Goal: Task Accomplishment & Management: Manage account settings

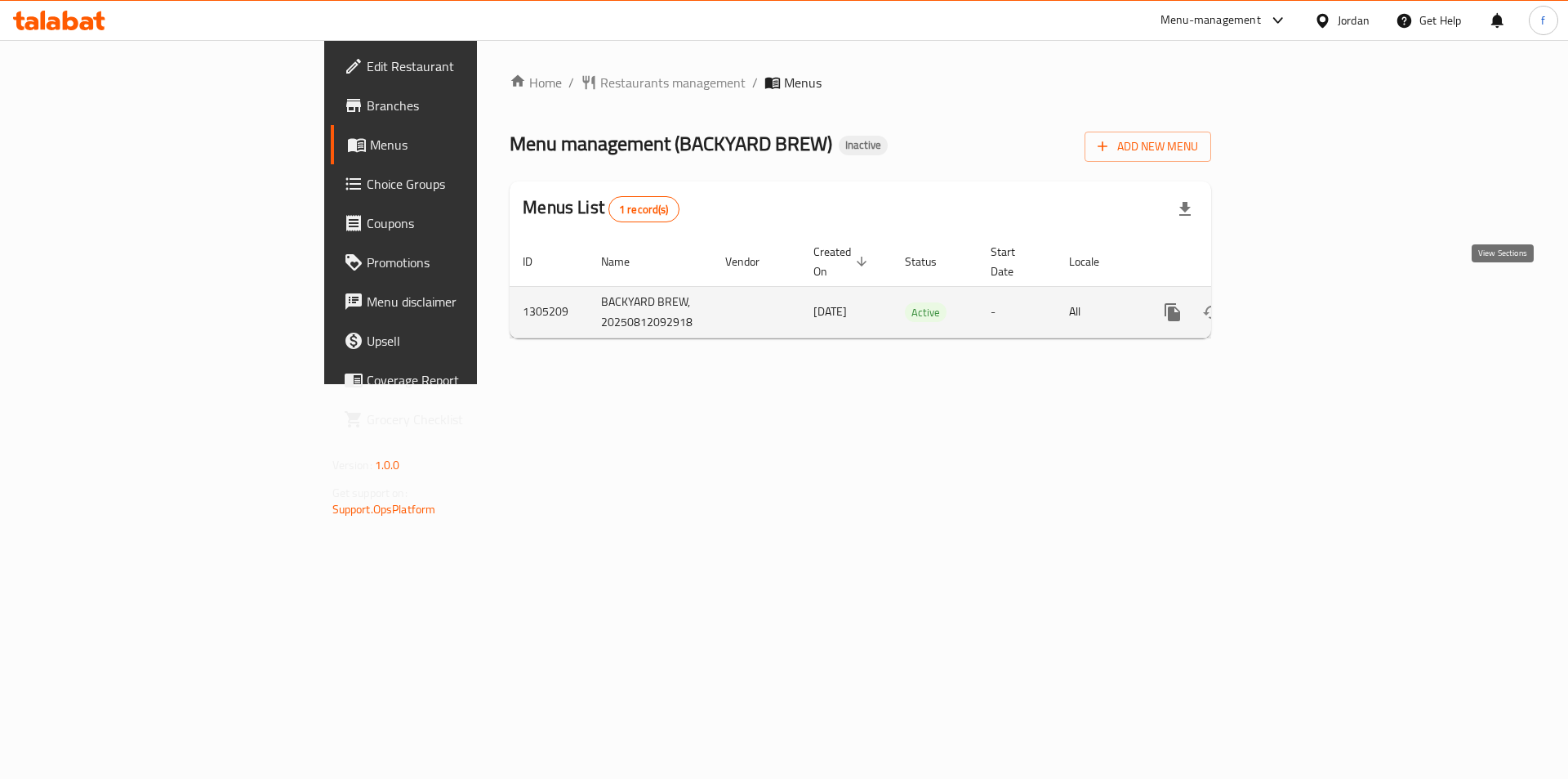
click at [1300, 302] on icon "enhanced table" at bounding box center [1290, 312] width 20 height 20
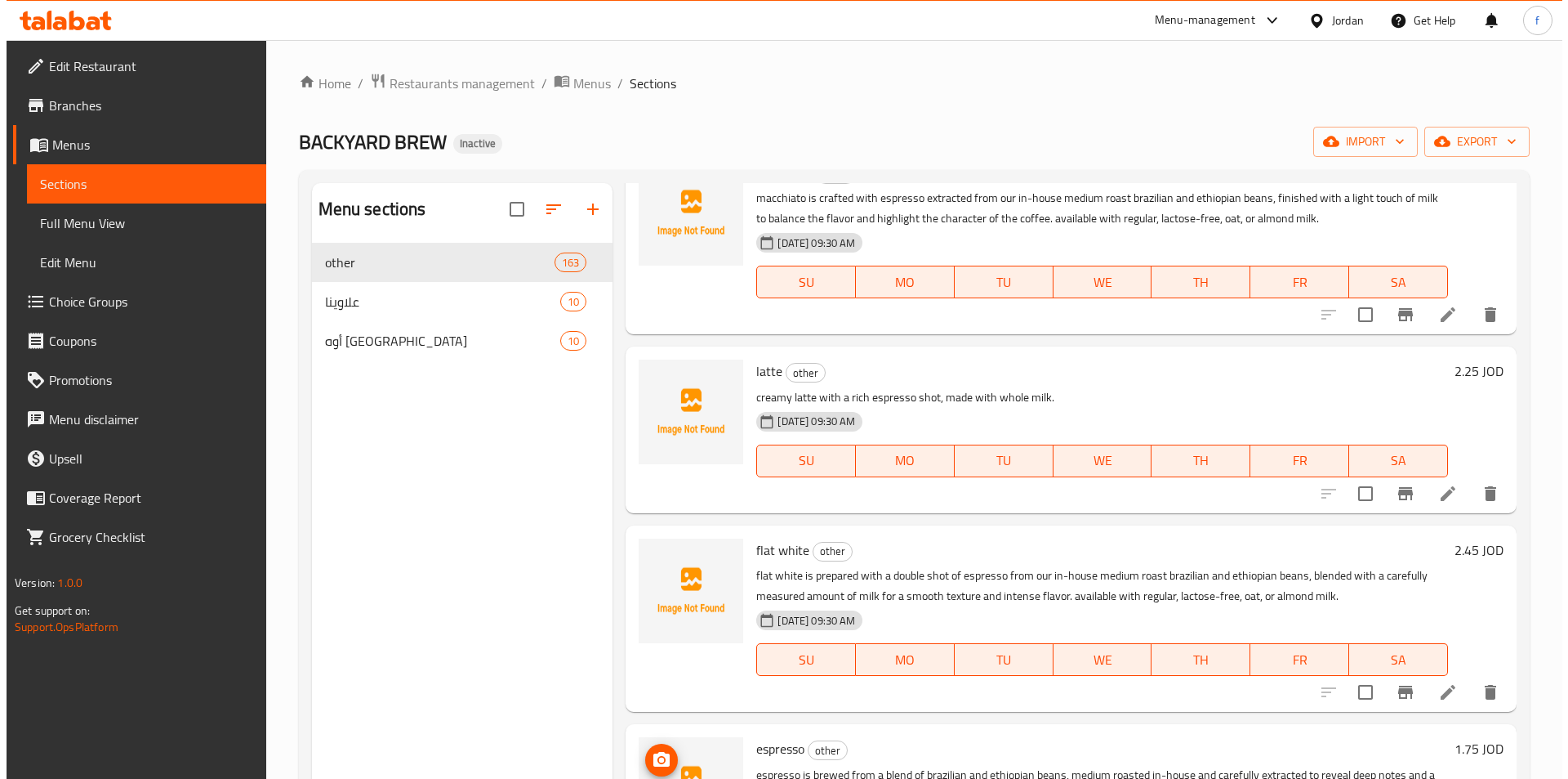
scroll to position [82, 0]
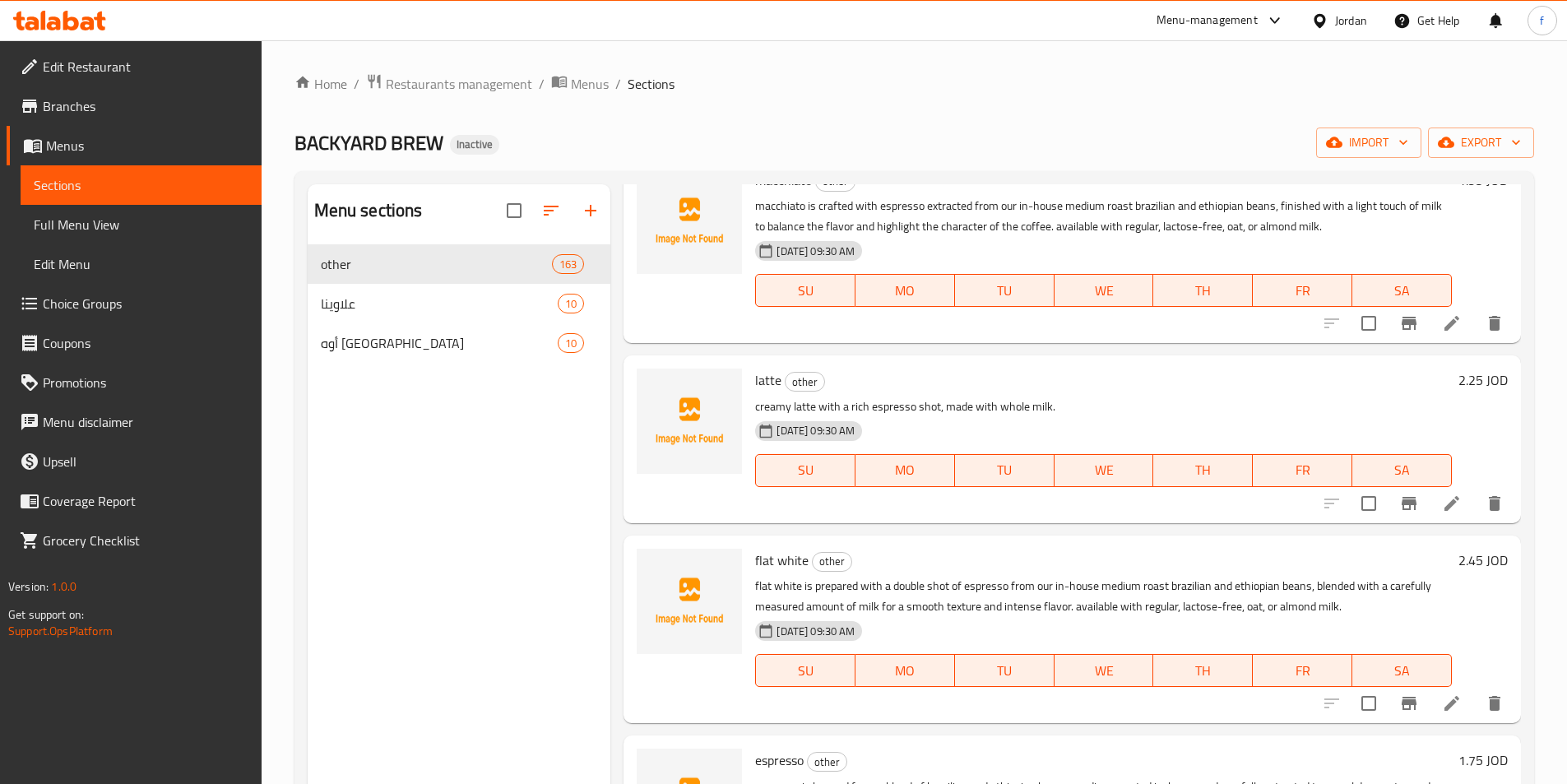
click at [55, 136] on span "Menus" at bounding box center [147, 146] width 202 height 20
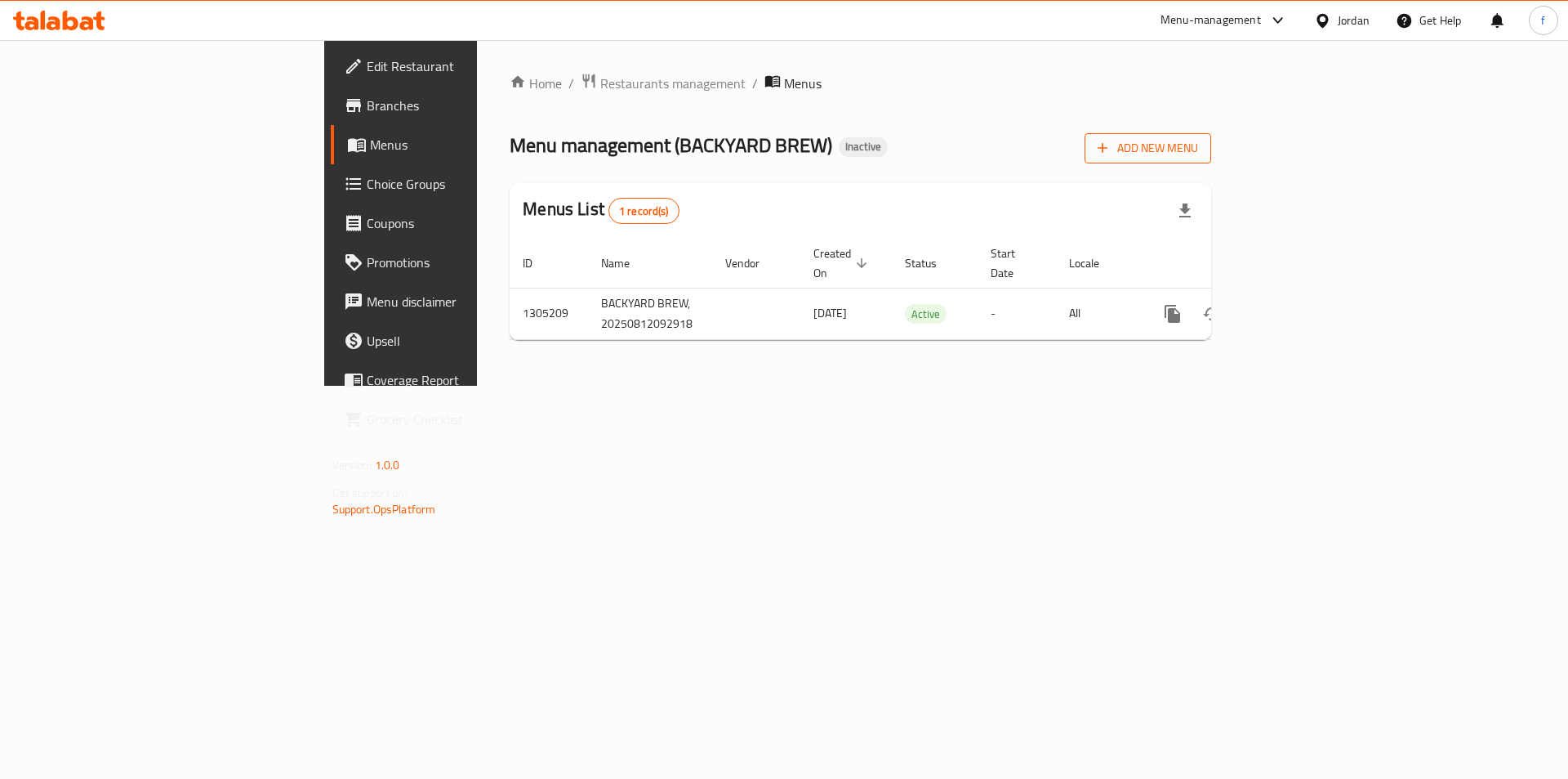
click at [1211, 137] on button "Add New Menu" at bounding box center [1148, 148] width 127 height 30
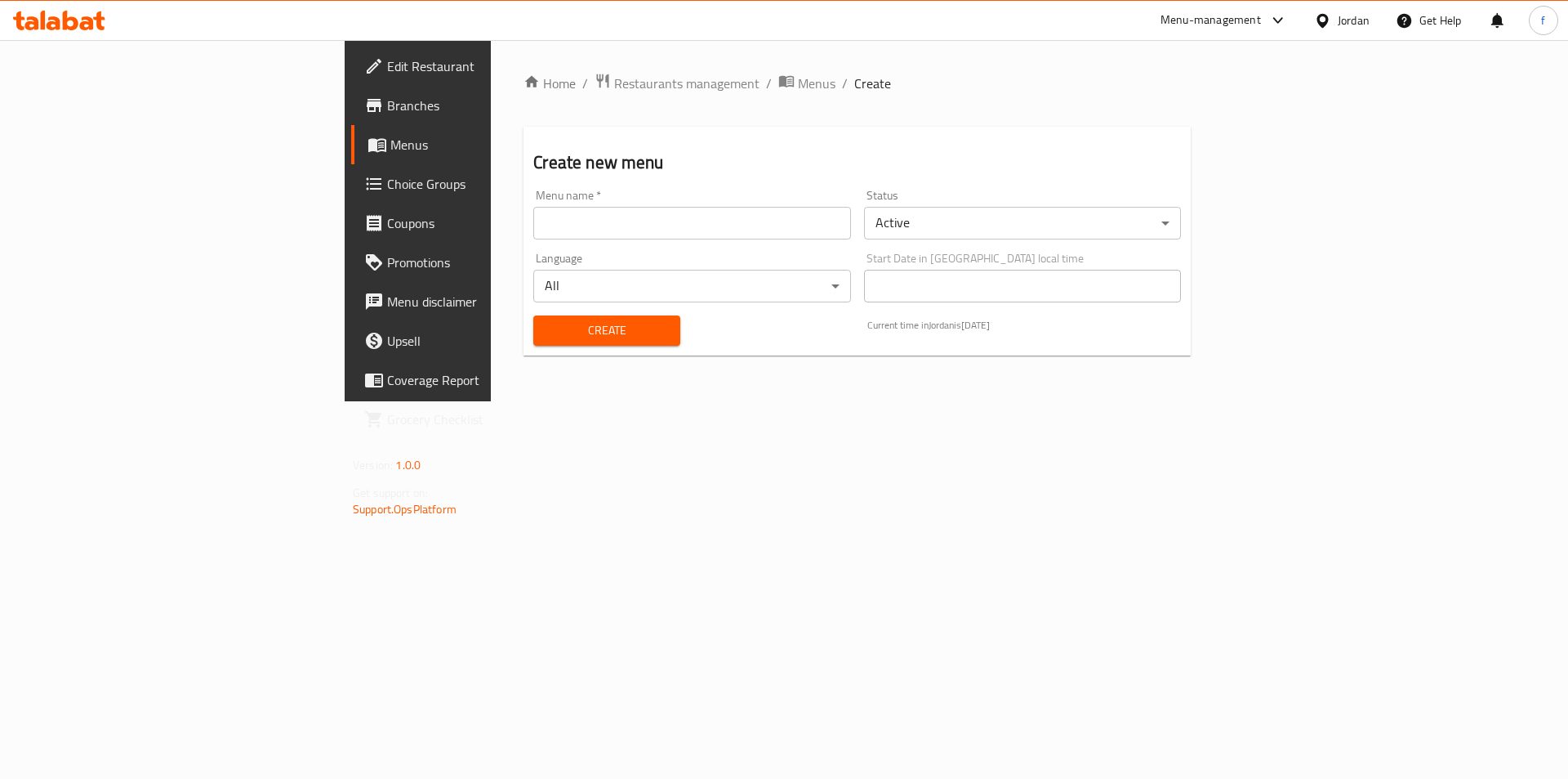
click at [534, 230] on input "text" at bounding box center [692, 223] width 317 height 33
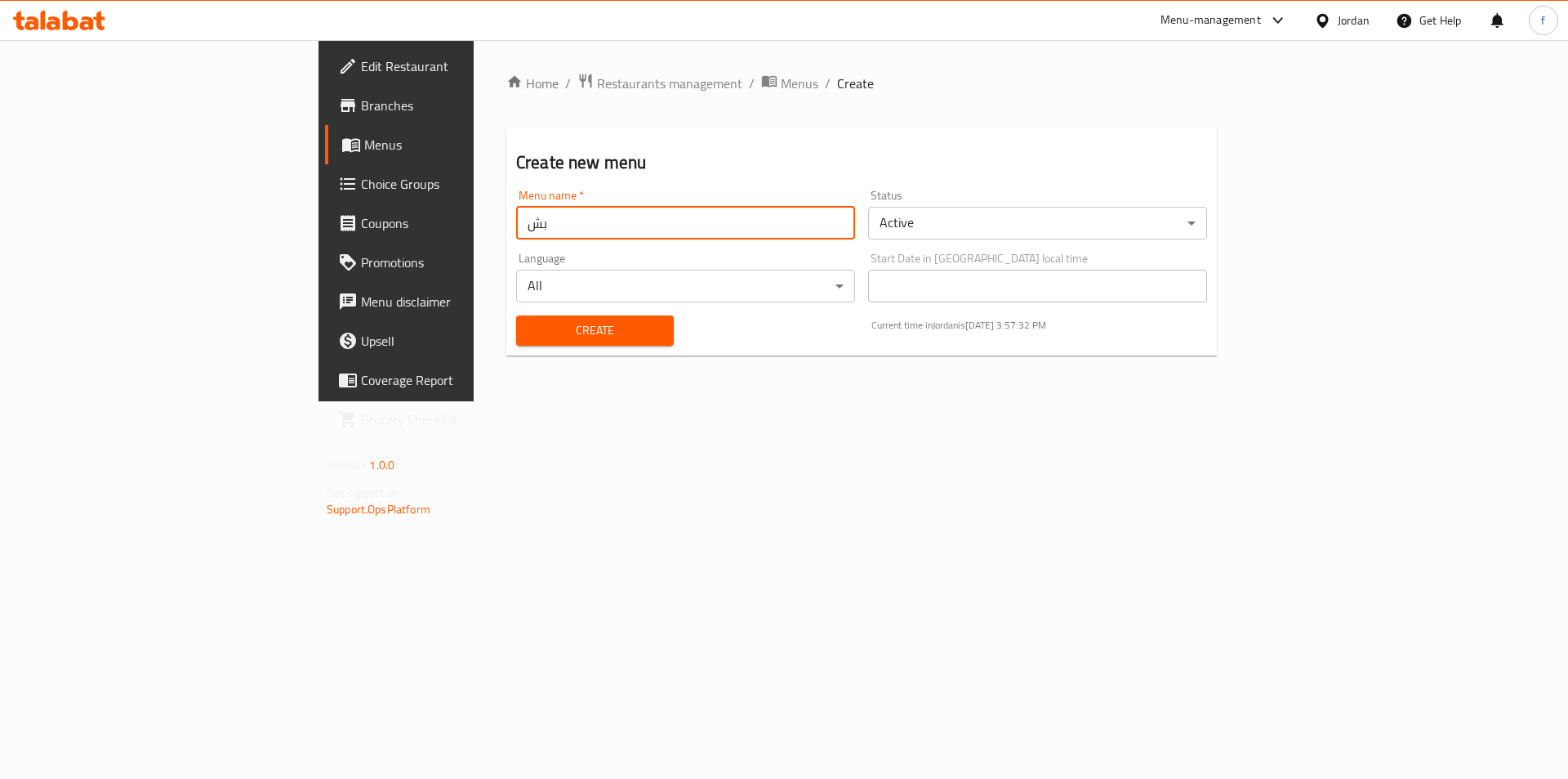
type input "ب"
type input "farah"
click at [516, 315] on button "Create" at bounding box center [594, 330] width 158 height 30
click at [650, 401] on div "Home / Restaurants management / Menus / Create Create new menu Menu name   * Me…" at bounding box center [861, 220] width 776 height 361
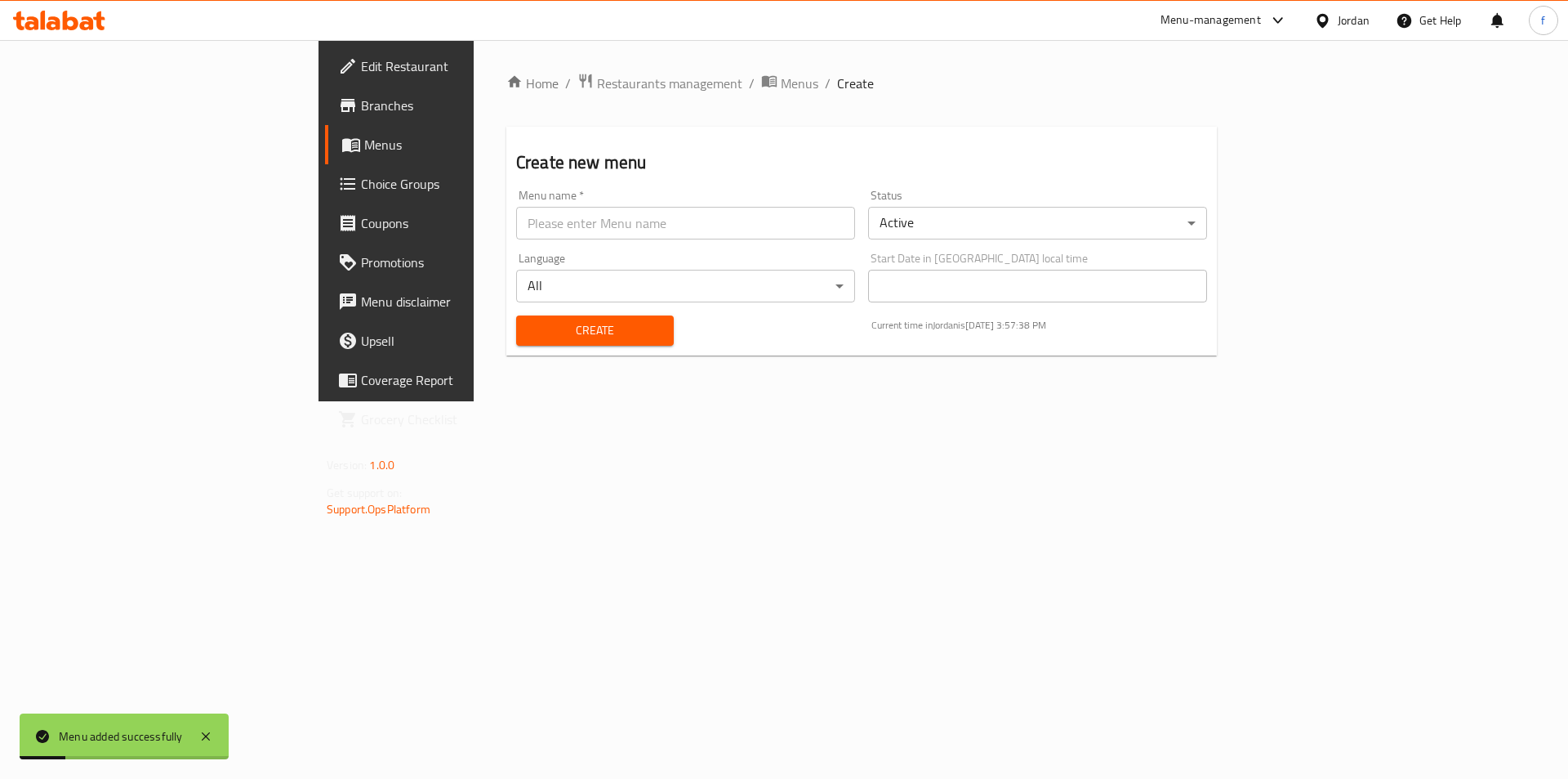
click at [364, 141] on span "Menus" at bounding box center [466, 145] width 203 height 20
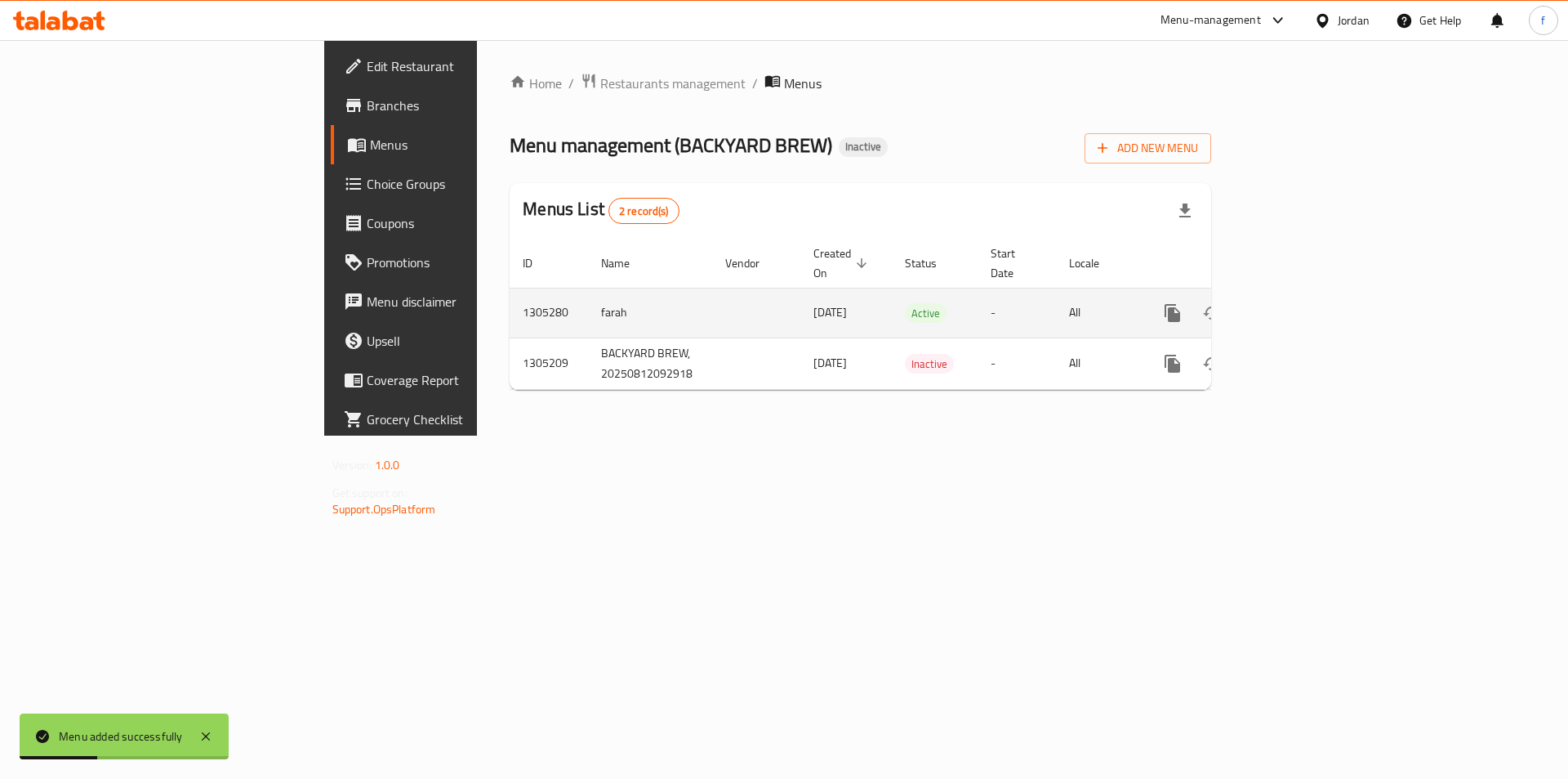
click at [1300, 303] on icon "enhanced table" at bounding box center [1290, 313] width 20 height 20
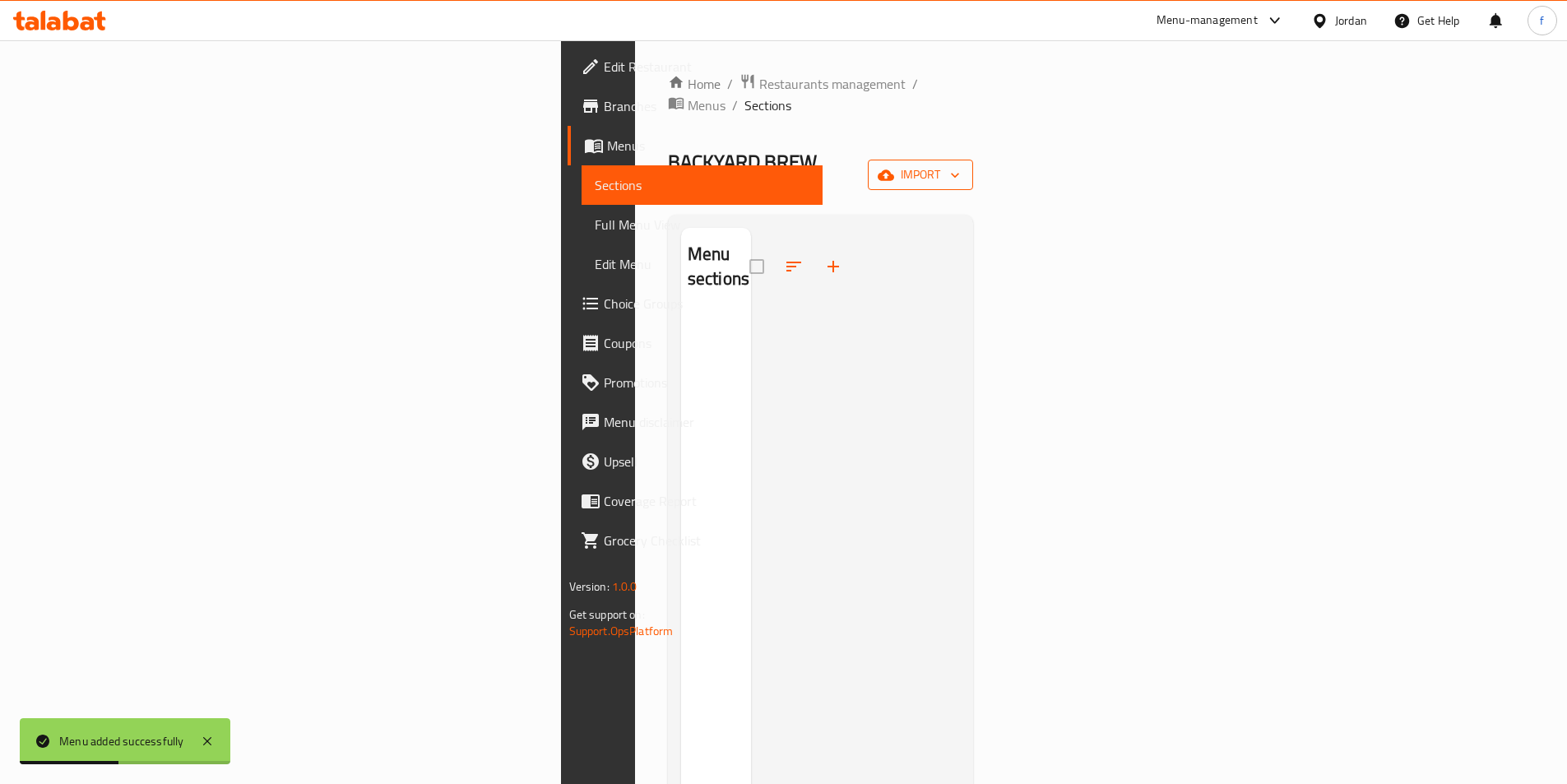
click at [960, 165] on span "import" at bounding box center [920, 175] width 79 height 20
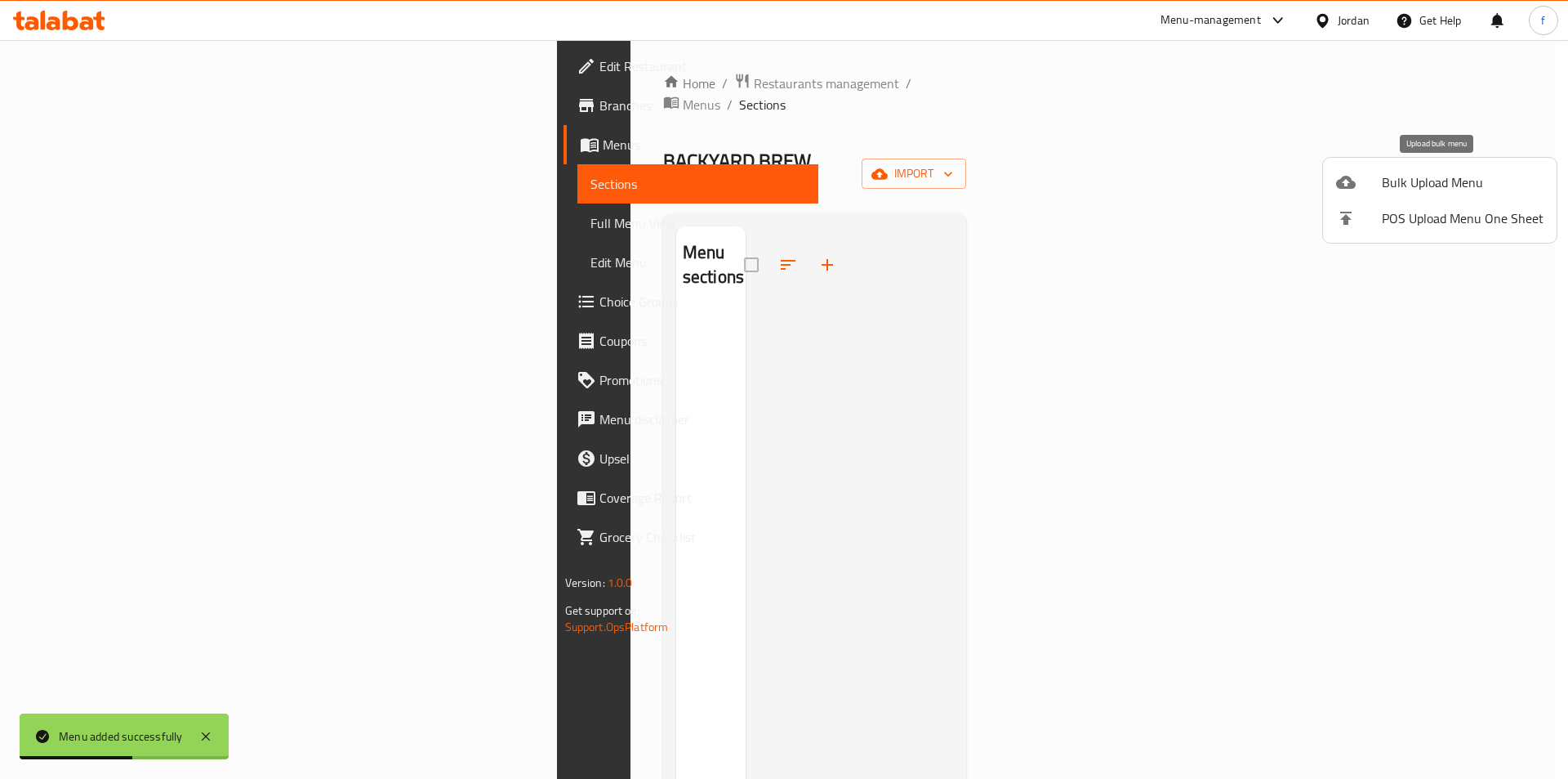
click at [1400, 192] on span "Bulk Upload Menu" at bounding box center [1462, 183] width 162 height 20
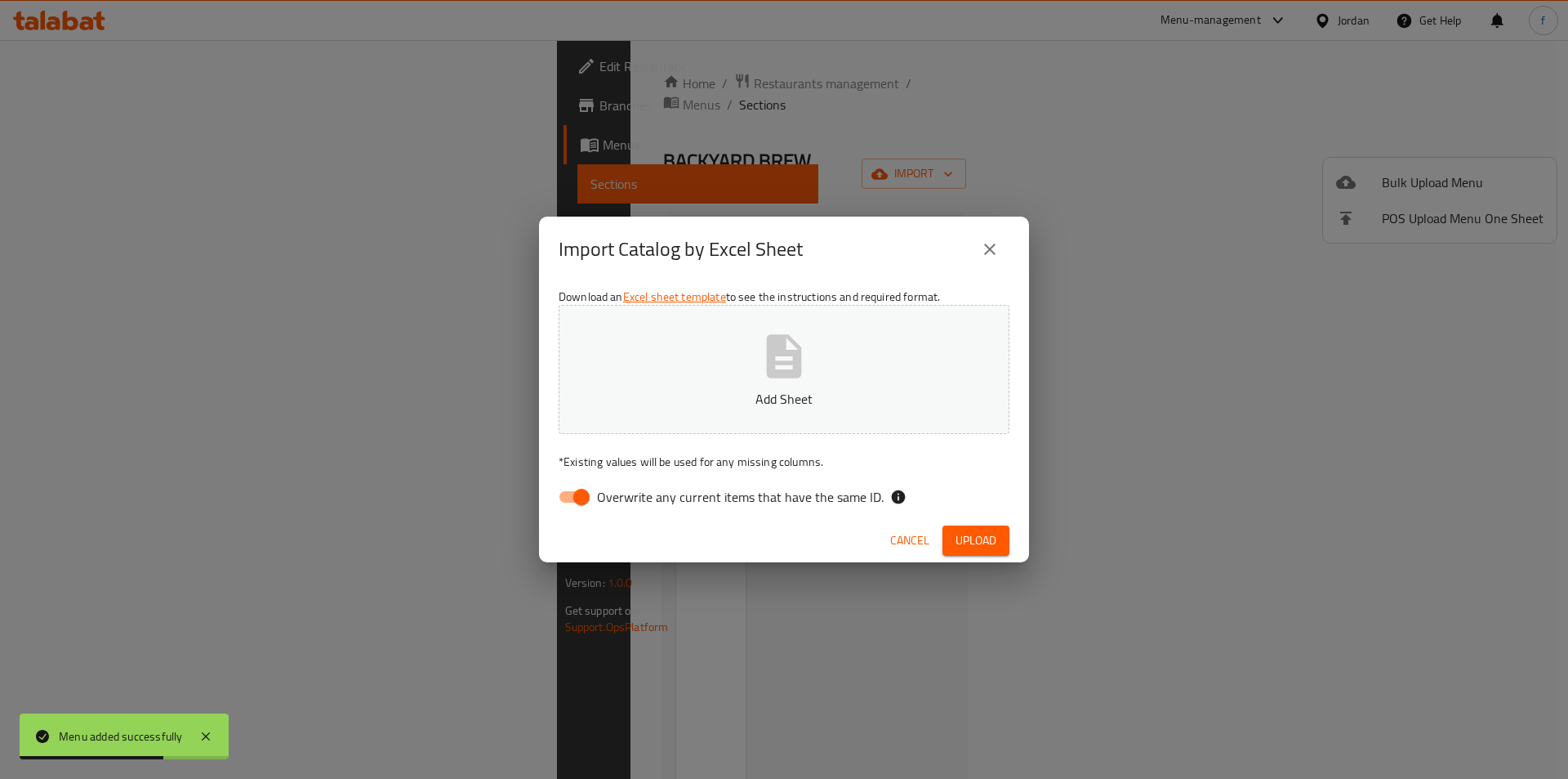
click at [577, 495] on input "Overwrite any current items that have the same ID." at bounding box center [582, 496] width 93 height 31
checkbox input "false"
click at [964, 545] on span "Upload" at bounding box center [975, 540] width 41 height 20
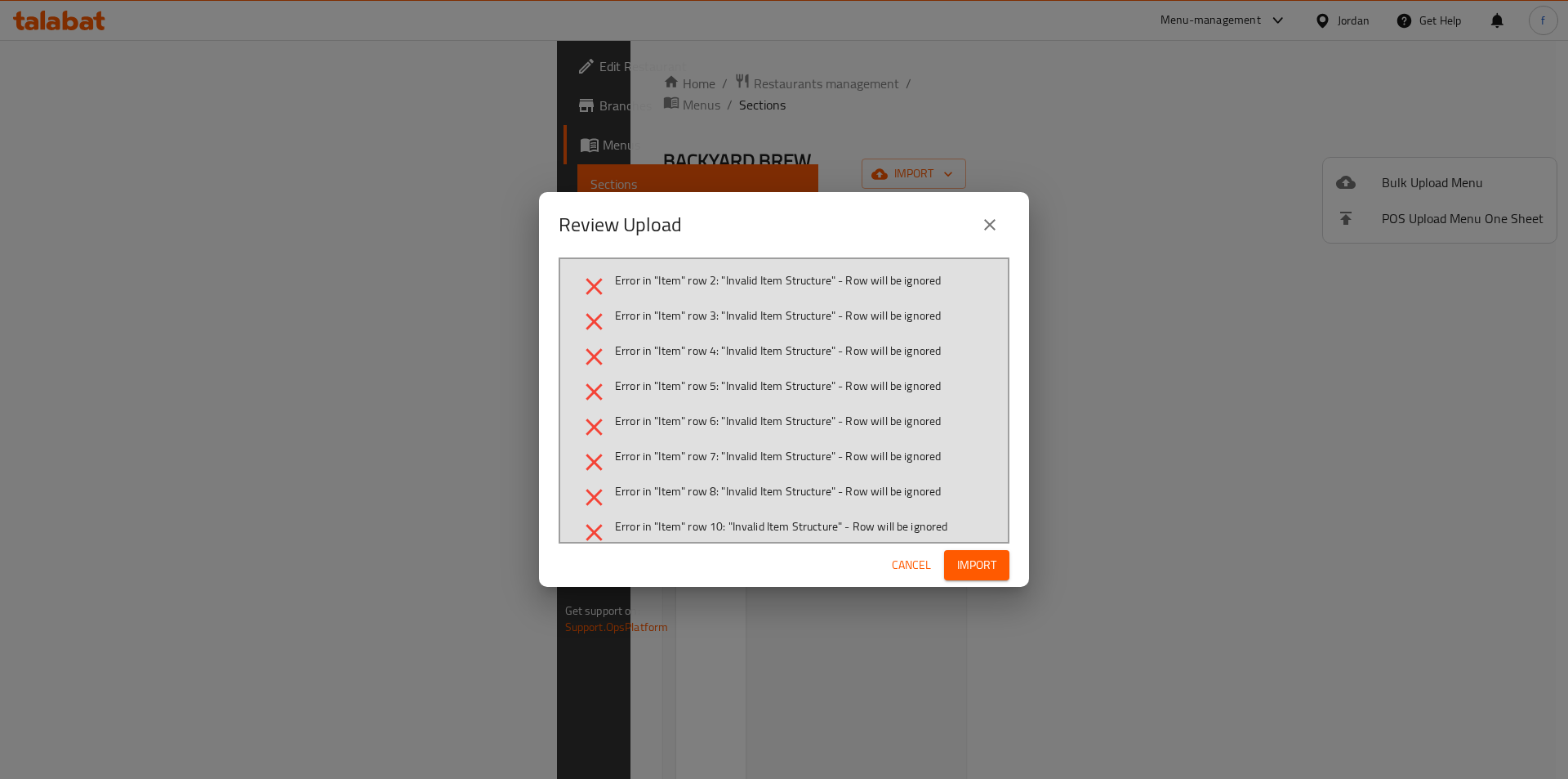
click at [984, 223] on icon "close" at bounding box center [990, 225] width 20 height 20
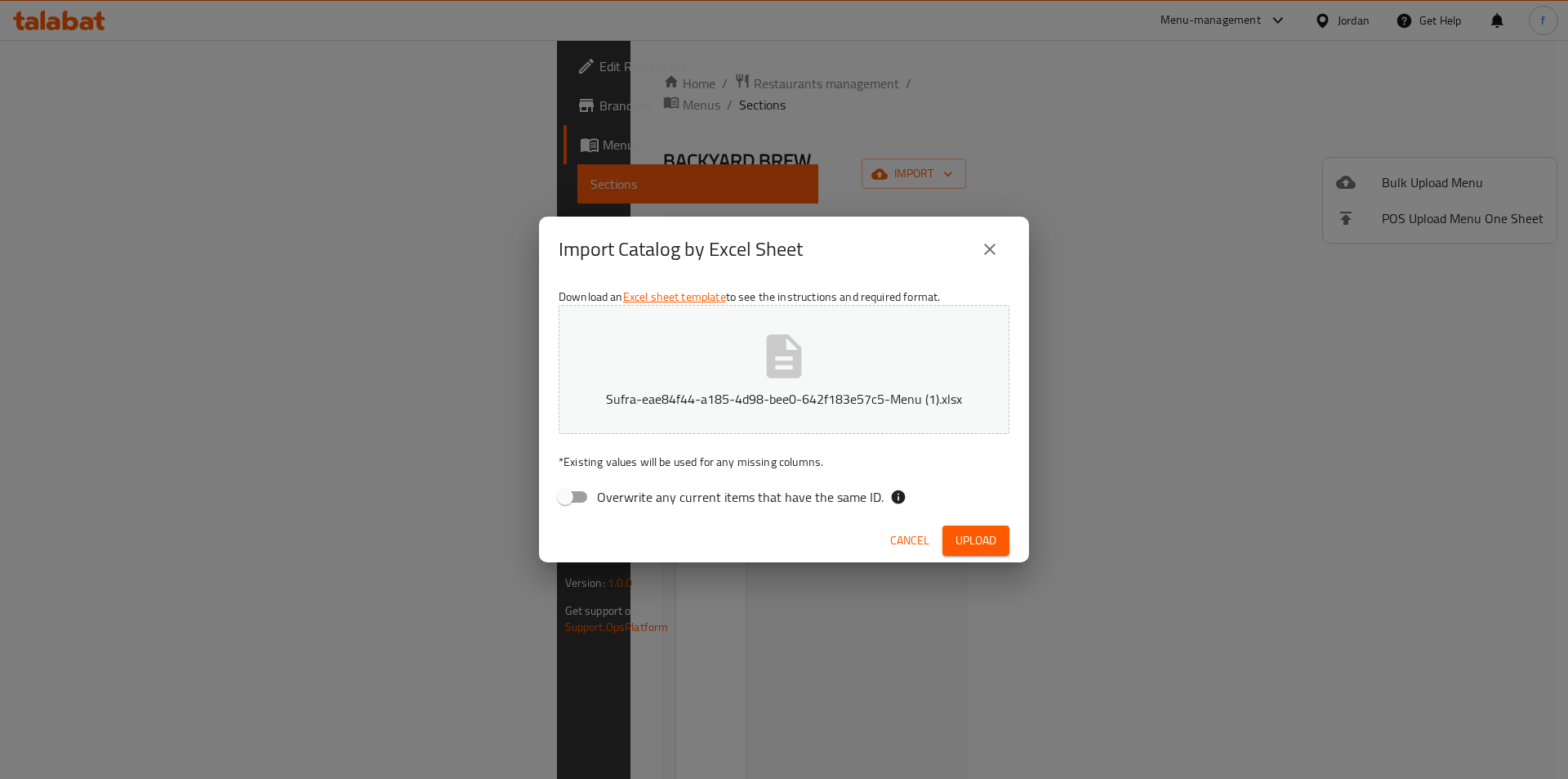
click at [976, 249] on button "close" at bounding box center [989, 249] width 39 height 39
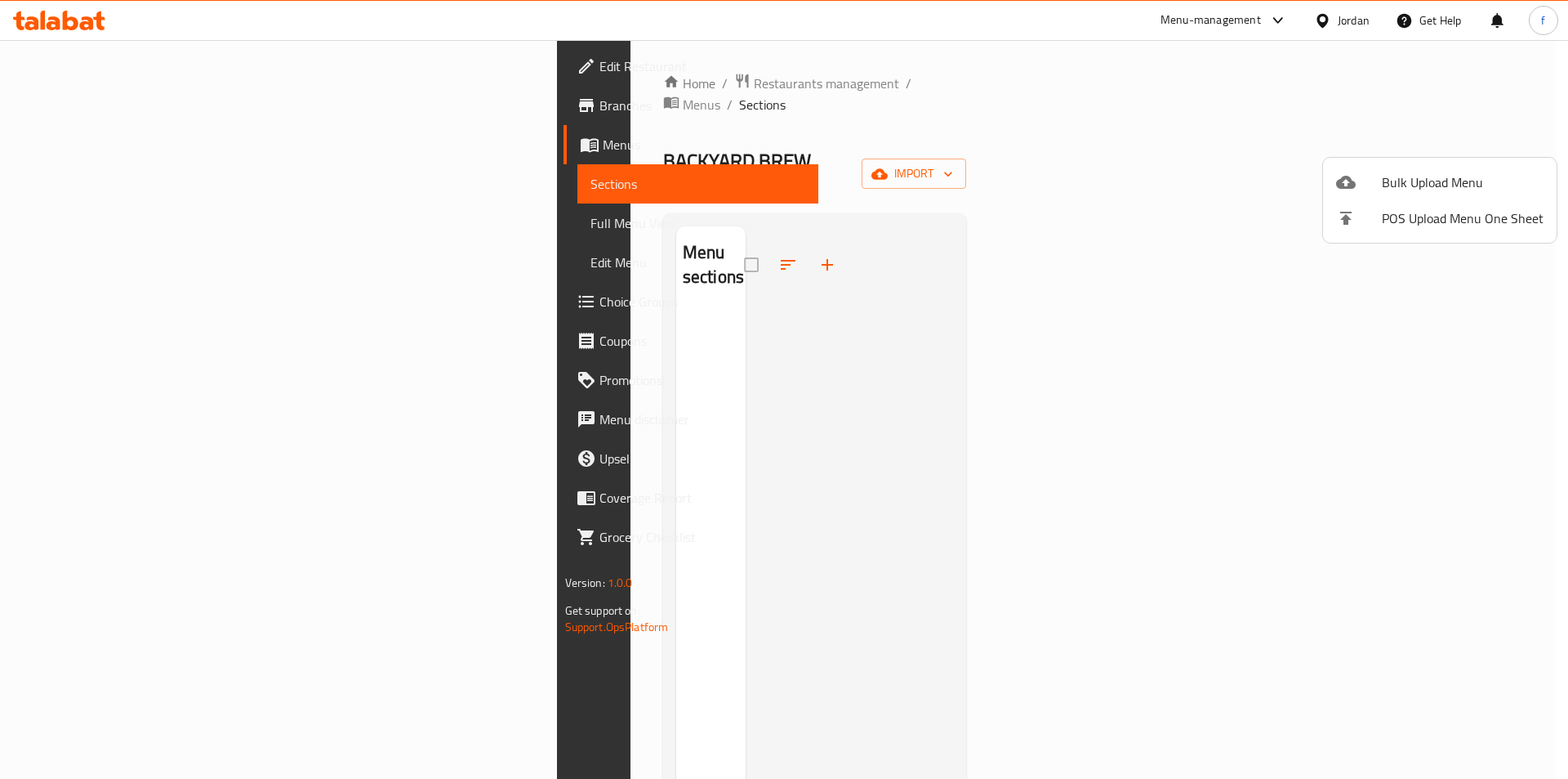
click at [1388, 180] on span "Bulk Upload Menu" at bounding box center [1462, 183] width 162 height 20
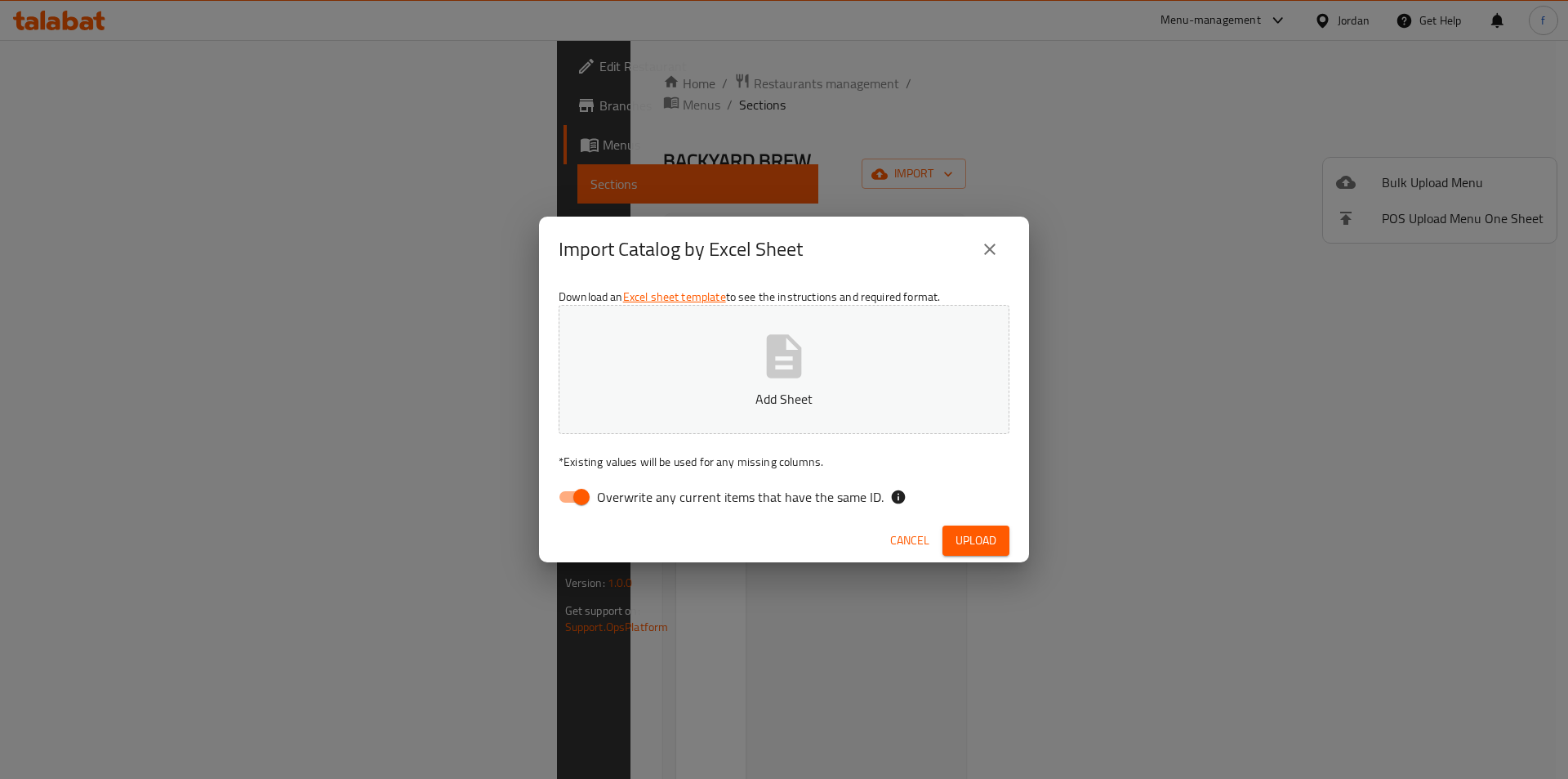
click at [575, 499] on input "Overwrite any current items that have the same ID." at bounding box center [582, 496] width 93 height 31
checkbox input "false"
click at [985, 540] on span "Upload" at bounding box center [975, 540] width 41 height 20
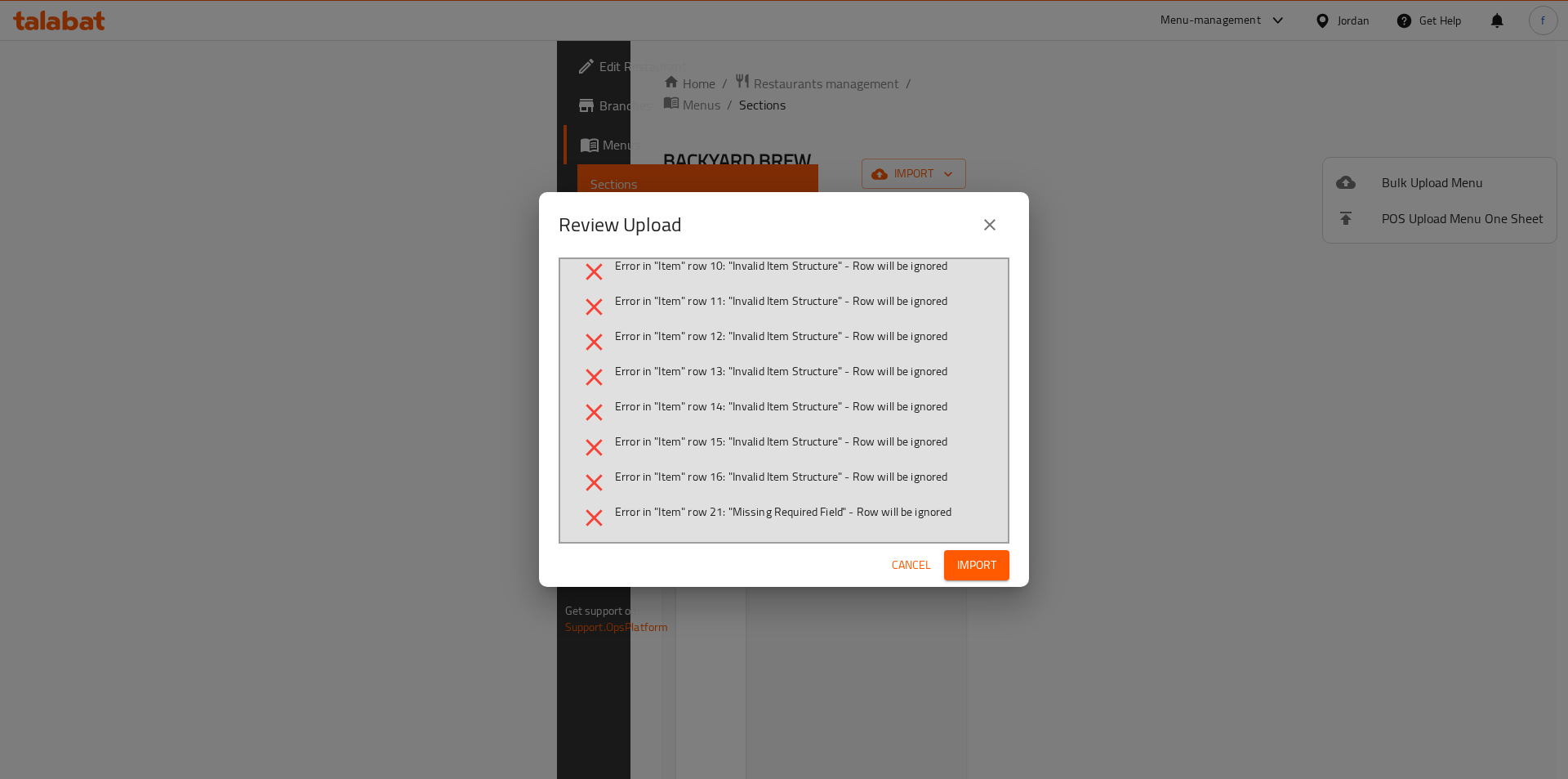
scroll to position [264, 0]
drag, startPoint x: 736, startPoint y: 402, endPoint x: 842, endPoint y: 400, distance: 106.0
click at [842, 400] on span "Error in "Item" row 14: "Invalid Item Structure" - Row will be ignored" at bounding box center [782, 403] width 333 height 17
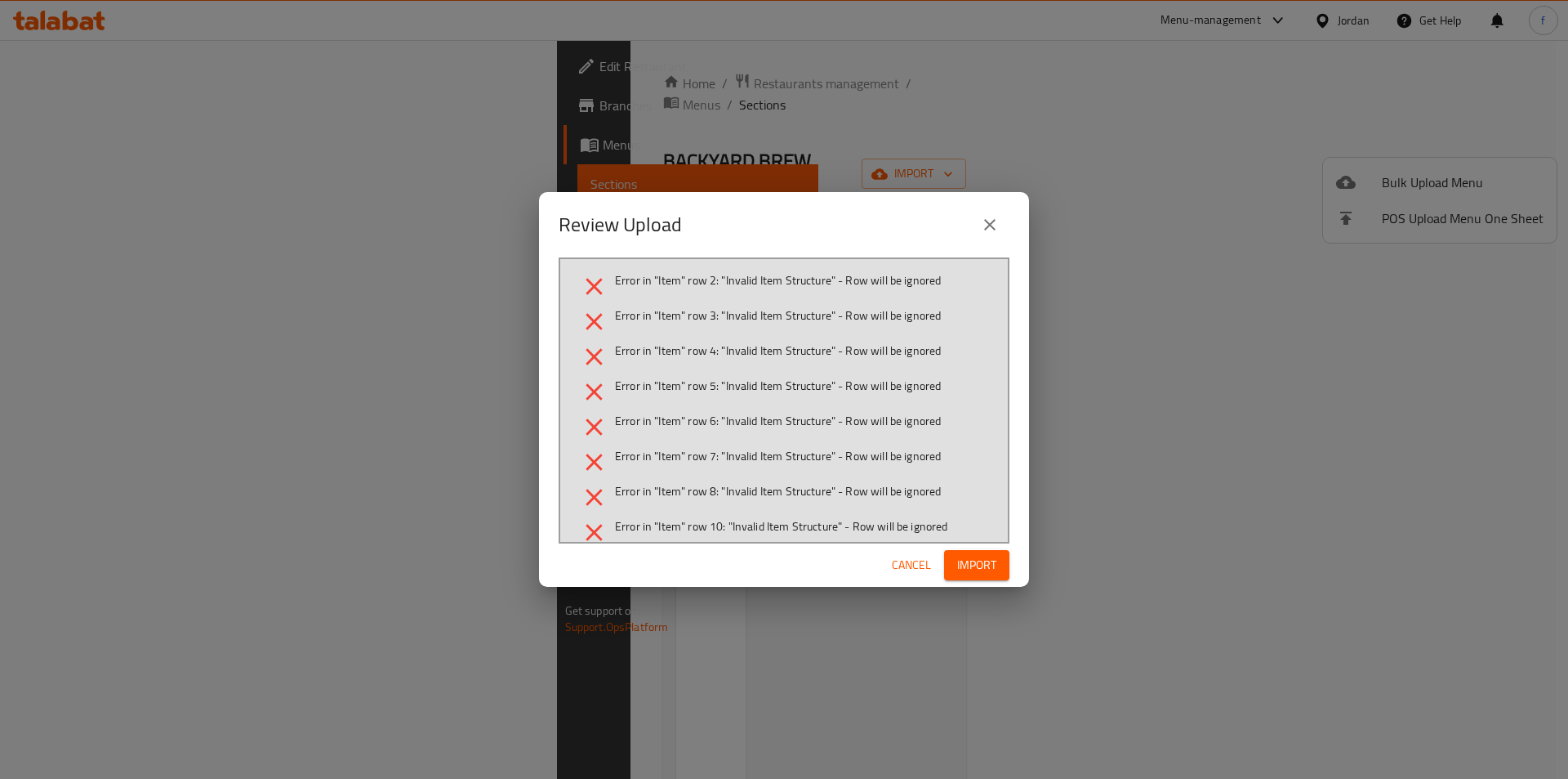
click at [797, 443] on ul "Error in "Item" row 2: "Invalid Item Structure" - Row will be ignored Error in …" at bounding box center [784, 532] width 408 height 520
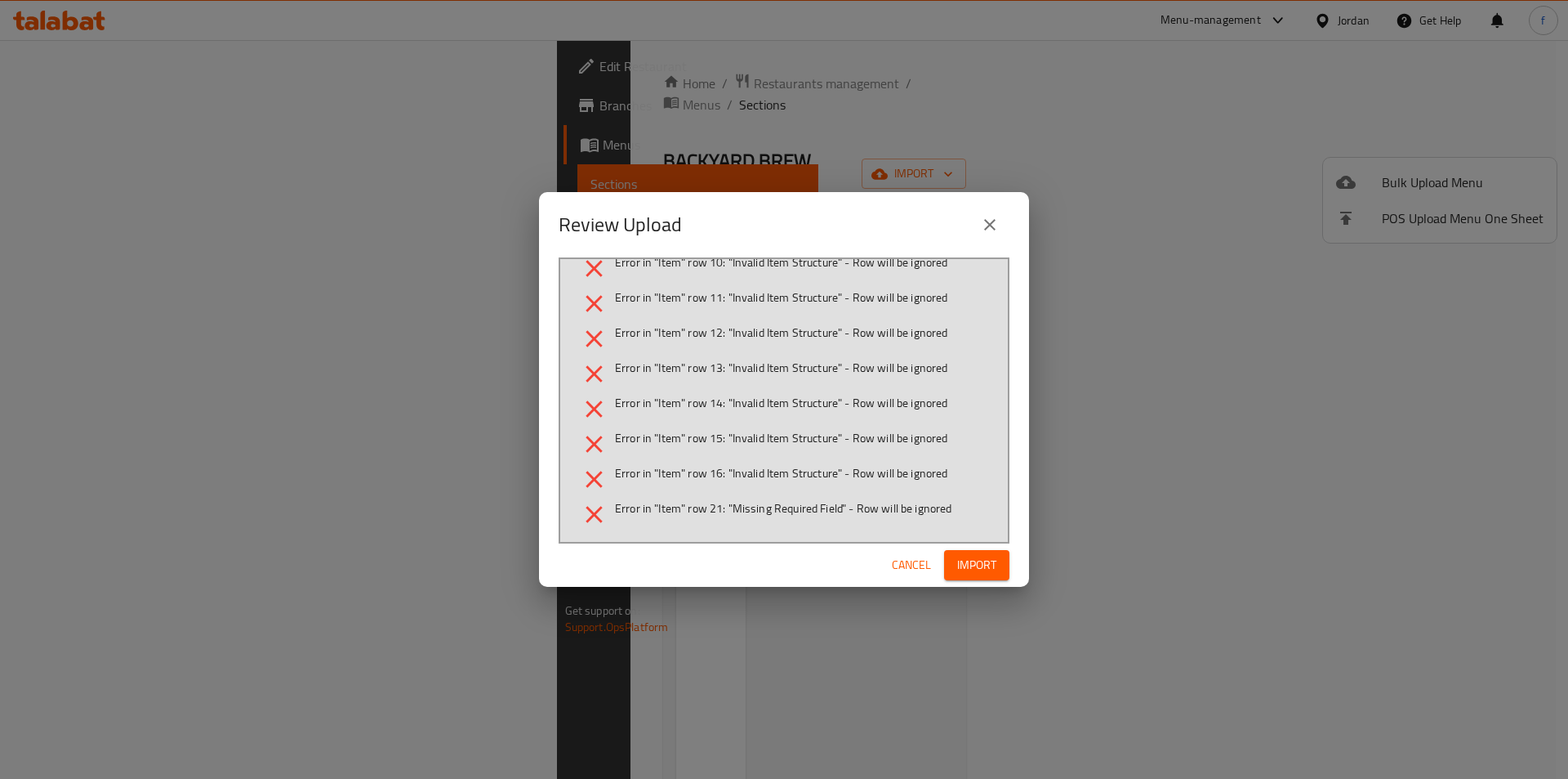
scroll to position [100, 0]
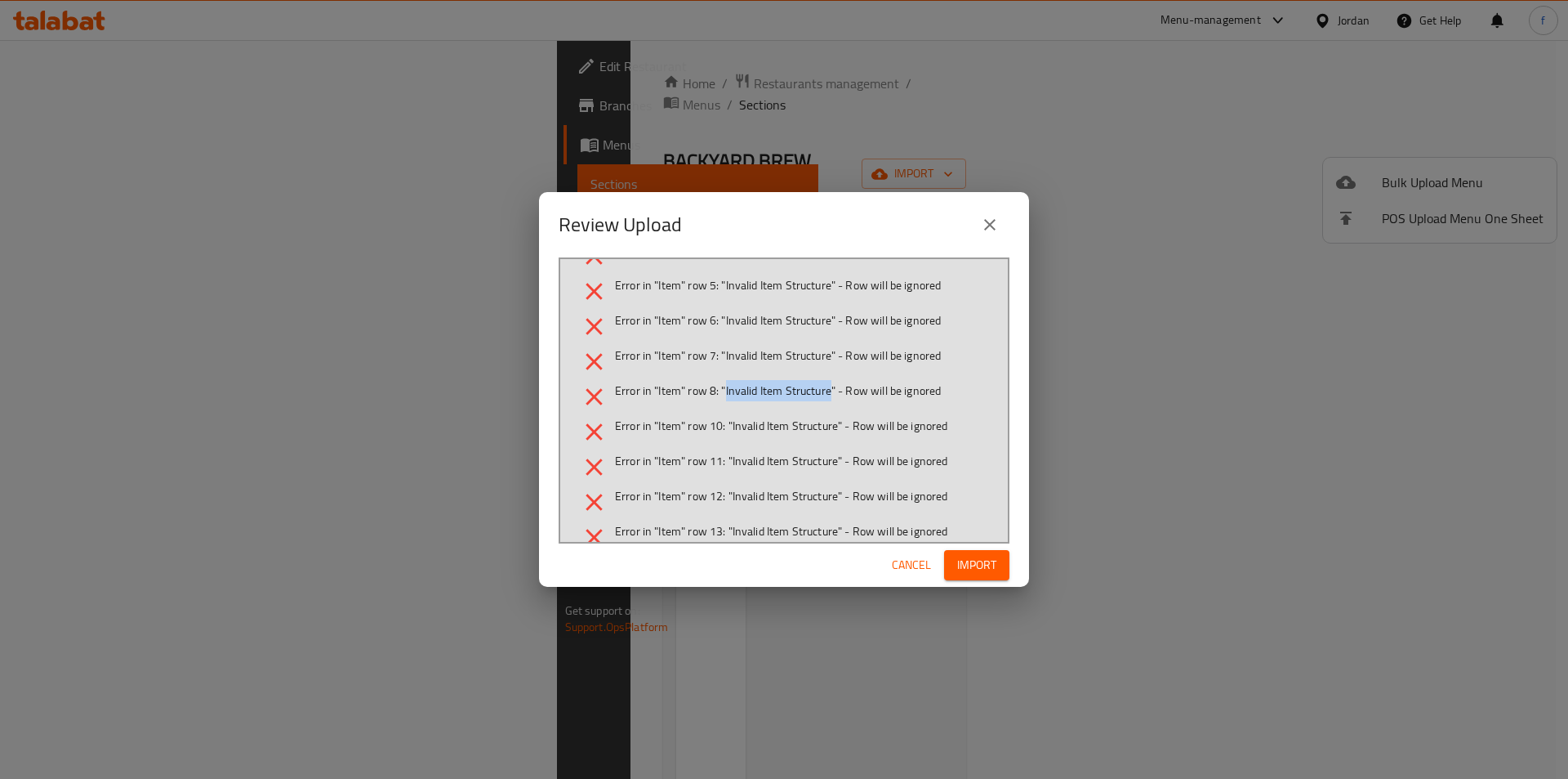
drag, startPoint x: 725, startPoint y: 391, endPoint x: 832, endPoint y: 390, distance: 107.0
click at [832, 390] on span "Error in "Item" row 8: "Invalid Item Structure" - Row will be ignored" at bounding box center [778, 390] width 326 height 17
click at [918, 566] on span "Cancel" at bounding box center [911, 565] width 39 height 20
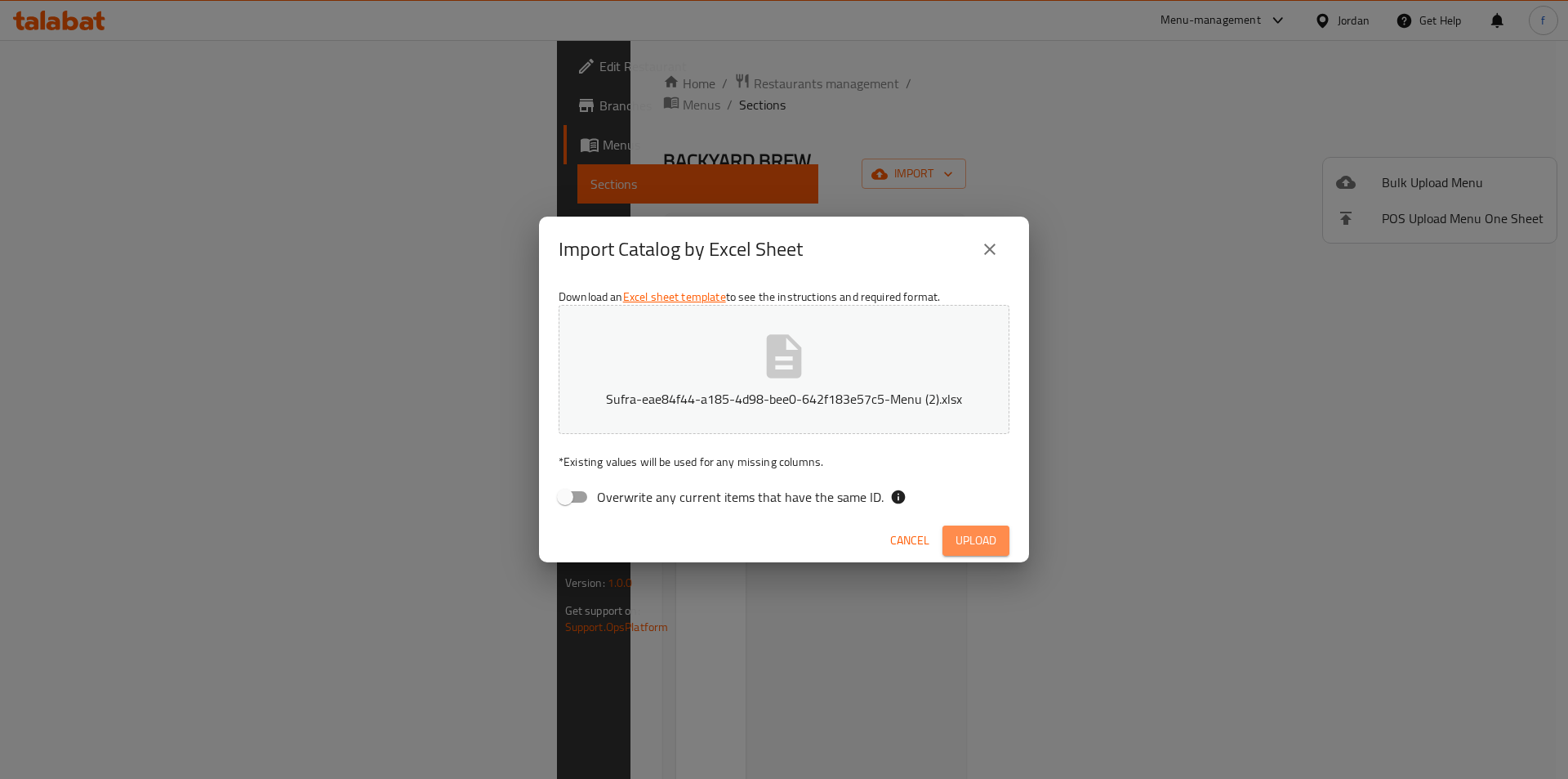
click at [1009, 534] on button "Upload" at bounding box center [975, 540] width 67 height 30
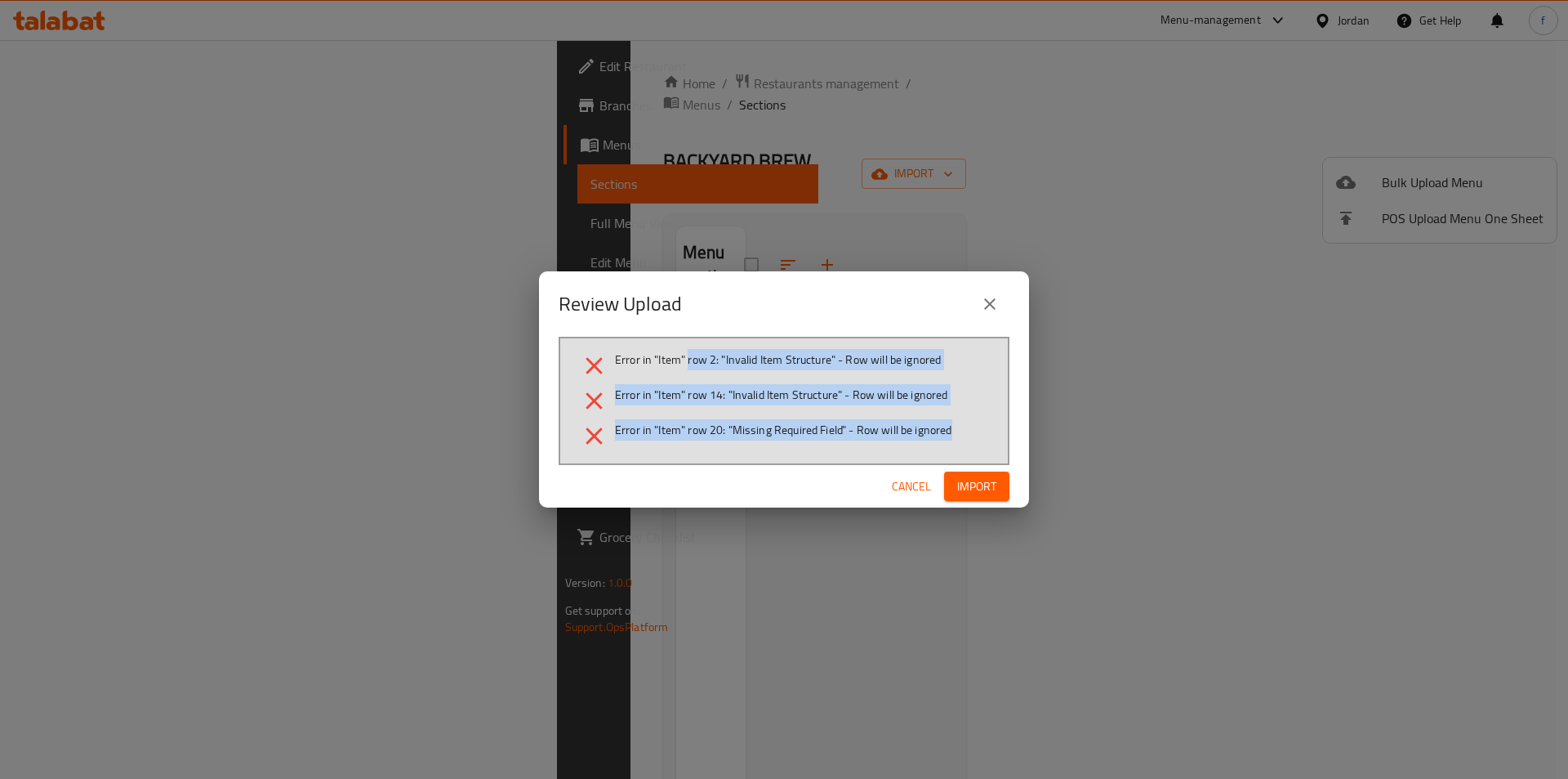
drag, startPoint x: 689, startPoint y: 355, endPoint x: 614, endPoint y: 335, distance: 77.6
click at [939, 429] on ul "Error in "Item" row 2: "Invalid Item Structure" - Row will be ignored Error in …" at bounding box center [784, 400] width 408 height 99
drag, startPoint x: 617, startPoint y: 358, endPoint x: 963, endPoint y: 436, distance: 354.7
click at [963, 436] on ul "Error in "Item" row 2: "Invalid Item Structure" - Row will be ignored Error in …" at bounding box center [784, 400] width 408 height 99
click at [724, 417] on ul "Error in "Item" row 2: "Invalid Item Structure" - Row will be ignored Error in …" at bounding box center [784, 400] width 408 height 99
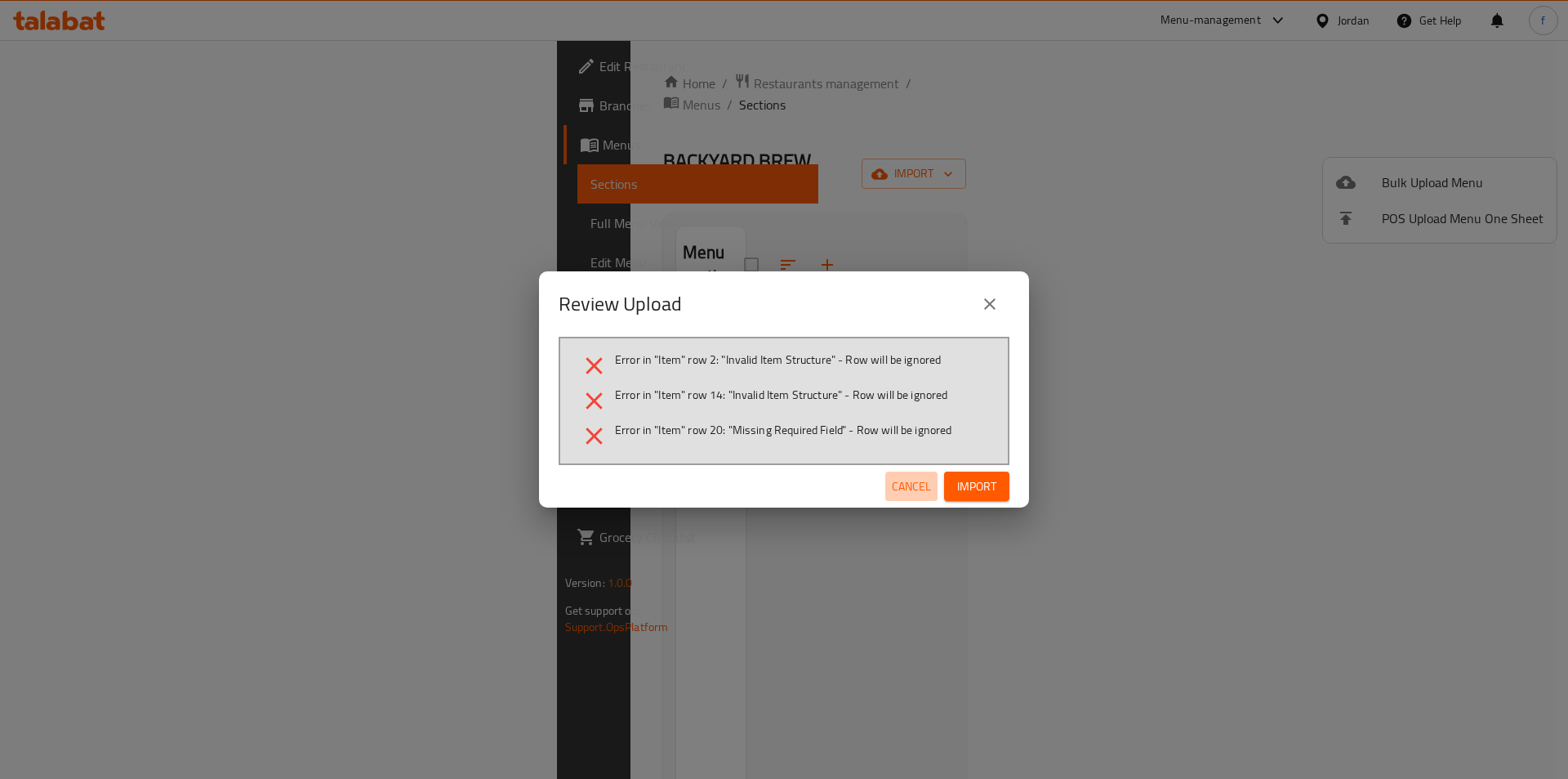
click at [919, 477] on span "Cancel" at bounding box center [911, 486] width 39 height 20
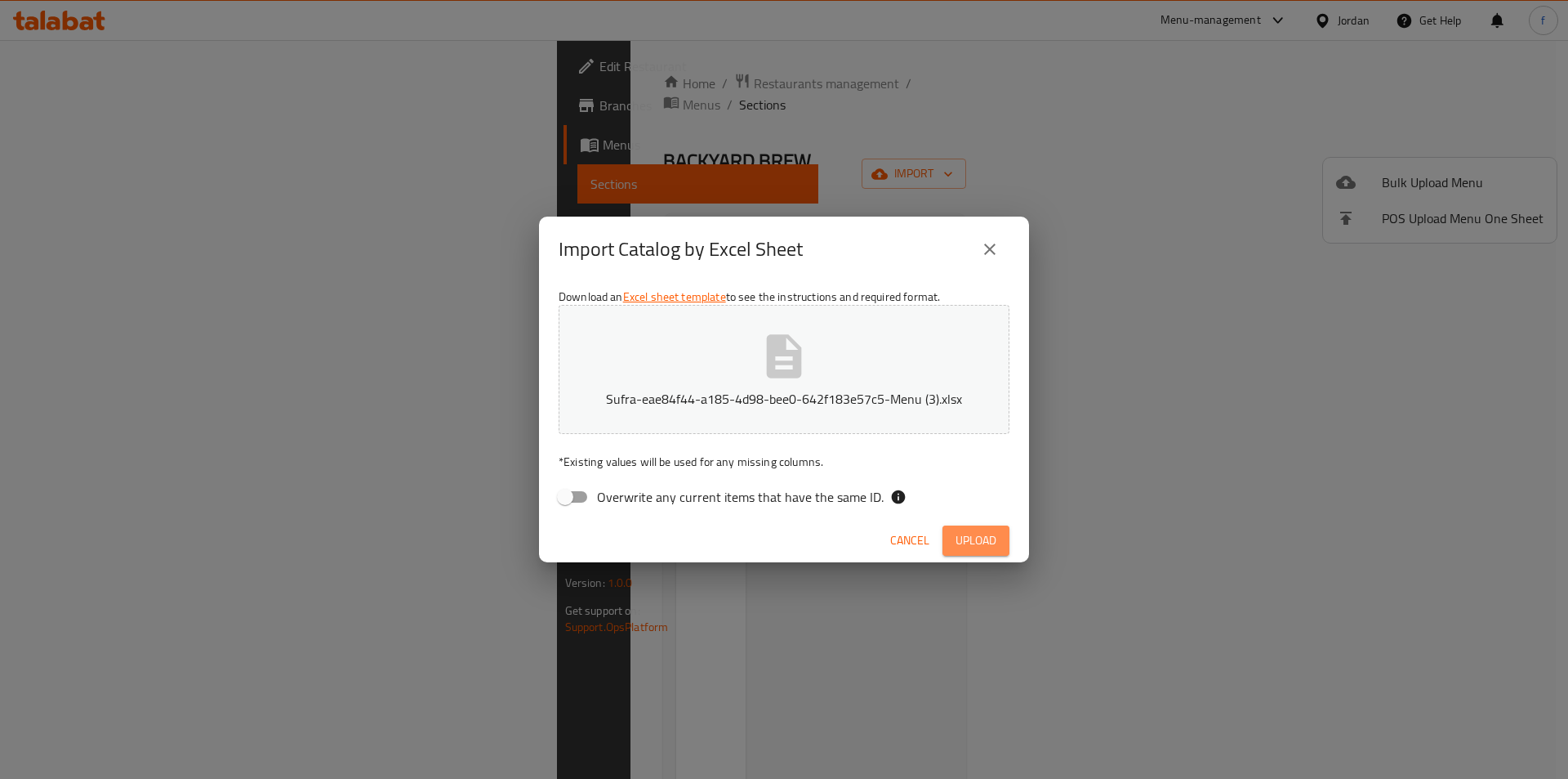
click at [971, 550] on button "Upload" at bounding box center [975, 540] width 67 height 30
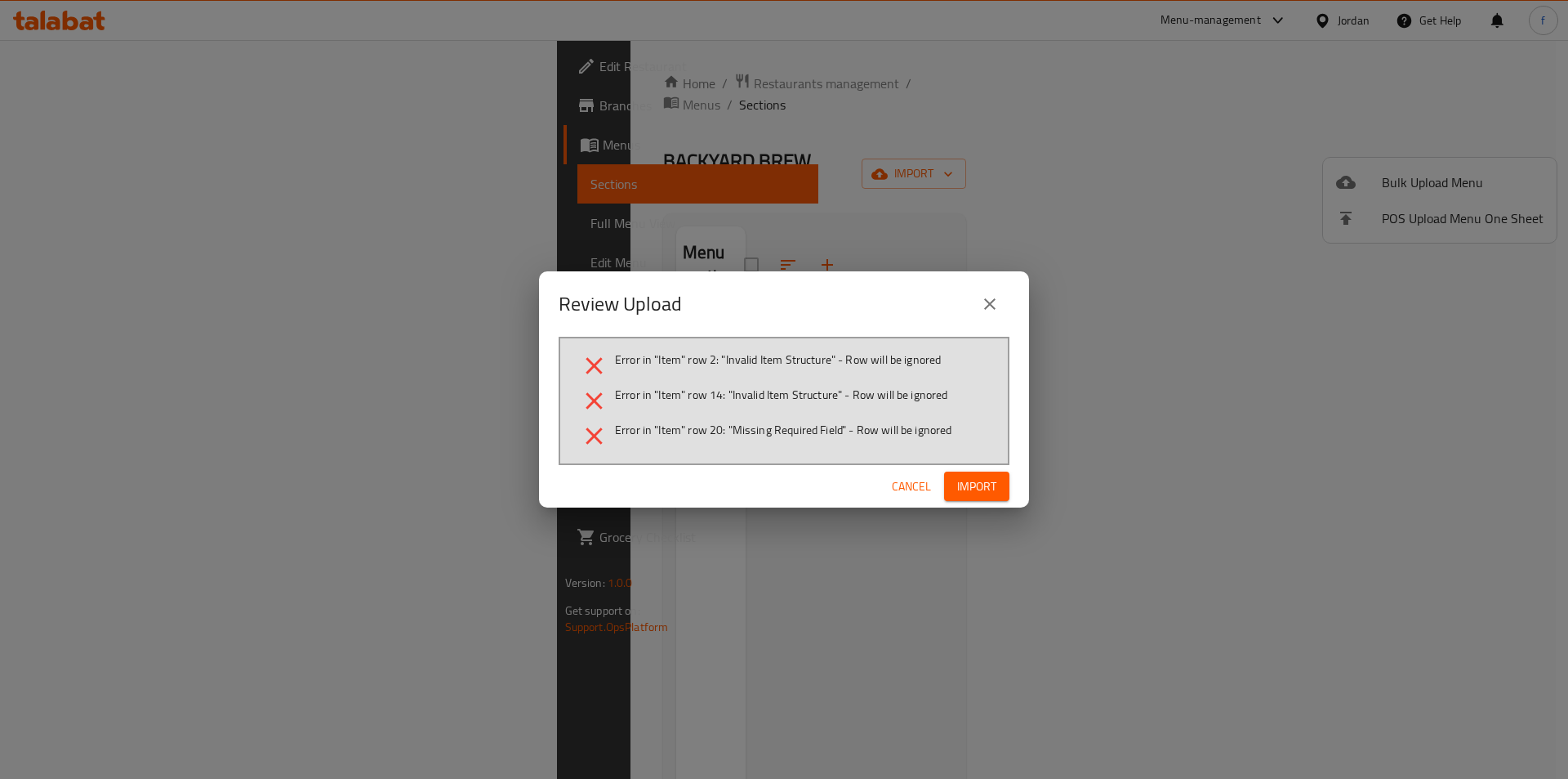
click at [910, 492] on span "Cancel" at bounding box center [911, 486] width 39 height 20
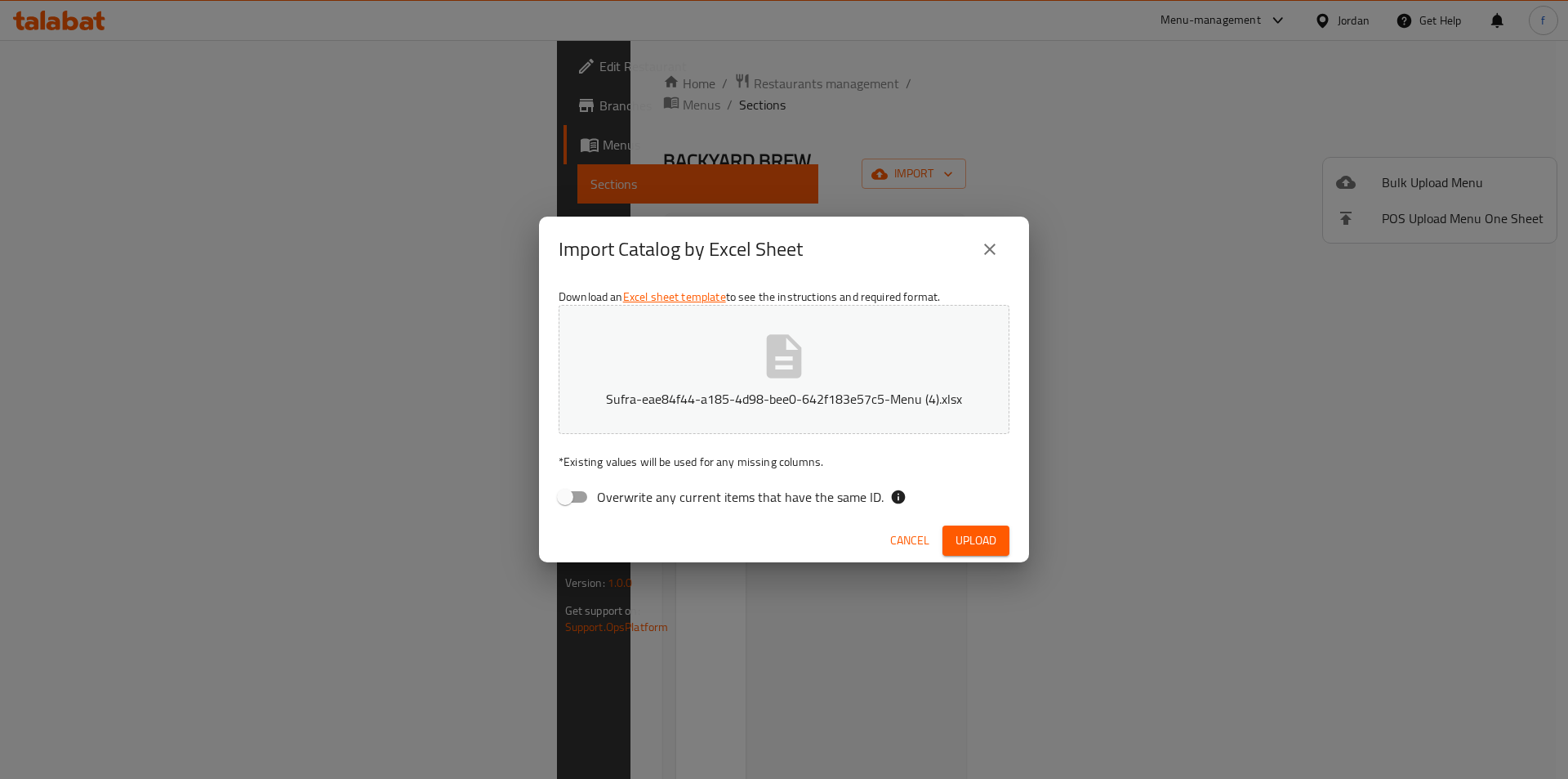
click at [982, 545] on span "Upload" at bounding box center [975, 540] width 41 height 20
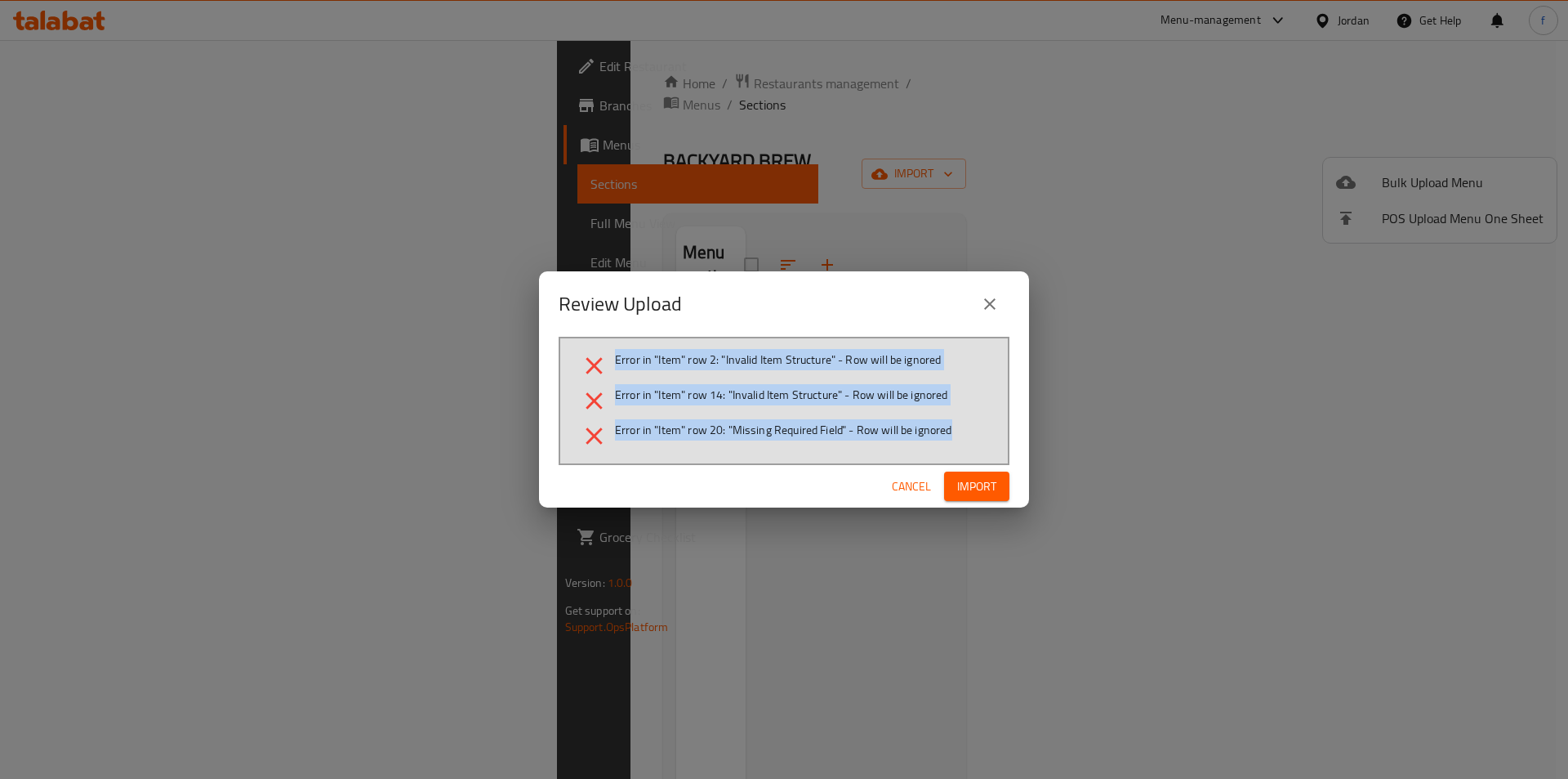
drag, startPoint x: 610, startPoint y: 354, endPoint x: 969, endPoint y: 433, distance: 367.6
click at [969, 433] on ul "Error in "Item" row 2: "Invalid Item Structure" - Row will be ignored Error in …" at bounding box center [784, 400] width 408 height 99
click at [664, 386] on span "Error in "Item" row 14: "Invalid Item Structure" - Row will be ignored" at bounding box center [782, 395] width 333 height 17
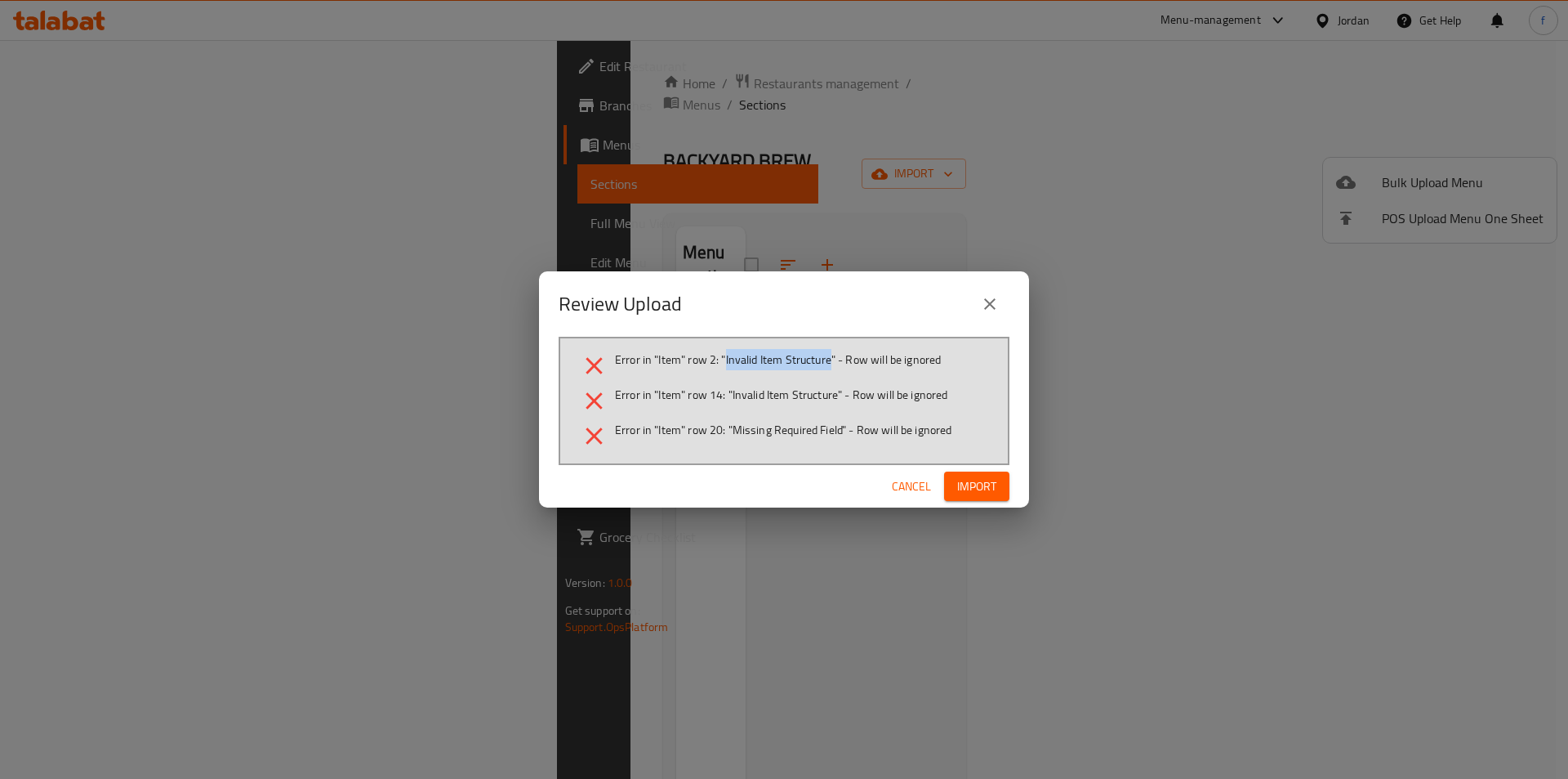
drag, startPoint x: 724, startPoint y: 359, endPoint x: 832, endPoint y: 368, distance: 108.4
click at [832, 368] on span "Error in "Item" row 2: "Invalid Item Structure" - Row will be ignored" at bounding box center [778, 359] width 326 height 17
drag, startPoint x: 614, startPoint y: 359, endPoint x: 748, endPoint y: 369, distance: 134.4
click at [748, 369] on li "Error in "Item" row 2: "Invalid Item Structure" - Row will be ignored" at bounding box center [784, 365] width 408 height 28
click at [748, 368] on span "Error in "Item" row 2: "Invalid Item Structure" - Row will be ignored" at bounding box center [778, 359] width 326 height 17
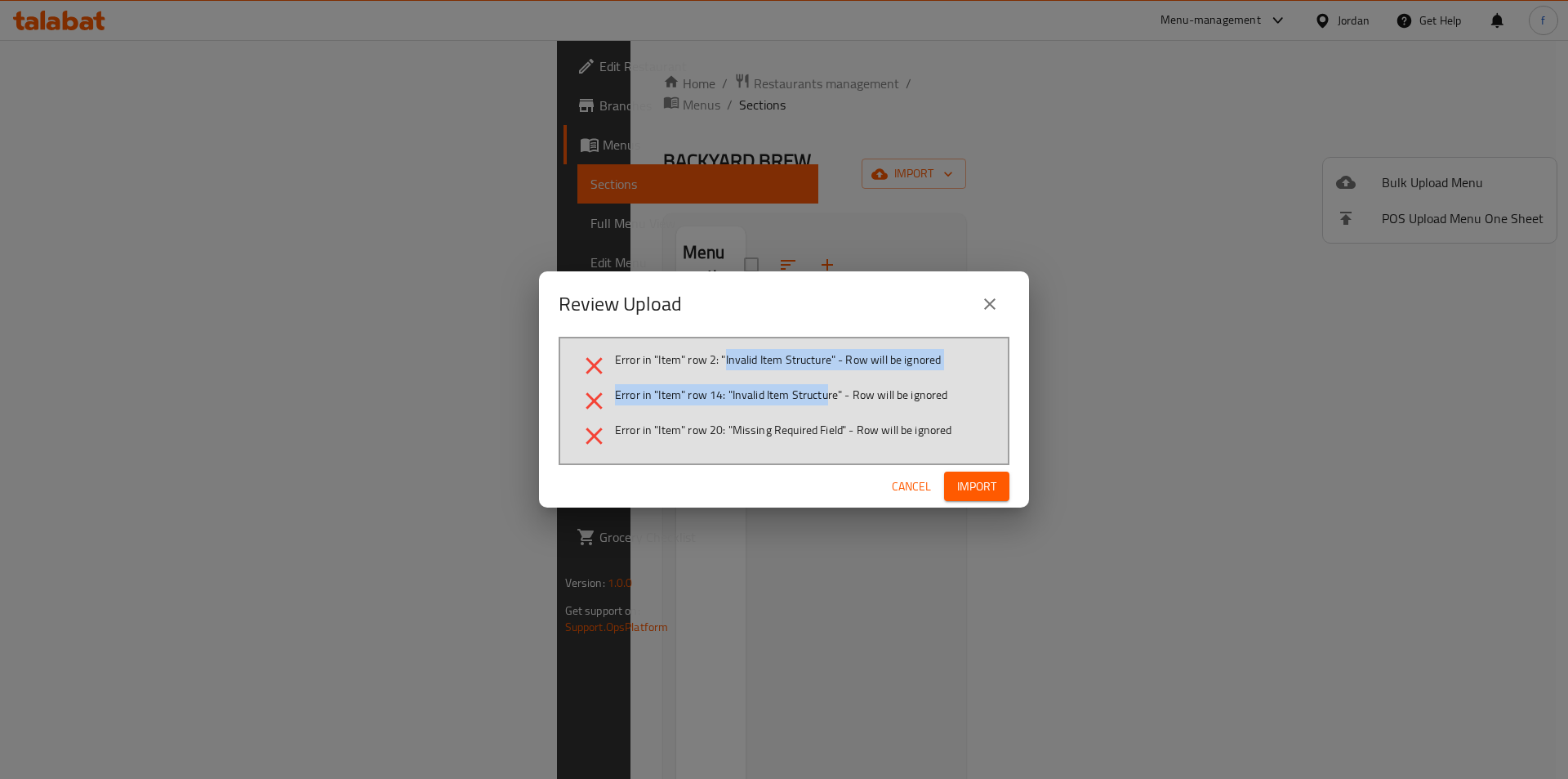
drag, startPoint x: 724, startPoint y: 358, endPoint x: 826, endPoint y: 388, distance: 106.3
click at [826, 388] on ul "Error in "Item" row 2: "Invalid Item Structure" - Row will be ignored Error in …" at bounding box center [784, 400] width 408 height 99
click at [788, 366] on span "Error in "Item" row 2: "Invalid Item Structure" - Row will be ignored" at bounding box center [778, 359] width 326 height 17
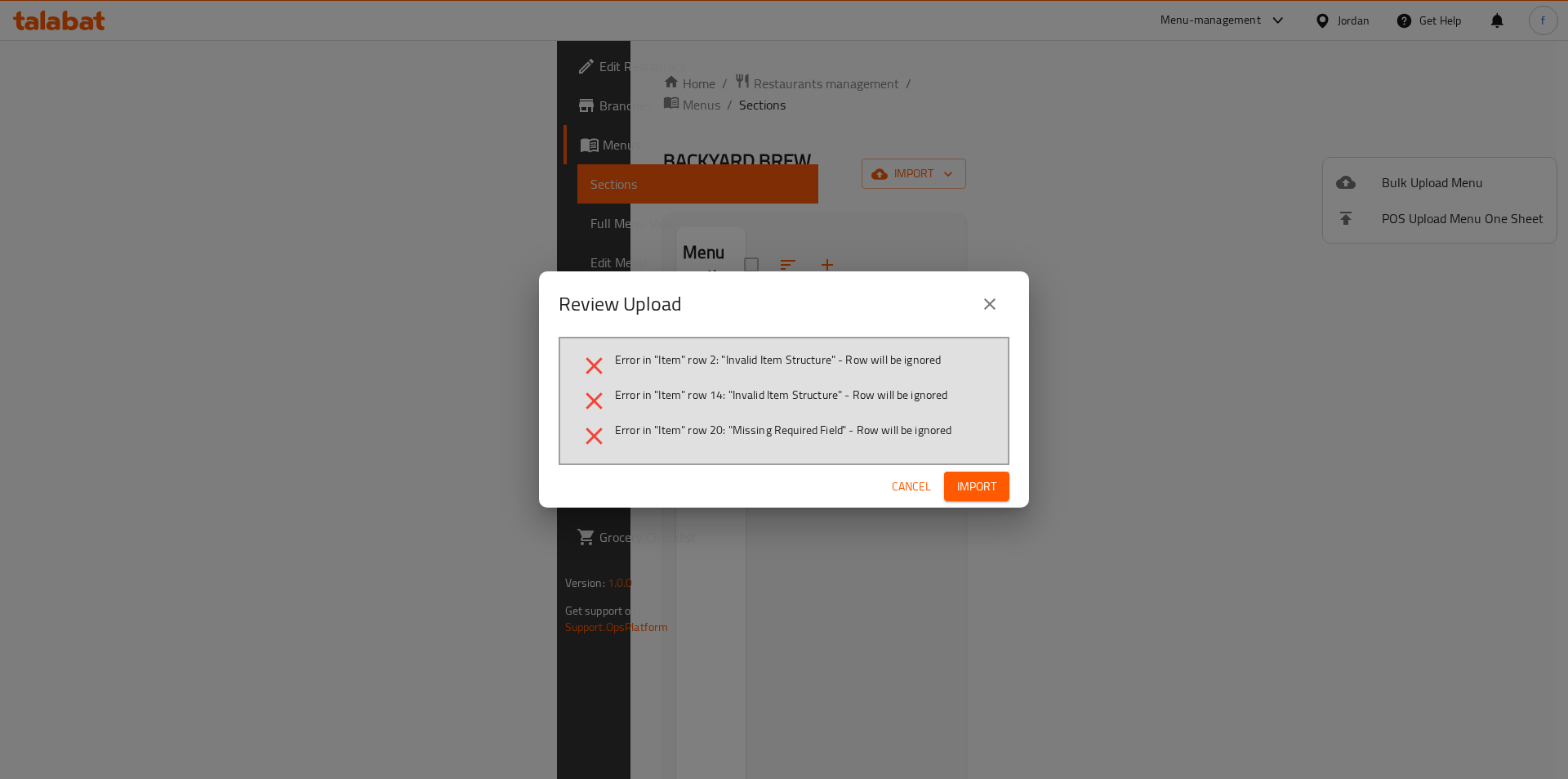
click at [775, 390] on span "Error in "Item" row 14: "Invalid Item Structure" - Row will be ignored" at bounding box center [782, 395] width 333 height 17
click at [784, 445] on li "Error in "Item" row 20: "Missing Required Field" - Row will be ignored" at bounding box center [784, 435] width 408 height 28
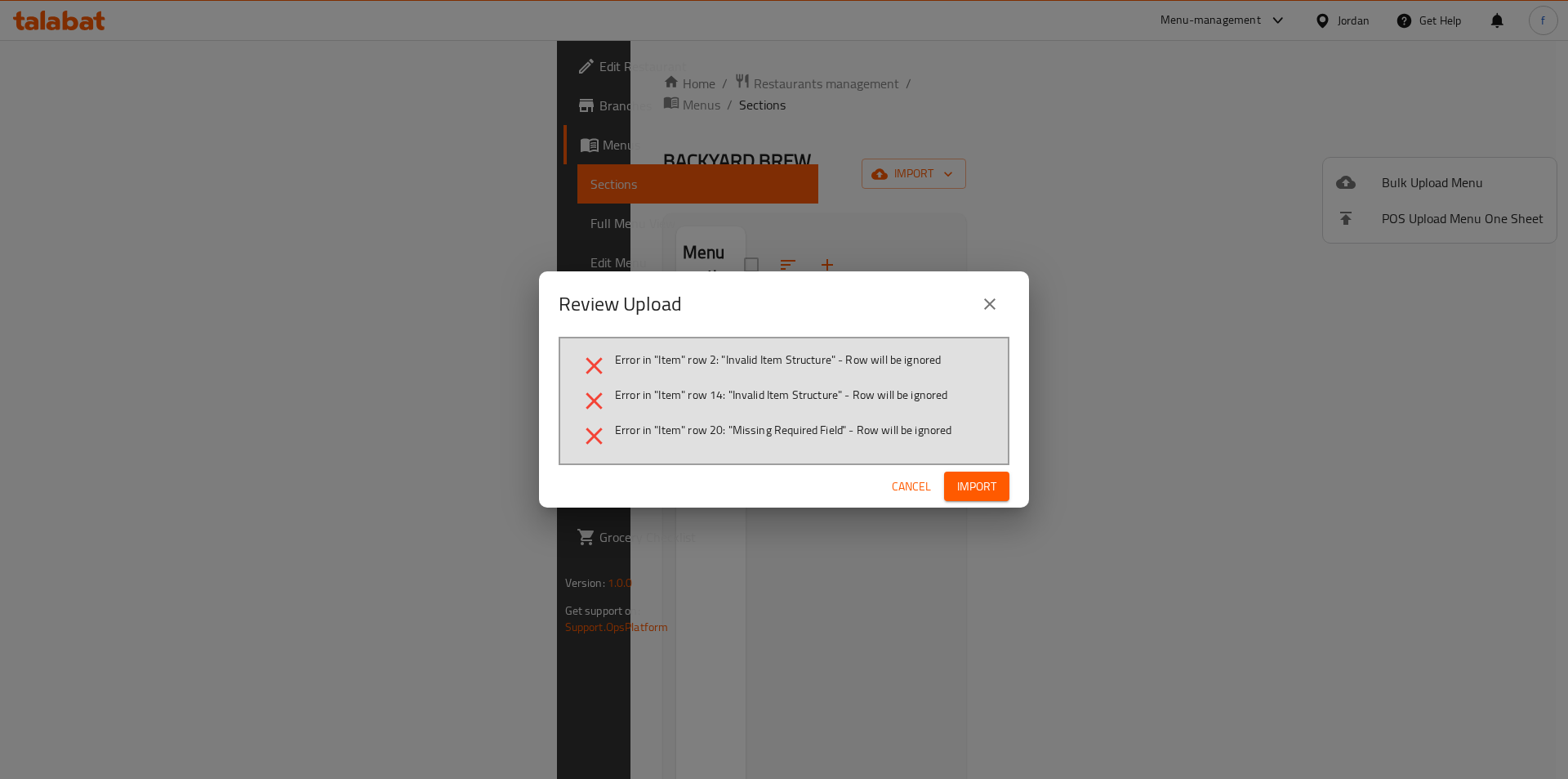
click at [787, 422] on span "Error in "Item" row 20: "Missing Required Field" - Row will be ignored" at bounding box center [784, 430] width 338 height 17
click at [799, 394] on span "Error in "Item" row 14: "Invalid Item Structure" - Row will be ignored" at bounding box center [782, 395] width 333 height 17
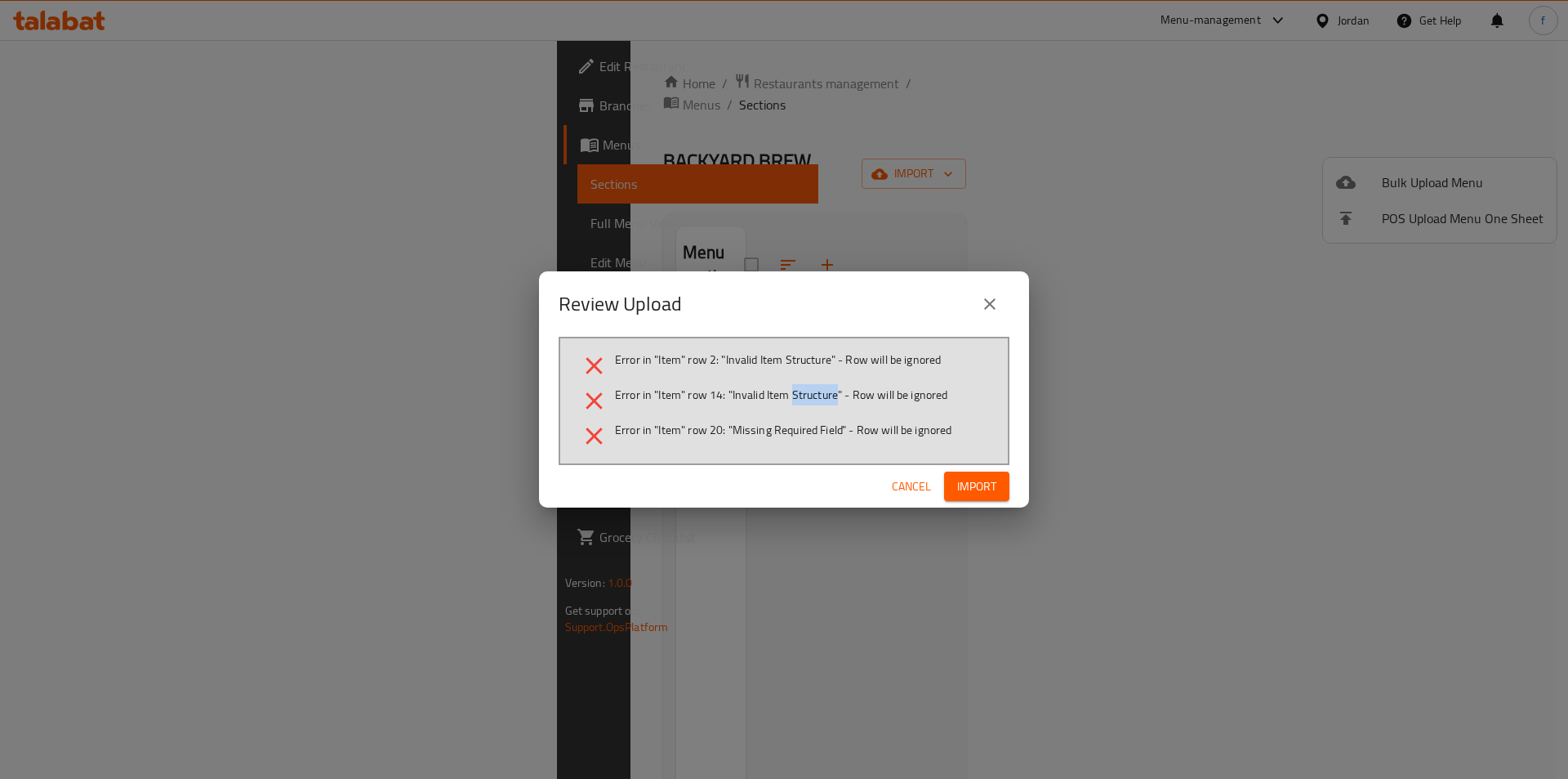
click at [799, 394] on span "Error in "Item" row 14: "Invalid Item Structure" - Row will be ignored" at bounding box center [782, 395] width 333 height 17
click at [816, 358] on span "Error in "Item" row 2: "Invalid Item Structure" - Row will be ignored" at bounding box center [778, 359] width 326 height 17
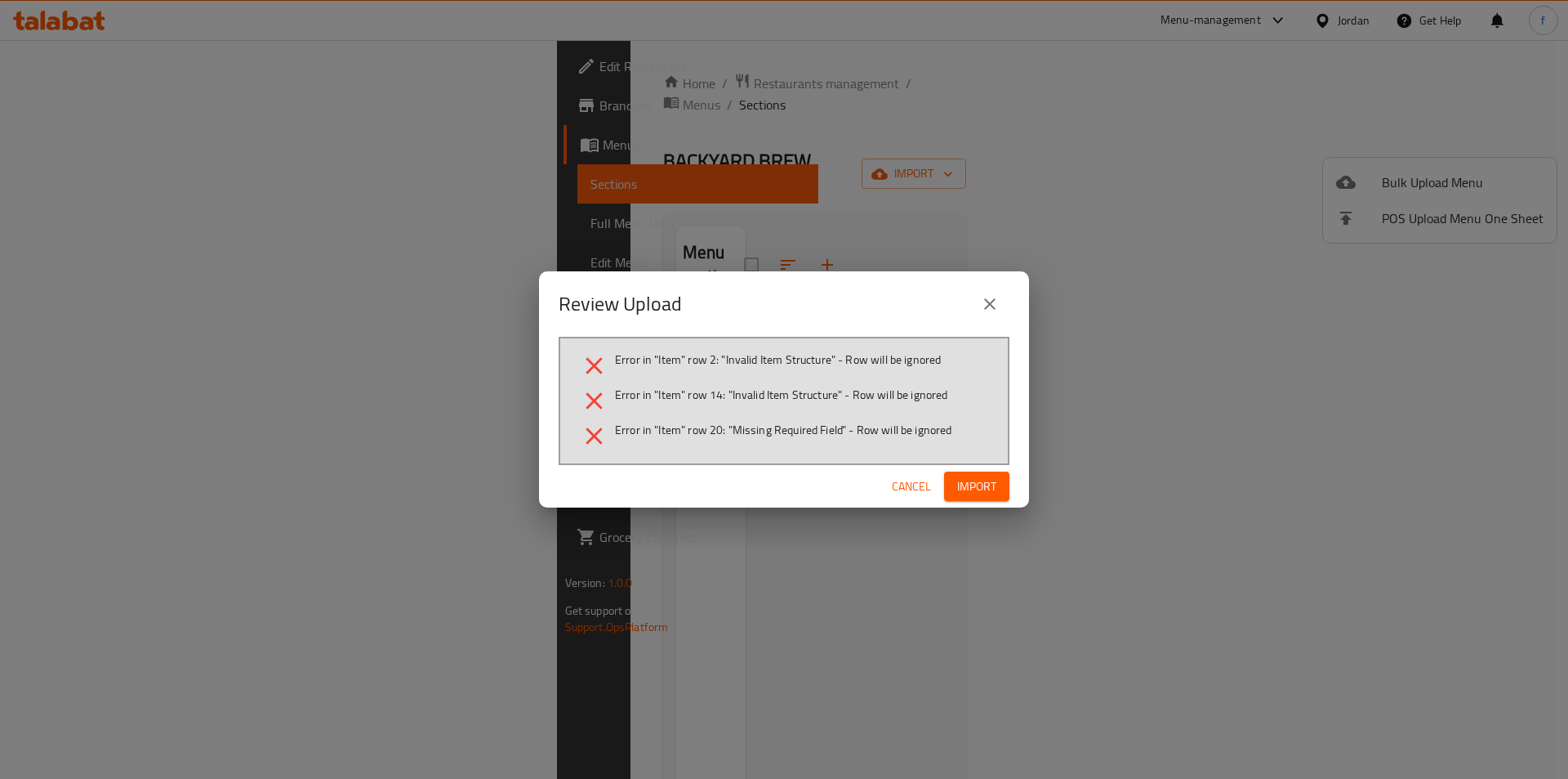
click at [889, 387] on span "Error in "Item" row 14: "Invalid Item Structure" - Row will be ignored" at bounding box center [782, 395] width 333 height 17
click at [921, 490] on span "Cancel" at bounding box center [911, 486] width 39 height 20
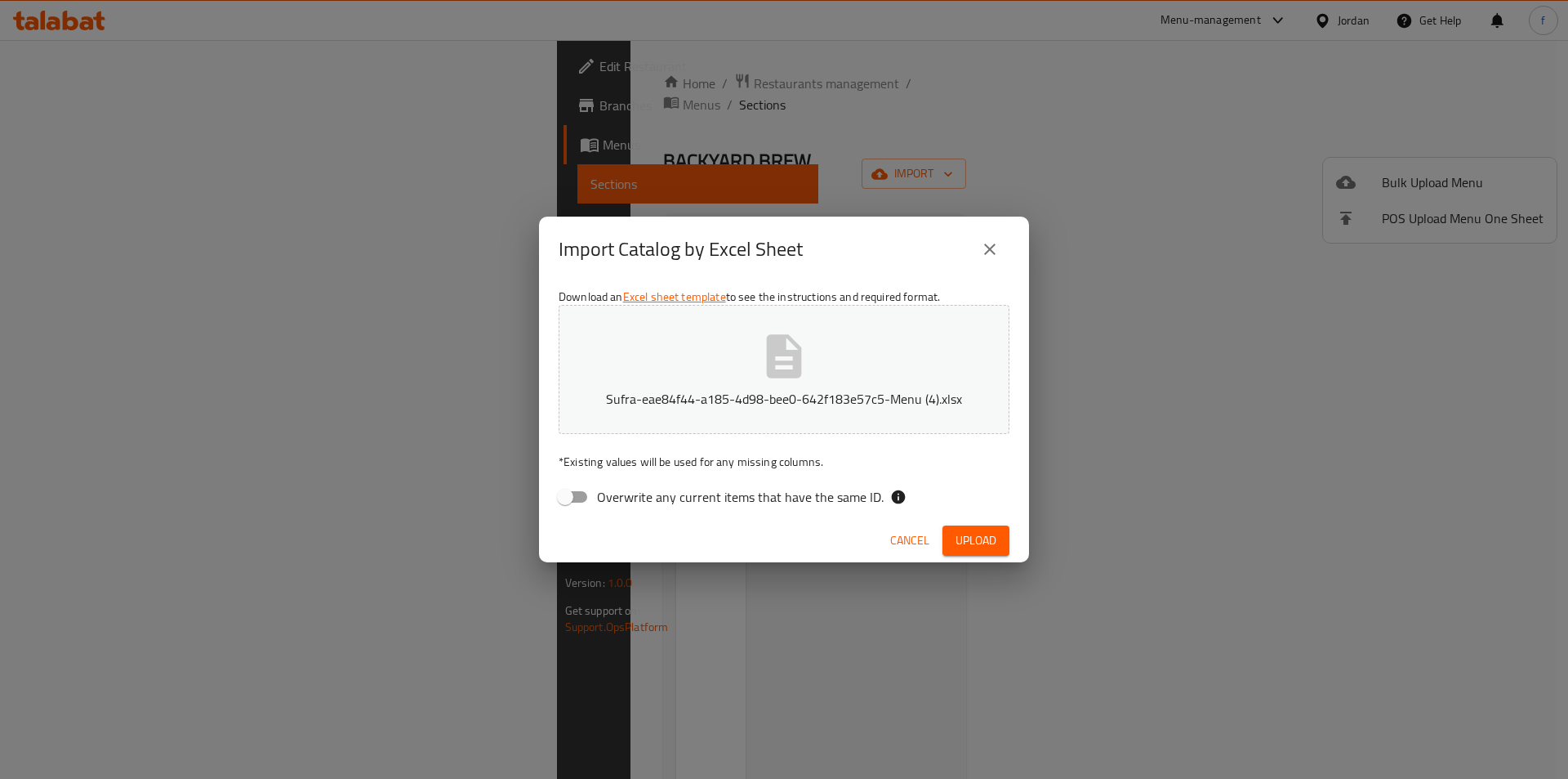
click at [649, 382] on button "Sufra-eae84f44-a185-4d98-bee0-642f183e57c5-Menu (4).xlsx" at bounding box center [784, 369] width 451 height 129
click at [673, 358] on button "Sufra-eae84f44-a185-4d98-bee0-642f183e57c5-Menu (4).xlsx" at bounding box center [784, 369] width 451 height 129
click at [972, 538] on span "Upload" at bounding box center [975, 540] width 41 height 20
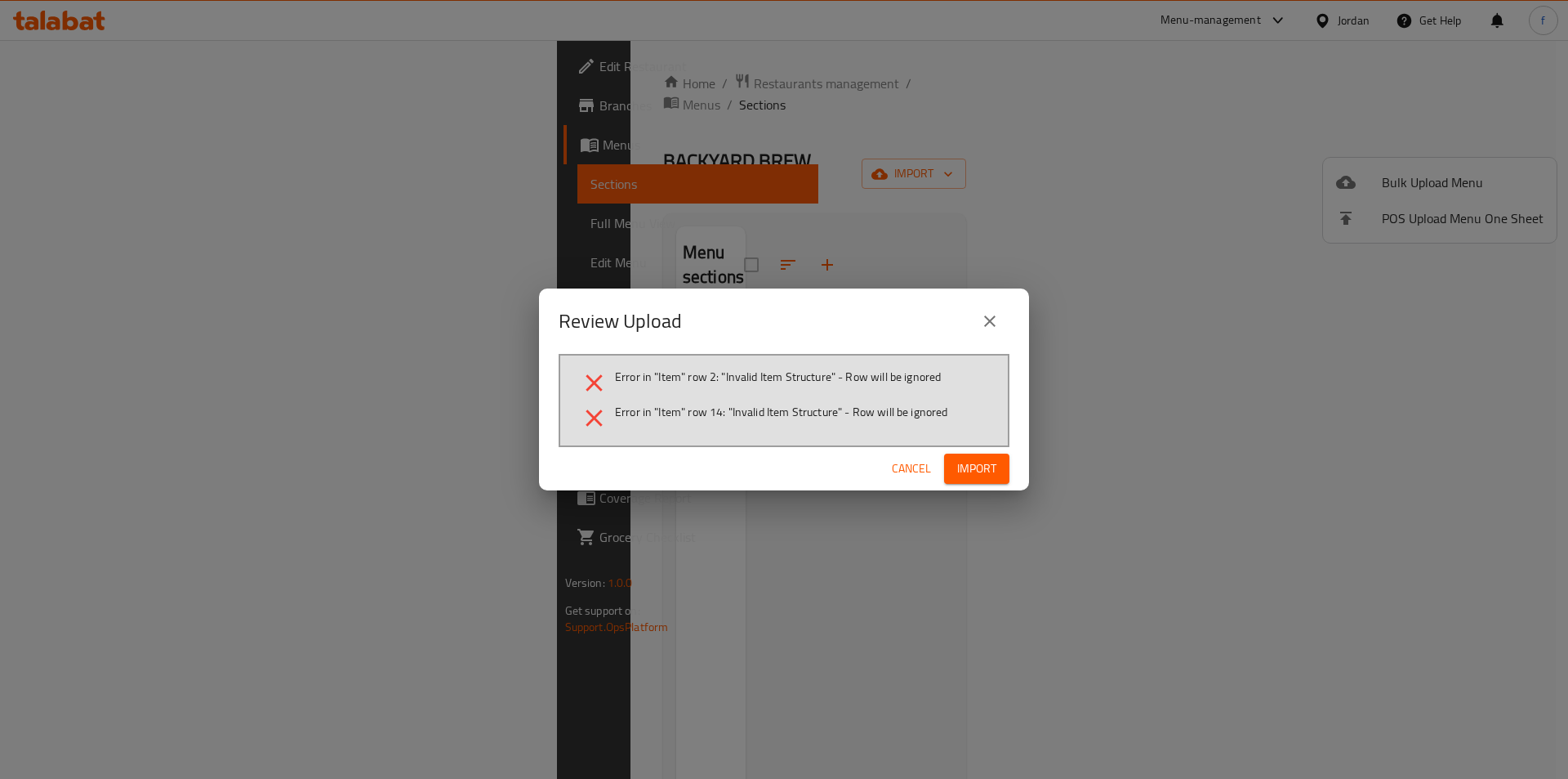
click at [1001, 321] on button "close" at bounding box center [989, 320] width 39 height 39
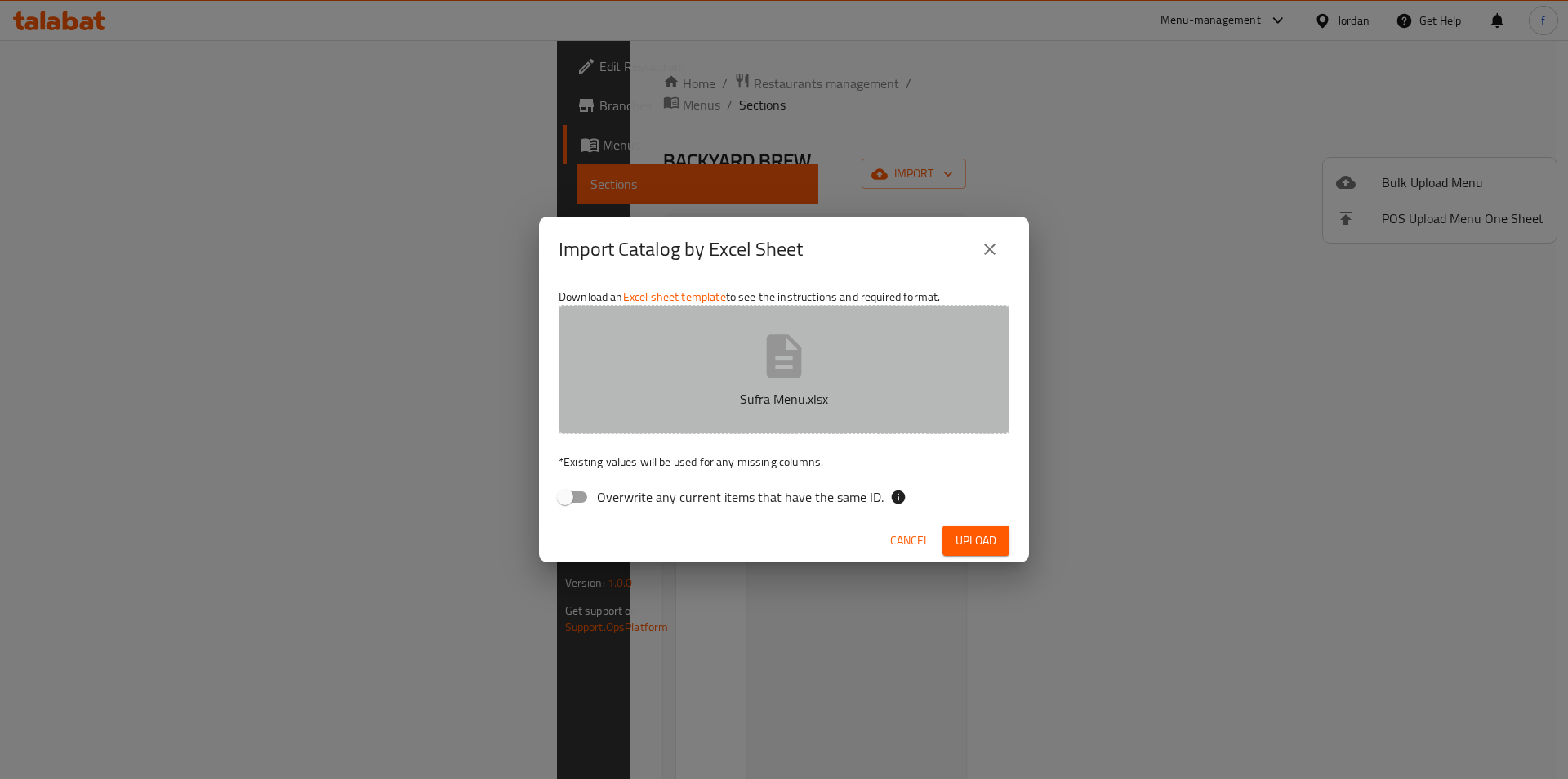
click at [646, 379] on button "Sufra Menu.xlsx" at bounding box center [784, 369] width 451 height 129
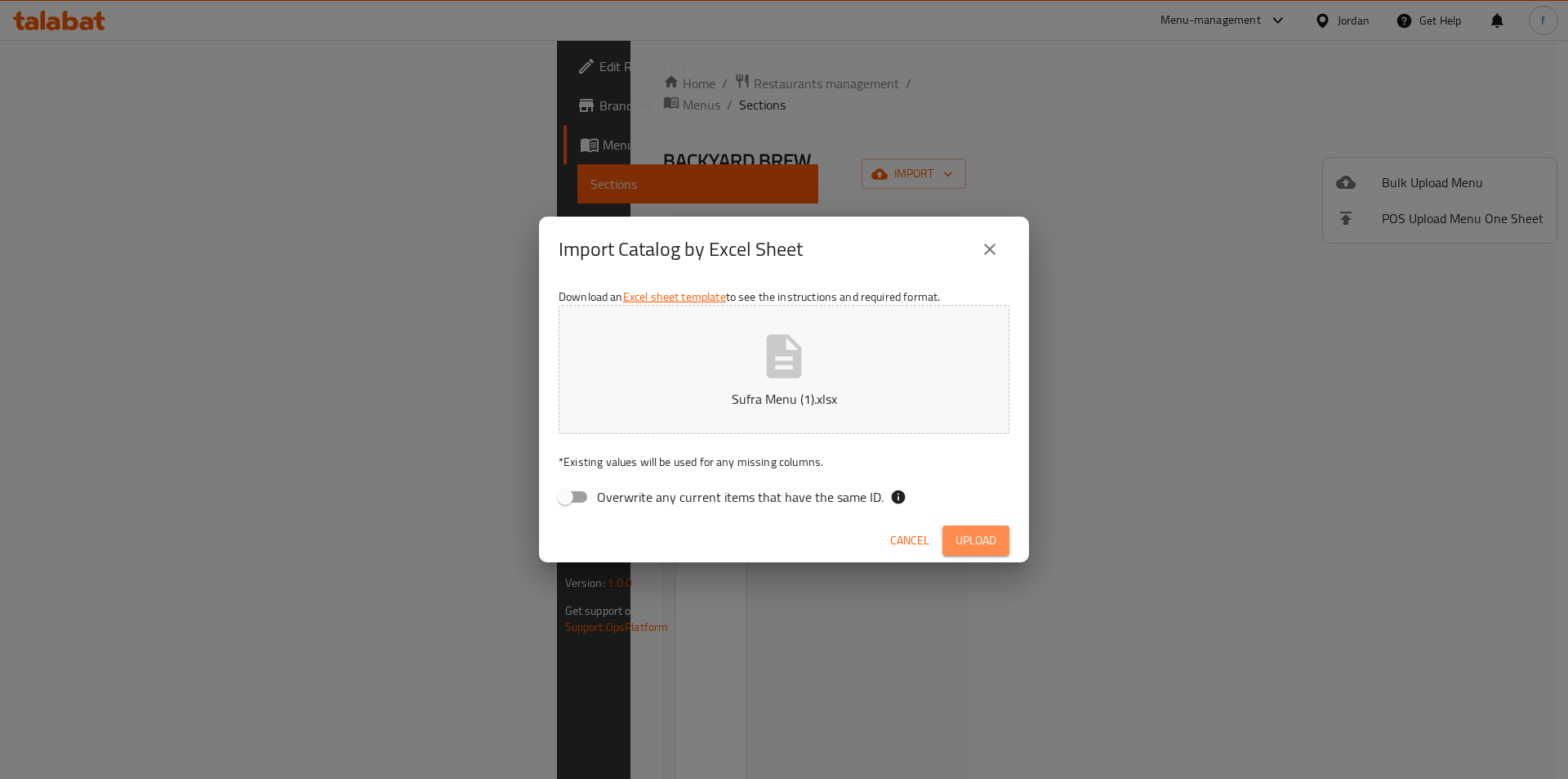
click at [976, 543] on span "Upload" at bounding box center [975, 540] width 41 height 20
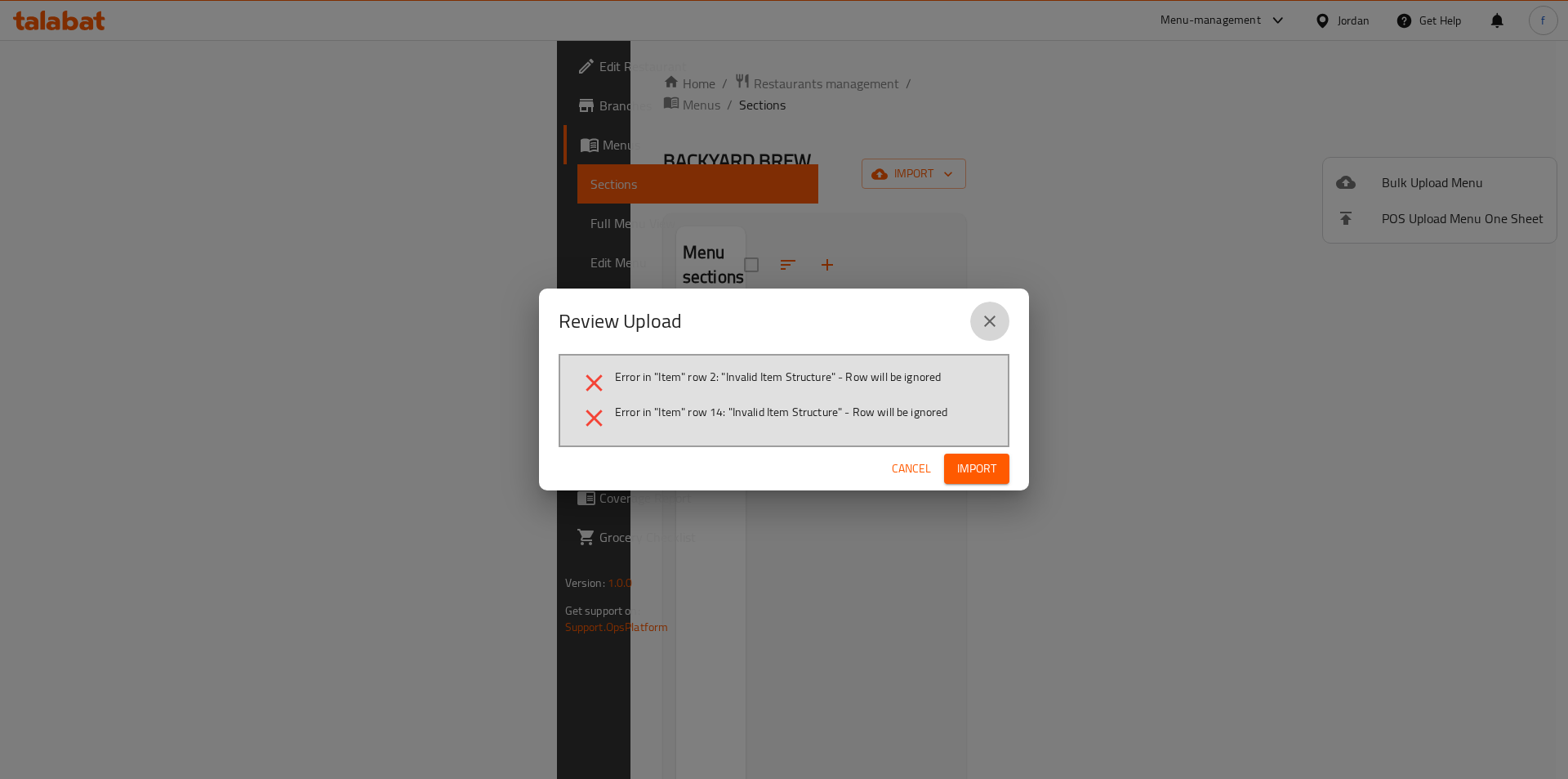
click at [998, 314] on button "close" at bounding box center [989, 320] width 39 height 39
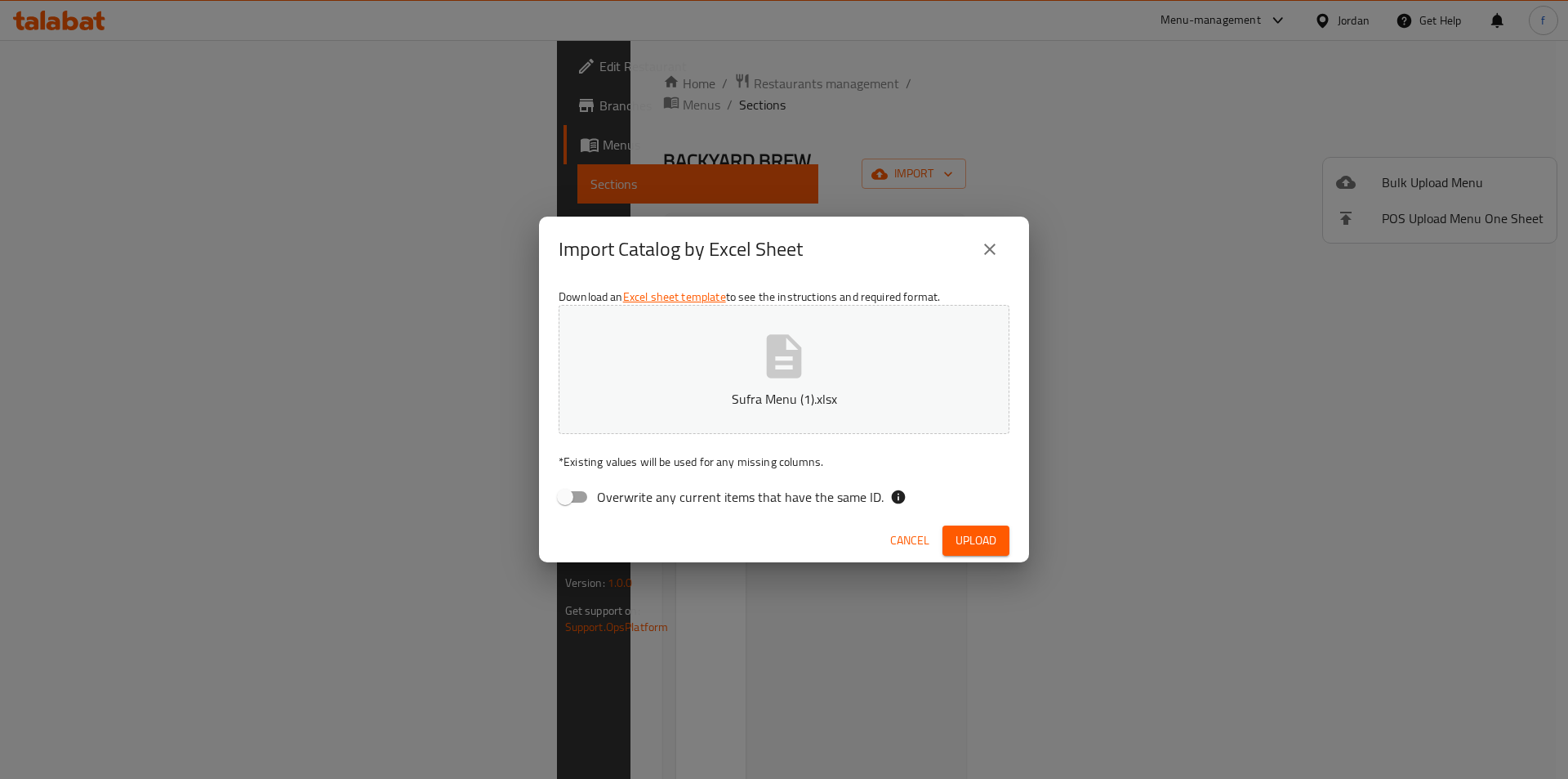
click at [629, 415] on button "Sufra Menu (1).xlsx" at bounding box center [784, 369] width 451 height 129
click at [943, 538] on button "Upload" at bounding box center [975, 540] width 67 height 30
click at [765, 402] on p "Sufra-eae84f44-a185-4d98-bee0-642f183e57c5-Menu (5).xlsx" at bounding box center [784, 399] width 400 height 20
click at [959, 525] on div "Cancel Upload" at bounding box center [784, 540] width 490 height 43
click at [958, 530] on span "Upload" at bounding box center [975, 540] width 41 height 20
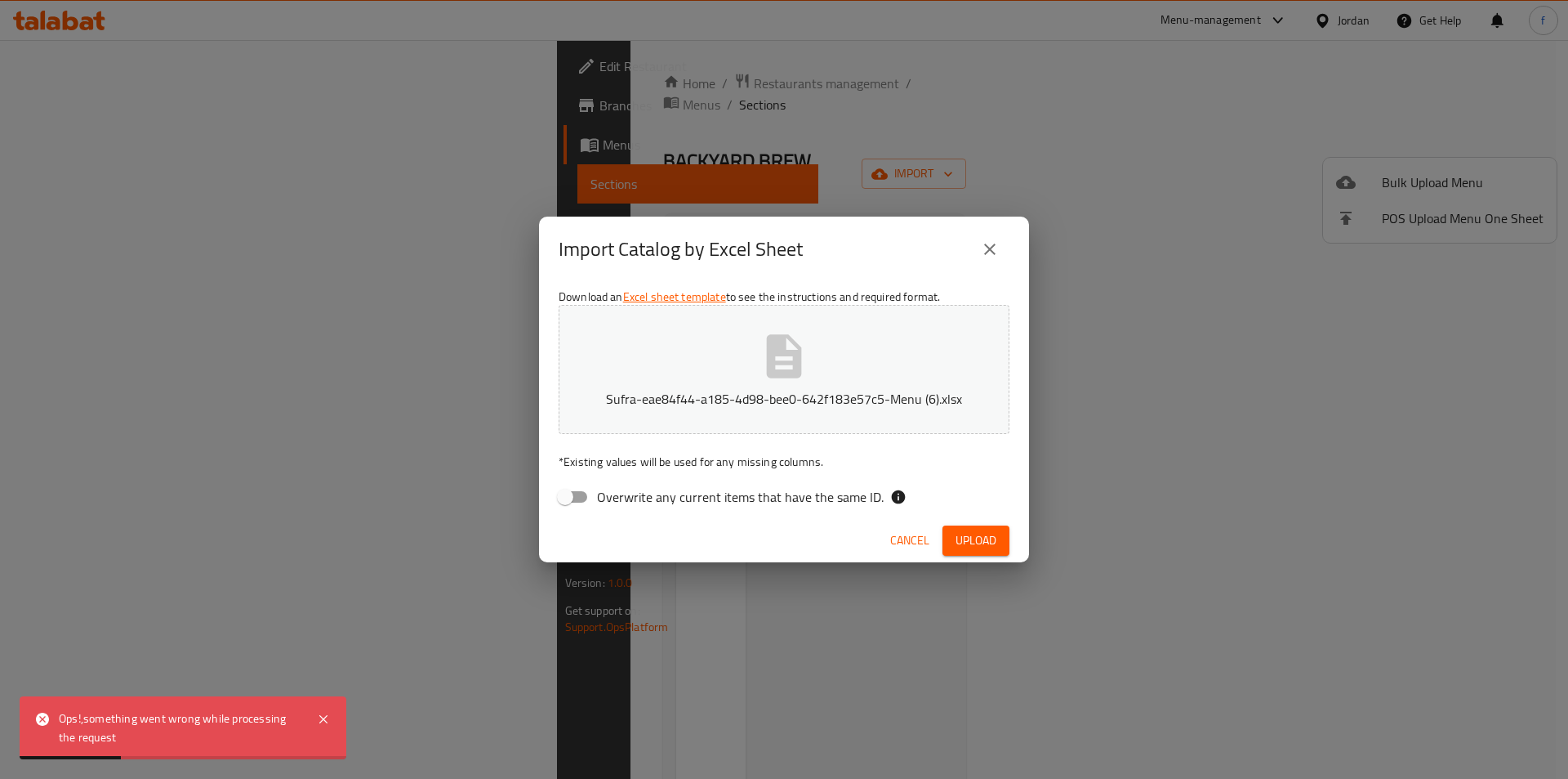
click at [100, 60] on div "Import Catalog by Excel Sheet Download an Excel sheet template to see the instr…" at bounding box center [784, 390] width 1568 height 779
click at [912, 545] on span "Cancel" at bounding box center [909, 540] width 39 height 20
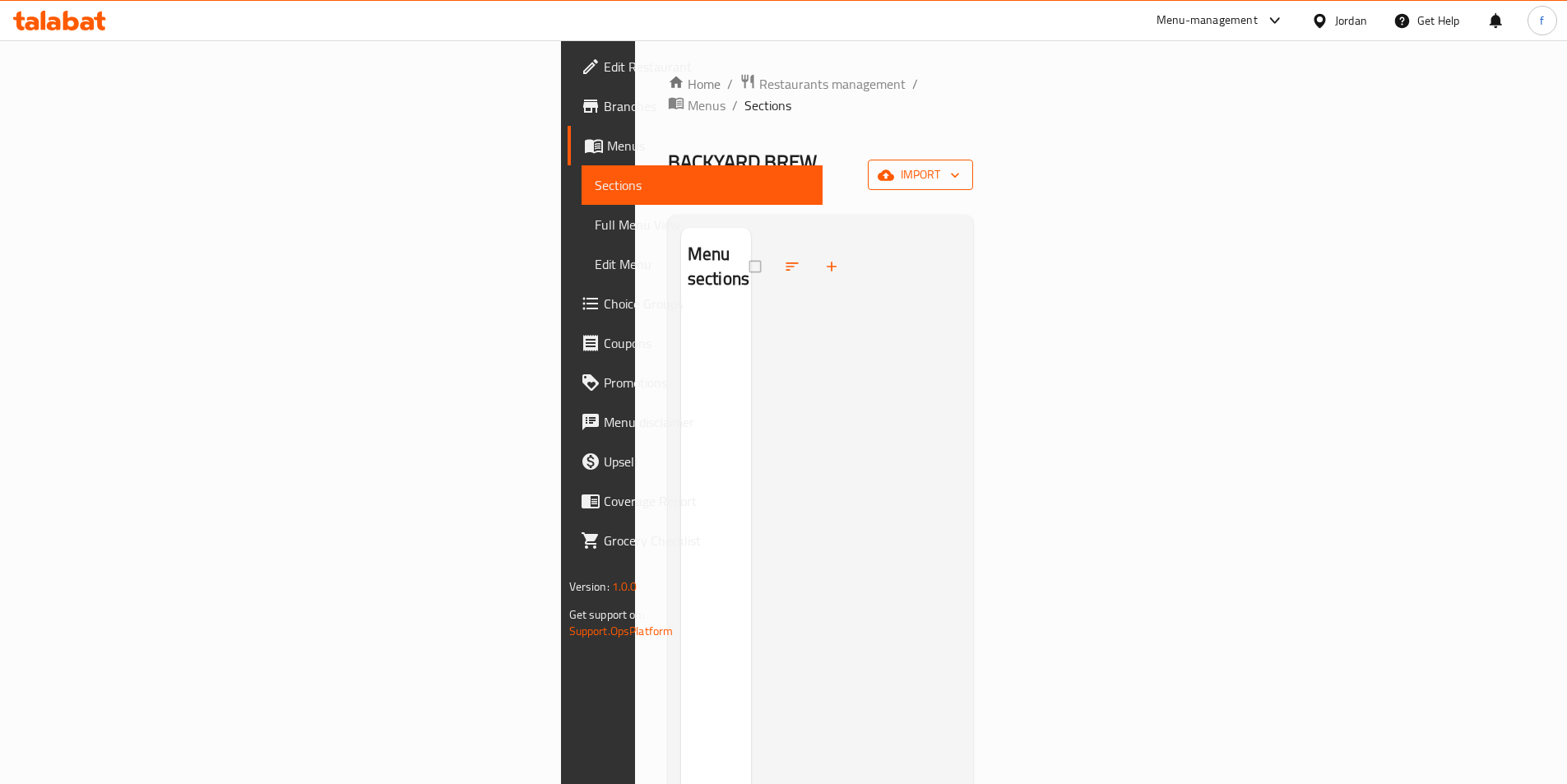
click at [973, 159] on button "import" at bounding box center [920, 175] width 105 height 30
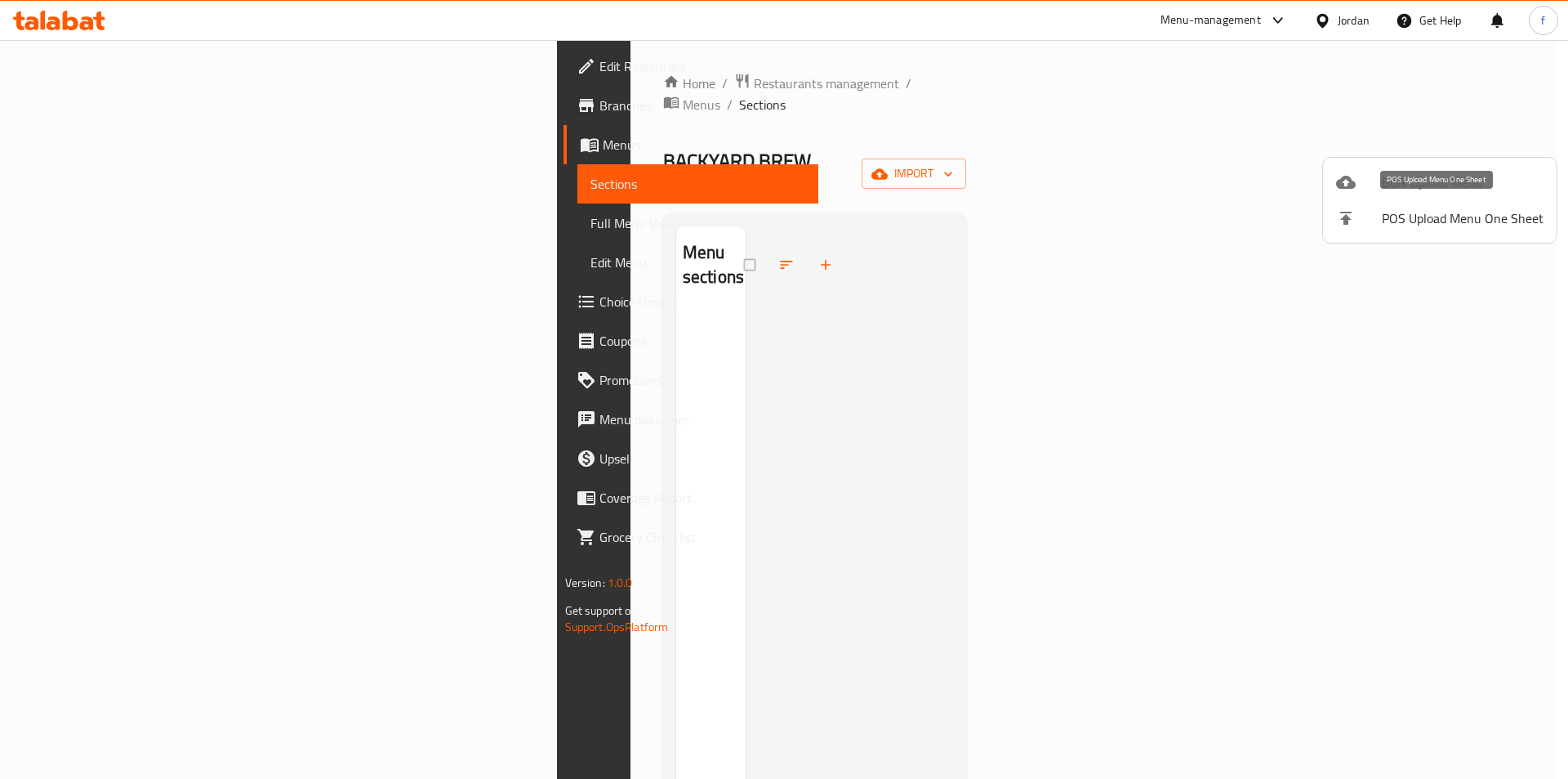
click at [1410, 187] on span "Bulk Upload Menu" at bounding box center [1462, 183] width 162 height 20
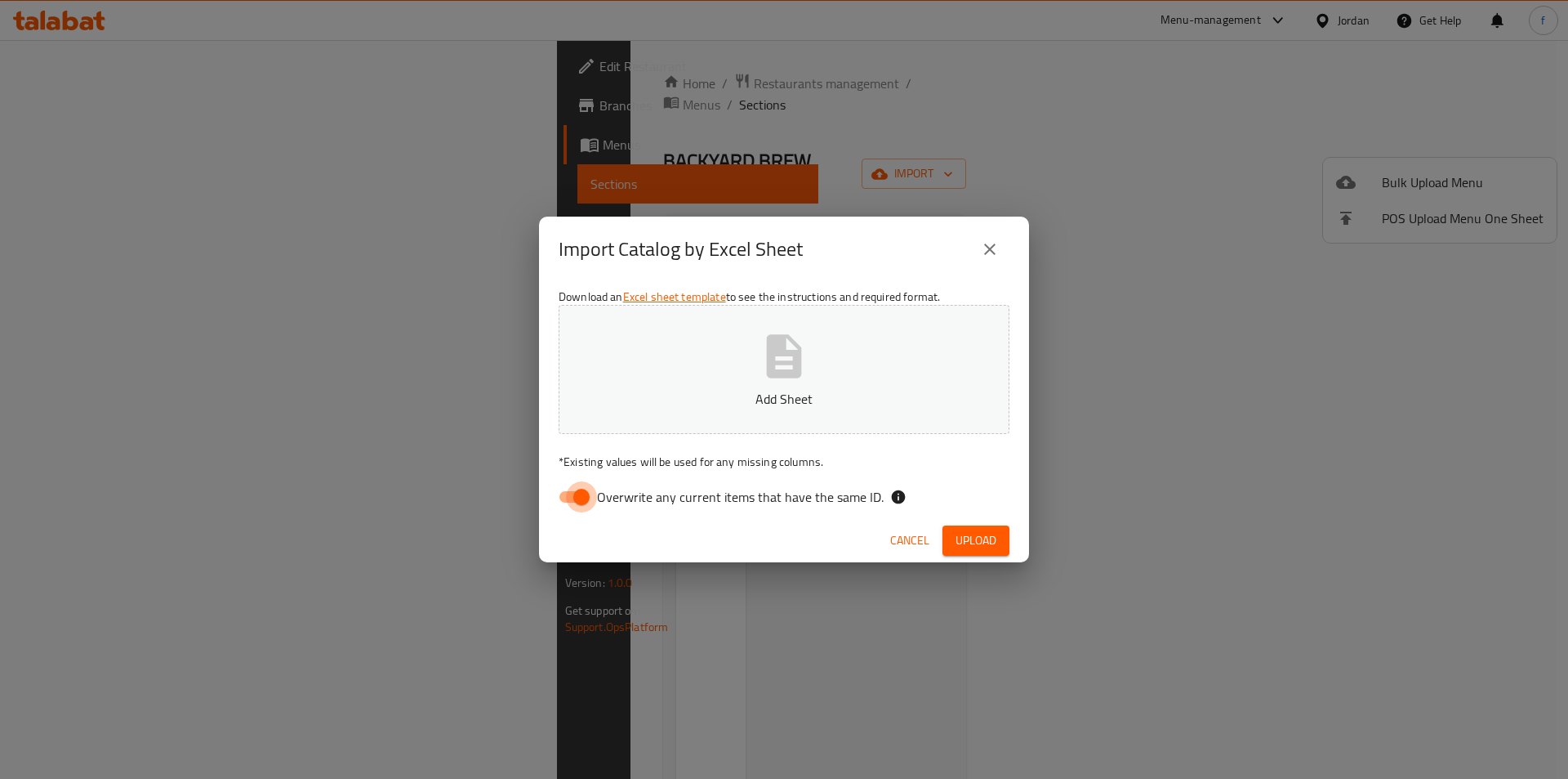
drag, startPoint x: 586, startPoint y: 485, endPoint x: 699, endPoint y: 390, distance: 147.6
click at [585, 485] on input "Overwrite any current items that have the same ID." at bounding box center [582, 496] width 93 height 31
checkbox input "false"
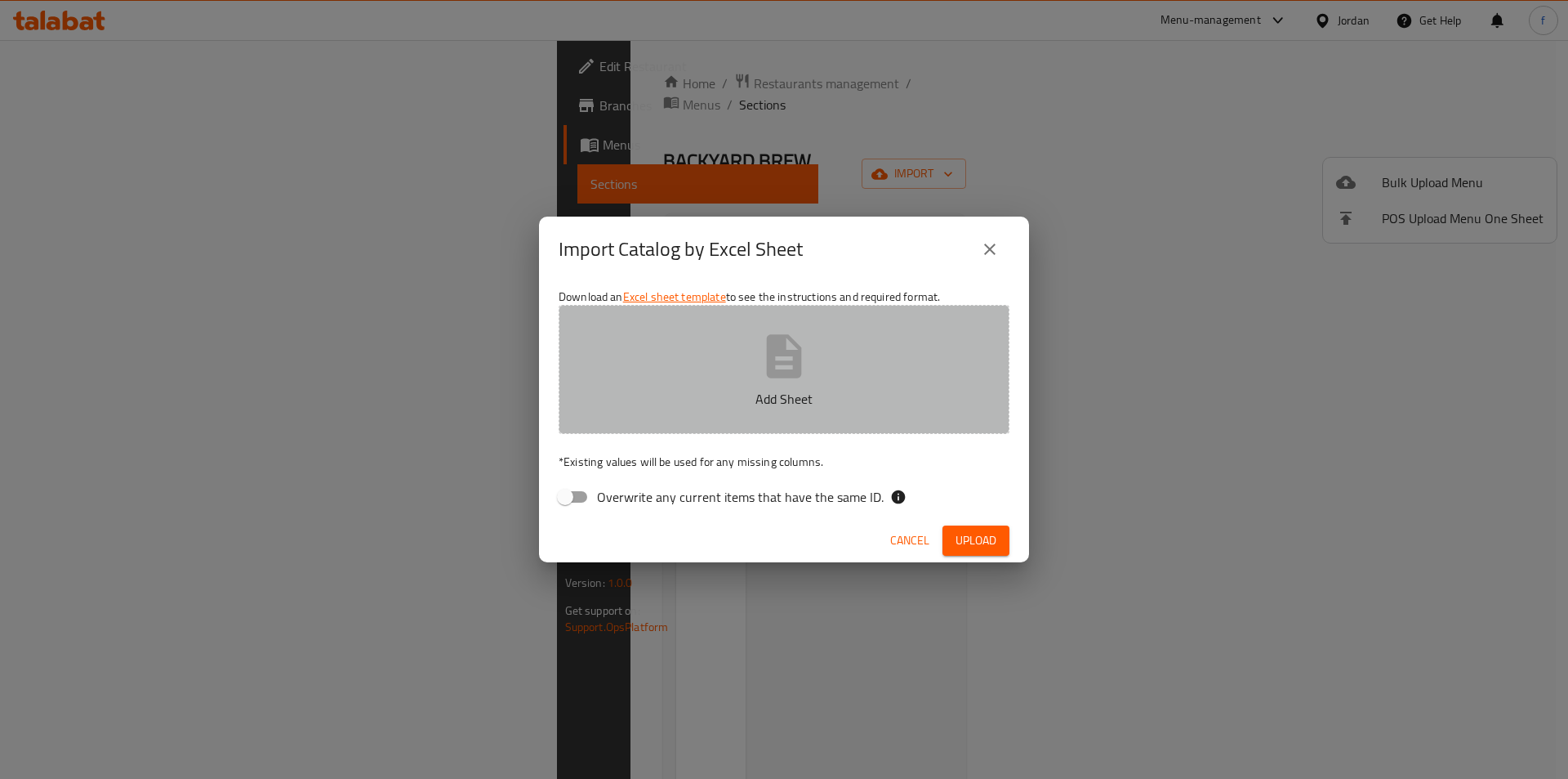
click at [699, 386] on button "Add Sheet" at bounding box center [784, 369] width 451 height 129
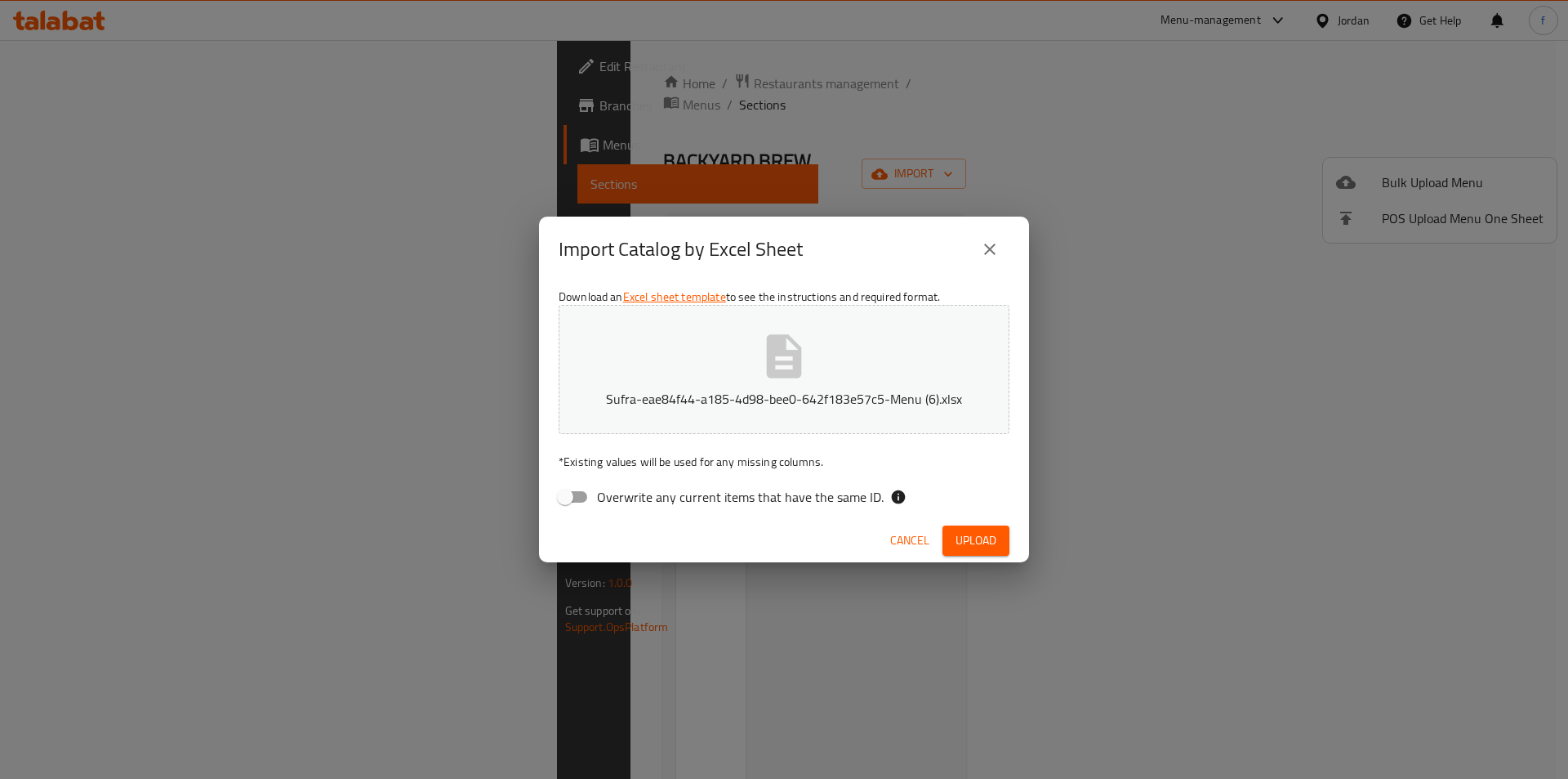
click at [946, 540] on button "Upload" at bounding box center [975, 540] width 67 height 30
click at [975, 244] on button "close" at bounding box center [989, 249] width 39 height 39
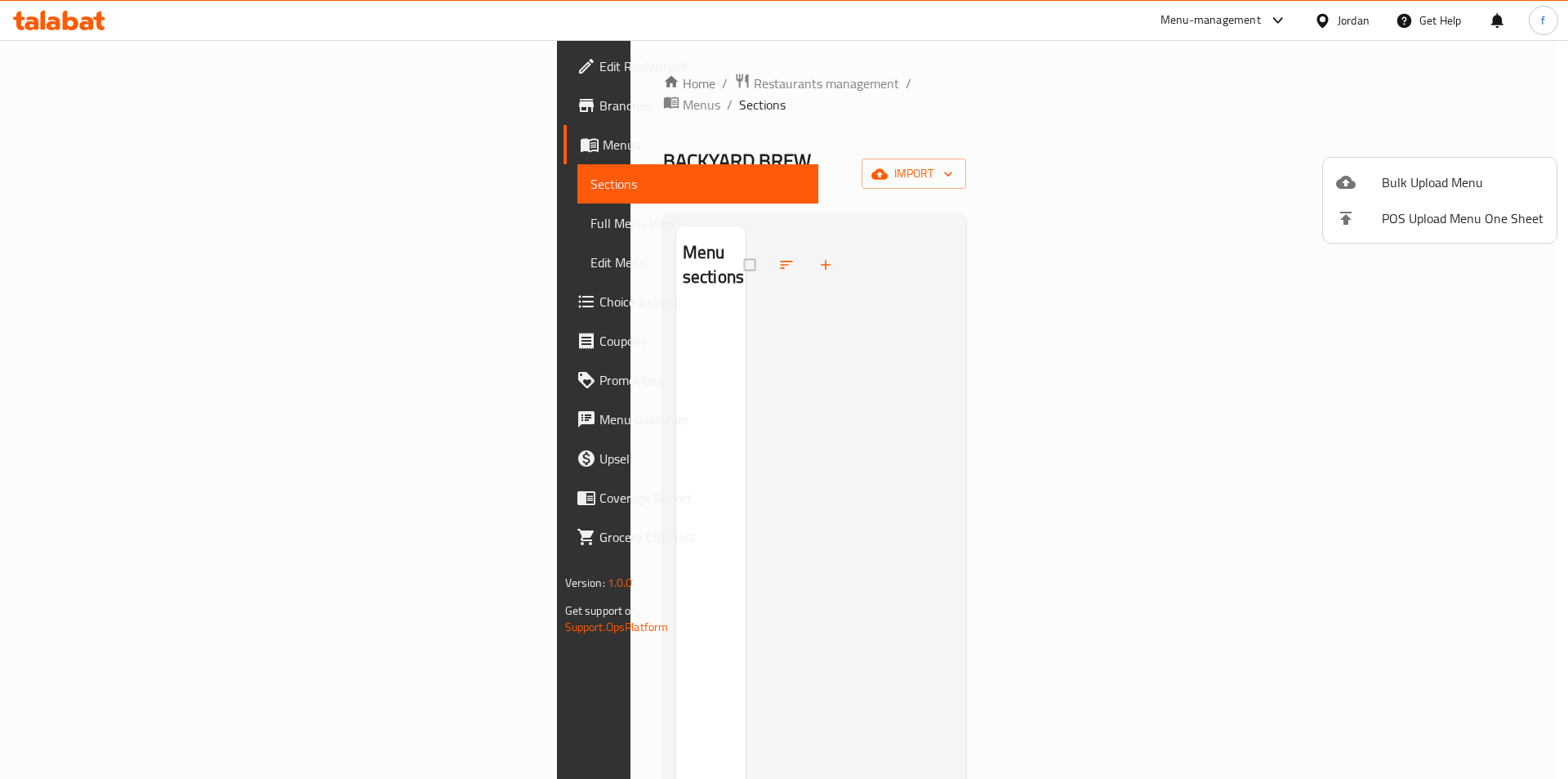
click at [1455, 184] on span "Bulk Upload Menu" at bounding box center [1462, 183] width 162 height 20
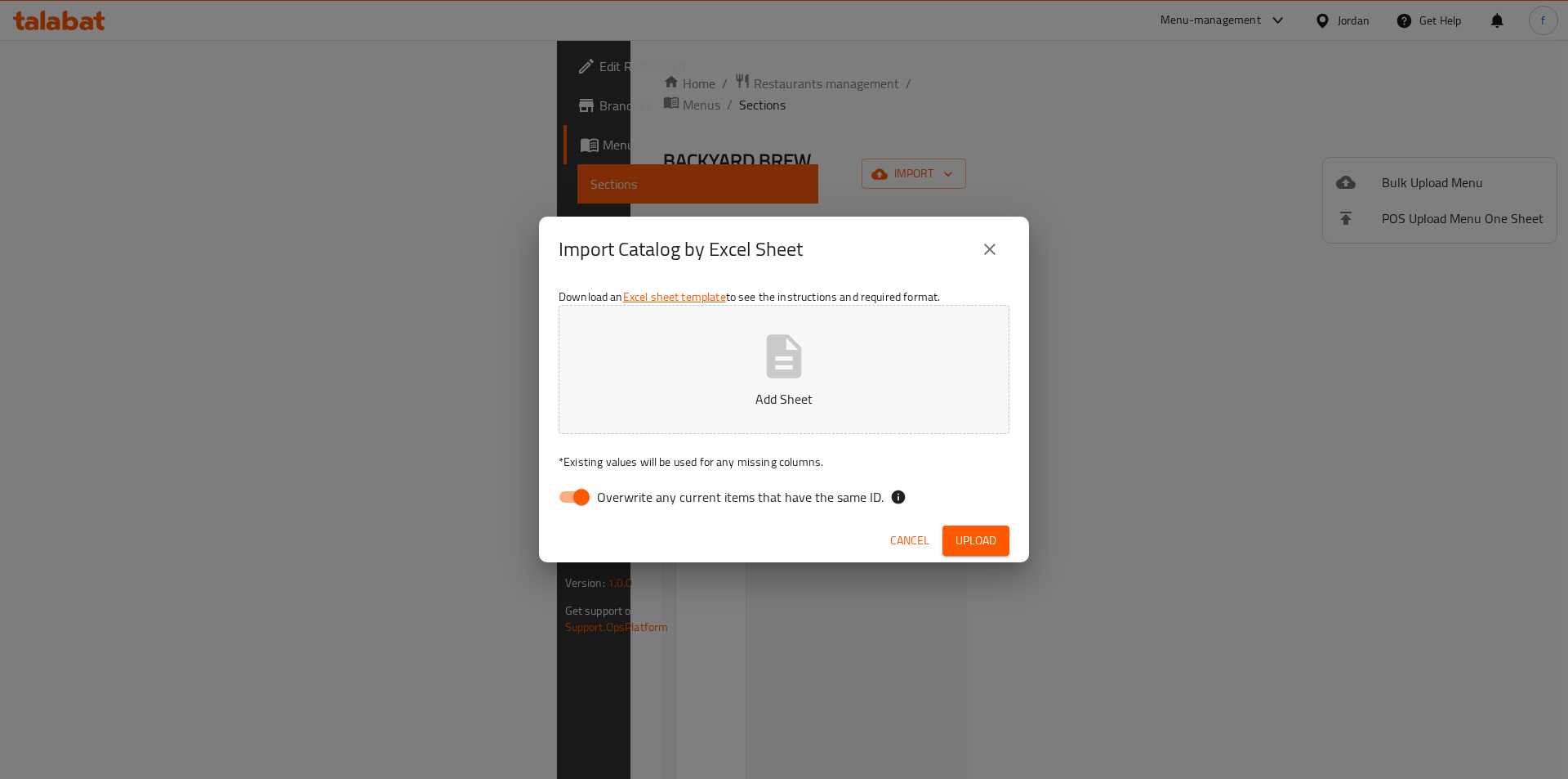
click at [599, 493] on span "Overwrite any current items that have the same ID." at bounding box center [740, 497] width 287 height 20
click at [599, 493] on input "Overwrite any current items that have the same ID." at bounding box center [582, 496] width 93 height 31
checkbox input "false"
click at [669, 390] on p "Add Sheet" at bounding box center [784, 399] width 400 height 20
click at [969, 539] on span "Upload" at bounding box center [975, 540] width 41 height 20
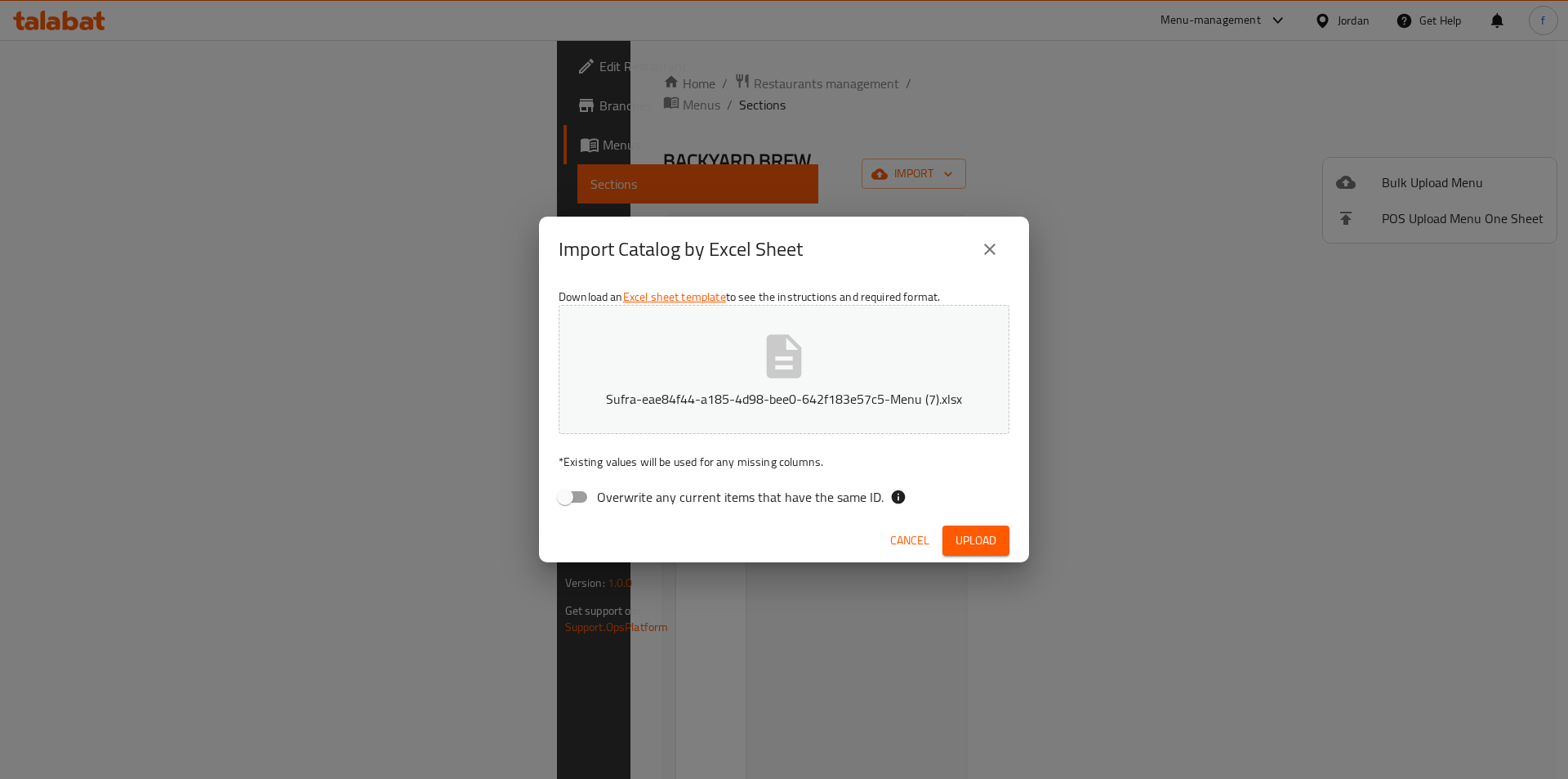
click at [738, 368] on button "Sufra-eae84f44-a185-4d98-bee0-642f183e57c5-Menu (7).xlsx" at bounding box center [784, 369] width 451 height 129
click at [968, 527] on button "Upload" at bounding box center [975, 540] width 67 height 30
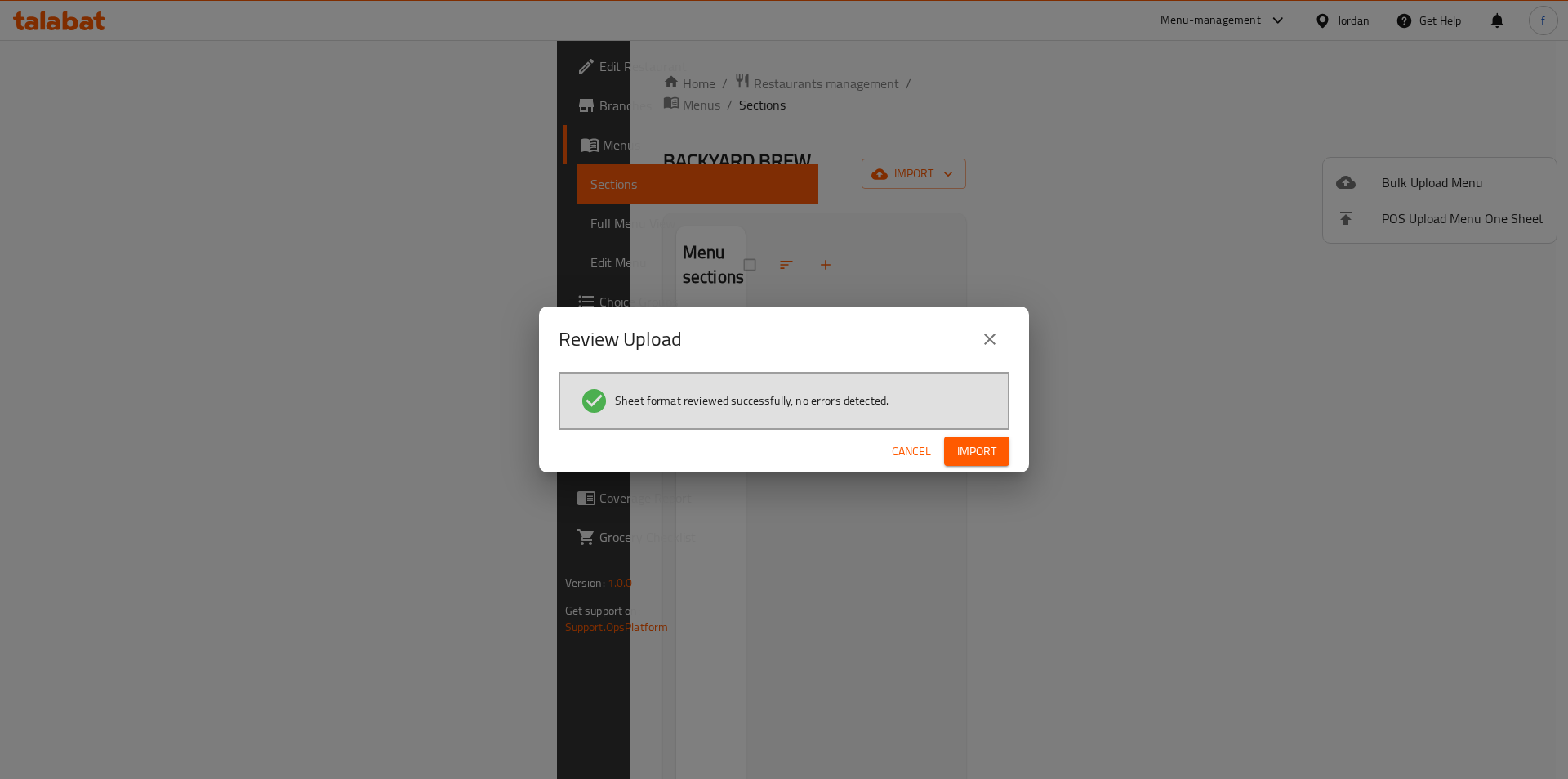
click at [967, 460] on span "Import" at bounding box center [976, 451] width 39 height 20
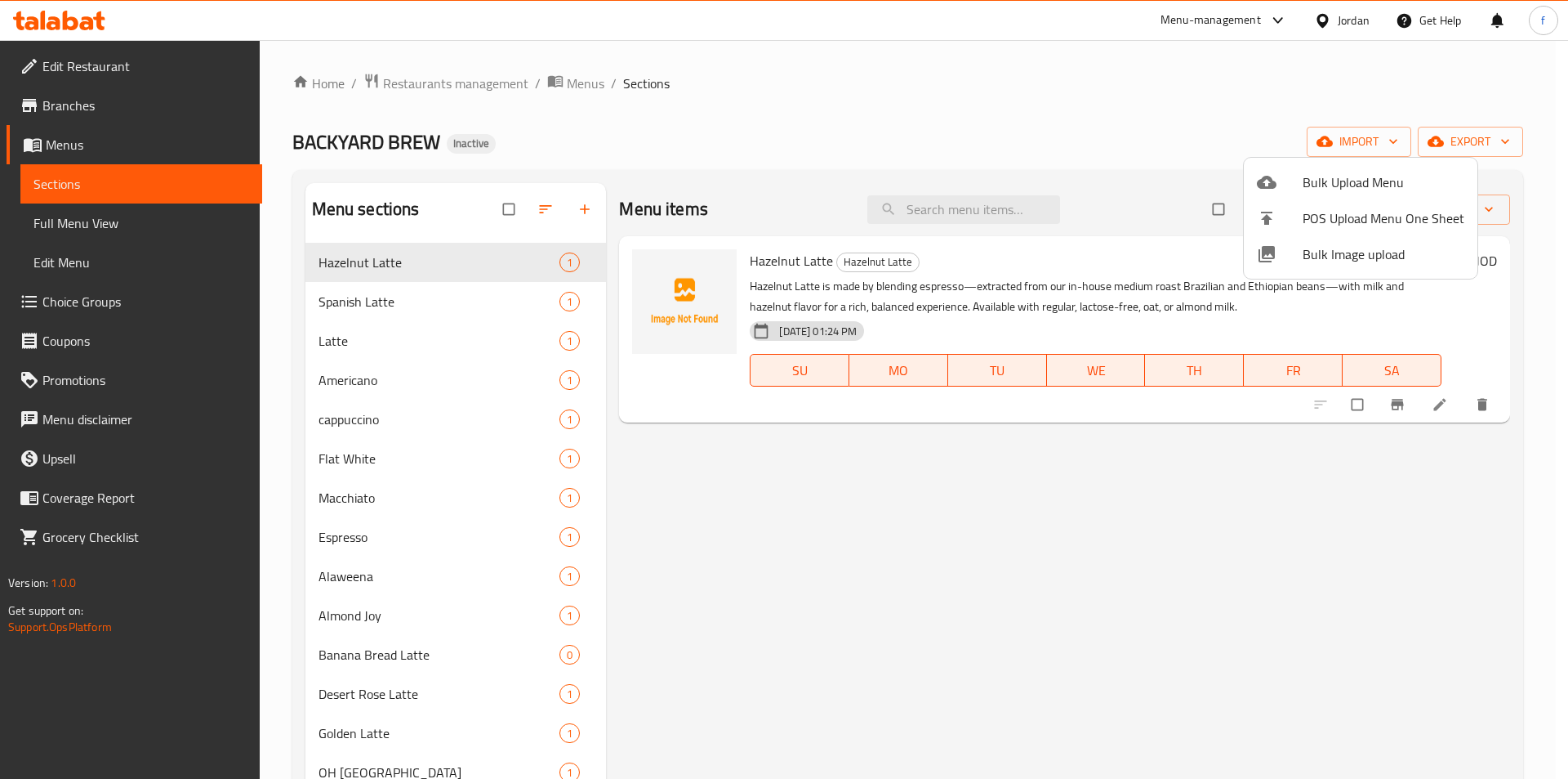
click at [1004, 444] on div at bounding box center [784, 390] width 1568 height 779
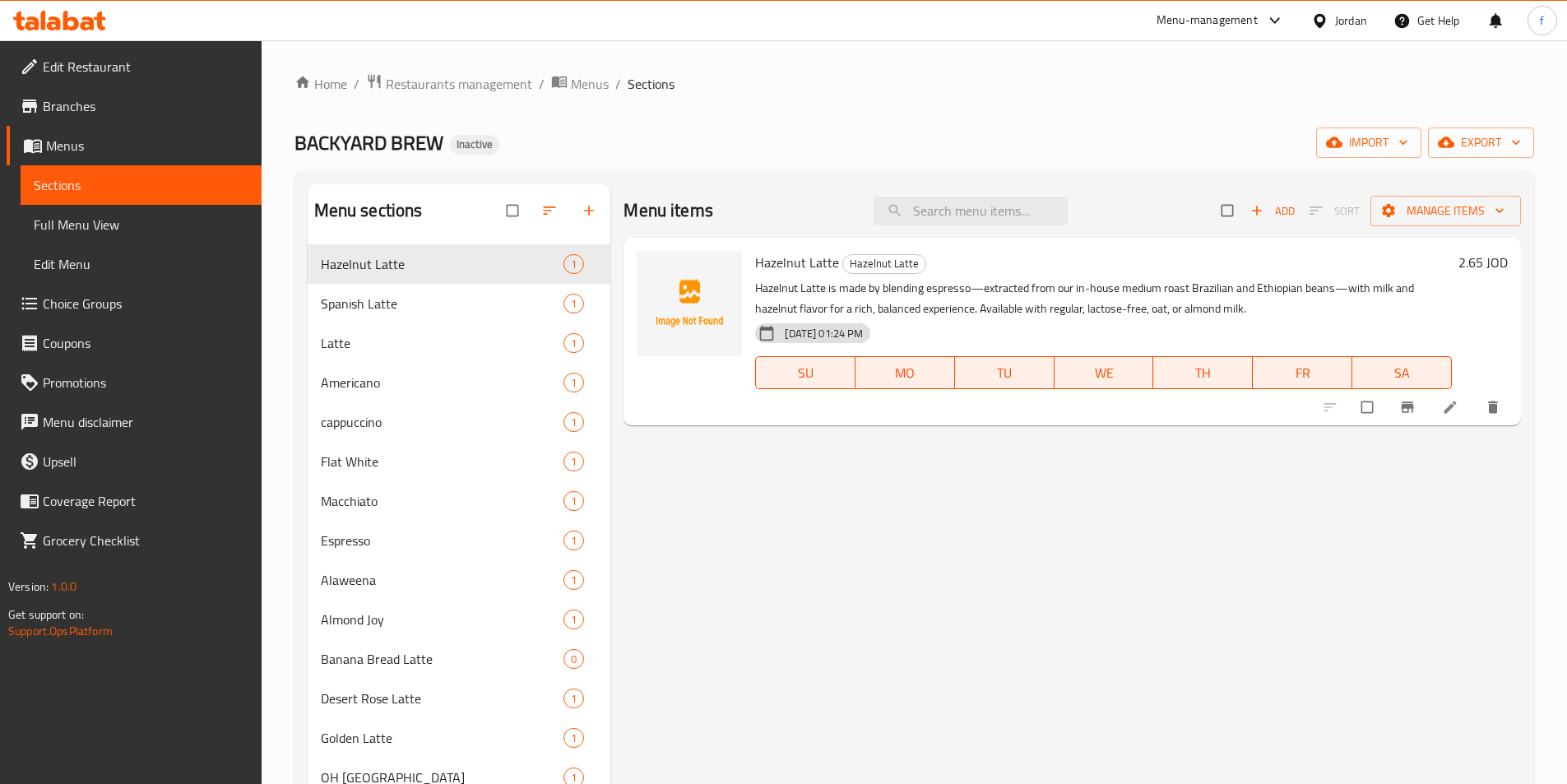
click at [128, 232] on span "Full Menu View" at bounding box center [141, 225] width 215 height 20
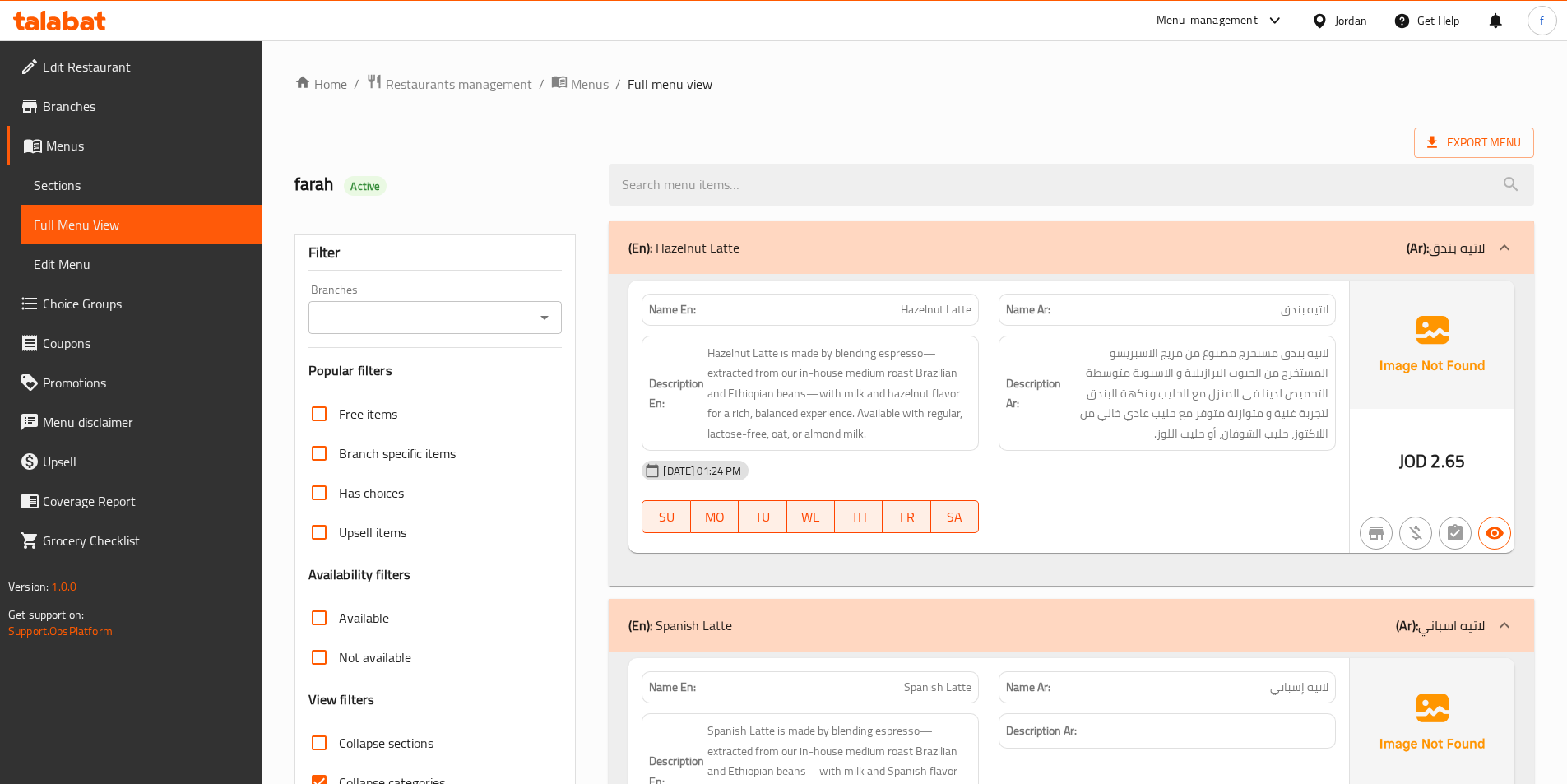
drag, startPoint x: 425, startPoint y: 13, endPoint x: 773, endPoint y: 0, distance: 348.2
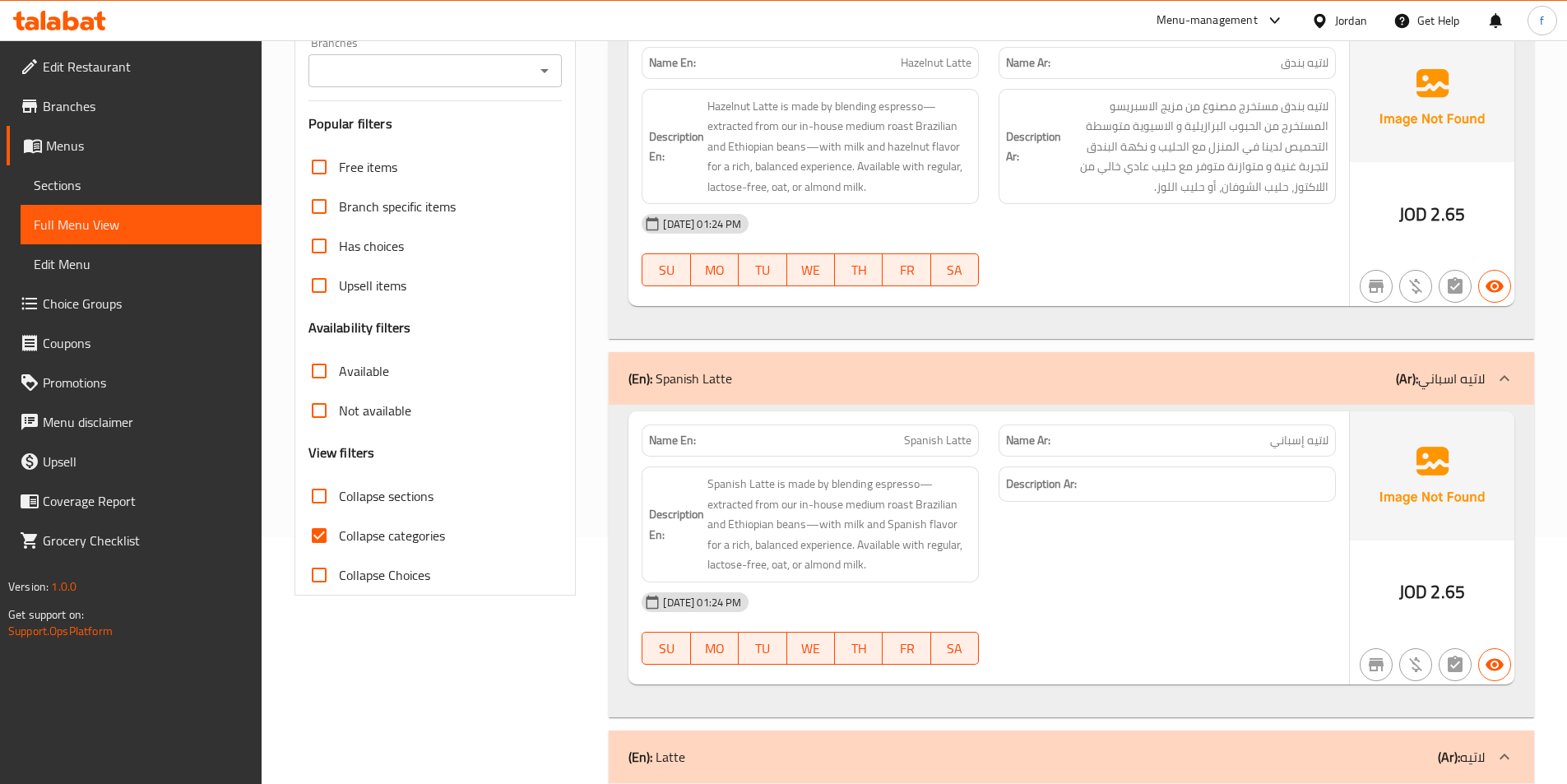
click at [445, 536] on div "Collapse categories" at bounding box center [435, 535] width 254 height 39
click at [392, 537] on span "Collapse categories" at bounding box center [392, 536] width 106 height 20
click at [339, 537] on input "Collapse categories" at bounding box center [319, 535] width 39 height 39
checkbox input "false"
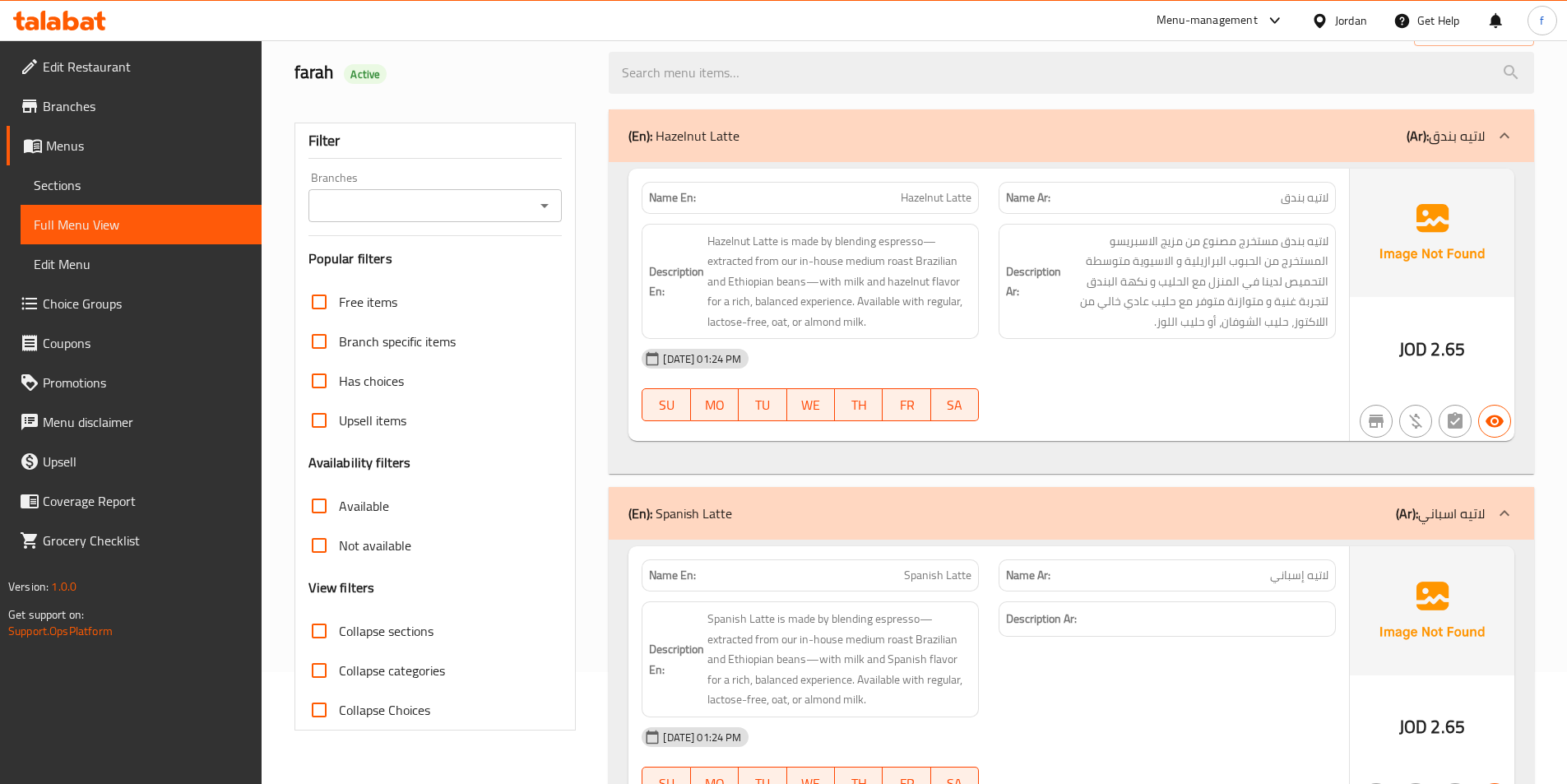
scroll to position [0, 0]
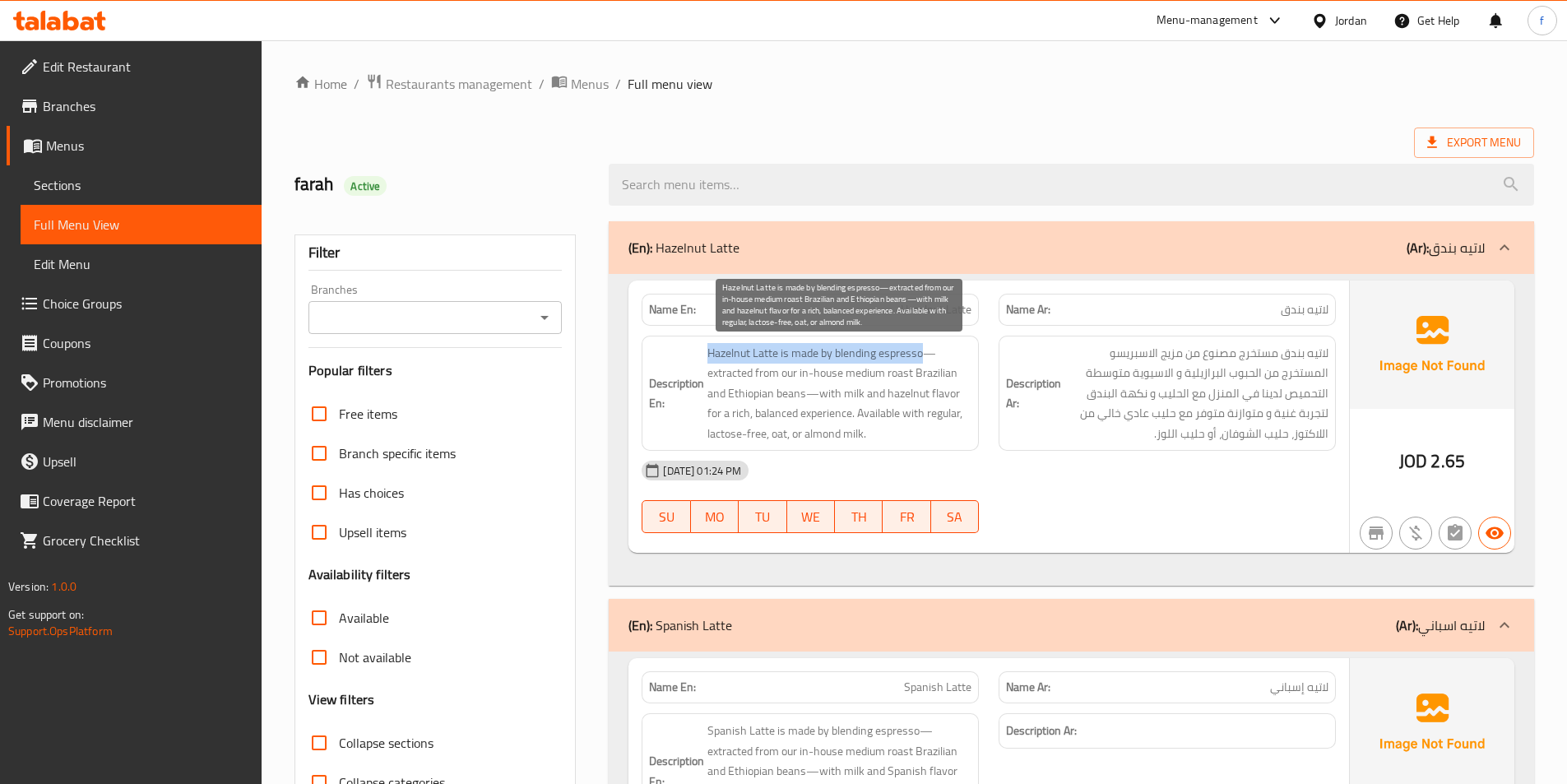
drag, startPoint x: 710, startPoint y: 350, endPoint x: 930, endPoint y: 357, distance: 220.1
click at [930, 357] on span "Hazelnut Latte is made by blending espresso—extracted from our in-house medium …" at bounding box center [839, 393] width 264 height 101
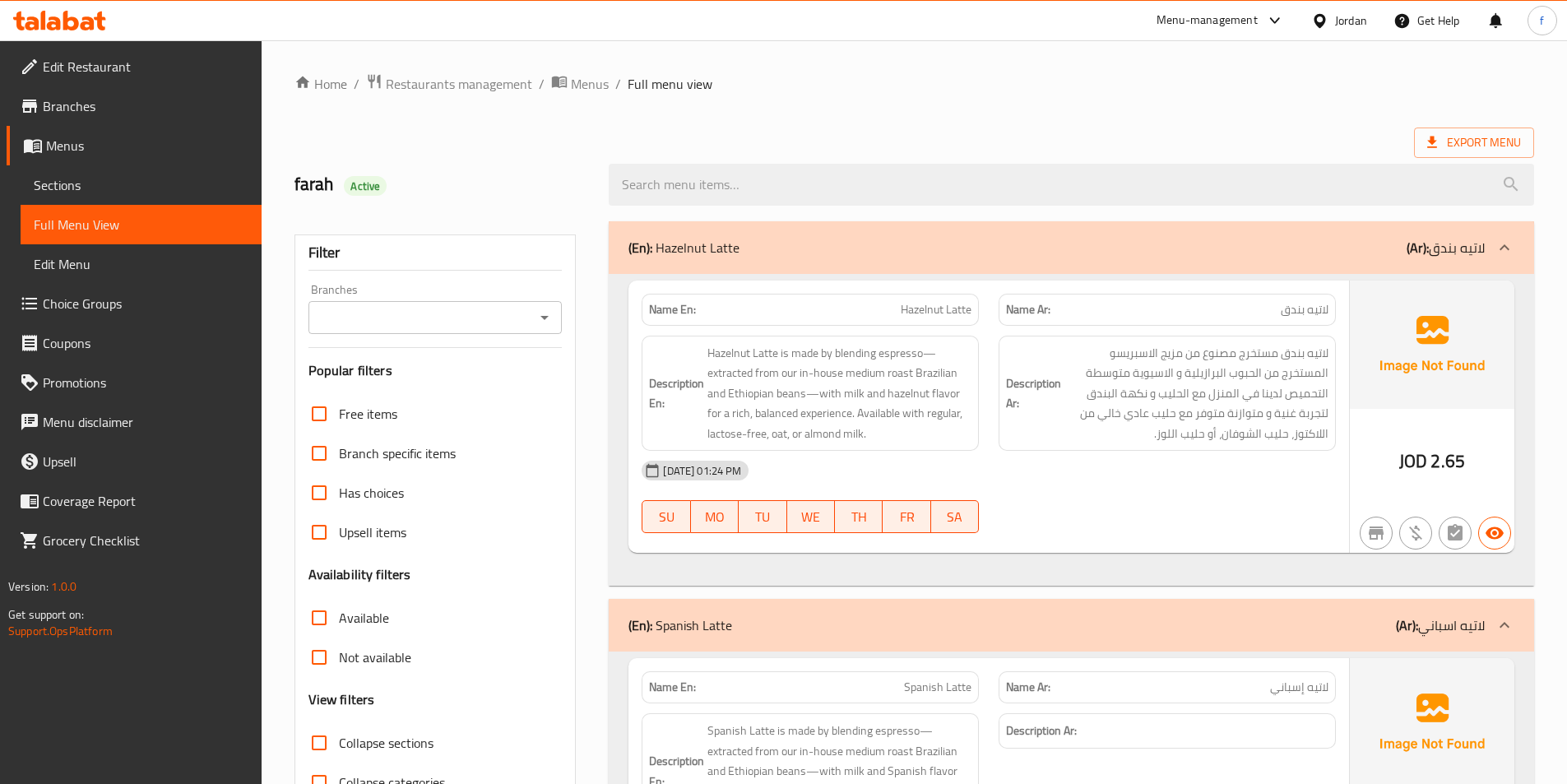
click at [942, 314] on span "Hazelnut Latte" at bounding box center [936, 310] width 71 height 18
copy span "Hazelnut Latte"
click at [122, 185] on span "Sections" at bounding box center [141, 186] width 215 height 20
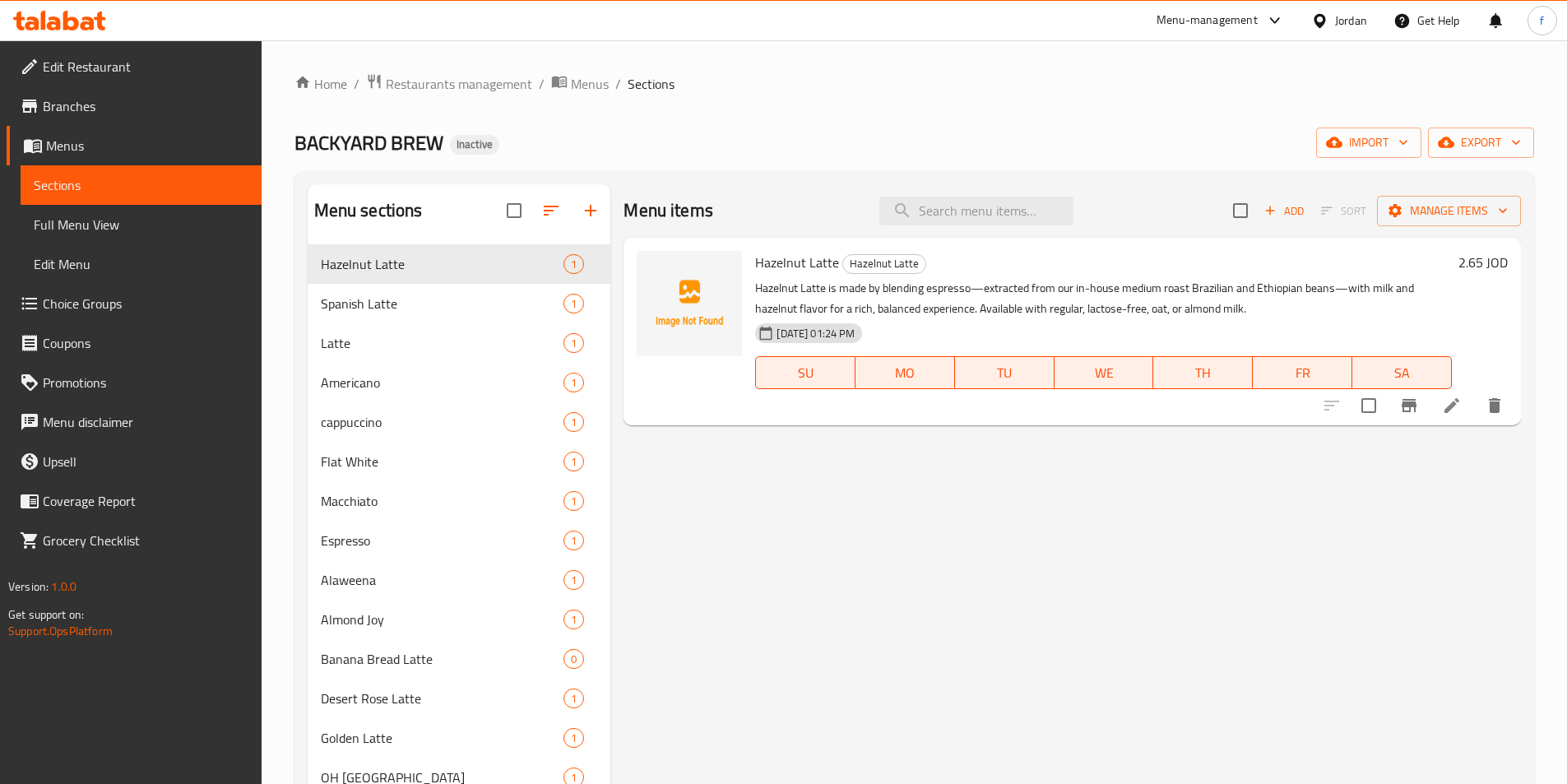
click at [1445, 405] on icon at bounding box center [1452, 405] width 20 height 20
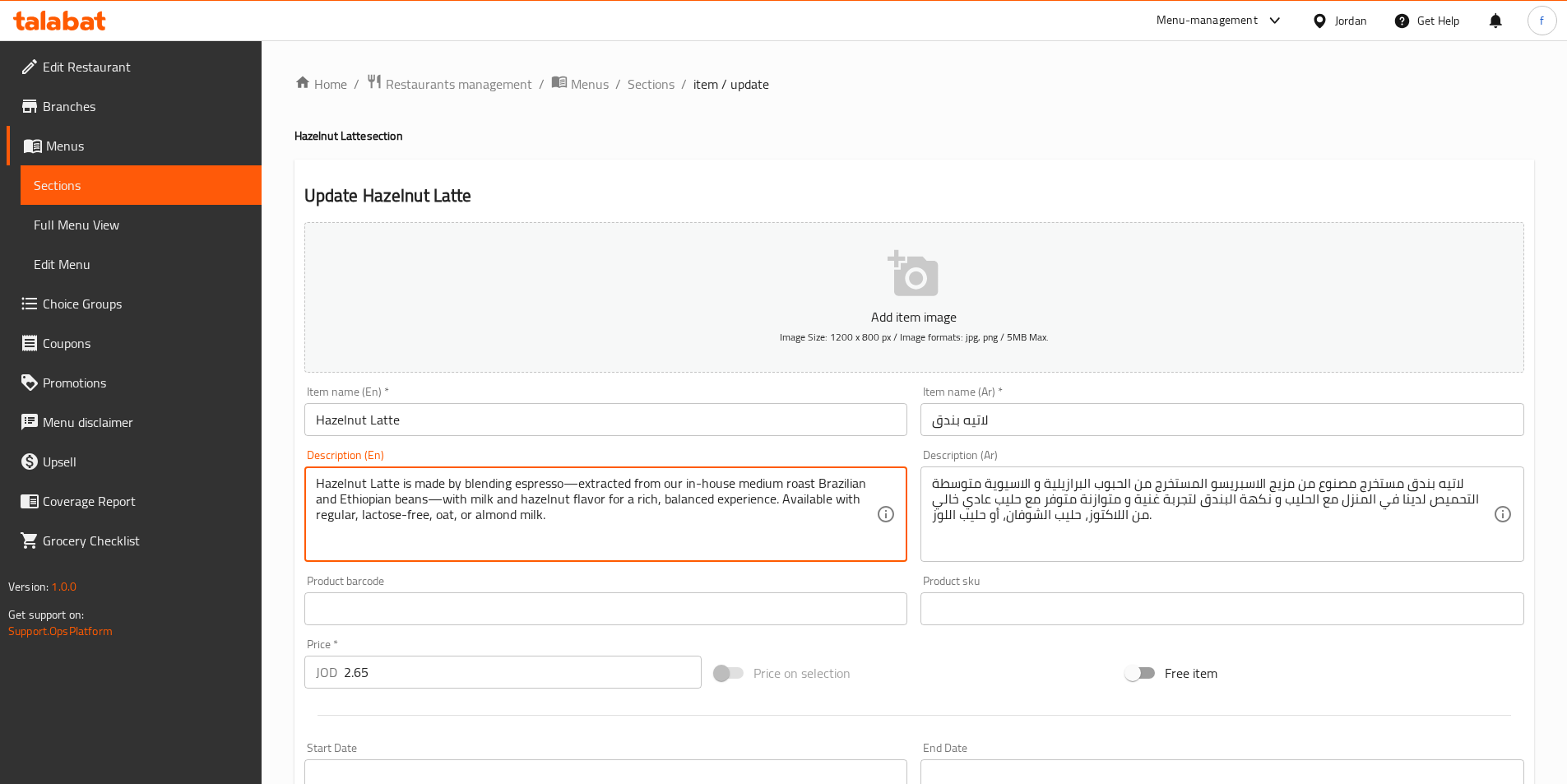
drag, startPoint x: 317, startPoint y: 480, endPoint x: 400, endPoint y: 476, distance: 83.1
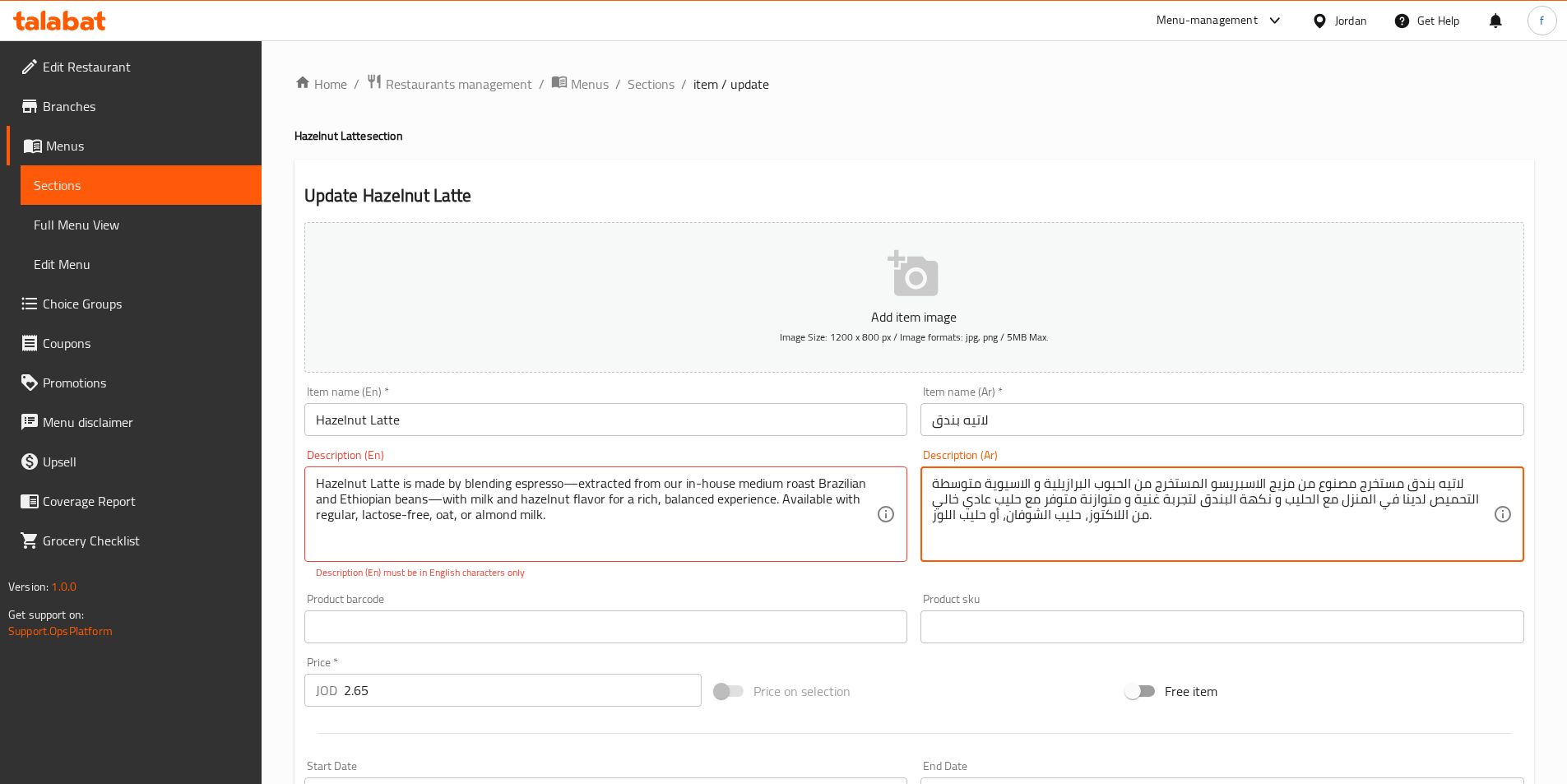
click at [1385, 479] on textarea "لاتيه بندق مستخرج مصنوع من مزيج الاسبريسو المستخرج من الحبوب البرازيلية و الاسي…" at bounding box center [1213, 514] width 561 height 78
click at [1283, 483] on textarea "لاتيه بندق مصنوع من مزيج الاسبريسو المستخرج من الحبوب البرازيلية و الاسيوية متو…" at bounding box center [1213, 514] width 561 height 78
click at [1289, 481] on textarea "لاتيه بندق مصنوع من مزيج الاسبريسو المستخرج من الحبوب البرازيلية و الاسيوية متو…" at bounding box center [1213, 514] width 561 height 78
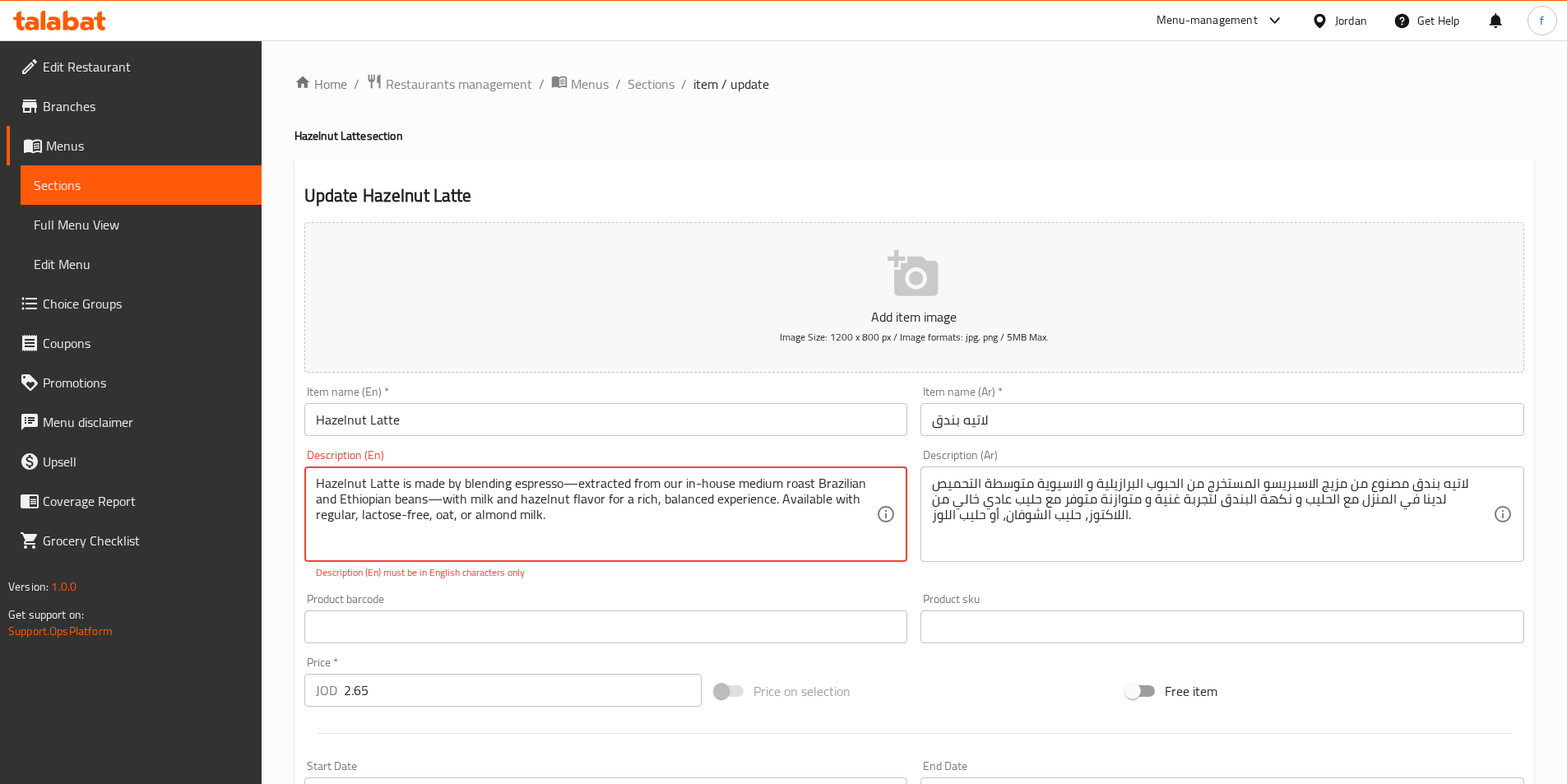
drag, startPoint x: 582, startPoint y: 484, endPoint x: 693, endPoint y: 481, distance: 111.0
drag, startPoint x: 425, startPoint y: 498, endPoint x: 782, endPoint y: 516, distance: 357.5
click at [322, 496] on textarea "Hazelnut Latte is made by blending espresso—extracted from our in-house medium …" at bounding box center [596, 514] width 561 height 78
drag, startPoint x: 737, startPoint y: 478, endPoint x: 814, endPoint y: 478, distance: 77.0
click at [814, 478] on textarea "Hazelnut Latte is made by blending espresso—extracted from our in-house medium …" at bounding box center [596, 514] width 561 height 78
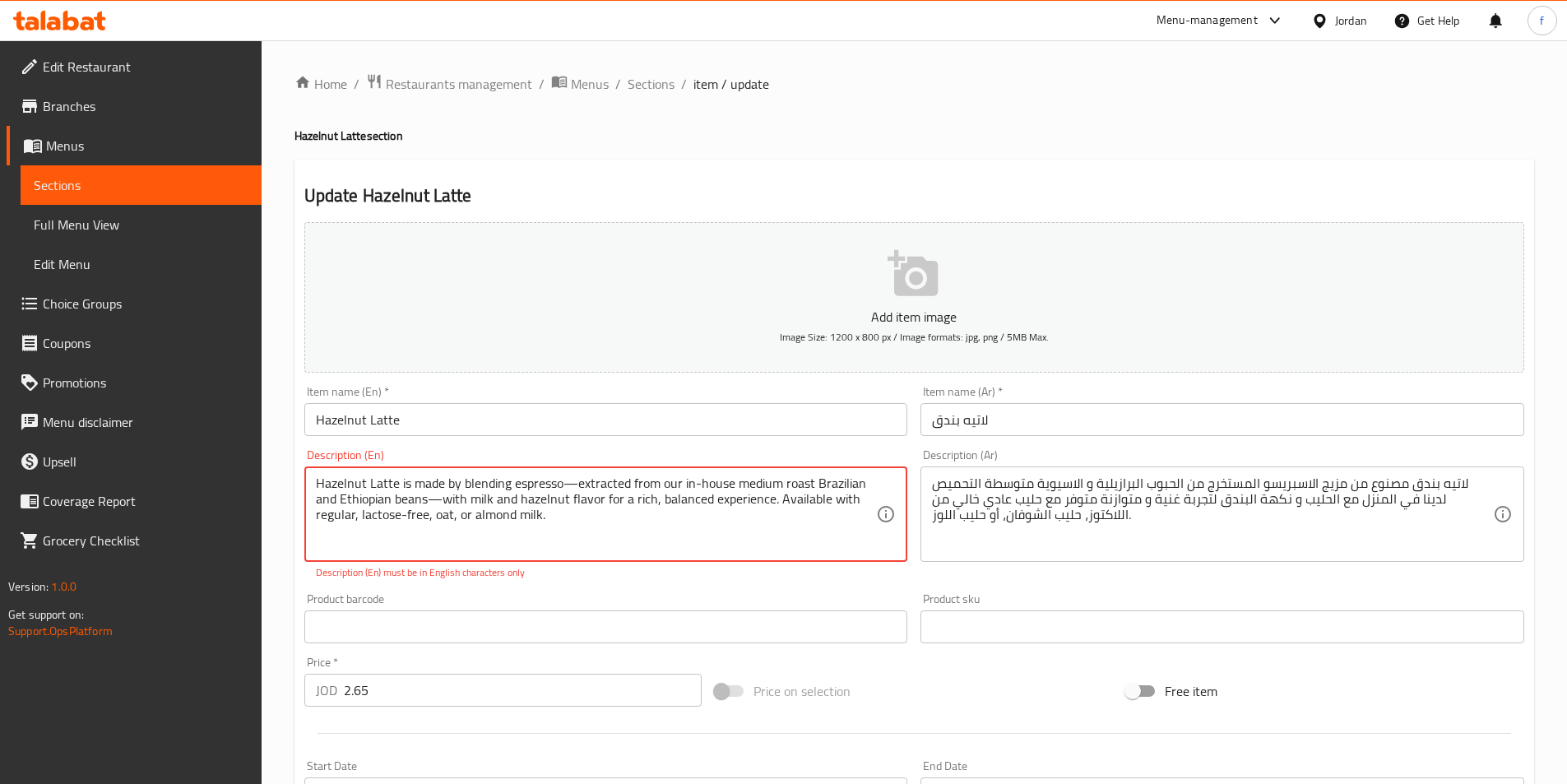
drag, startPoint x: 661, startPoint y: 483, endPoint x: 731, endPoint y: 481, distance: 70.0
click at [731, 481] on textarea "Hazelnut Latte is made by blending espresso—extracted from our in-house medium …" at bounding box center [596, 514] width 561 height 78
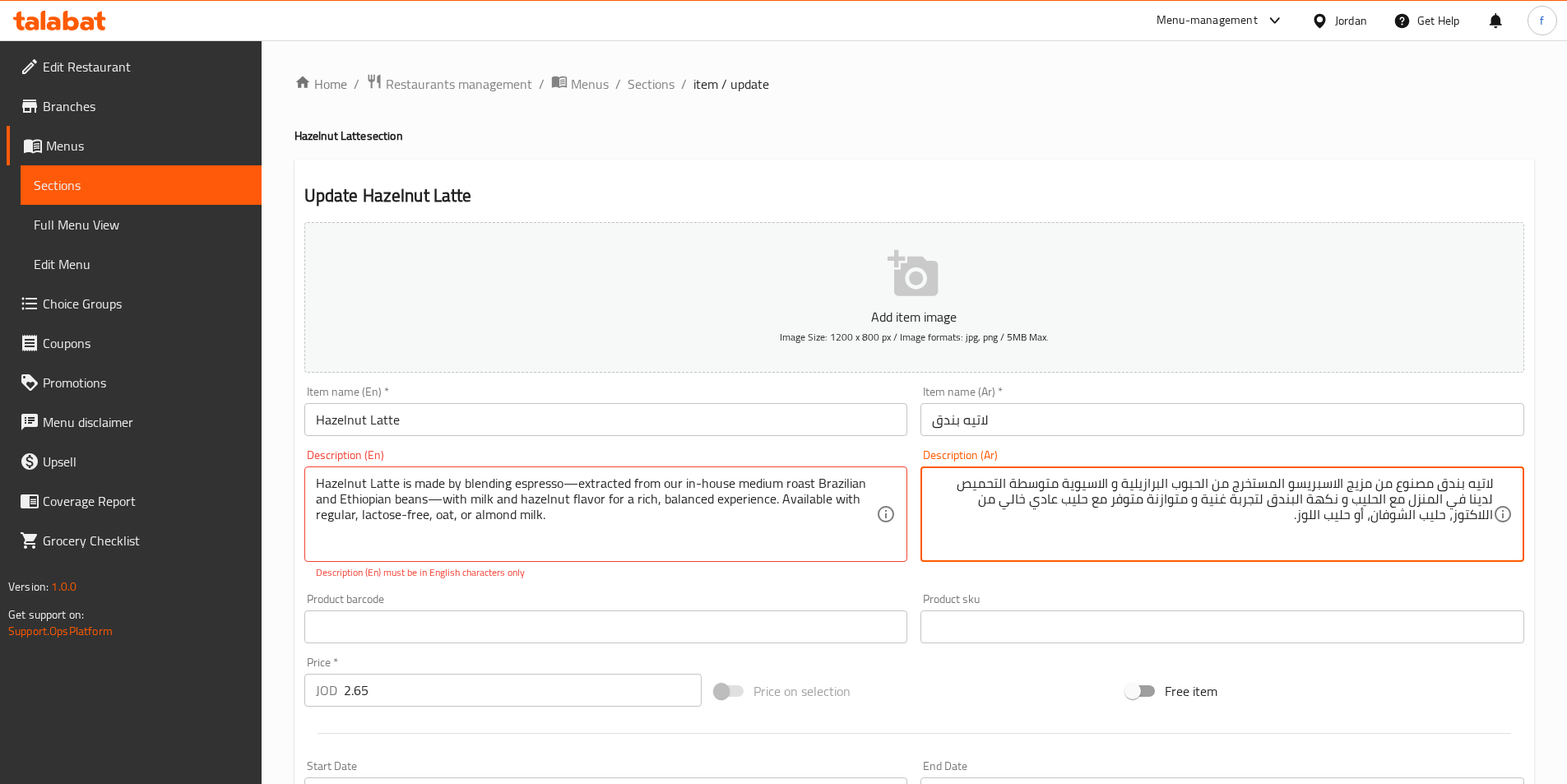
click at [1367, 511] on textarea "لاتيه بندق مصنوع من مزيج الاسبريسو المستخرج من الحبوب البرازيلية و الاسيوية متو…" at bounding box center [1213, 514] width 561 height 78
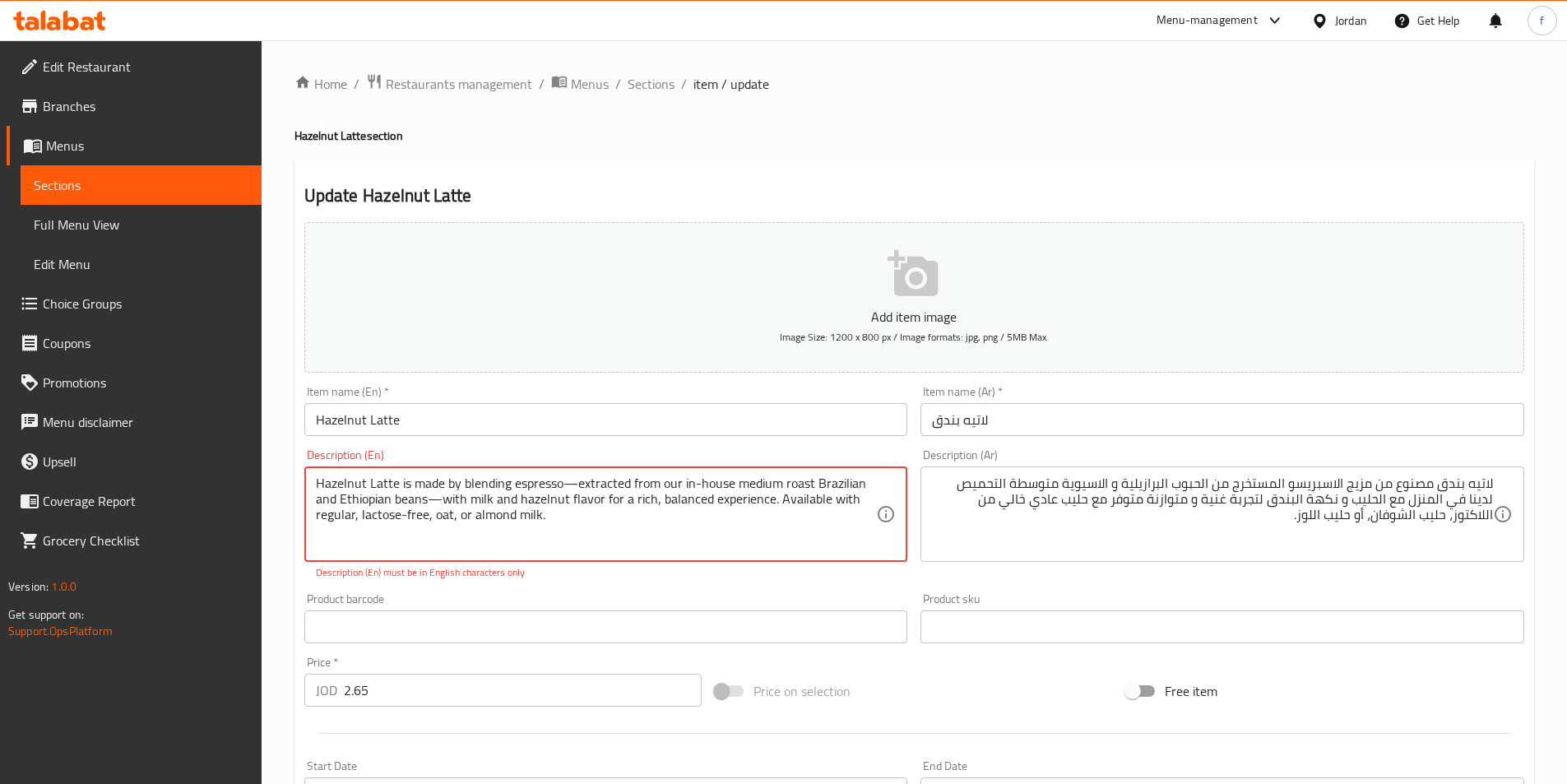
drag, startPoint x: 443, startPoint y: 496, endPoint x: 654, endPoint y: 504, distance: 211.2
click at [724, 503] on textarea "Hazelnut Latte is made by blending espresso—extracted from our in-house medium …" at bounding box center [596, 514] width 561 height 78
drag, startPoint x: 658, startPoint y: 498, endPoint x: 774, endPoint y: 495, distance: 116.0
click at [774, 495] on textarea "Hazelnut Latte is made by blending espresso—extracted from our in-house medium …" at bounding box center [596, 514] width 561 height 78
click at [827, 503] on textarea "Hazelnut Latte is made by blending espresso—extracted from our in-house medium …" at bounding box center [596, 514] width 561 height 78
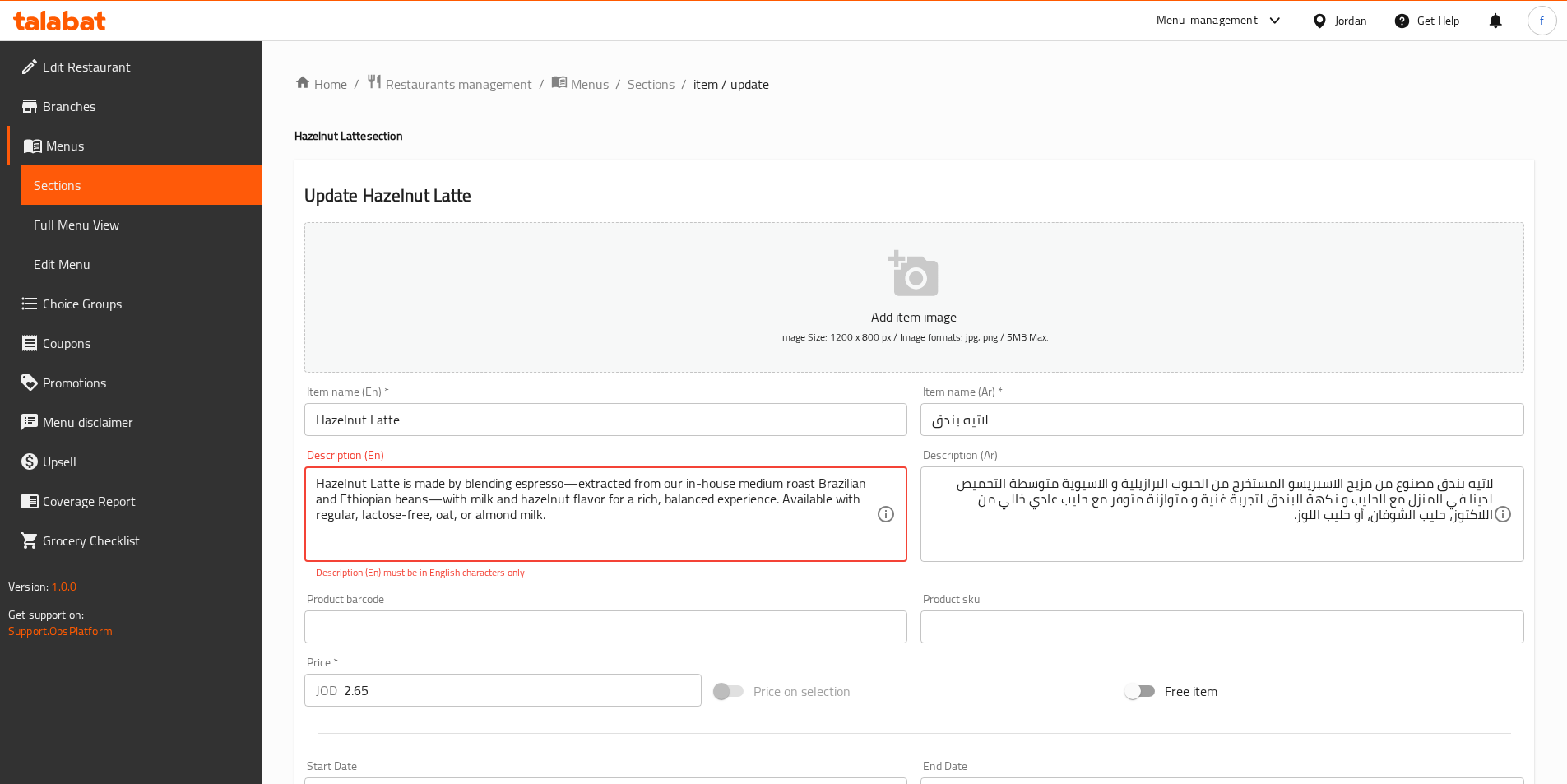
drag, startPoint x: 780, startPoint y: 496, endPoint x: 852, endPoint y: 518, distance: 75.3
click at [852, 518] on textarea "Hazelnut Latte is made by blending espresso—extracted from our in-house medium …" at bounding box center [596, 514] width 561 height 78
drag, startPoint x: 316, startPoint y: 479, endPoint x: 855, endPoint y: 518, distance: 540.4
click at [739, 509] on textarea "Hazelnut Latte is made by blending espresso—extracted from our in-house medium …" at bounding box center [596, 514] width 561 height 78
drag, startPoint x: 469, startPoint y: 498, endPoint x: 653, endPoint y: 506, distance: 184.2
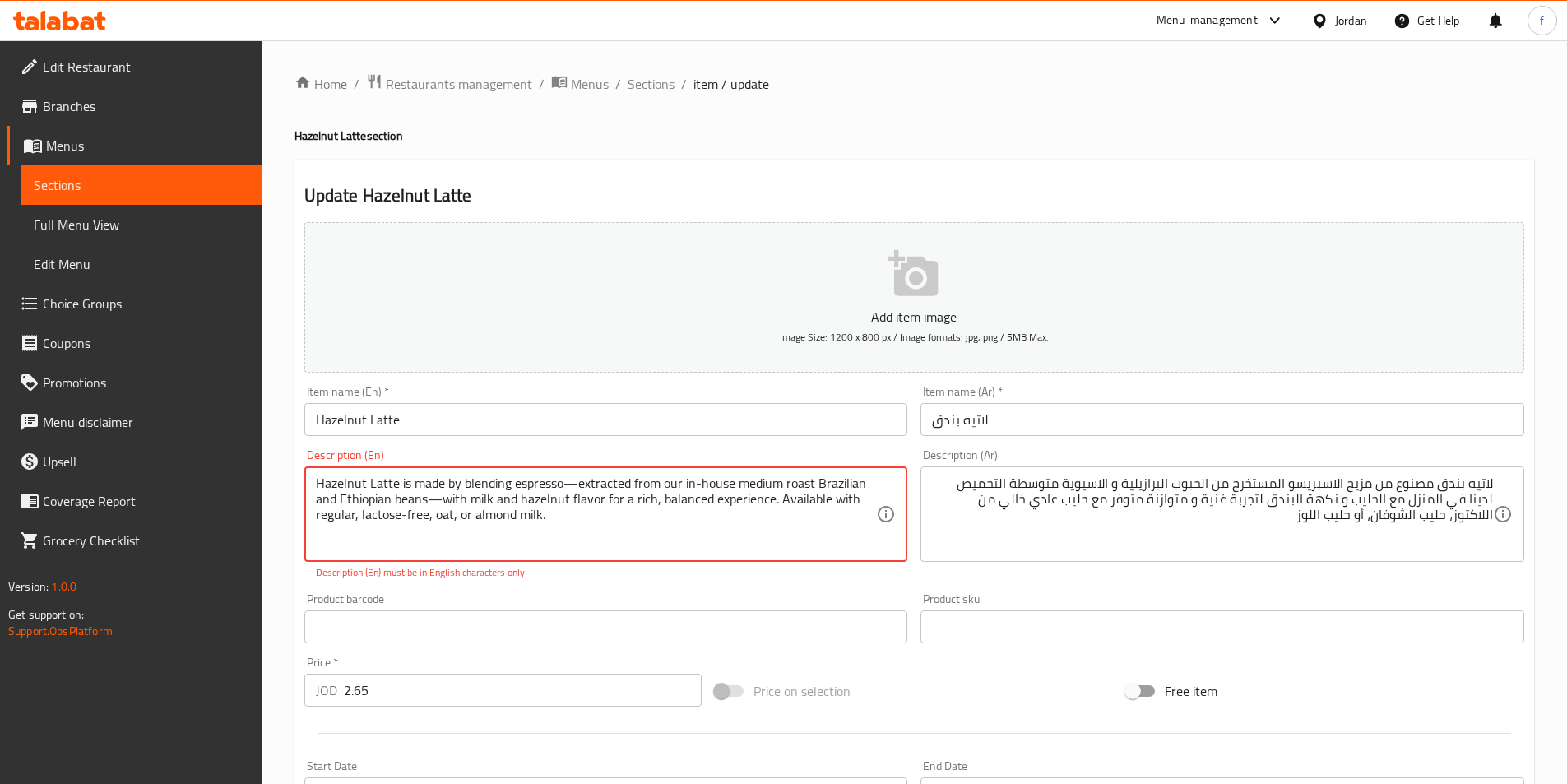
click at [653, 506] on textarea "Hazelnut Latte is made by blending espresso—extracted from our in-house medium …" at bounding box center [596, 514] width 561 height 78
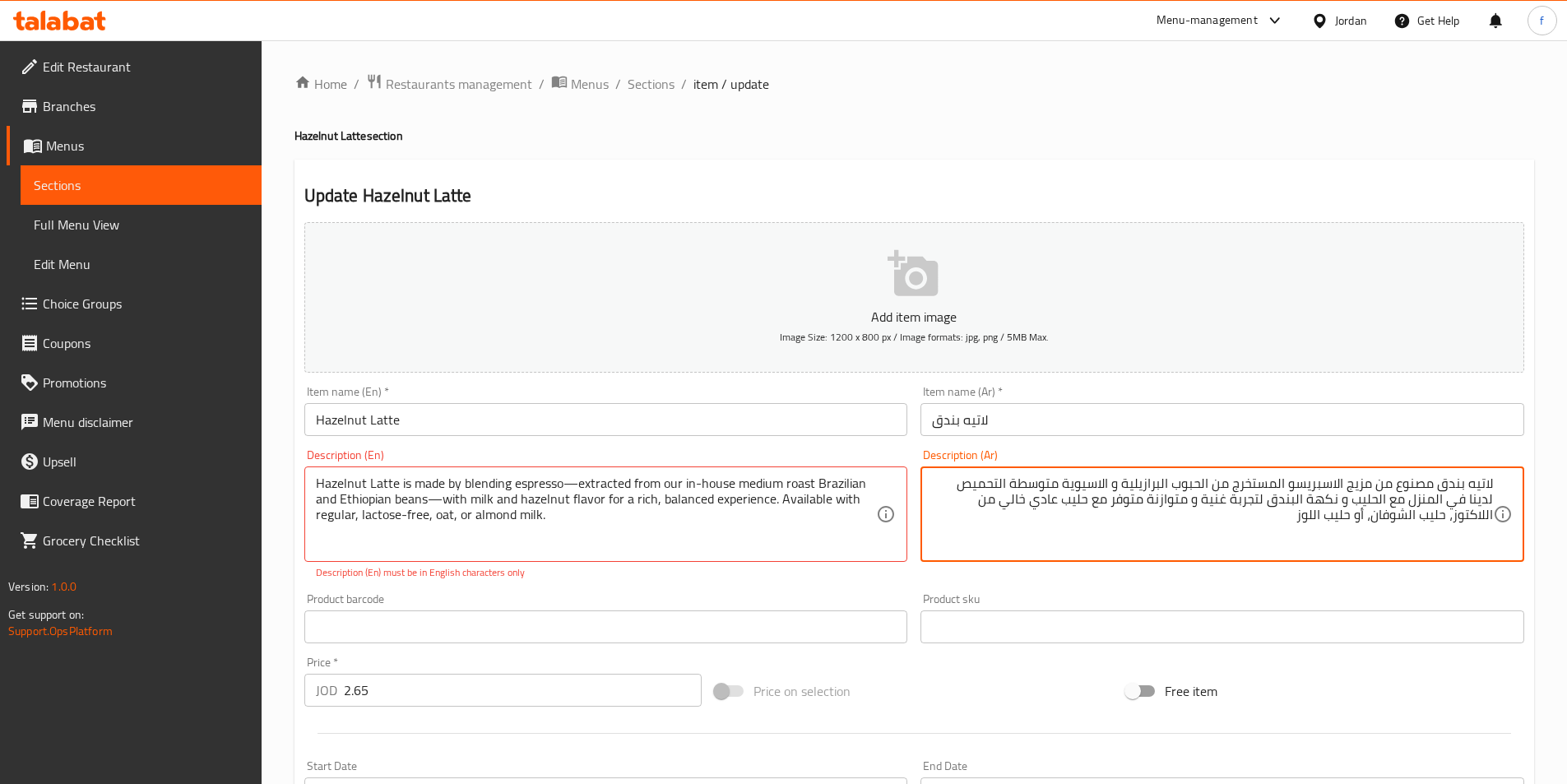
click at [946, 499] on textarea "لاتيه بندق مصنوع من مزيج الاسبريسو المستخرج من الحبوب البرازيلية و الاسيوية متو…" at bounding box center [1213, 514] width 561 height 78
click at [1048, 528] on textarea "لاتيه بندق مصنوع من مزيج الاسبريسو المستخرج من الحبوب البرازيلية و الاسيوية متو…" at bounding box center [1213, 514] width 561 height 78
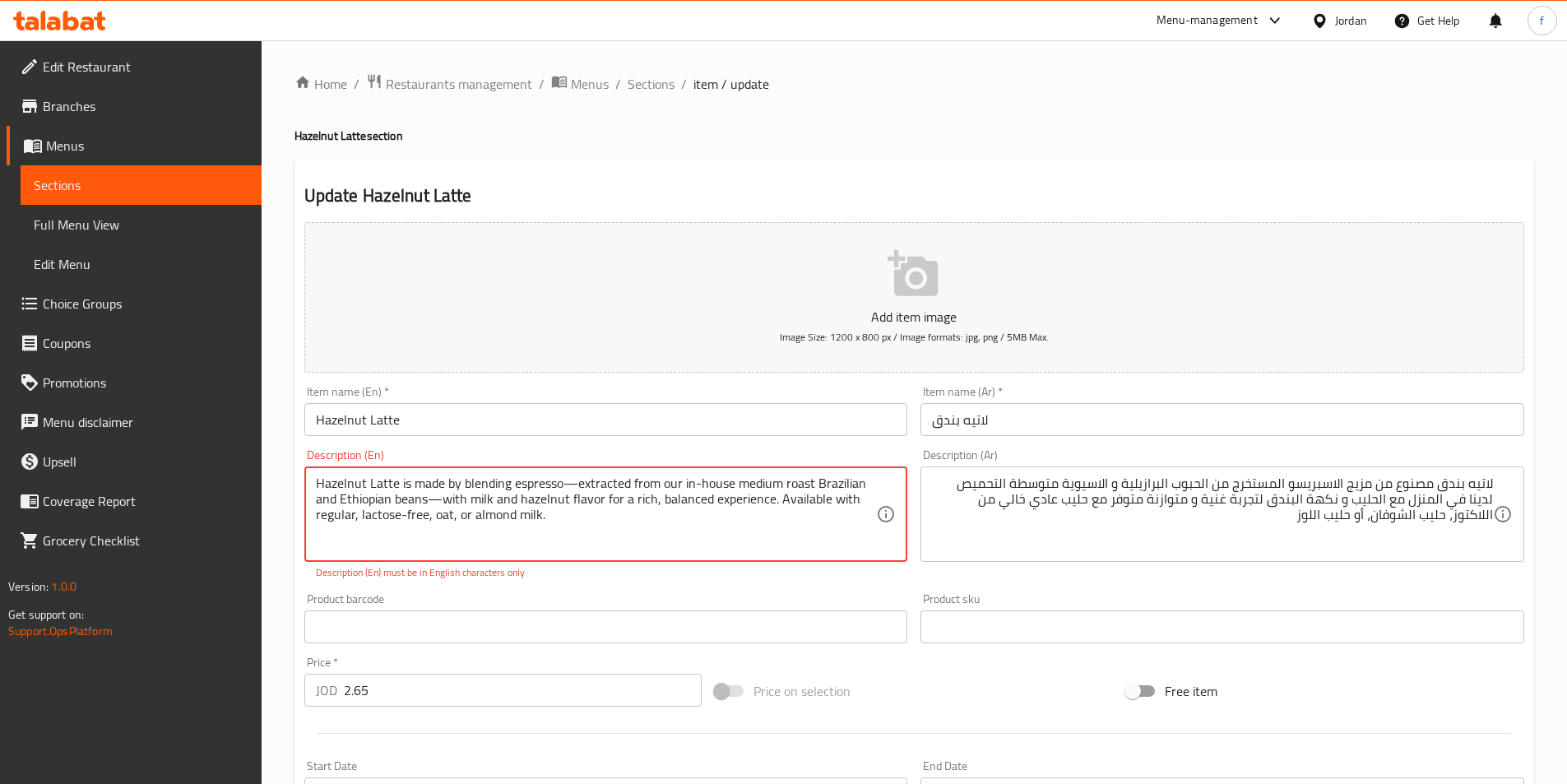
drag, startPoint x: 367, startPoint y: 514, endPoint x: 402, endPoint y: 514, distance: 35.0
drag, startPoint x: 313, startPoint y: 515, endPoint x: 536, endPoint y: 517, distance: 223.0
click at [542, 519] on div "Hazelnut Latte is made by blending espresso—extracted from our in-house medium …" at bounding box center [605, 514] width 604 height 96
drag, startPoint x: 307, startPoint y: 515, endPoint x: 385, endPoint y: 522, distance: 78.3
click at [390, 523] on div "Hazelnut Latte is made by blending espresso—extracted from our in-house medium …" at bounding box center [605, 514] width 604 height 96
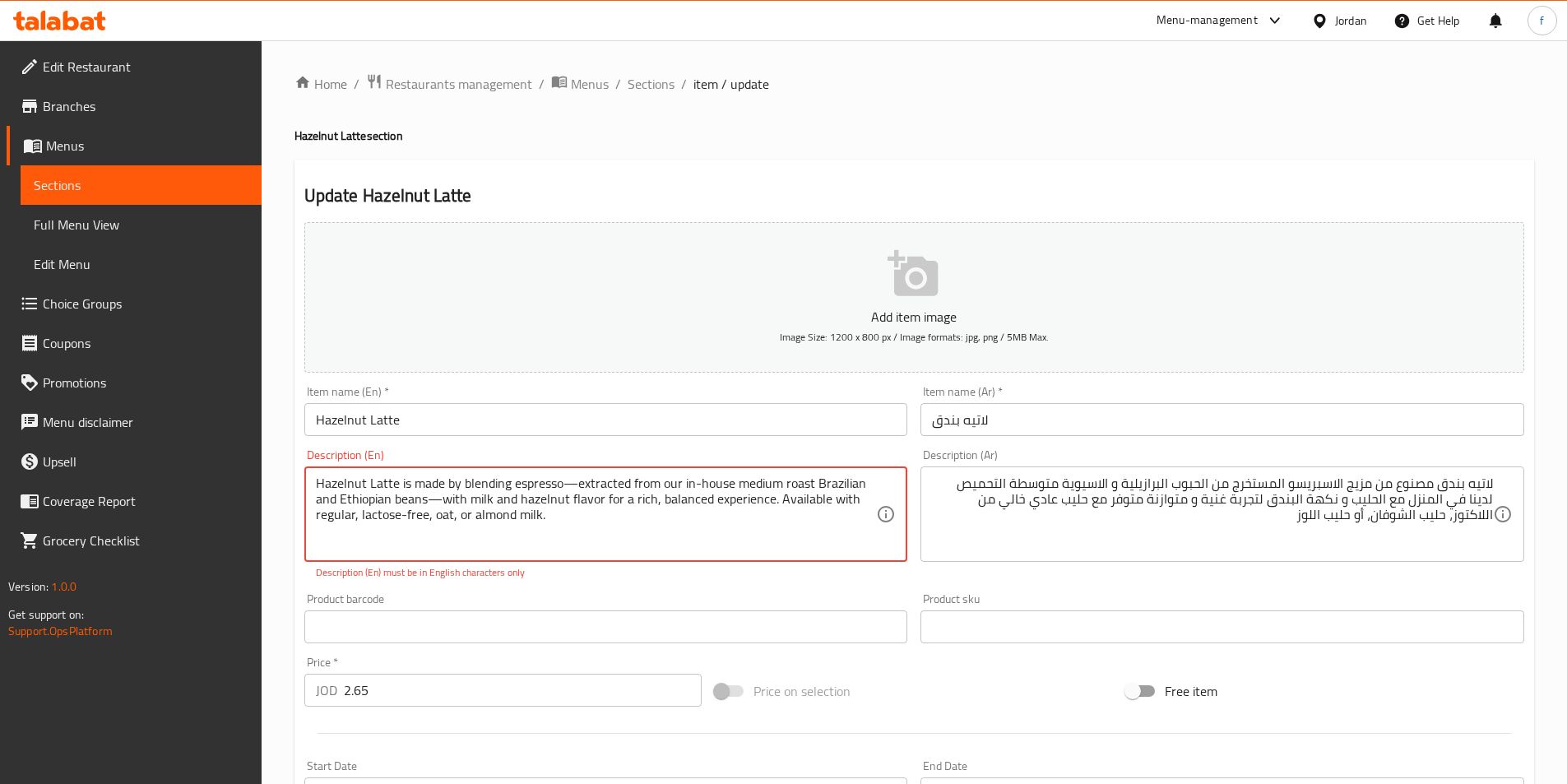
click at [319, 515] on textarea "Hazelnut Latte is made by blending espresso—extracted from our in-house medium …" at bounding box center [596, 514] width 561 height 78
drag, startPoint x: 314, startPoint y: 515, endPoint x: 521, endPoint y: 531, distance: 207.6
click at [521, 531] on div "Hazelnut Latte is made by blending espresso—extracted from our in-house medium …" at bounding box center [605, 514] width 604 height 96
click at [529, 517] on textarea "Hazelnut Latte is made by blending espresso—extracted from our in-house medium …" at bounding box center [596, 514] width 561 height 78
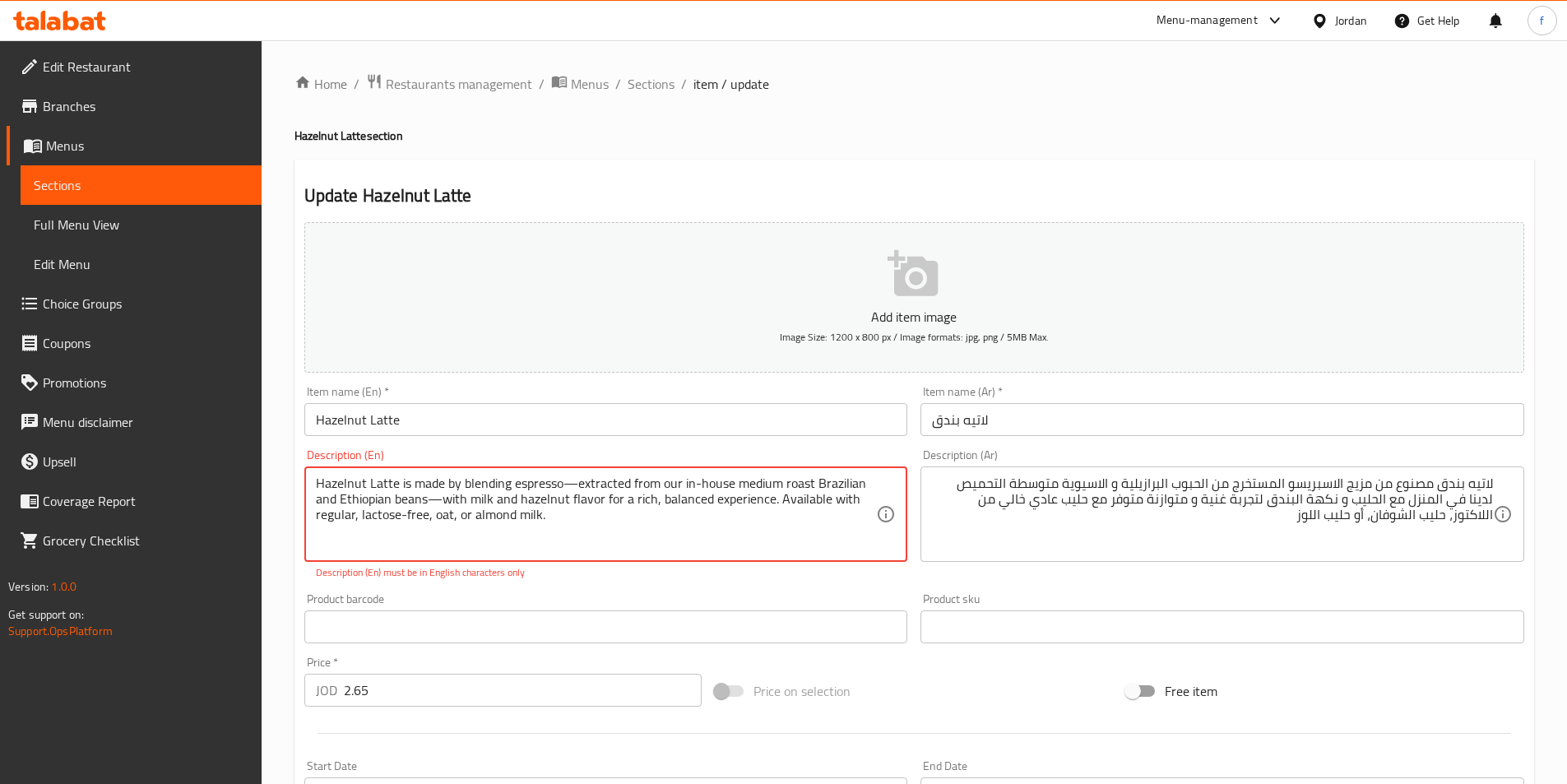
click at [529, 517] on textarea "Hazelnut Latte is made by blending espresso—extracted from our in-house medium …" at bounding box center [596, 514] width 561 height 78
drag, startPoint x: 613, startPoint y: 528, endPoint x: 557, endPoint y: 530, distance: 56.0
click at [613, 529] on textarea "Hazelnut Latte is made by blending espresso—extracted from our in-house medium …" at bounding box center [596, 514] width 561 height 78
click at [547, 524] on textarea "Hazelnut Latte is made by blending espresso—extracted from our in-house medium …" at bounding box center [596, 514] width 561 height 78
drag, startPoint x: 541, startPoint y: 514, endPoint x: 316, endPoint y: 522, distance: 225.1
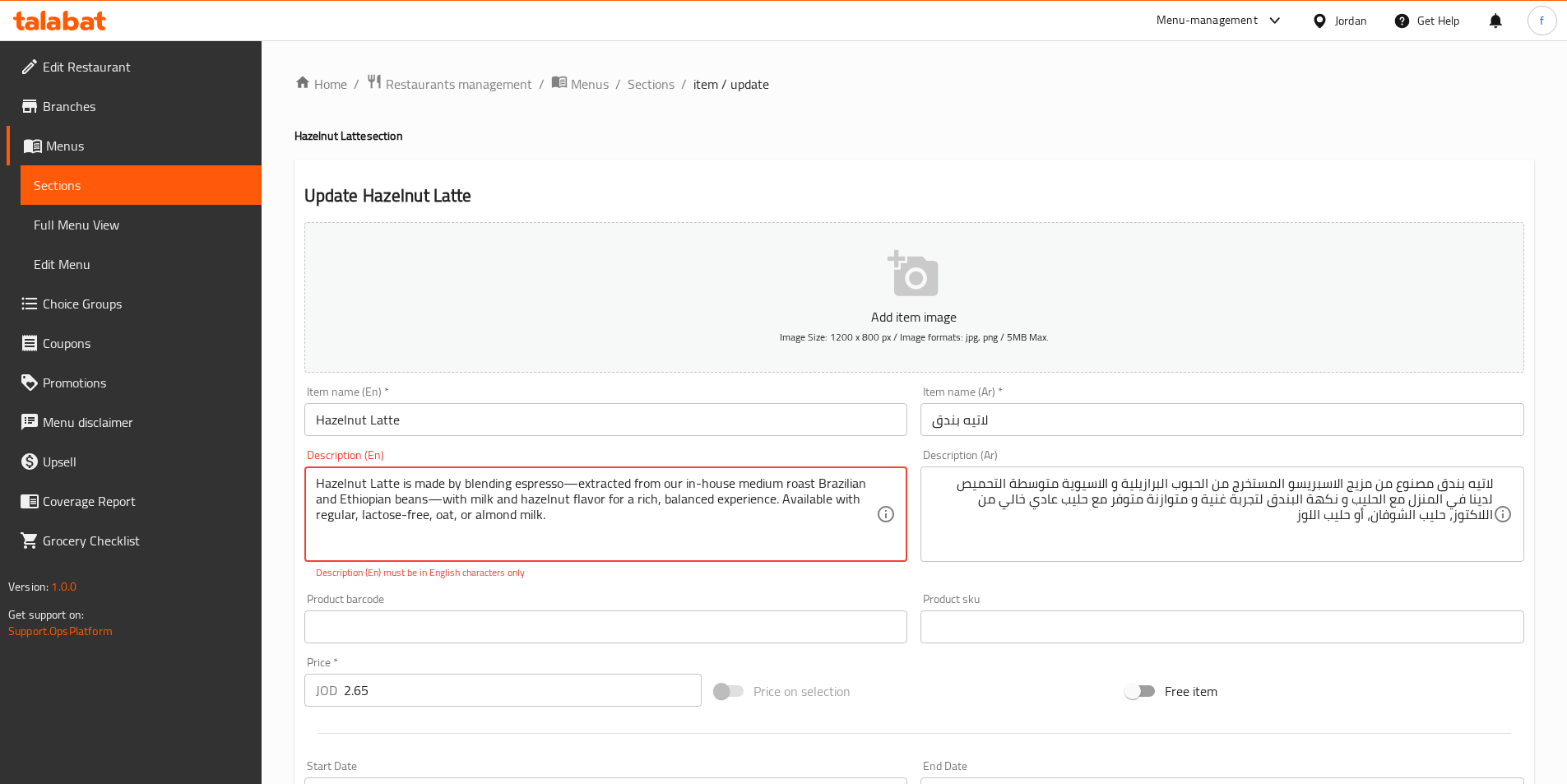
click at [316, 522] on textarea "Hazelnut Latte is made by blending espresso—extracted from our in-house medium …" at bounding box center [596, 514] width 561 height 78
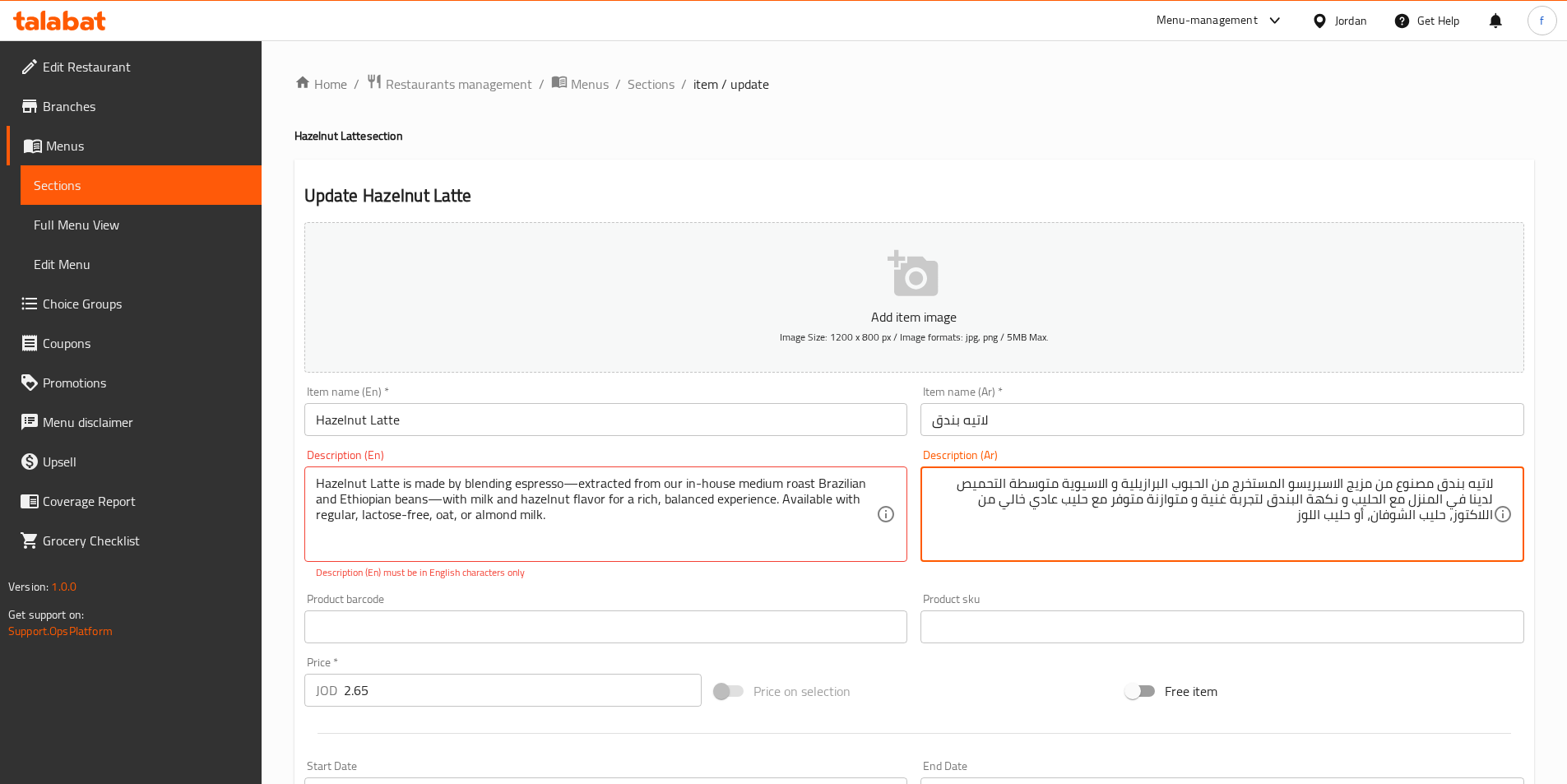
click at [951, 499] on textarea "لاتيه بندق مصنوع من مزيج الاسبريسو المستخرج من الحبوب البرازيلية و الاسيوية متو…" at bounding box center [1213, 514] width 561 height 78
click at [1413, 514] on textarea "لاتيه بندق مصنوع من مزيج الاسبريسو المستخرج من الحبوب البرازيلية و الاسيوية متو…" at bounding box center [1213, 514] width 561 height 78
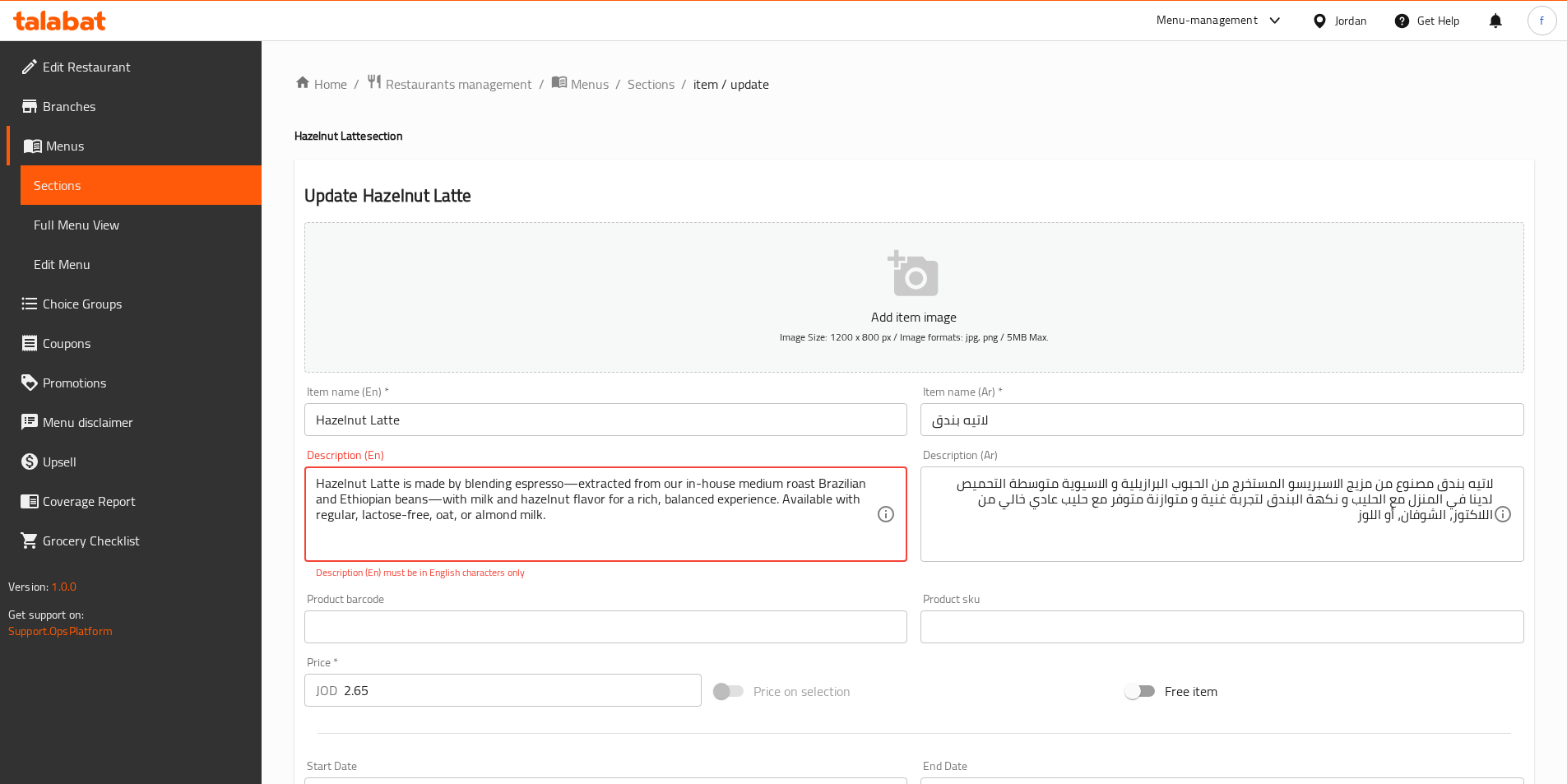
drag, startPoint x: 775, startPoint y: 500, endPoint x: 778, endPoint y: 525, distance: 25.2
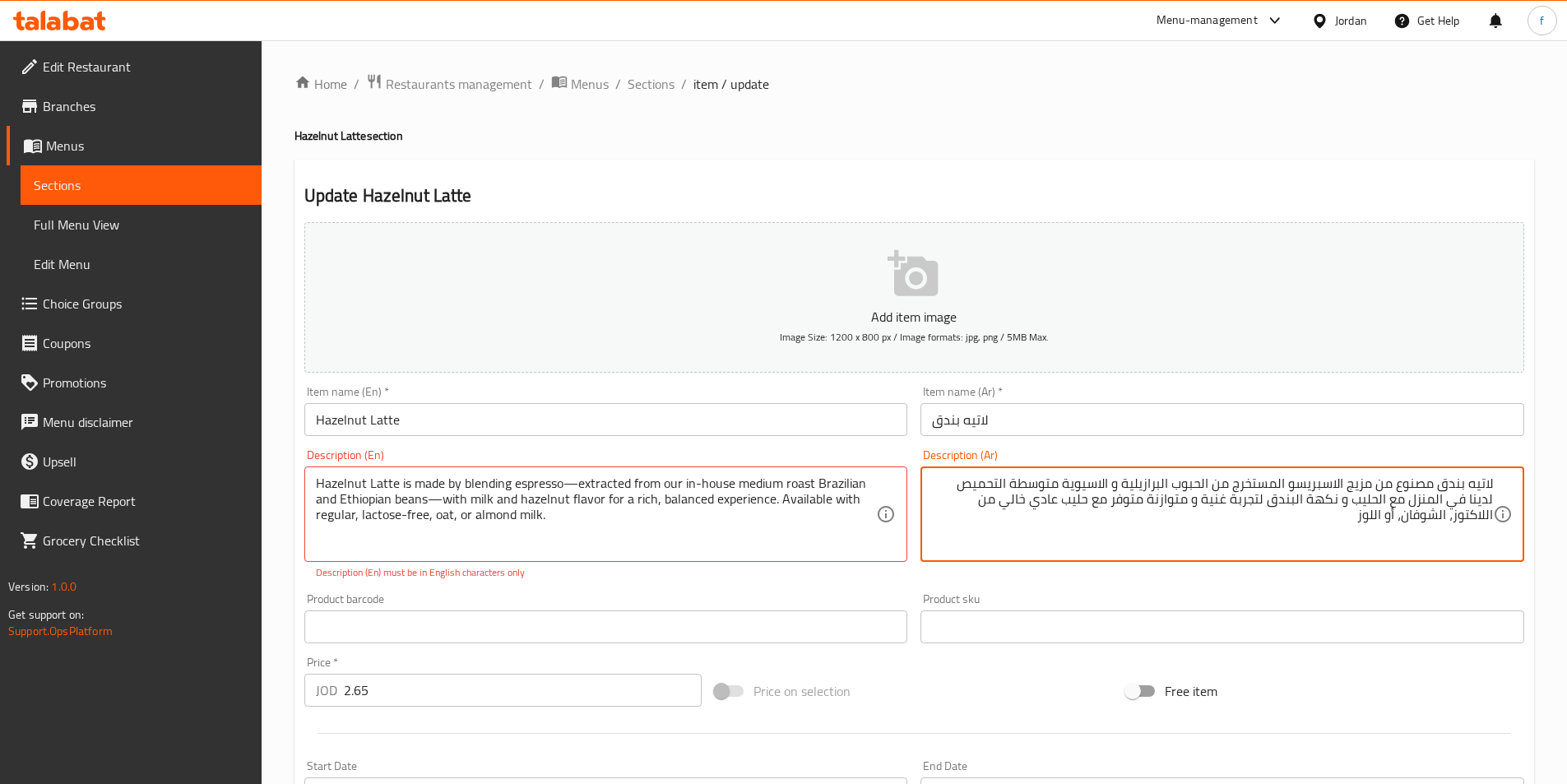
drag, startPoint x: 1118, startPoint y: 499, endPoint x: 1002, endPoint y: 510, distance: 116.5
click at [1002, 510] on textarea "لاتيه بندق مصنوع من مزيج الاسبريسو المستخرج من الحبوب البرازيلية و الاسيوية متو…" at bounding box center [1213, 514] width 561 height 78
click at [1049, 531] on textarea "لاتيه بندق مصنوع من مزيج الاسبريسو المستخرج من الحبوب البرازيلية و الاسيوية متو…" at bounding box center [1213, 514] width 561 height 78
click at [1056, 496] on textarea "لاتيه بندق مصنوع من مزيج الاسبريسو المستخرج من الحبوب البرازيلية و الاسيوية متو…" at bounding box center [1213, 514] width 561 height 78
type textarea "لاتيه بندق مصنوع من مزيج الاسبريسو المستخرج من الحبوب البرازيلية و الاسيوية متو…"
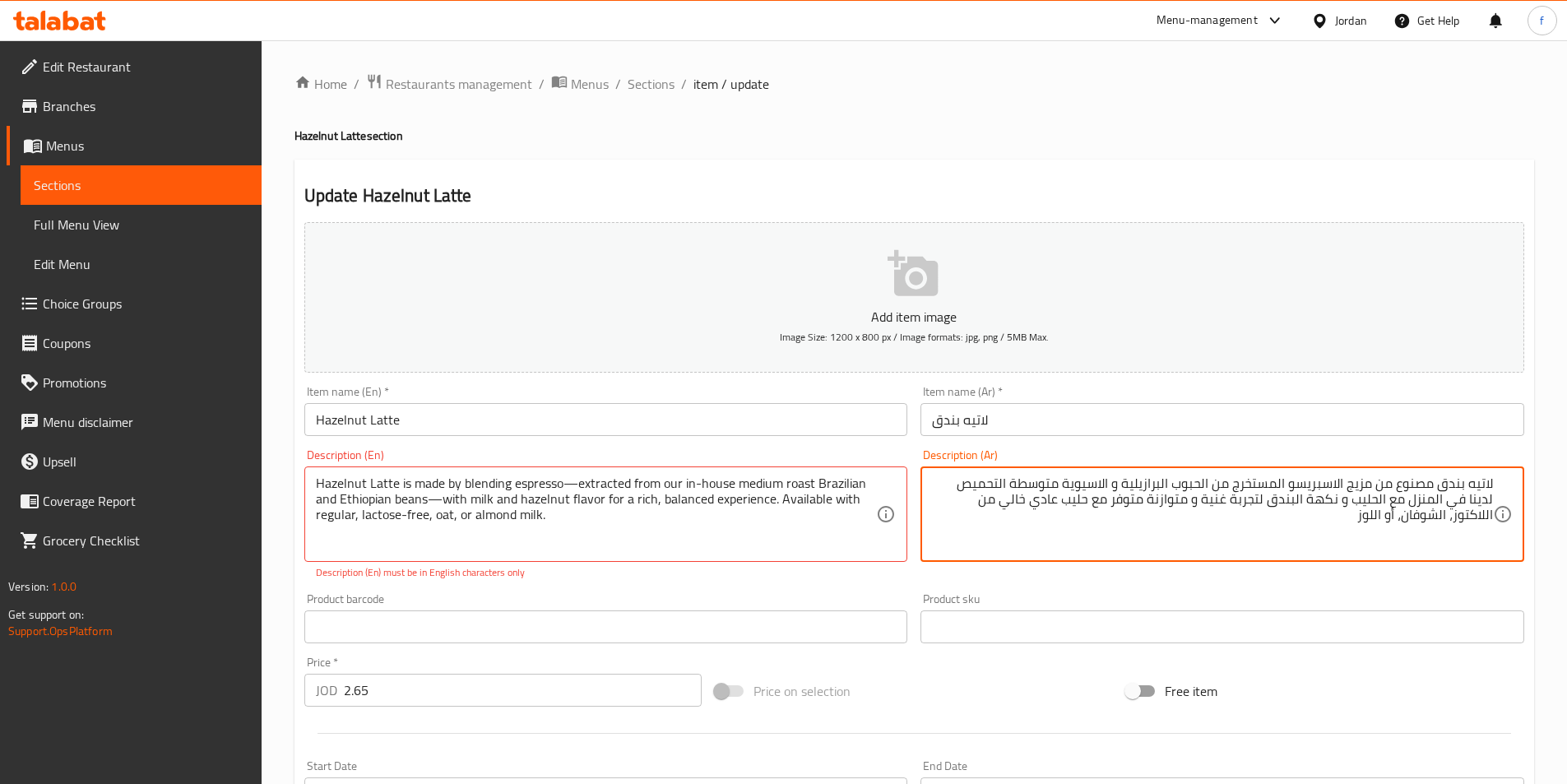
scroll to position [396, 0]
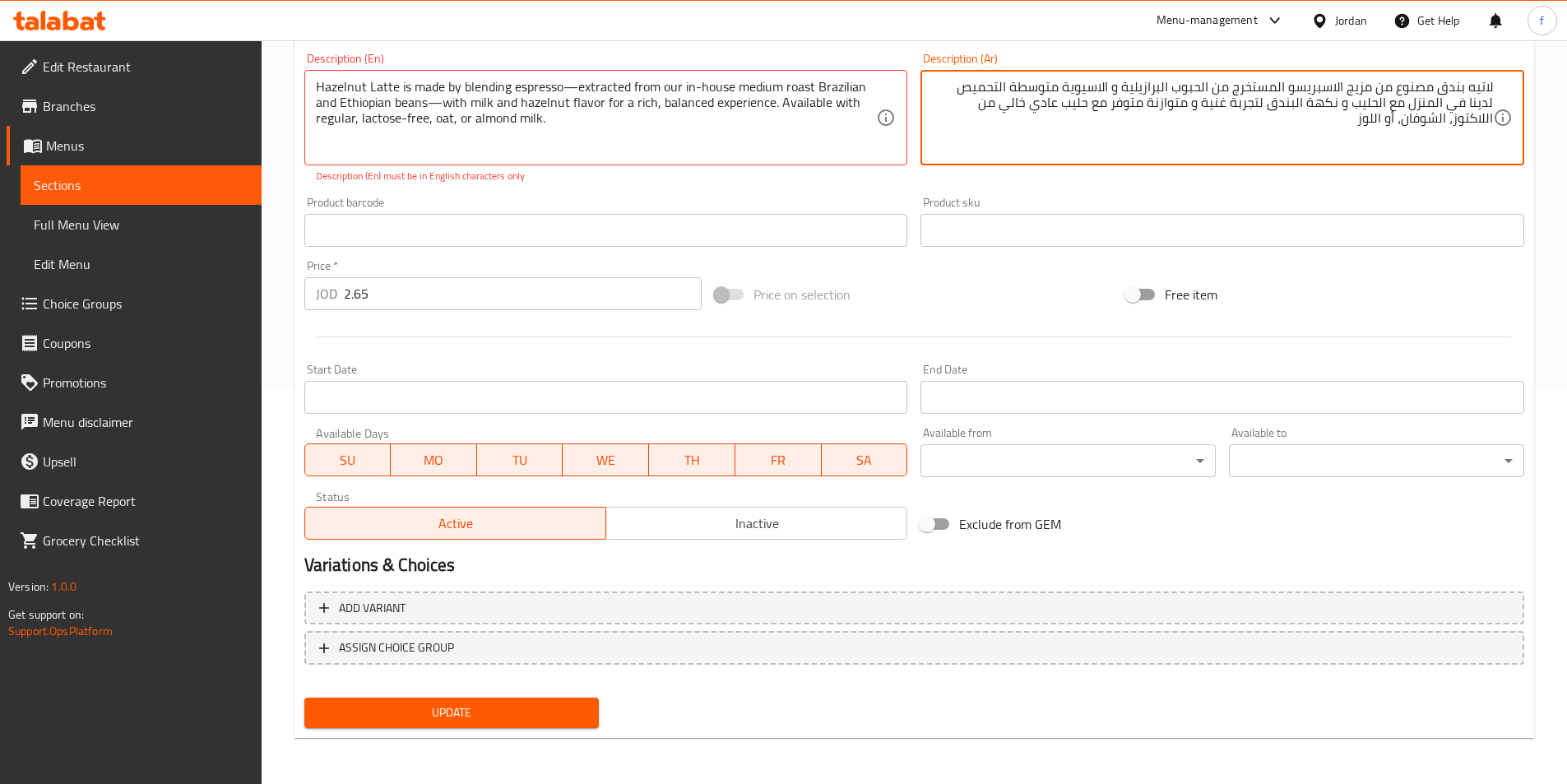
click at [400, 708] on span "Update" at bounding box center [452, 713] width 269 height 20
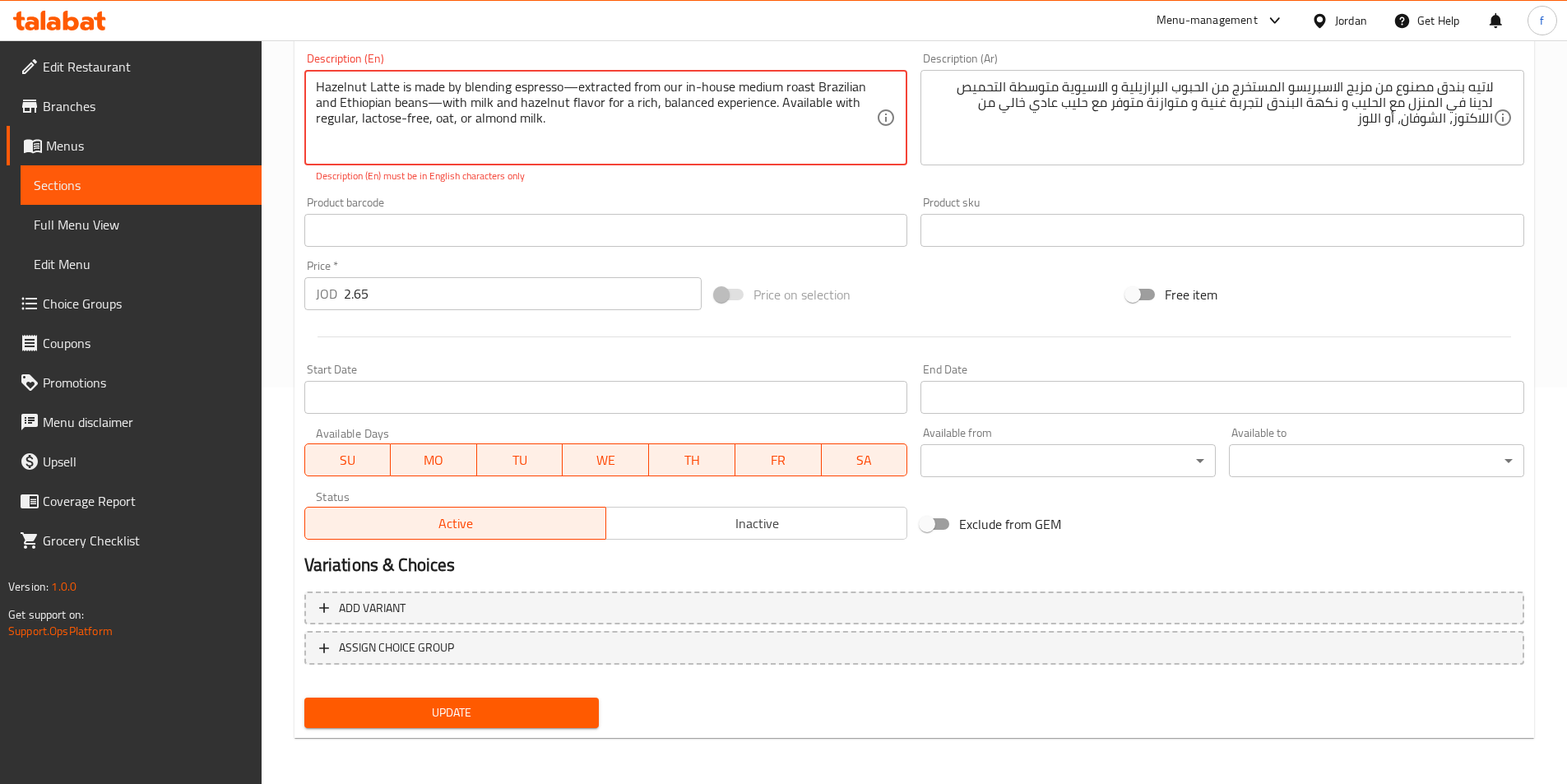
scroll to position [0, 0]
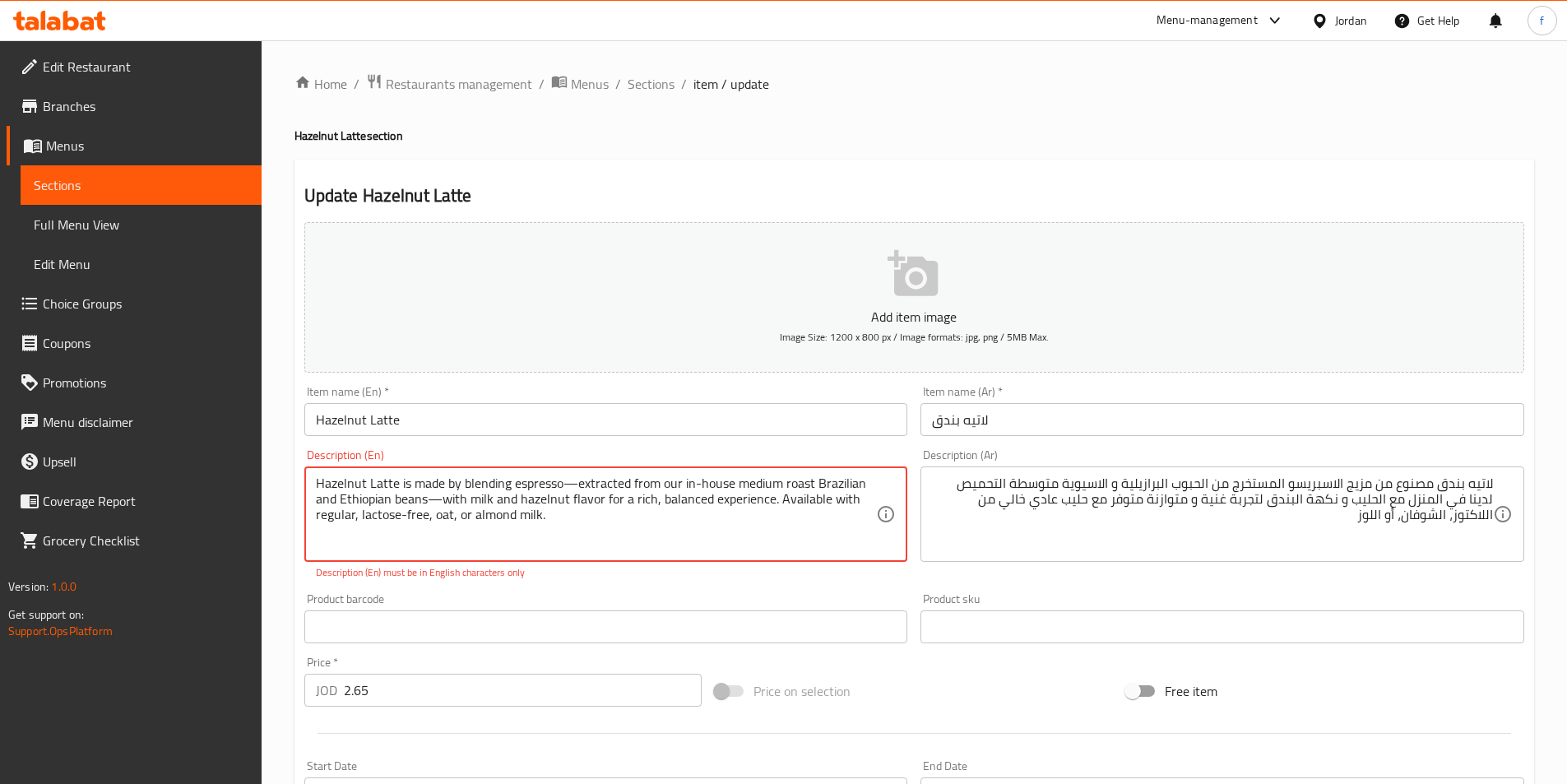
click at [442, 494] on textarea "Hazelnut Latte is made by blending espresso—extracted from our in-house medium …" at bounding box center [596, 514] width 561 height 78
click at [443, 503] on textarea "Hazelnut Latte is made by blending espresso—extracted from our in-house medium …" at bounding box center [596, 514] width 561 height 78
click at [575, 486] on textarea "Hazelnut Latte is made by blending espresso—extracted from our in-house medium …" at bounding box center [596, 514] width 561 height 78
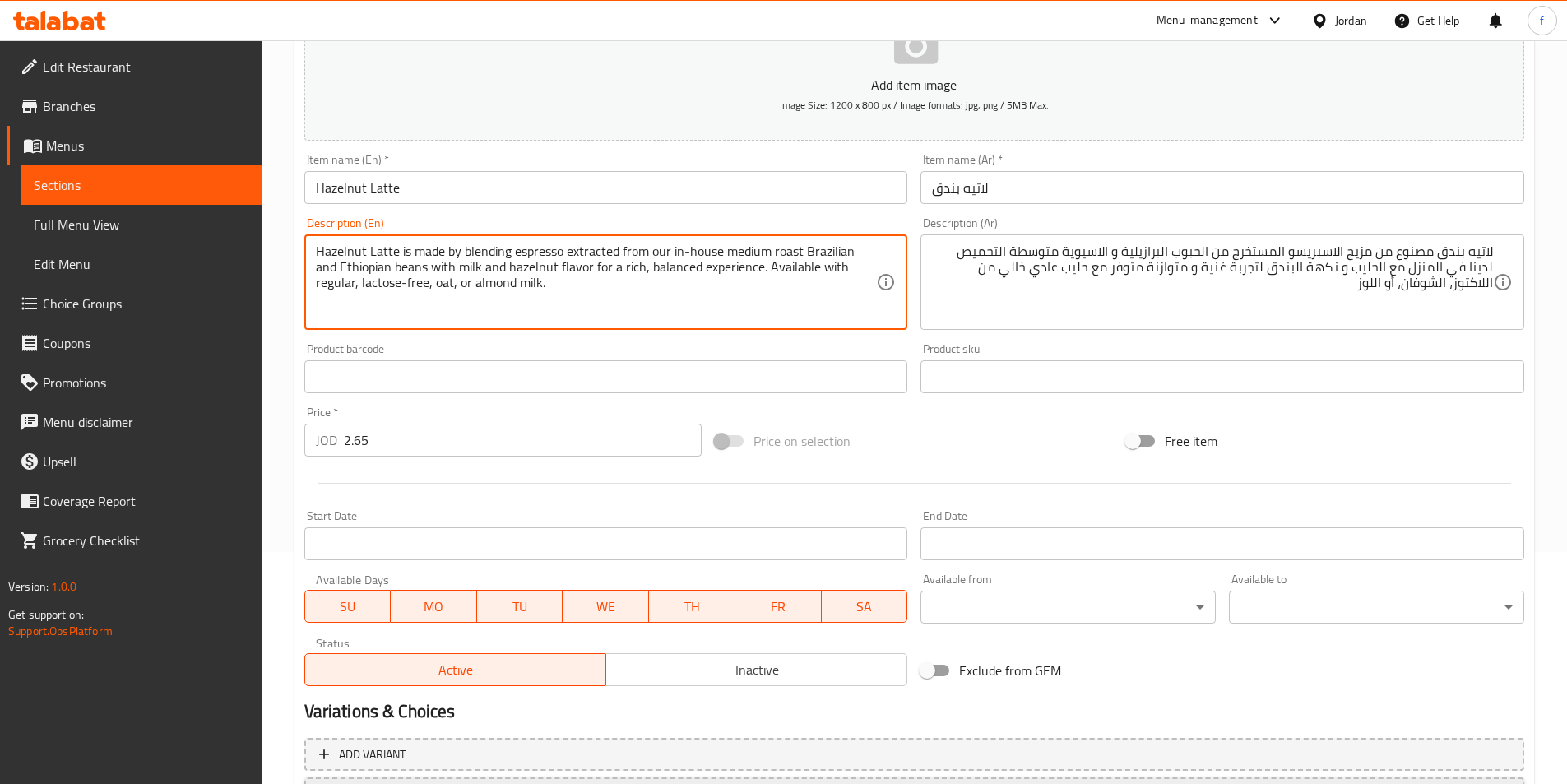
scroll to position [379, 0]
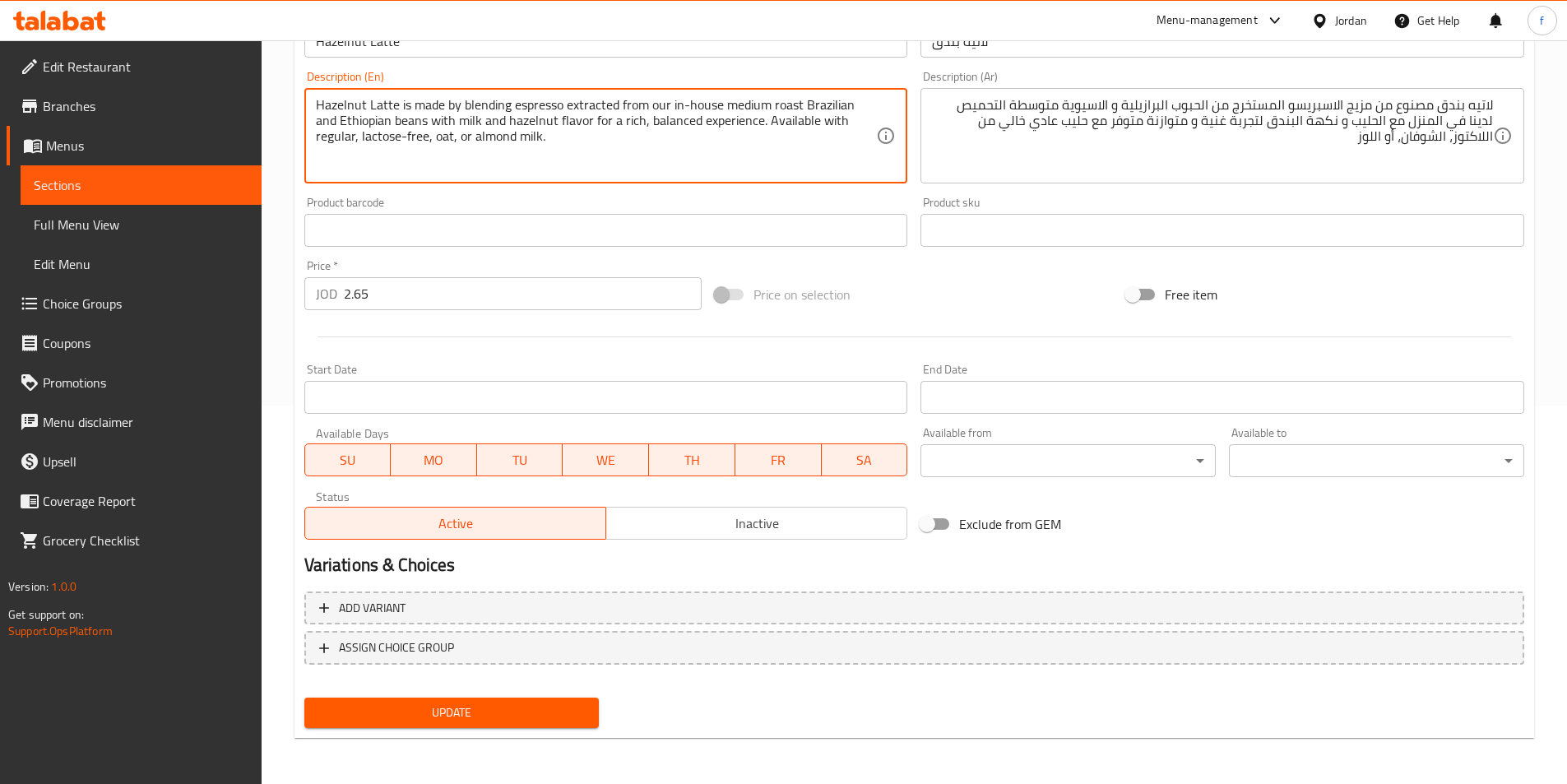
type textarea "Hazelnut Latte is made by blending espresso extracted from our in-house medium …"
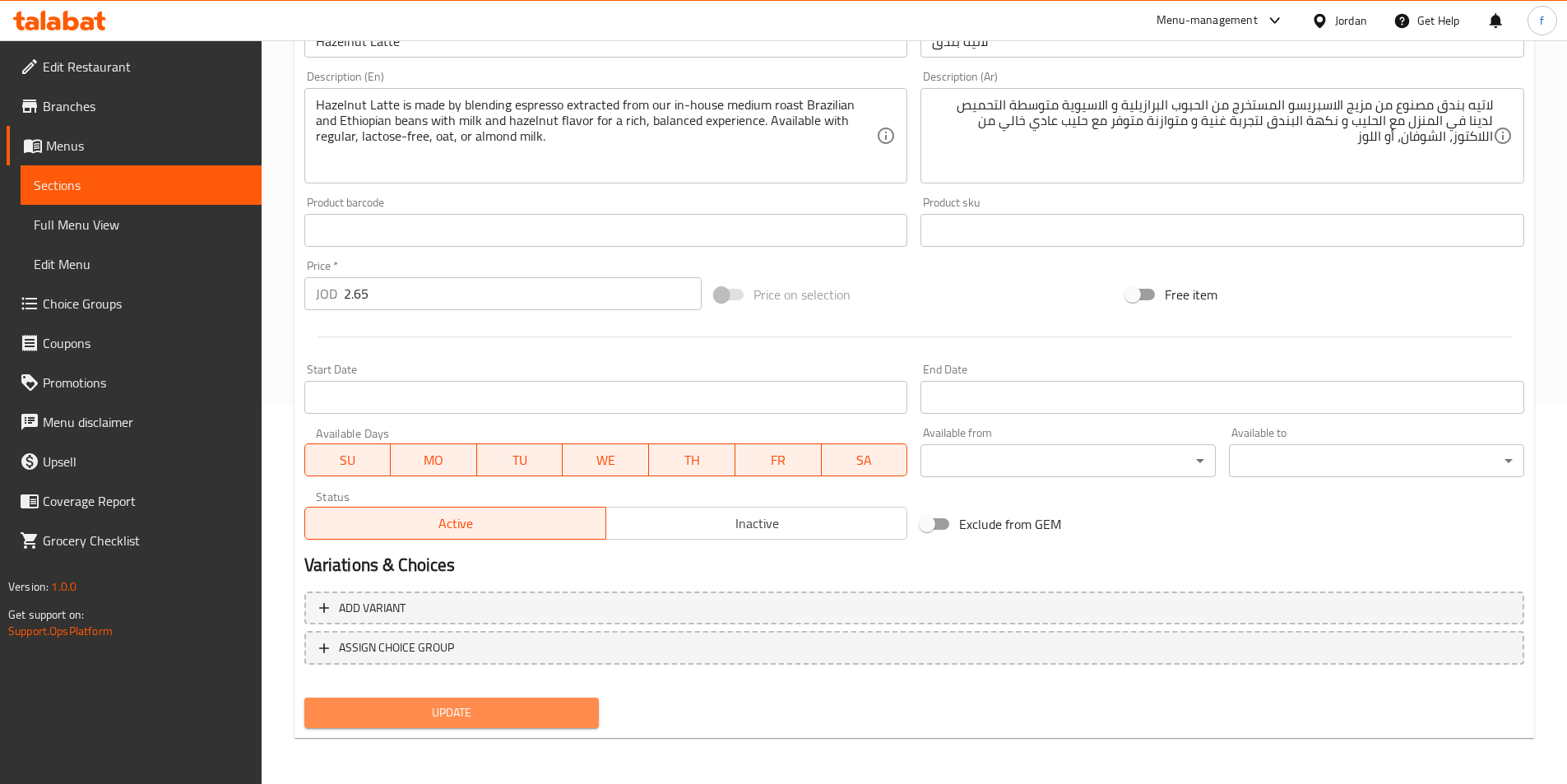
click at [475, 706] on span "Update" at bounding box center [452, 713] width 269 height 20
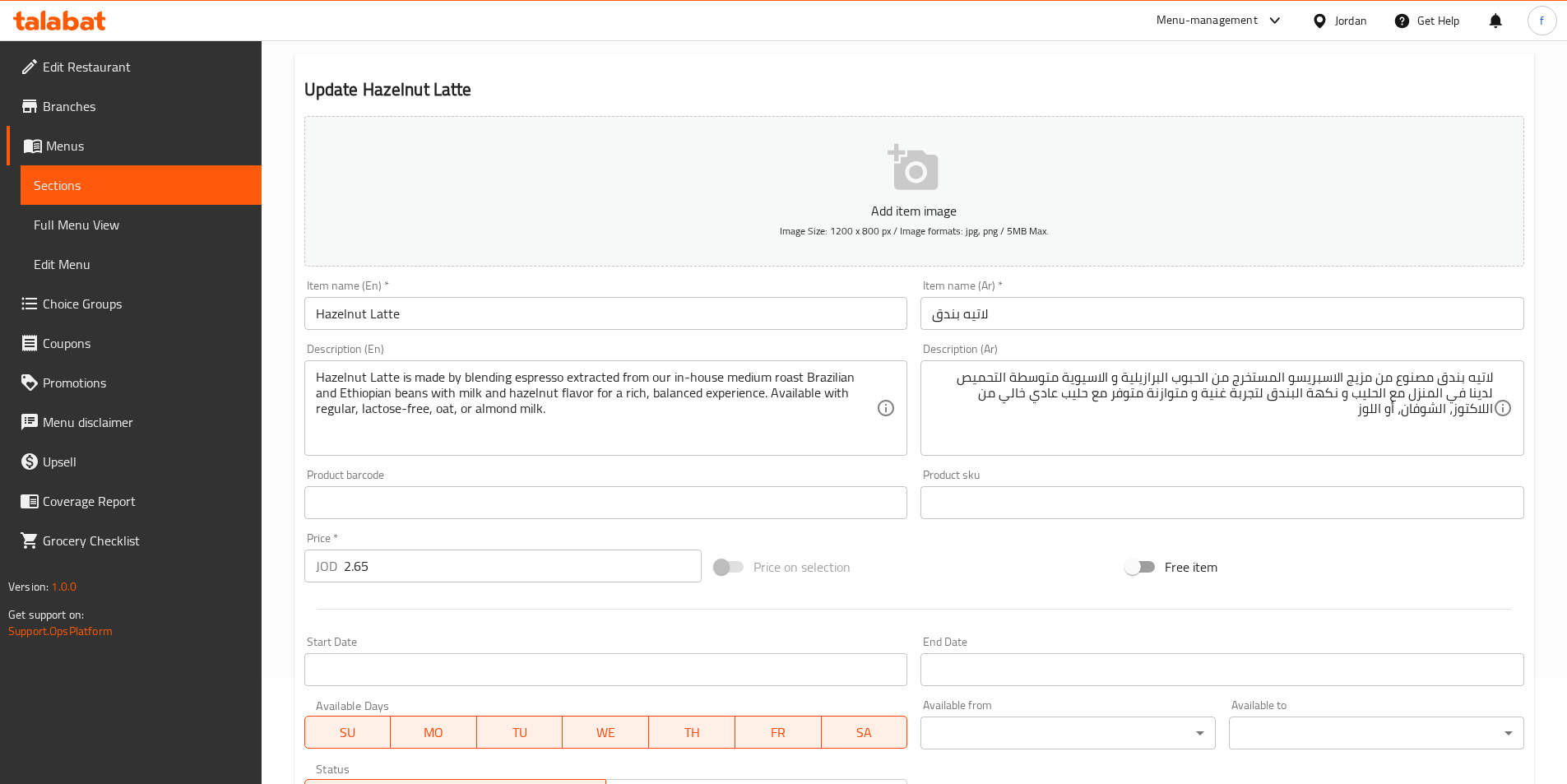
scroll to position [0, 0]
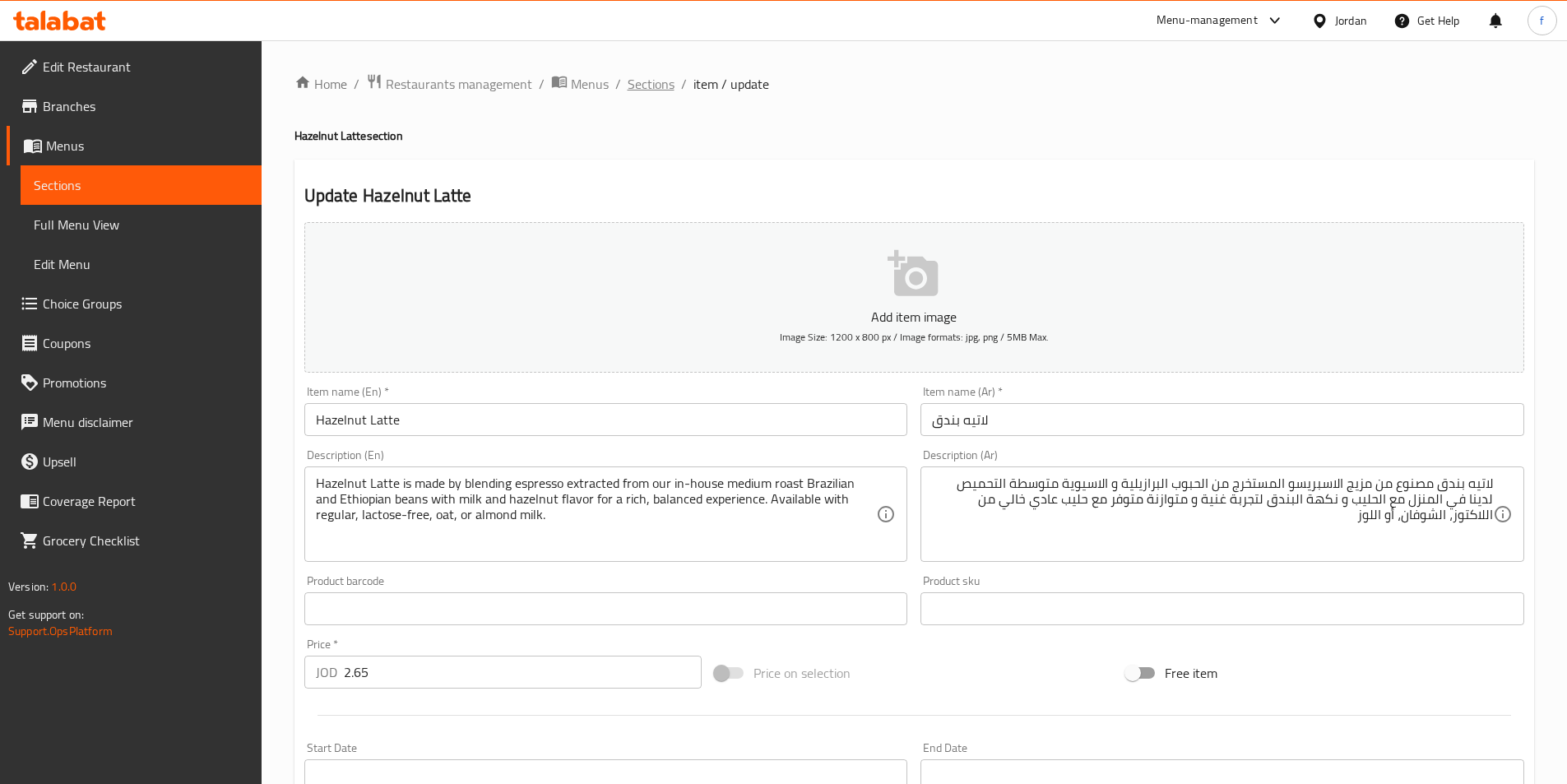
click at [632, 76] on span "Sections" at bounding box center [651, 84] width 47 height 20
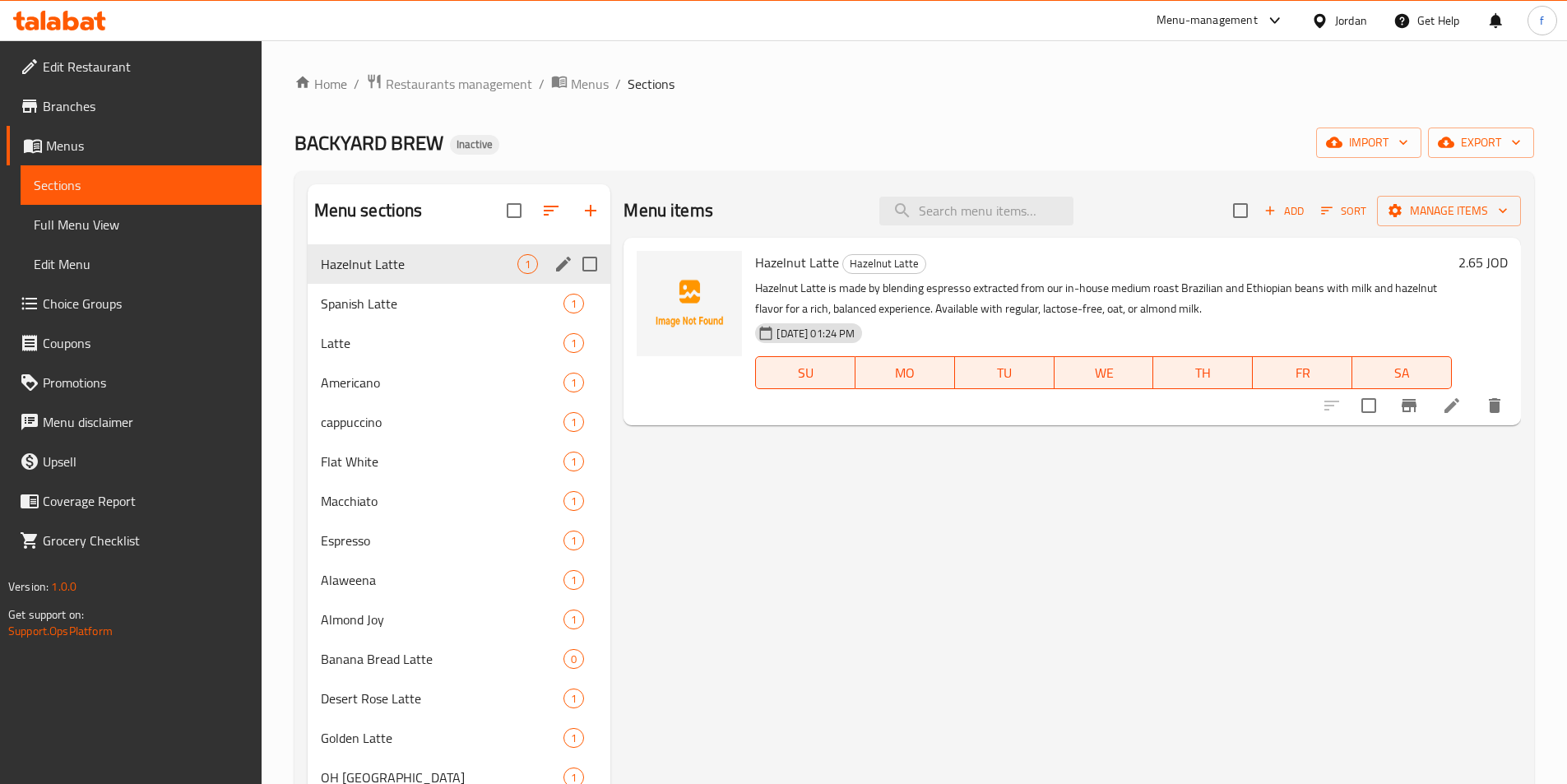
click at [596, 266] on input "Menu sections" at bounding box center [590, 264] width 34 height 34
checkbox input "true"
click at [594, 303] on input "Menu sections" at bounding box center [590, 303] width 34 height 34
checkbox input "true"
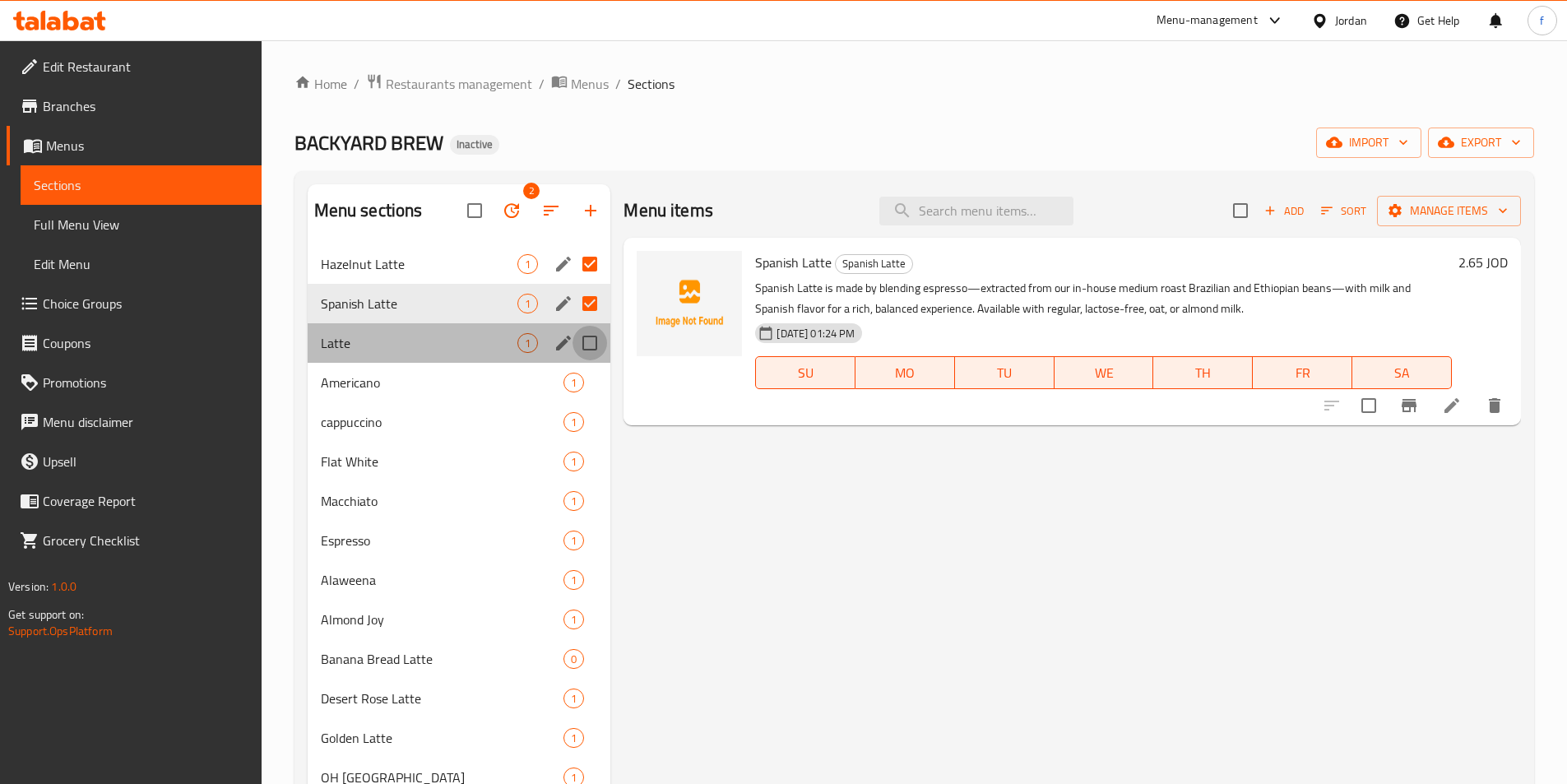
drag, startPoint x: 596, startPoint y: 346, endPoint x: 575, endPoint y: 312, distance: 40.0
click at [597, 346] on input "Menu sections" at bounding box center [590, 342] width 34 height 34
checkbox input "true"
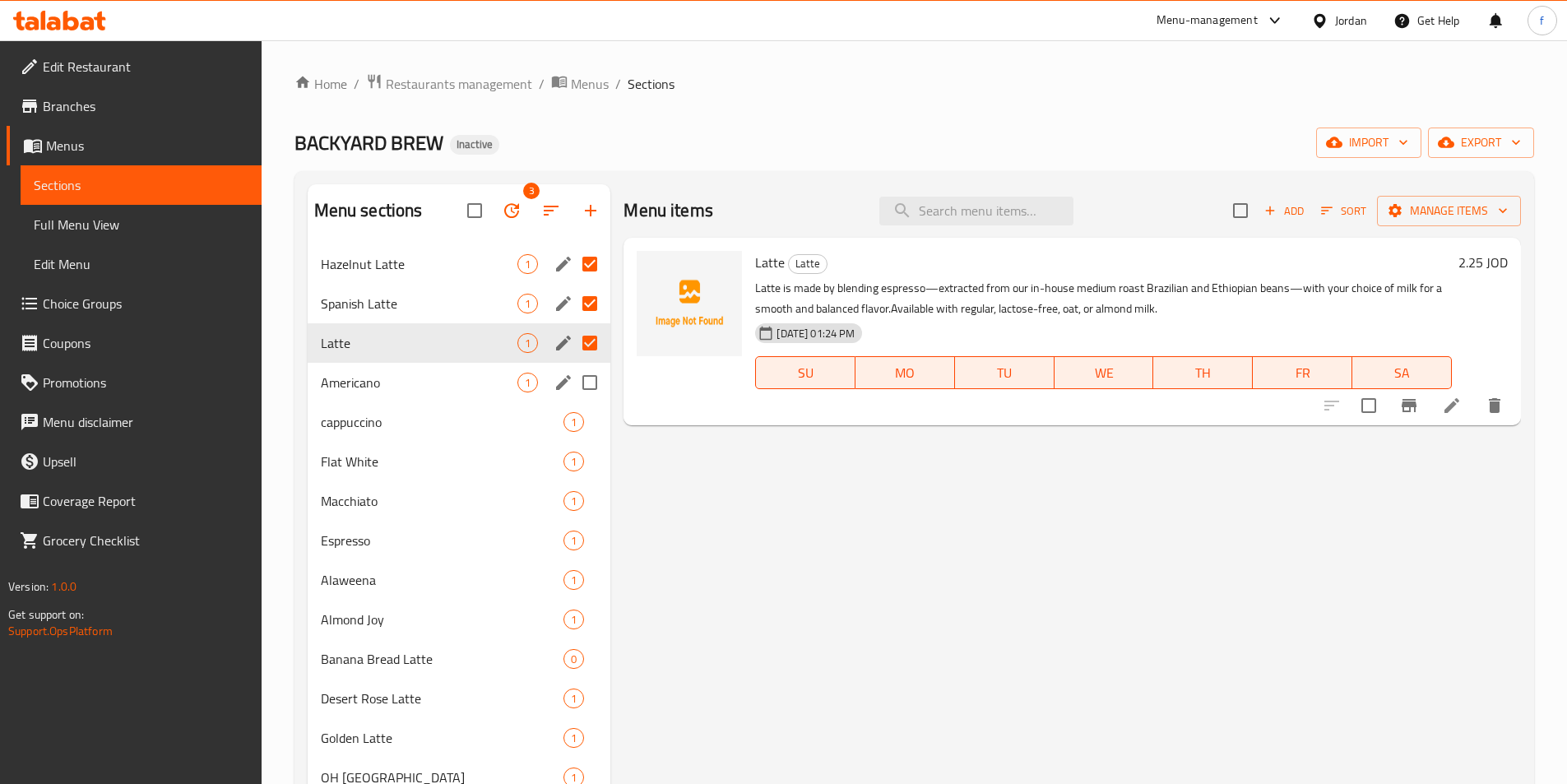
click at [596, 386] on input "Menu sections" at bounding box center [590, 382] width 34 height 34
checkbox input "true"
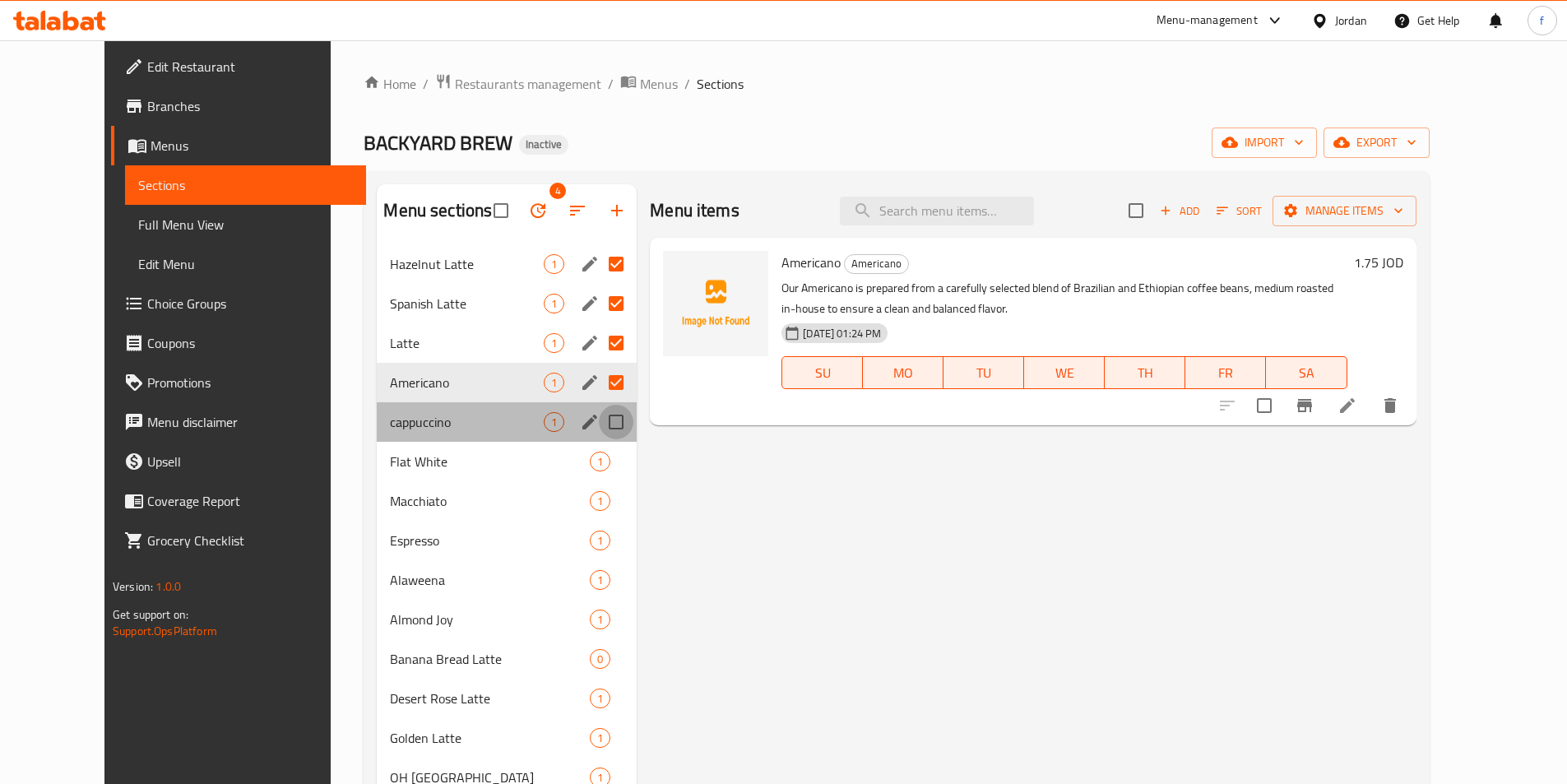
click at [599, 420] on input "Menu sections" at bounding box center [616, 421] width 34 height 34
checkbox input "true"
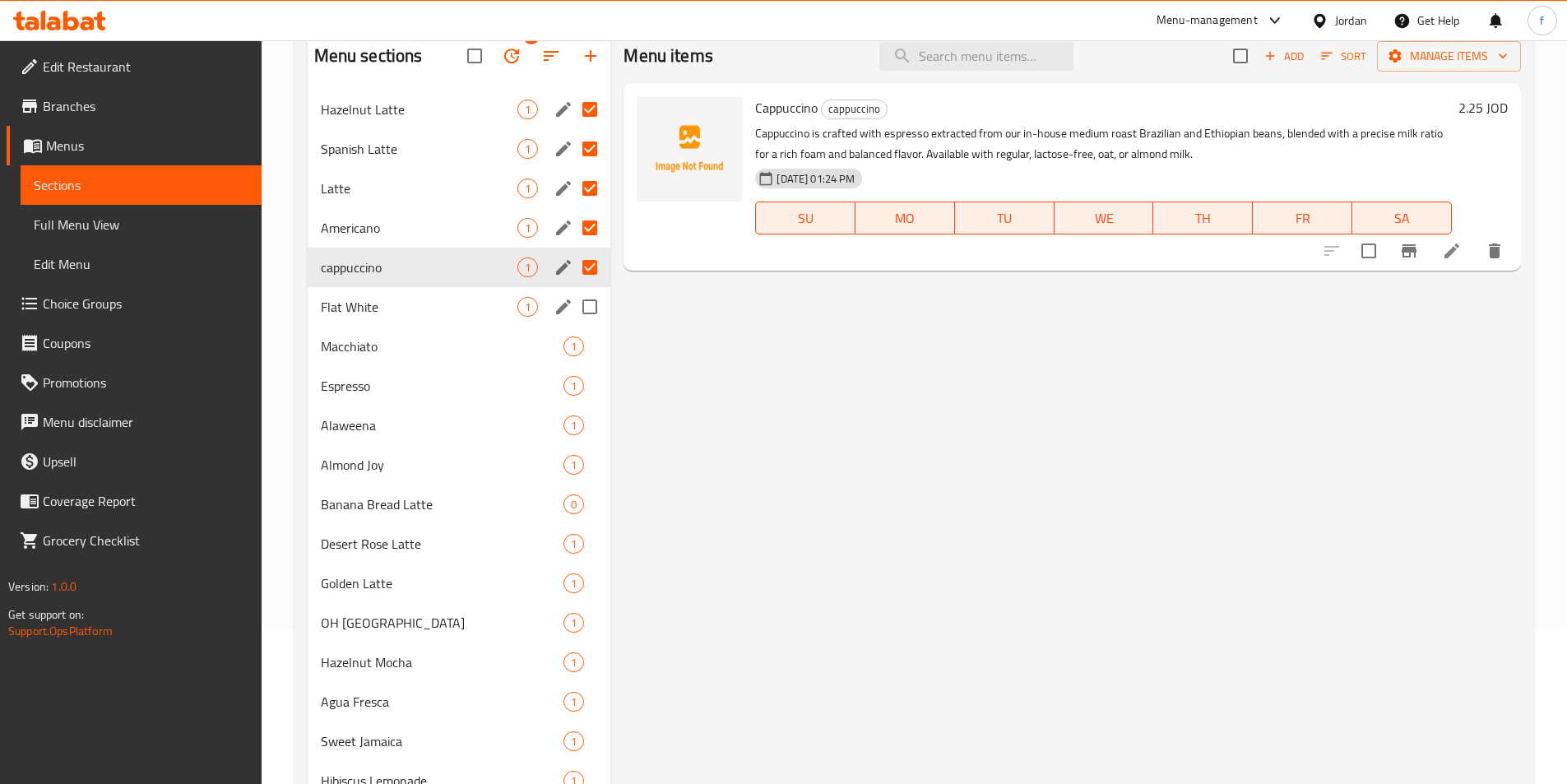
scroll to position [165, 0]
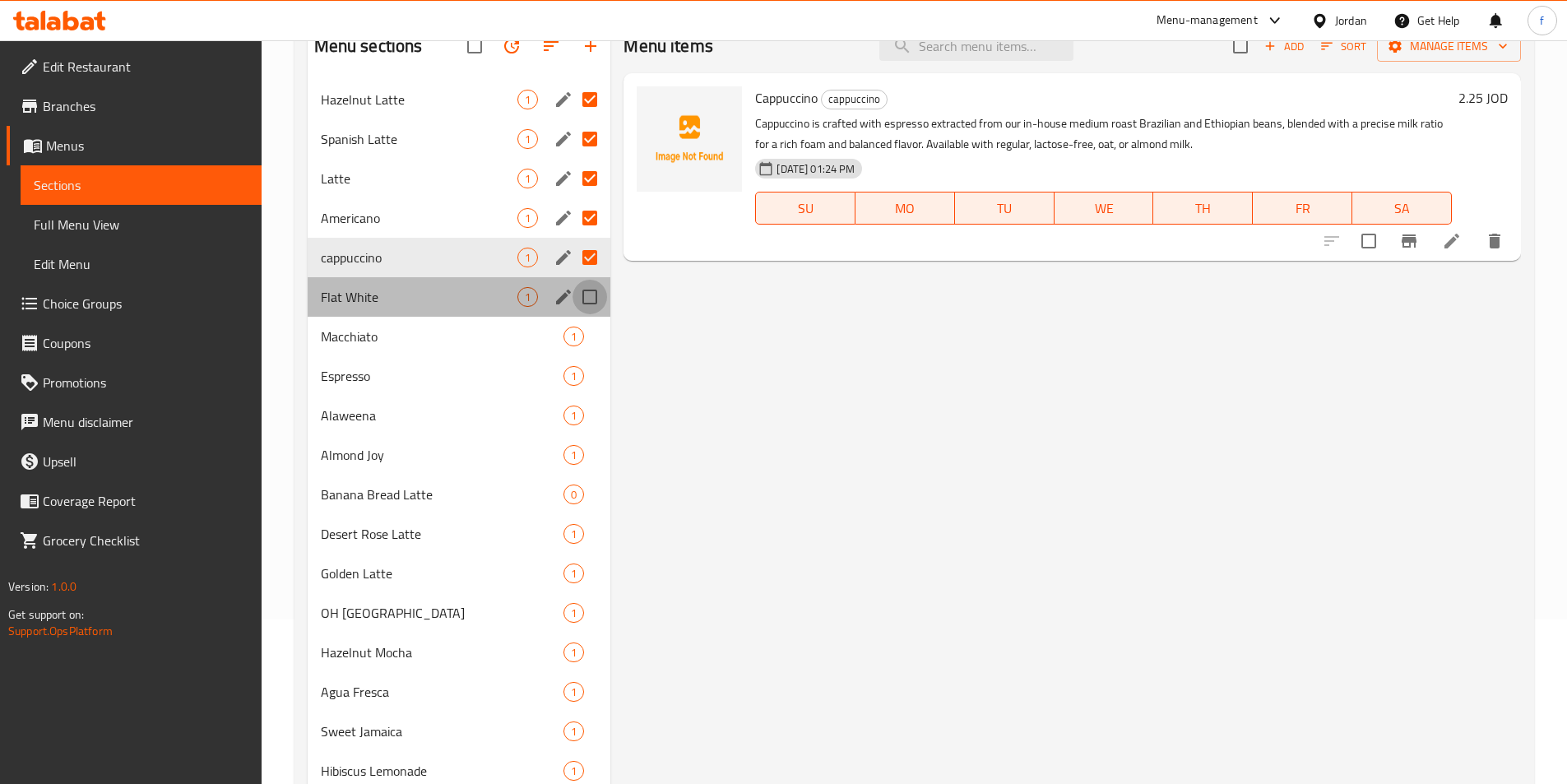
click at [596, 290] on input "Menu sections" at bounding box center [590, 296] width 34 height 34
checkbox input "true"
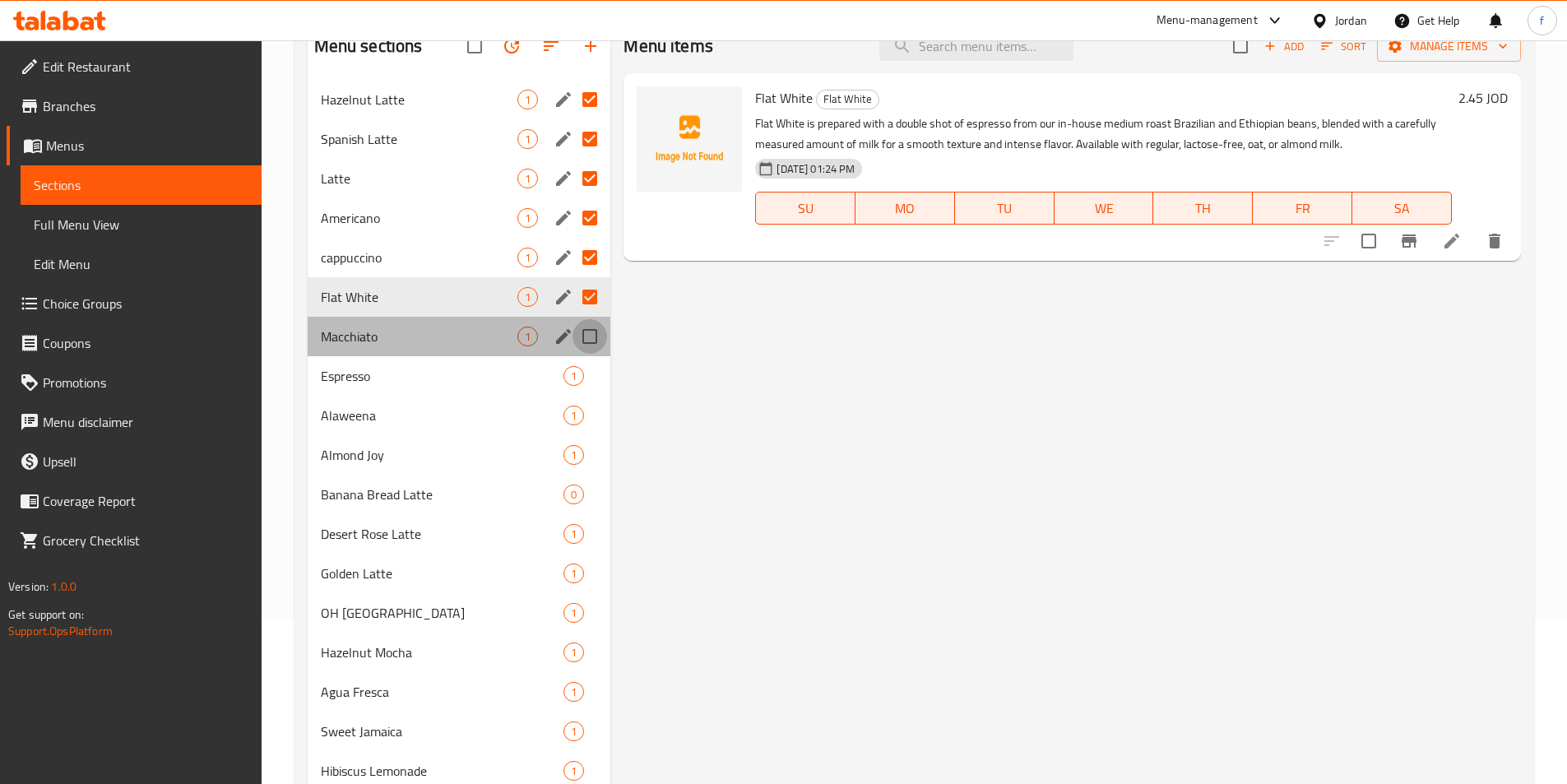
click at [590, 337] on input "Menu sections" at bounding box center [590, 336] width 34 height 34
checkbox input "true"
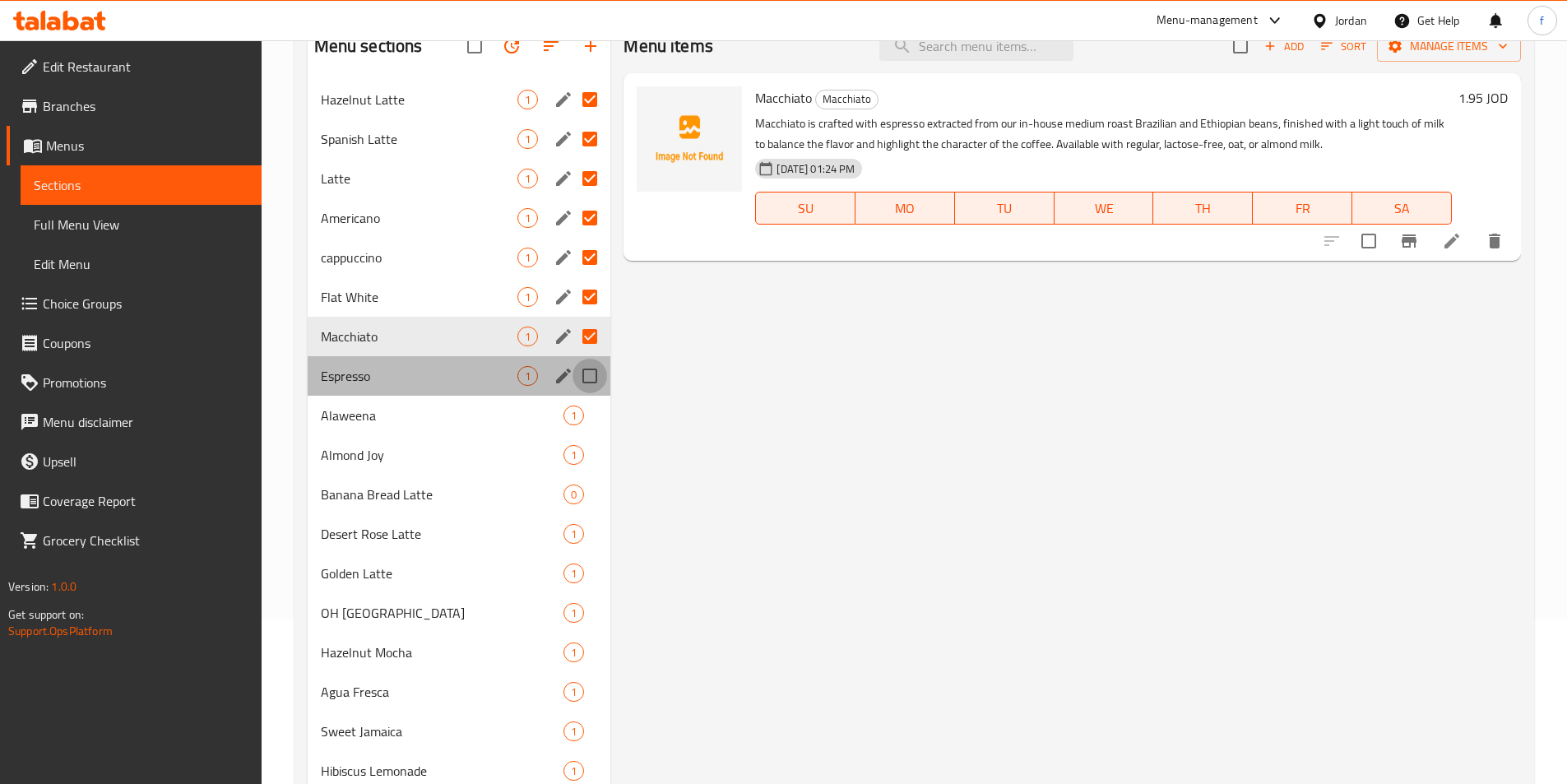
click at [597, 381] on input "Menu sections" at bounding box center [590, 375] width 34 height 34
checkbox input "true"
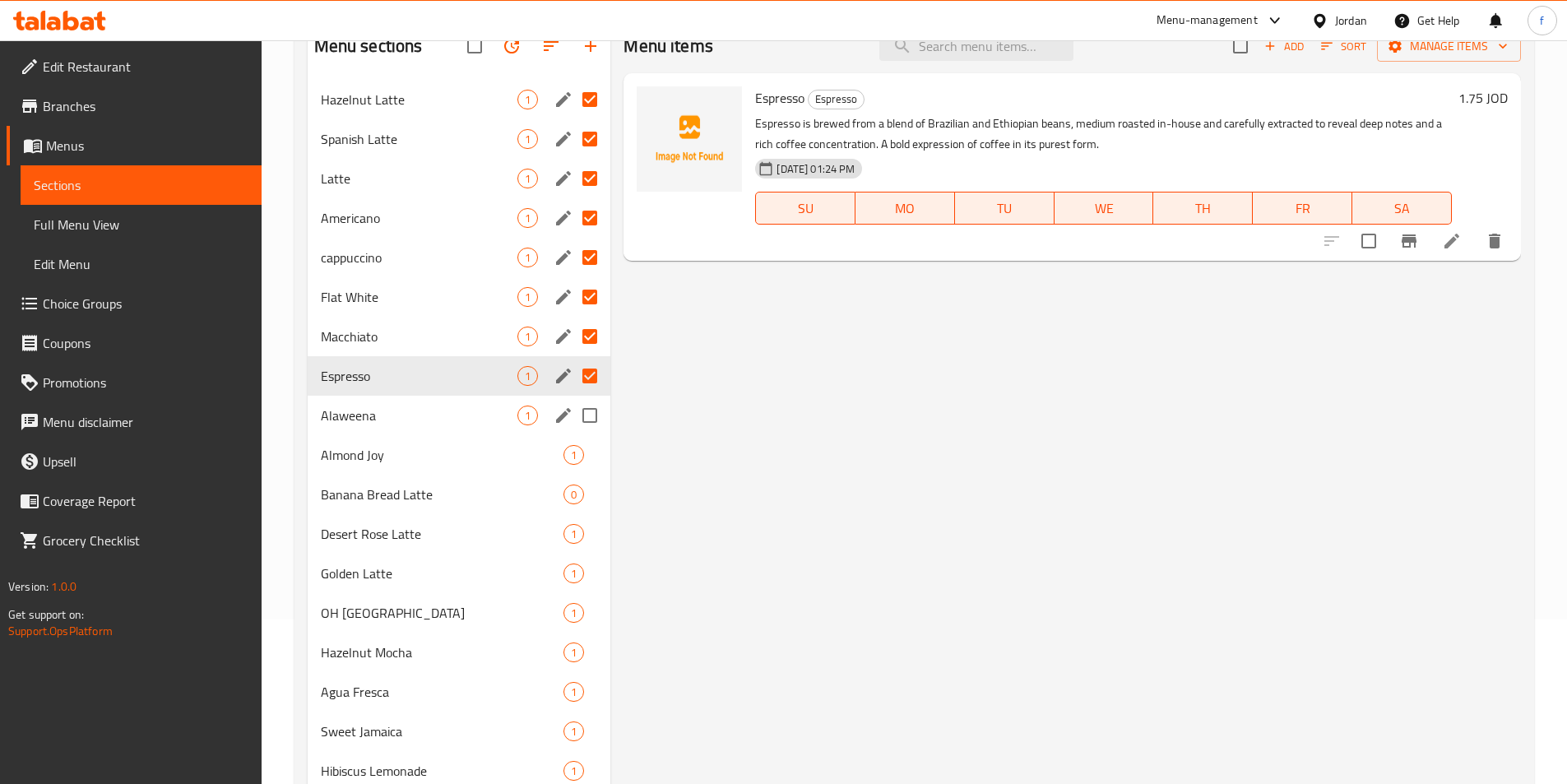
click at [591, 417] on input "Menu sections" at bounding box center [590, 415] width 34 height 34
checkbox input "true"
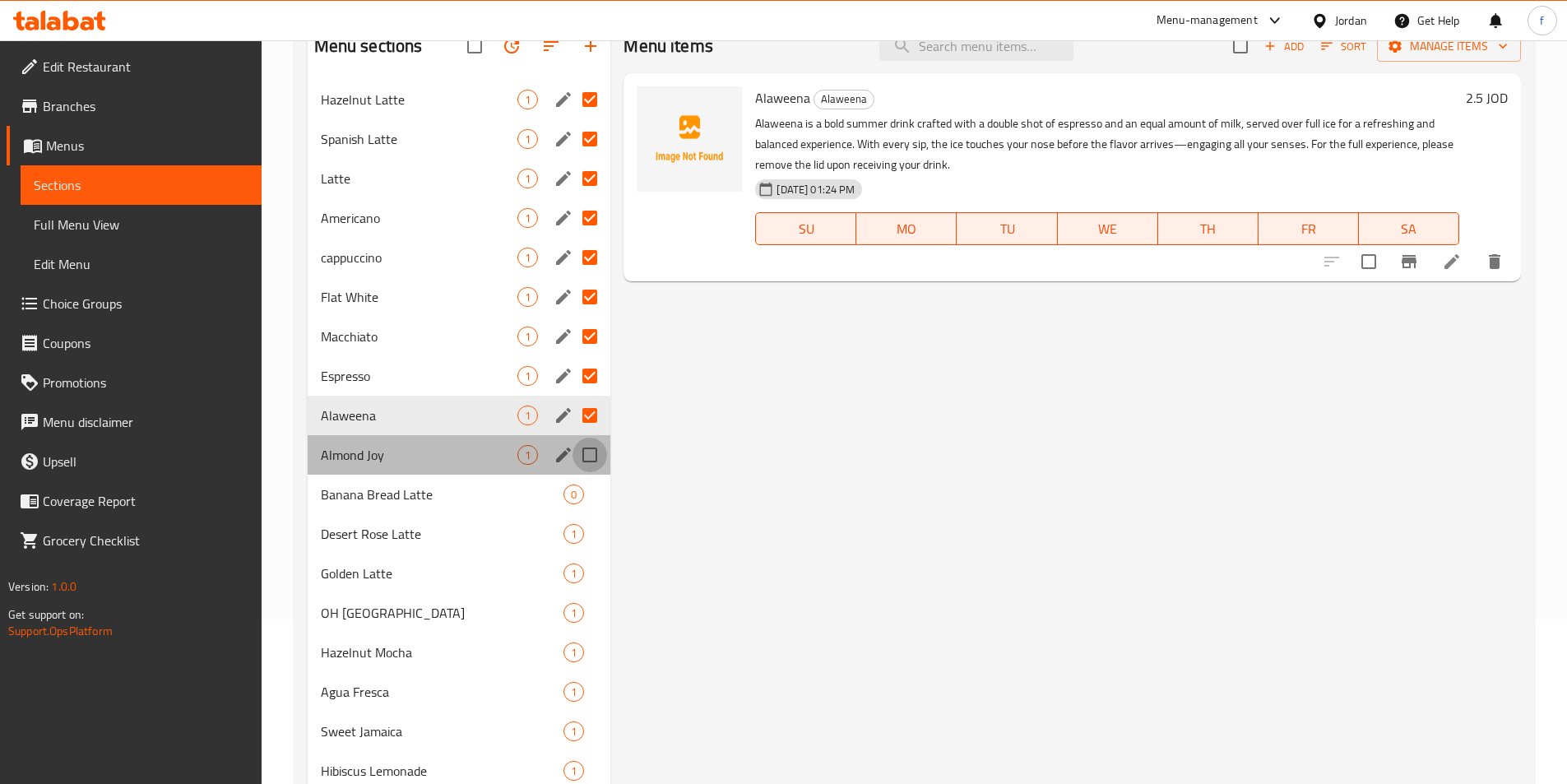
click at [589, 452] on input "Menu sections" at bounding box center [590, 454] width 34 height 34
checkbox input "true"
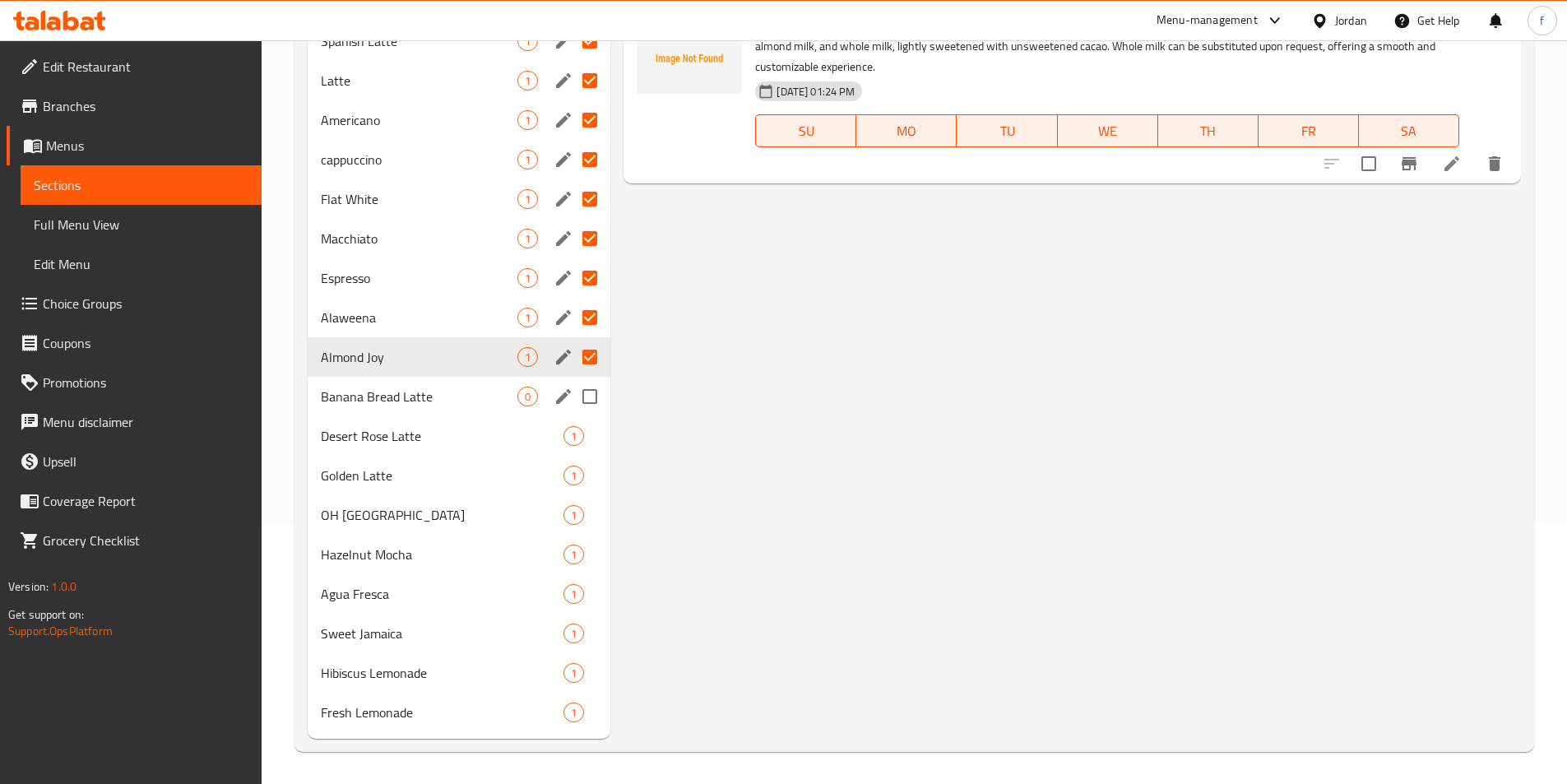
scroll to position [263, 0]
click at [592, 387] on input "Menu sections" at bounding box center [590, 395] width 34 height 34
checkbox input "true"
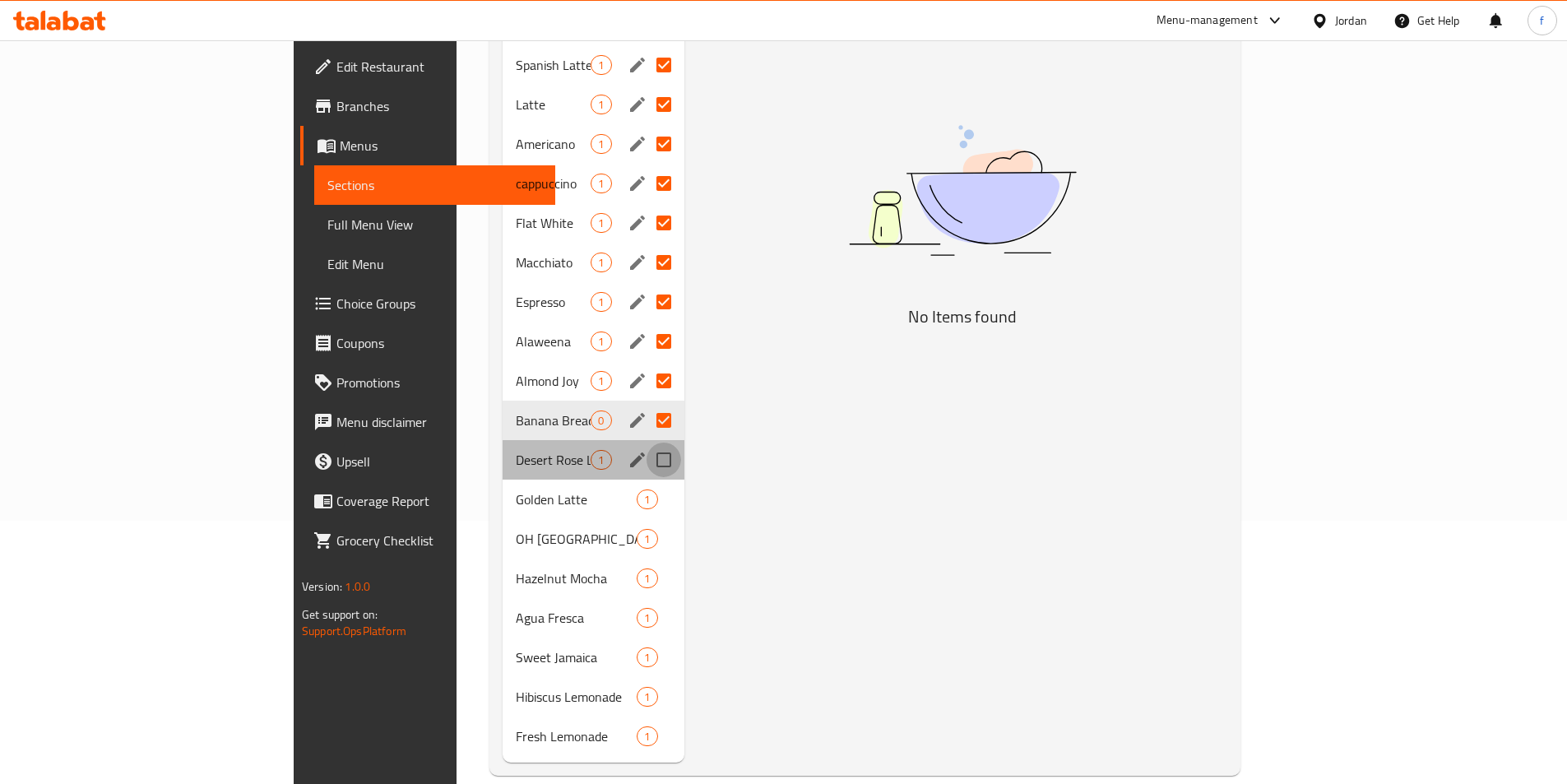
click at [647, 442] on input "Menu sections" at bounding box center [663, 459] width 34 height 34
checkbox input "true"
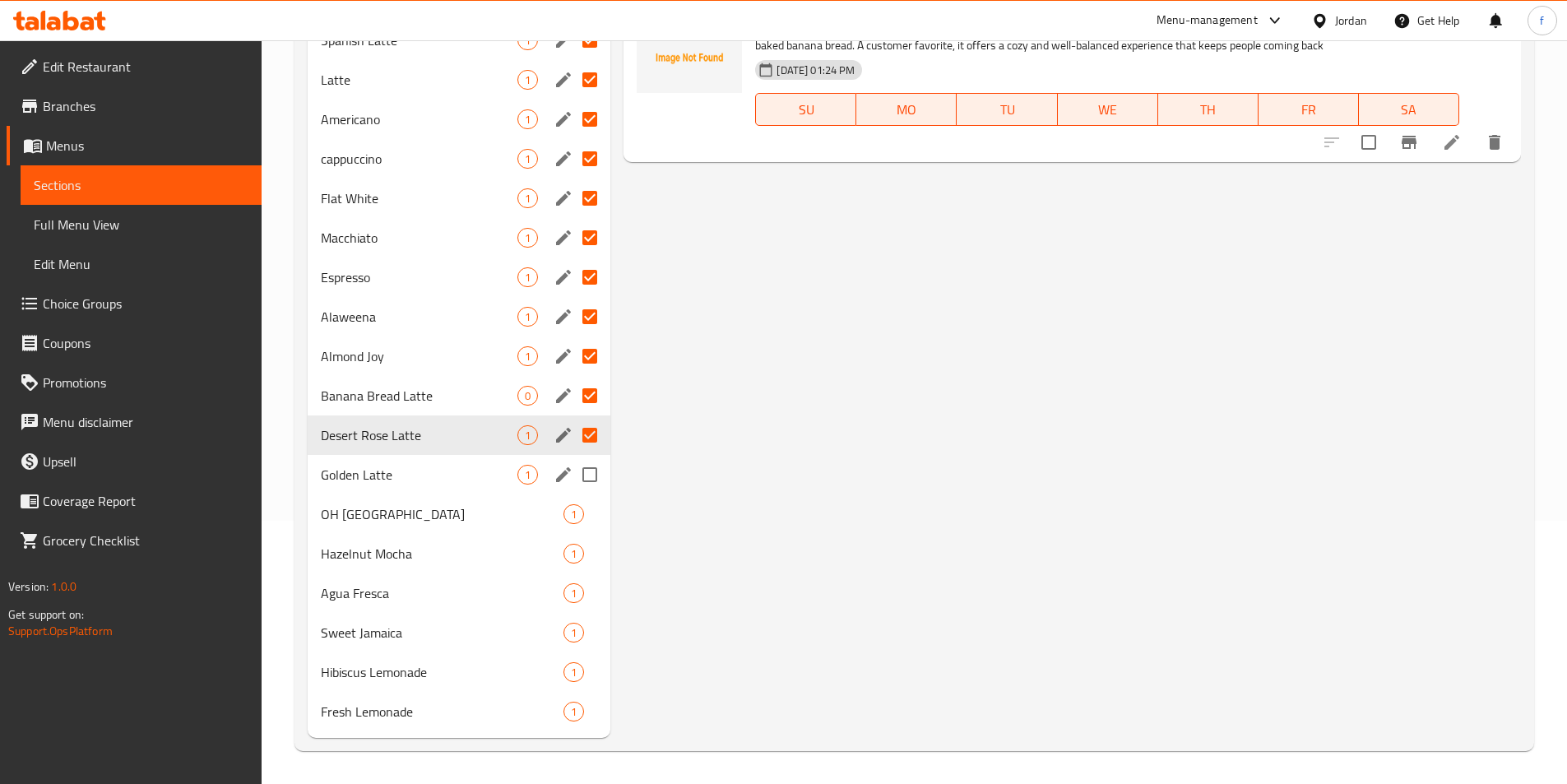
click at [592, 488] on input "Menu sections" at bounding box center [590, 474] width 34 height 34
checkbox input "true"
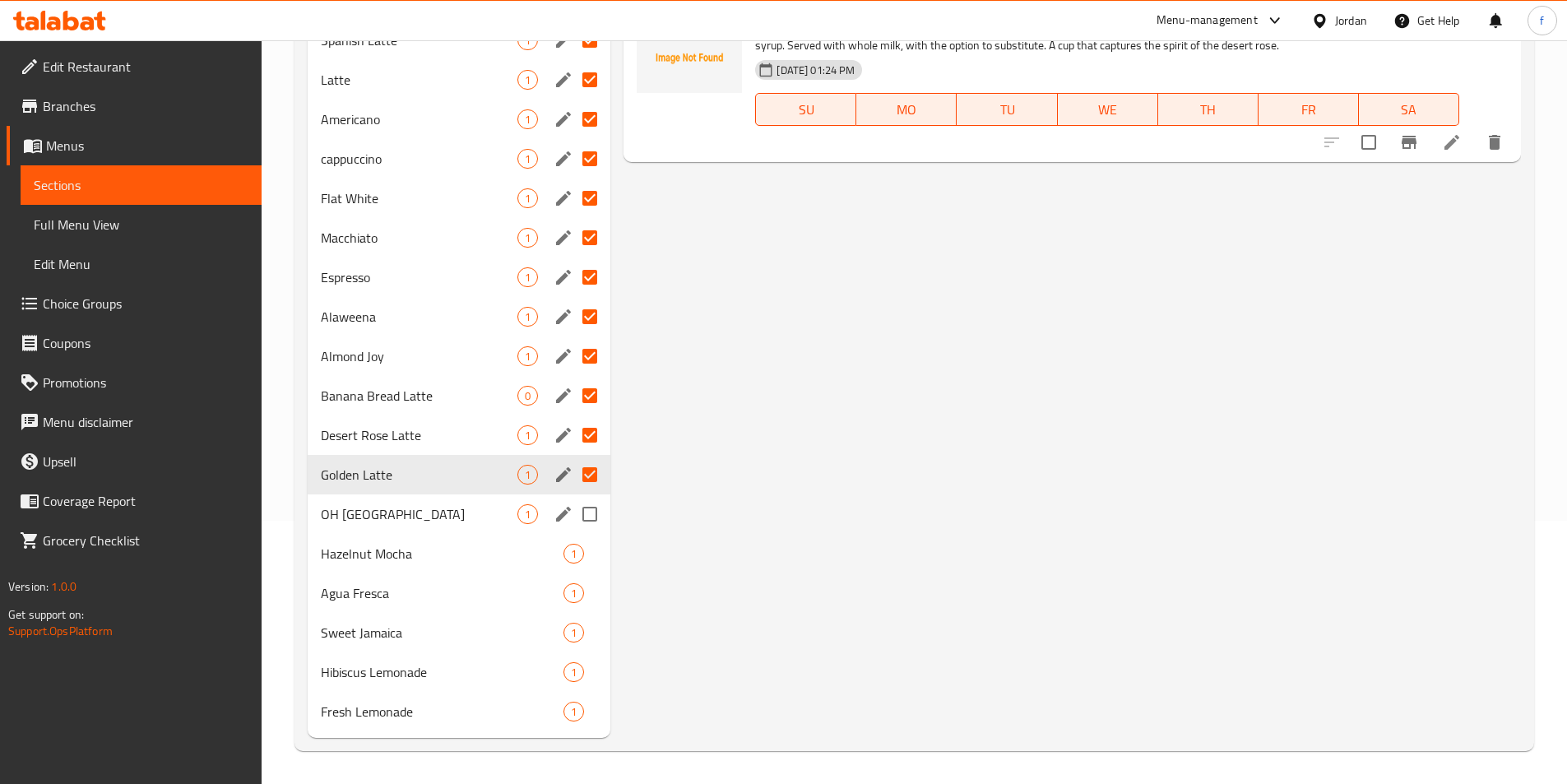
click at [599, 511] on input "Menu sections" at bounding box center [590, 514] width 34 height 34
checkbox input "true"
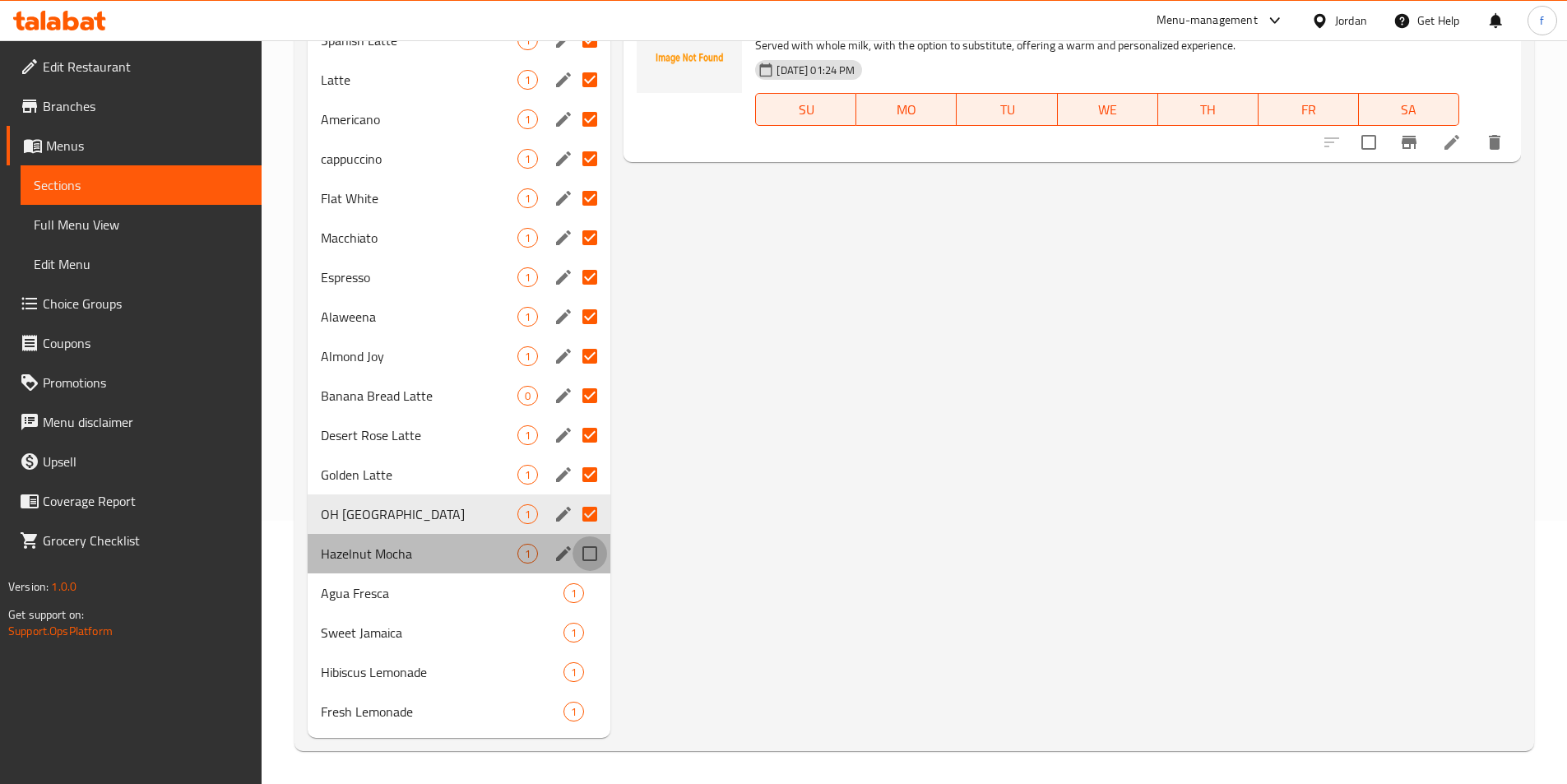
click at [594, 554] on input "Menu sections" at bounding box center [590, 553] width 34 height 34
checkbox input "true"
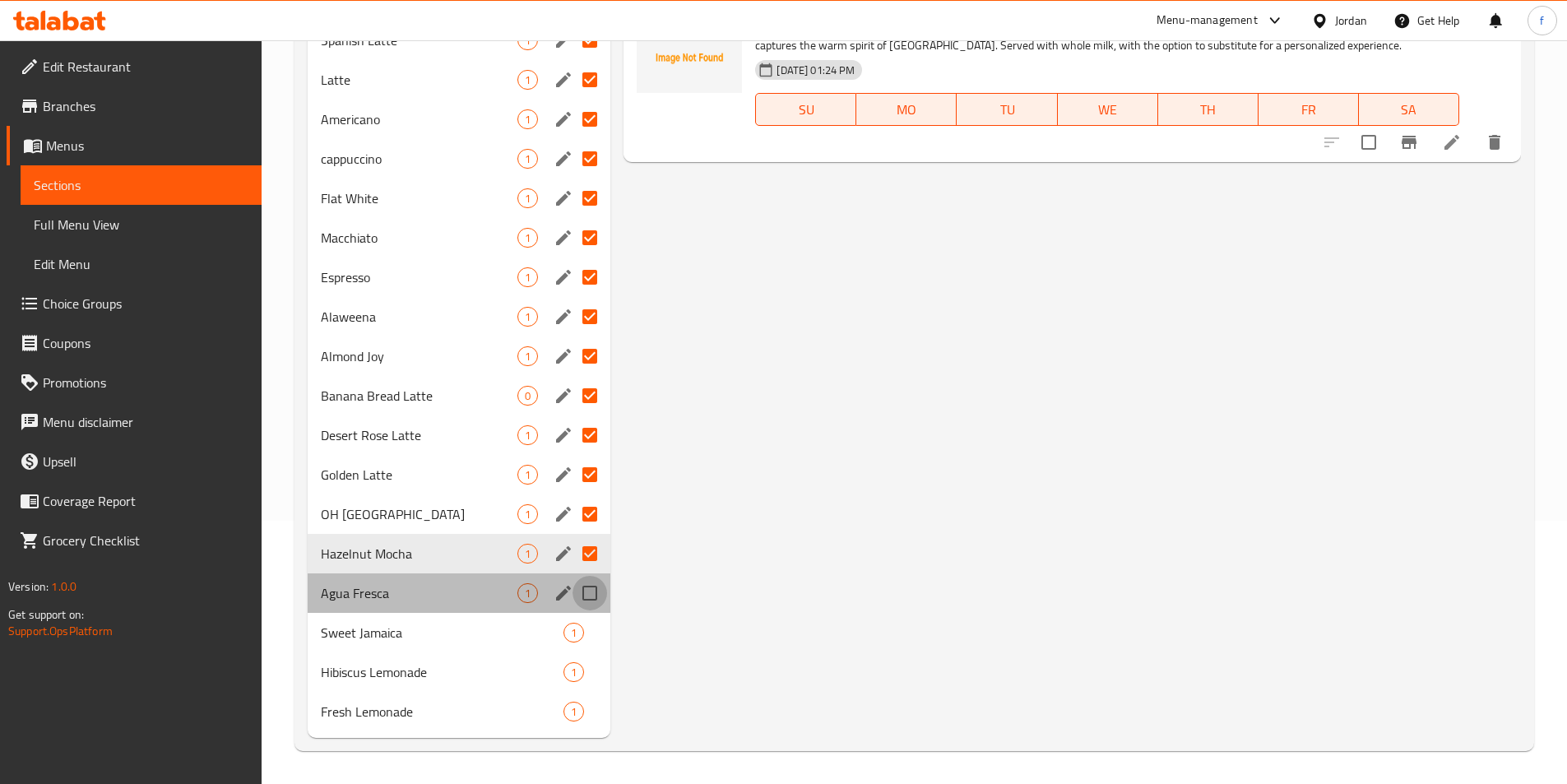
click at [595, 590] on input "Menu sections" at bounding box center [590, 593] width 34 height 34
checkbox input "true"
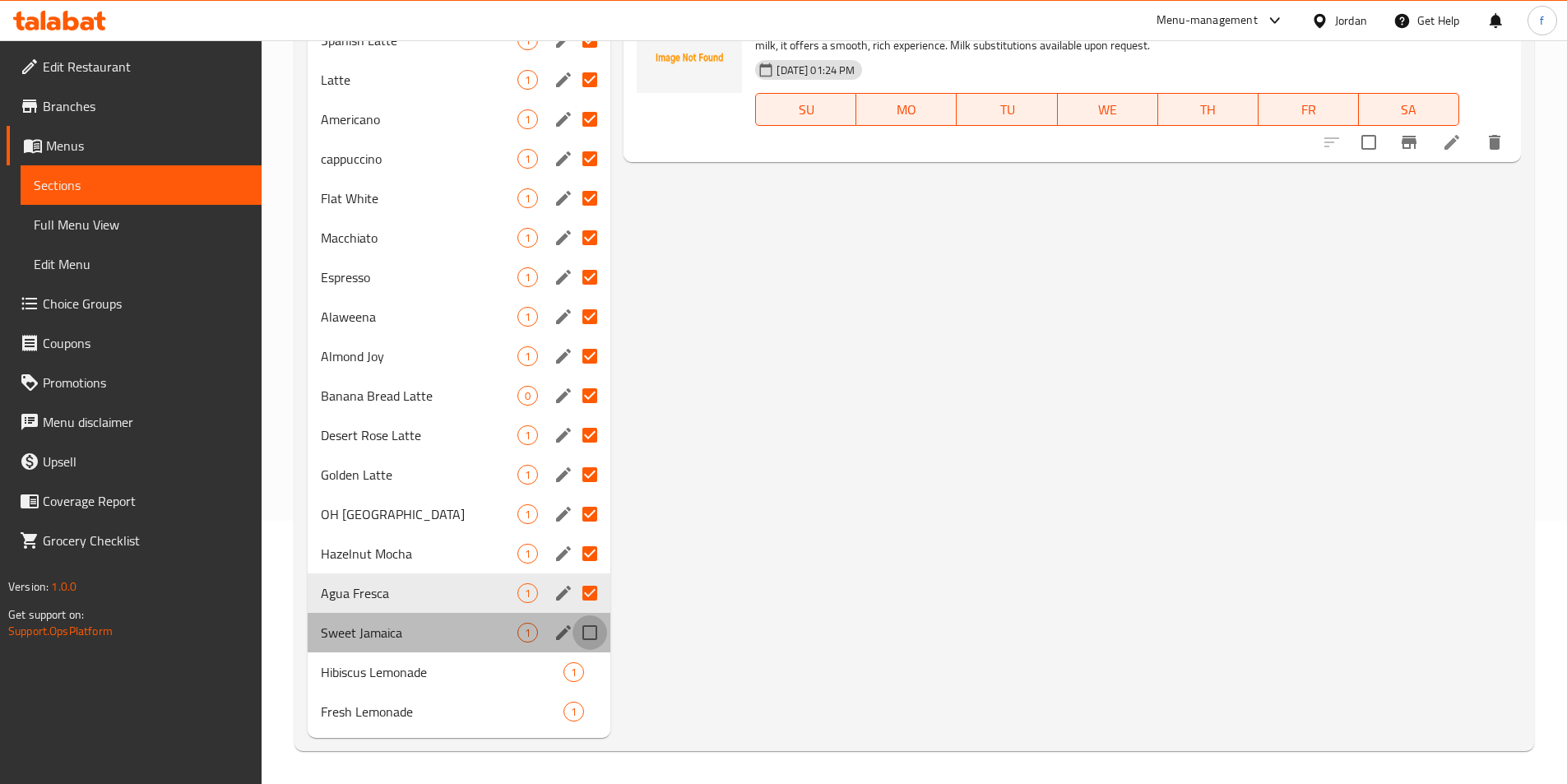
click at [595, 634] on input "Menu sections" at bounding box center [590, 632] width 34 height 34
checkbox input "true"
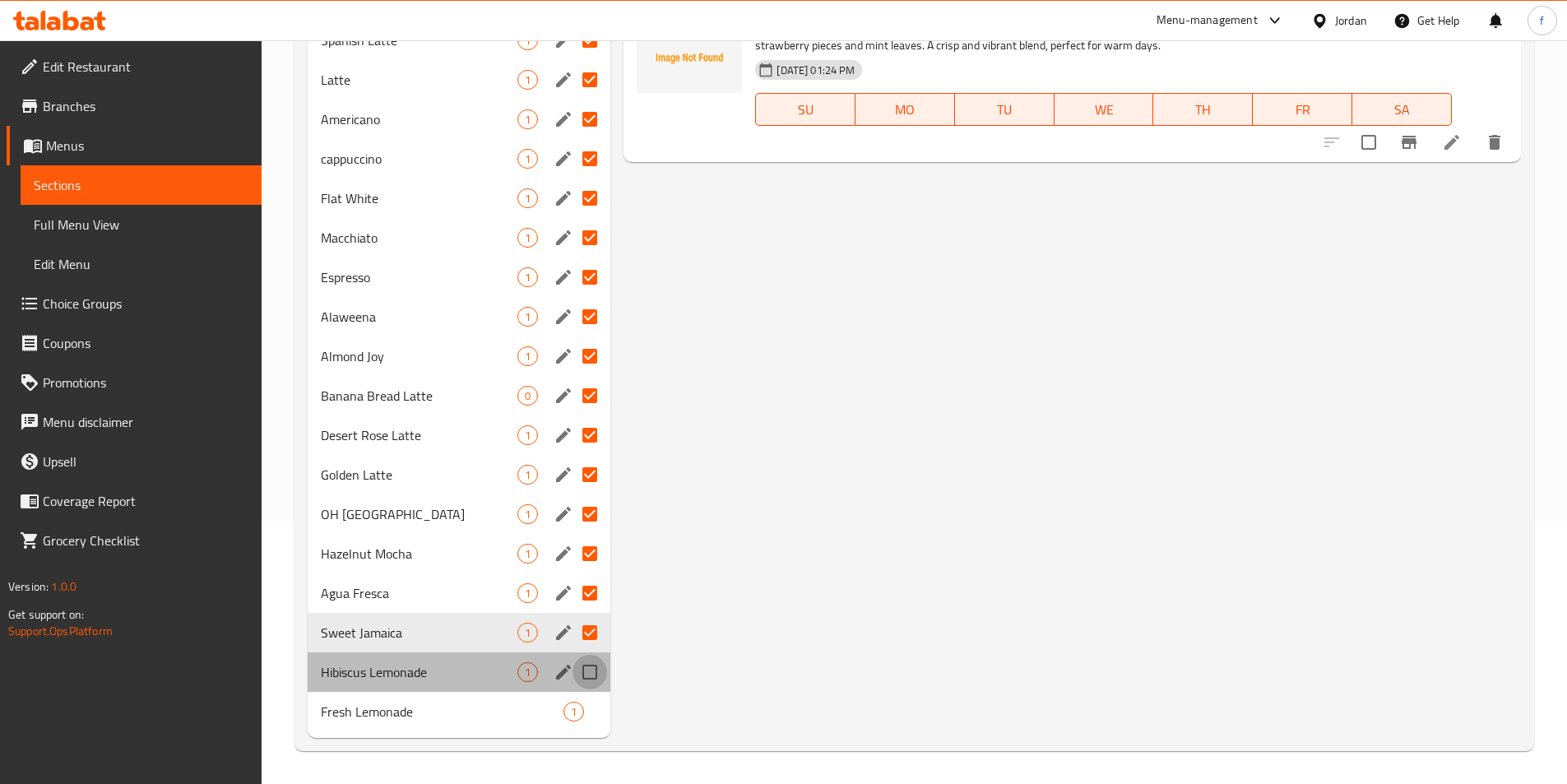
click at [594, 673] on input "Menu sections" at bounding box center [590, 672] width 34 height 34
checkbox input "true"
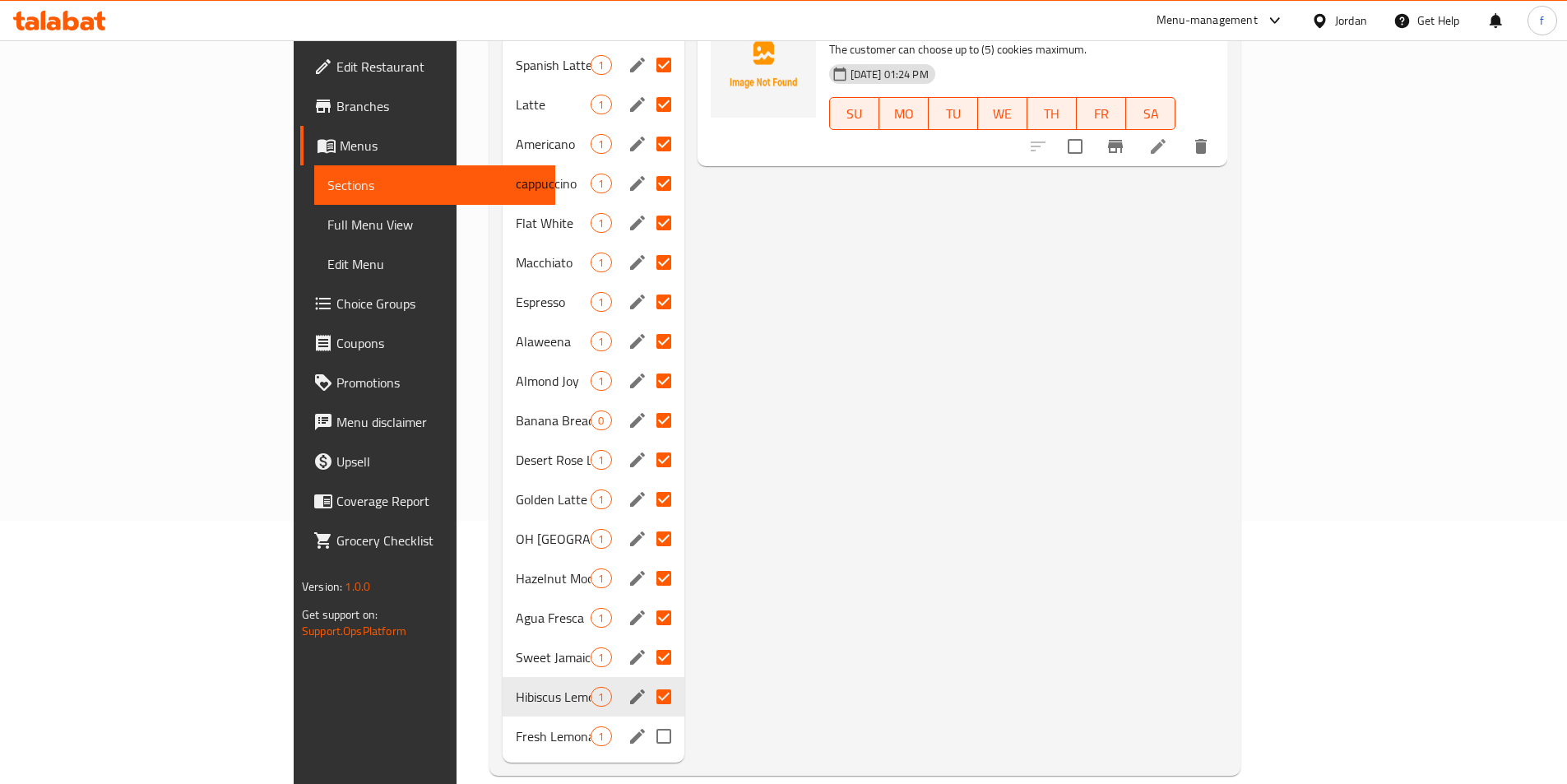
click at [647, 719] on input "Menu sections" at bounding box center [663, 735] width 34 height 34
checkbox input "true"
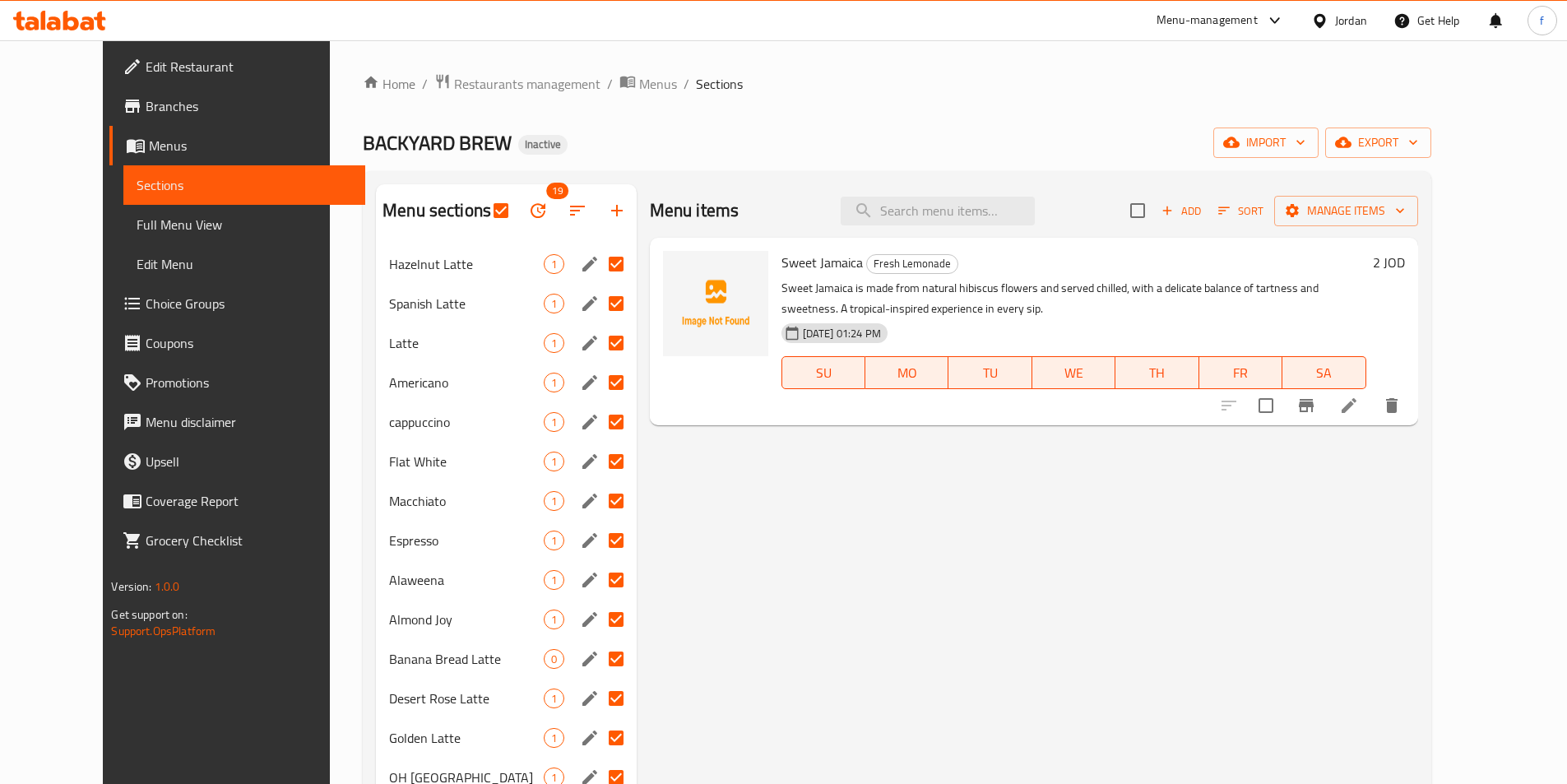
click at [756, 614] on div "Menu items Add Sort Manage items Sweet Jamaica Fresh Lemonade Sweet Jamaica is …" at bounding box center [1027, 592] width 782 height 817
click at [816, 604] on div "Menu items Add Sort Manage items Sweet Jamaica Fresh Lemonade Sweet Jamaica is …" at bounding box center [1027, 592] width 782 height 817
click at [599, 264] on input "Menu sections" at bounding box center [616, 264] width 34 height 34
checkbox input "false"
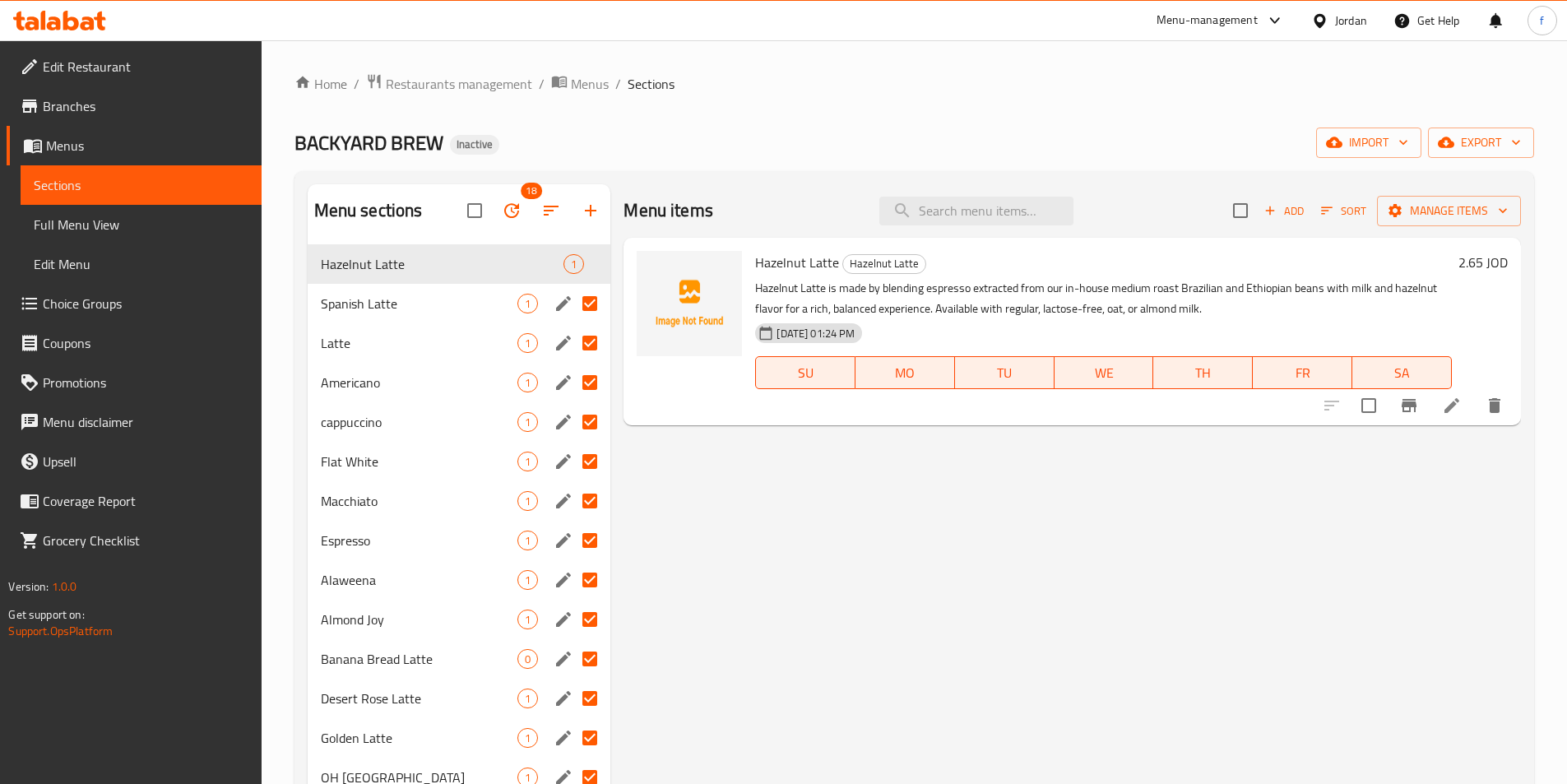
click at [590, 311] on input "Menu sections" at bounding box center [590, 303] width 34 height 34
checkbox input "false"
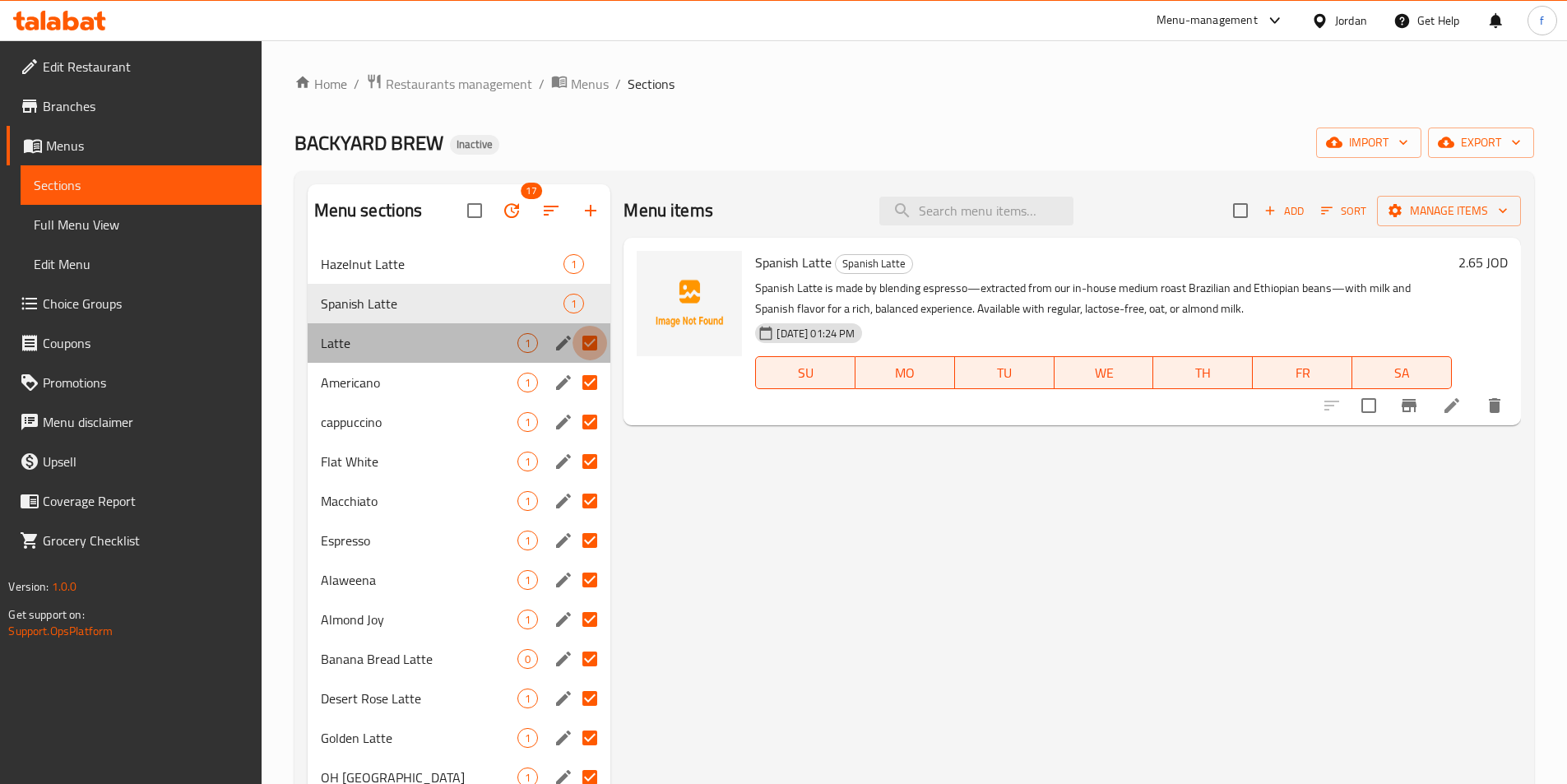
drag, startPoint x: 595, startPoint y: 335, endPoint x: 596, endPoint y: 366, distance: 31.0
click at [595, 344] on input "Menu sections" at bounding box center [590, 342] width 34 height 34
checkbox input "false"
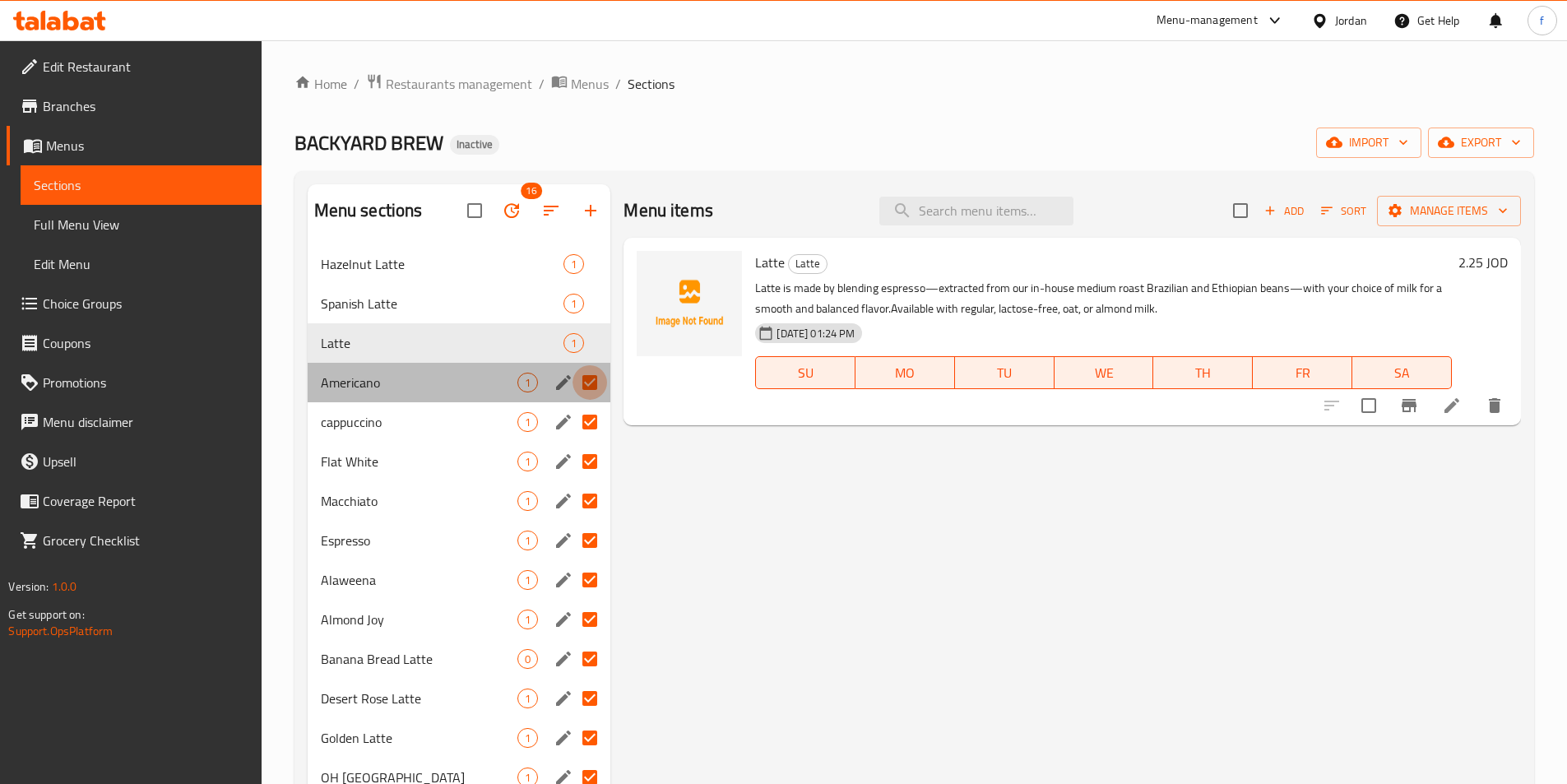
click at [593, 389] on input "Menu sections" at bounding box center [590, 382] width 34 height 34
checkbox input "false"
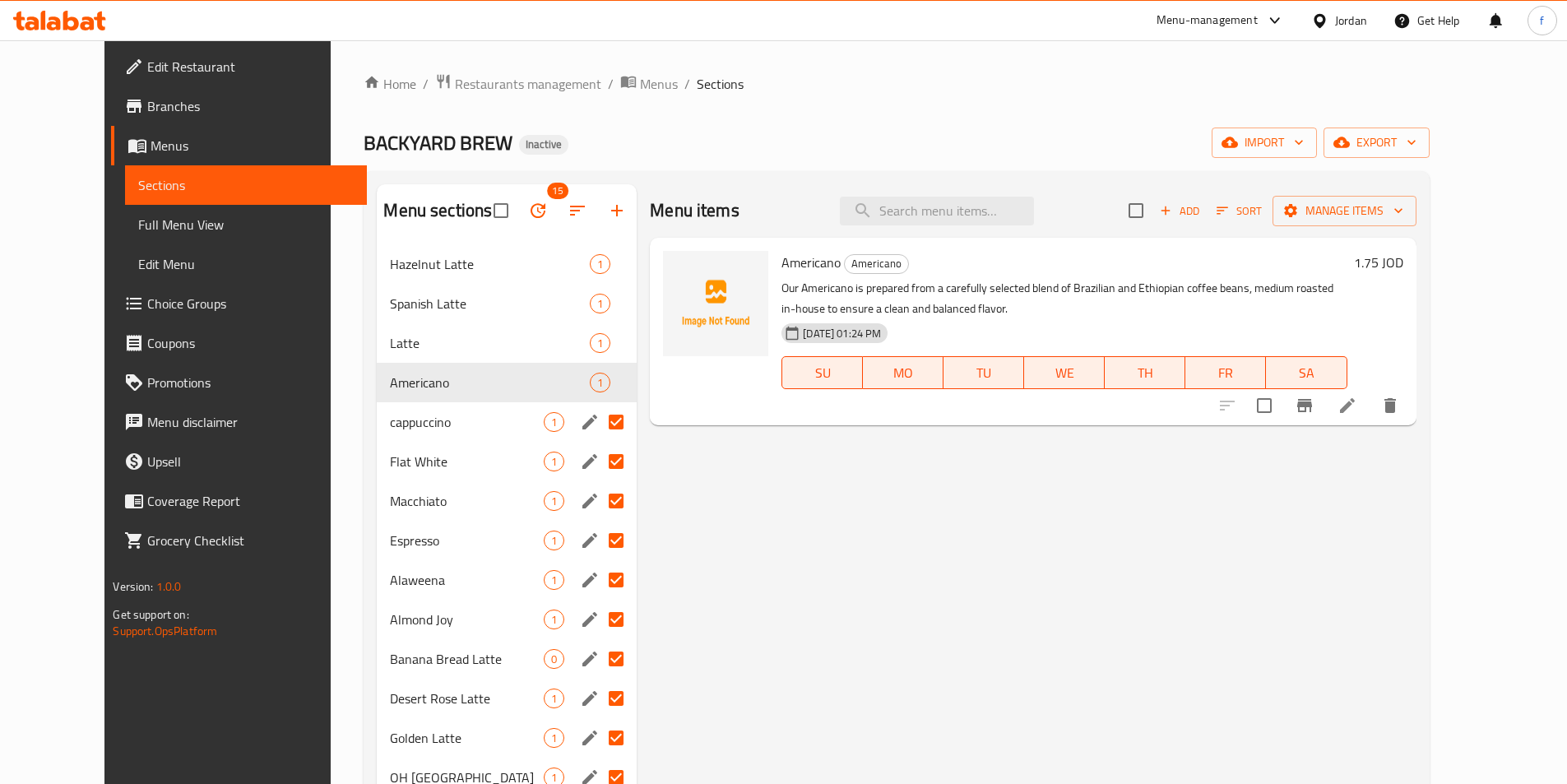
drag, startPoint x: 590, startPoint y: 424, endPoint x: 590, endPoint y: 446, distance: 22.0
click at [599, 427] on input "Menu sections" at bounding box center [616, 421] width 34 height 34
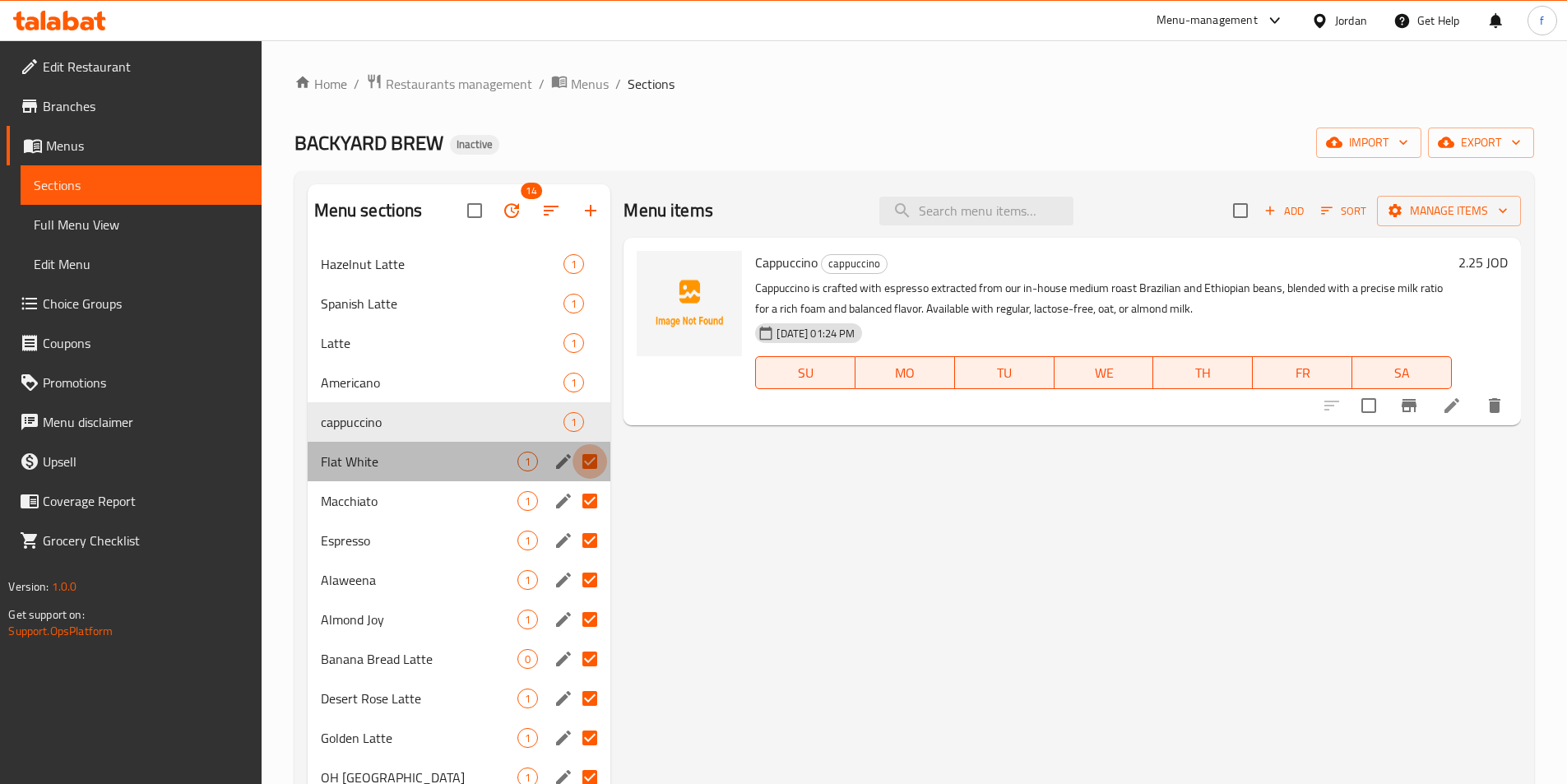
drag, startPoint x: 591, startPoint y: 452, endPoint x: 593, endPoint y: 472, distance: 20.1
click at [591, 454] on input "Menu sections" at bounding box center [590, 461] width 34 height 34
checkbox input "false"
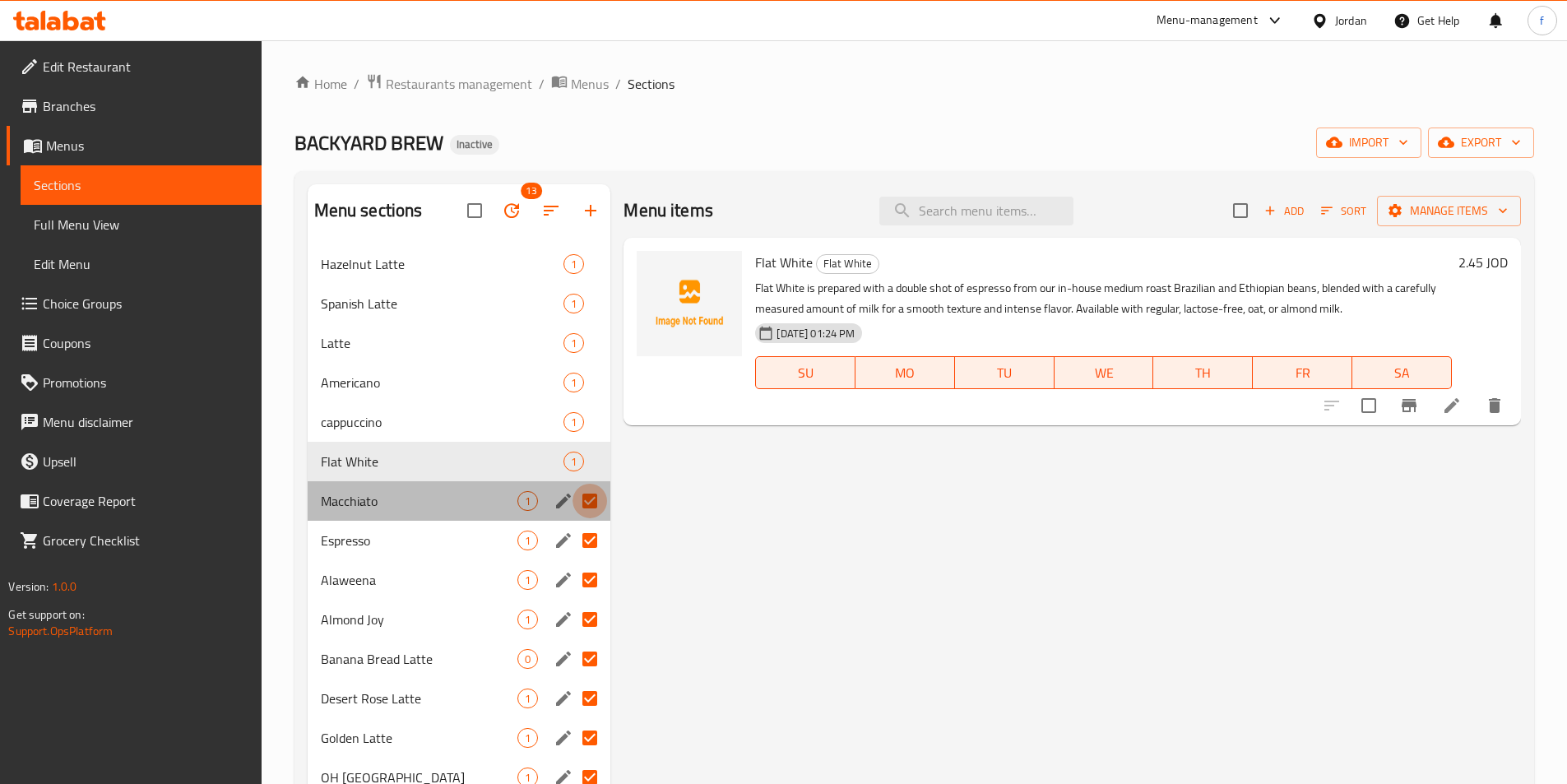
click at [591, 513] on input "Menu sections" at bounding box center [590, 500] width 34 height 34
checkbox input "false"
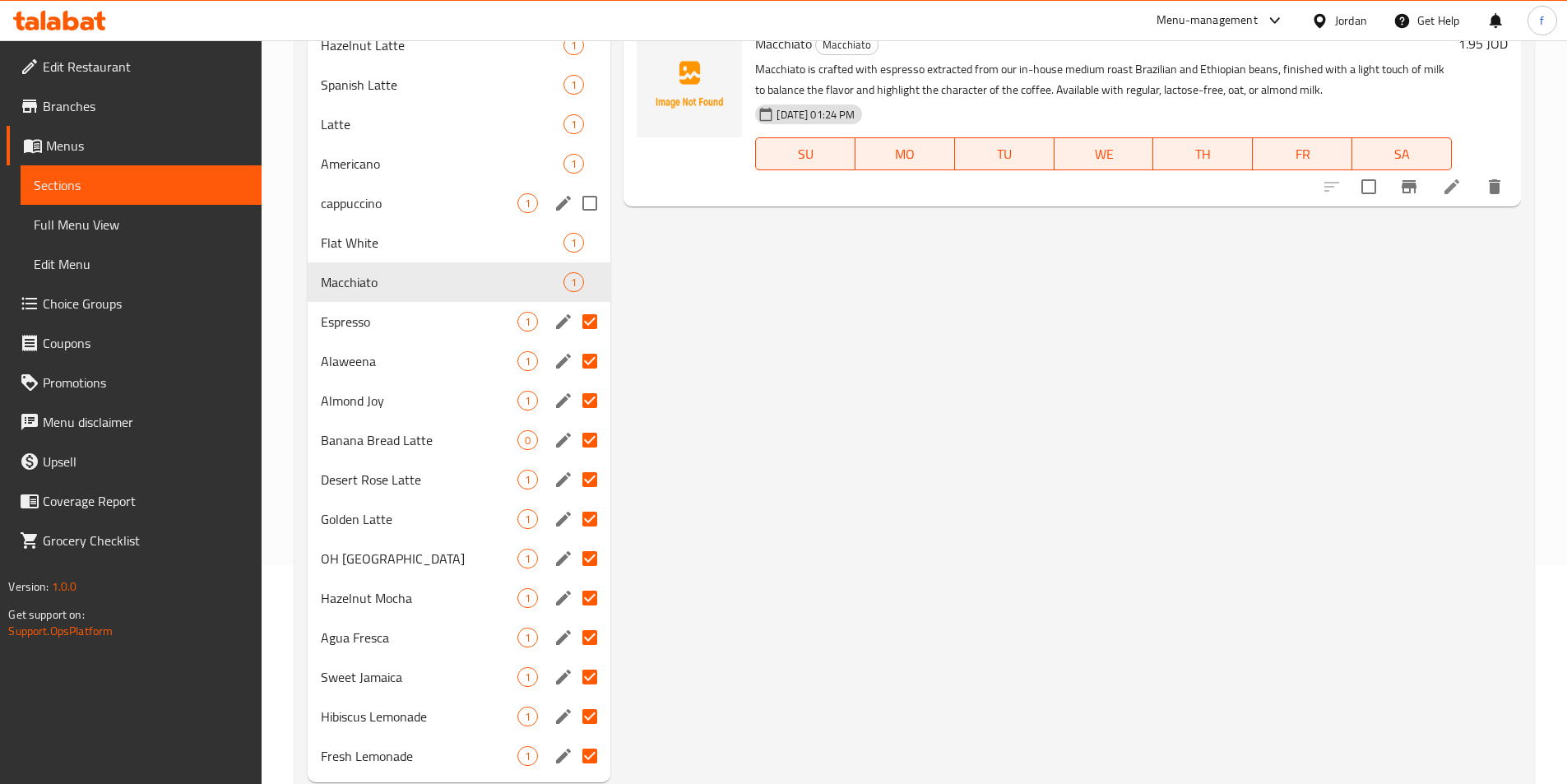
scroll to position [263, 0]
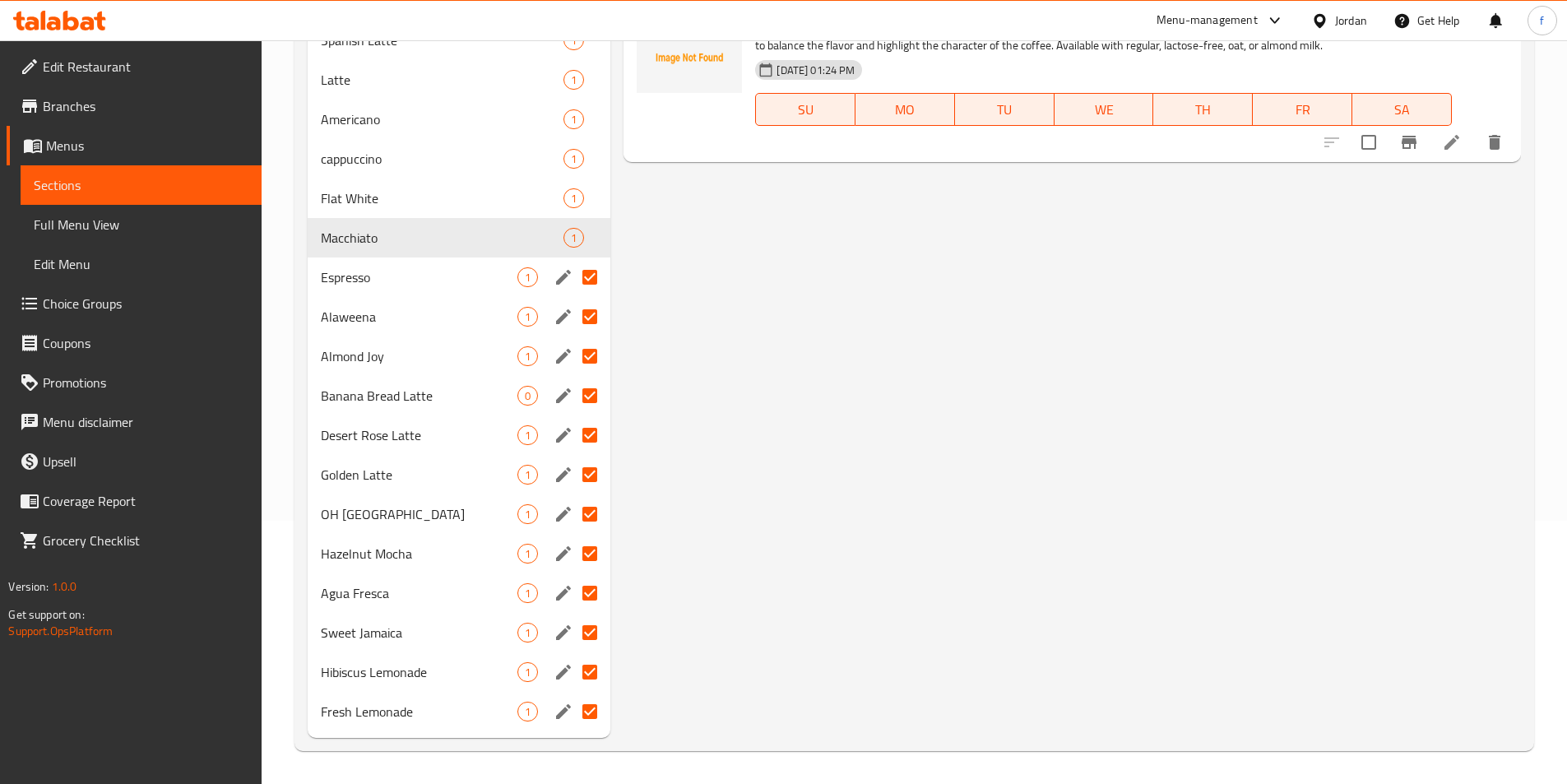
drag, startPoint x: 592, startPoint y: 267, endPoint x: 595, endPoint y: 303, distance: 36.1
click at [593, 269] on input "Menu sections" at bounding box center [590, 277] width 34 height 34
checkbox input "false"
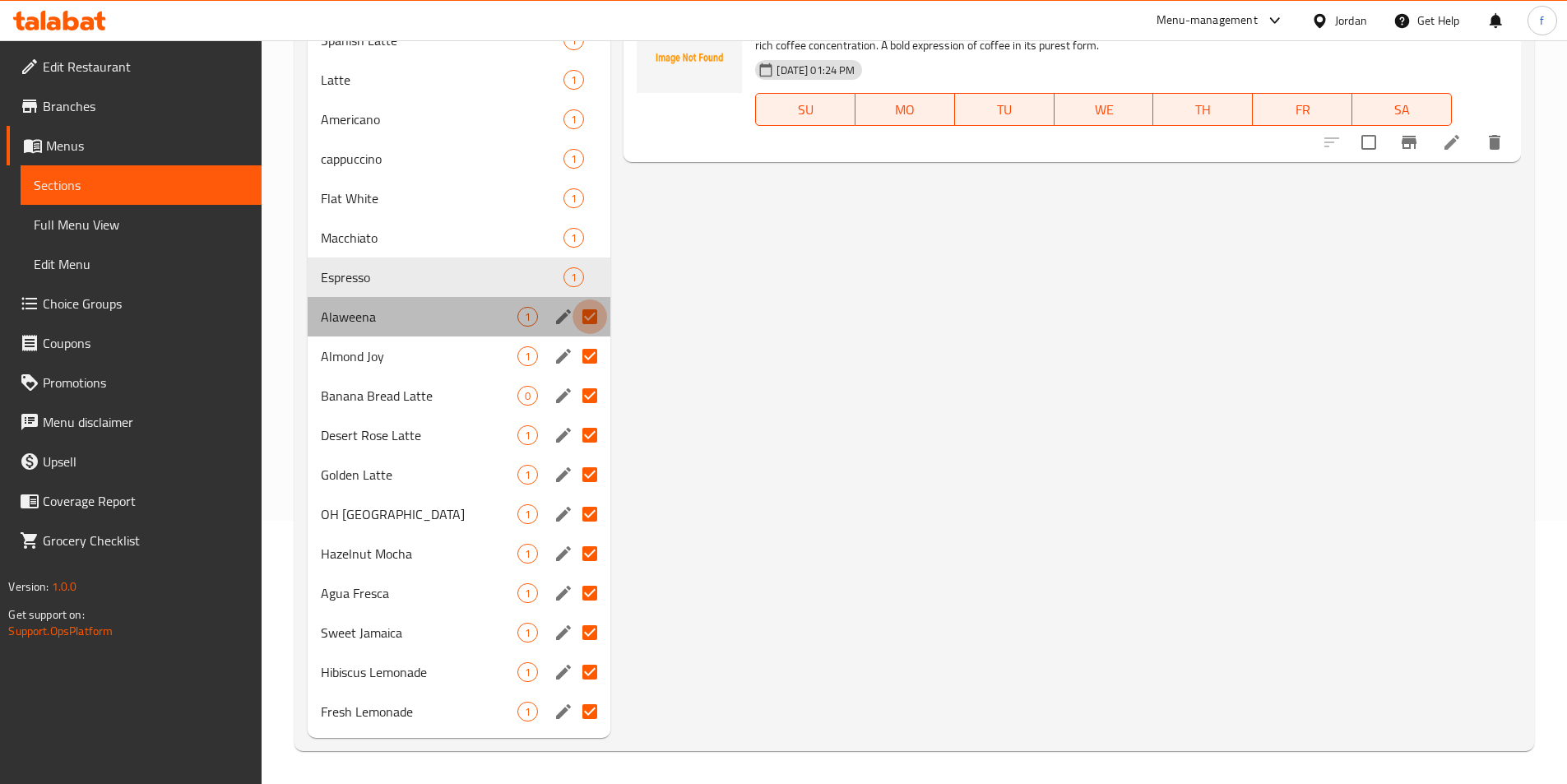
click at [595, 306] on input "Menu sections" at bounding box center [590, 316] width 34 height 34
checkbox input "false"
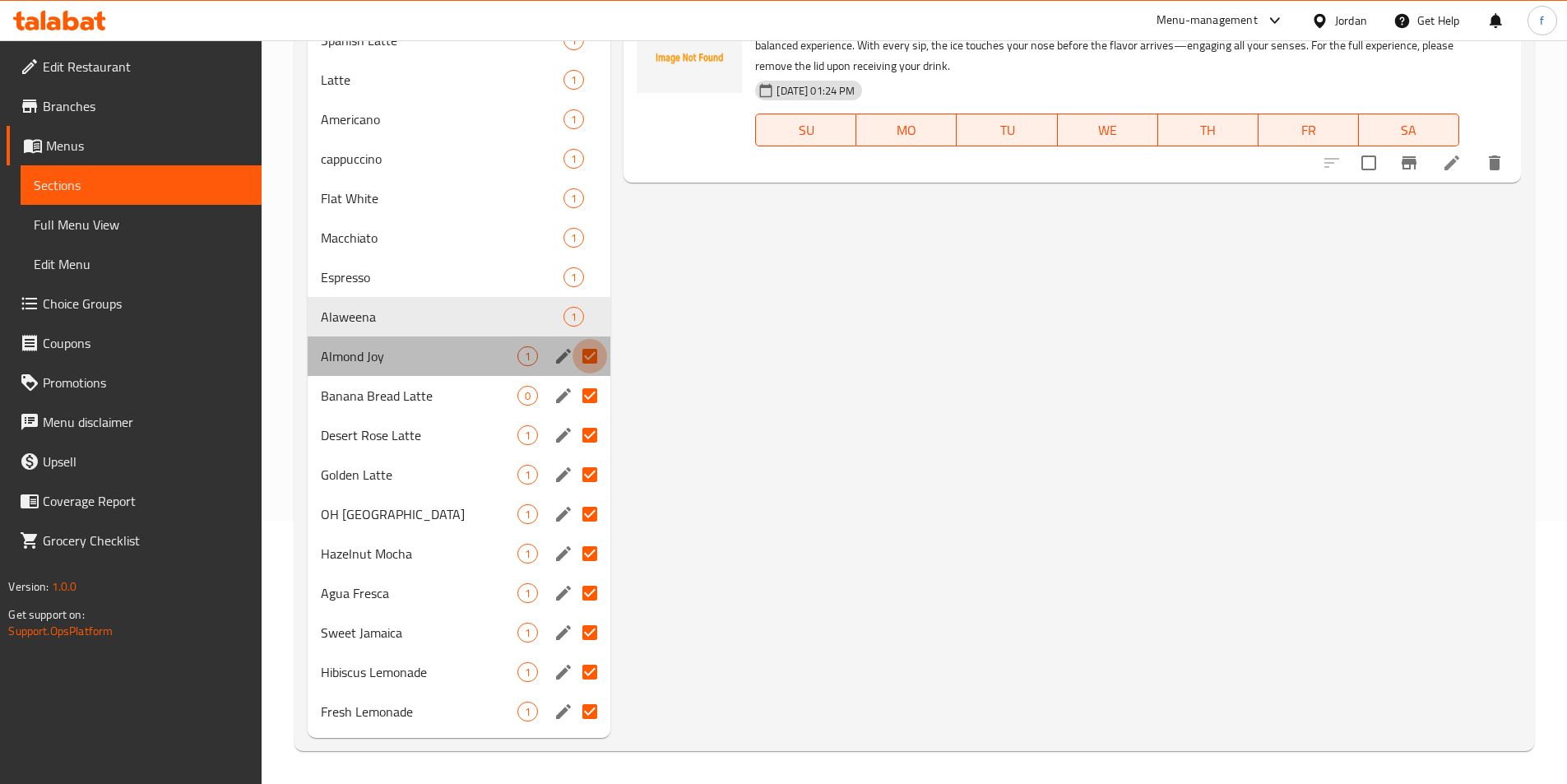
click at [591, 347] on input "Menu sections" at bounding box center [590, 356] width 34 height 34
checkbox input "false"
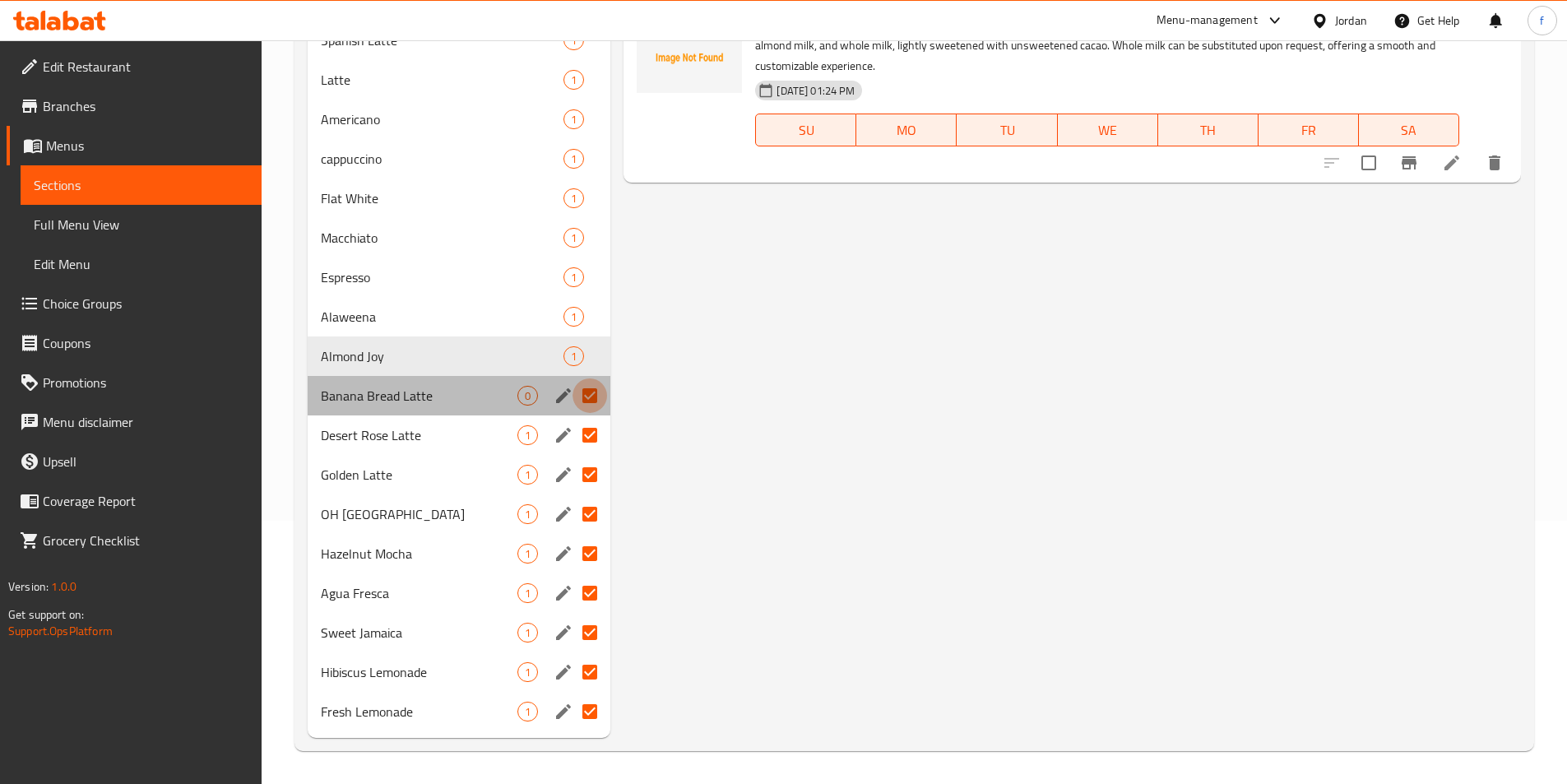
click at [590, 379] on input "Menu sections" at bounding box center [590, 395] width 34 height 34
checkbox input "false"
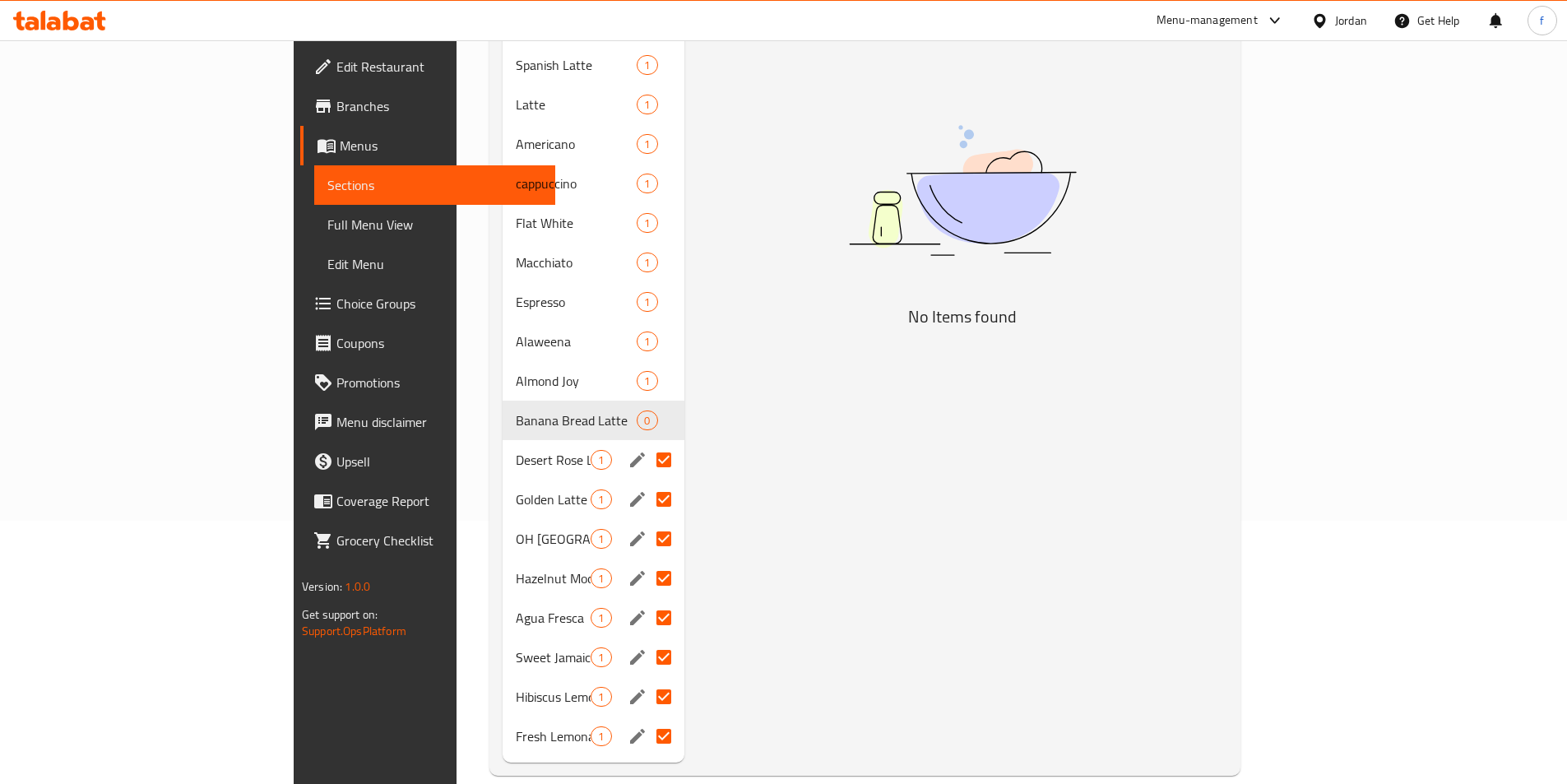
click at [647, 446] on input "Menu sections" at bounding box center [663, 459] width 34 height 34
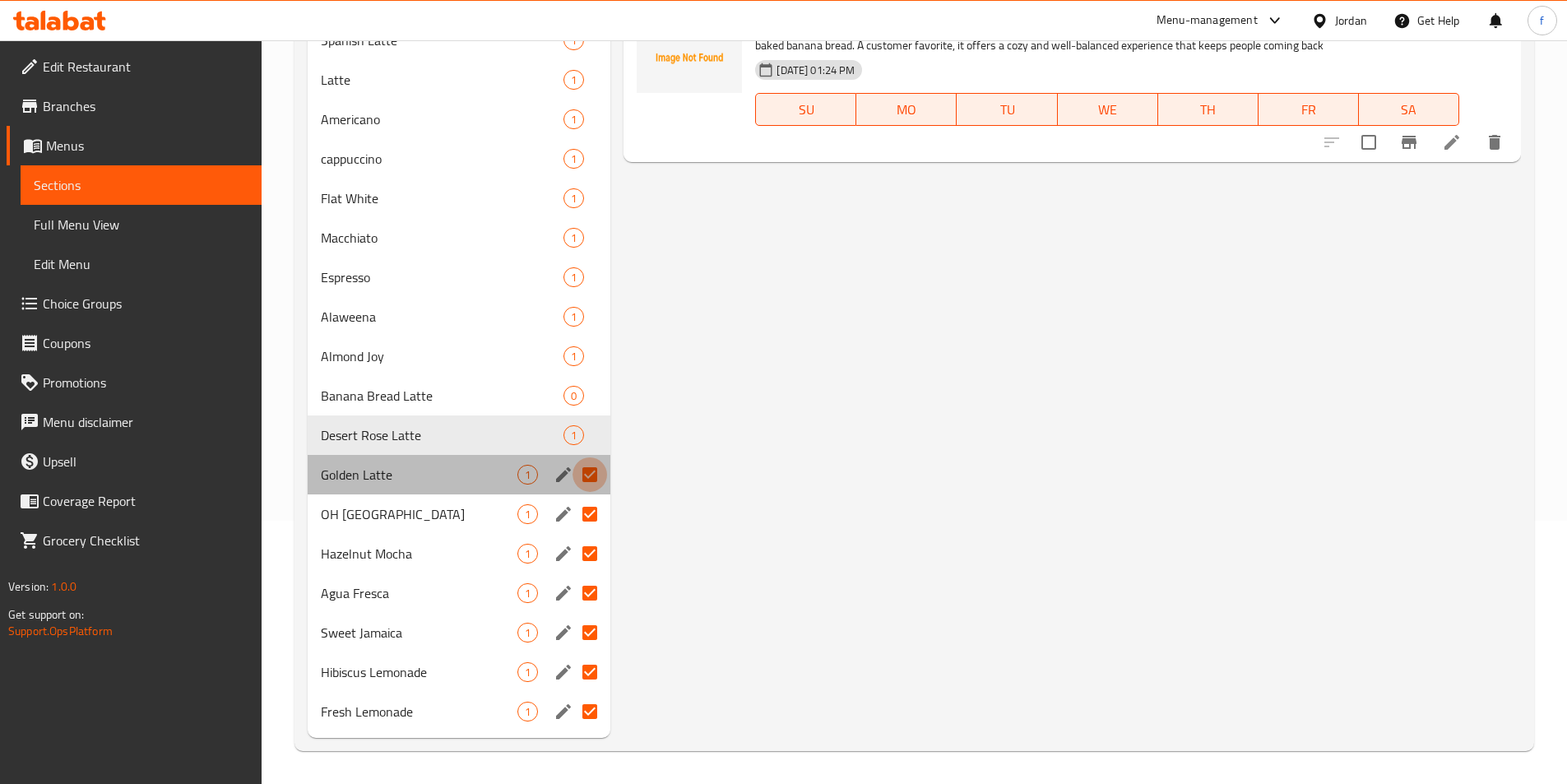
click at [600, 476] on input "Menu sections" at bounding box center [590, 474] width 34 height 34
checkbox input "false"
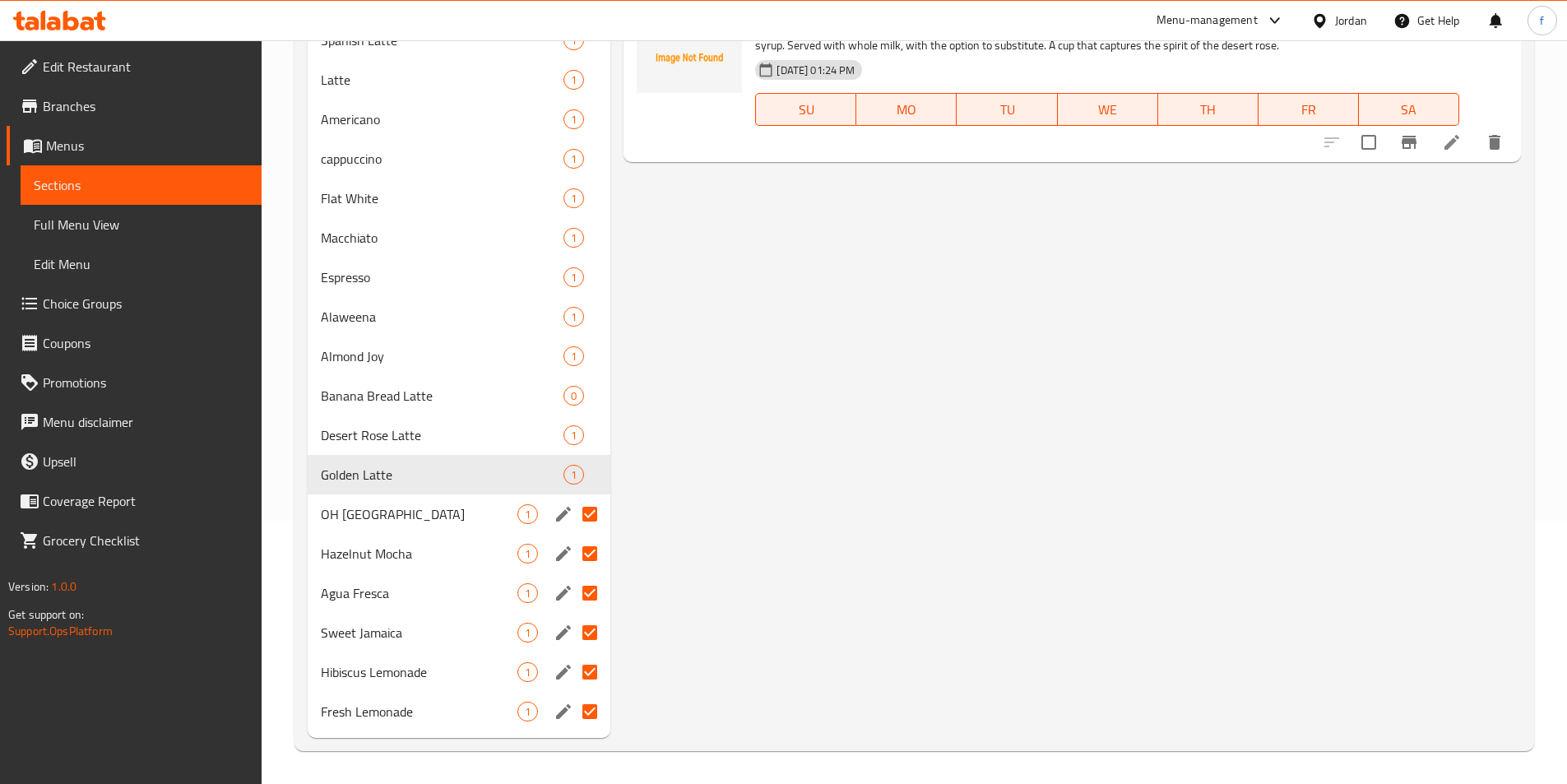
drag, startPoint x: 595, startPoint y: 509, endPoint x: 598, endPoint y: 528, distance: 19.2
click at [595, 510] on input "Menu sections" at bounding box center [590, 514] width 34 height 34
checkbox input "false"
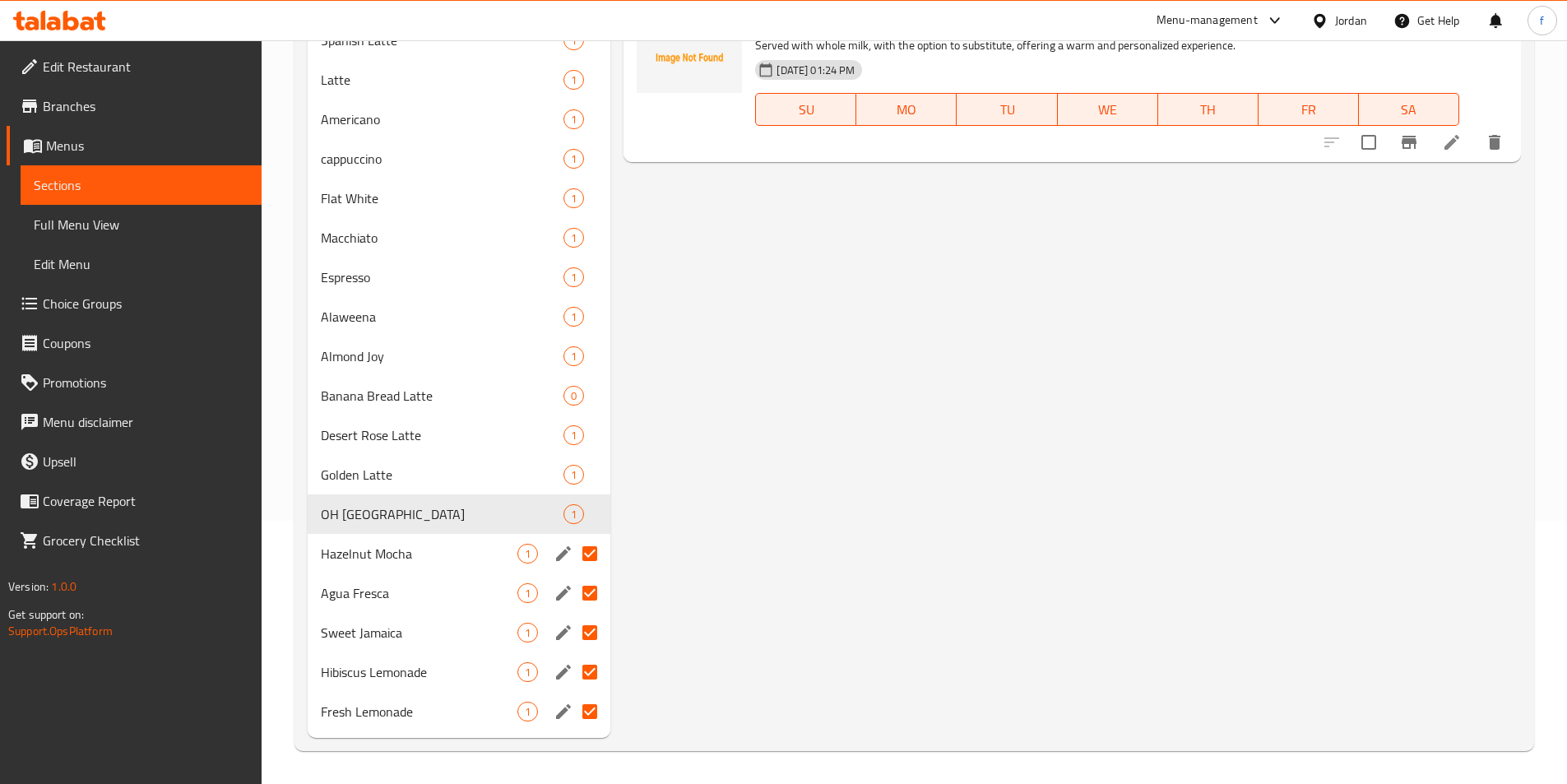
click at [600, 554] on input "Menu sections" at bounding box center [590, 553] width 34 height 34
checkbox input "false"
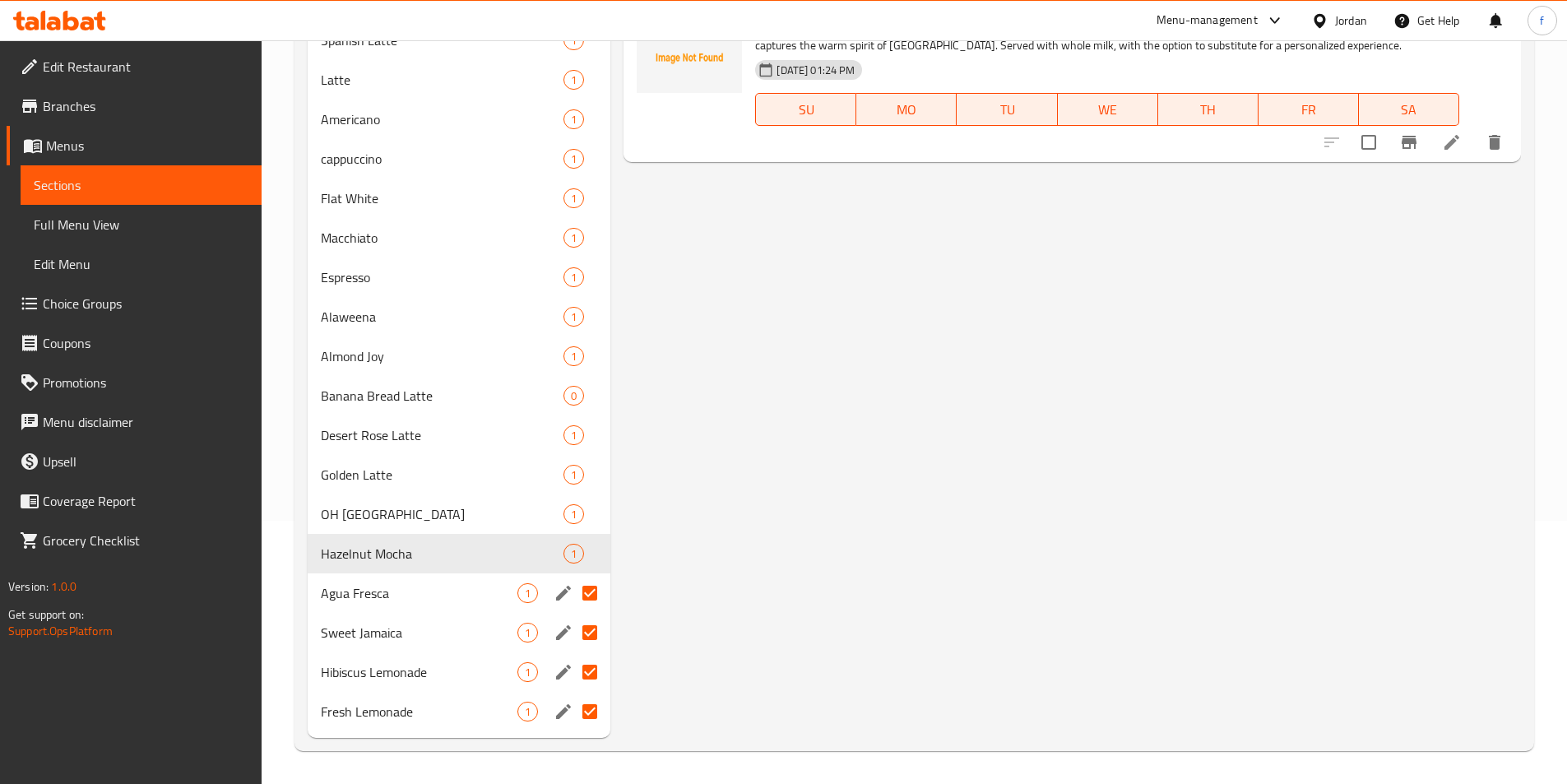
click at [594, 590] on input "Menu sections" at bounding box center [590, 593] width 34 height 34
checkbox input "false"
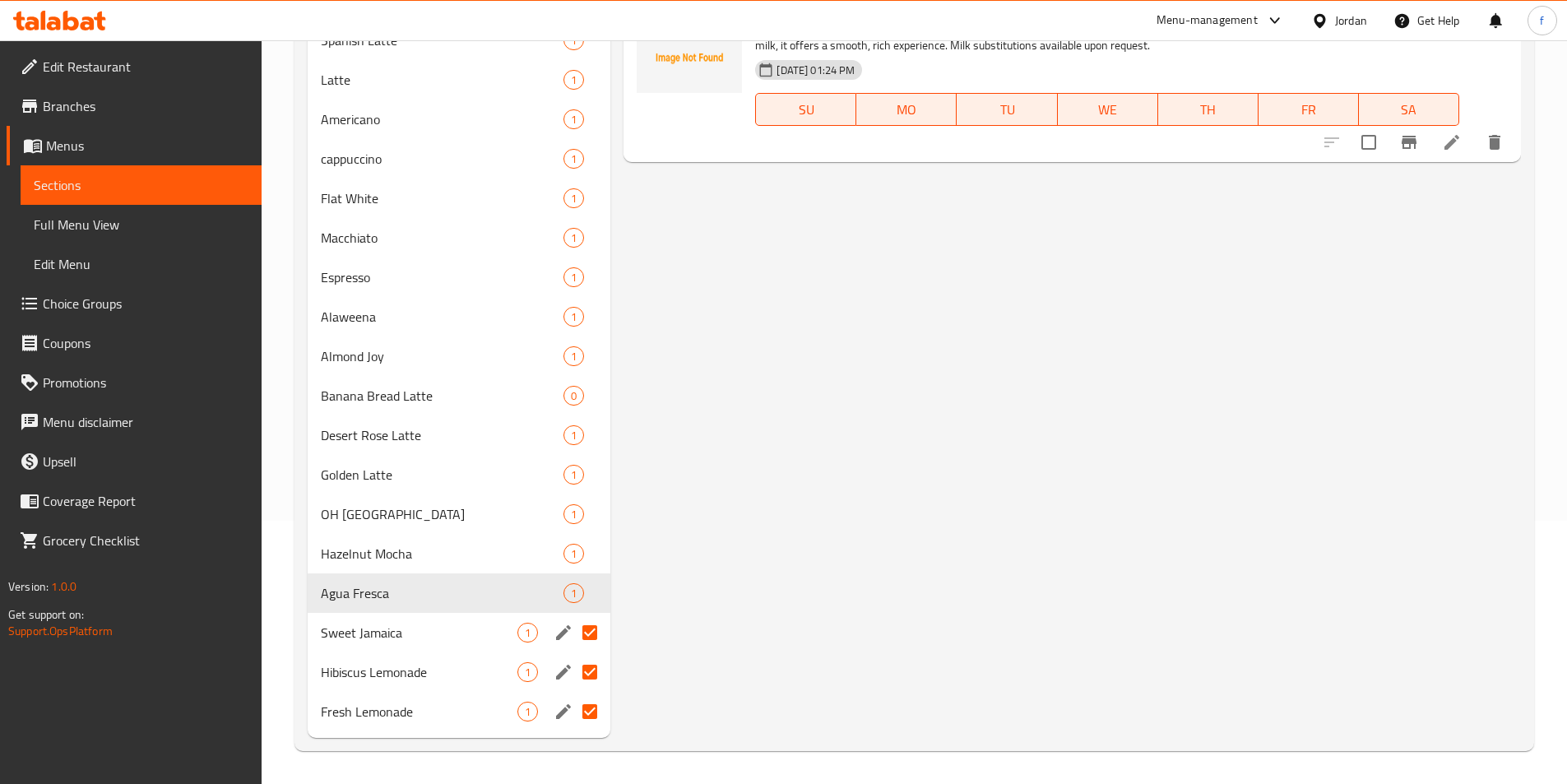
click at [591, 625] on input "Menu sections" at bounding box center [590, 632] width 34 height 34
checkbox input "false"
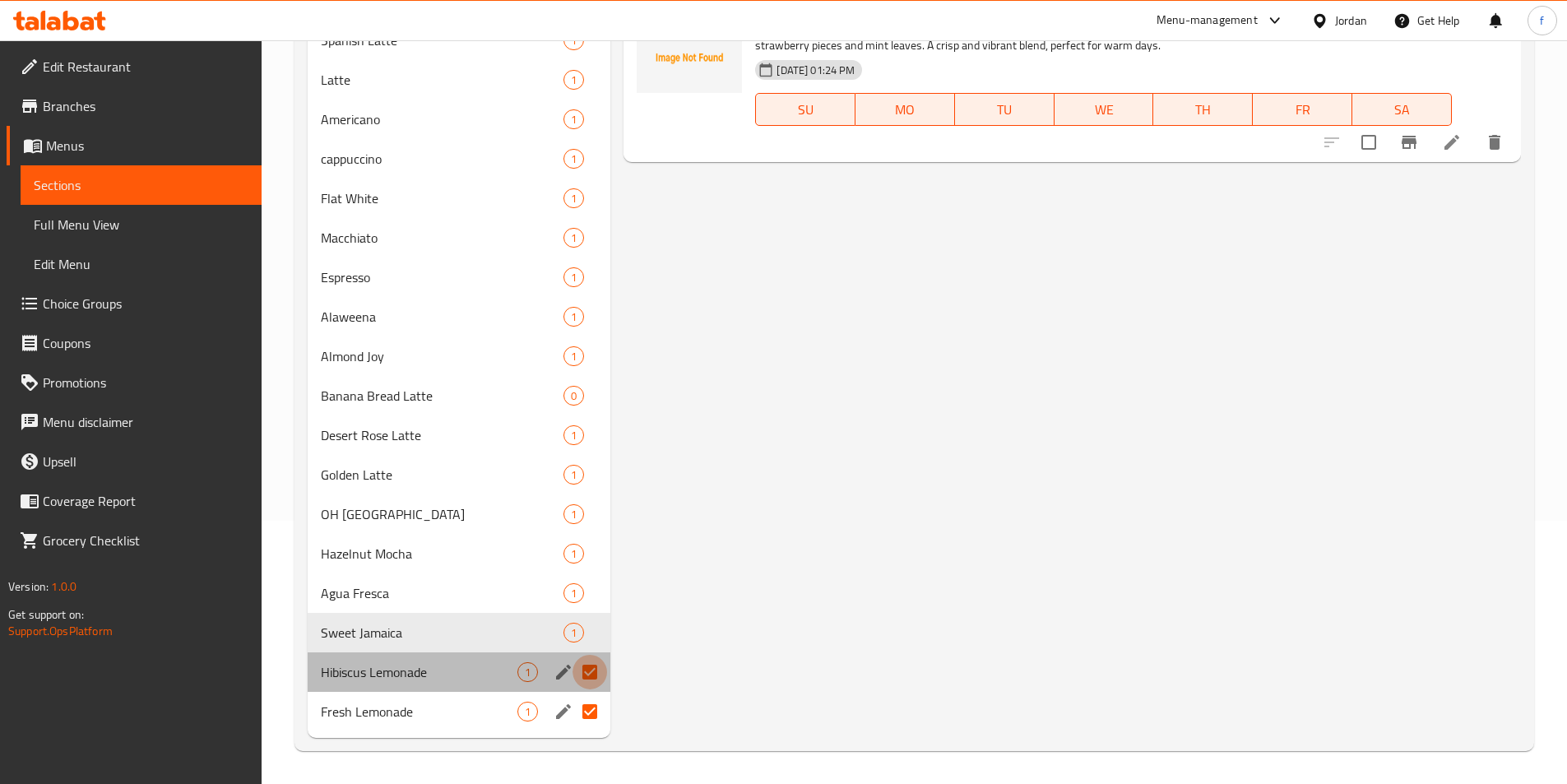
drag, startPoint x: 590, startPoint y: 663, endPoint x: 590, endPoint y: 687, distance: 24.0
click at [590, 671] on input "Menu sections" at bounding box center [590, 672] width 34 height 34
checkbox input "false"
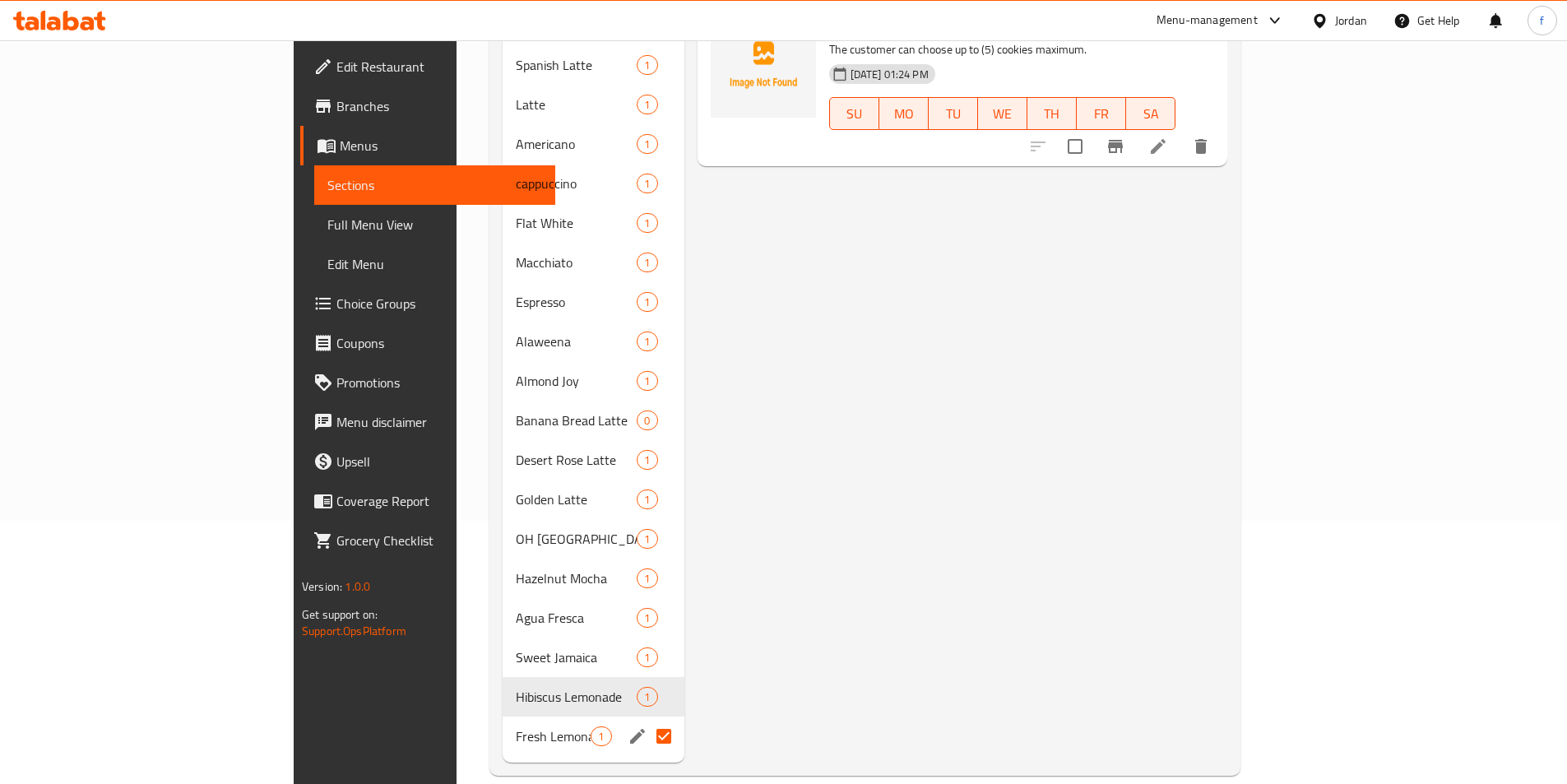
click at [647, 719] on input "Menu sections" at bounding box center [663, 735] width 34 height 34
checkbox input "false"
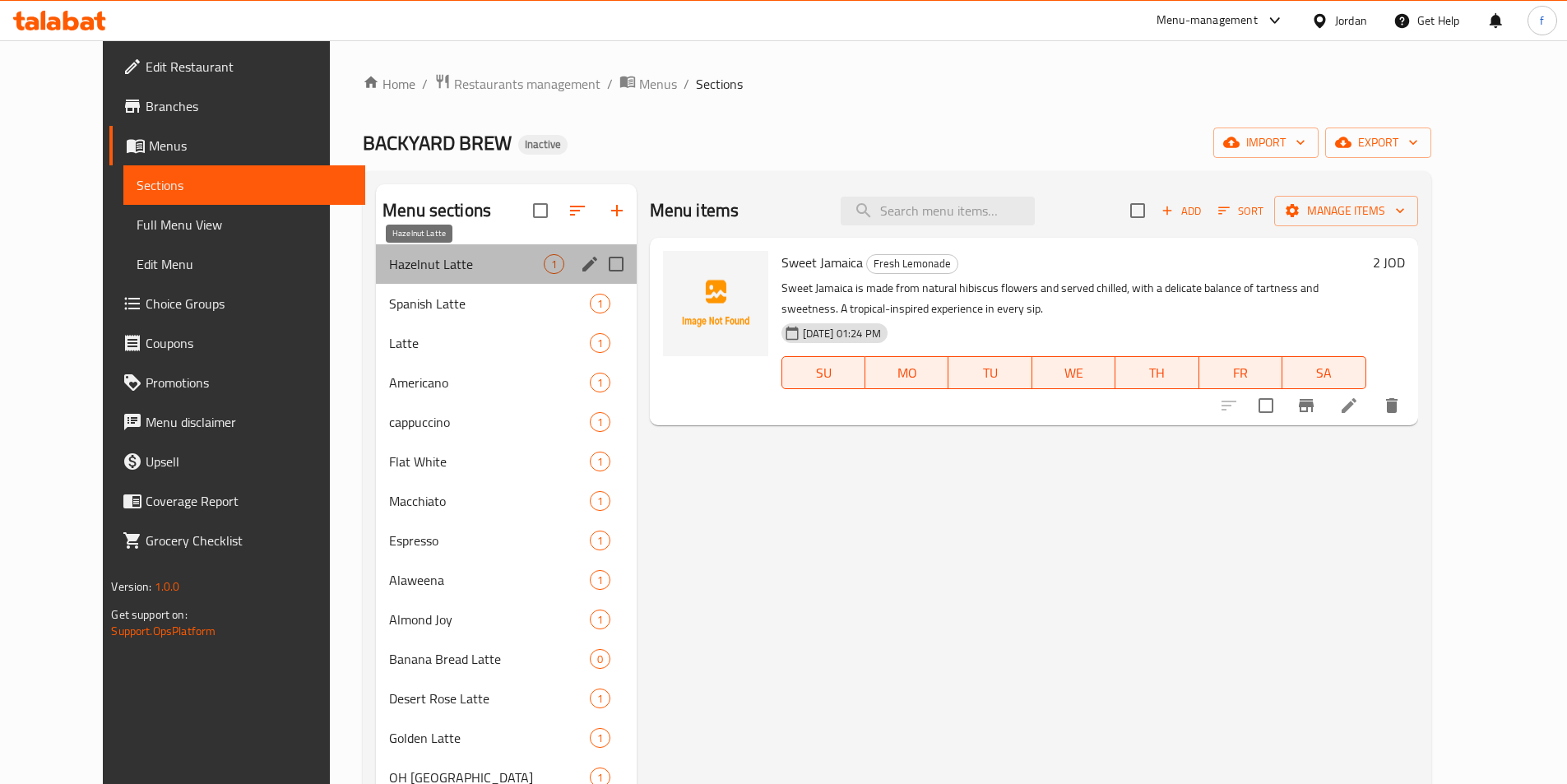
click at [476, 269] on span "Hazelnut Latte" at bounding box center [465, 264] width 154 height 20
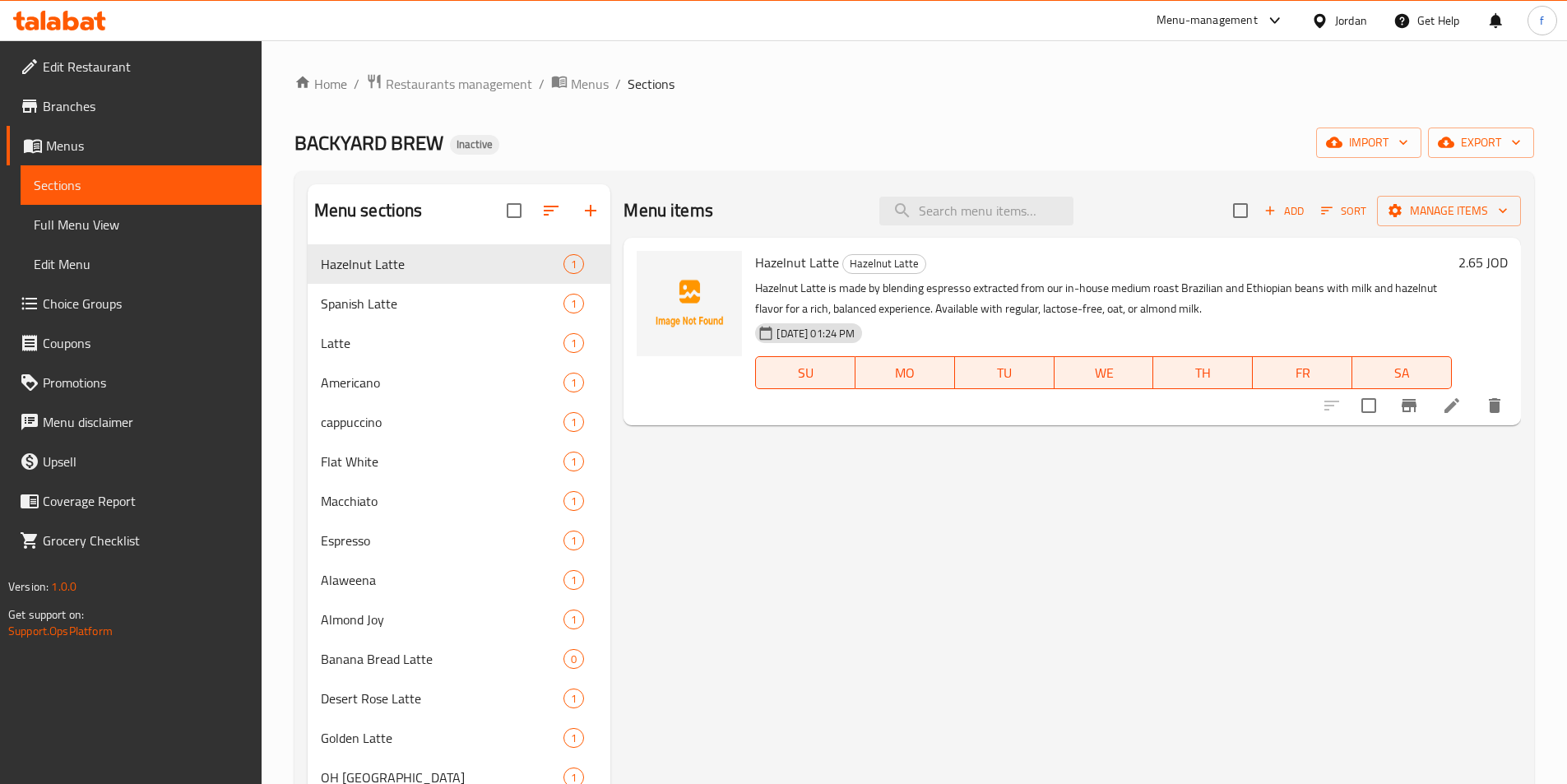
click at [112, 300] on span "Choice Groups" at bounding box center [145, 304] width 206 height 20
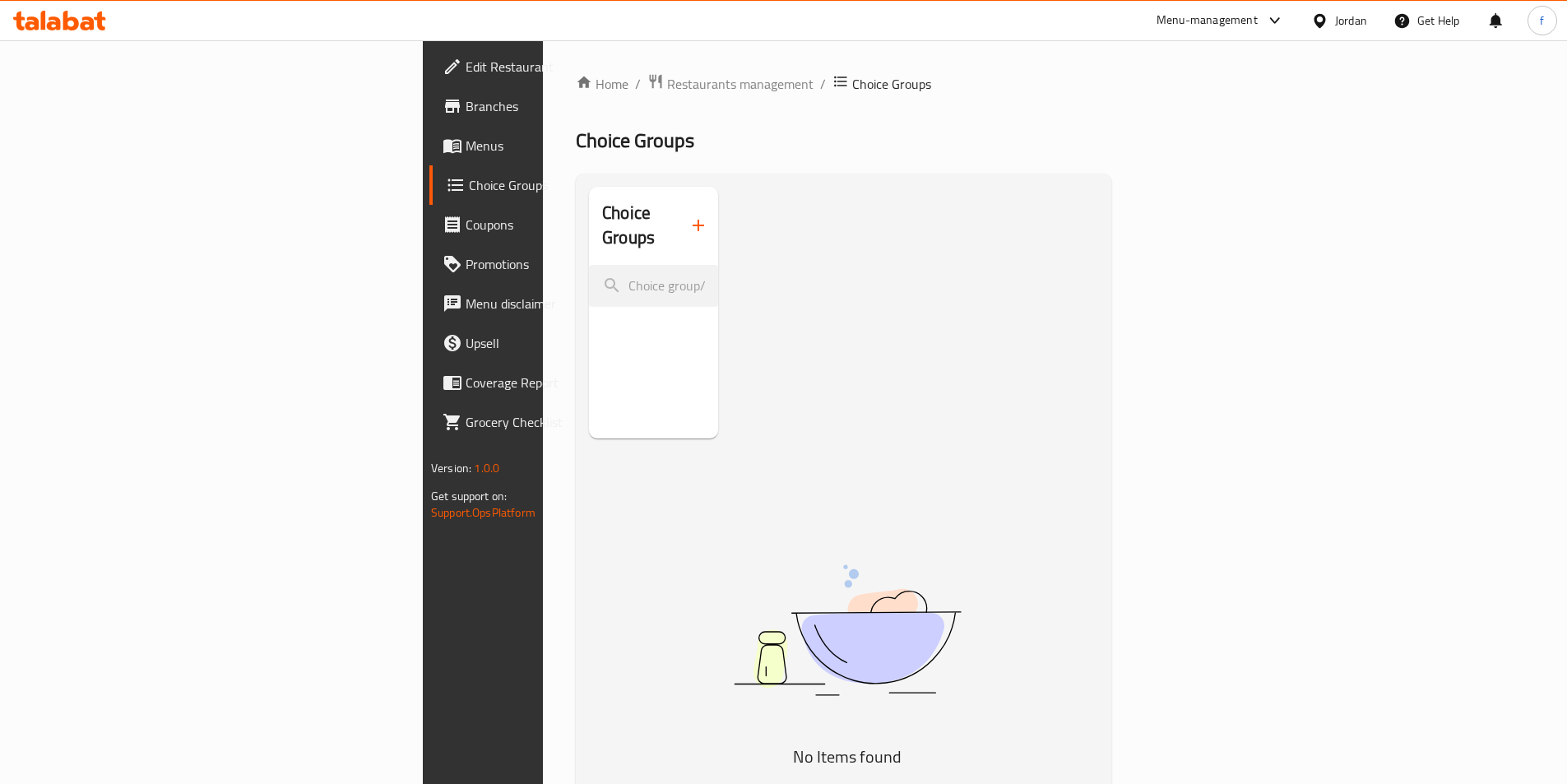
click at [465, 141] on span "Menus" at bounding box center [568, 146] width 206 height 20
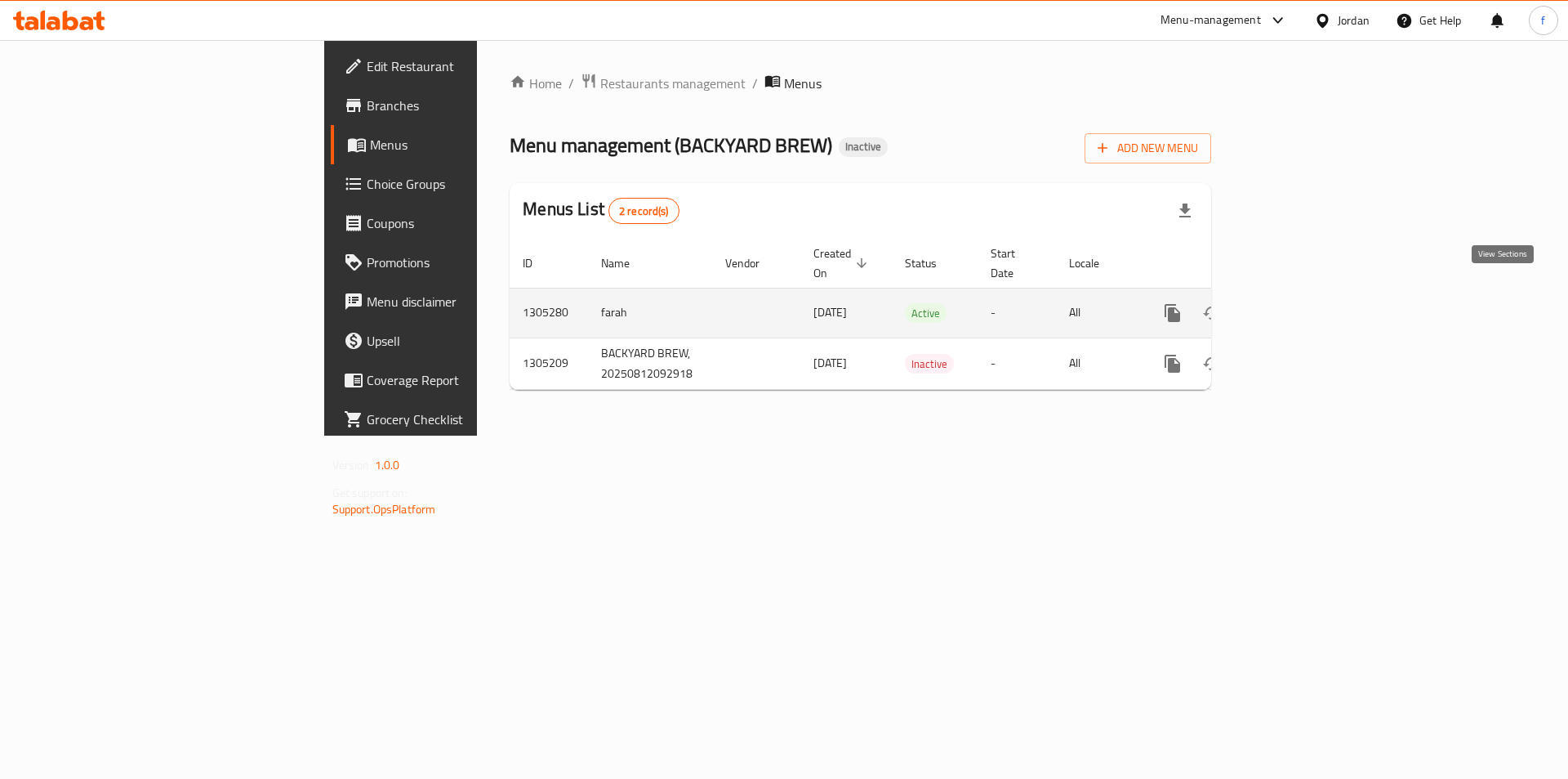
click at [1300, 303] on icon "enhanced table" at bounding box center [1290, 313] width 20 height 20
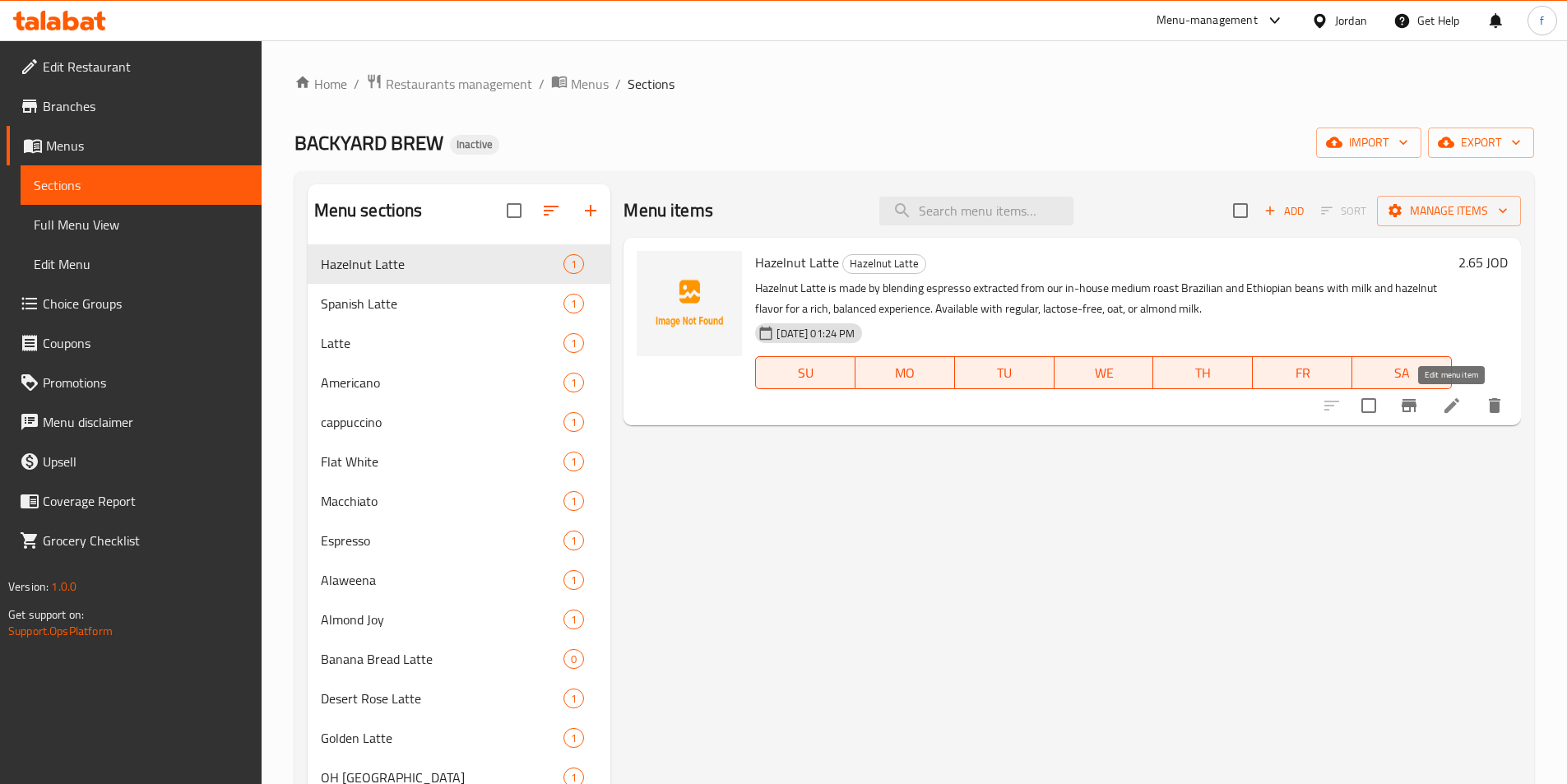
click at [1450, 413] on icon at bounding box center [1452, 405] width 20 height 20
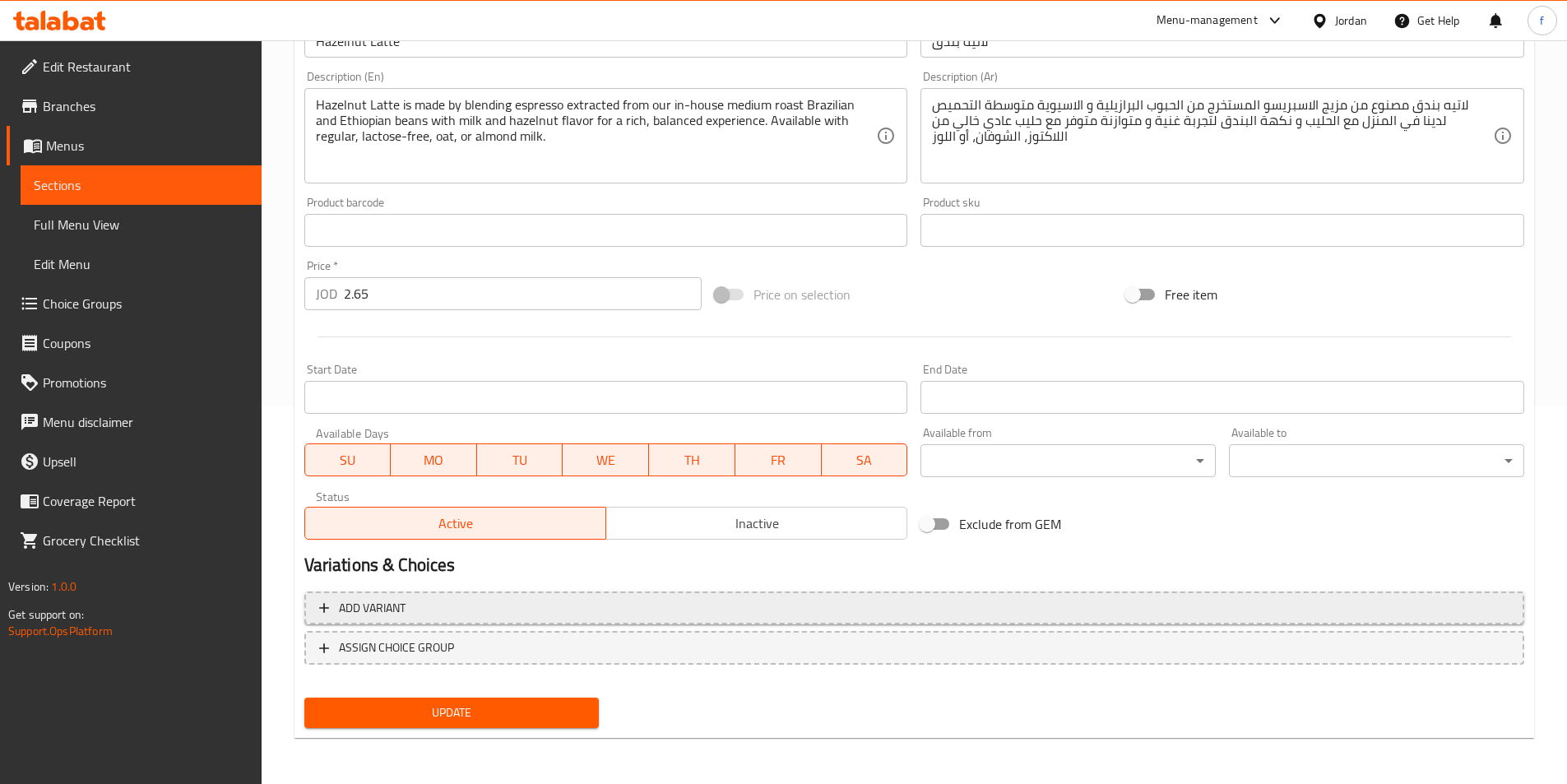
click at [479, 614] on span "Add variant" at bounding box center [914, 608] width 1190 height 20
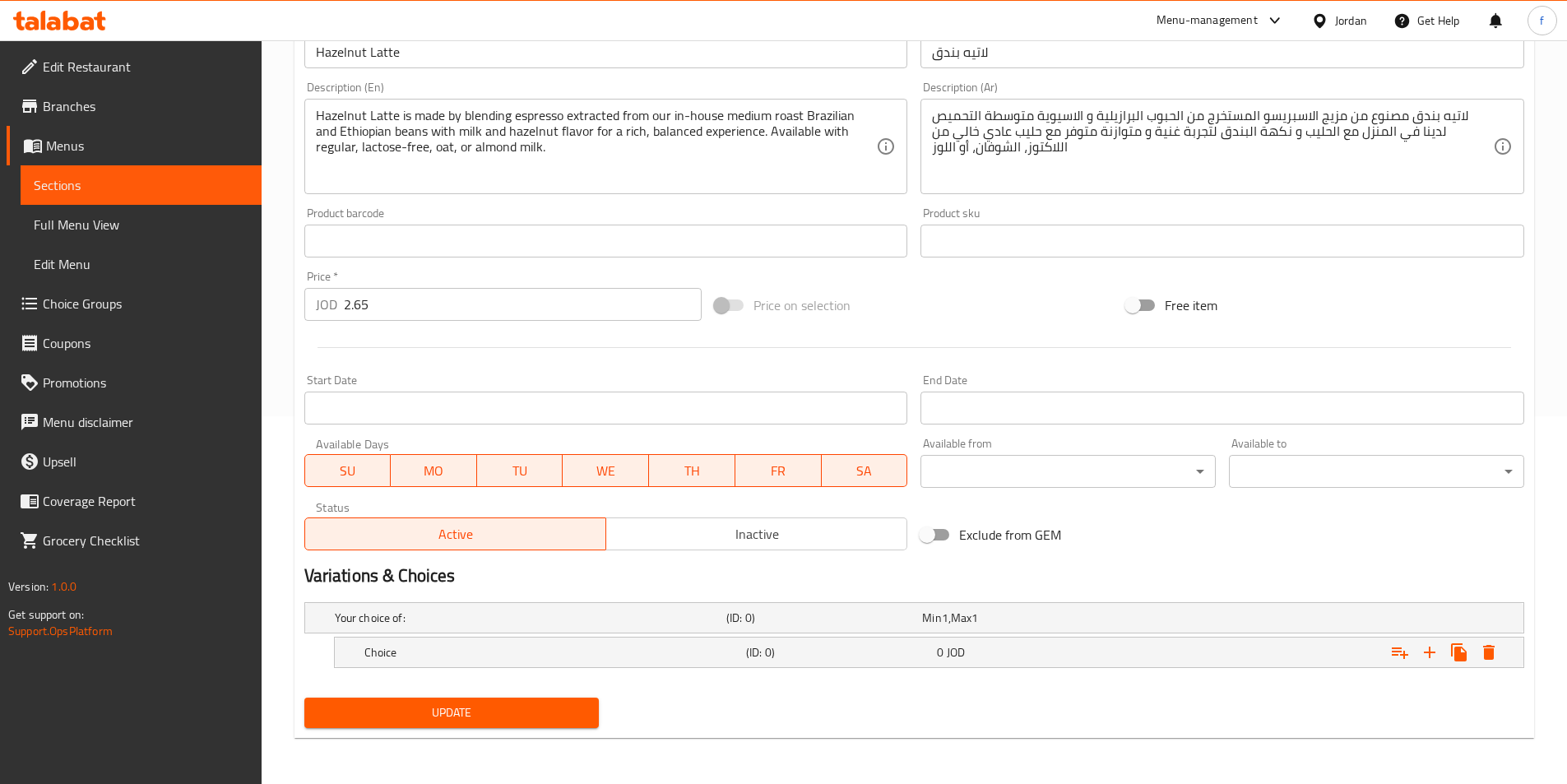
scroll to position [368, 0]
drag, startPoint x: 426, startPoint y: 650, endPoint x: 436, endPoint y: 656, distance: 11.7
click at [427, 625] on h5 "Choice" at bounding box center [527, 618] width 385 height 17
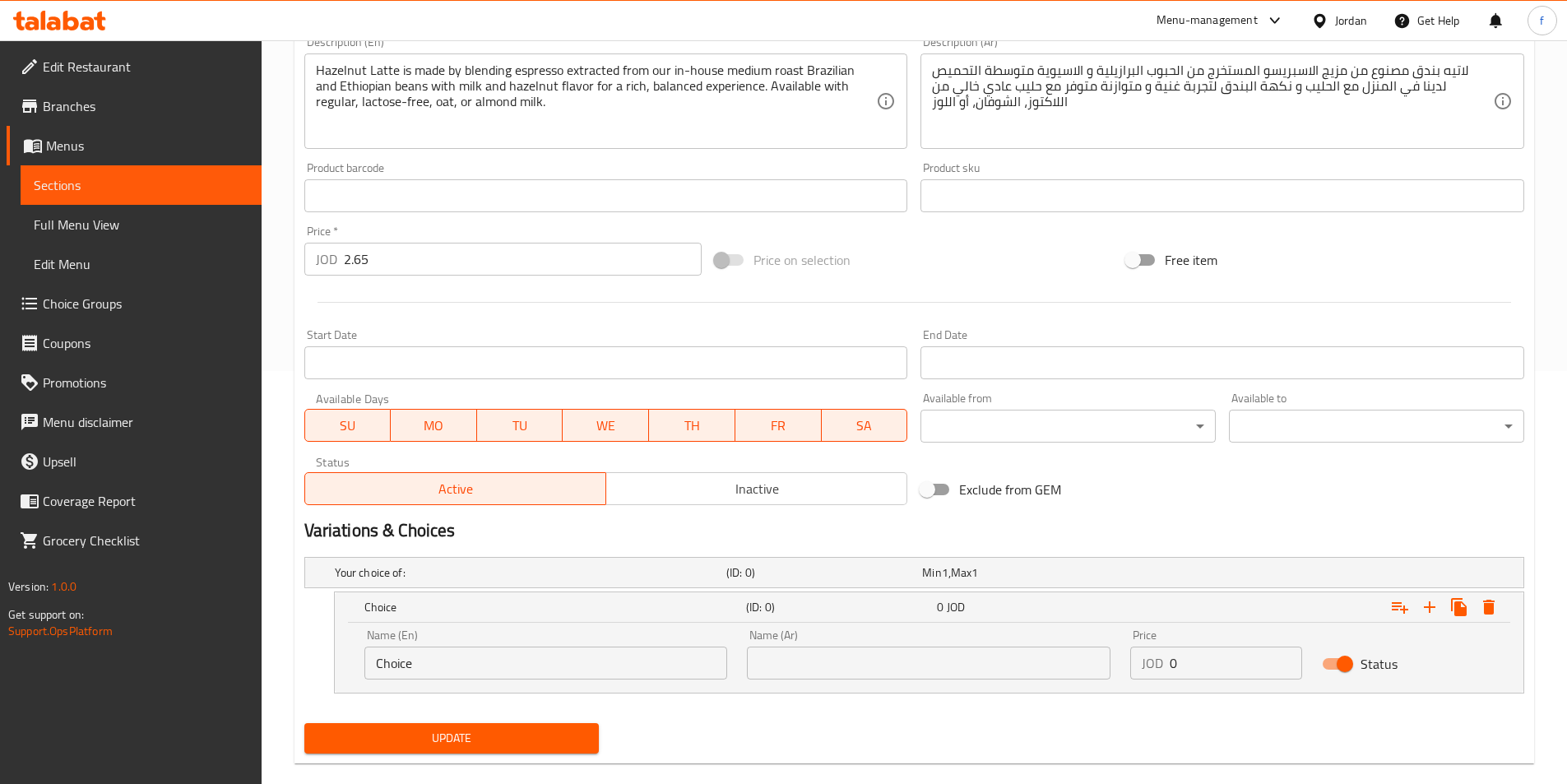
scroll to position [438, 0]
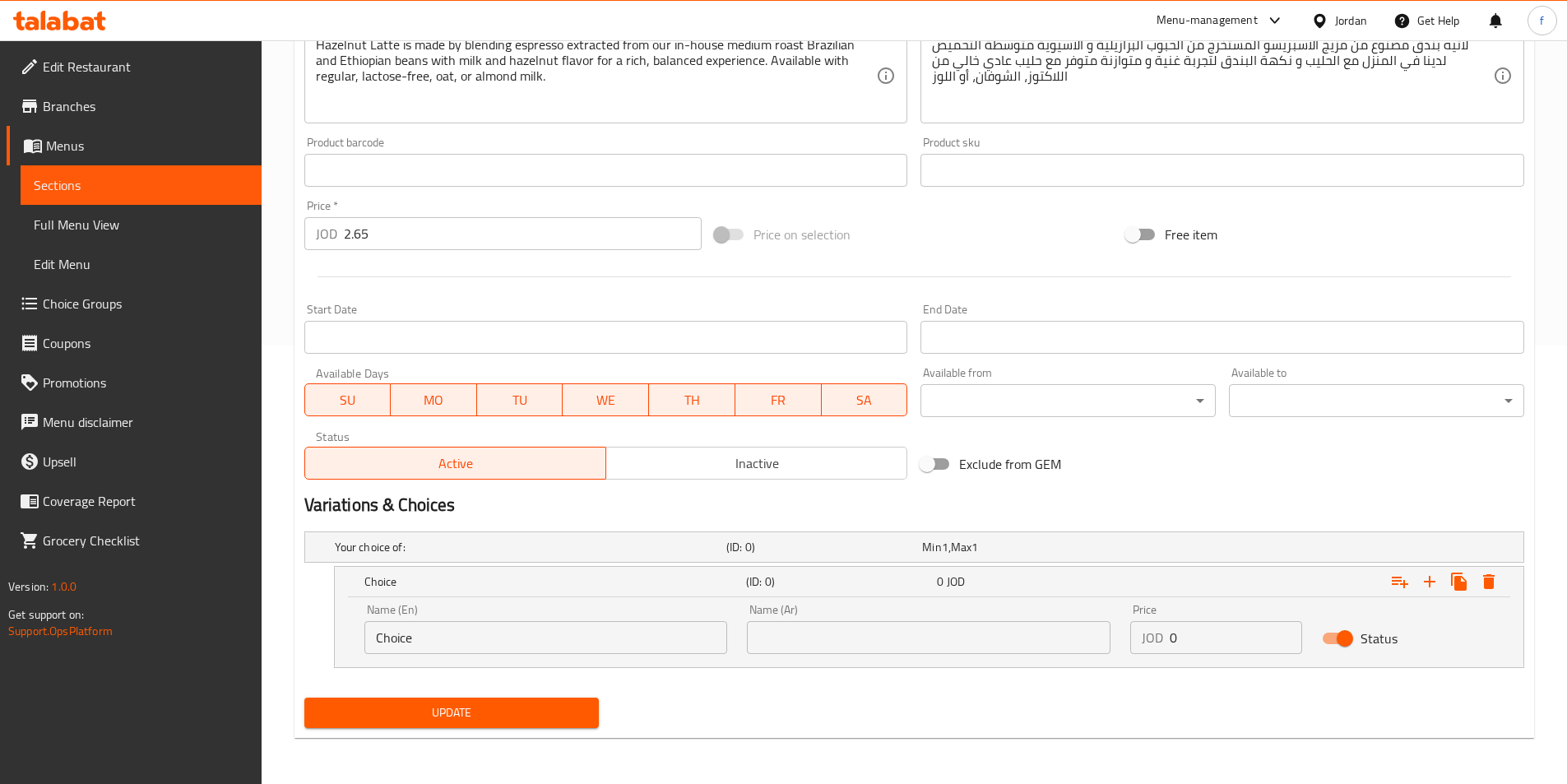
click at [387, 637] on input "Choice" at bounding box center [546, 637] width 364 height 33
drag, startPoint x: 387, startPoint y: 637, endPoint x: 621, endPoint y: 638, distance: 234.0
click at [387, 640] on input "Choice" at bounding box center [546, 637] width 364 height 33
type input "Hot"
click at [922, 649] on input "text" at bounding box center [928, 637] width 364 height 33
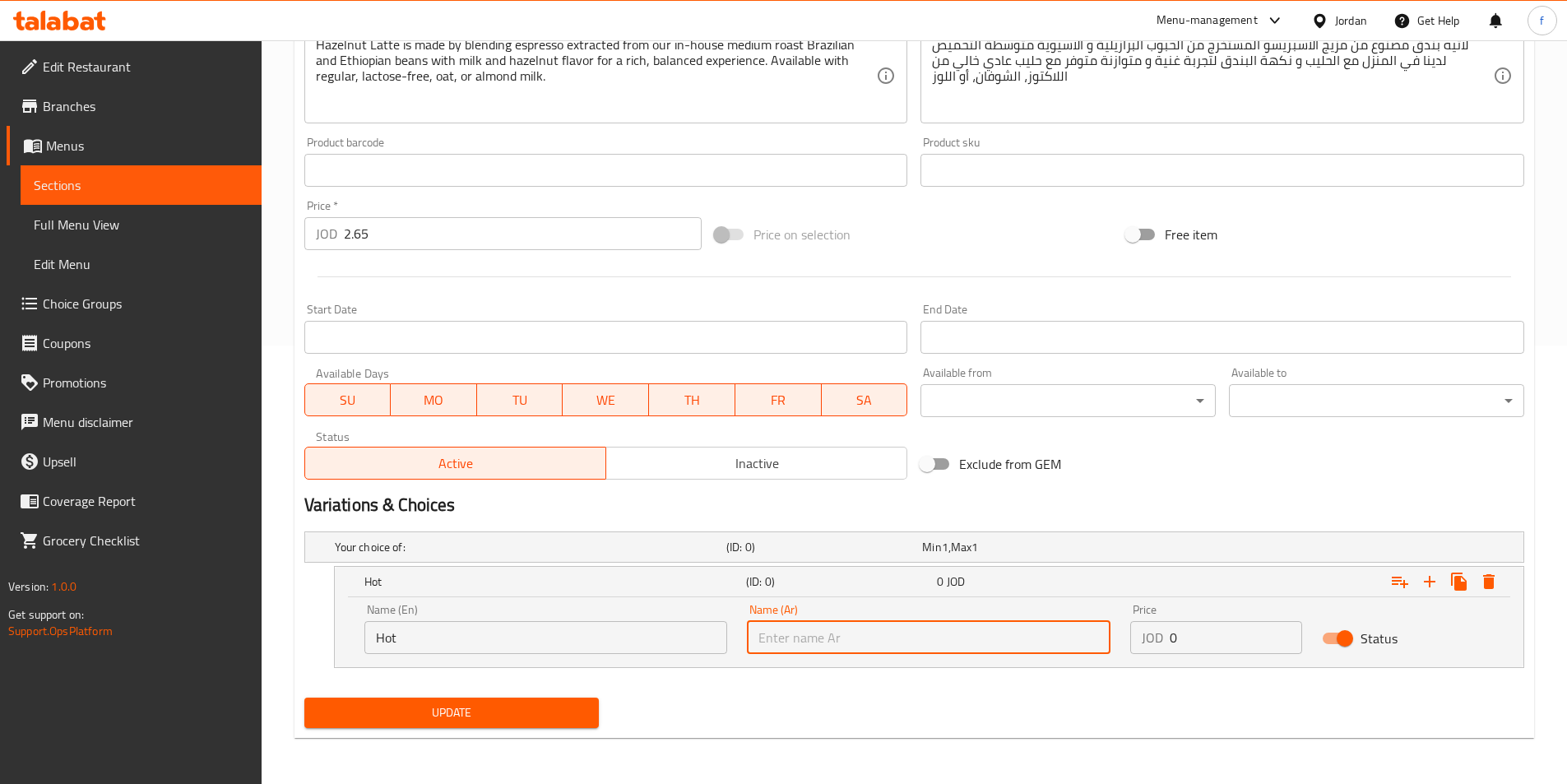
type input "a"
type input "ساخن"
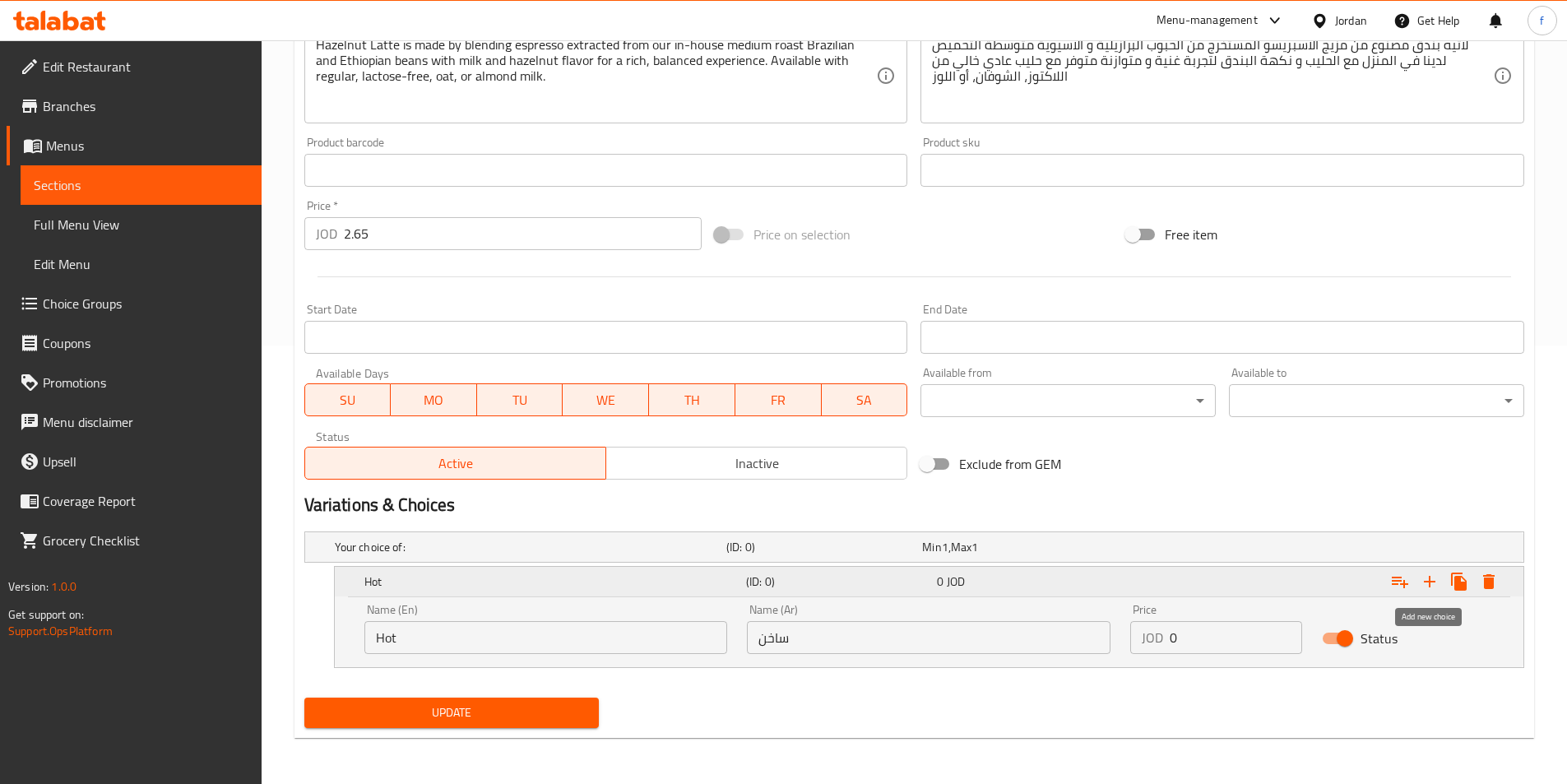
click at [1439, 582] on icon "Expand" at bounding box center [1430, 582] width 20 height 20
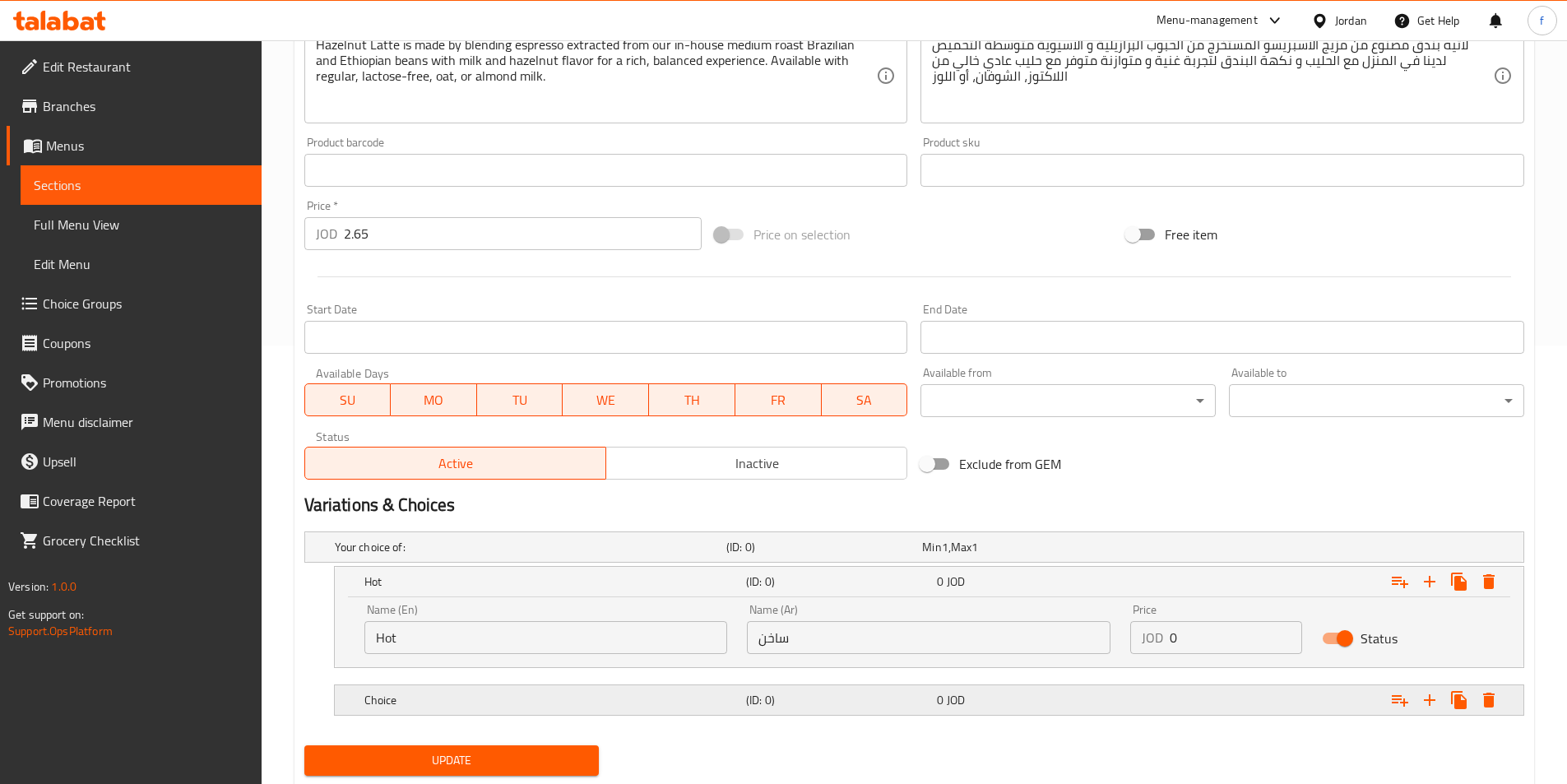
click at [495, 555] on h5 "Choice" at bounding box center [527, 547] width 385 height 17
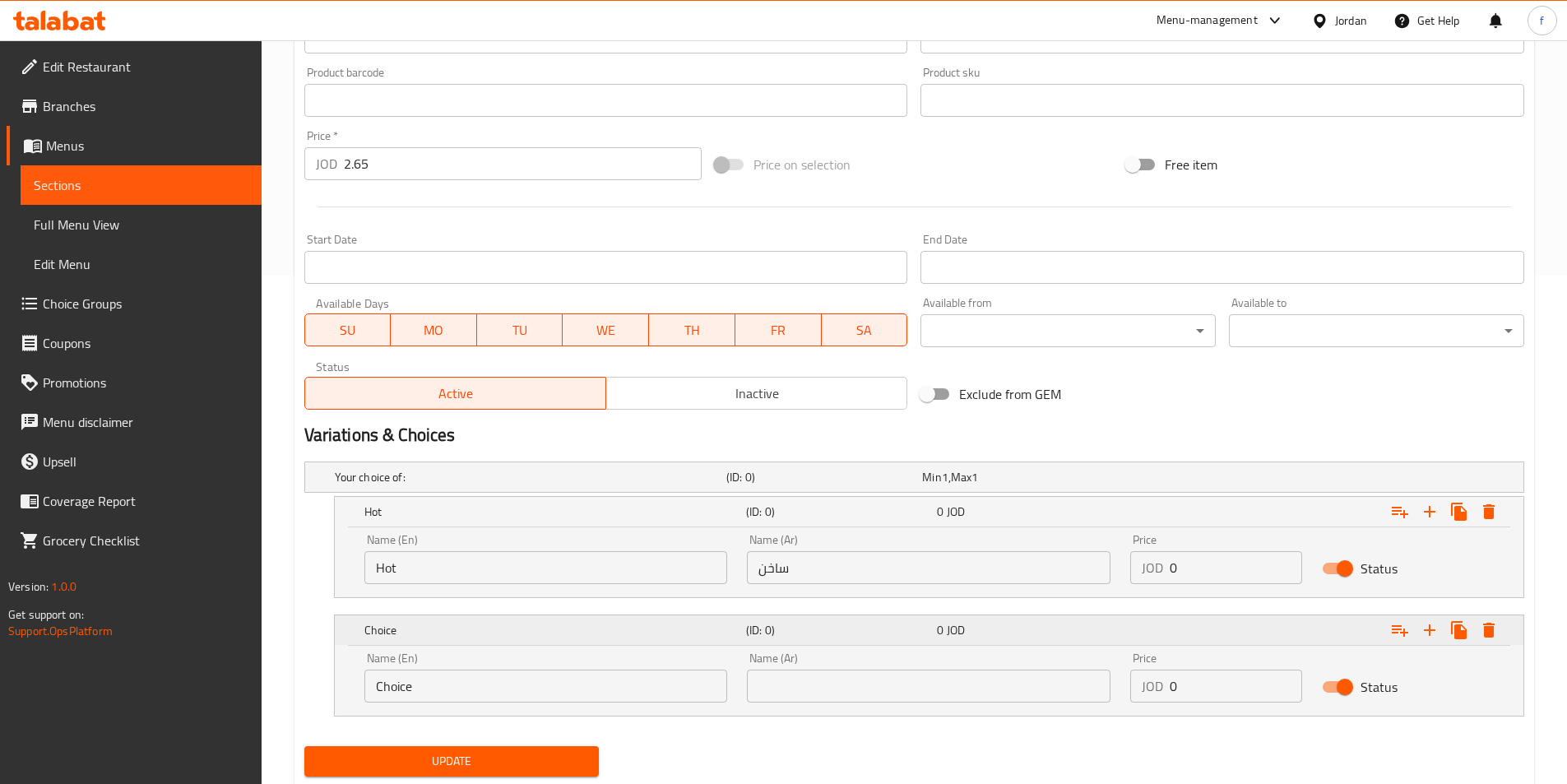
scroll to position [557, 0]
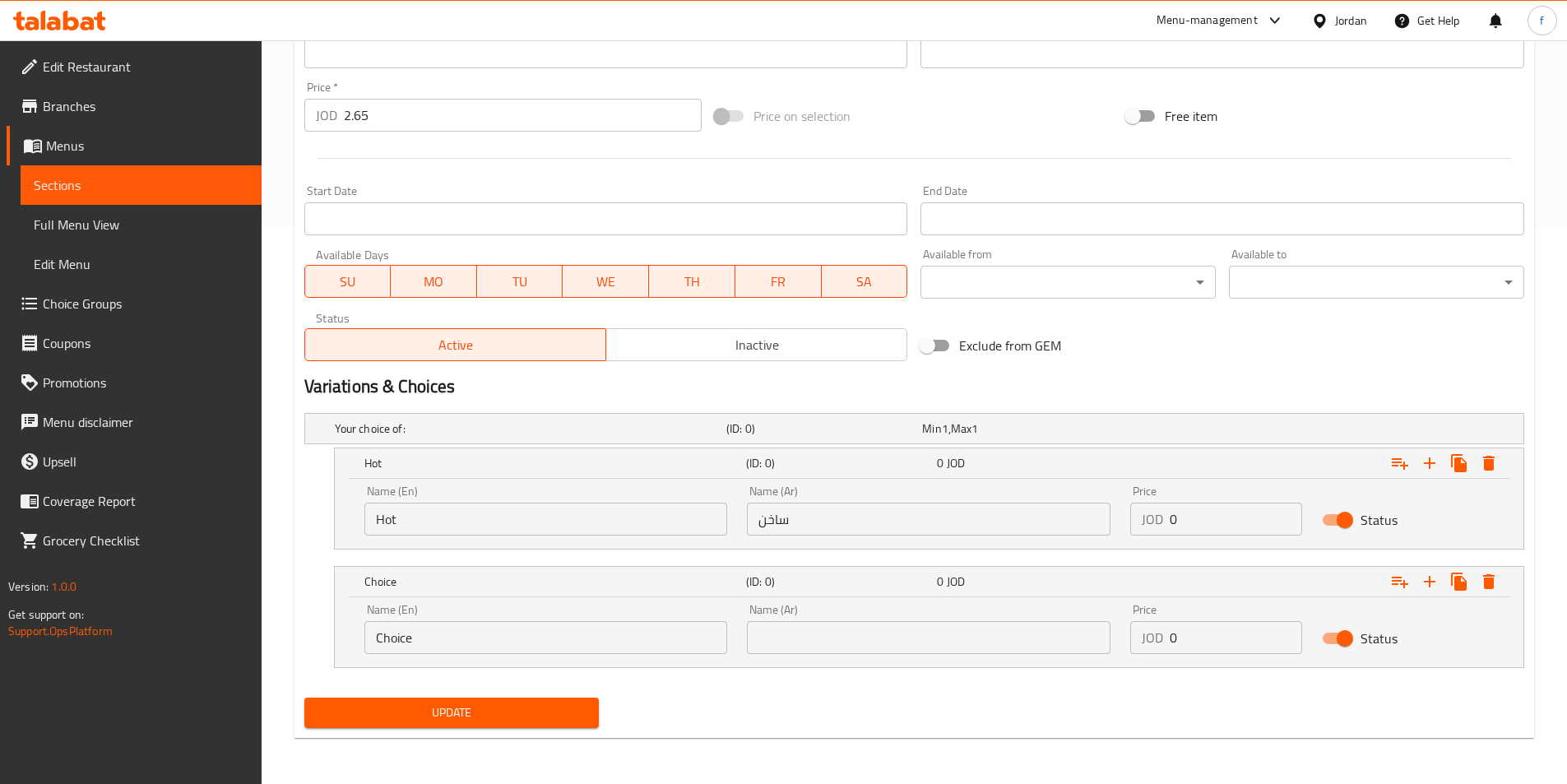
click at [405, 641] on input "Choice" at bounding box center [546, 637] width 364 height 33
type input "Iced"
click at [773, 627] on input "text" at bounding box center [928, 637] width 364 height 33
click at [396, 650] on input "Iced" at bounding box center [546, 637] width 364 height 33
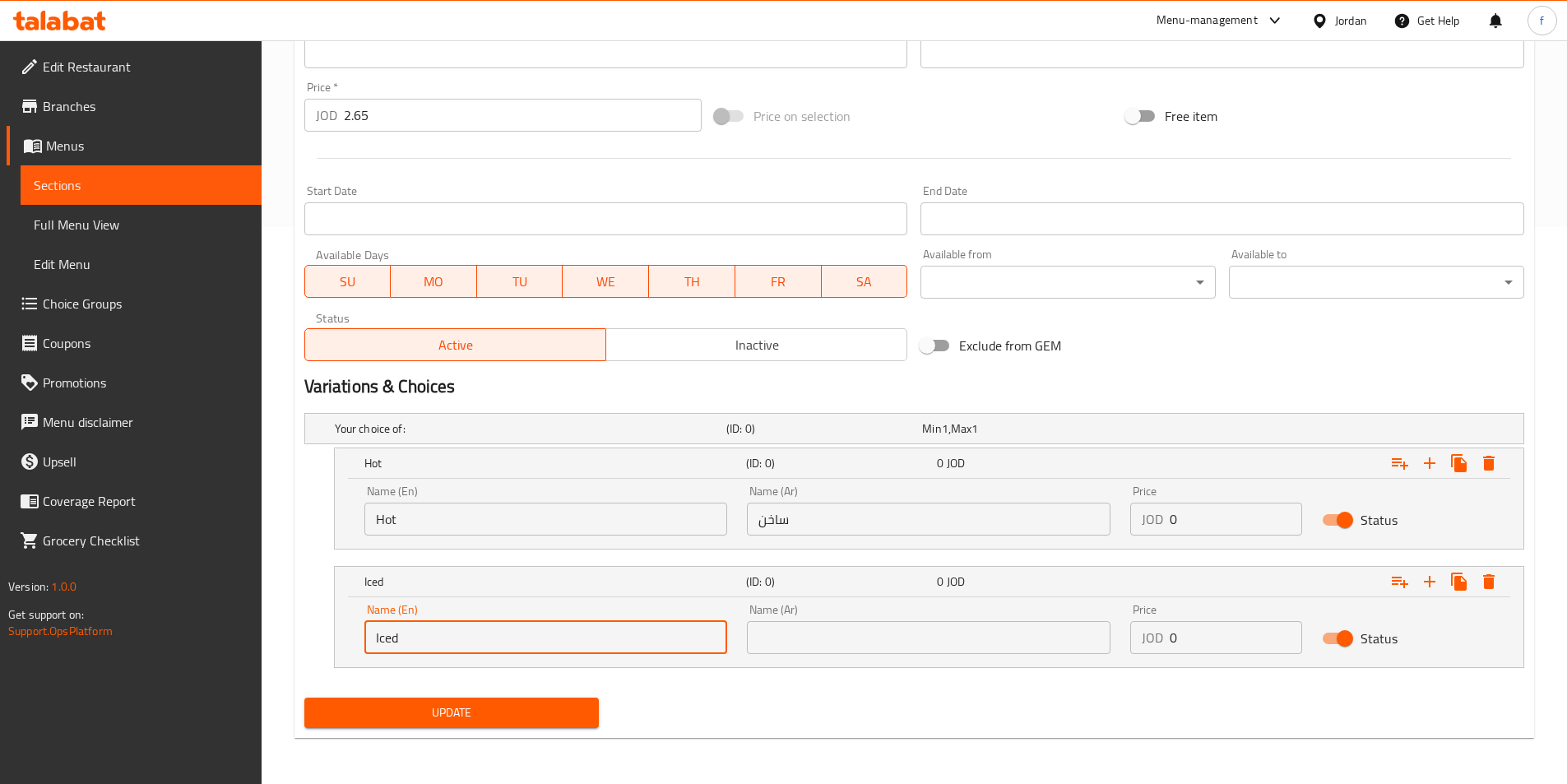
click at [396, 650] on input "Iced" at bounding box center [546, 637] width 364 height 33
click at [387, 641] on input "Iced" at bounding box center [546, 637] width 364 height 33
click at [821, 638] on input "text" at bounding box center [928, 637] width 364 height 33
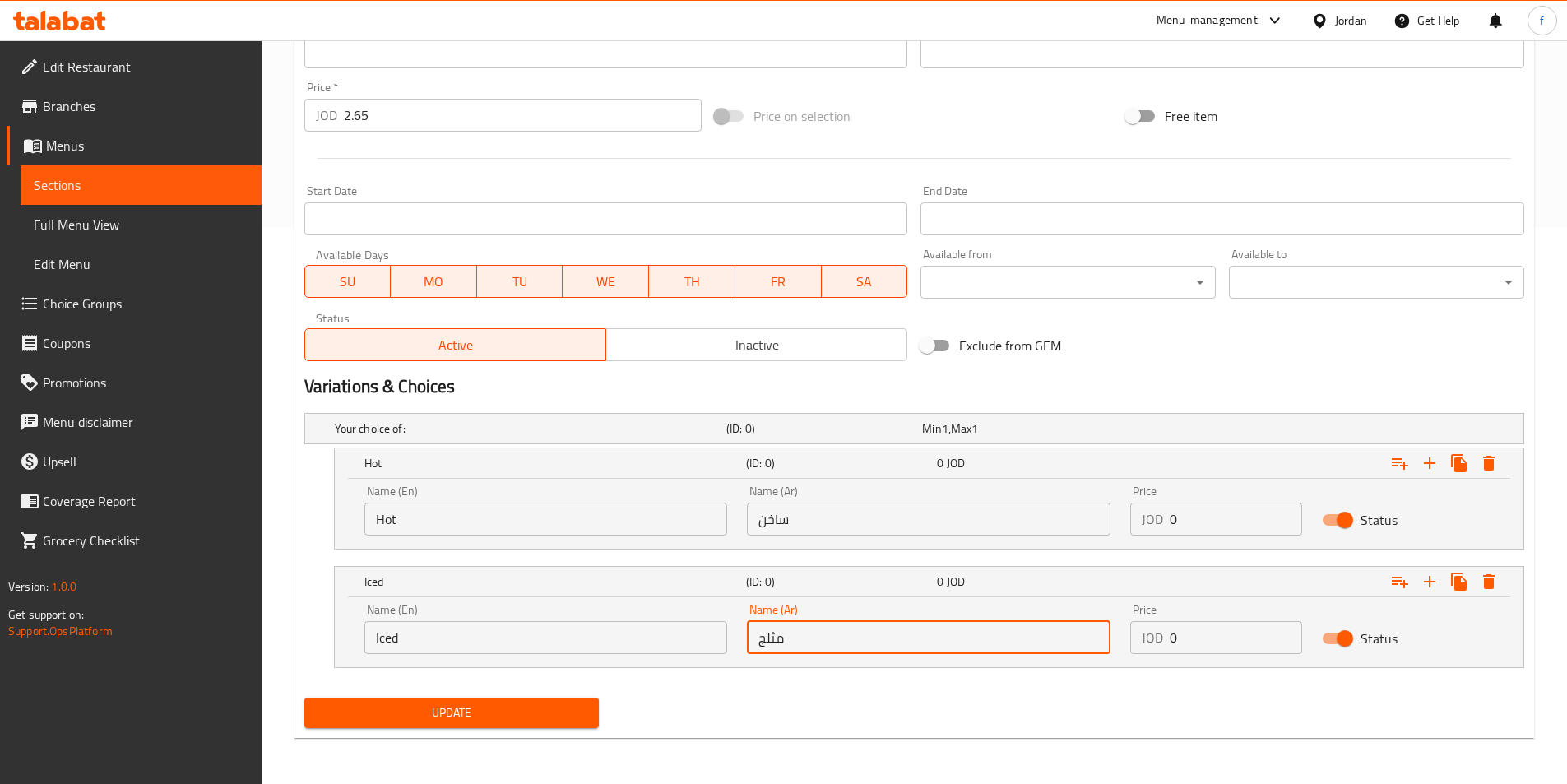
type input "مثلج"
click at [427, 718] on span "Update" at bounding box center [452, 713] width 269 height 20
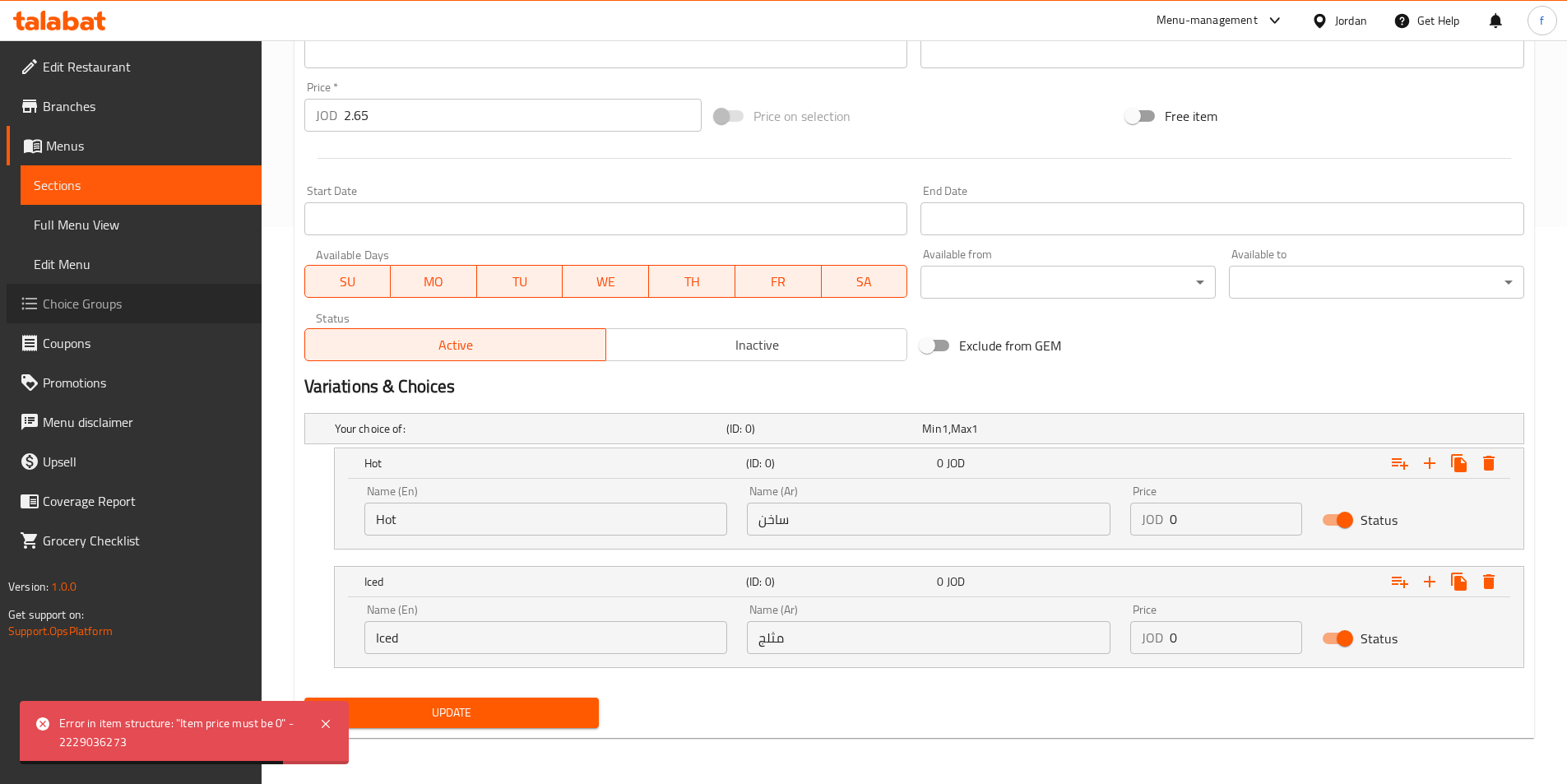
click at [105, 308] on span "Choice Groups" at bounding box center [145, 304] width 206 height 20
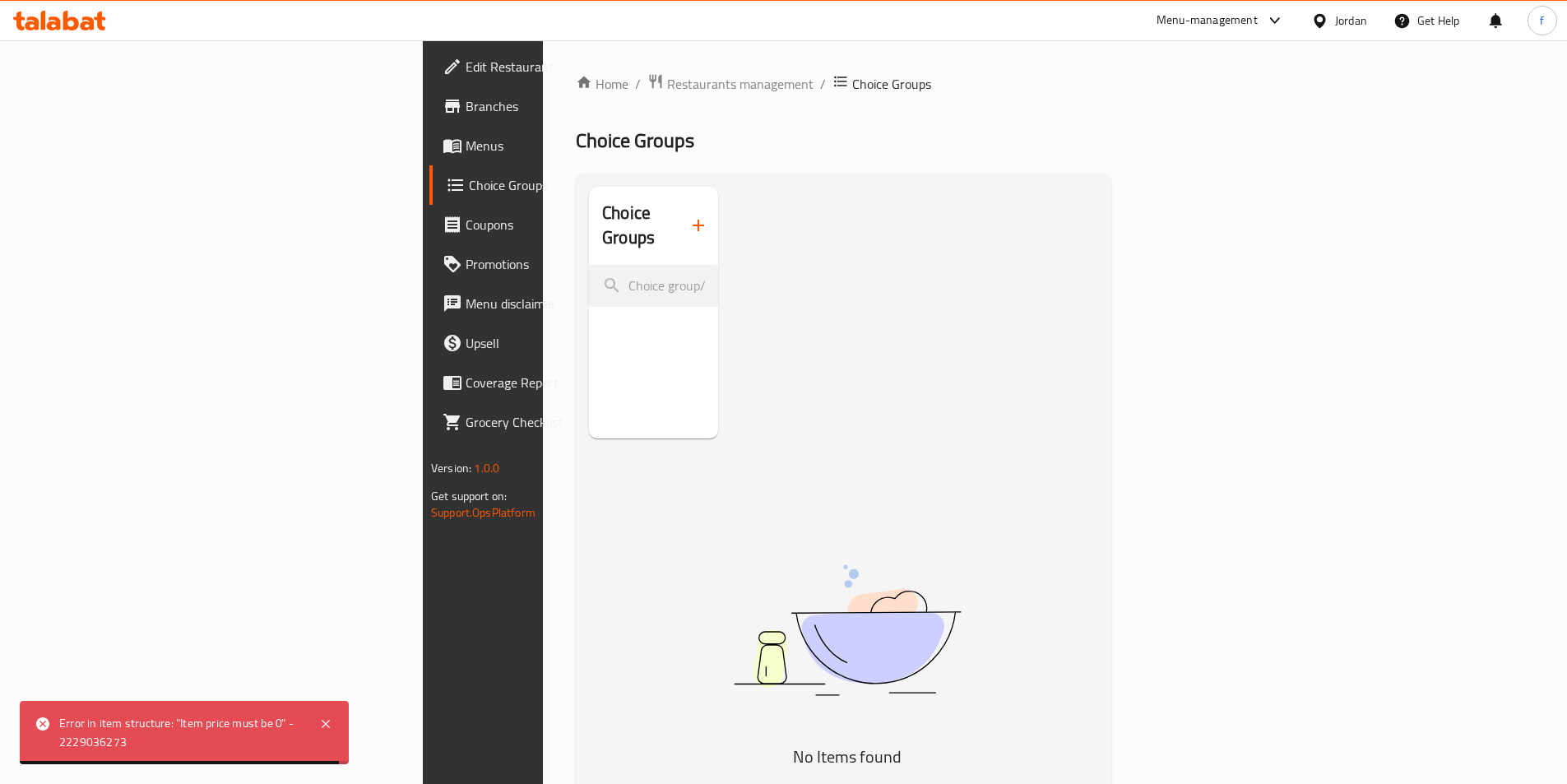
drag, startPoint x: 328, startPoint y: 721, endPoint x: 327, endPoint y: 711, distance: 10.0
click at [327, 721] on icon at bounding box center [326, 724] width 20 height 20
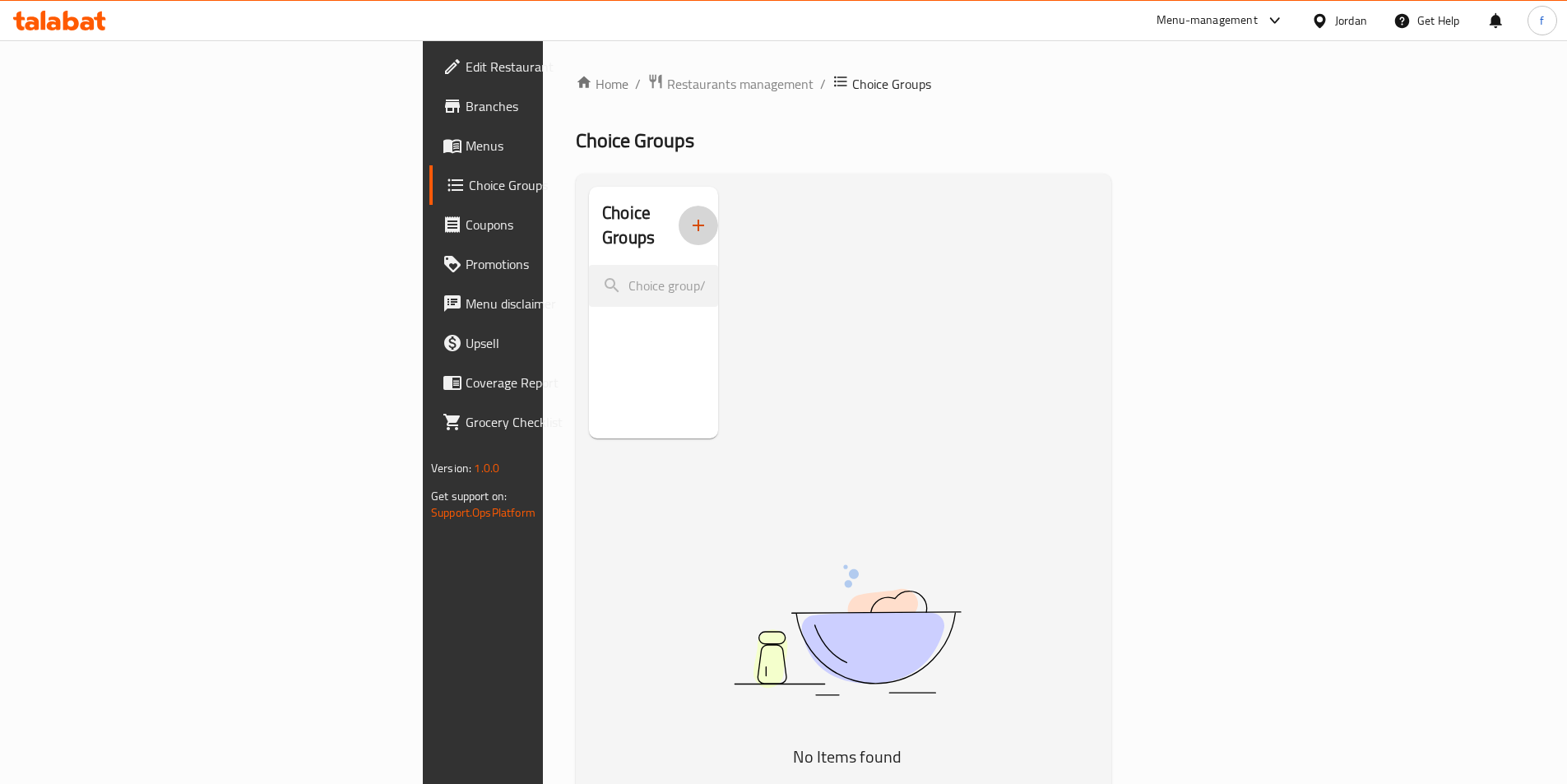
click at [689, 216] on icon "button" at bounding box center [699, 226] width 20 height 20
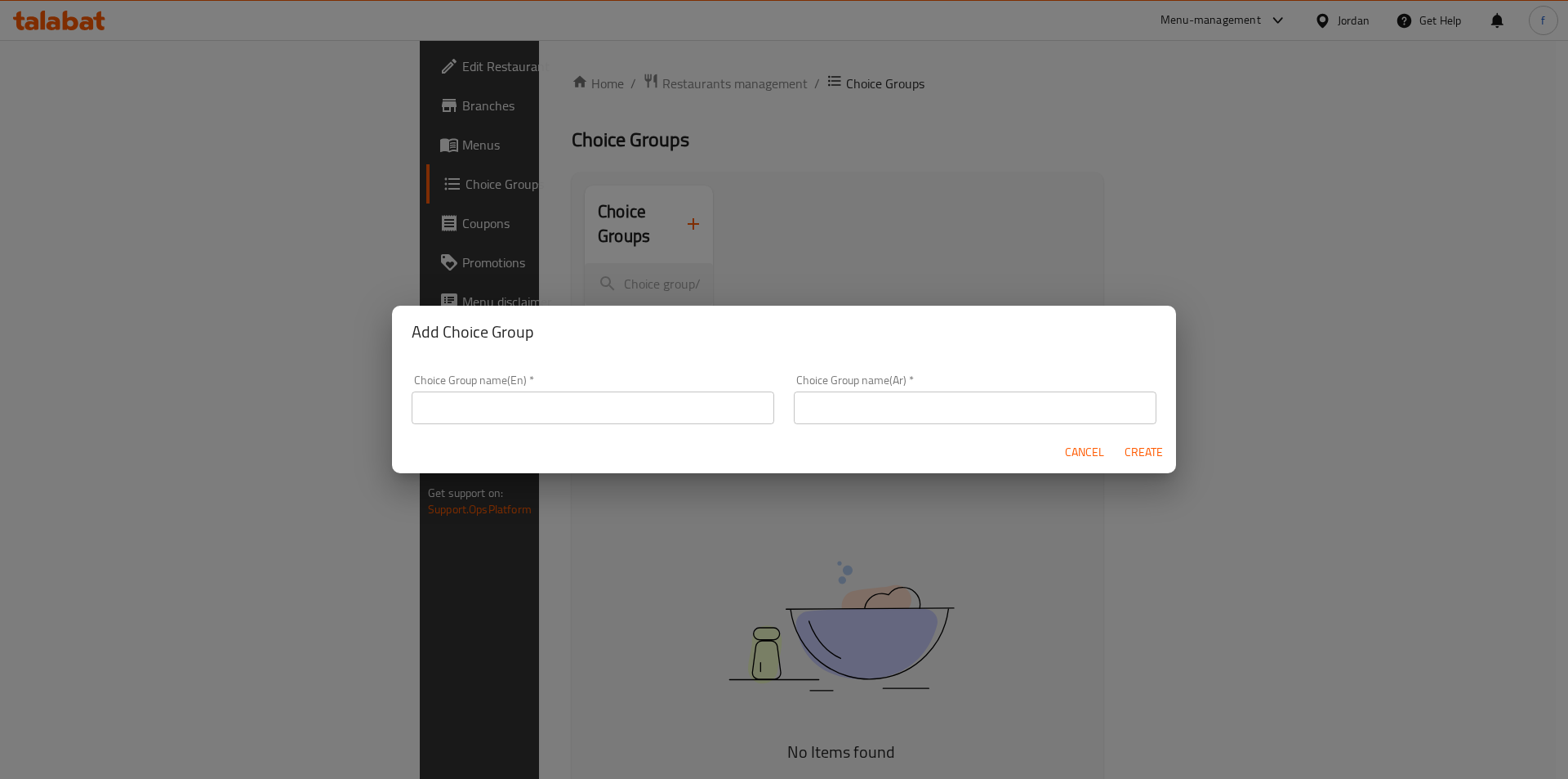
click at [510, 410] on input "text" at bounding box center [593, 407] width 363 height 33
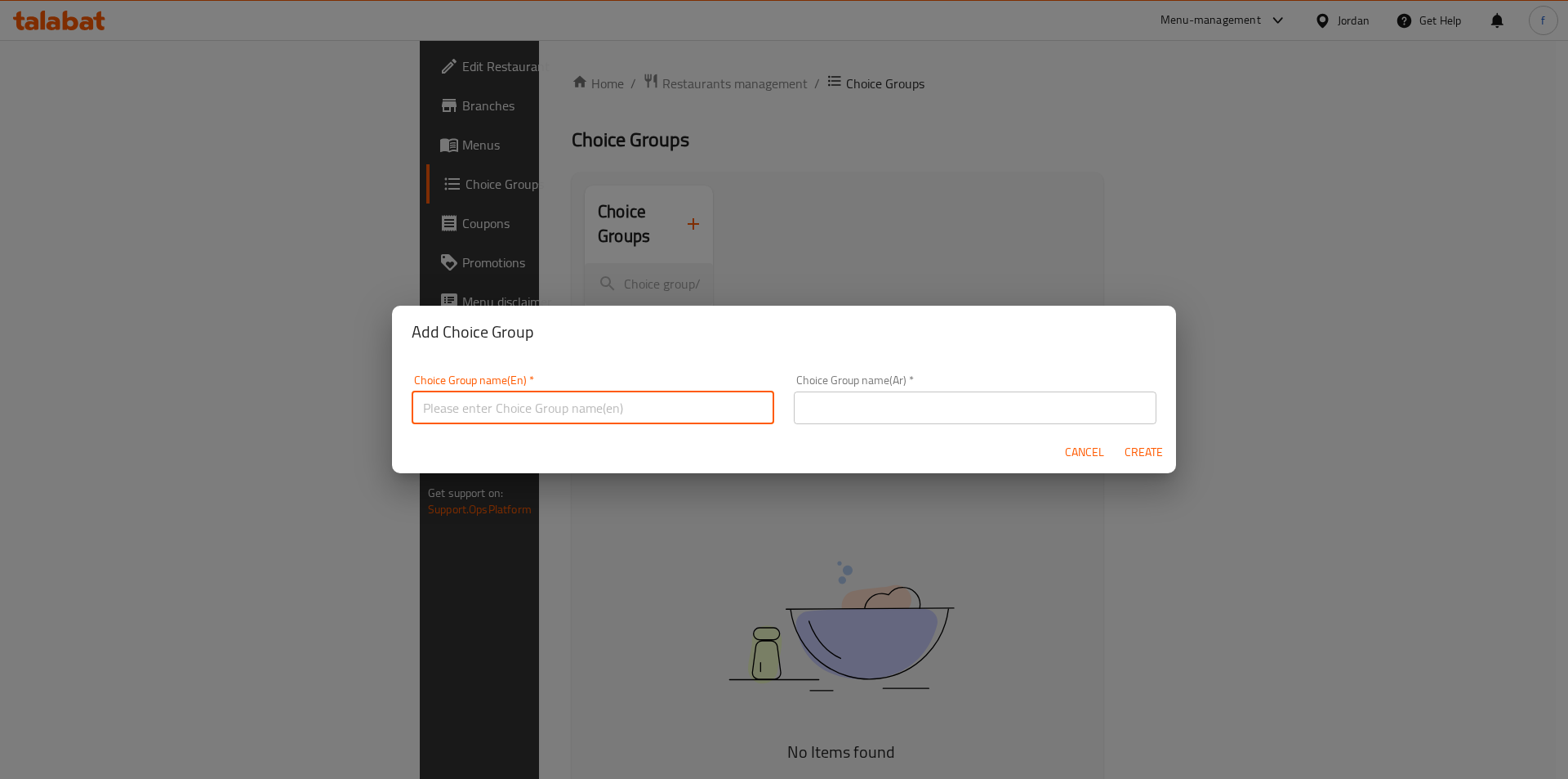
type input "إ"
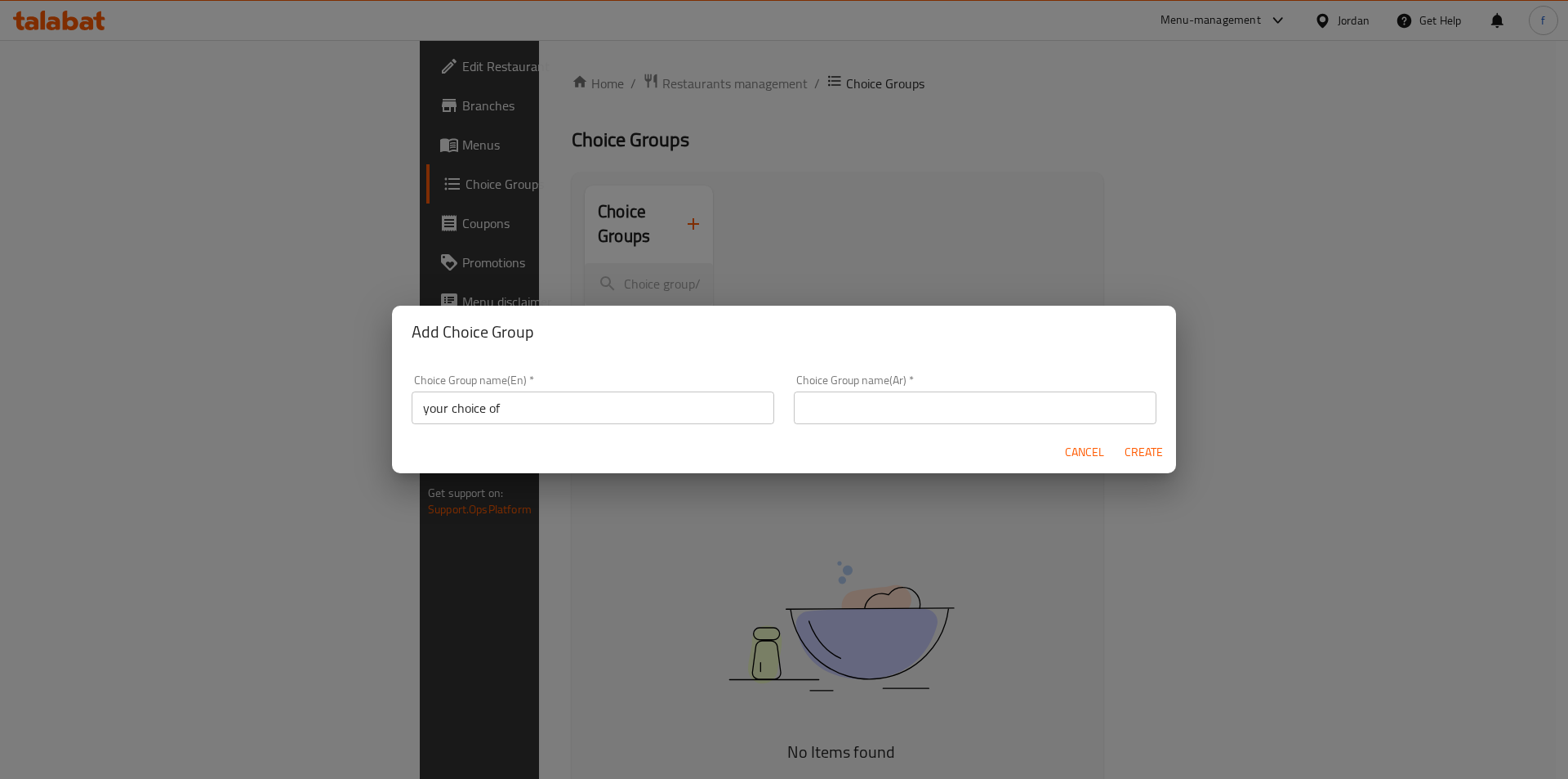
click at [646, 406] on input "your choice of" at bounding box center [593, 407] width 363 height 33
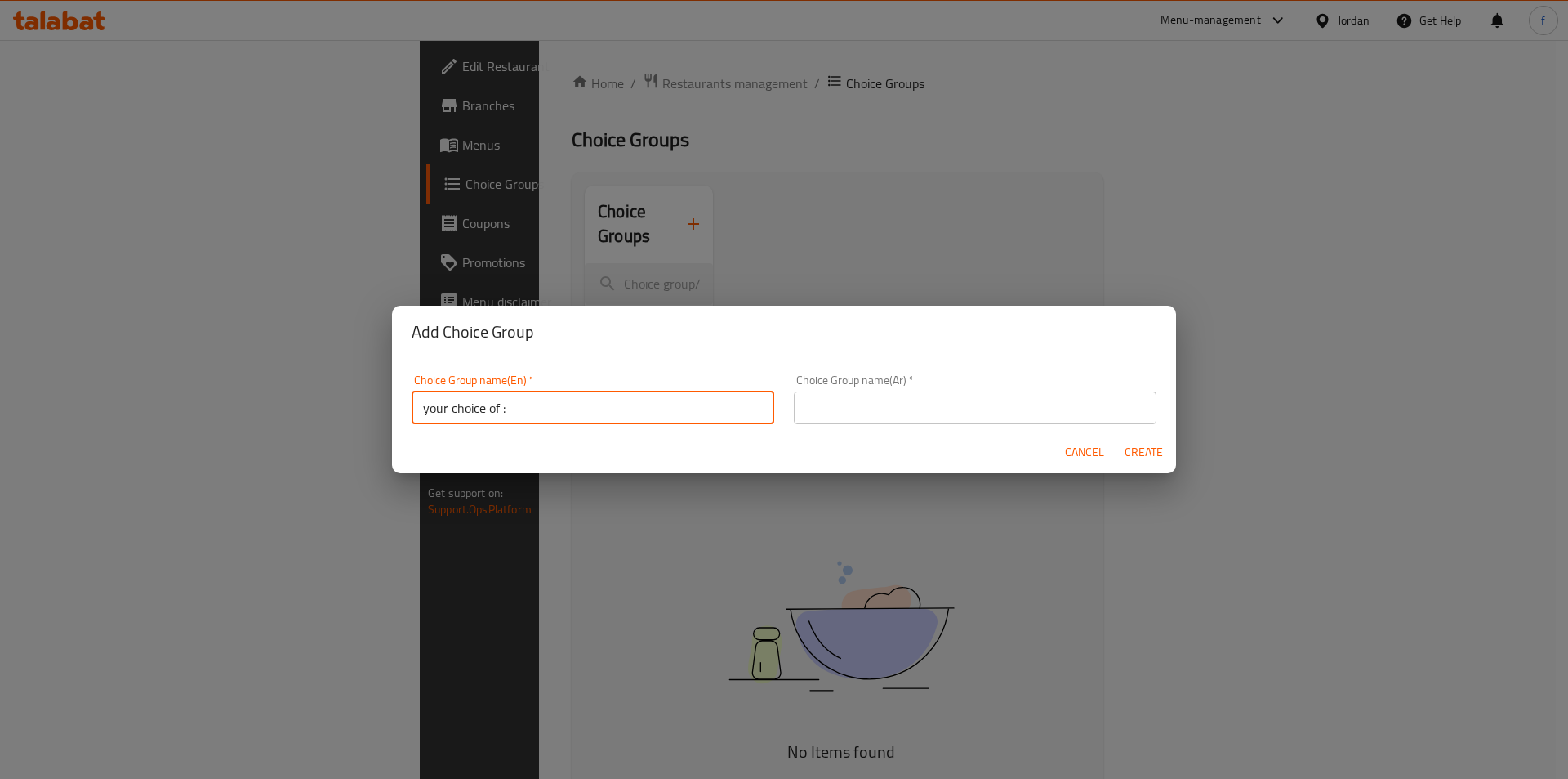
type input "your choice of :"
click at [873, 406] on input "text" at bounding box center [974, 407] width 363 height 33
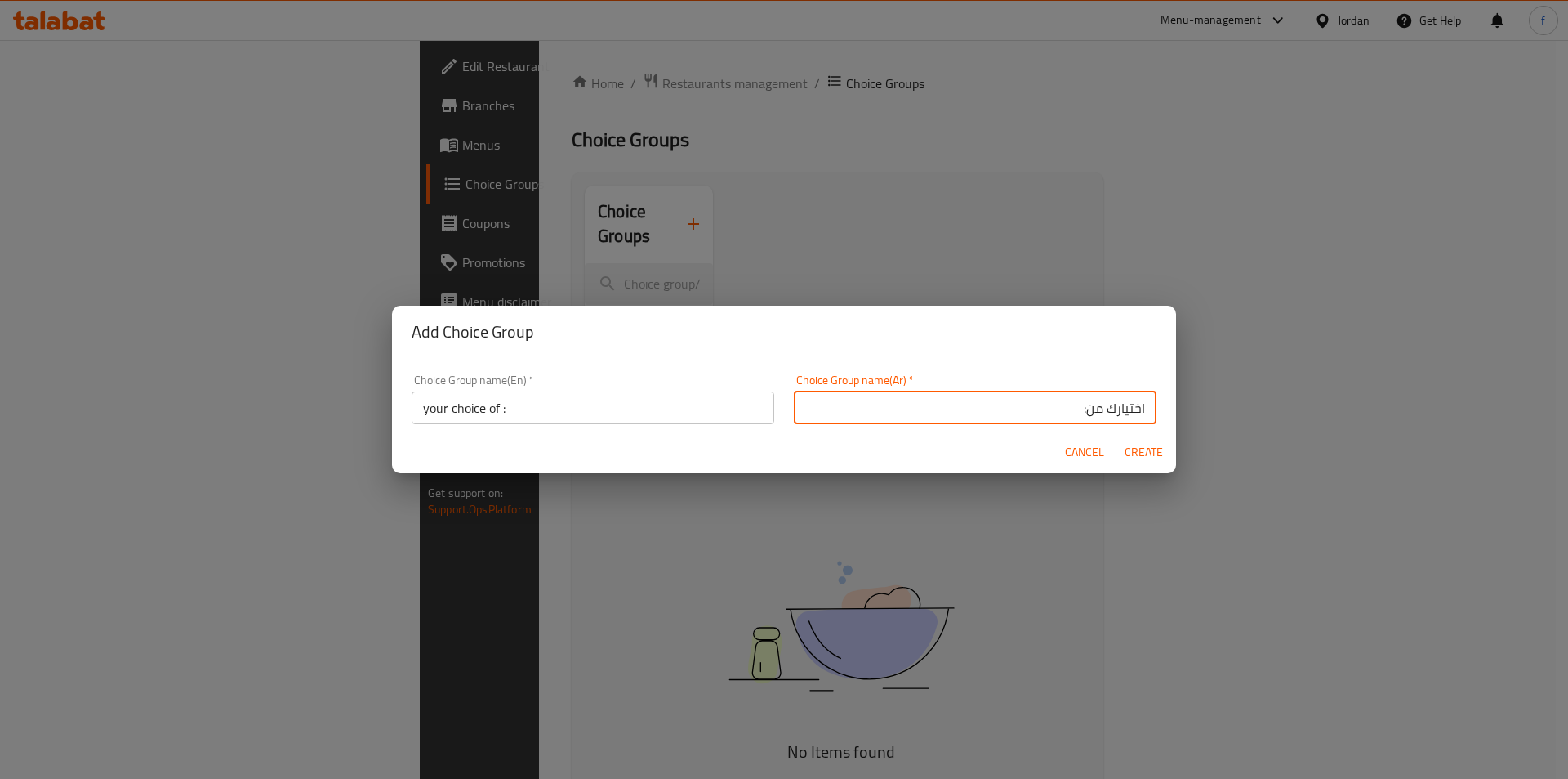
click at [1011, 415] on input "اختيارك من:" at bounding box center [974, 407] width 363 height 33
click at [1070, 414] on input "اختيارك من:" at bounding box center [974, 407] width 363 height 33
click at [1071, 406] on input "اختيارك من:" at bounding box center [974, 407] width 363 height 33
click at [1075, 409] on input "اختيارك من:" at bounding box center [974, 407] width 363 height 33
type input "اختيارك من :"
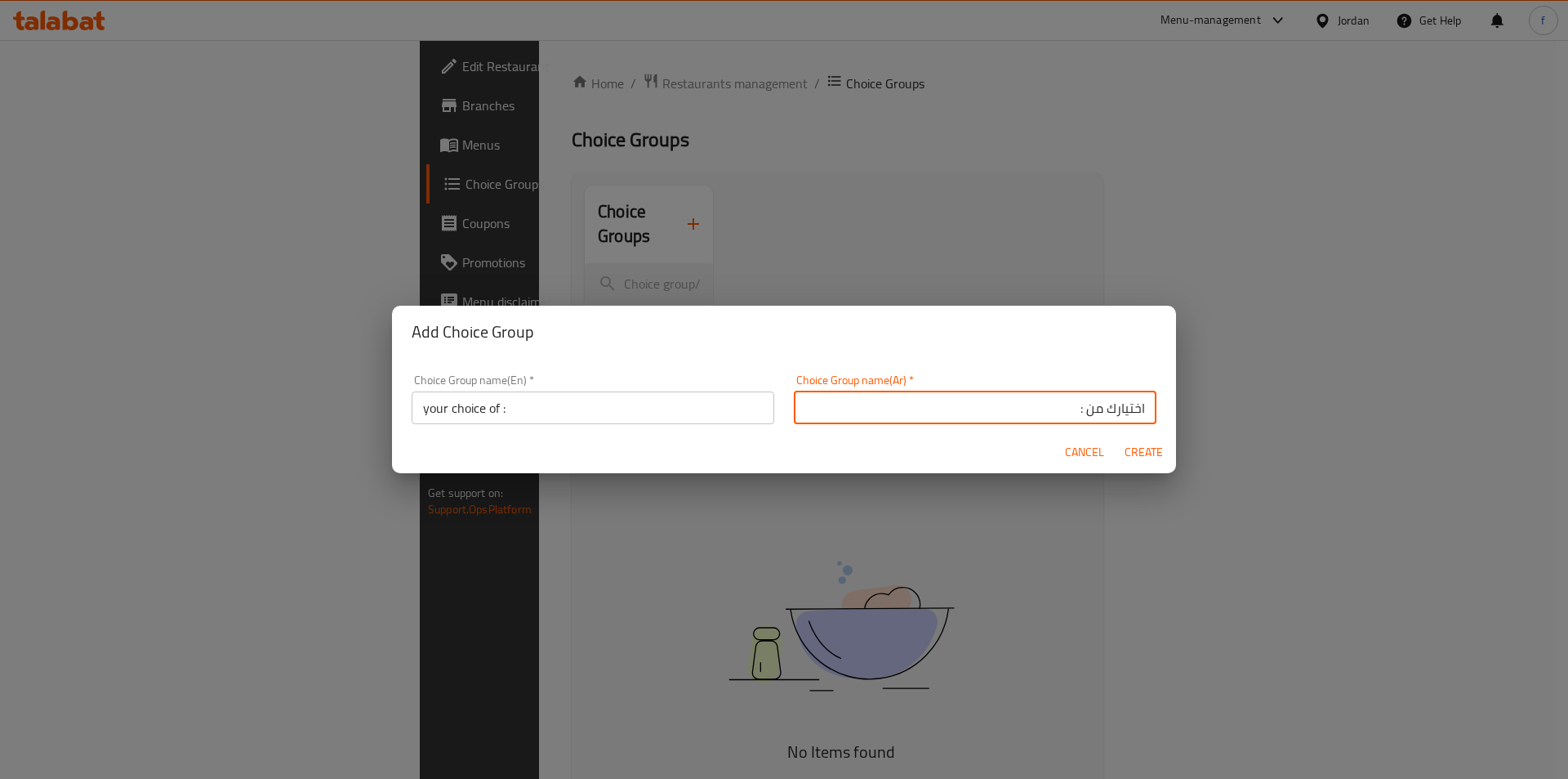
click at [1150, 442] on span "Create" at bounding box center [1143, 452] width 39 height 20
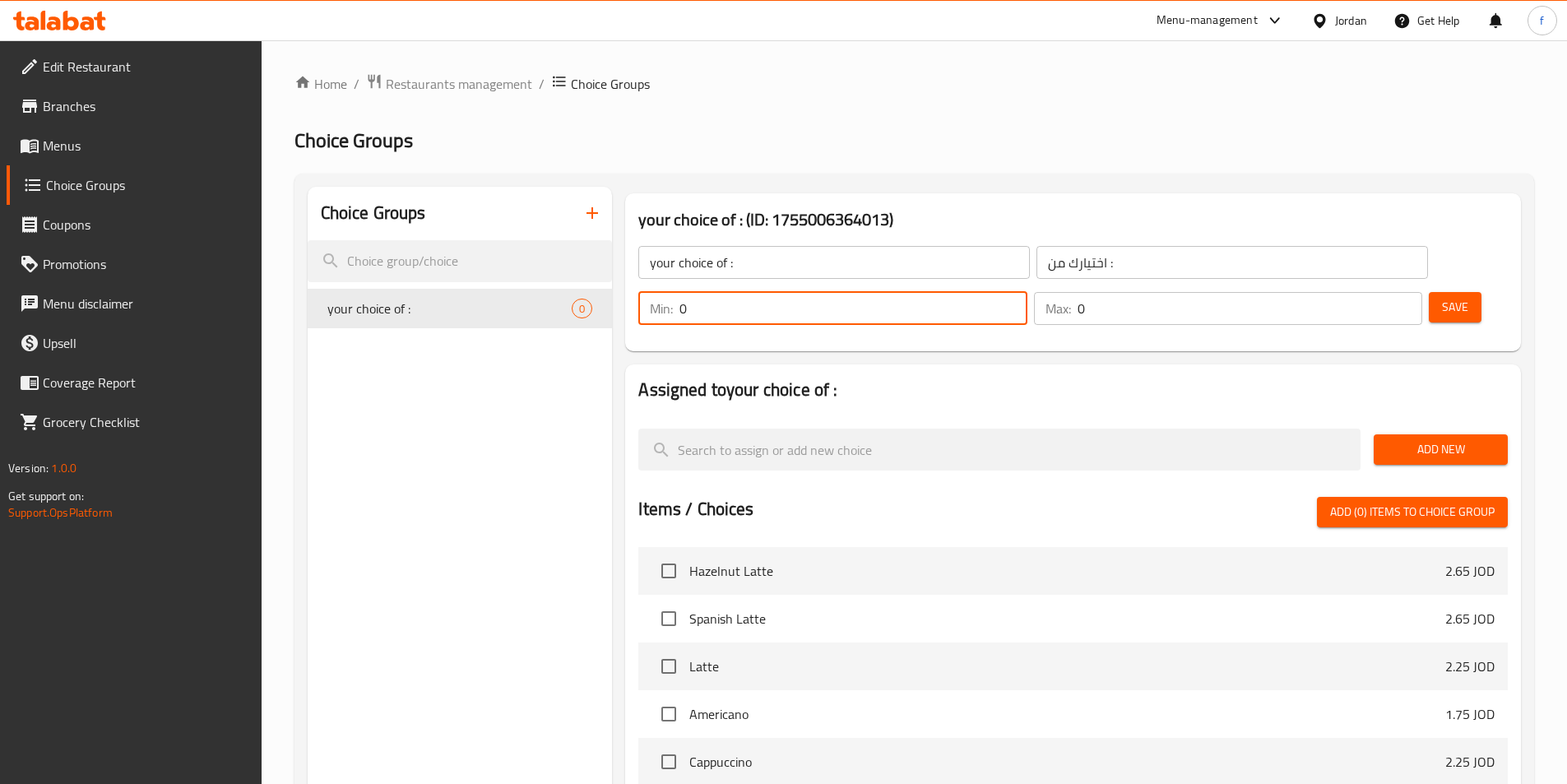
drag, startPoint x: 1263, startPoint y: 262, endPoint x: 1273, endPoint y: 264, distance: 10.2
click at [1027, 292] on input "0" at bounding box center [852, 308] width 347 height 33
type input "1"
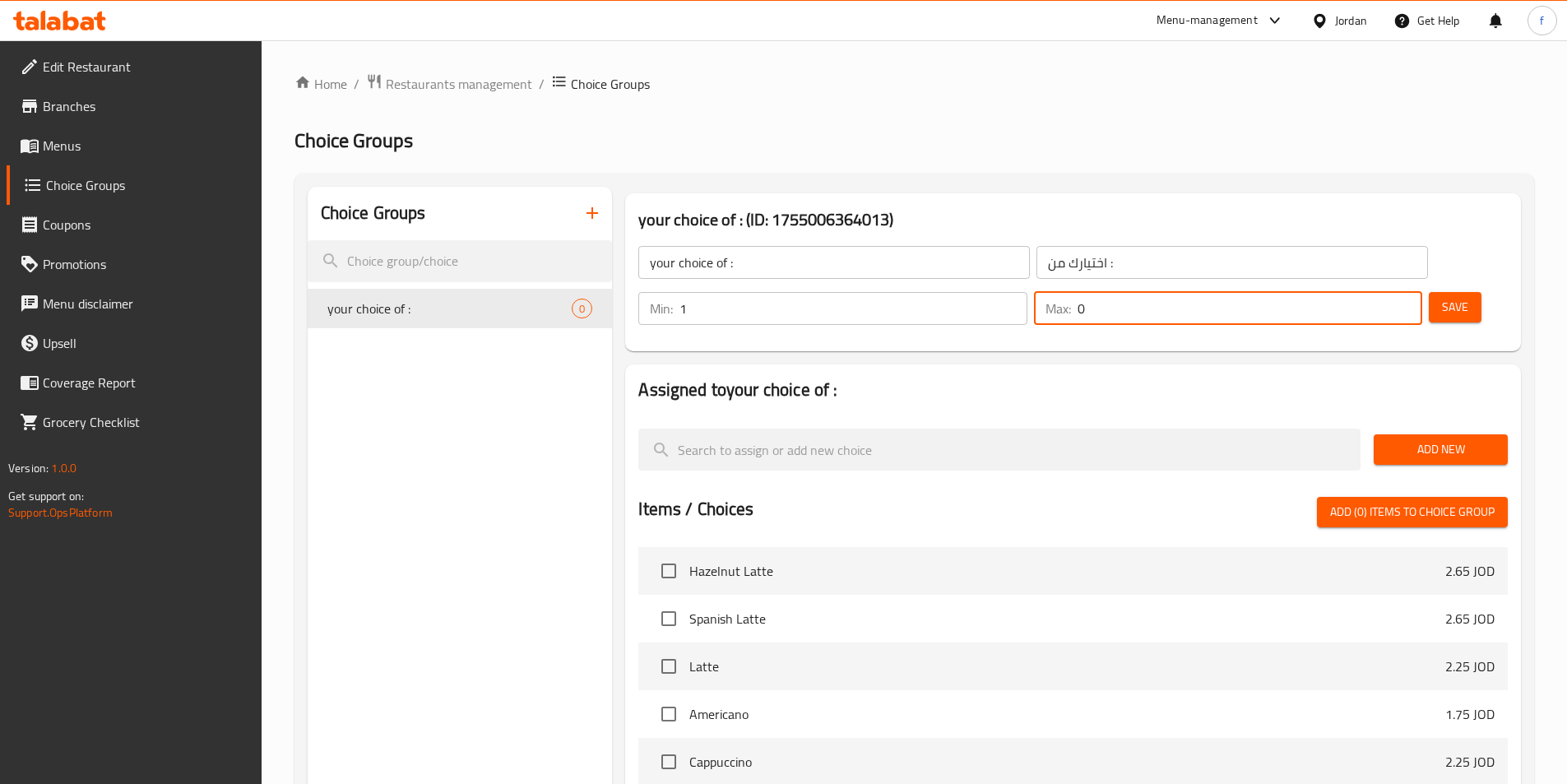
click at [1352, 292] on div "Max: 0 ​" at bounding box center [1228, 308] width 388 height 33
type input "1"
click at [1420, 439] on span "Add New" at bounding box center [1441, 449] width 107 height 20
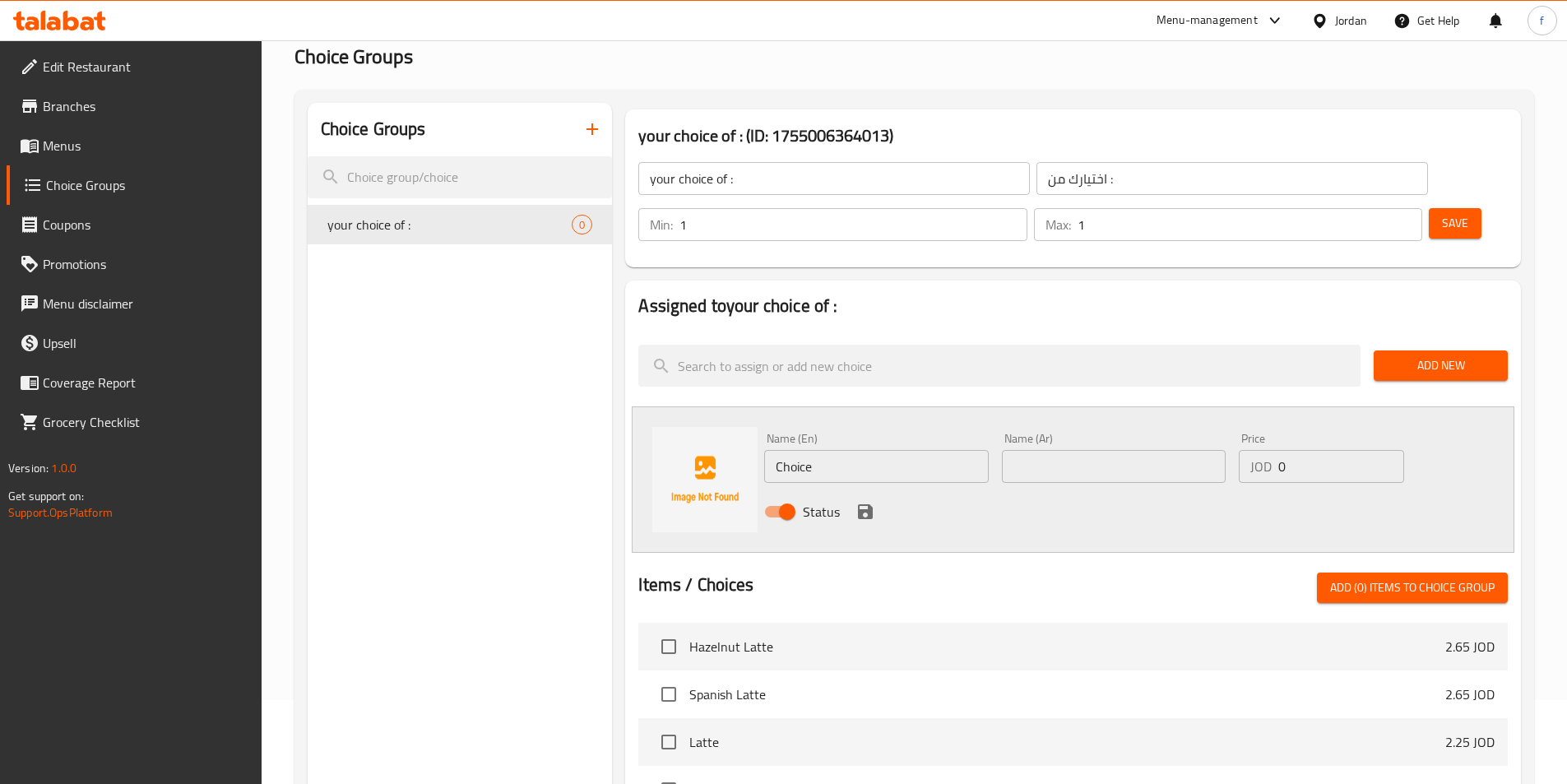
scroll to position [165, 0]
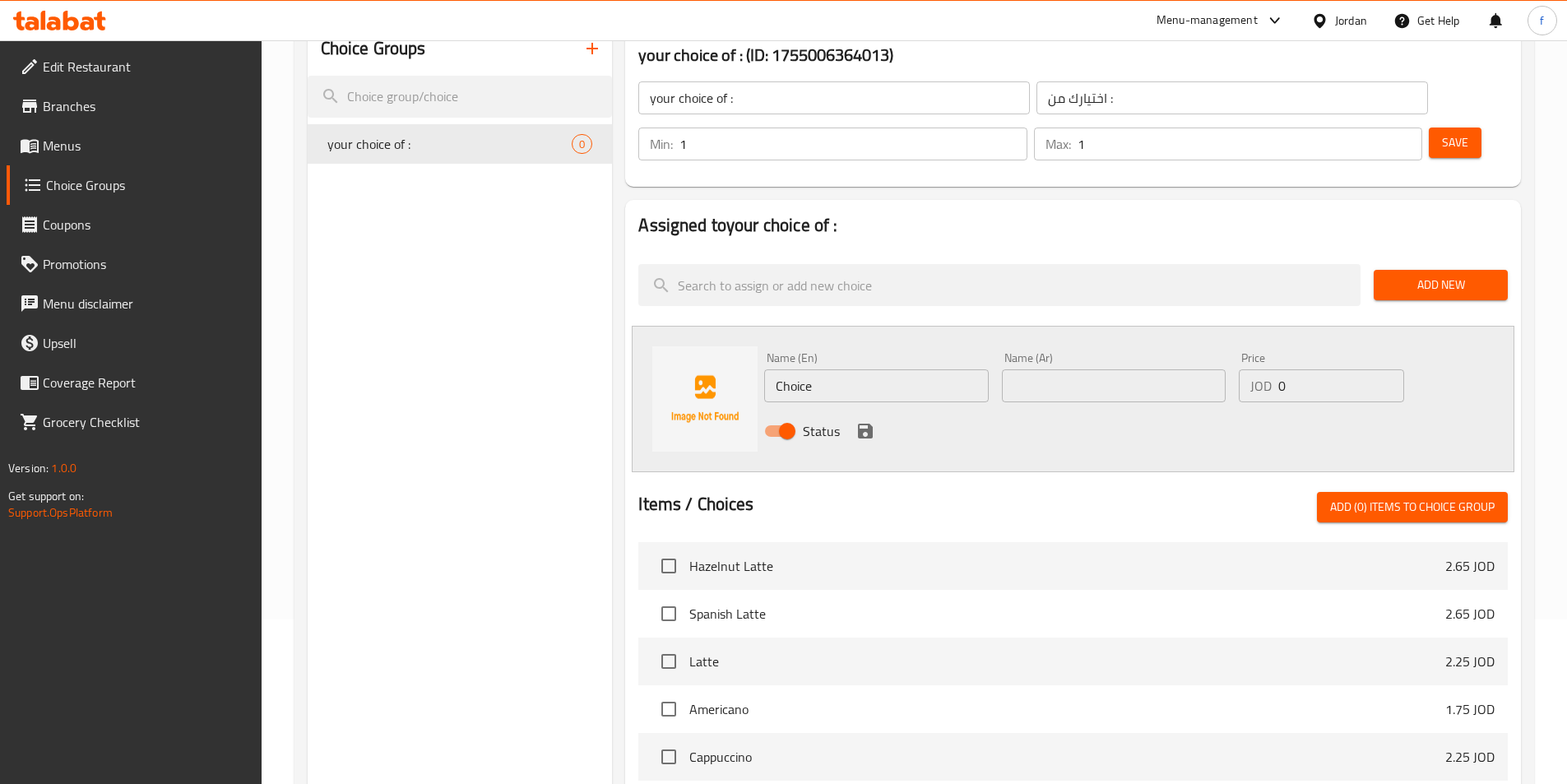
click at [800, 369] on input "Choice" at bounding box center [876, 385] width 223 height 33
type input "أ"
type input "Hot"
click at [1057, 369] on input "text" at bounding box center [1114, 385] width 223 height 33
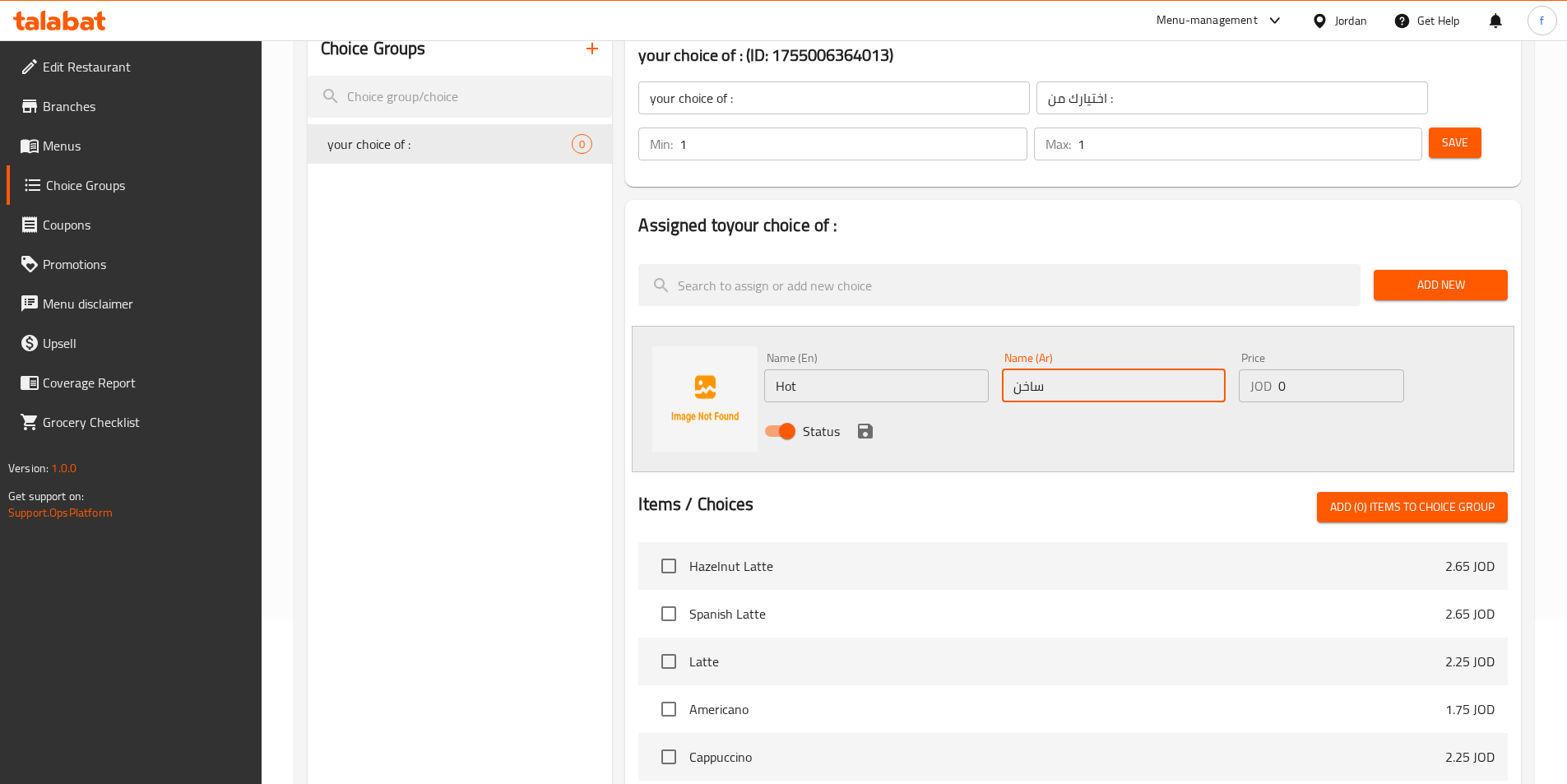
type input "ساخن"
click at [851, 409] on div "Status" at bounding box center [1114, 431] width 712 height 44
click at [854, 419] on button "save" at bounding box center [865, 431] width 24 height 24
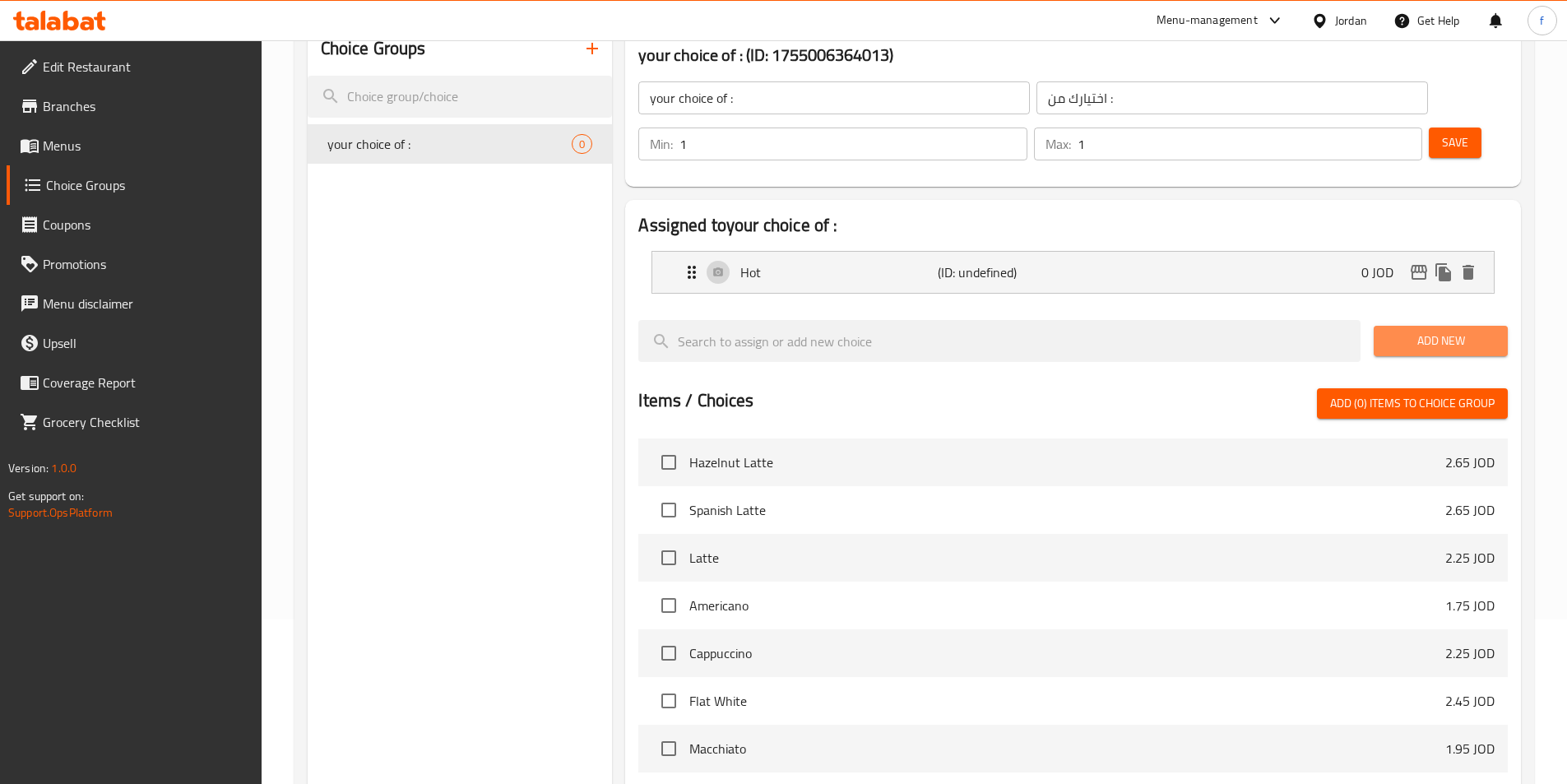
click at [1440, 331] on span "Add New" at bounding box center [1441, 341] width 107 height 20
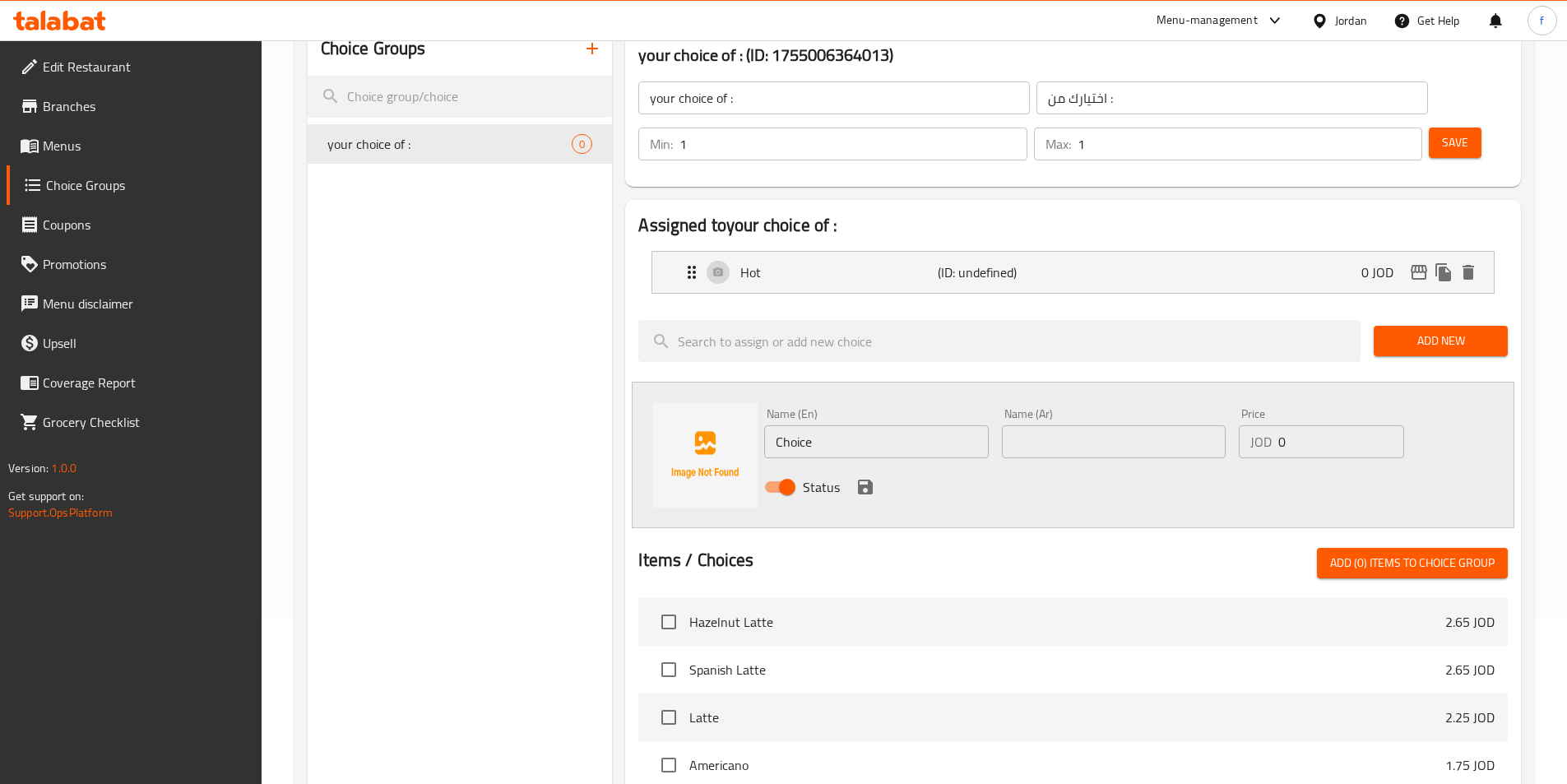
click at [816, 425] on input "Choice" at bounding box center [876, 441] width 223 height 33
type input "ه"
type input "I"
type input "iced"
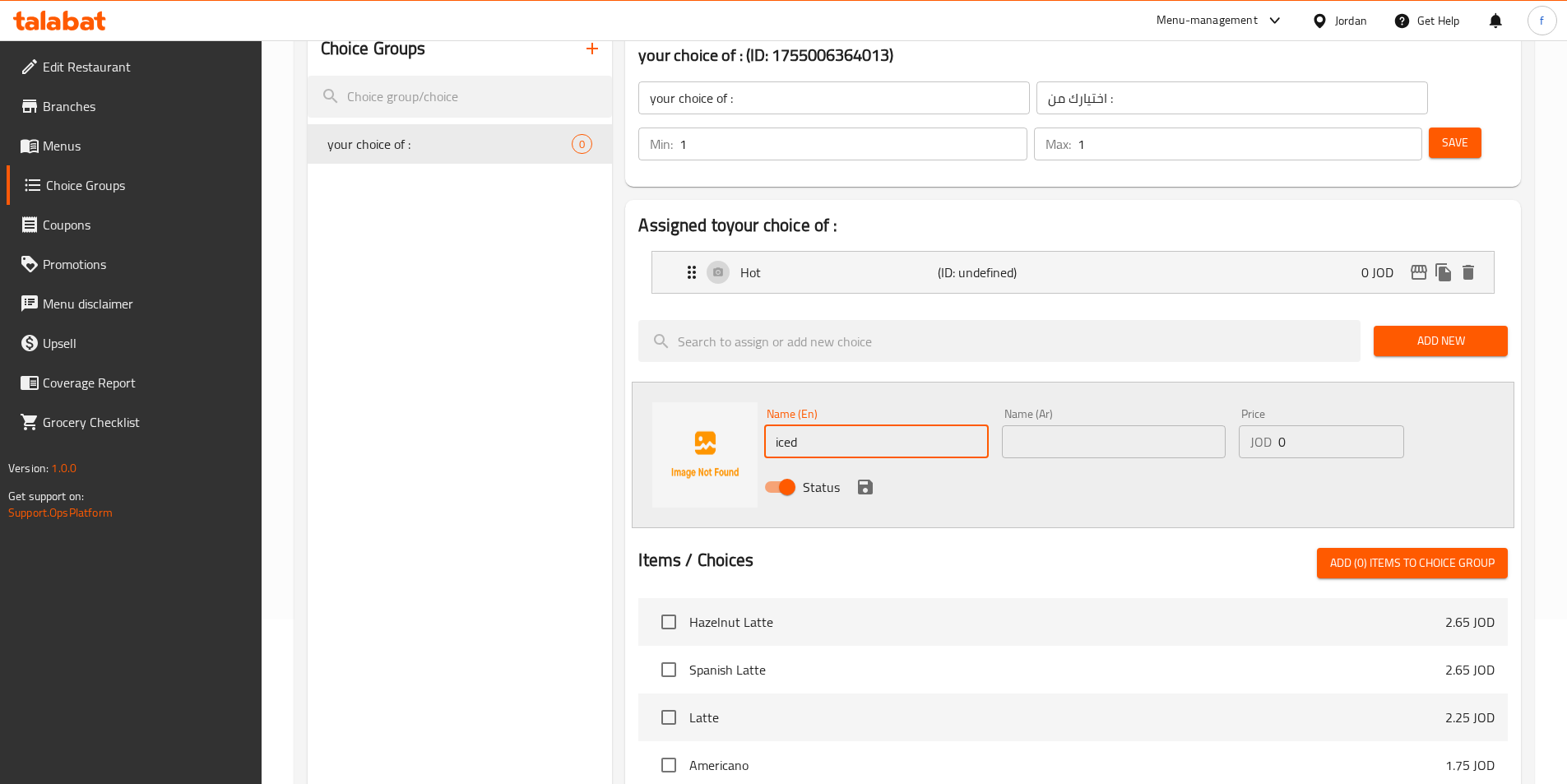
click at [1050, 425] on input "text" at bounding box center [1114, 441] width 223 height 33
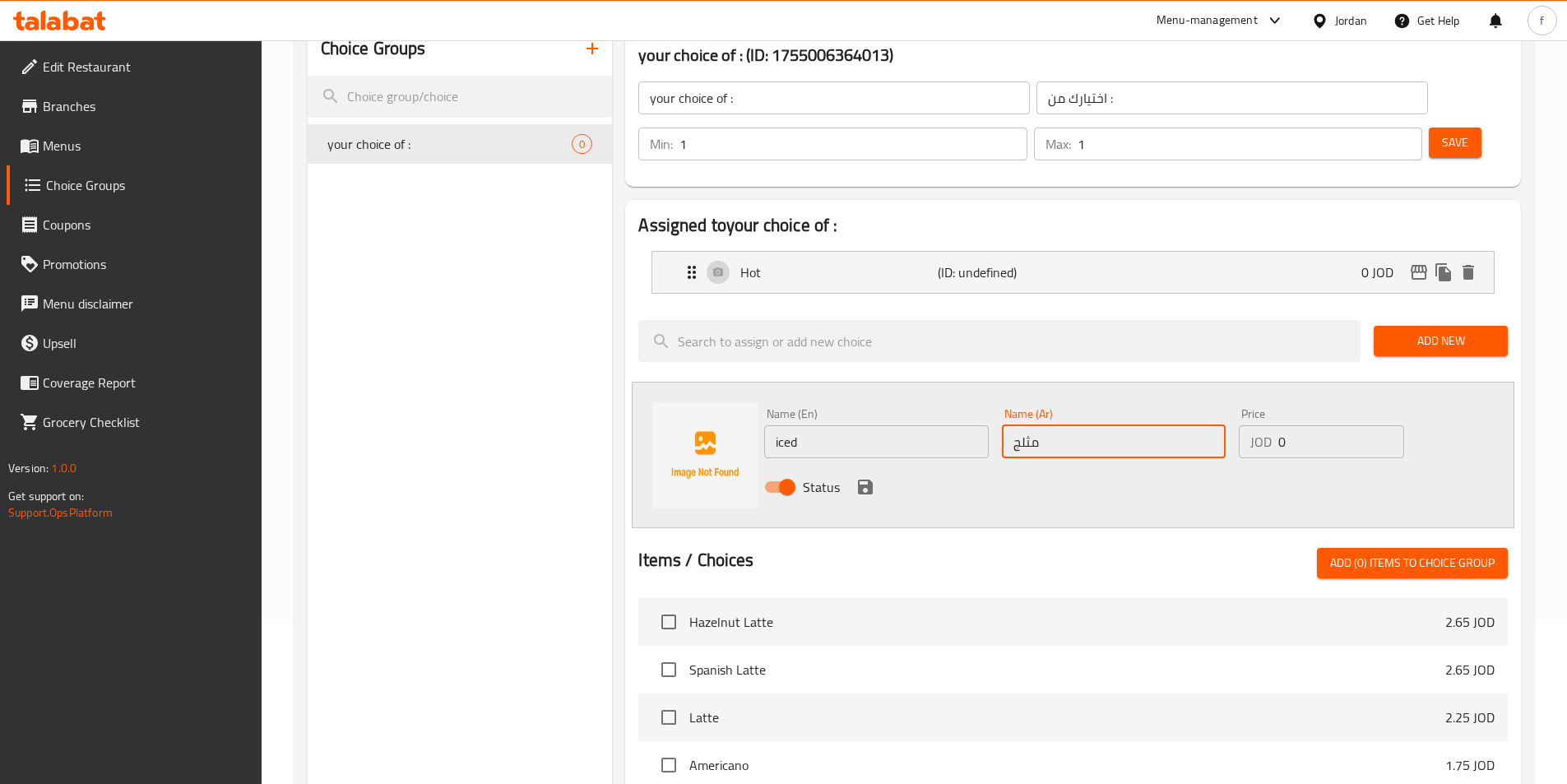
type input "مثلج"
click at [851, 464] on div "Status" at bounding box center [1114, 486] width 712 height 44
click at [862, 479] on icon "save" at bounding box center [866, 487] width 15 height 15
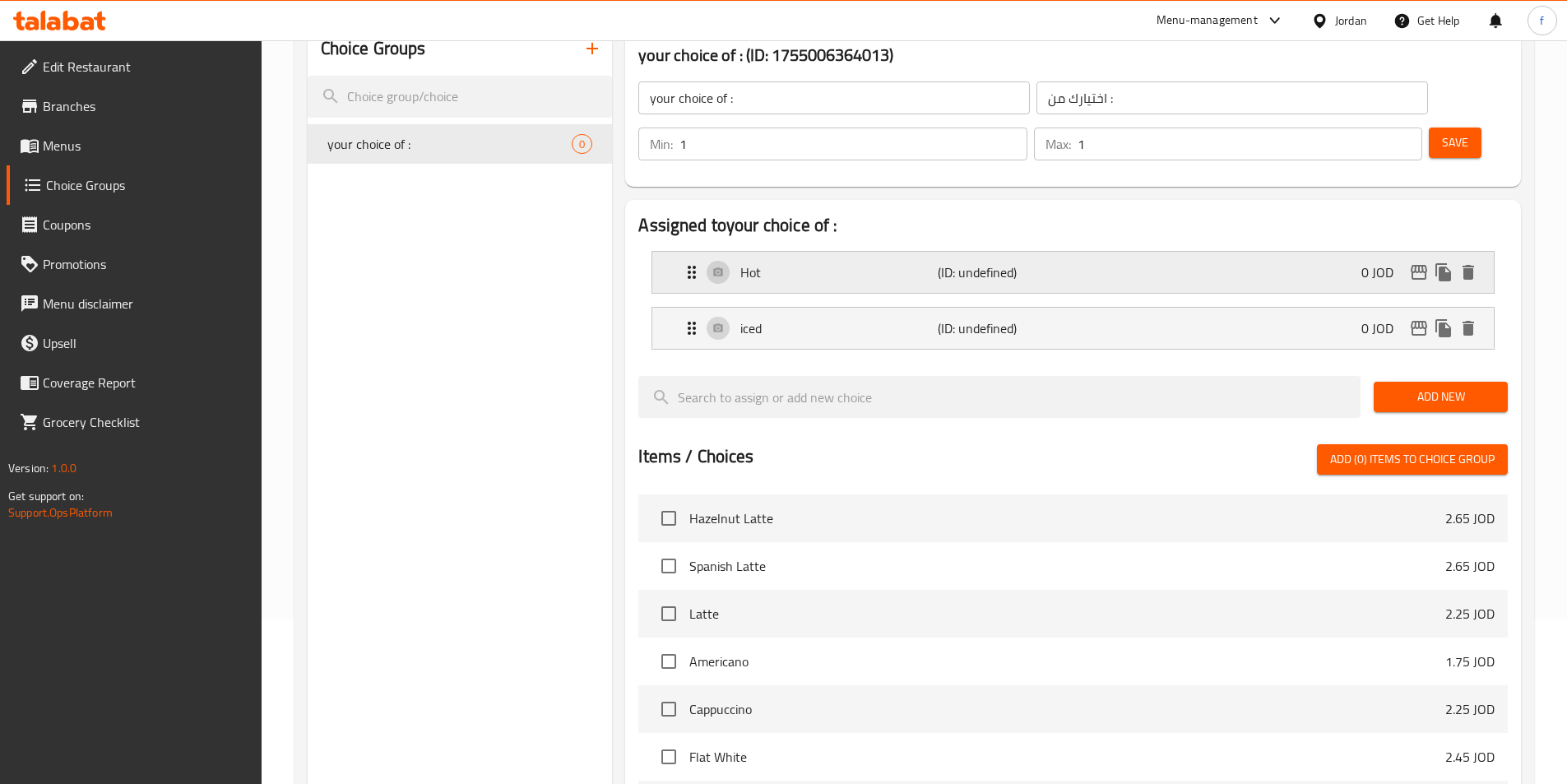
scroll to position [0, 0]
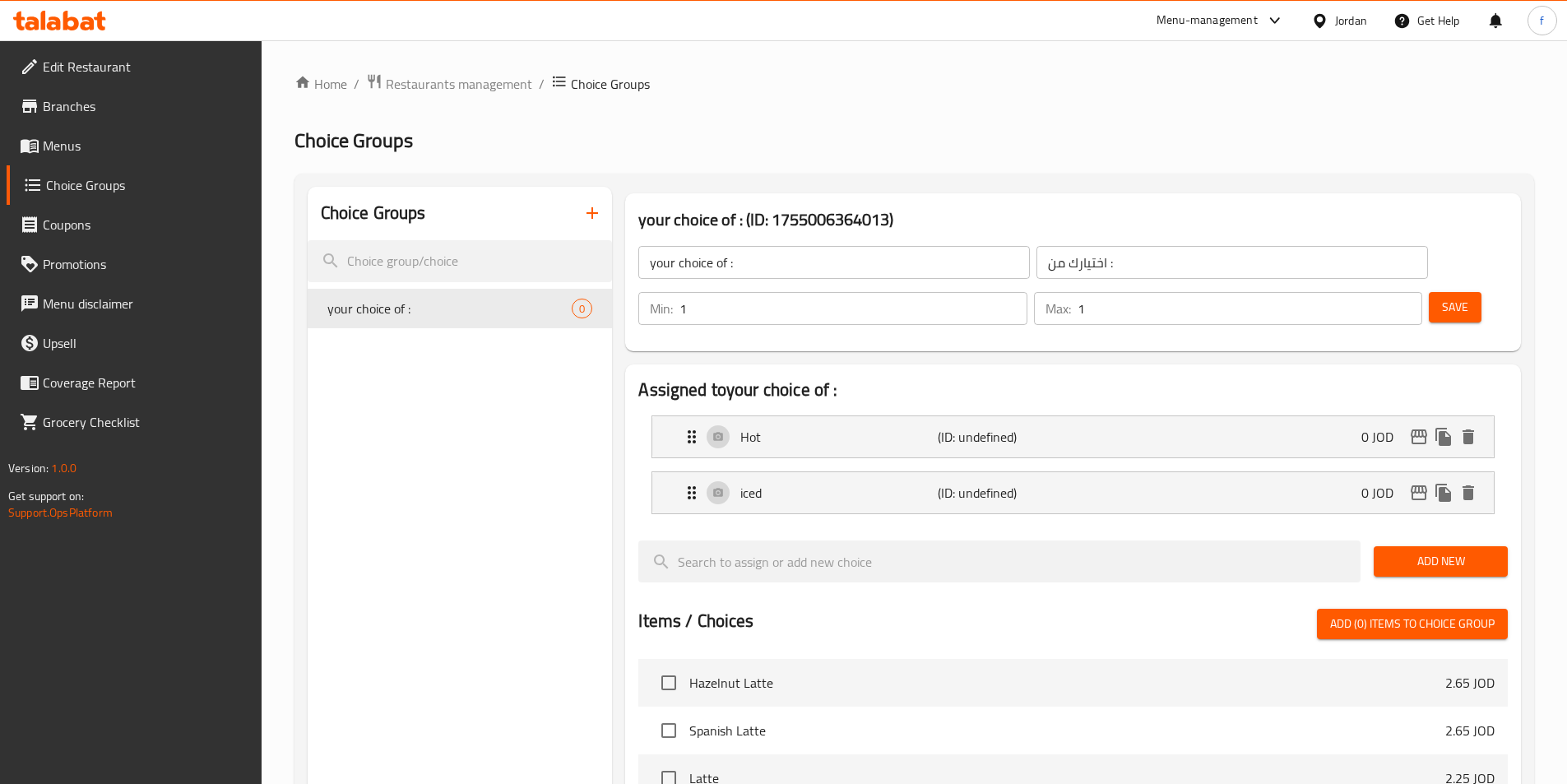
click at [1442, 297] on span "Save" at bounding box center [1454, 307] width 26 height 20
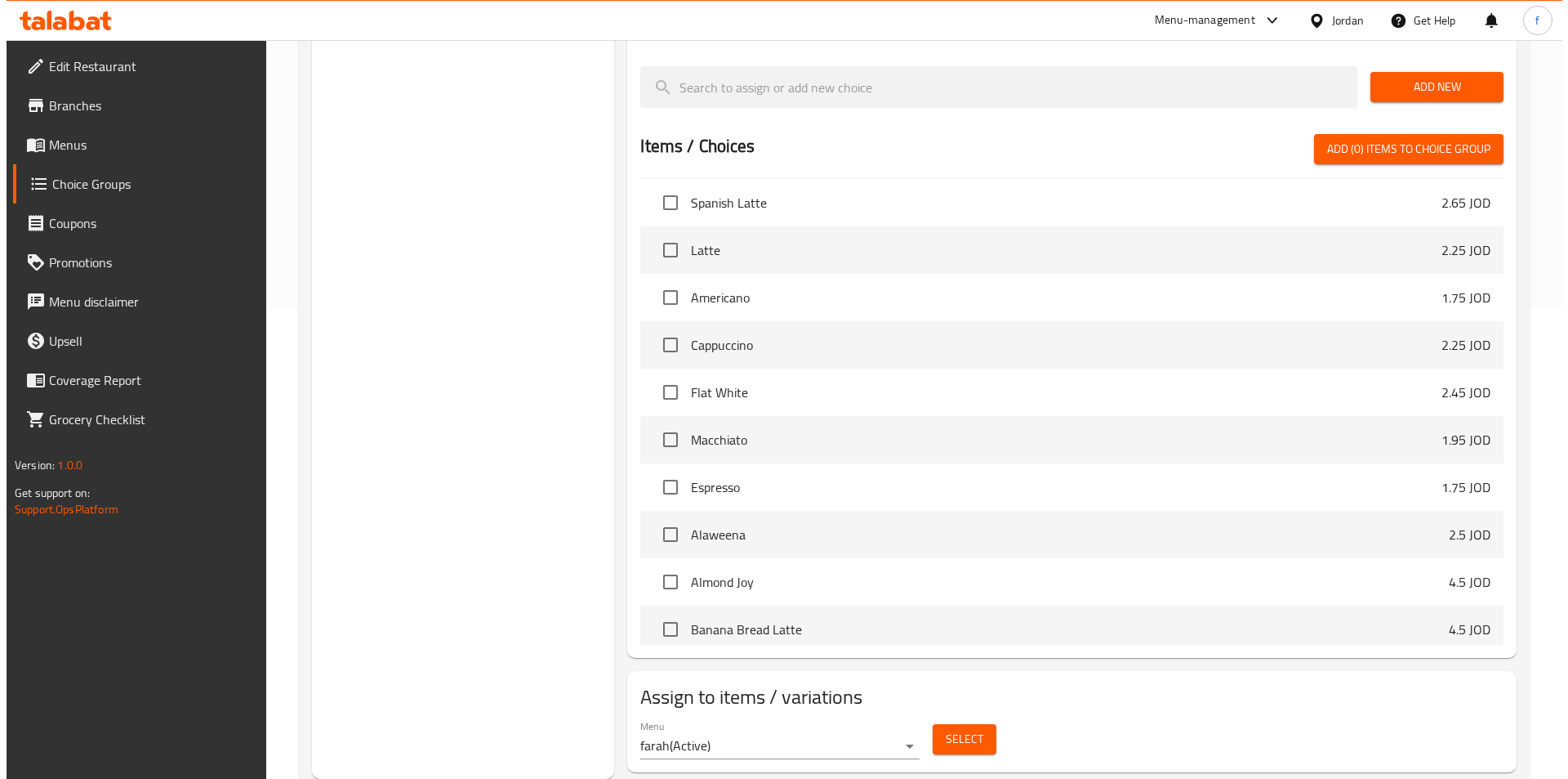
scroll to position [82, 0]
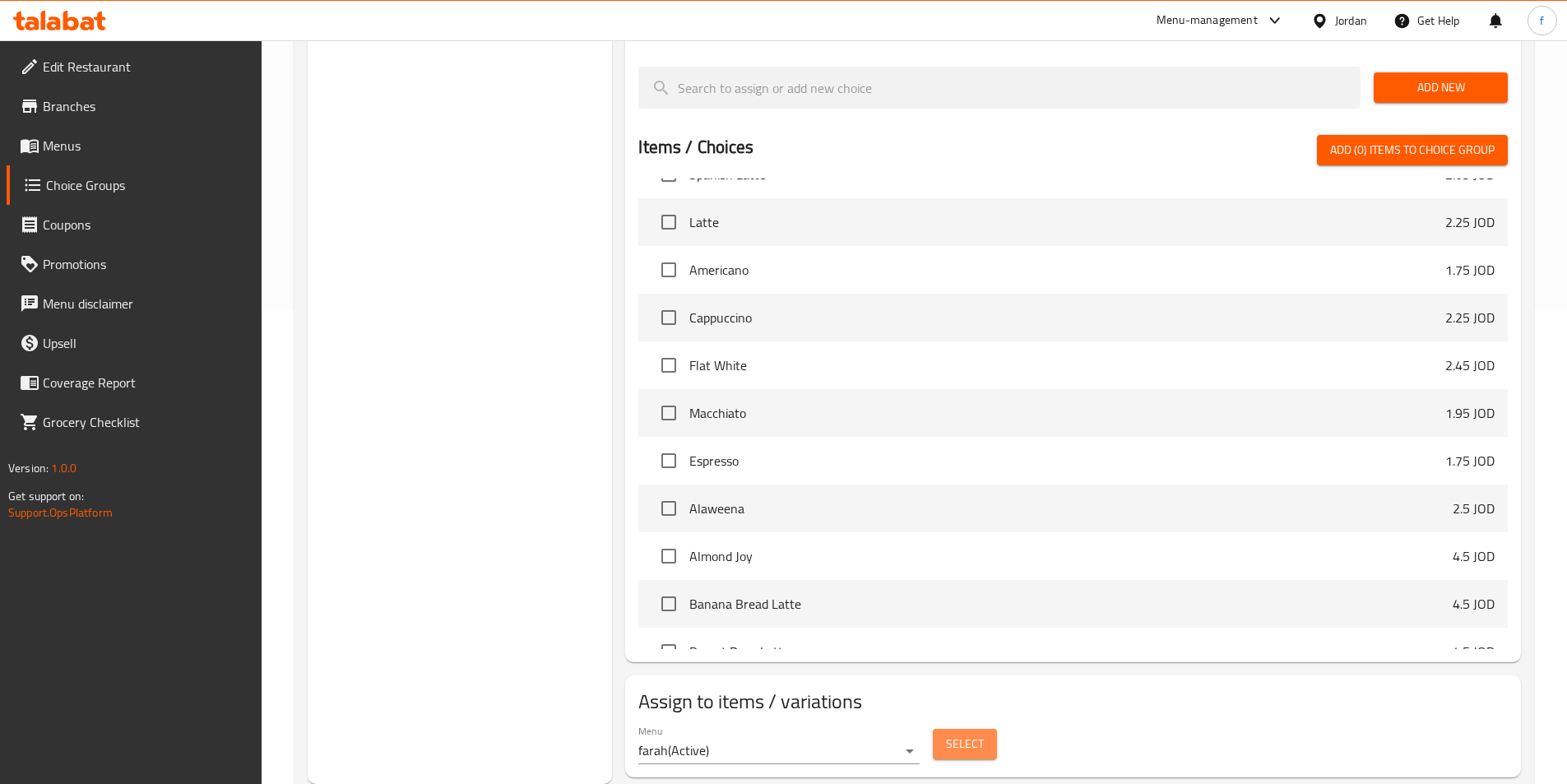
click at [955, 734] on span "Select" at bounding box center [965, 744] width 38 height 20
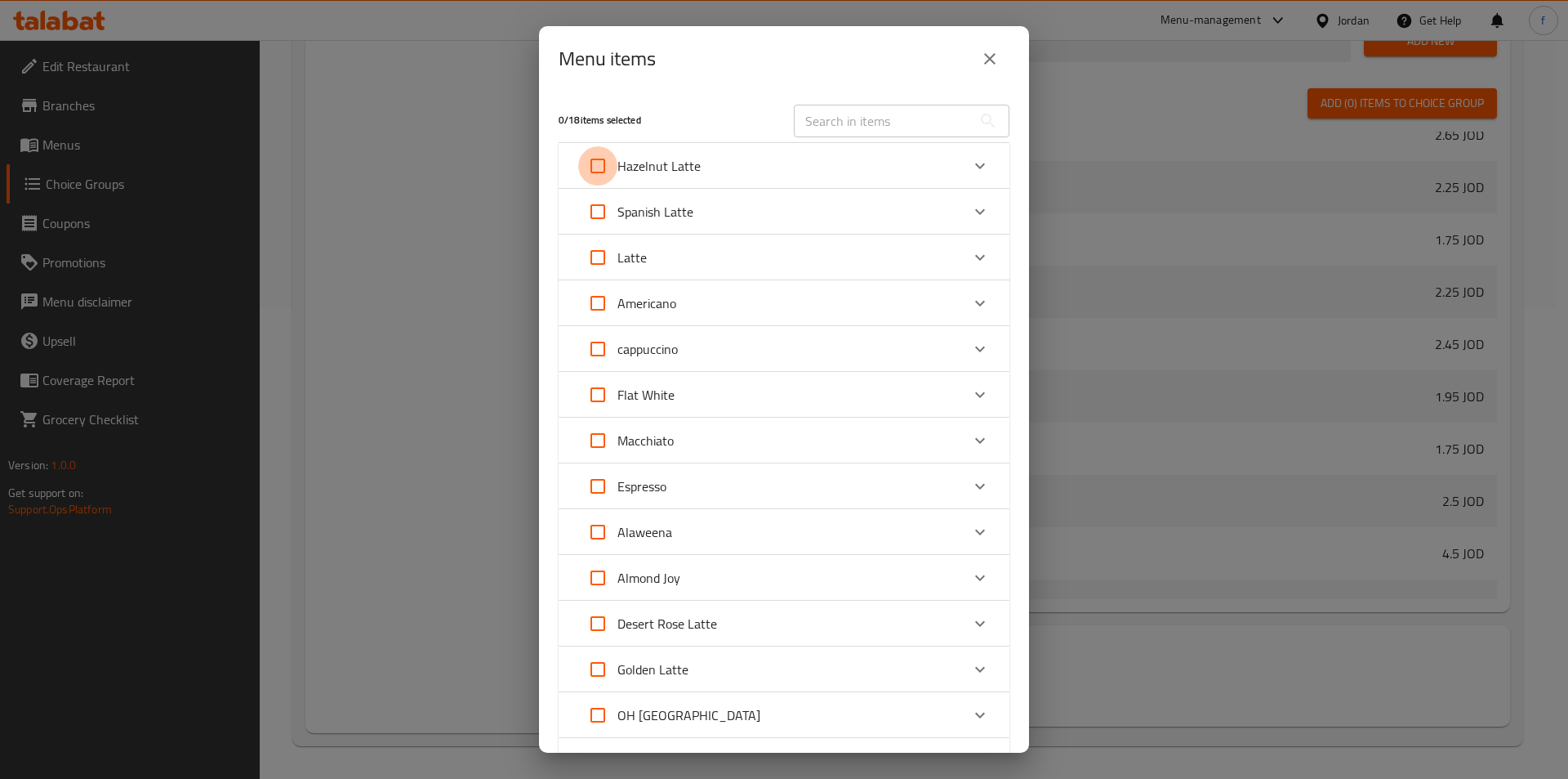
click at [609, 168] on input "Expand" at bounding box center [598, 165] width 39 height 39
checkbox input "true"
click at [609, 219] on input "Expand" at bounding box center [598, 211] width 39 height 39
checkbox input "true"
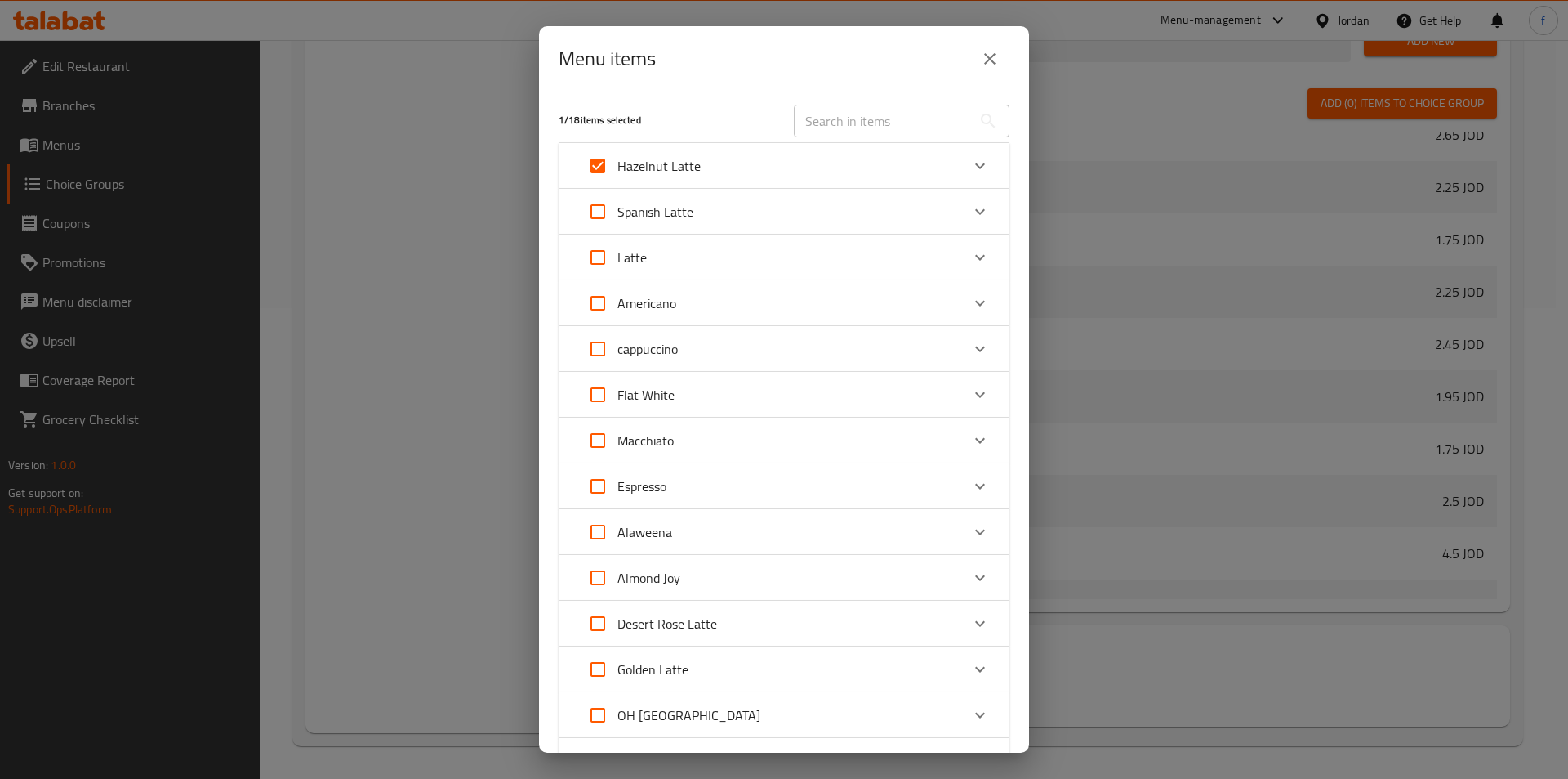
checkbox input "true"
click at [608, 259] on input "Expand" at bounding box center [598, 257] width 39 height 39
checkbox input "true"
click at [604, 307] on input "Expand" at bounding box center [598, 303] width 39 height 39
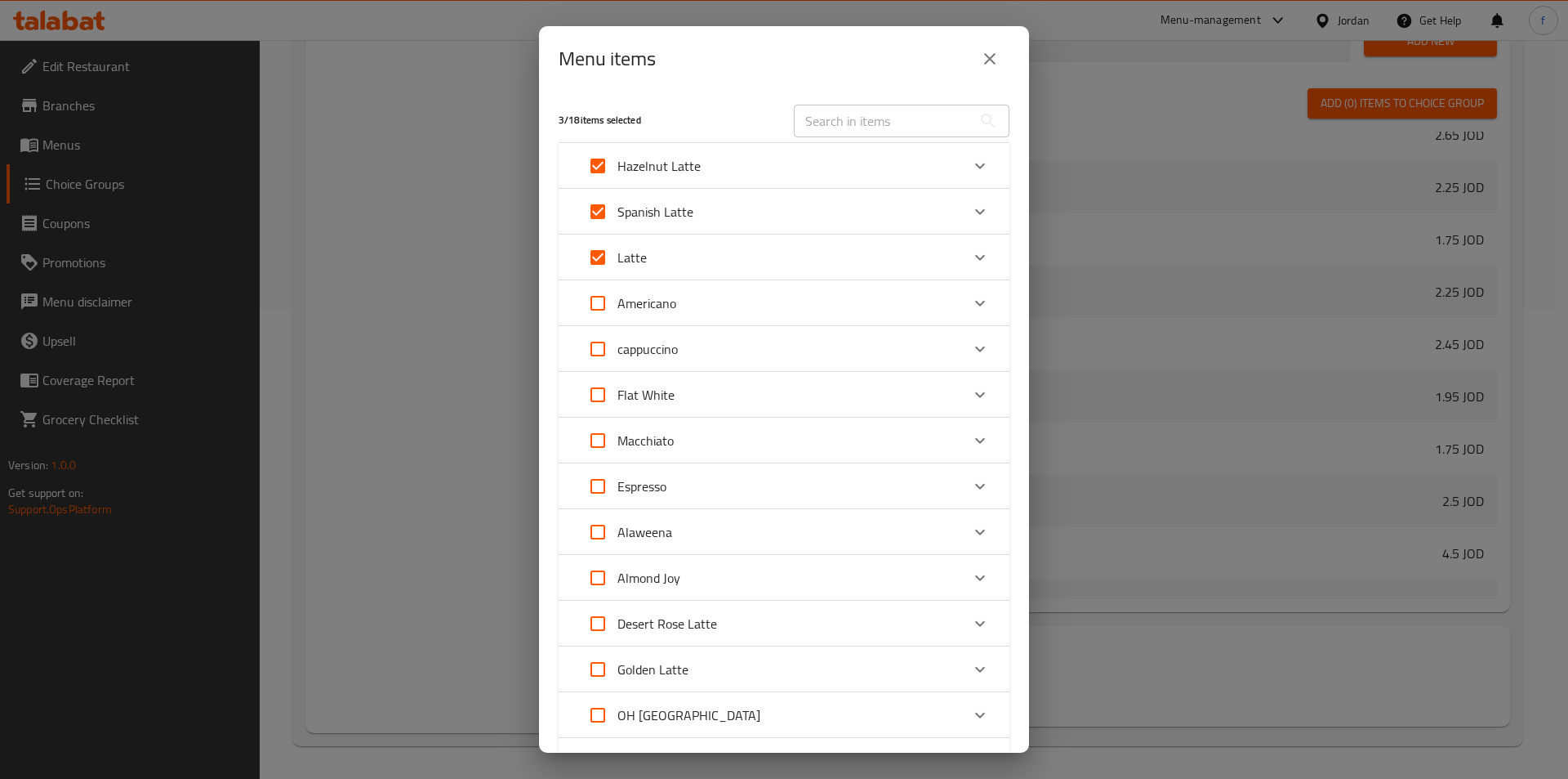
checkbox input "true"
click at [596, 348] on input "Expand" at bounding box center [598, 349] width 39 height 39
checkbox input "true"
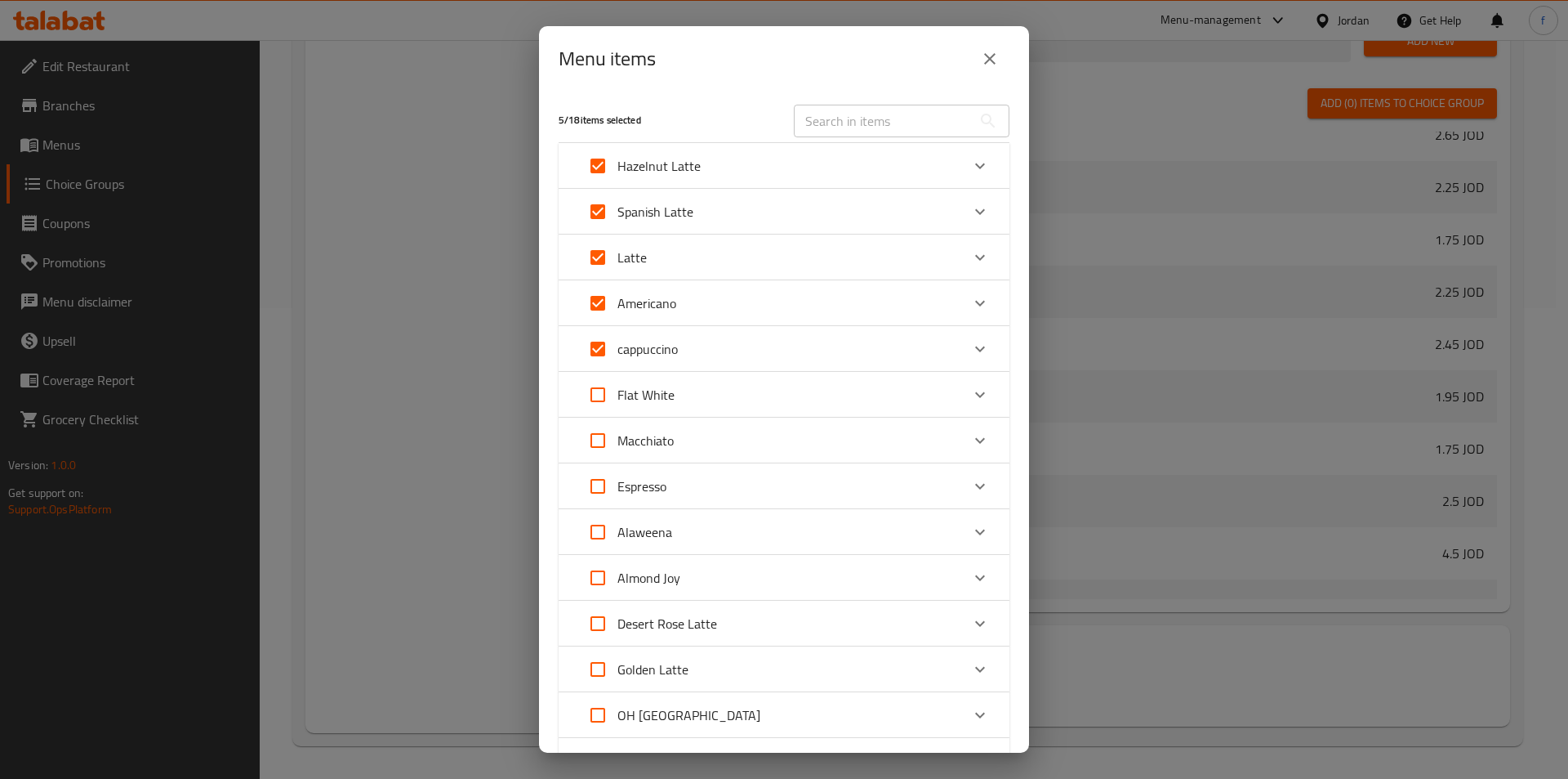
click at [601, 398] on input "Expand" at bounding box center [598, 395] width 39 height 39
checkbox input "true"
click at [602, 435] on input "Expand" at bounding box center [598, 440] width 39 height 39
checkbox input "true"
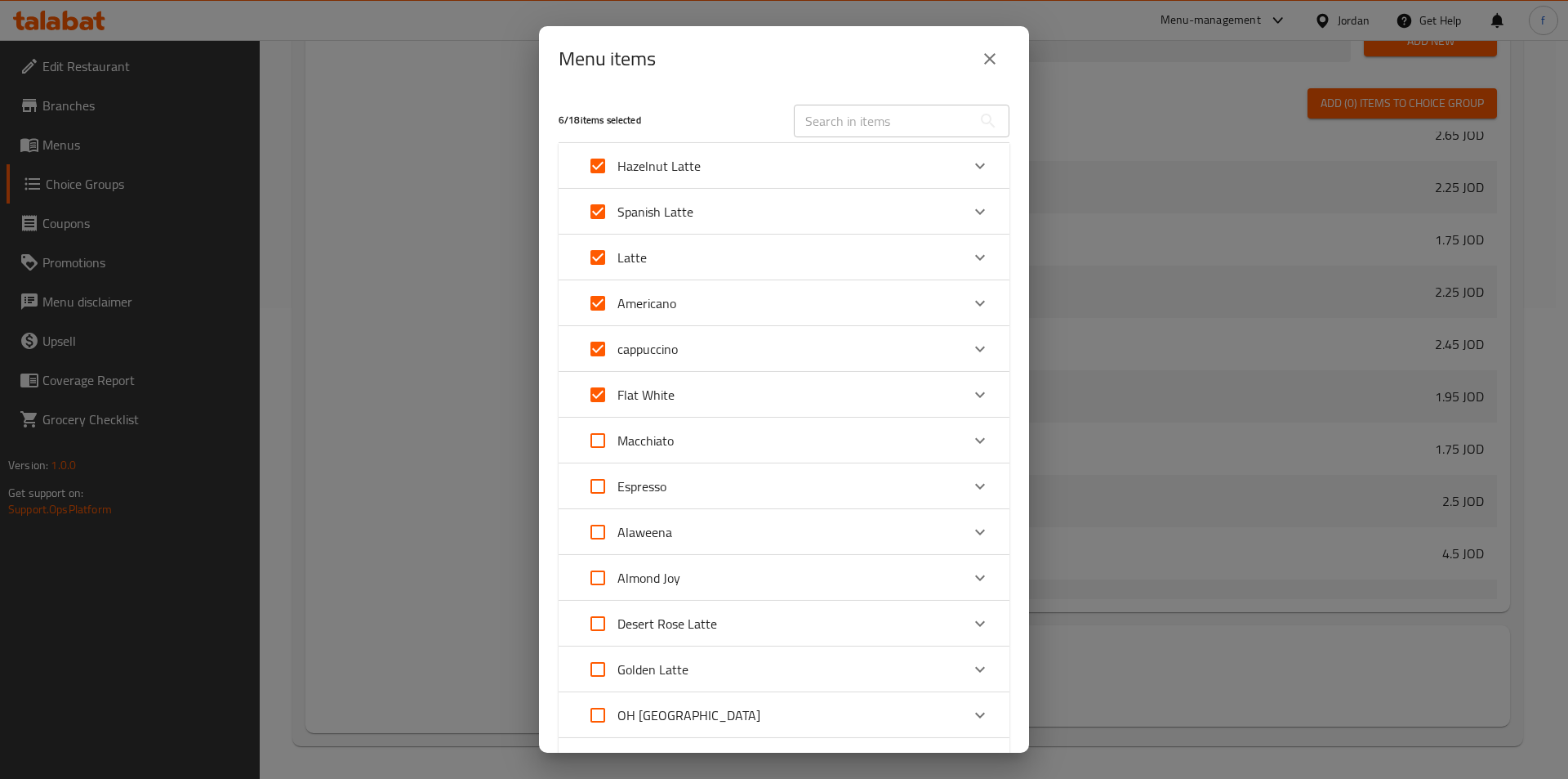
checkbox input "true"
click at [598, 535] on input "Expand" at bounding box center [598, 531] width 39 height 39
checkbox input "true"
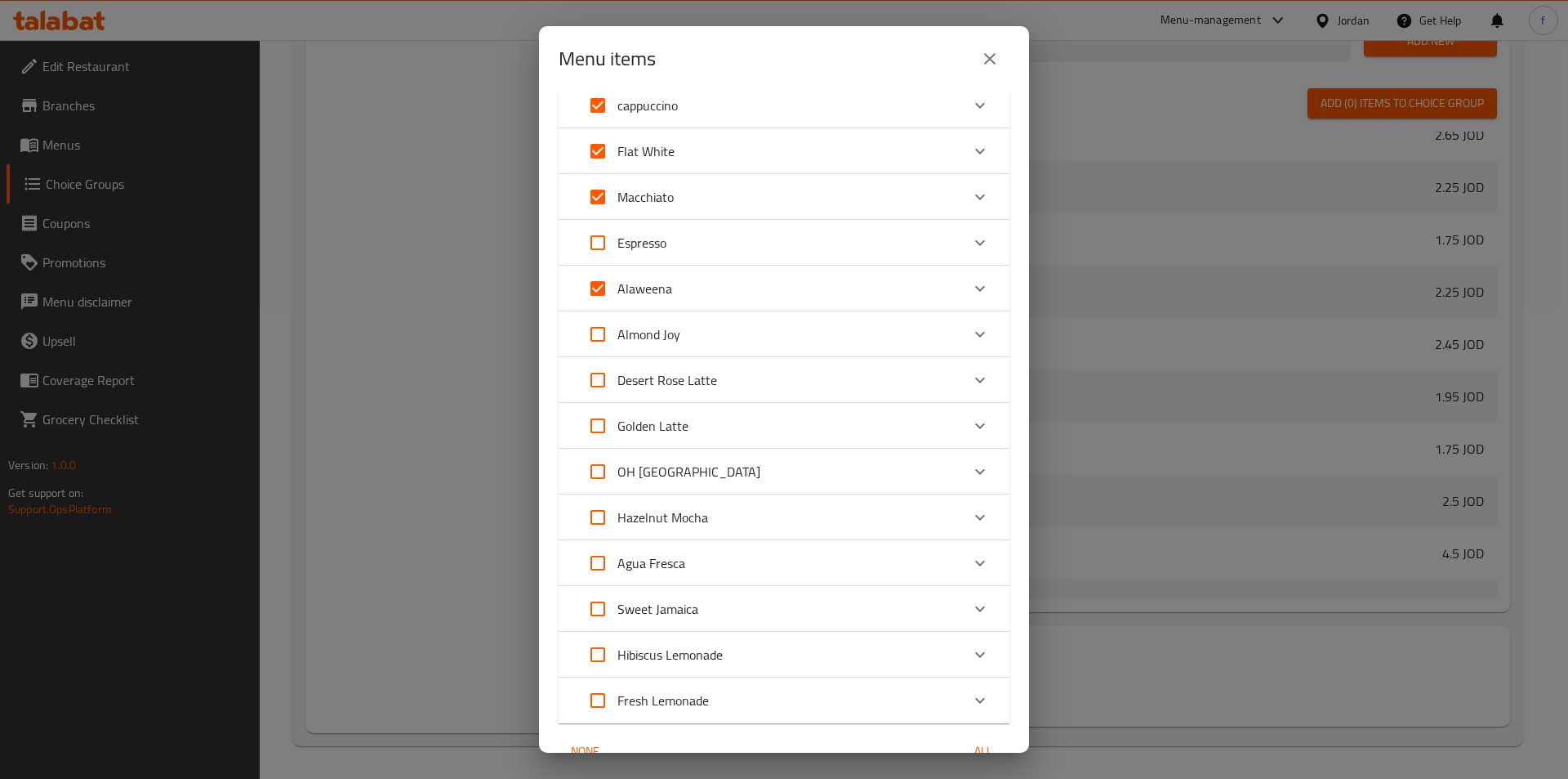
scroll to position [245, 0]
click at [593, 339] on input "Expand" at bounding box center [598, 332] width 39 height 39
checkbox input "true"
click at [604, 384] on input "Expand" at bounding box center [598, 378] width 39 height 39
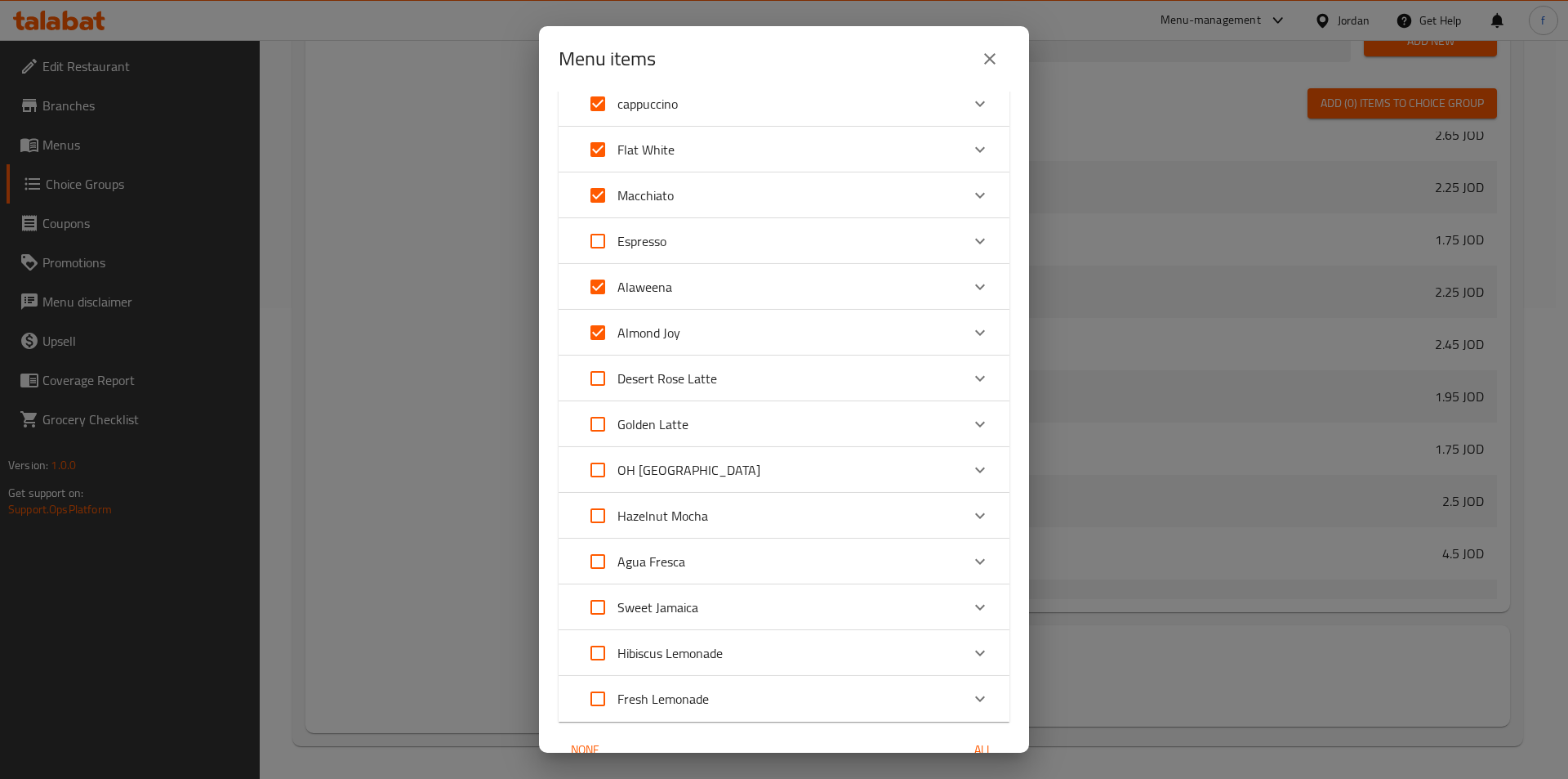
checkbox input "true"
click at [602, 420] on input "Expand" at bounding box center [598, 424] width 39 height 39
checkbox input "true"
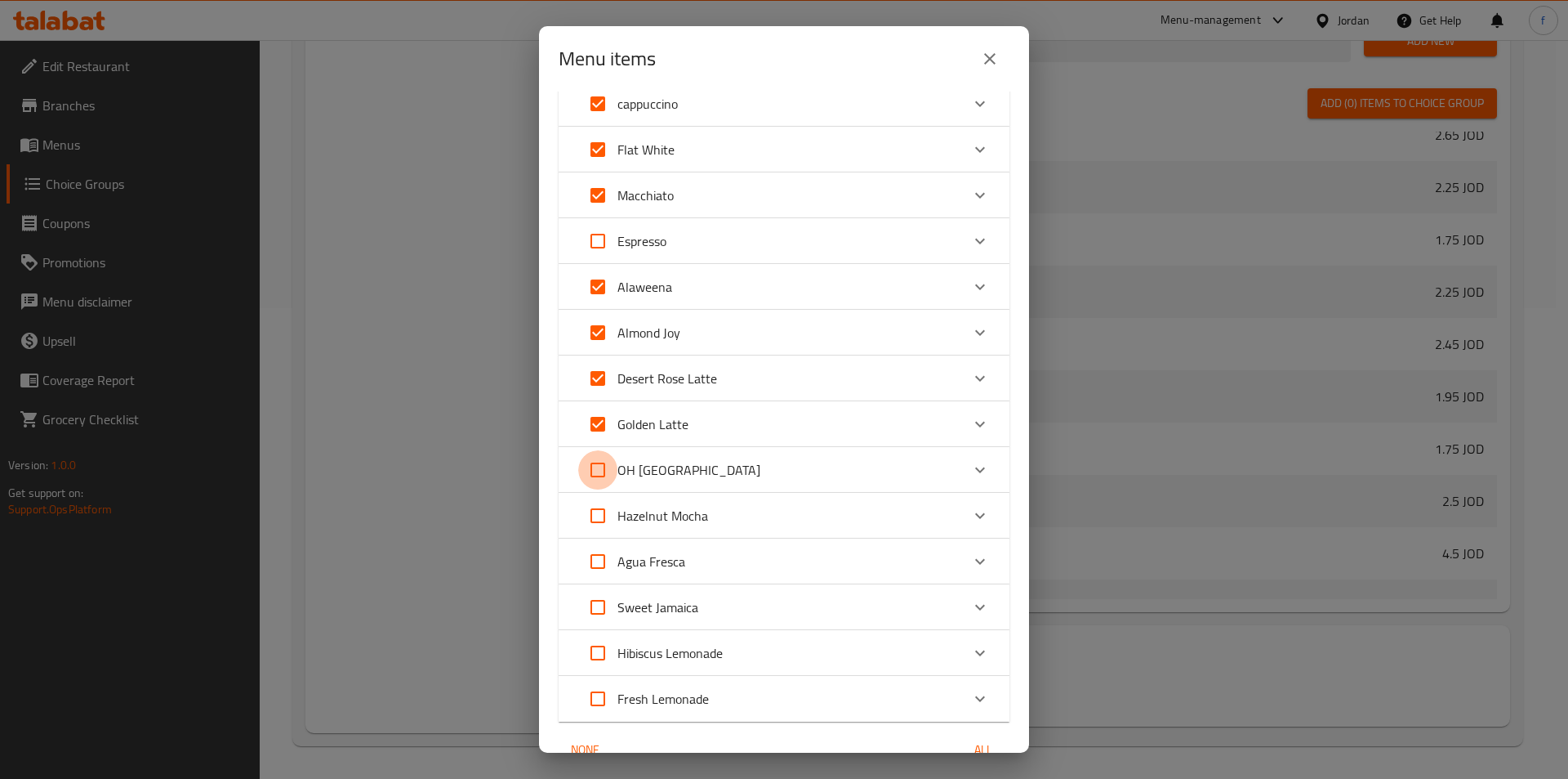
click at [601, 477] on input "Expand" at bounding box center [598, 470] width 39 height 39
checkbox input "true"
click at [607, 522] on input "Expand" at bounding box center [598, 515] width 39 height 39
checkbox input "true"
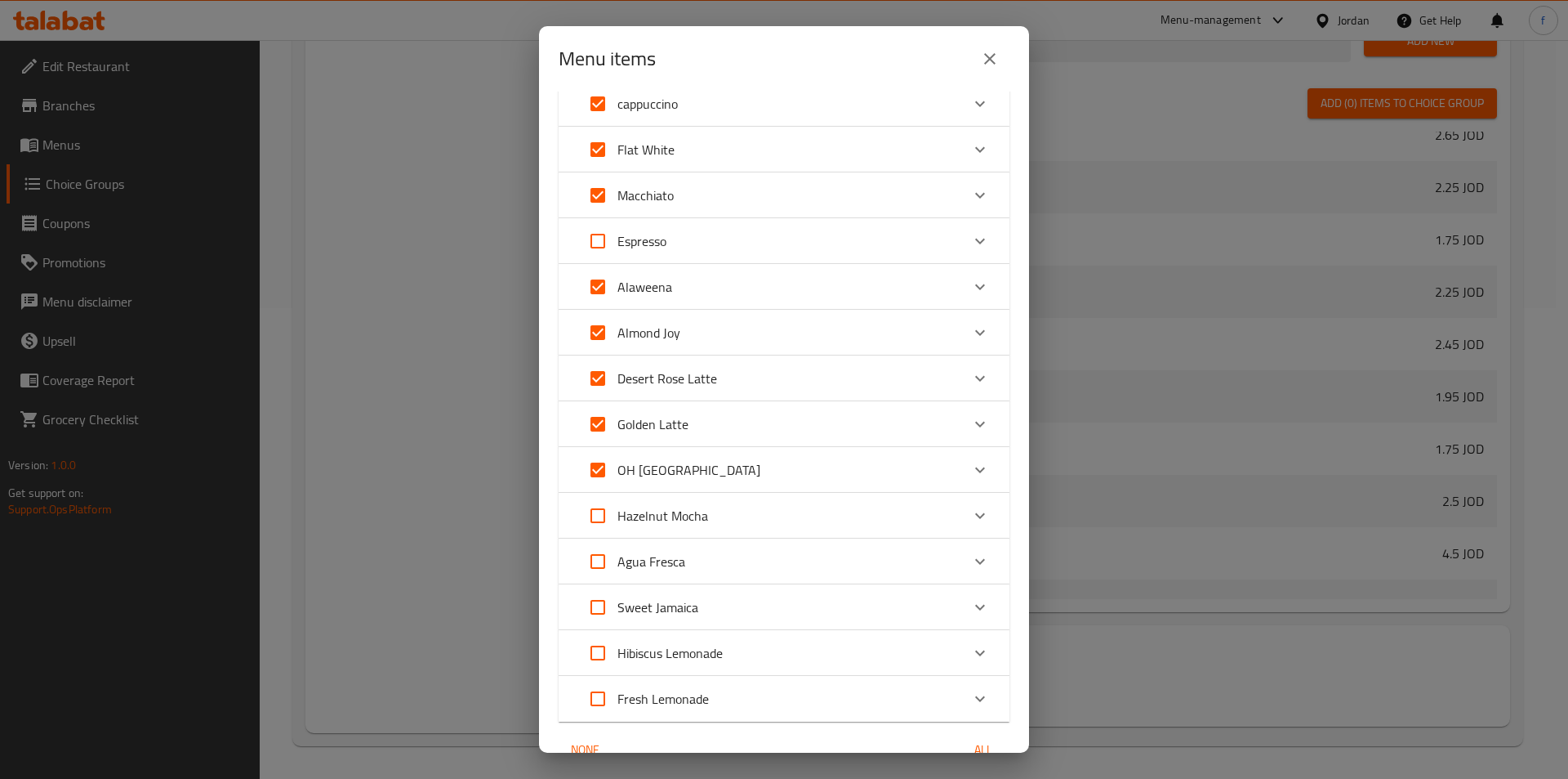
checkbox input "true"
click at [604, 569] on input "Expand" at bounding box center [598, 560] width 39 height 39
checkbox input "true"
click at [599, 616] on input "Expand" at bounding box center [598, 606] width 39 height 39
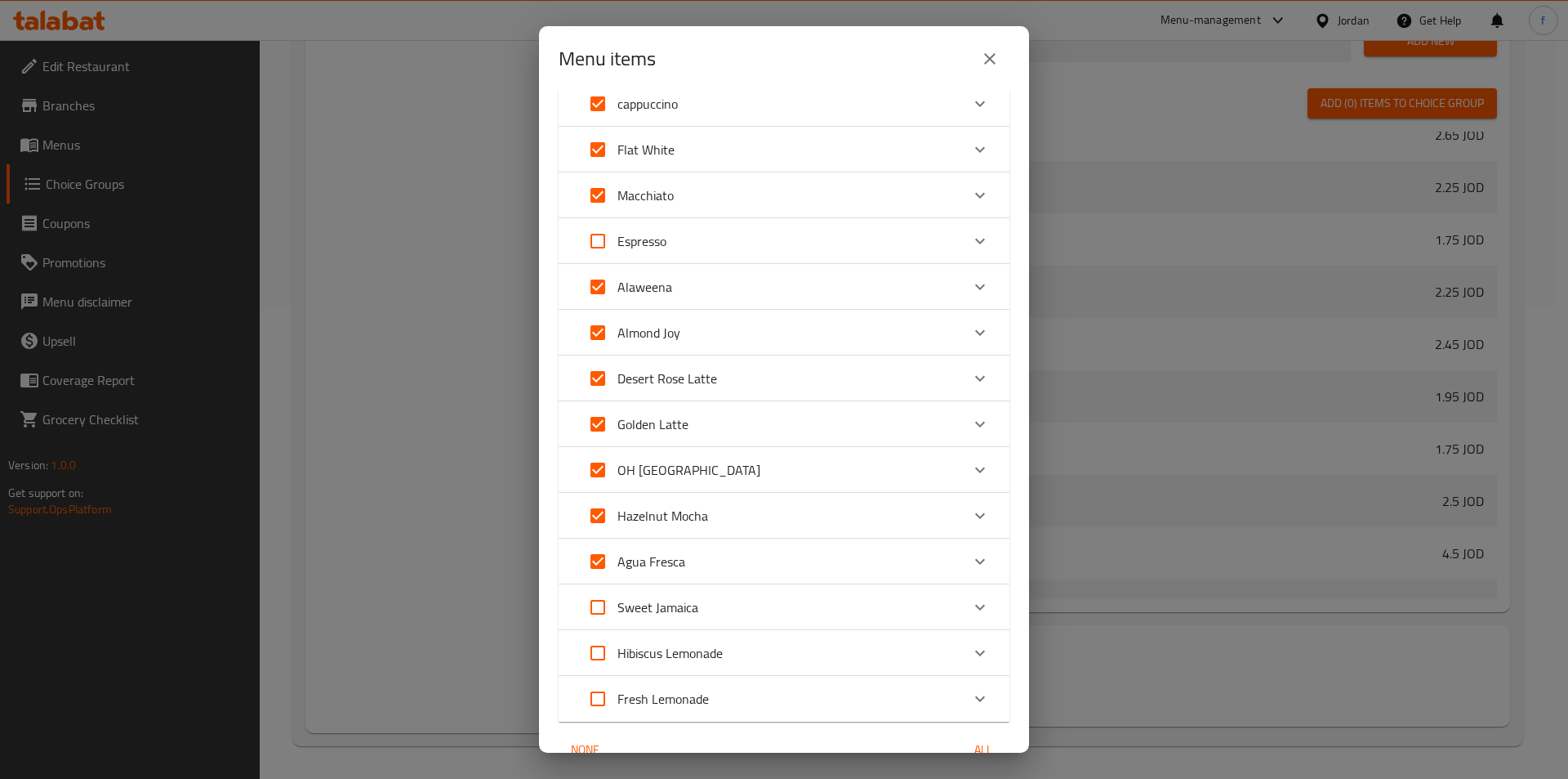
checkbox input "true"
click at [599, 661] on input "Expand" at bounding box center [598, 652] width 39 height 39
checkbox input "true"
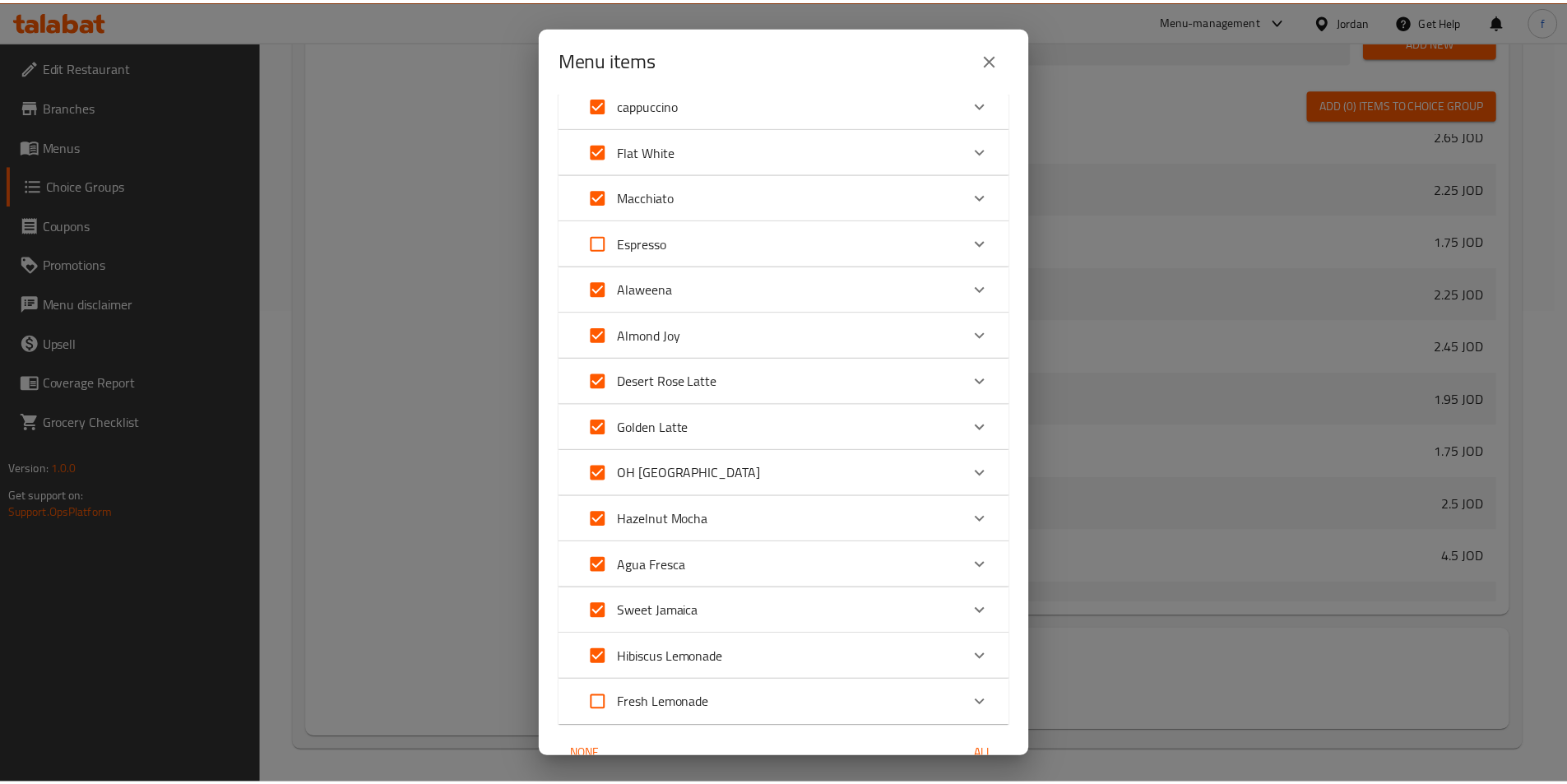
scroll to position [330, 0]
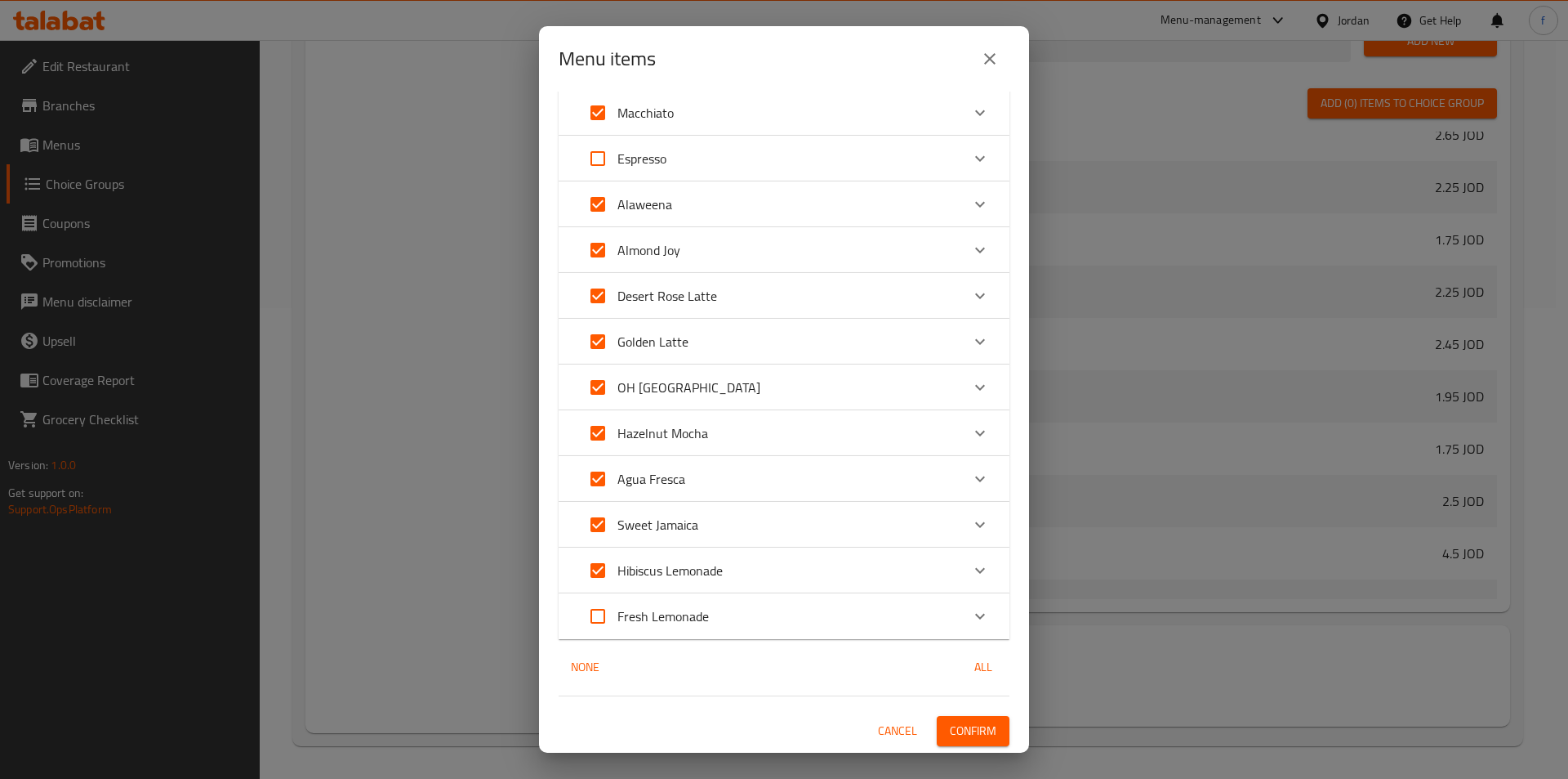
click at [974, 735] on span "Confirm" at bounding box center [973, 731] width 47 height 20
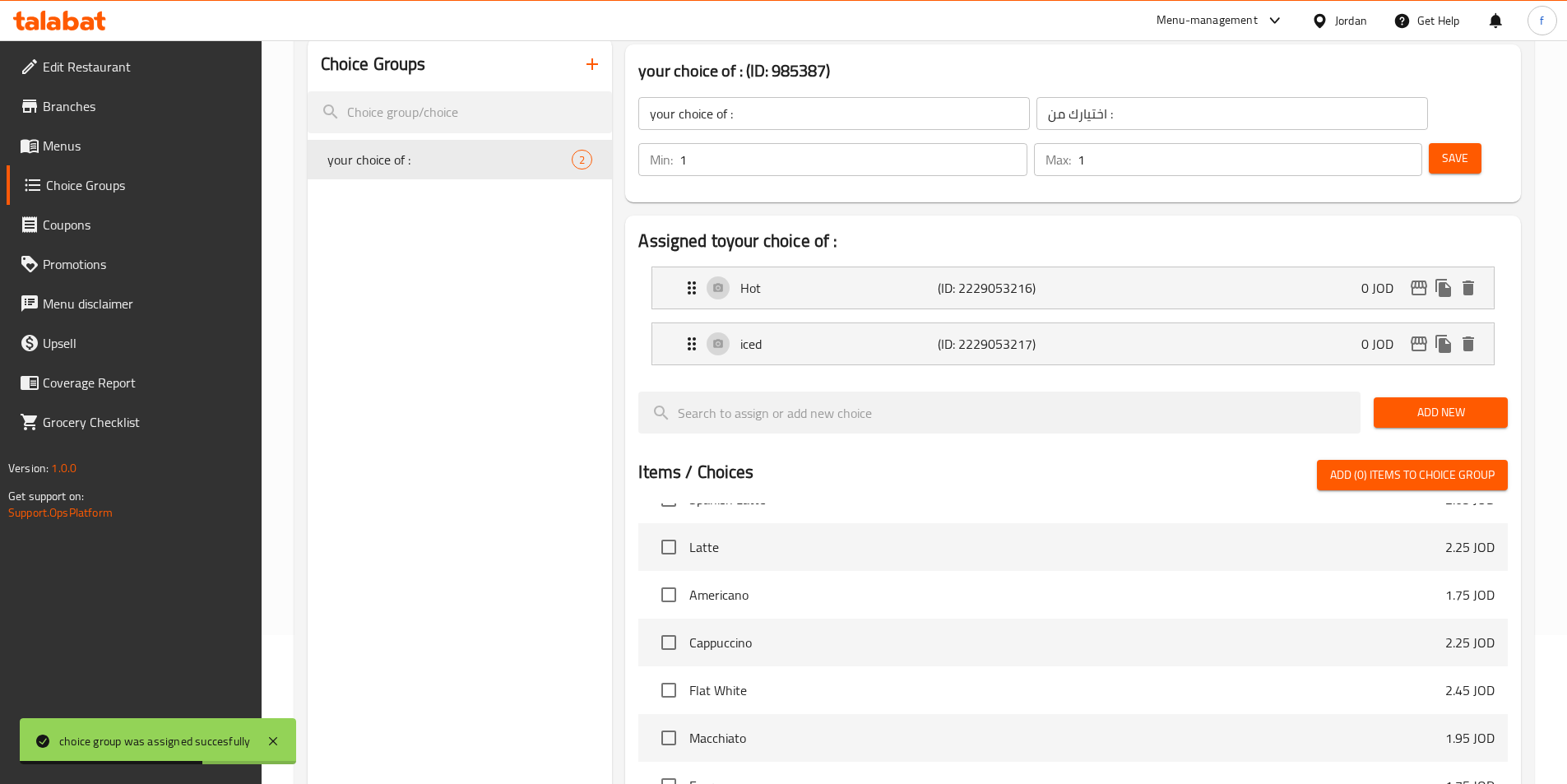
scroll to position [0, 0]
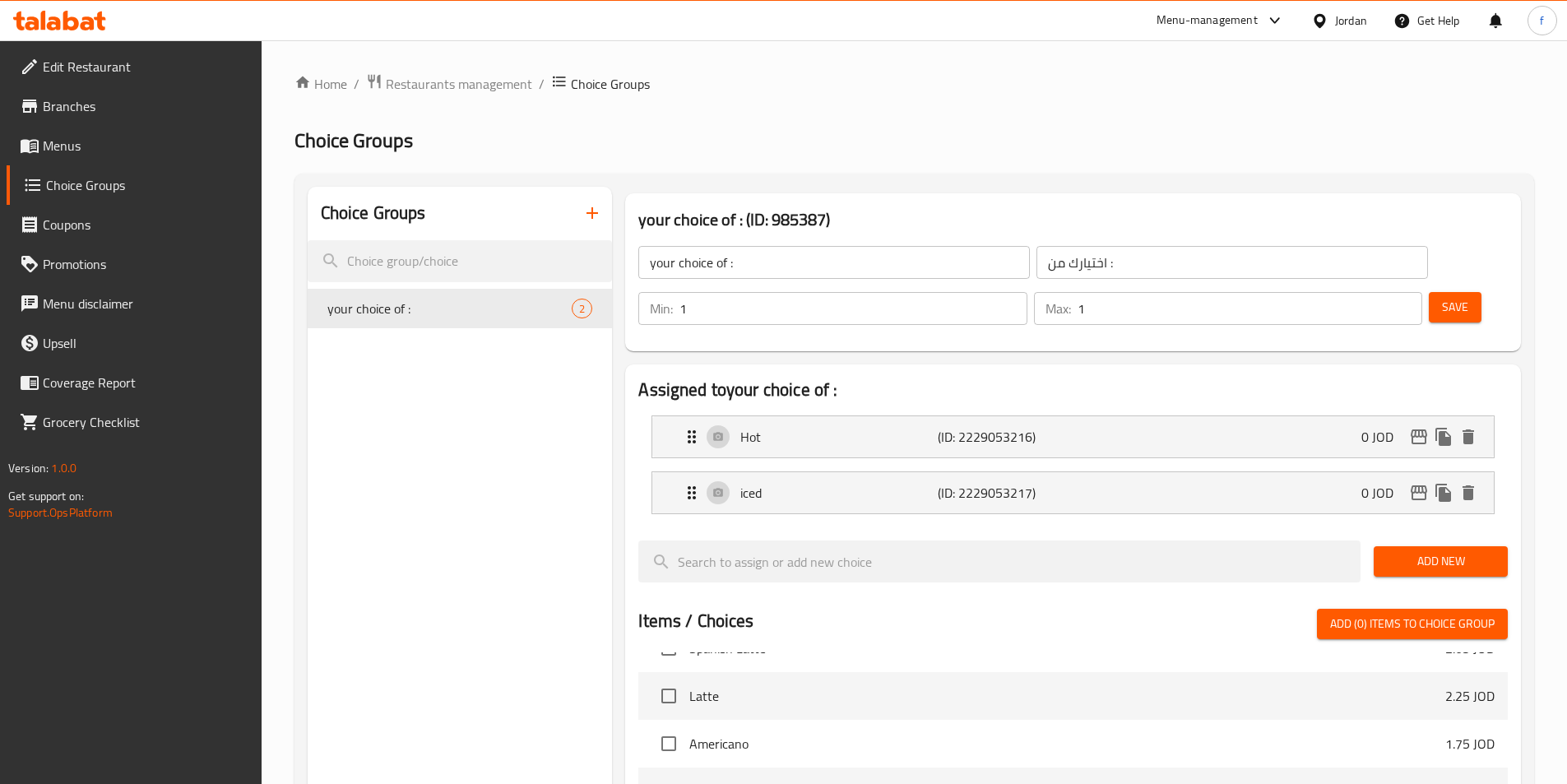
click at [582, 217] on button "button" at bounding box center [592, 212] width 39 height 39
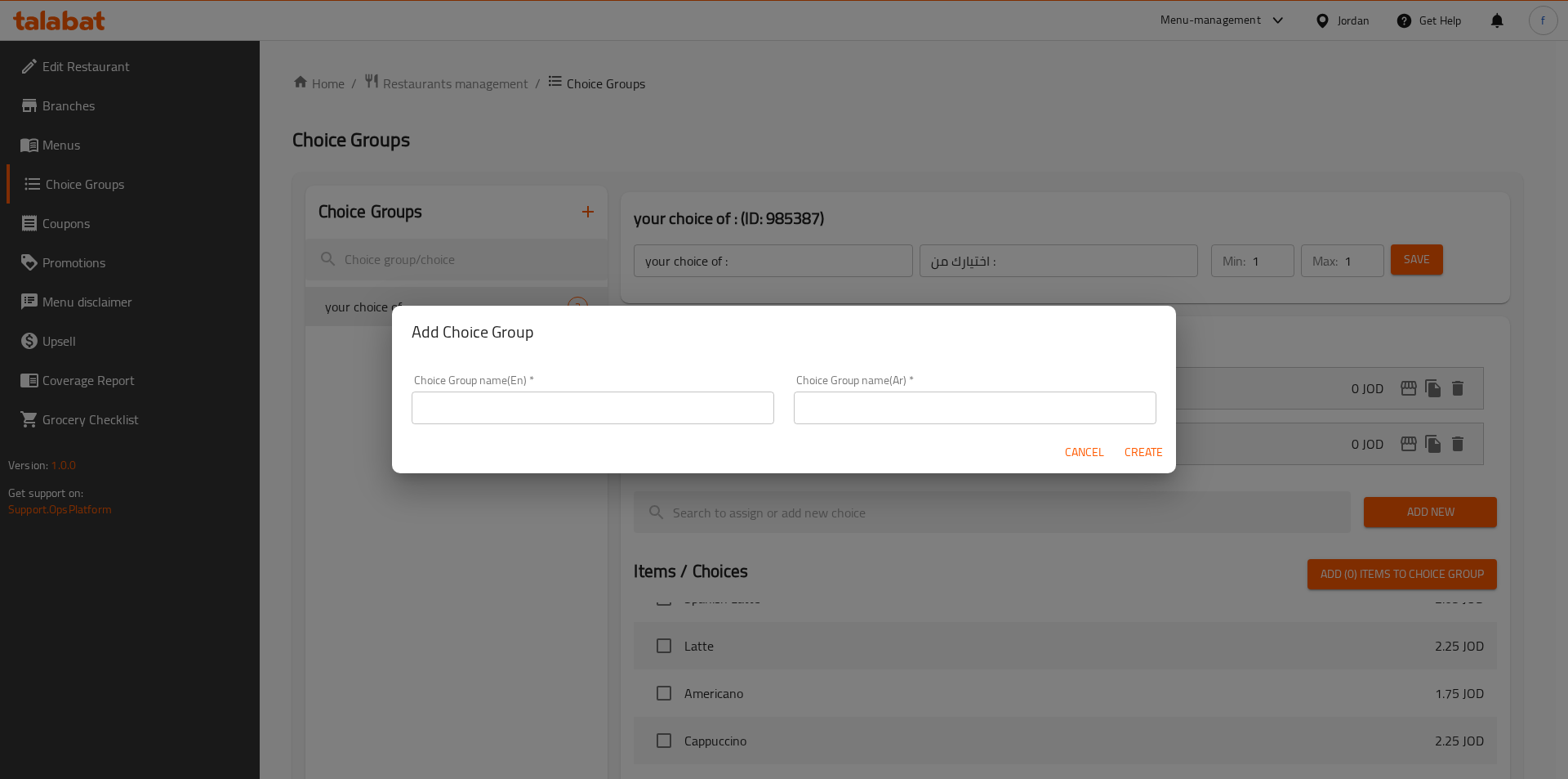
click at [481, 396] on input "text" at bounding box center [593, 407] width 363 height 33
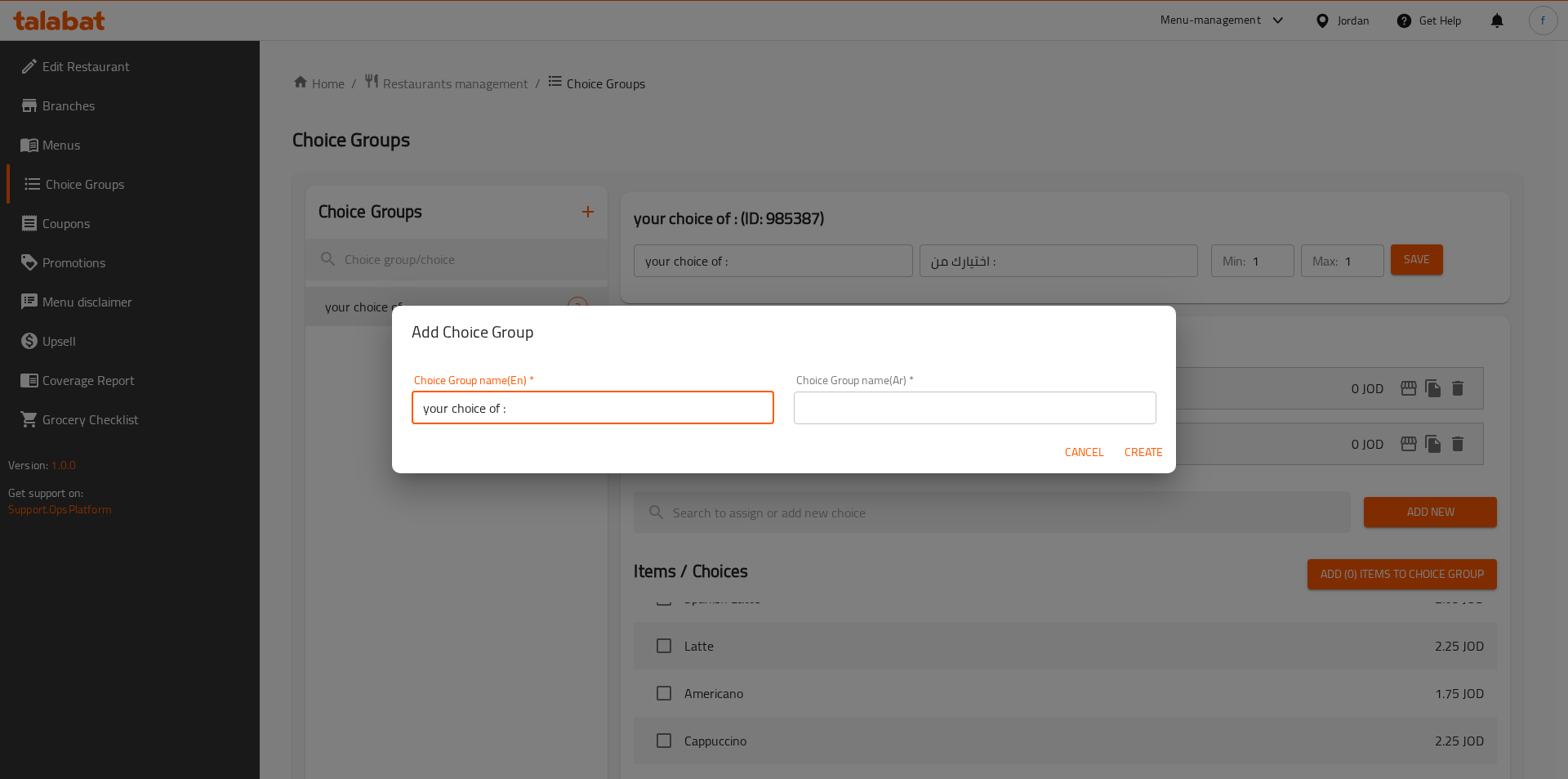
type input "your choice of :"
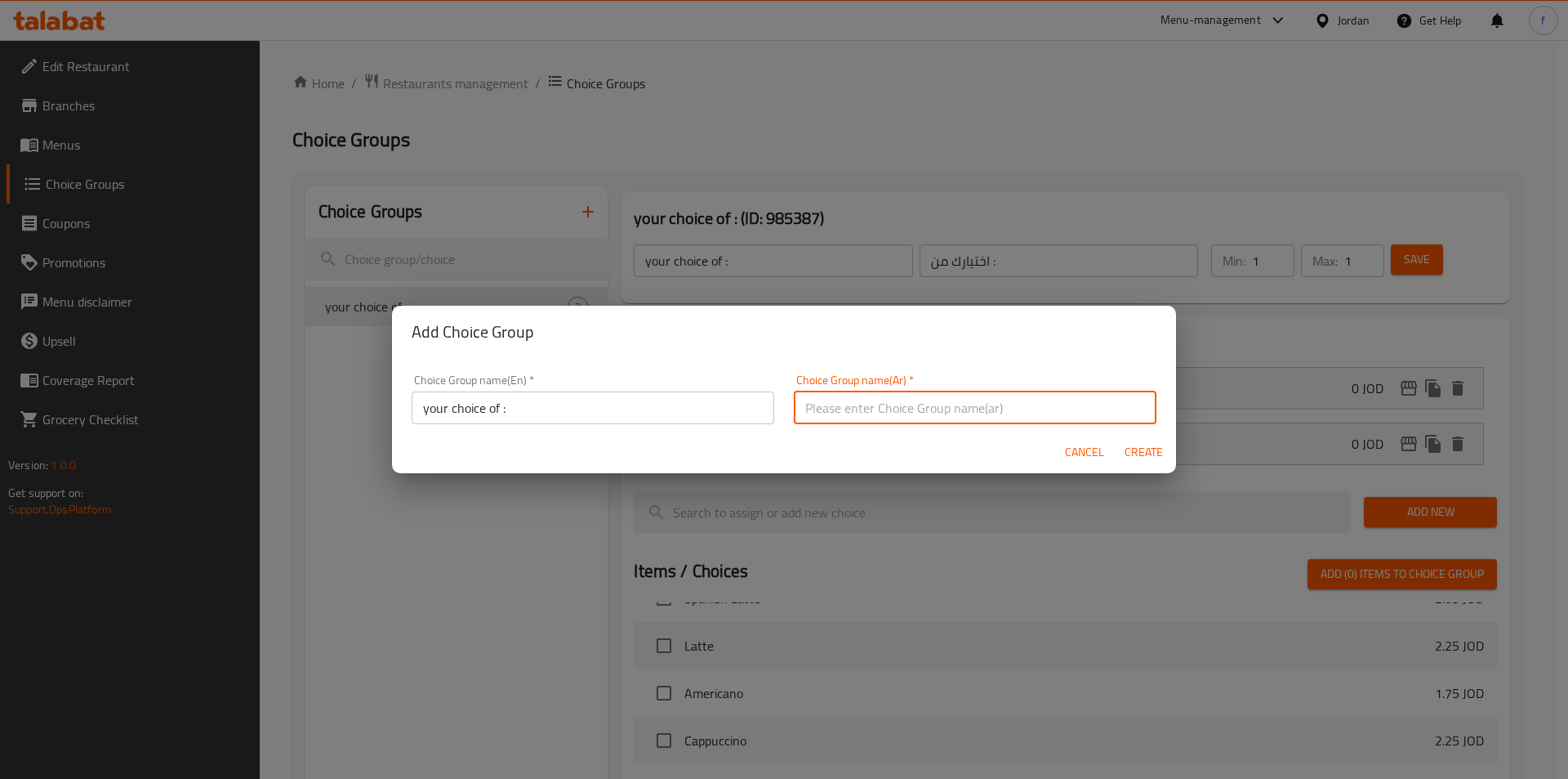
click at [852, 406] on input "text" at bounding box center [974, 407] width 363 height 33
type input "اختيارك من :"
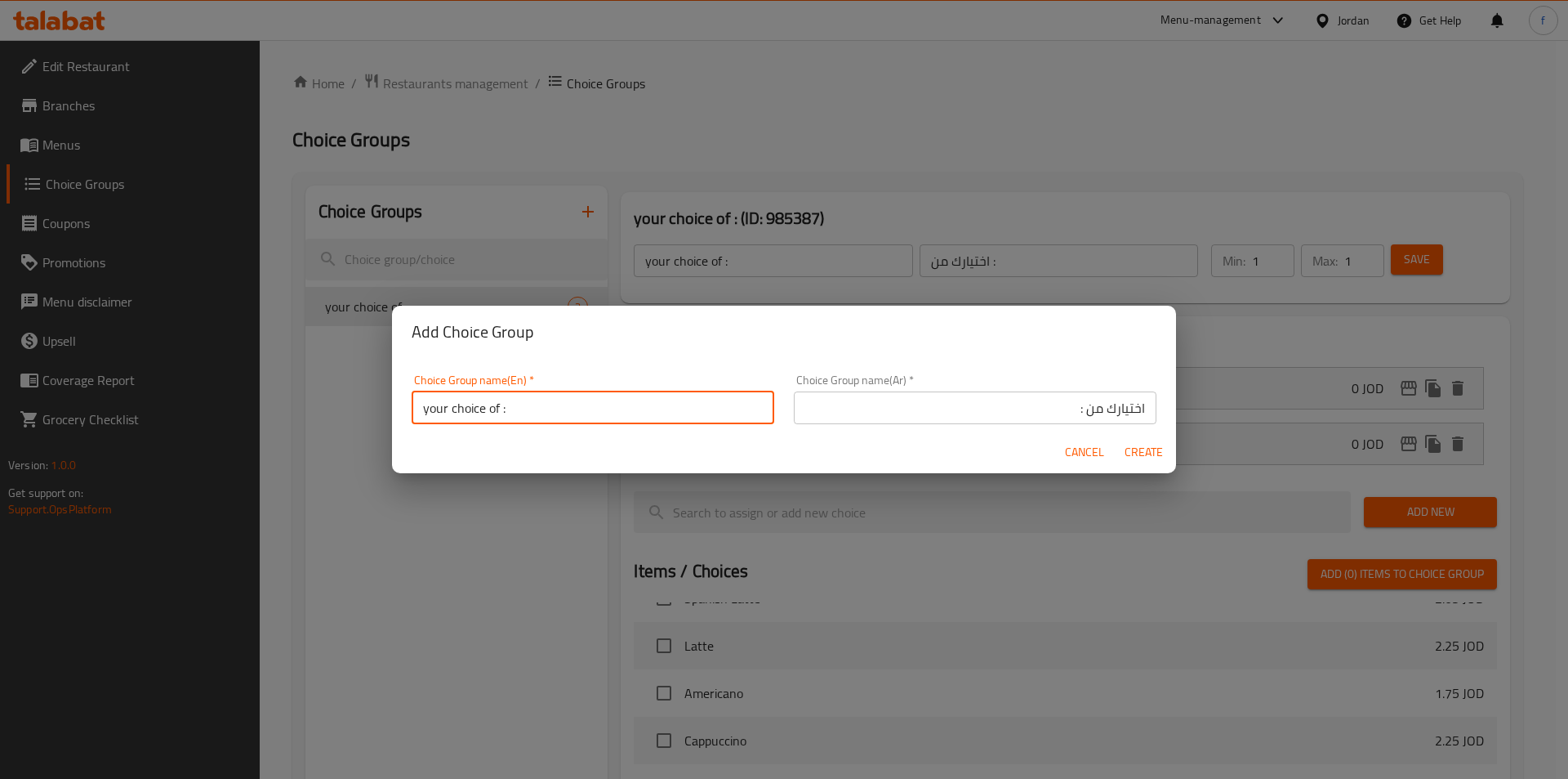
click at [609, 413] on input "your choice of :" at bounding box center [593, 407] width 363 height 33
type input "your choice of :"
click at [1149, 448] on span "Create" at bounding box center [1143, 452] width 39 height 20
type input "your choice of :"
type input "اختيارك من :"
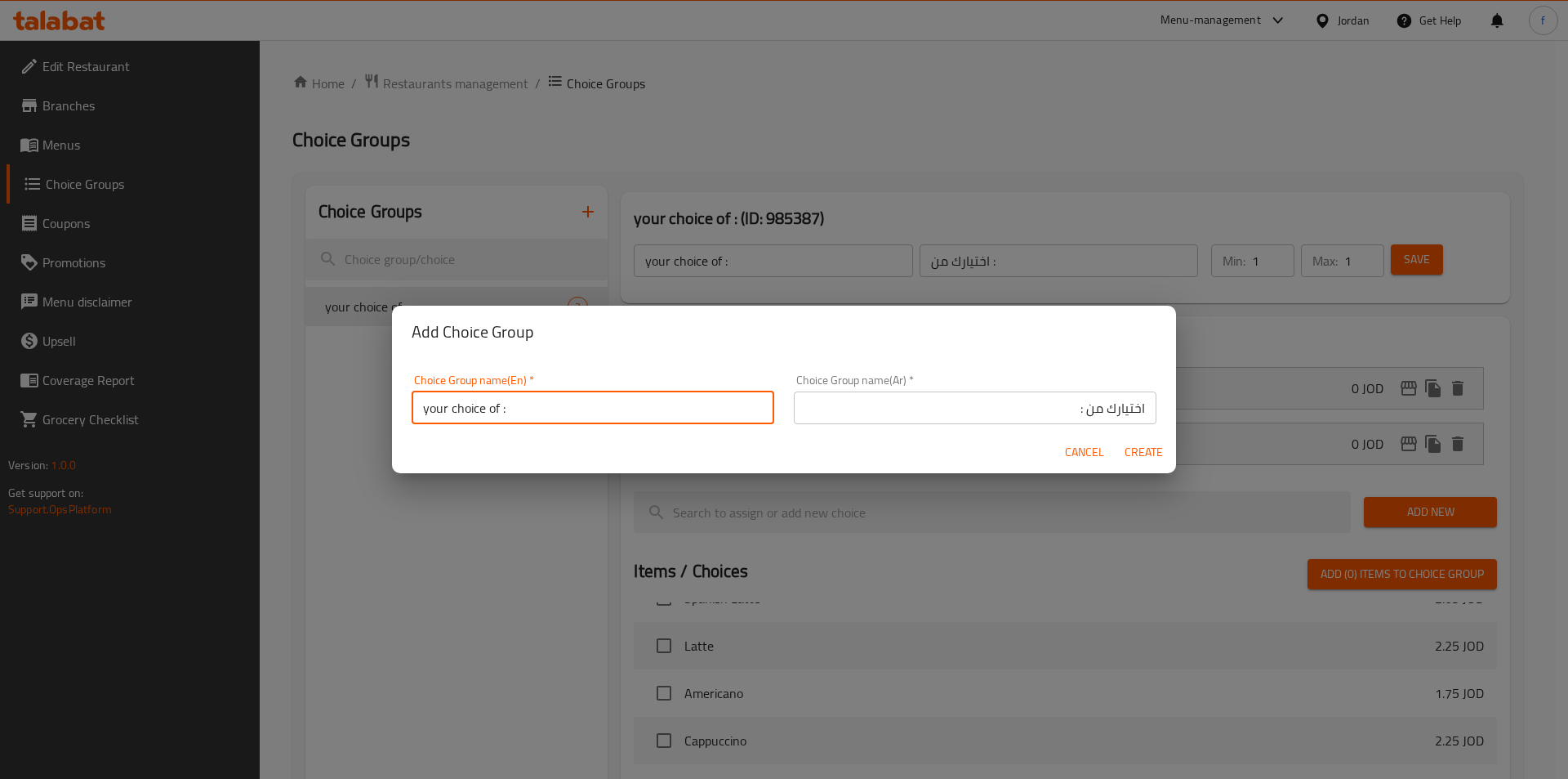
type input "0"
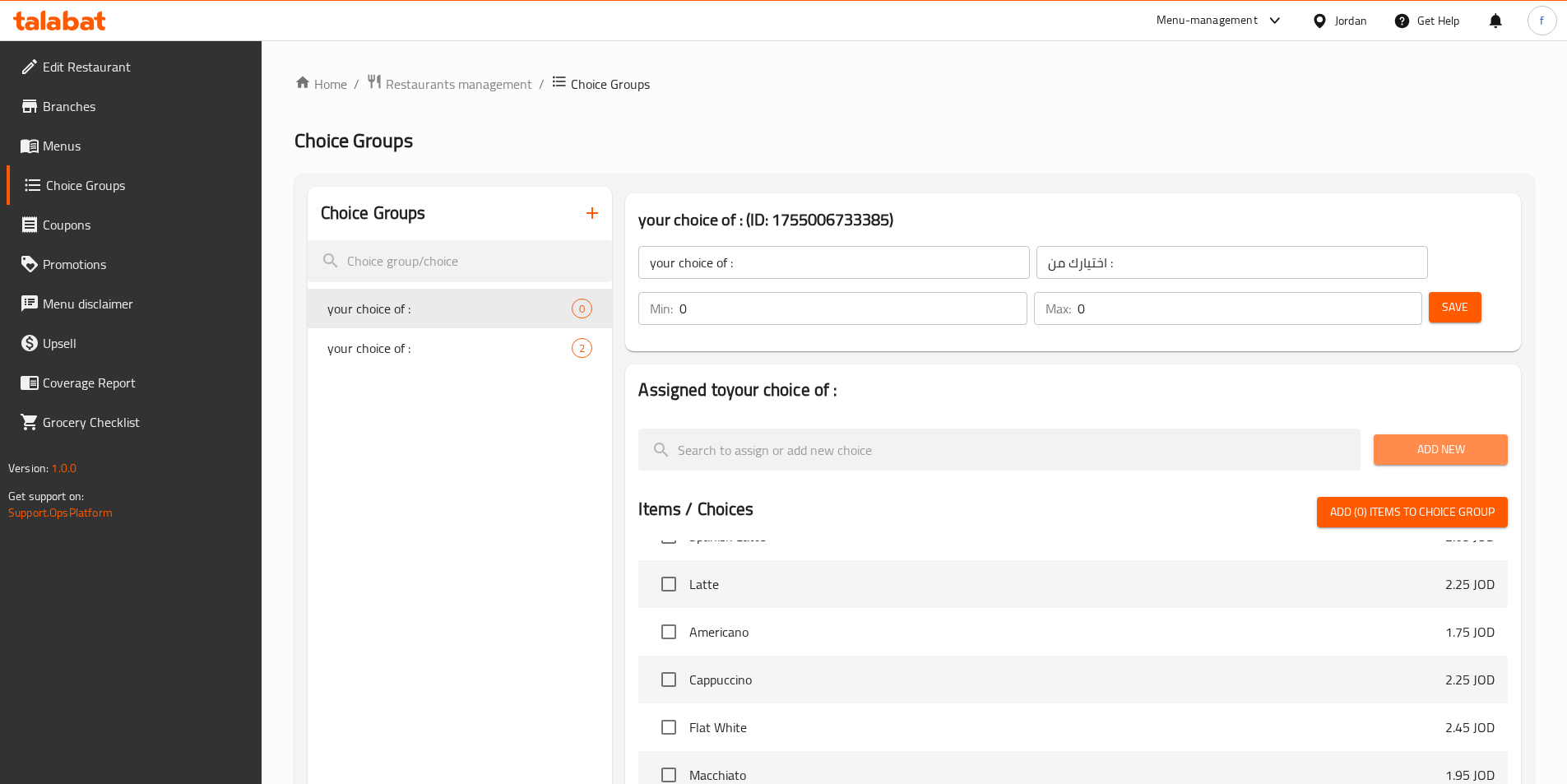
click at [1468, 439] on span "Add New" at bounding box center [1441, 449] width 107 height 20
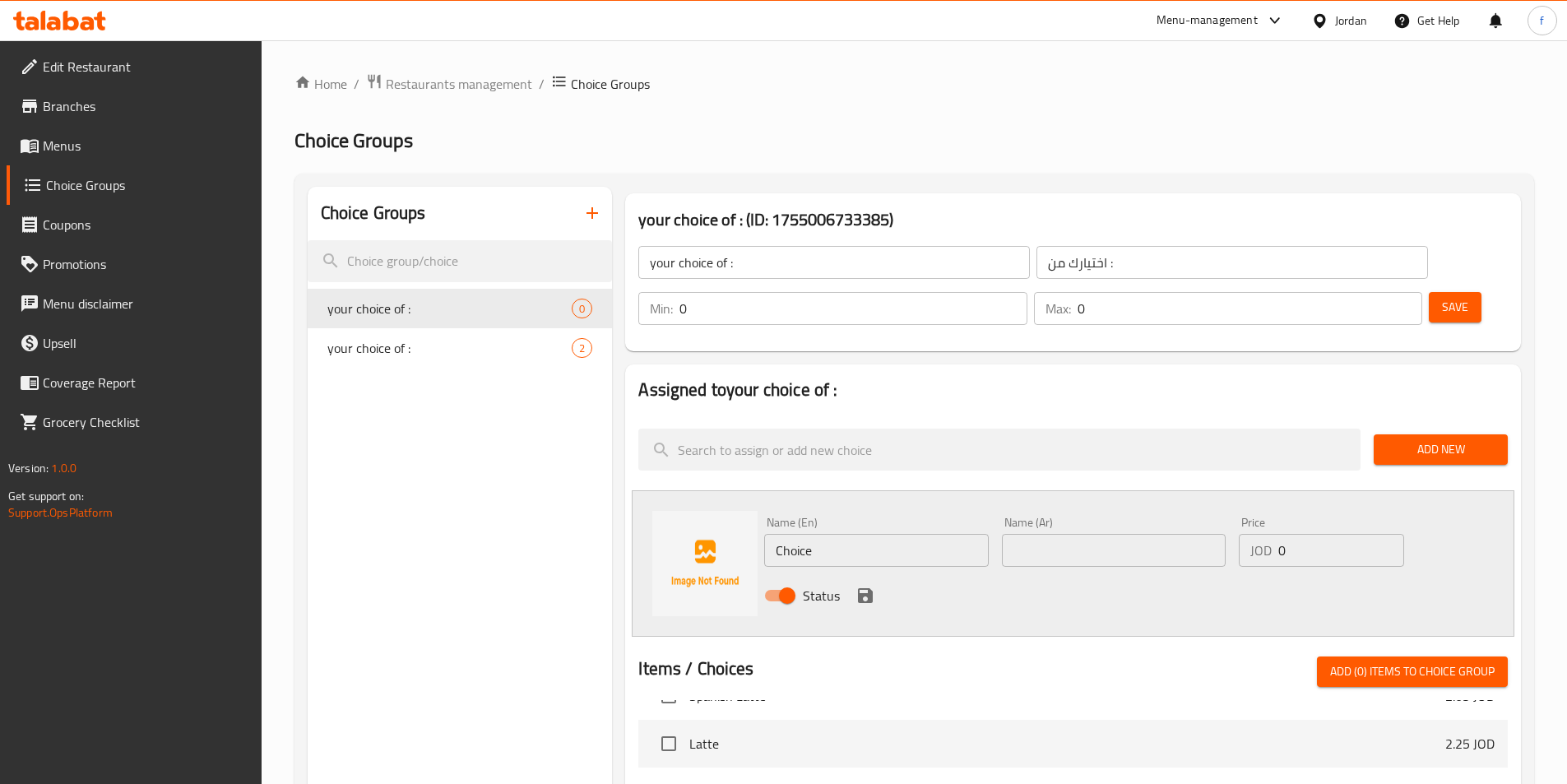
click at [798, 534] on input "Choice" at bounding box center [876, 550] width 223 height 33
paste input "Extra Espresso Shot"
click at [883, 534] on input "Extra Espresso Shot" at bounding box center [876, 550] width 223 height 33
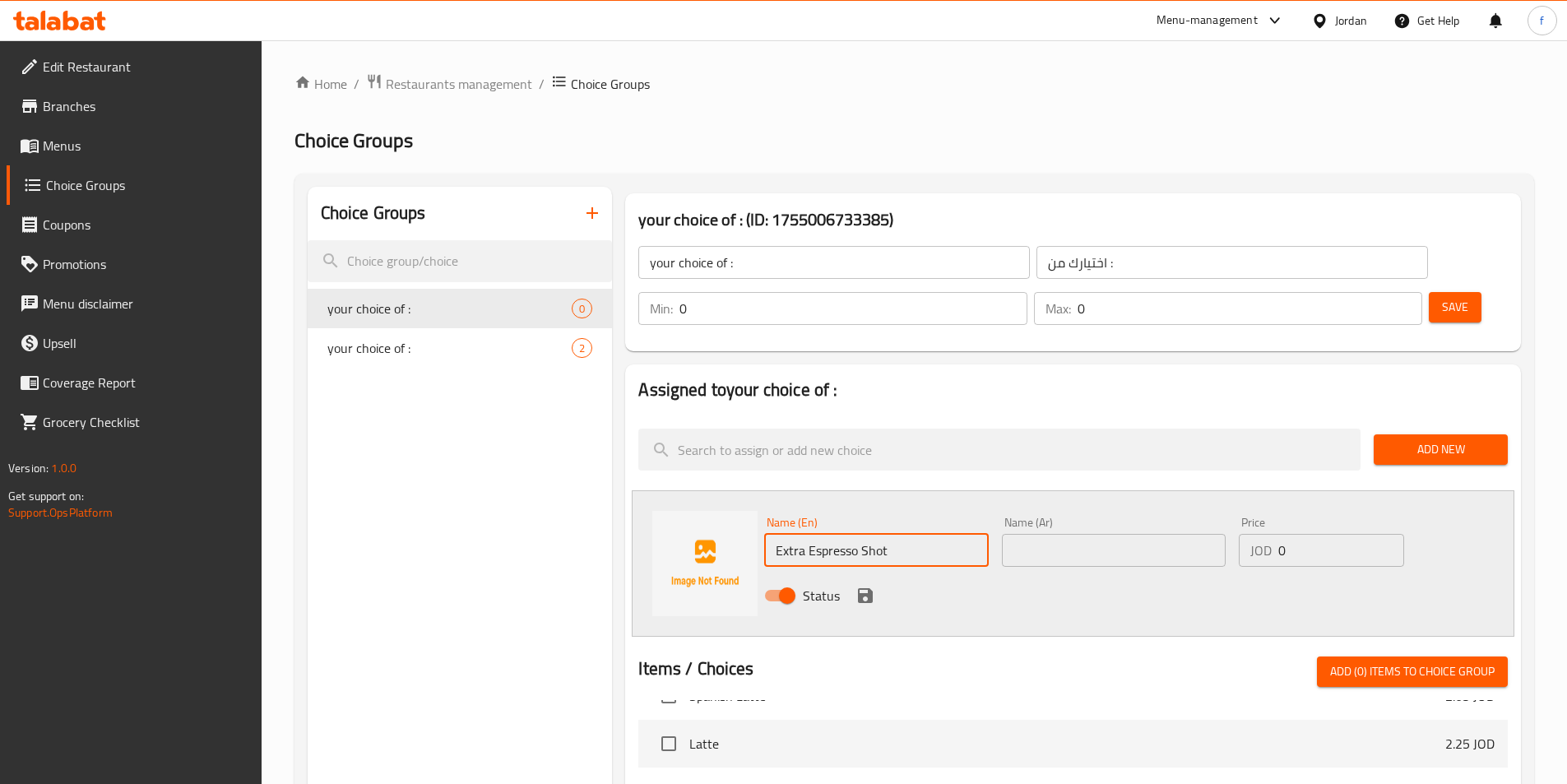
type input "Extra Espresso Shot"
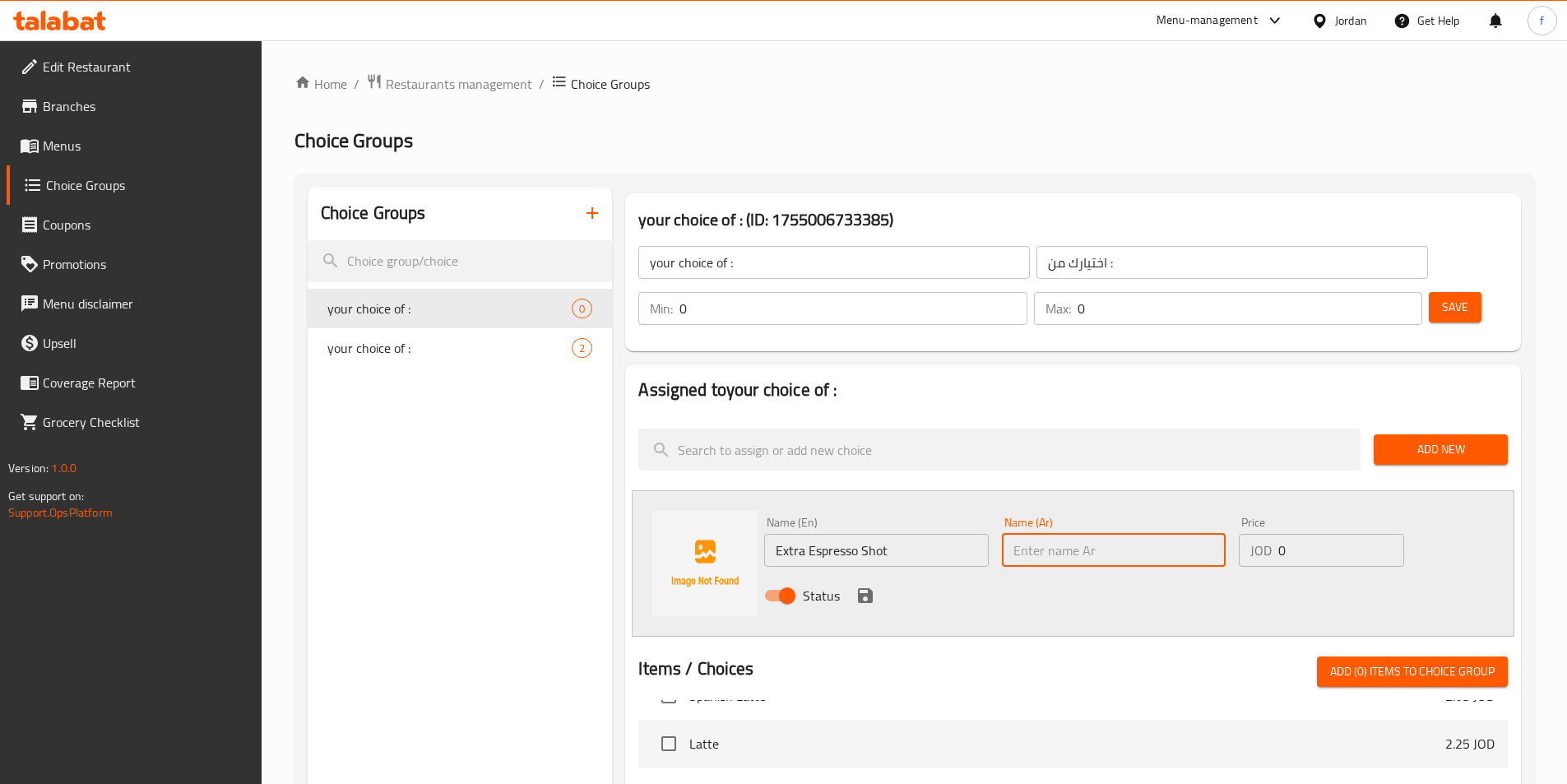
click at [1080, 534] on input "text" at bounding box center [1114, 550] width 223 height 33
paste input "شوت إسبريسو"
click at [795, 534] on input "Extra Espresso Shot" at bounding box center [876, 550] width 223 height 33
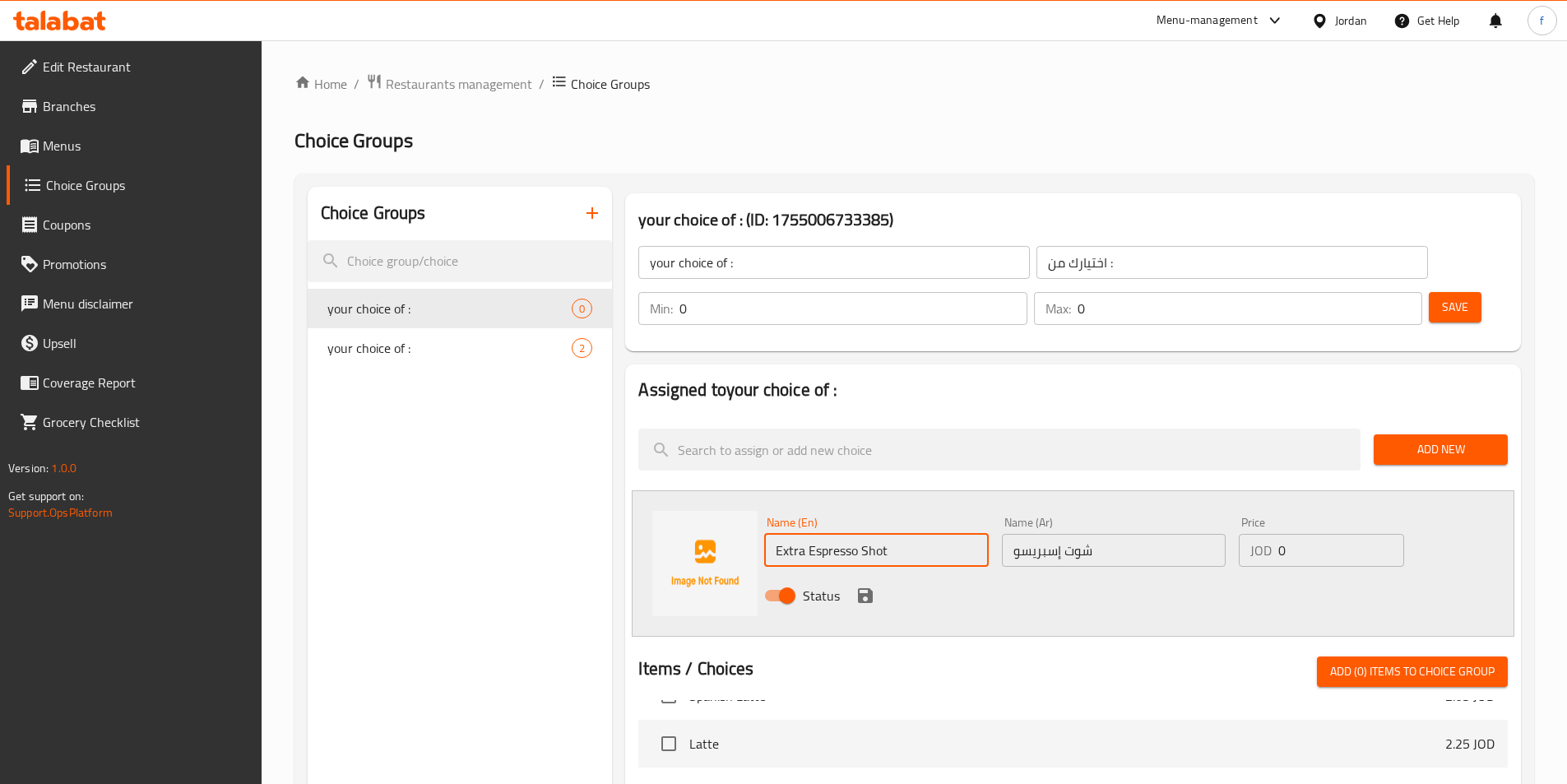
click at [795, 534] on input "Extra Espresso Shot" at bounding box center [876, 550] width 223 height 33
click at [1017, 534] on input "شوت إسبريسو" at bounding box center [1114, 550] width 223 height 33
paste input "كسترا"
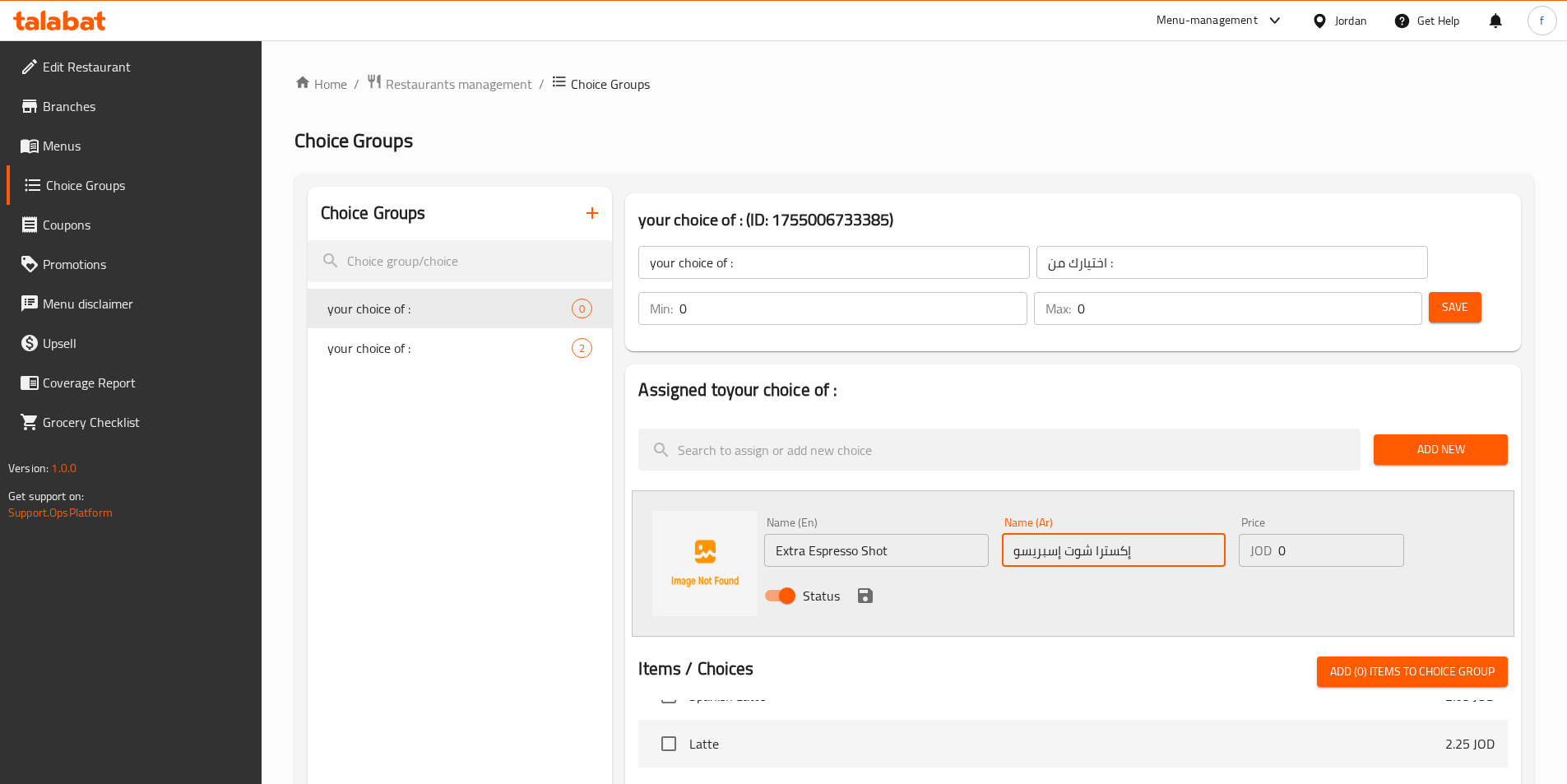
click at [1127, 534] on input "إكسترا شوت إسبريسو" at bounding box center [1114, 550] width 223 height 33
click at [1138, 534] on input "شوت إسبريسو" at bounding box center [1114, 550] width 223 height 33
paste input "إكسترا"
click at [1054, 534] on input "شوت إسبريسوإكسترا" at bounding box center [1114, 550] width 223 height 33
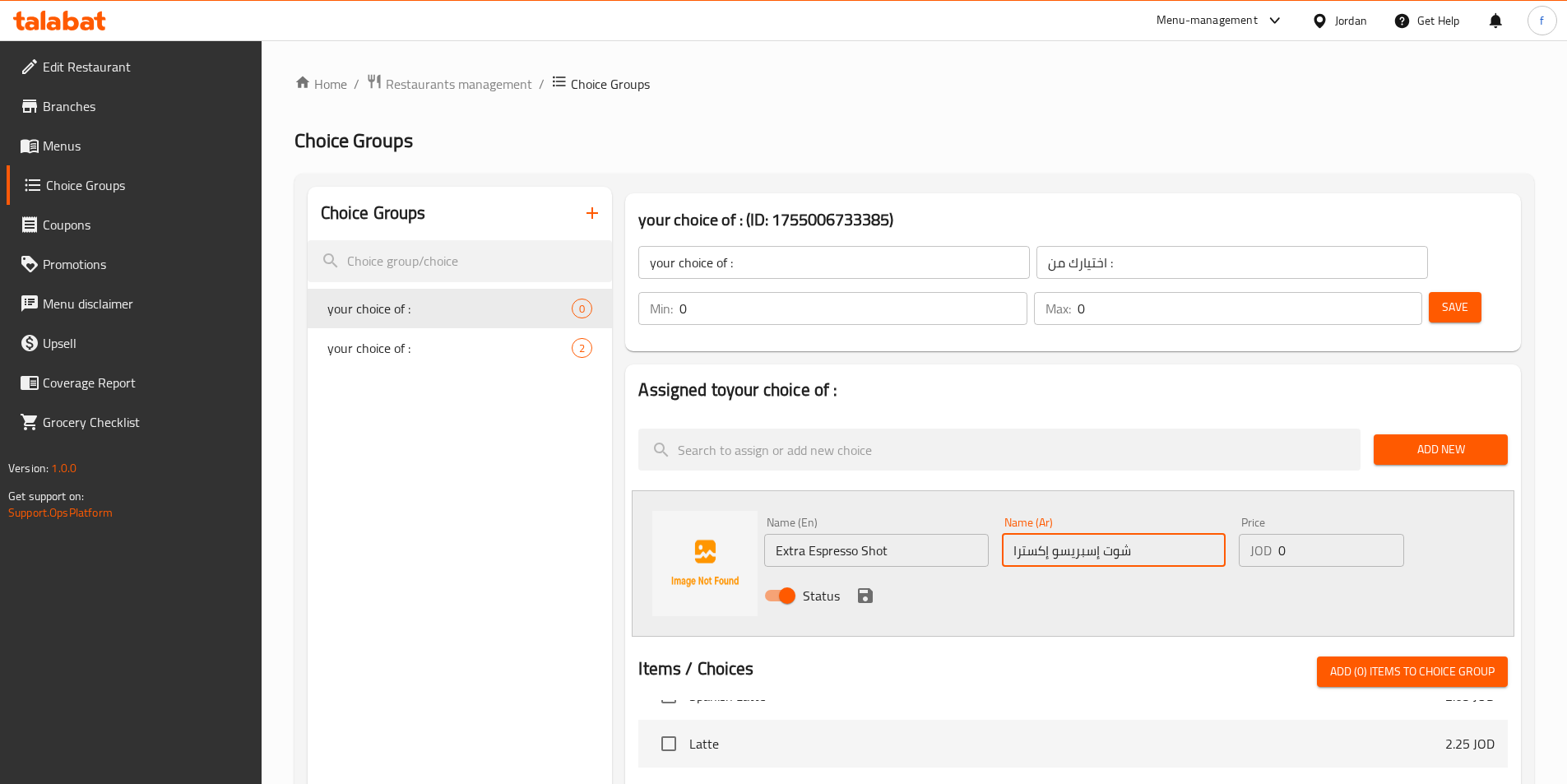
type input "شوت إسبريسو إكسترا"
click at [1319, 534] on input "0" at bounding box center [1340, 550] width 125 height 33
type input "0.99"
click at [857, 585] on icon "save" at bounding box center [866, 595] width 20 height 20
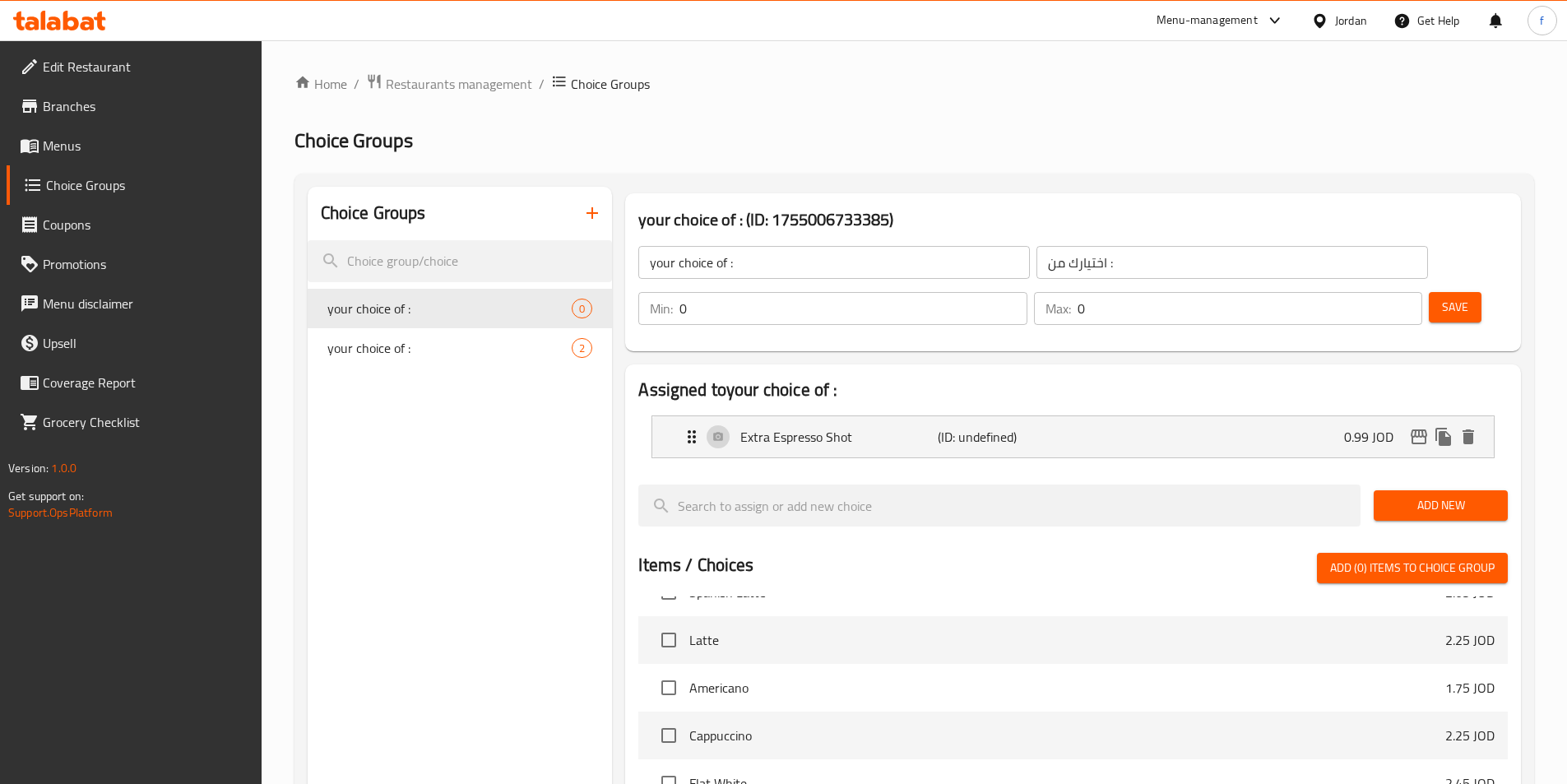
click at [1453, 495] on span "Add New" at bounding box center [1441, 505] width 107 height 20
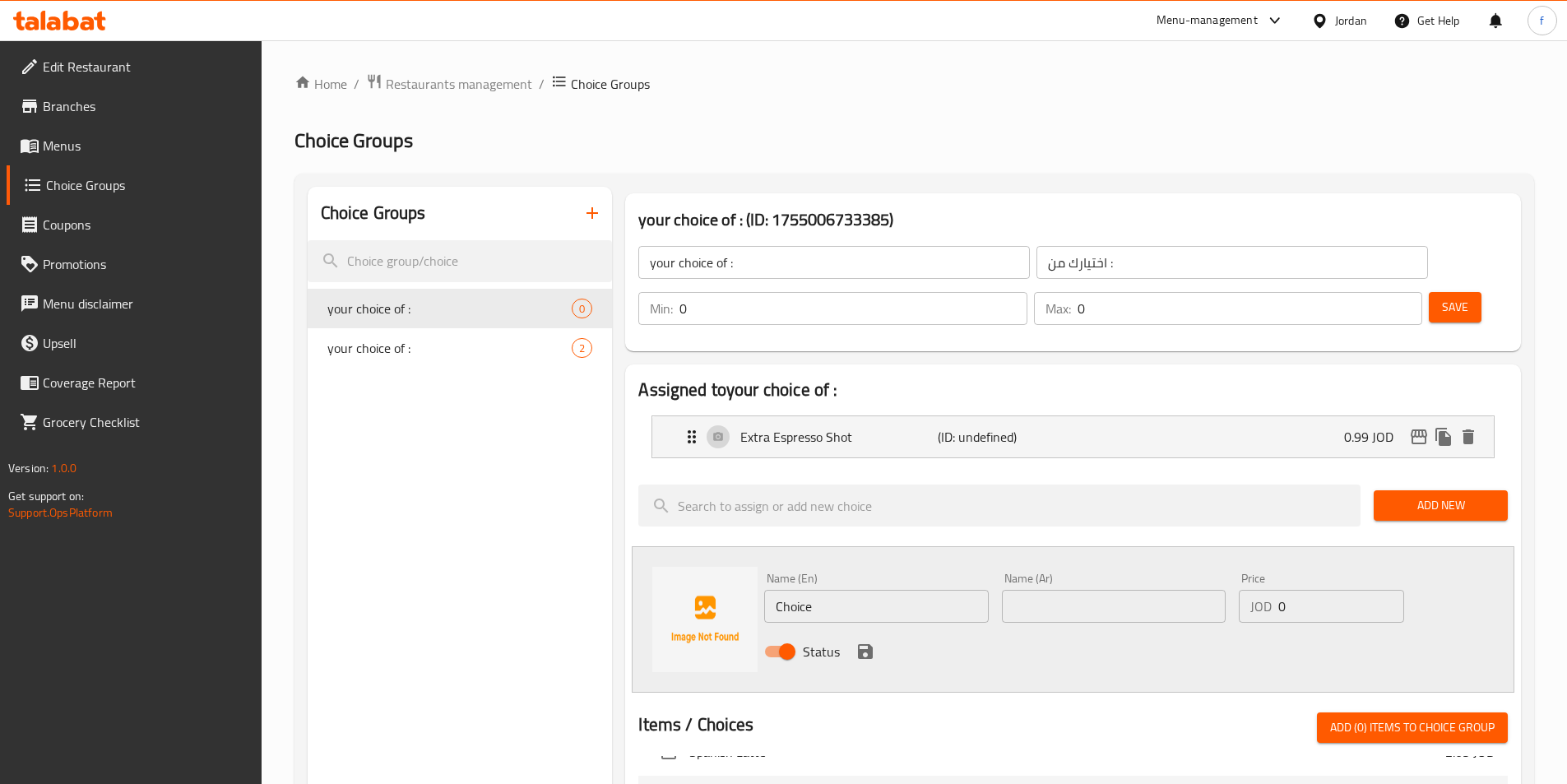
click at [796, 589] on input "Choice" at bounding box center [876, 605] width 223 height 33
paste input "Extra hazelnut flavor"
type input "Extra hazelnut flavor"
click at [1043, 589] on input "text" at bounding box center [1114, 605] width 223 height 33
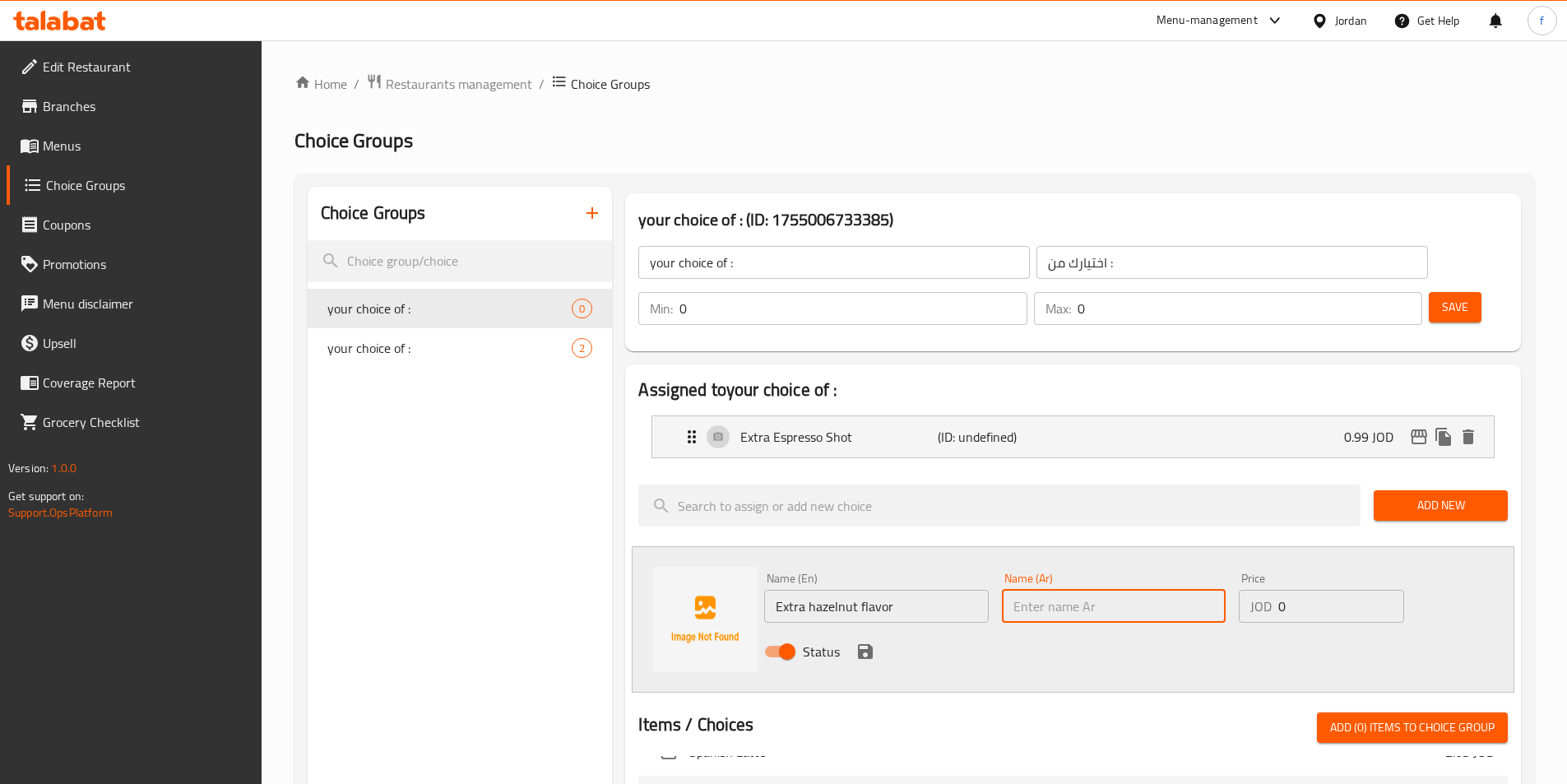
click at [845, 589] on input "Extra hazelnut flavor" at bounding box center [876, 605] width 223 height 33
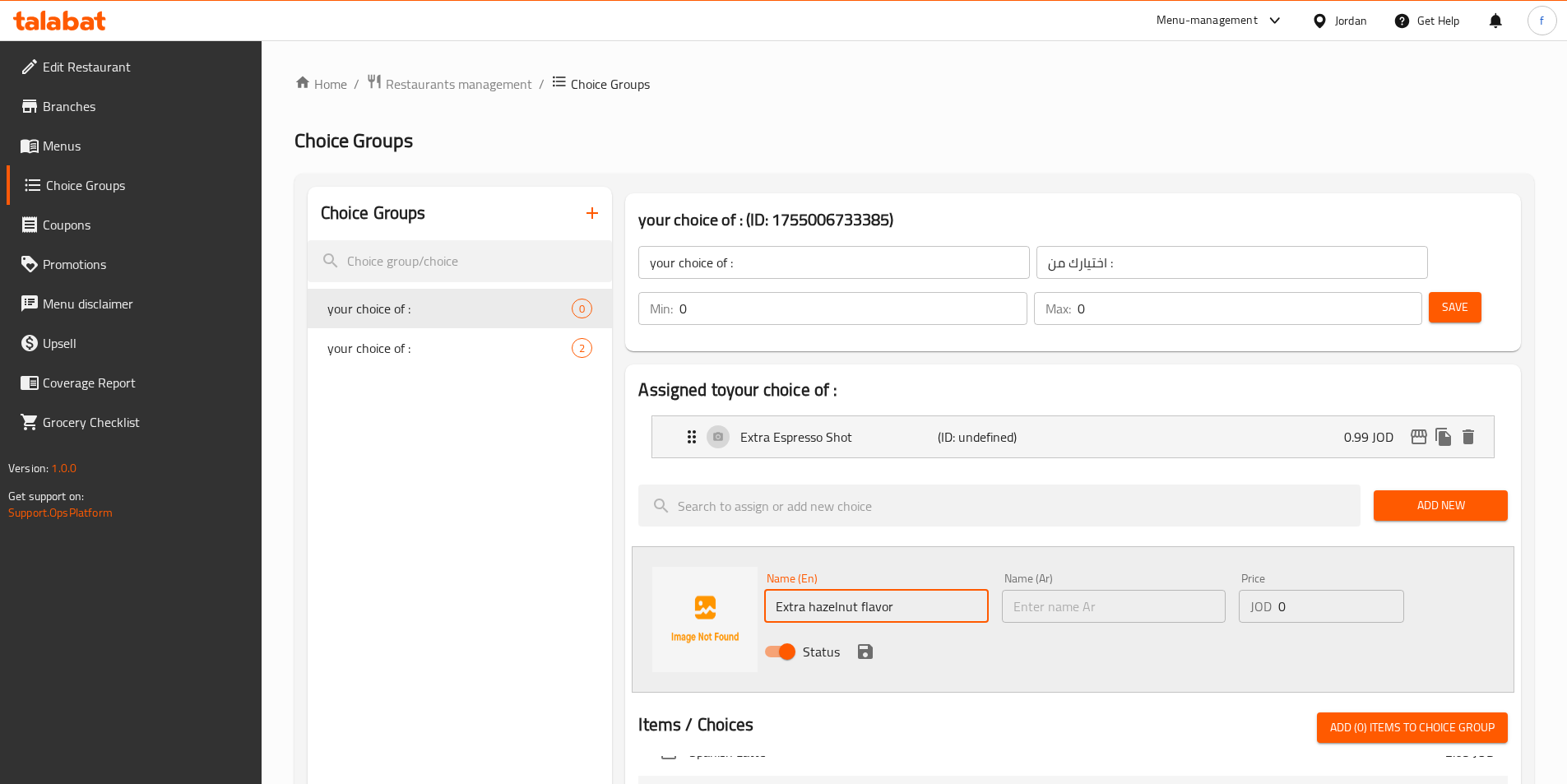
click at [845, 589] on input "Extra hazelnut flavor" at bounding box center [876, 605] width 223 height 33
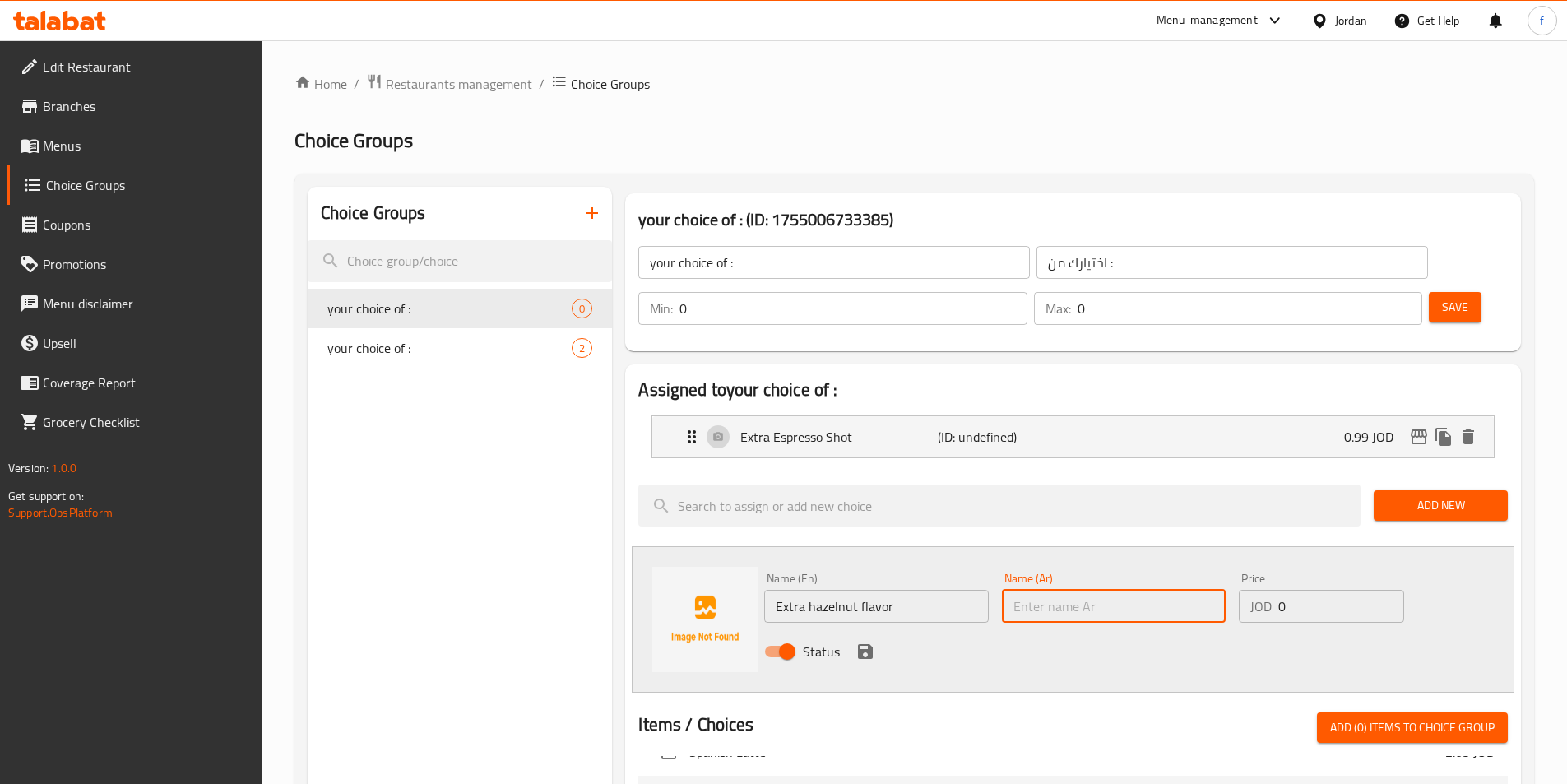
click at [1051, 589] on input "text" at bounding box center [1114, 605] width 223 height 33
type input "k"
paste input "بندق"
type input "نكهة بندق اكسترا"
click at [1124, 589] on input "نكهة بندق اكسترا" at bounding box center [1114, 605] width 223 height 33
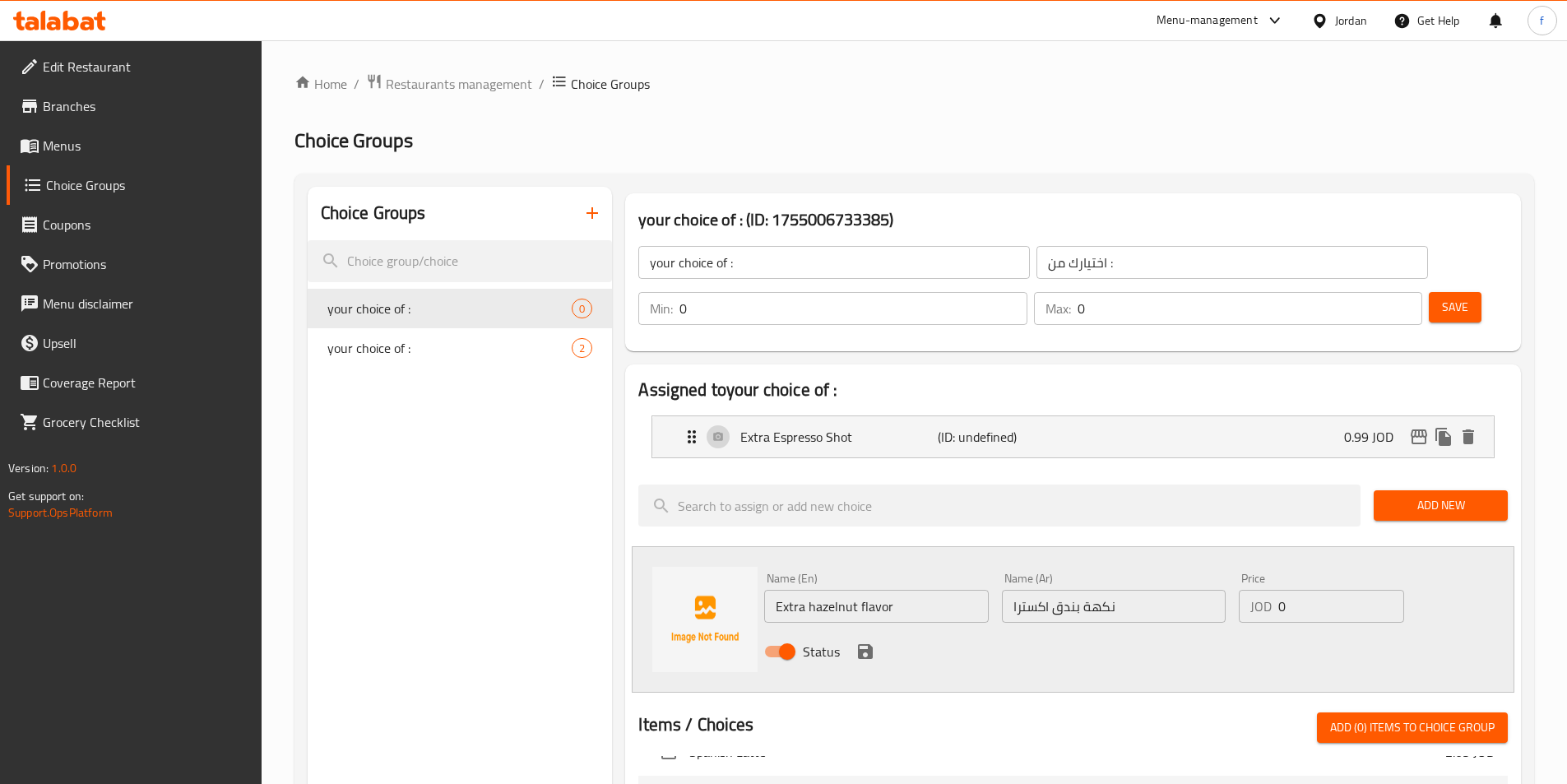
click at [1124, 589] on input "نكهة بندق اكسترا" at bounding box center [1114, 605] width 223 height 33
click at [1125, 589] on input "نكهة بندق اكسترا" at bounding box center [1114, 605] width 223 height 33
click at [1292, 589] on input "0" at bounding box center [1340, 605] width 125 height 33
type input "0.5"
click at [862, 641] on icon "save" at bounding box center [866, 651] width 20 height 20
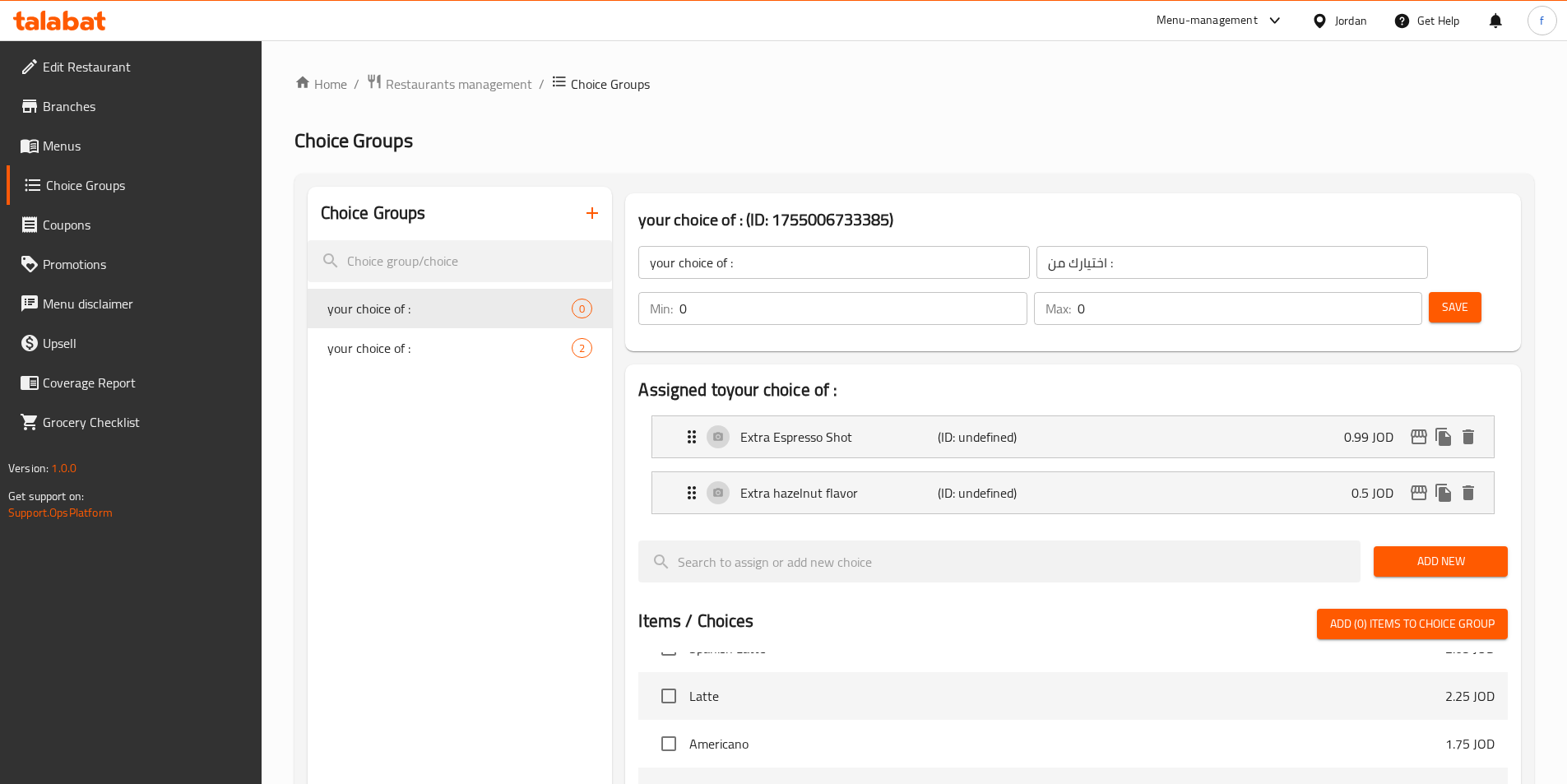
click at [1442, 297] on span "Save" at bounding box center [1454, 307] width 26 height 20
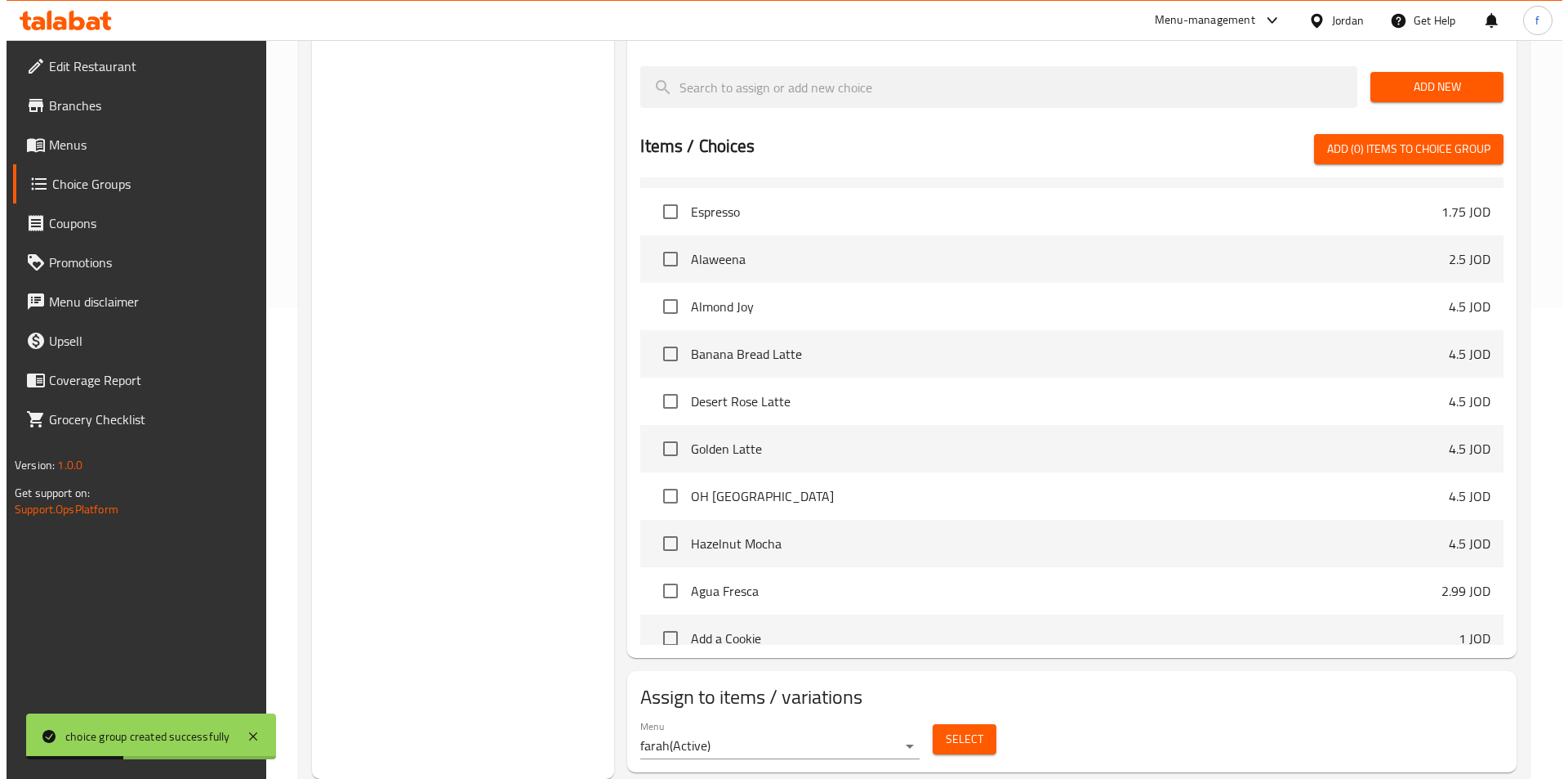
scroll to position [399, 0]
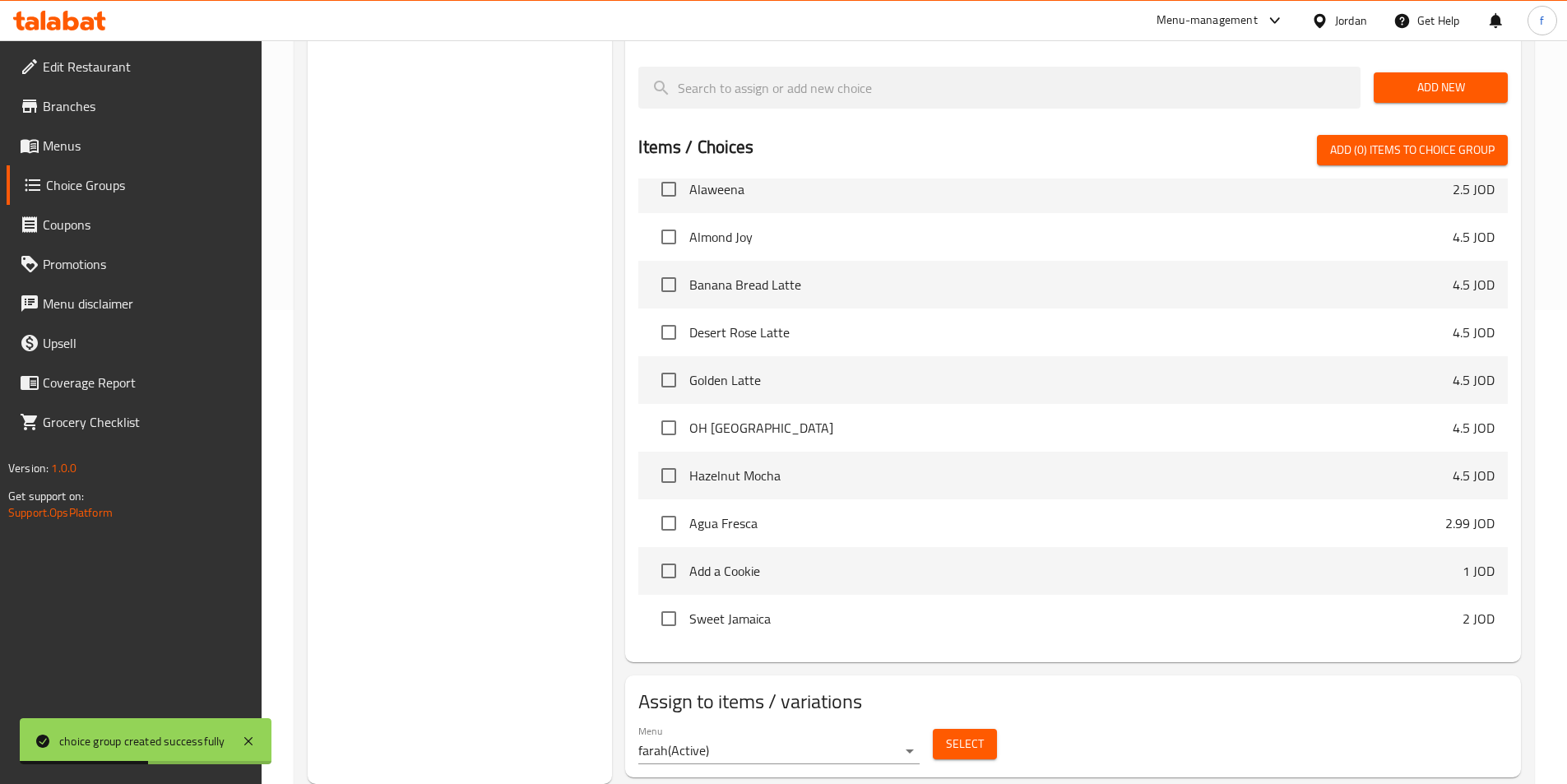
click at [977, 734] on span "Select" at bounding box center [965, 744] width 38 height 20
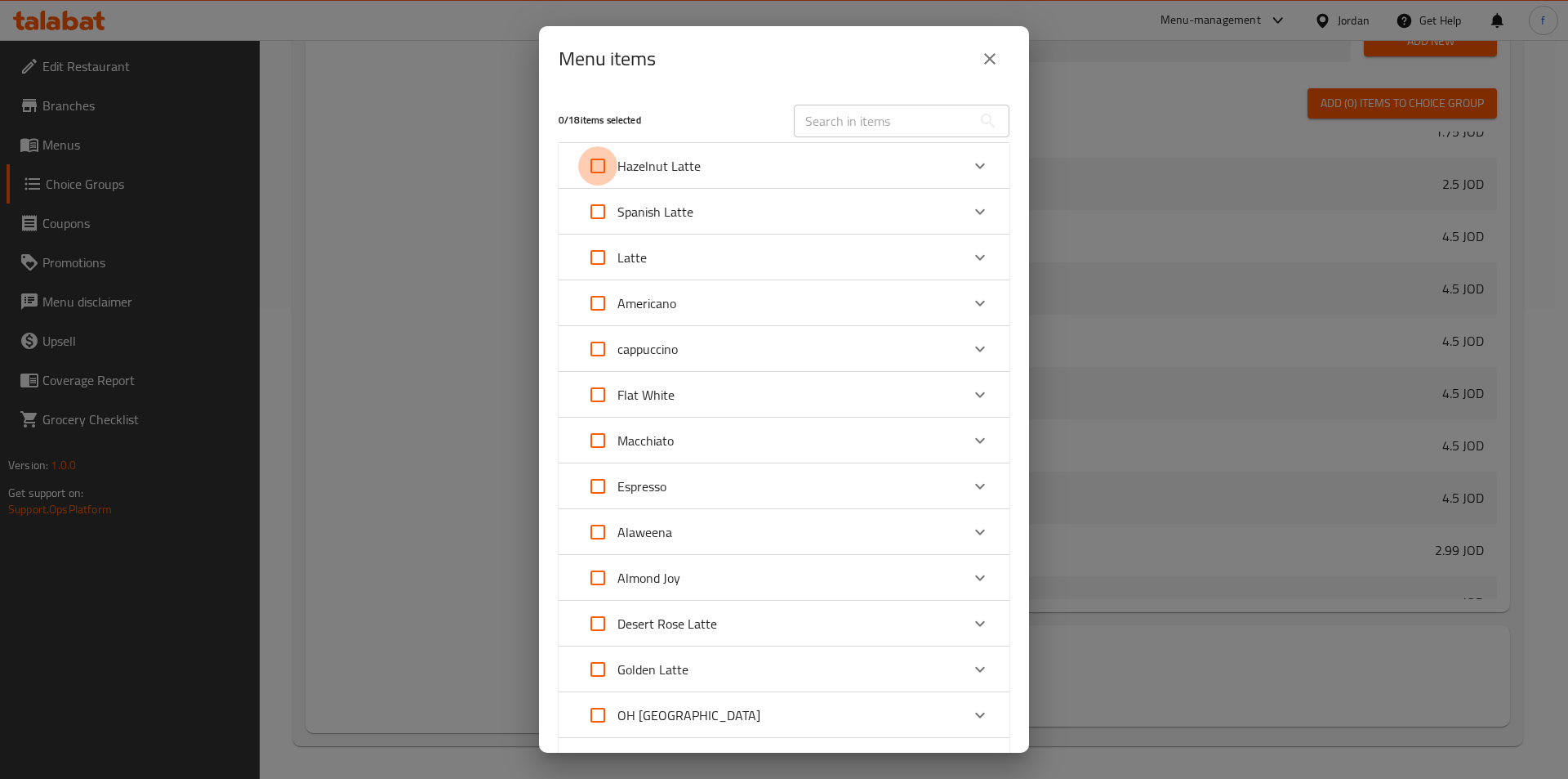
click at [601, 162] on input "Expand" at bounding box center [598, 165] width 39 height 39
checkbox input "true"
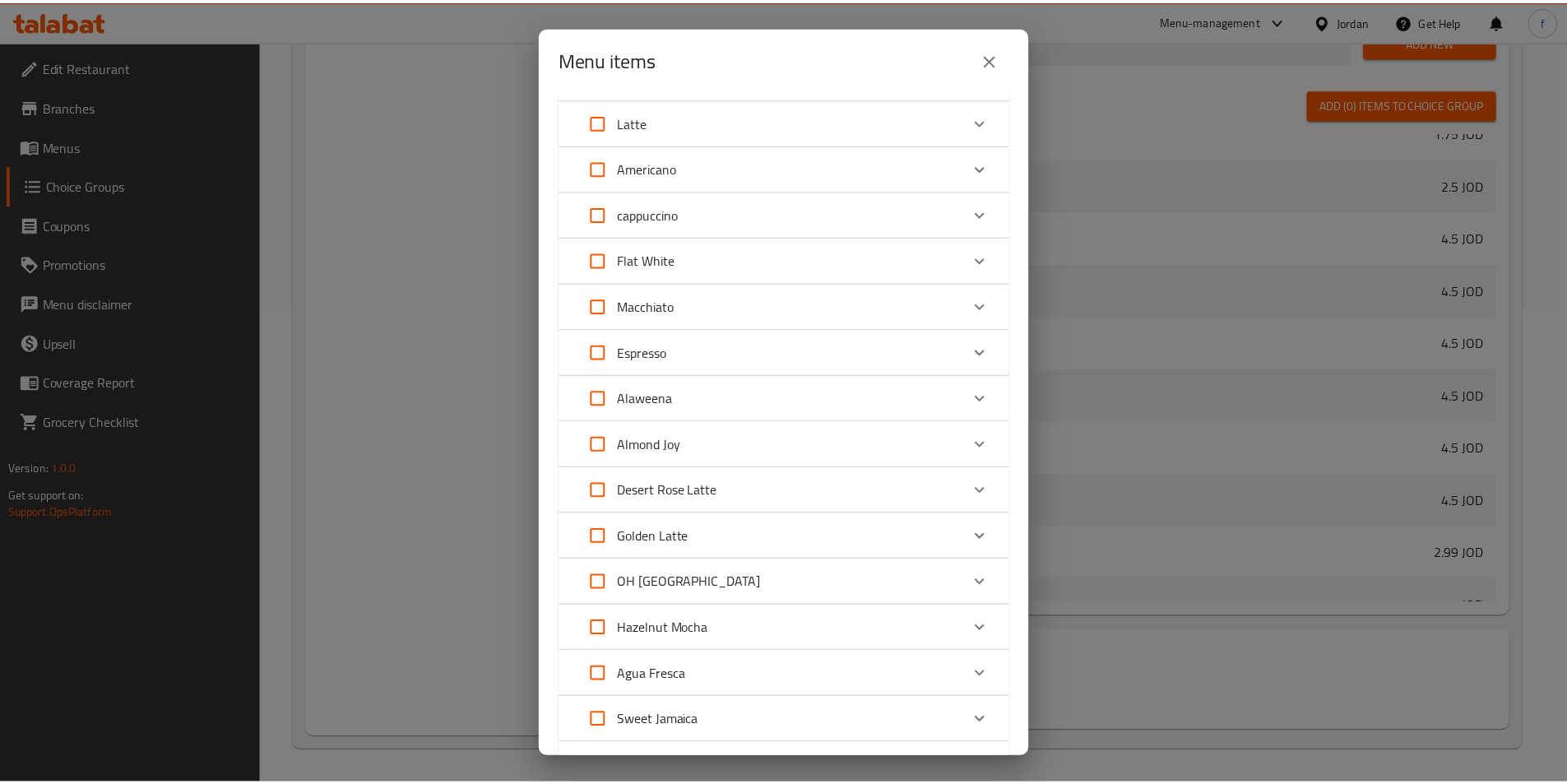
scroll to position [330, 0]
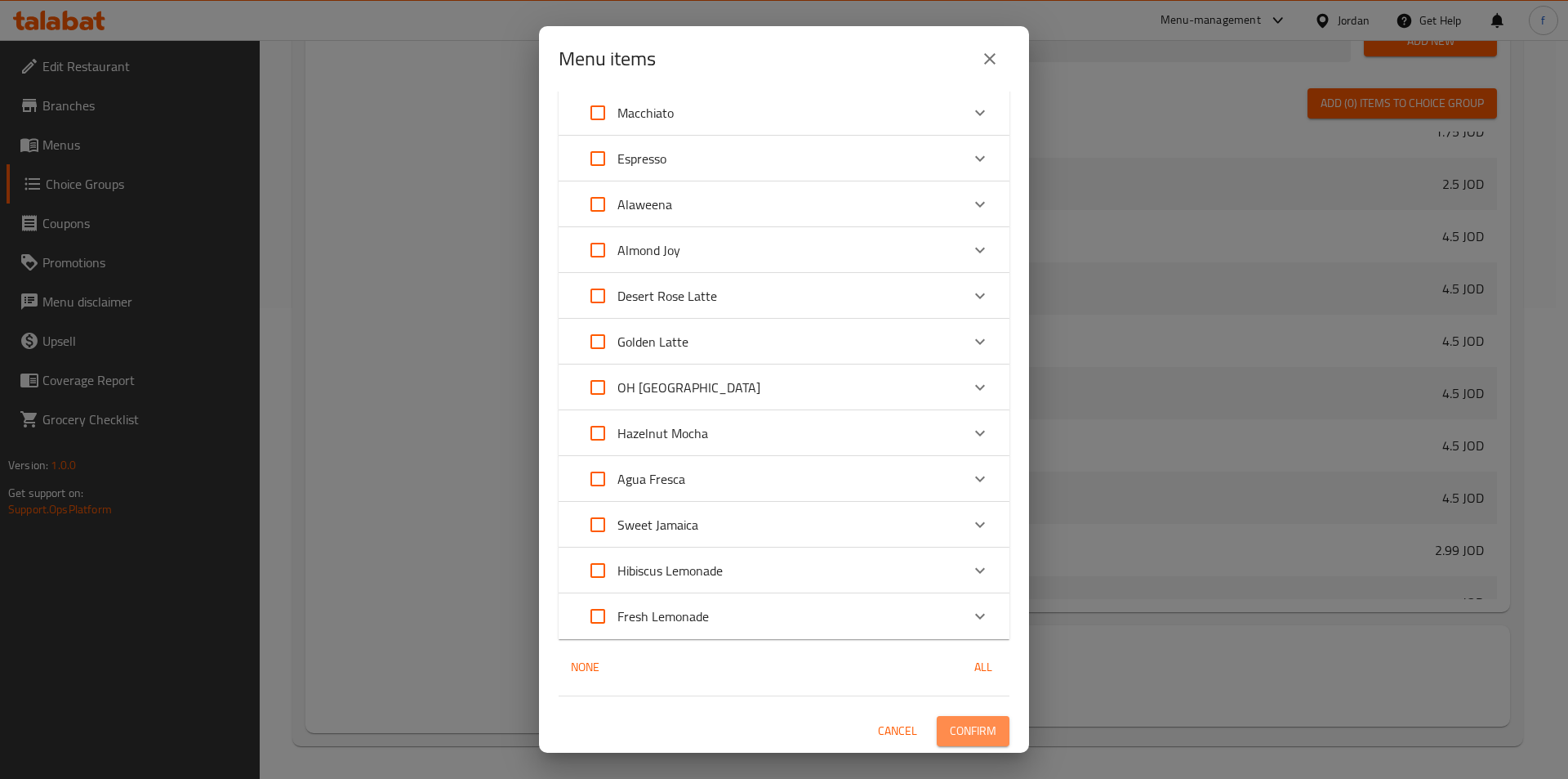
click at [966, 729] on span "Confirm" at bounding box center [973, 731] width 47 height 20
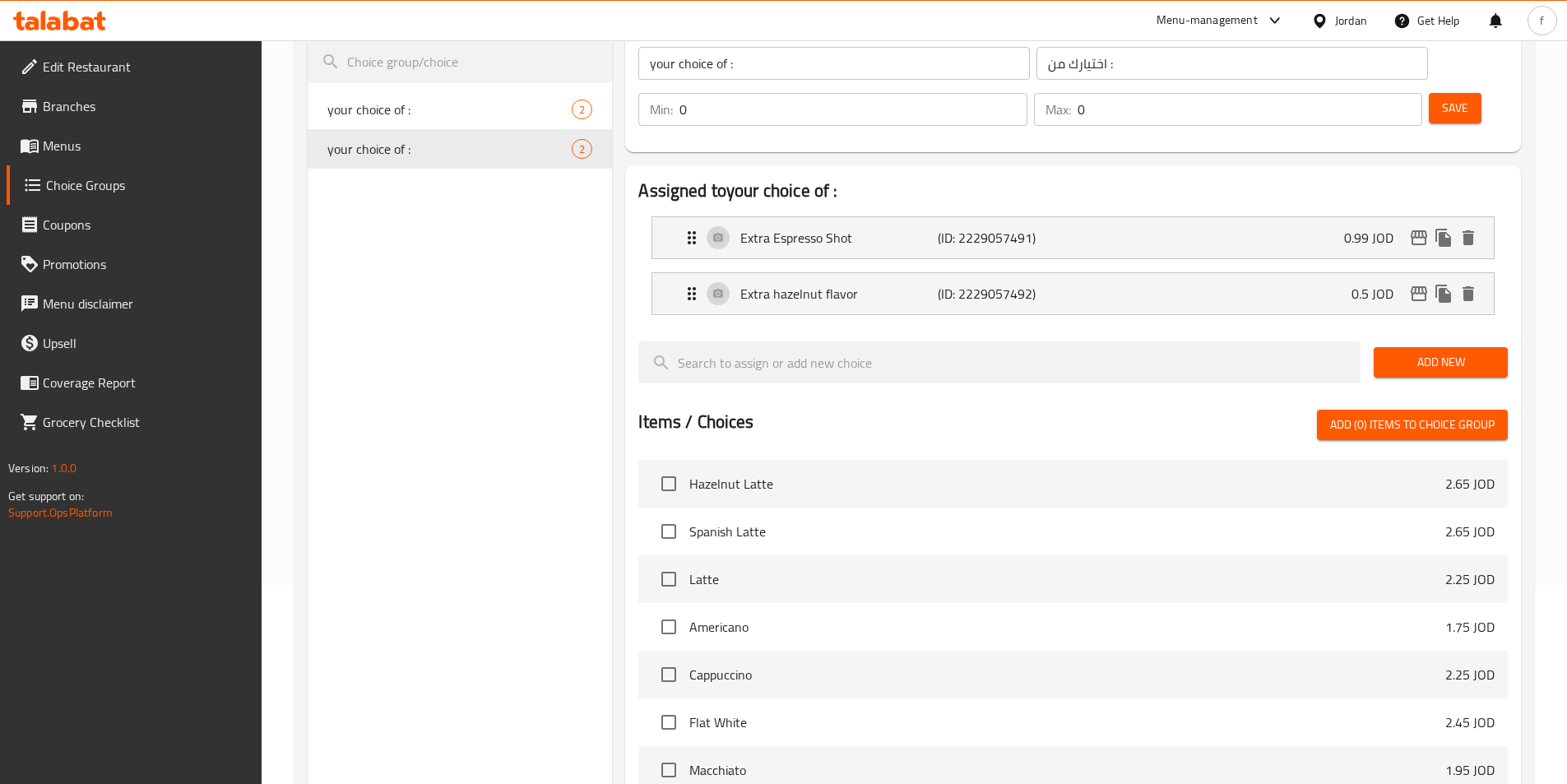
scroll to position [0, 0]
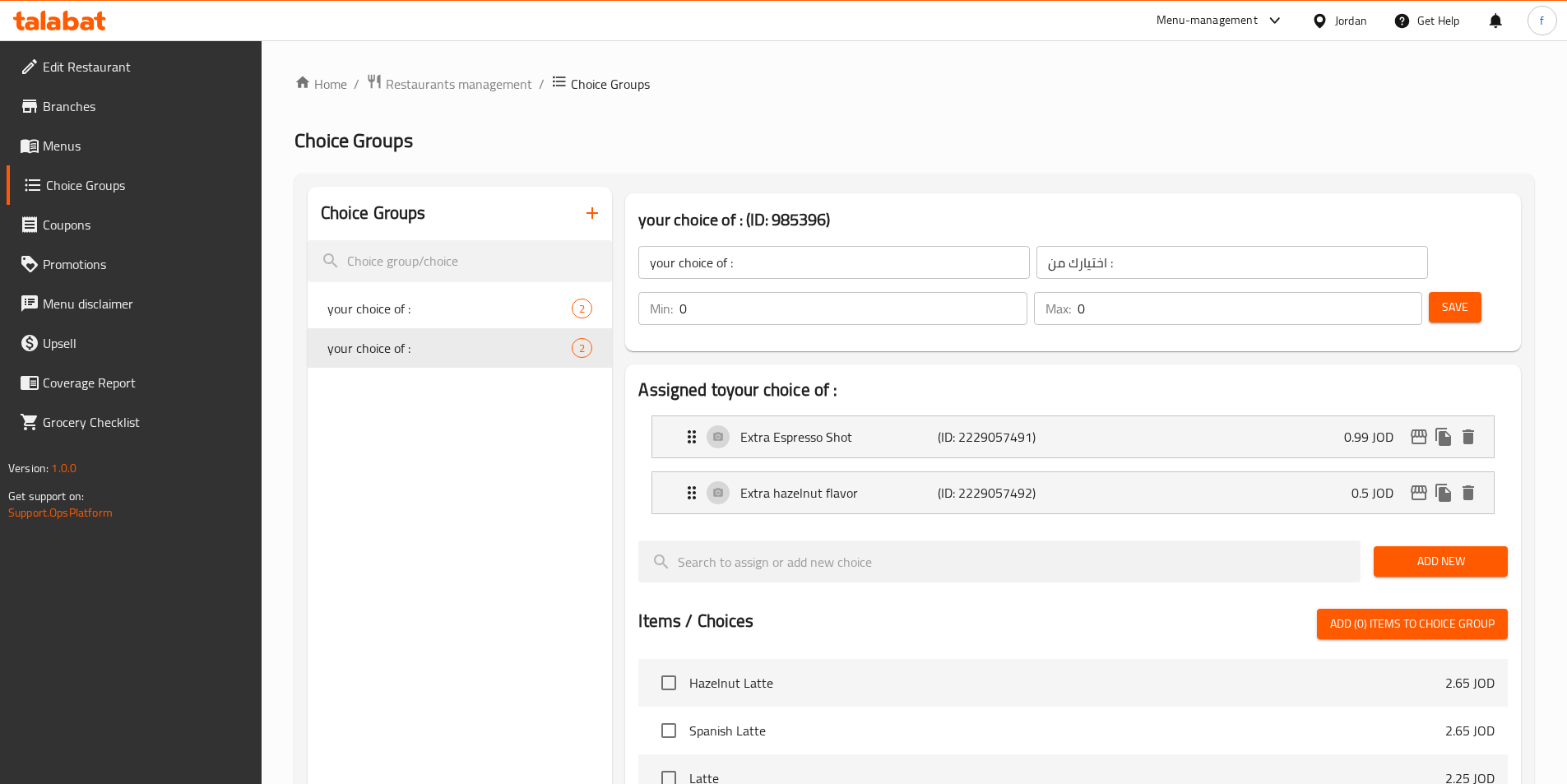
click at [592, 213] on icon "button" at bounding box center [592, 213] width 12 height 12
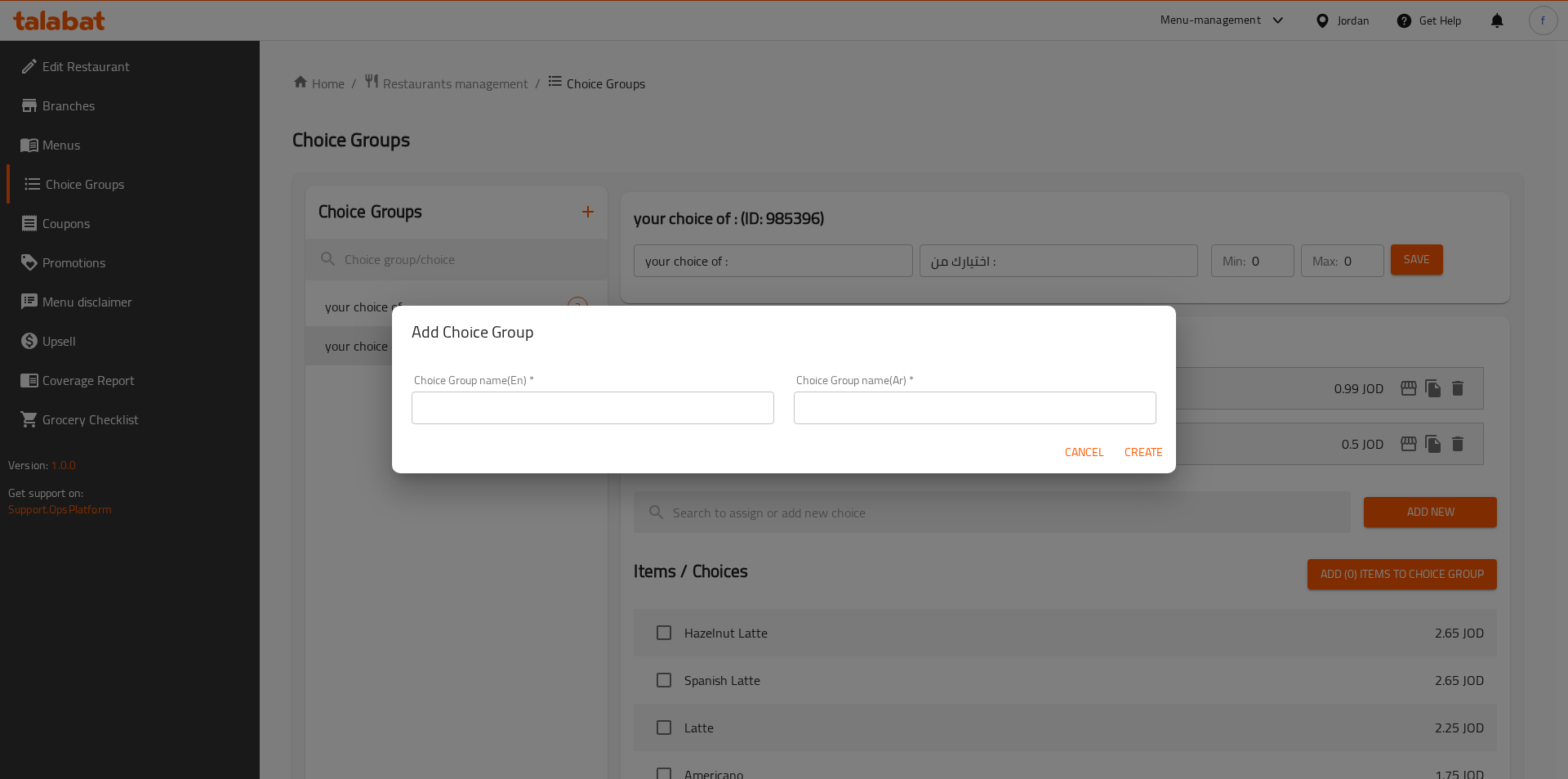
click at [489, 430] on div "Choice Group name(En)   * Choice Group name(En) *" at bounding box center [593, 399] width 382 height 69
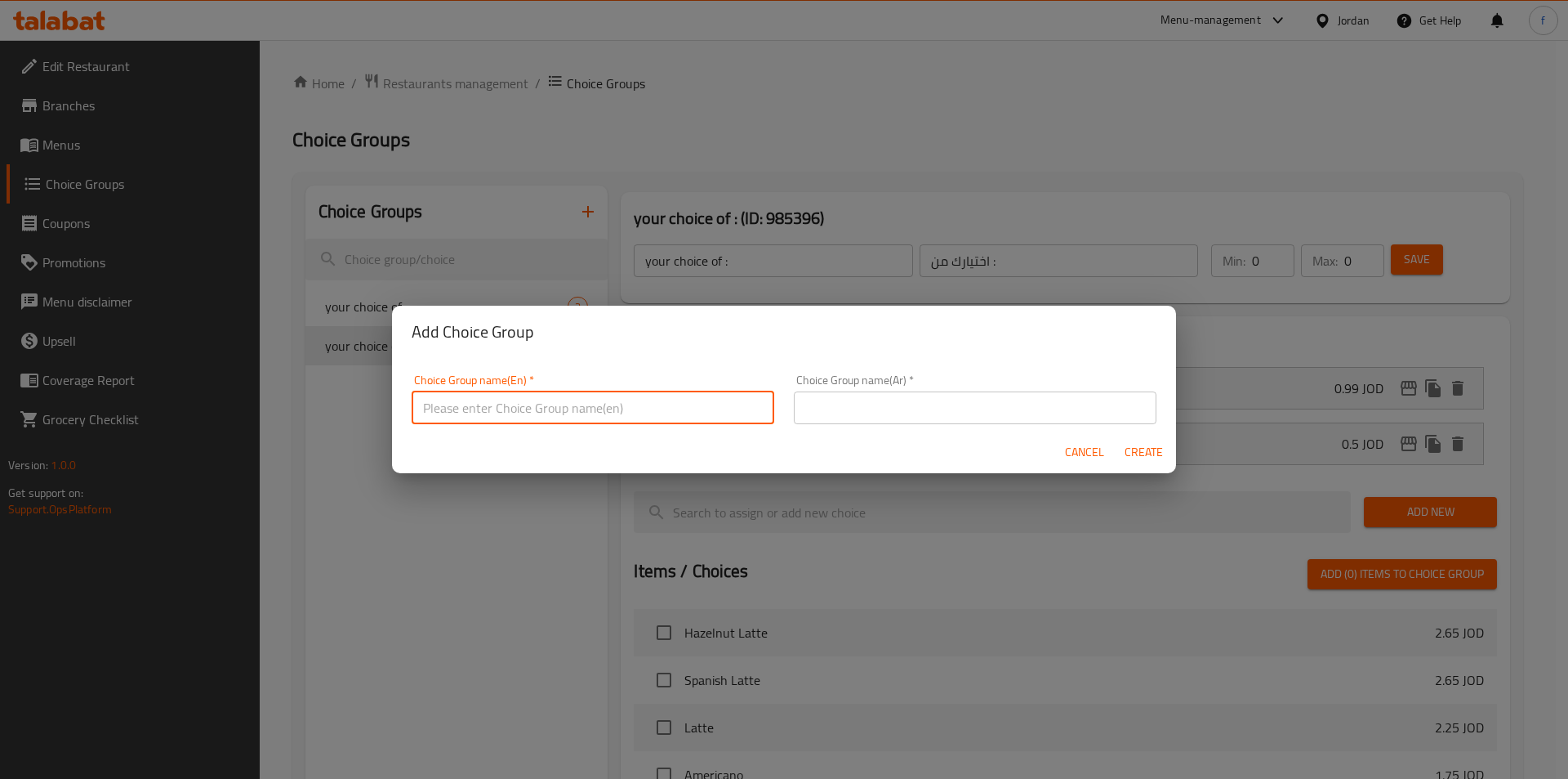
click at [502, 399] on input "text" at bounding box center [593, 407] width 363 height 33
drag, startPoint x: 501, startPoint y: 408, endPoint x: 569, endPoint y: 412, distance: 68.1
click at [569, 412] on input "your choice of cooking way:" at bounding box center [593, 407] width 363 height 33
paste input "e"
type input "your choice of cookie :"
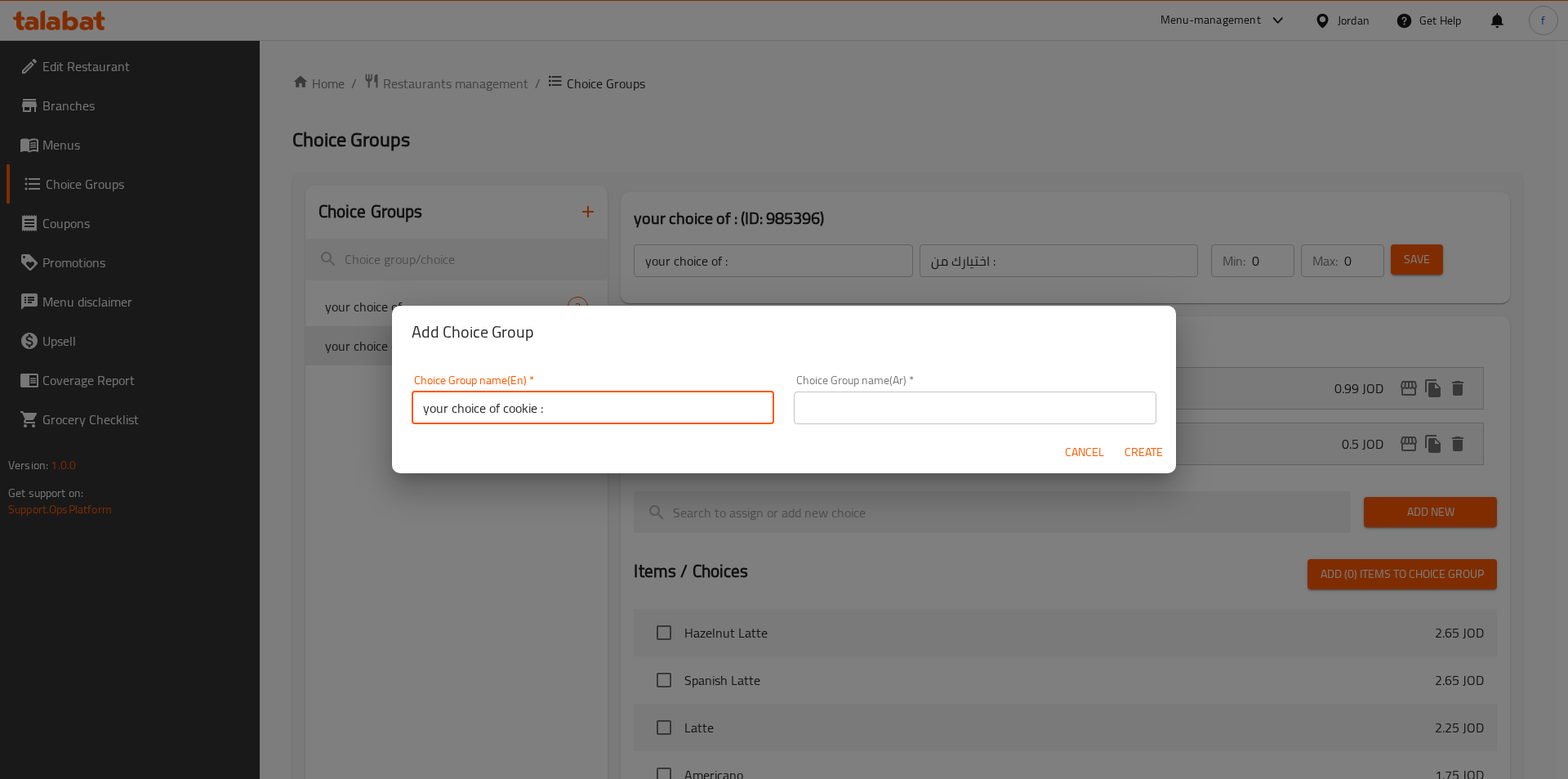
click at [896, 419] on input "text" at bounding box center [974, 407] width 363 height 33
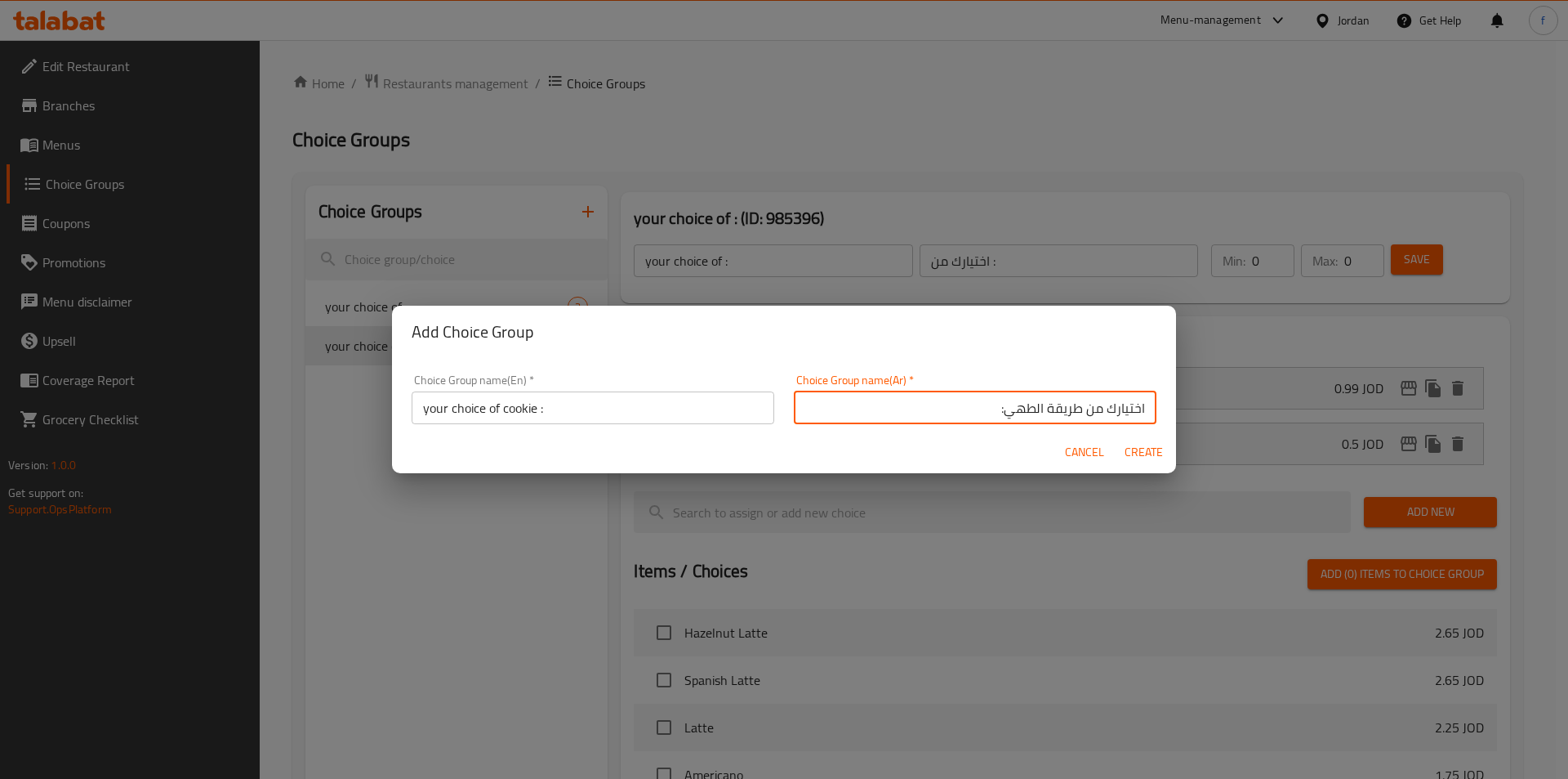
drag, startPoint x: 955, startPoint y: 408, endPoint x: 994, endPoint y: 410, distance: 39.1
click at [955, 408] on input "اختيارك من طريقة الطهي:" at bounding box center [974, 407] width 363 height 33
type input "اختيارك من الكوكي :"
click at [1127, 454] on span "Create" at bounding box center [1143, 452] width 39 height 20
type input "your choice of cookie :"
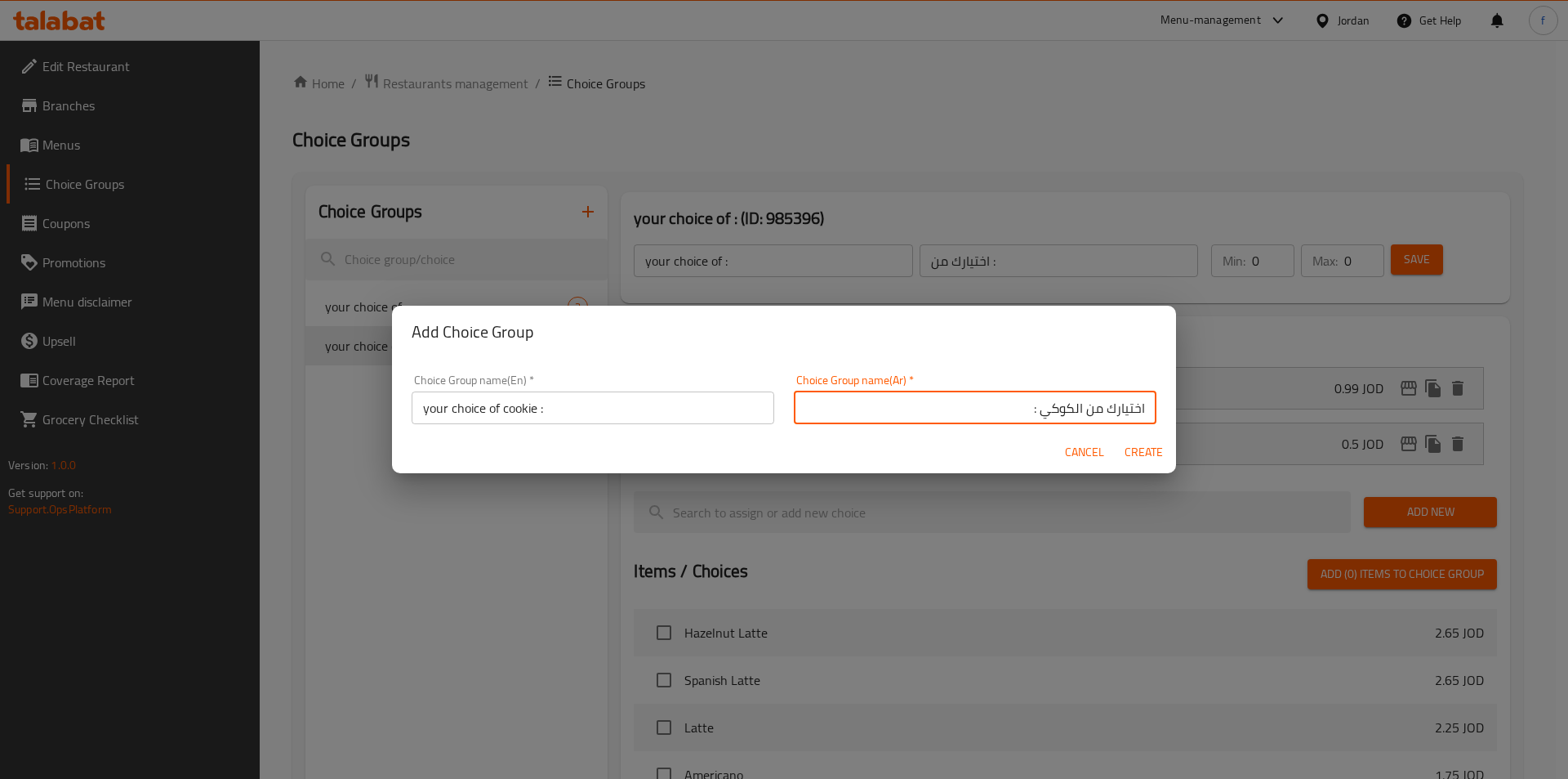
type input "اختيارك من الكوكي :"
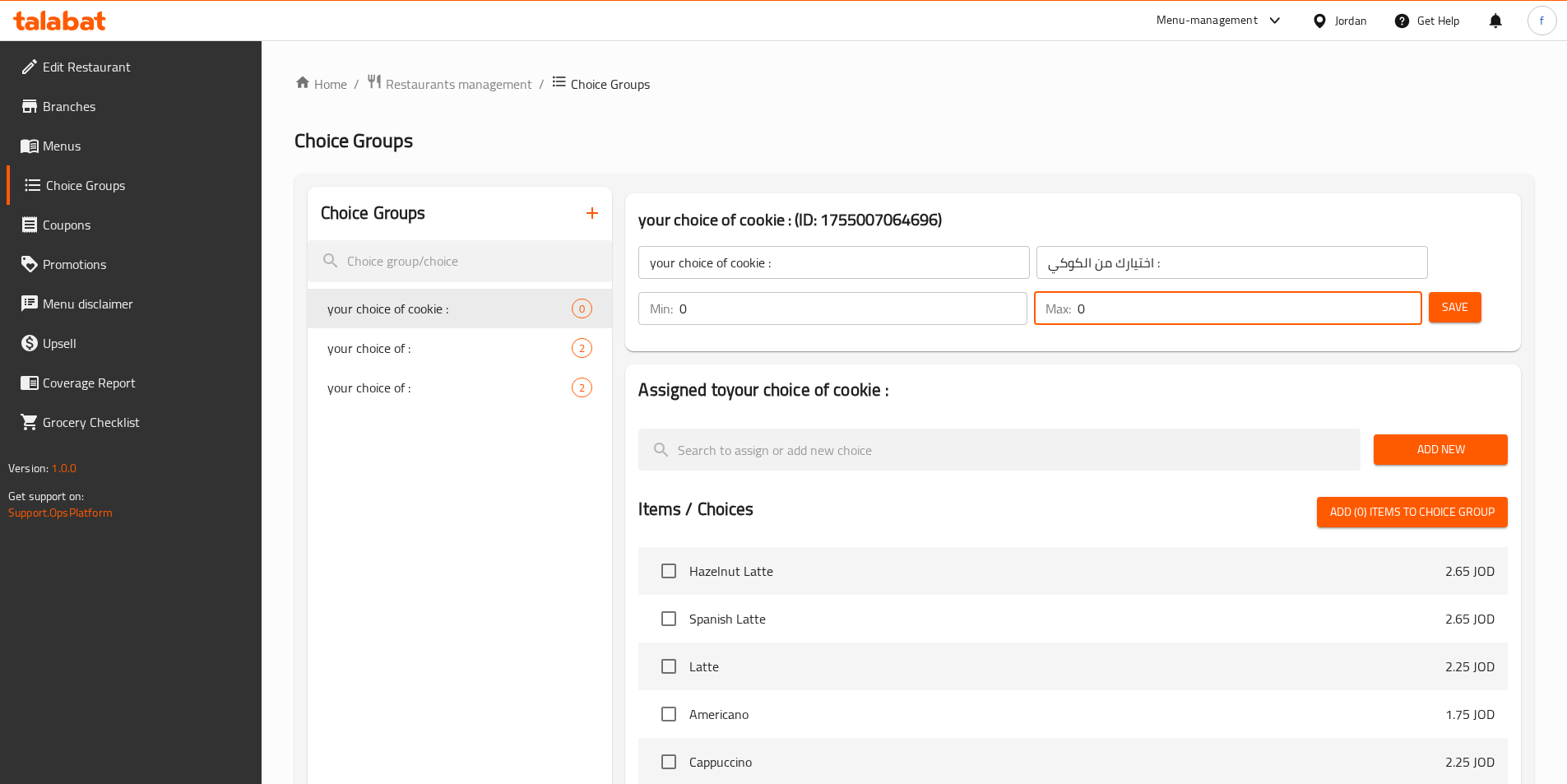
drag, startPoint x: 1361, startPoint y: 257, endPoint x: 1351, endPoint y: 260, distance: 10.4
click at [1351, 292] on div "Max: 0 ​" at bounding box center [1228, 308] width 388 height 33
type input "5"
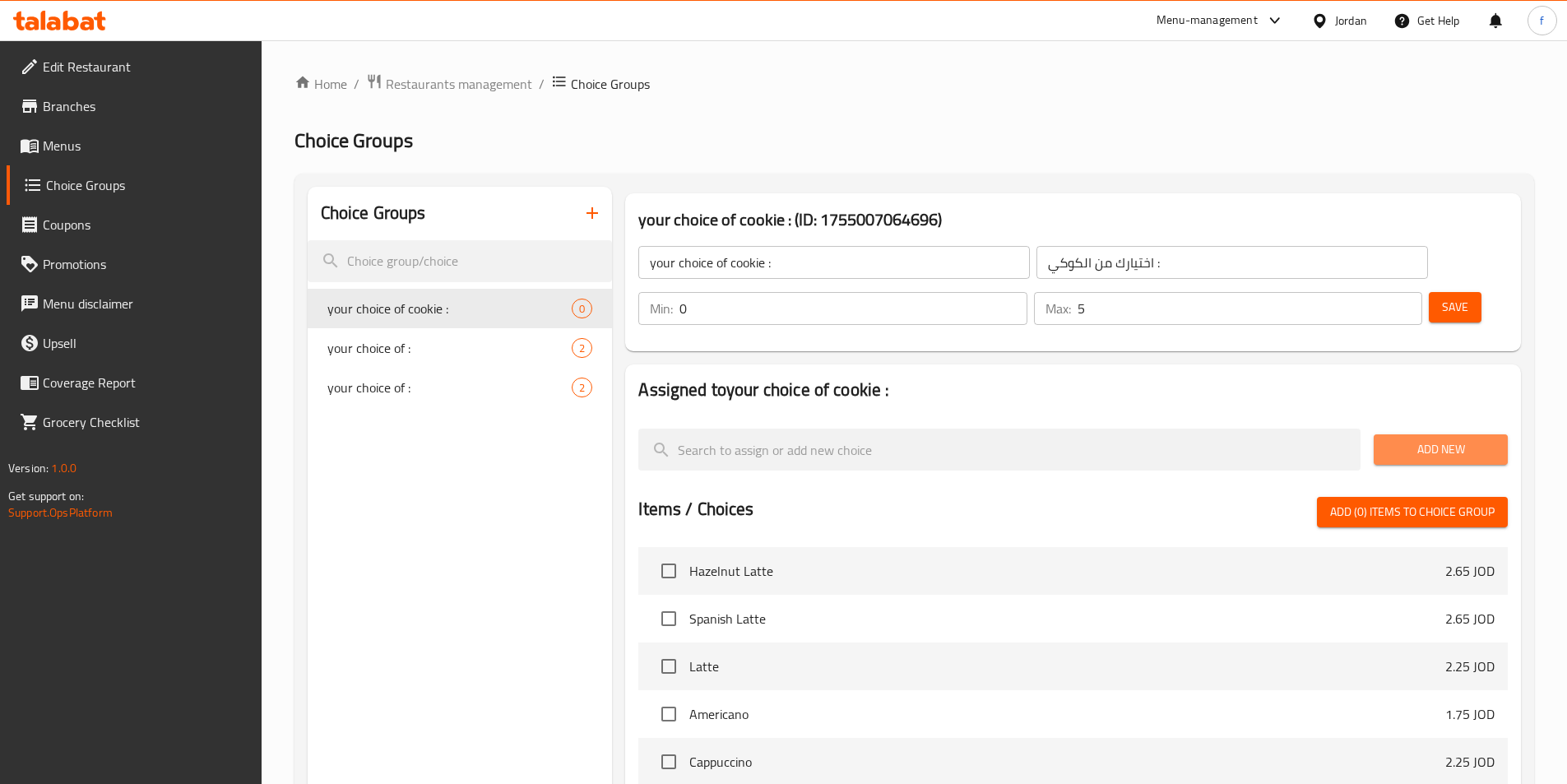
click at [1407, 439] on span "Add New" at bounding box center [1441, 449] width 107 height 20
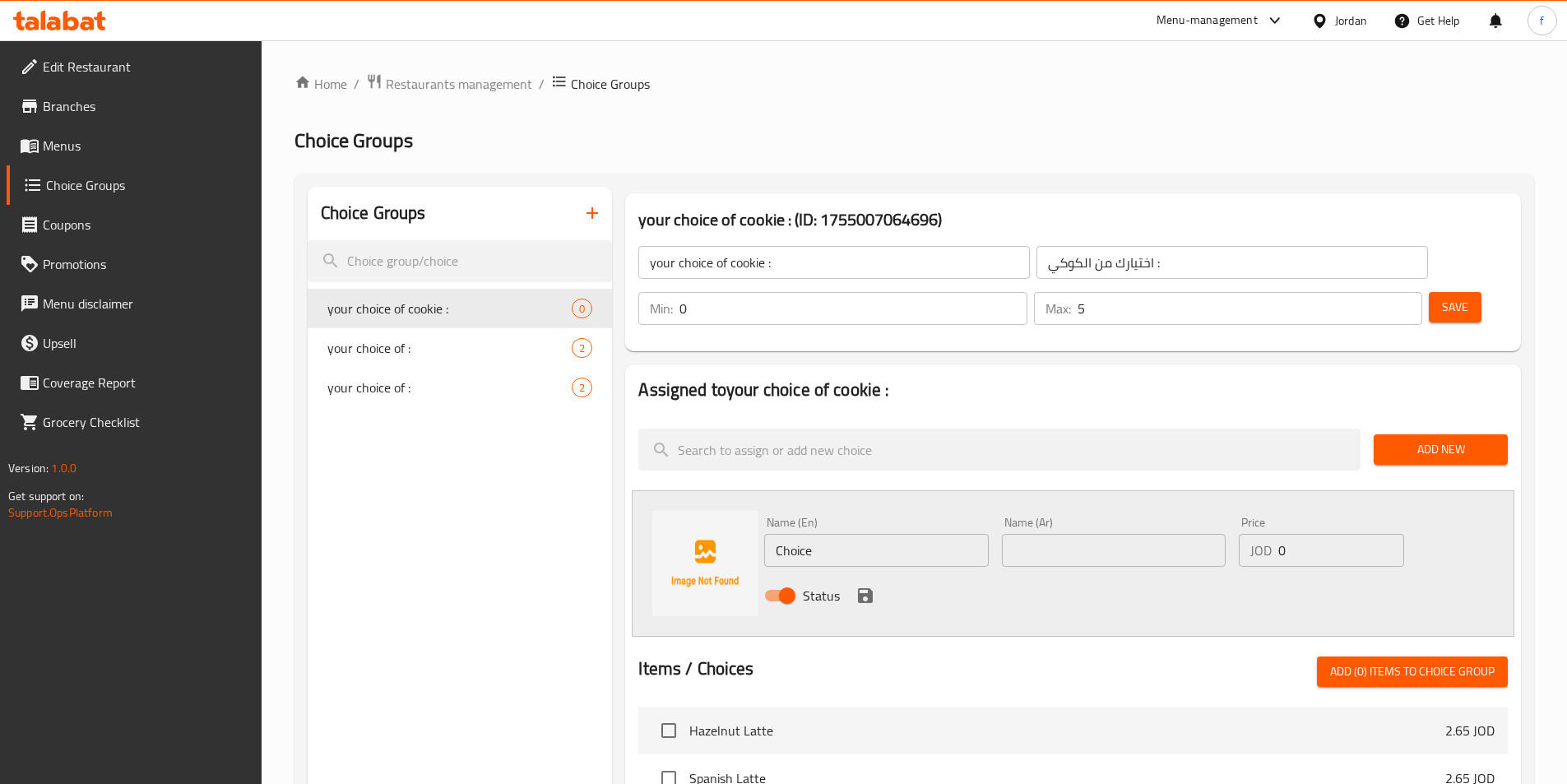
click at [785, 534] on input "Choice" at bounding box center [876, 550] width 223 height 33
paste input "add a cooki"
type input "add a cookie"
click at [1107, 534] on input "text" at bounding box center [1114, 550] width 223 height 33
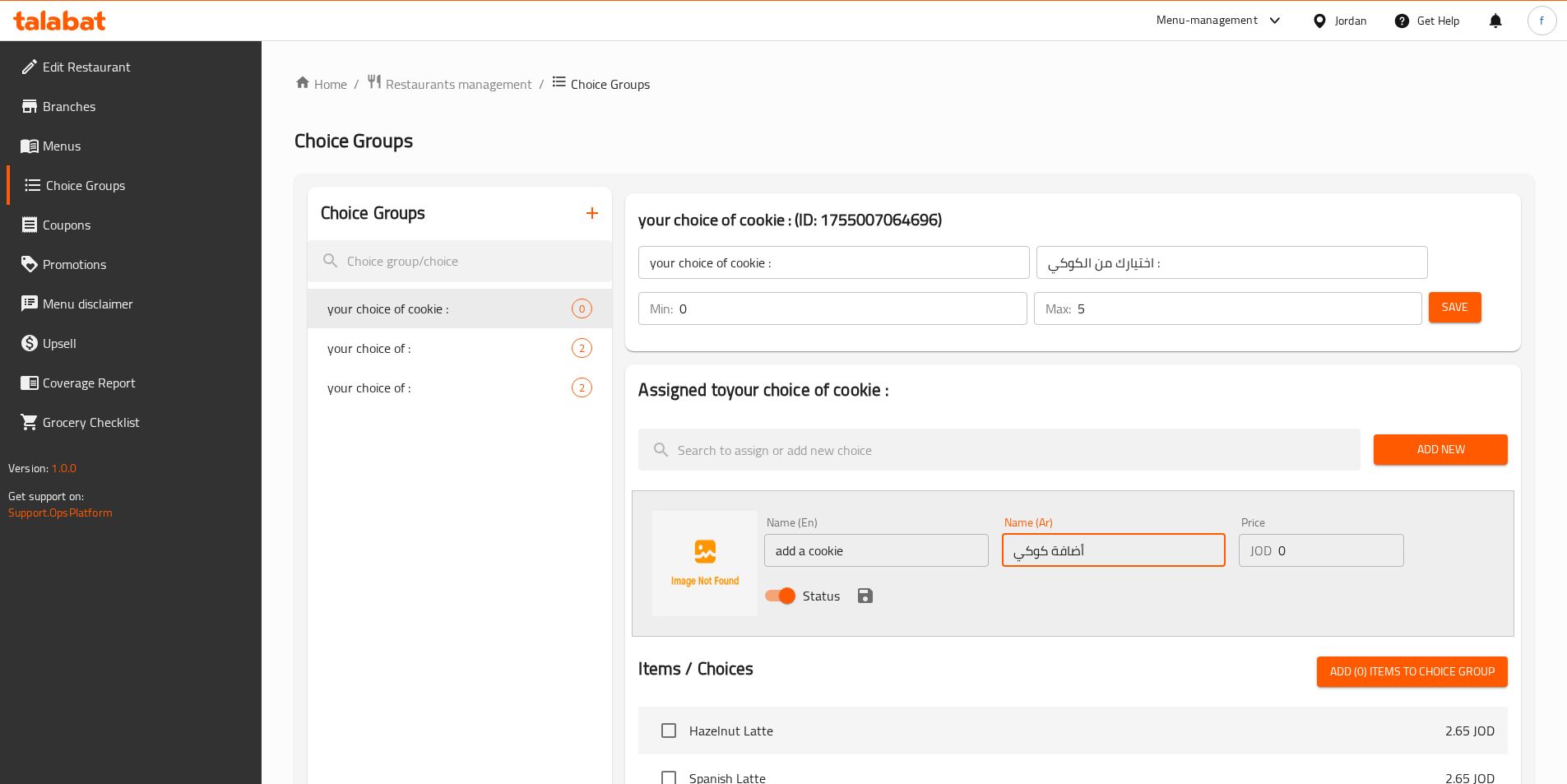
type input "أضافة كوكي"
drag, startPoint x: 1281, startPoint y: 504, endPoint x: 1291, endPoint y: 506, distance: 10.2
click at [1291, 534] on input "0" at bounding box center [1340, 550] width 125 height 33
type input "1"
click at [858, 588] on icon "save" at bounding box center [866, 595] width 15 height 15
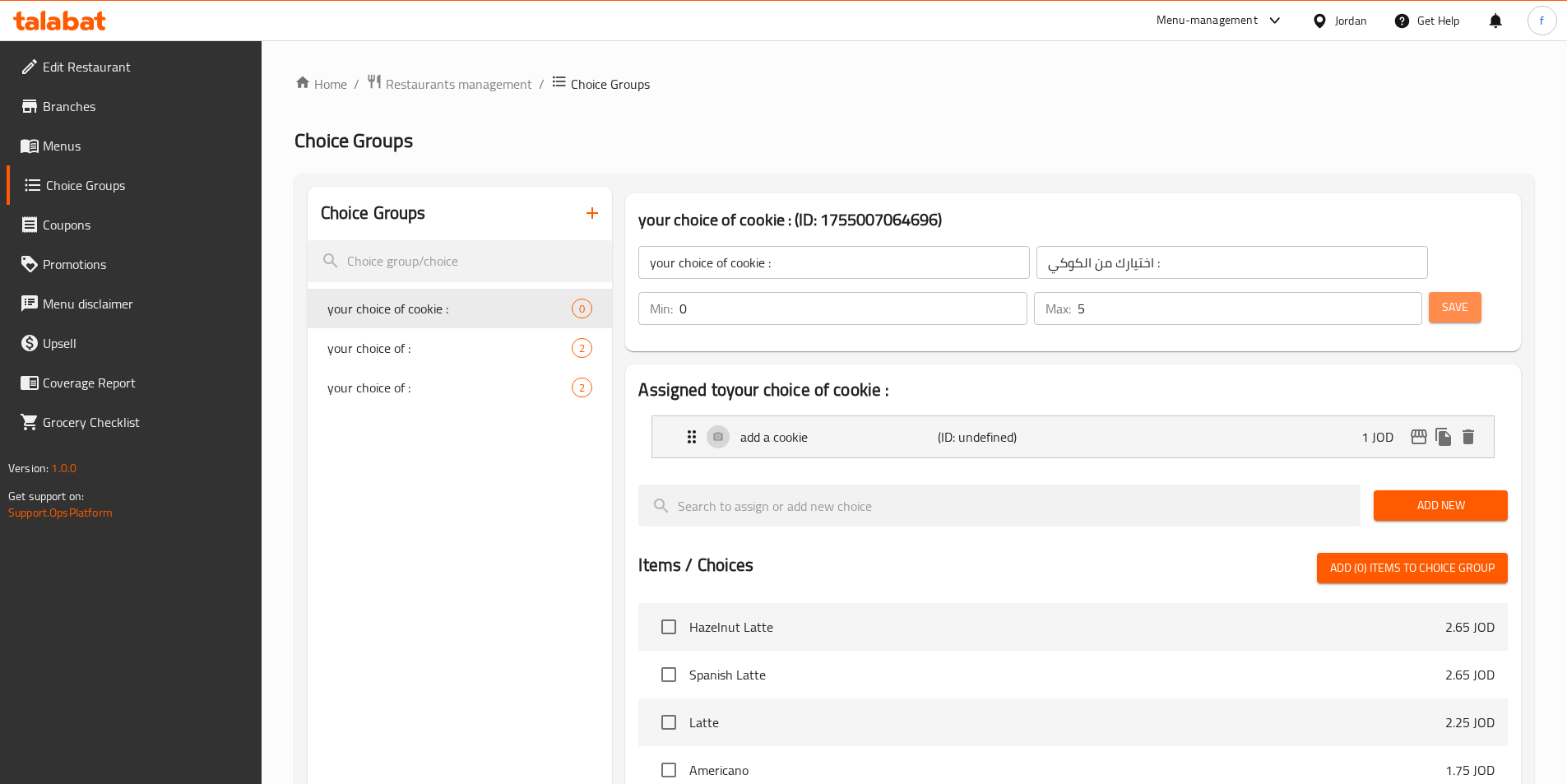
click at [1442, 297] on span "Save" at bounding box center [1454, 307] width 26 height 20
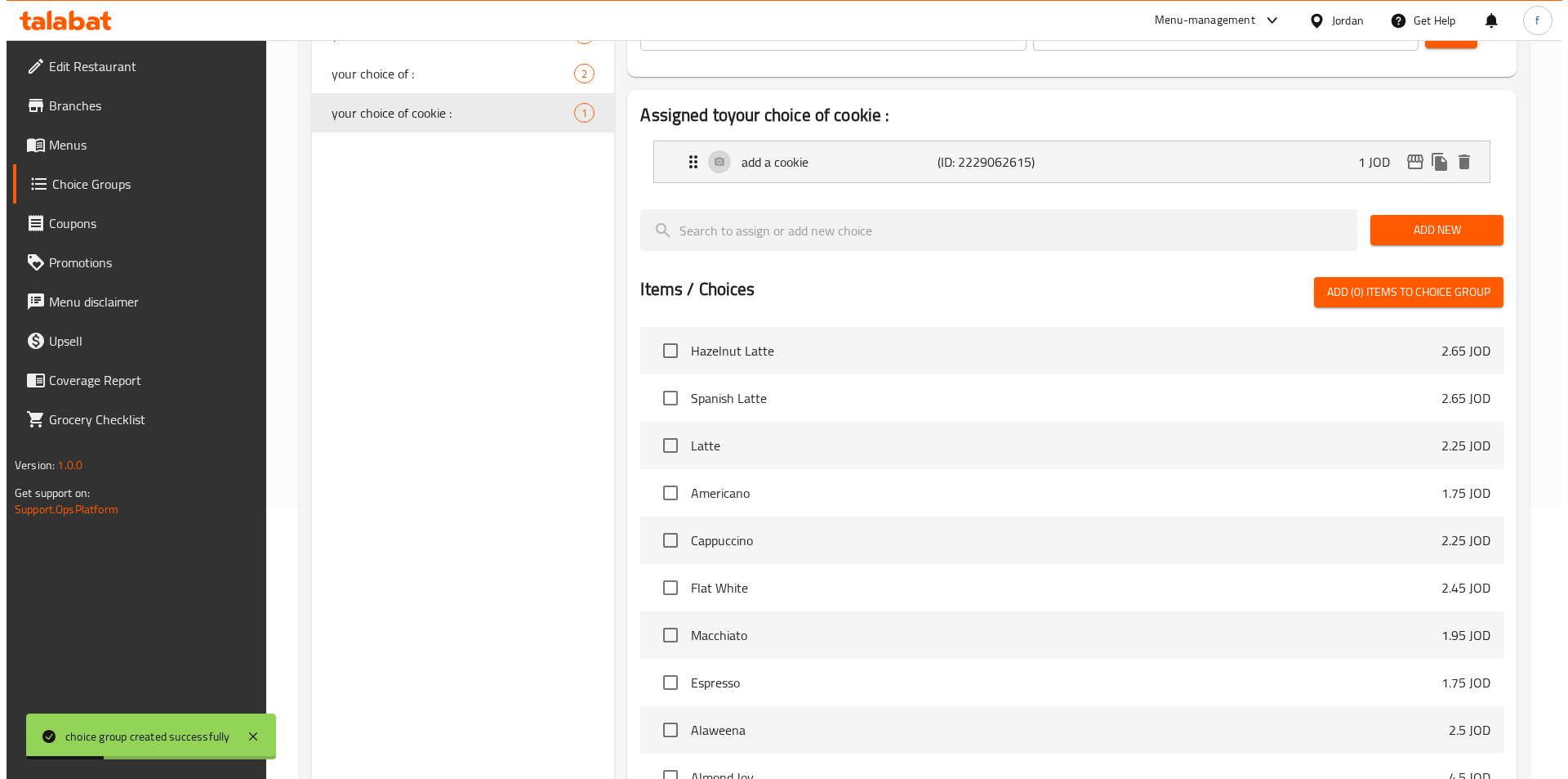
scroll to position [415, 0]
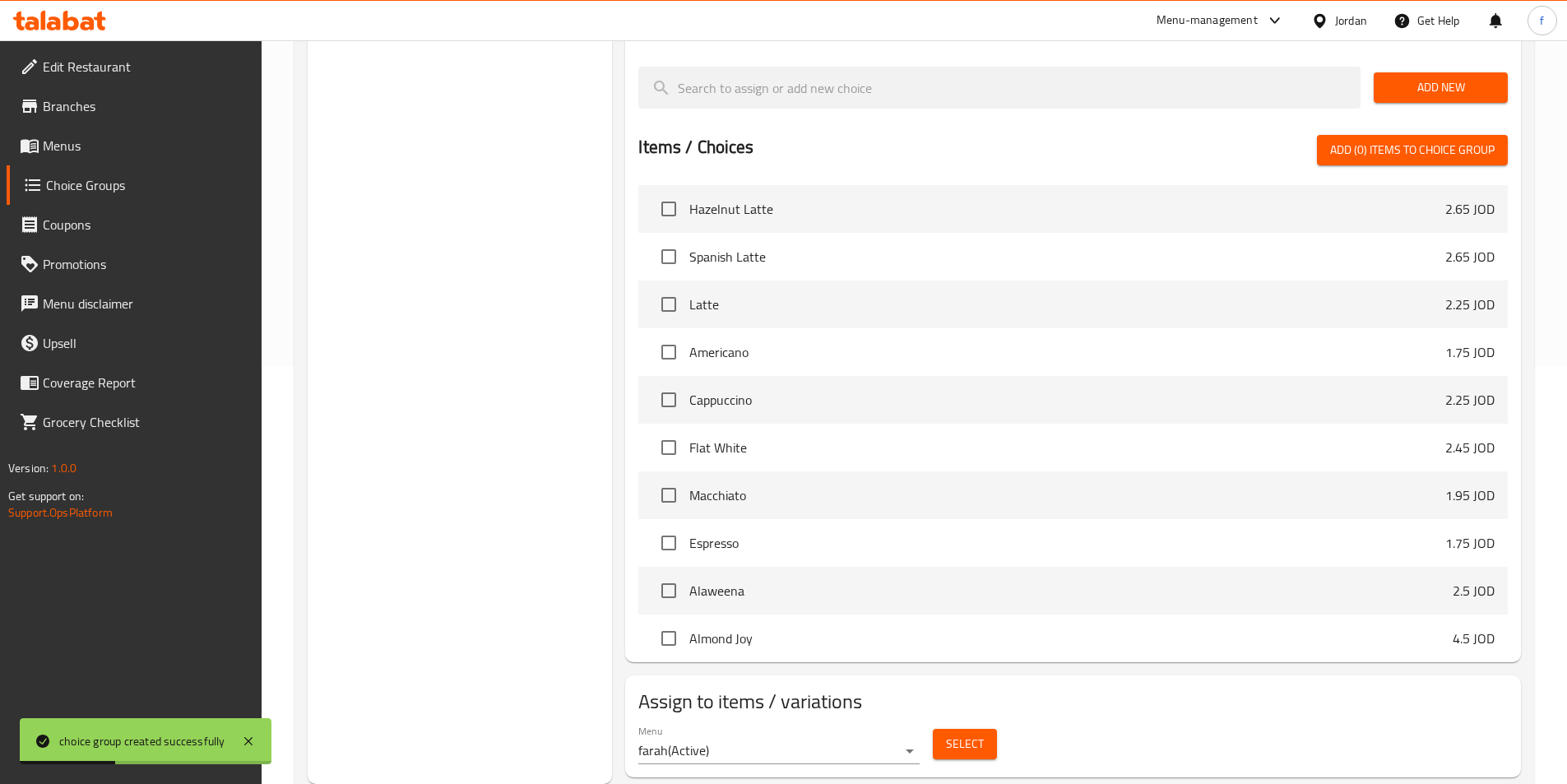
click at [977, 734] on span "Select" at bounding box center [965, 744] width 38 height 20
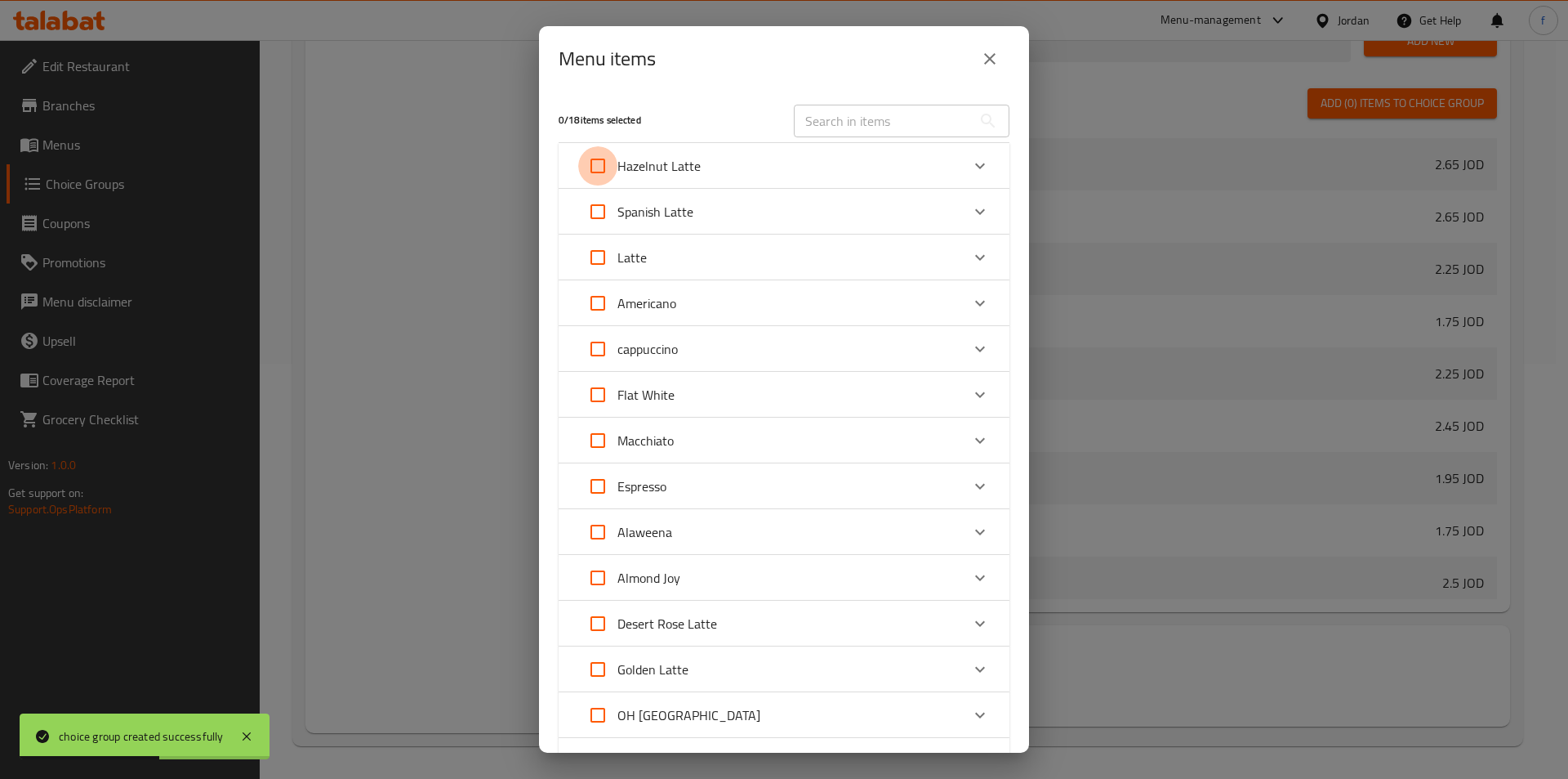
click at [593, 166] on input "Expand" at bounding box center [598, 165] width 39 height 39
checkbox input "true"
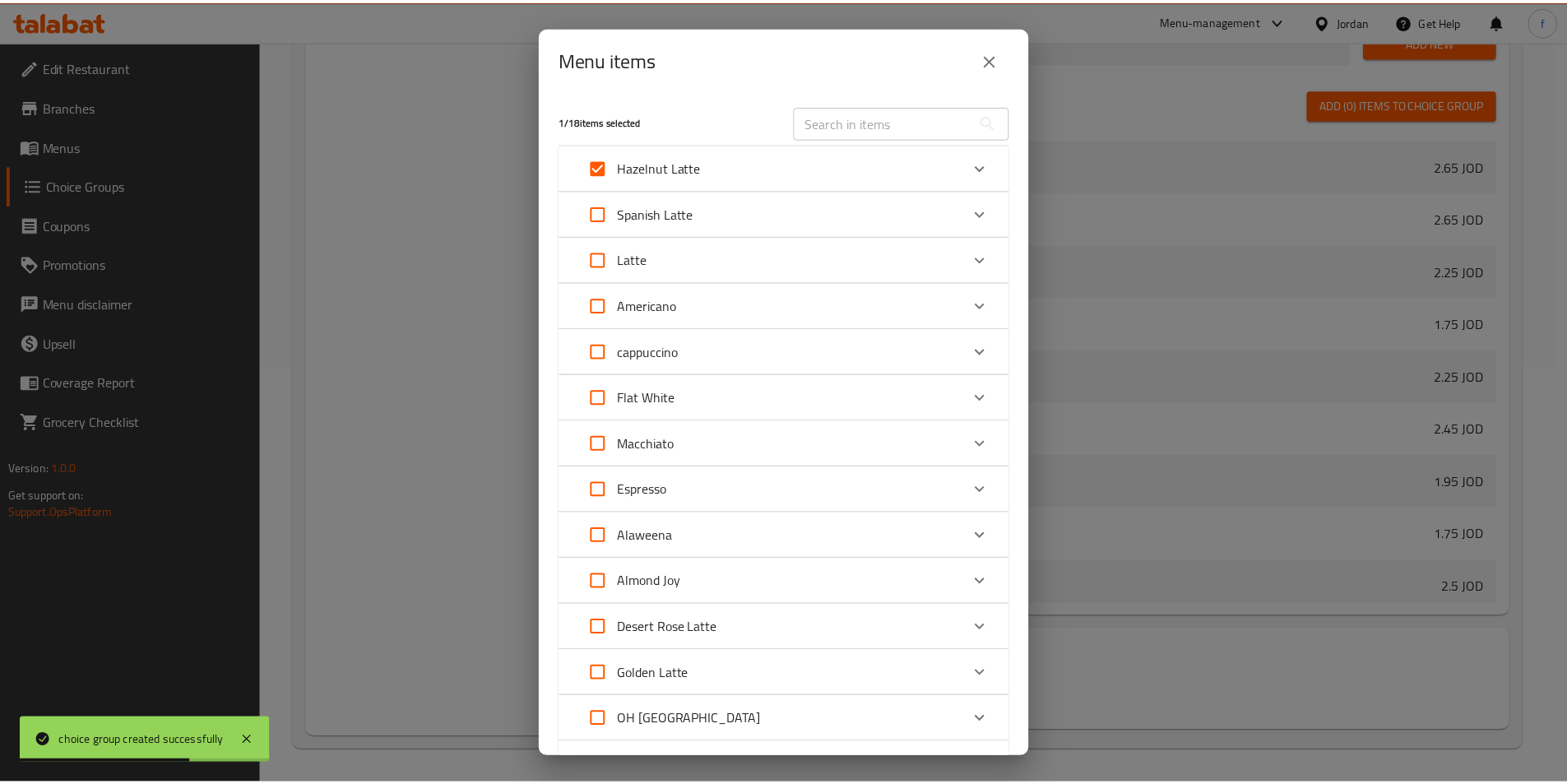
scroll to position [330, 0]
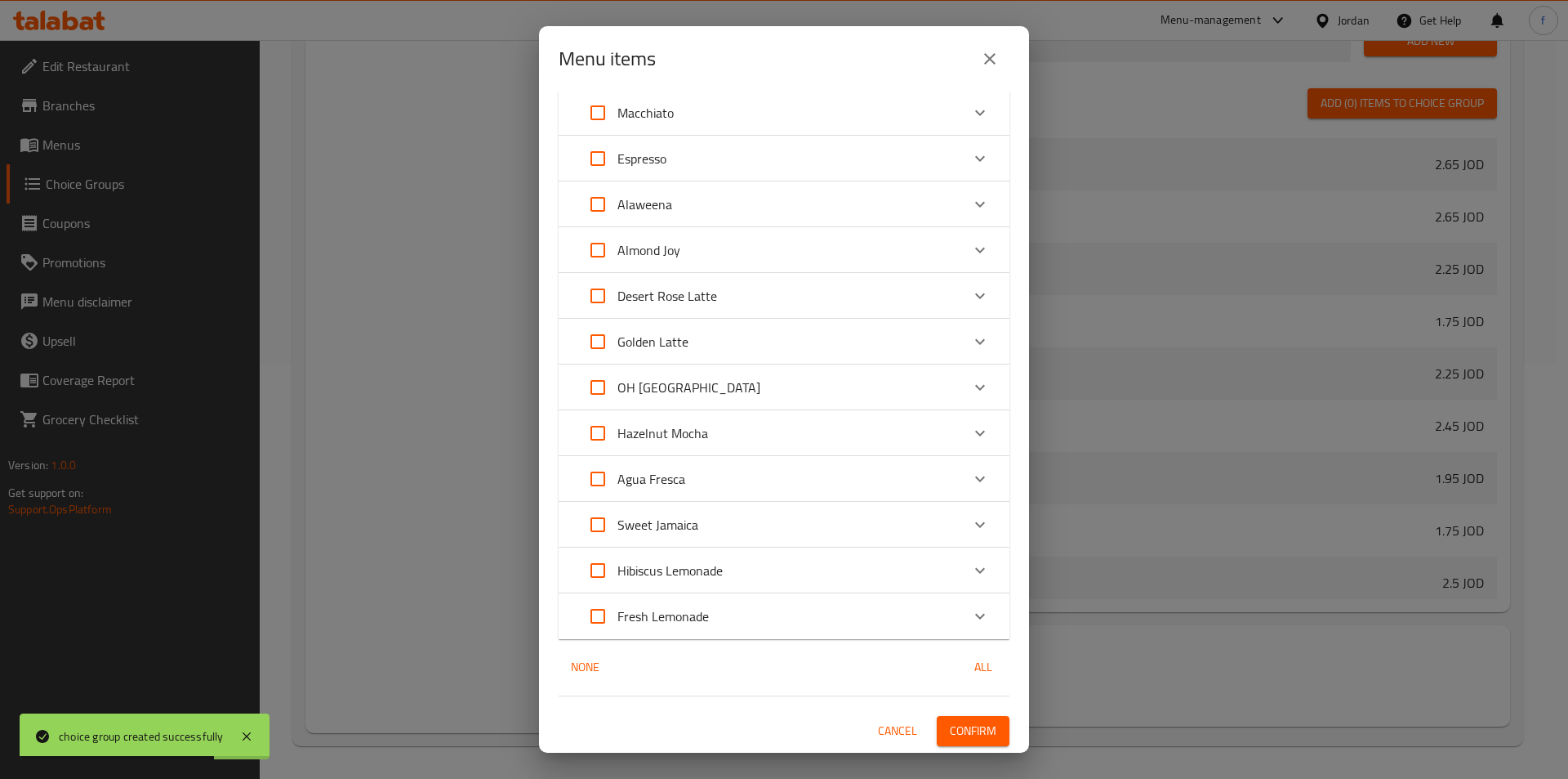
click at [962, 732] on span "Confirm" at bounding box center [973, 731] width 47 height 20
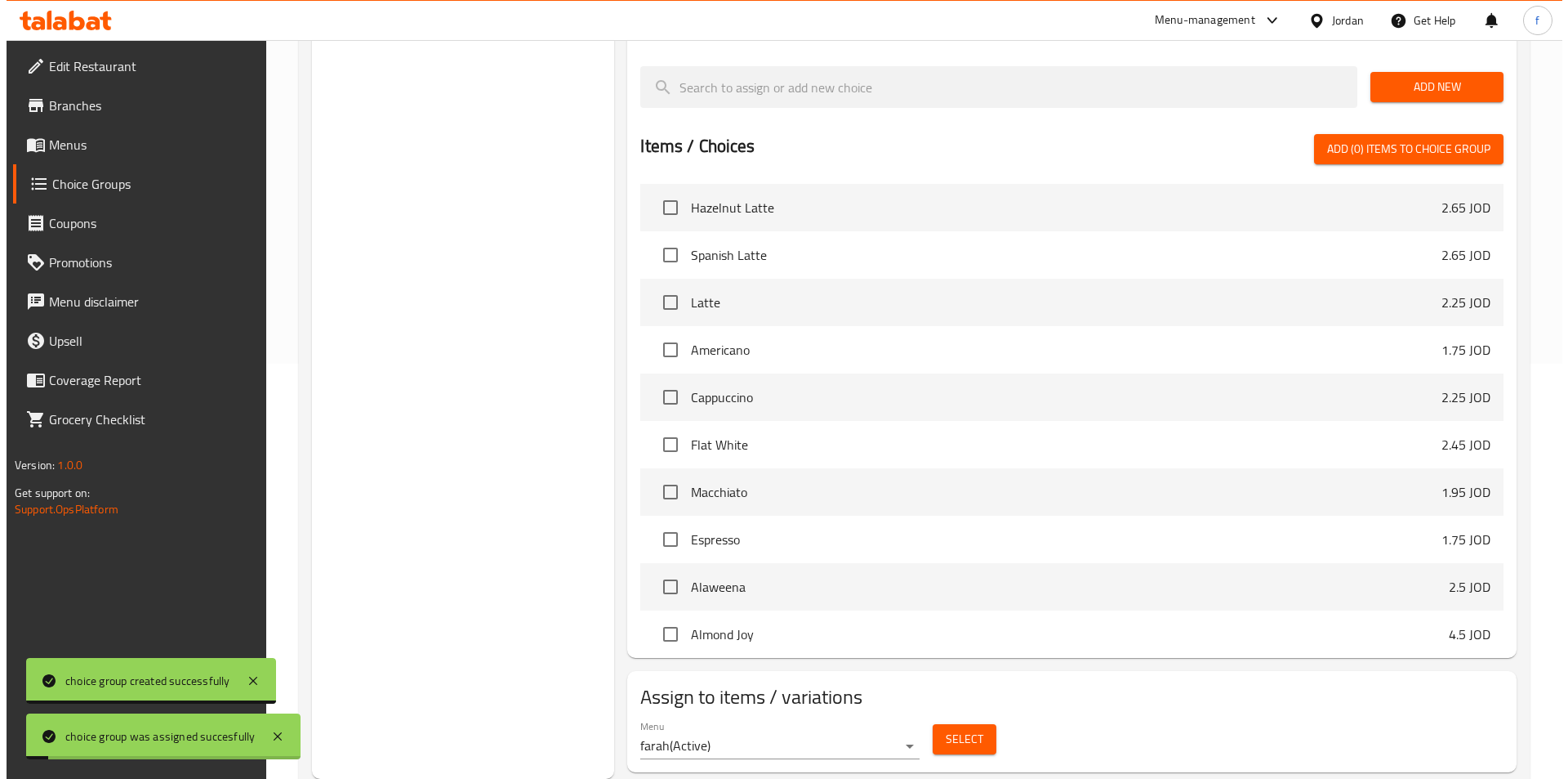
scroll to position [0, 0]
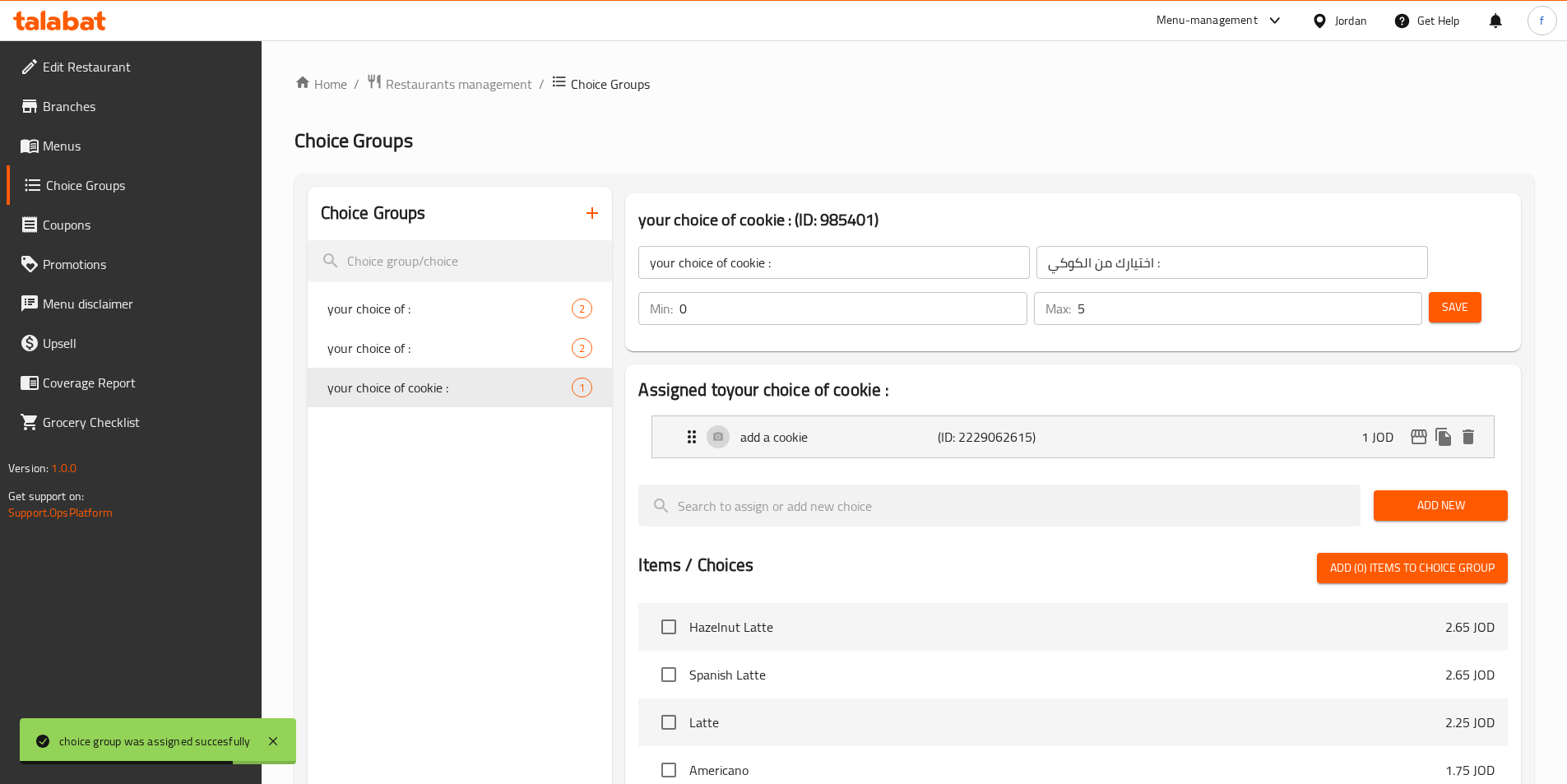
click at [1036, 262] on input "اختيارك من الكوكي :" at bounding box center [1232, 262] width 391 height 33
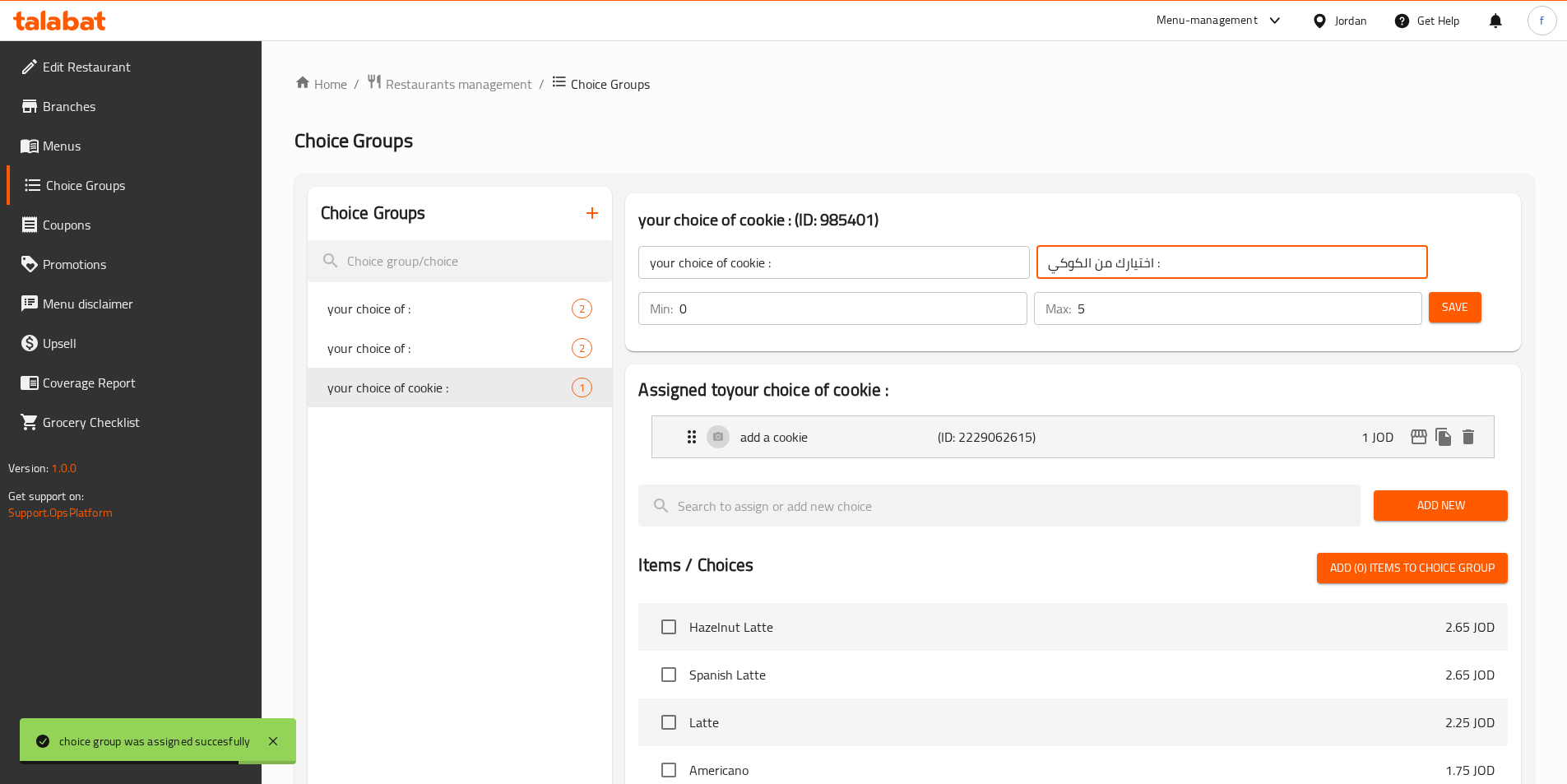
click at [1036, 262] on input "اختيارك من الكوكي :" at bounding box center [1232, 262] width 391 height 33
click at [1064, 260] on input "اختيارك من الكوكي :" at bounding box center [1232, 262] width 391 height 33
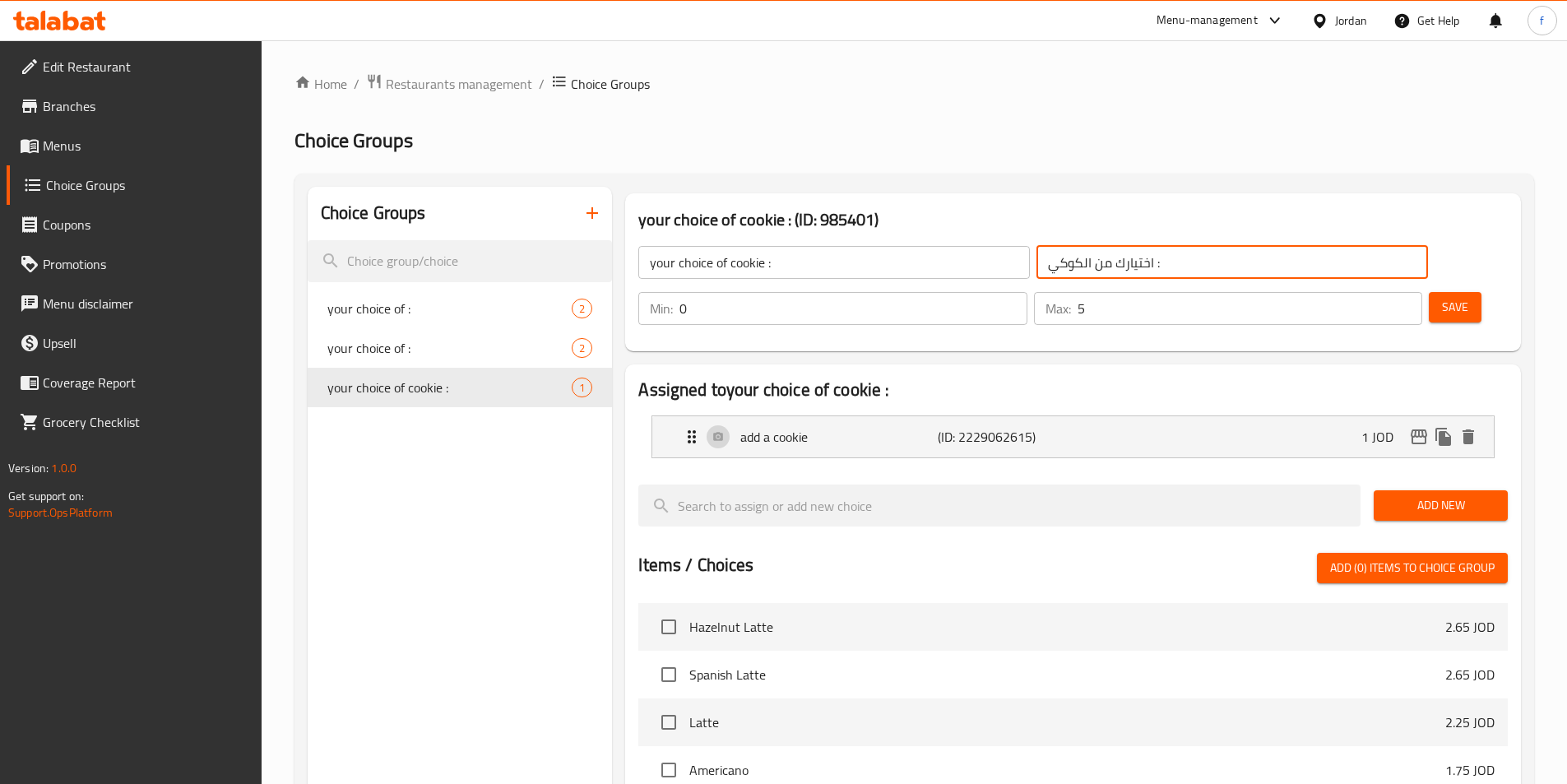
click at [1036, 267] on input "اختيارك من الكوكي :" at bounding box center [1232, 262] width 391 height 33
click at [1036, 261] on input "اختيارك من الكوكي :" at bounding box center [1232, 262] width 391 height 33
drag, startPoint x: 972, startPoint y: 263, endPoint x: 933, endPoint y: 270, distance: 39.6
click at [1036, 270] on input "اختيارك من الكوكي :" at bounding box center [1232, 262] width 391 height 33
type input "اختيارك من الكوكي :"
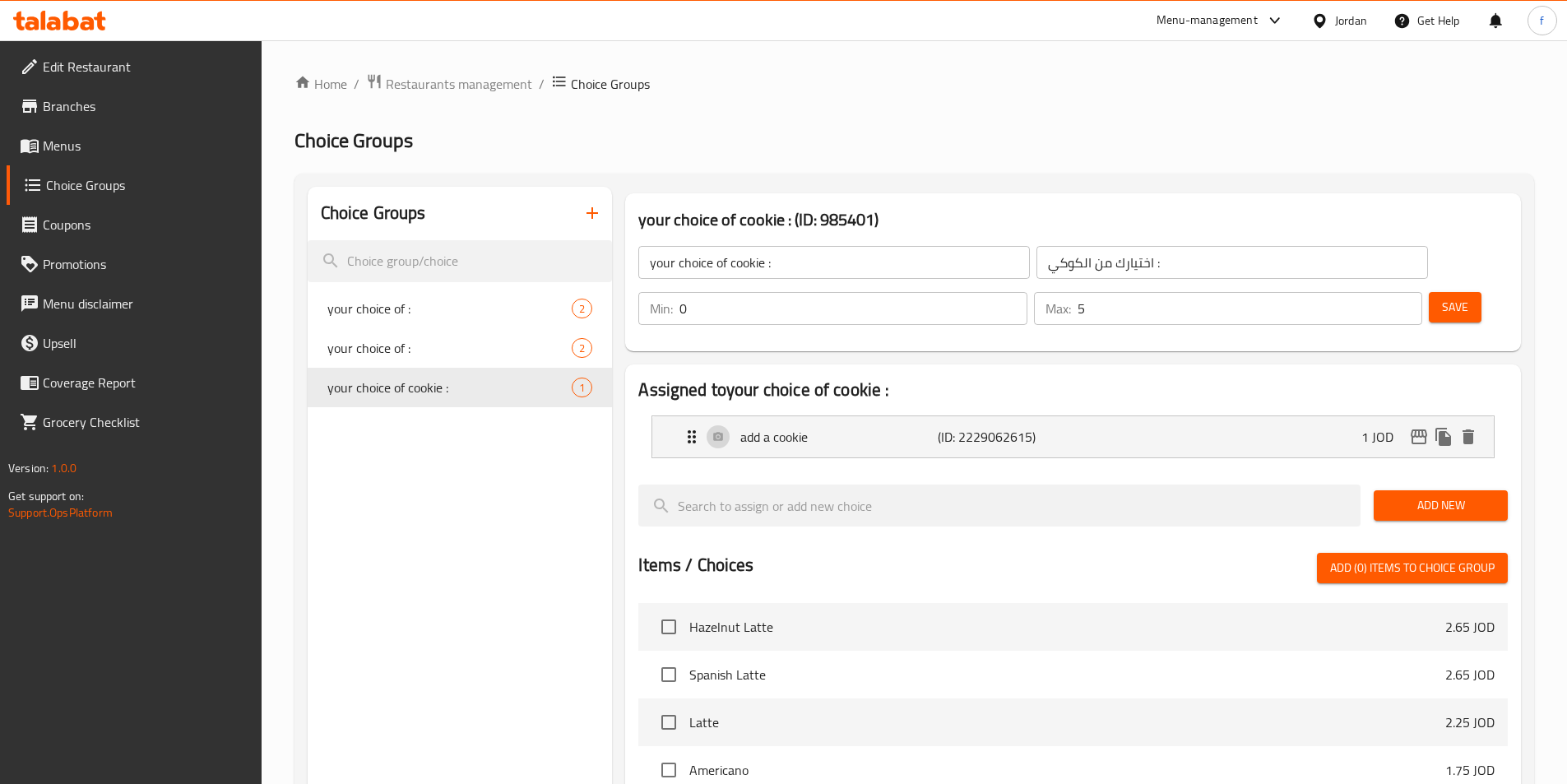
click at [518, 470] on div "Choice Groups your choice of : 2 your choice of : 2 your choice of cookie : 1" at bounding box center [459, 693] width 305 height 1015
click at [594, 206] on icon "button" at bounding box center [593, 213] width 20 height 20
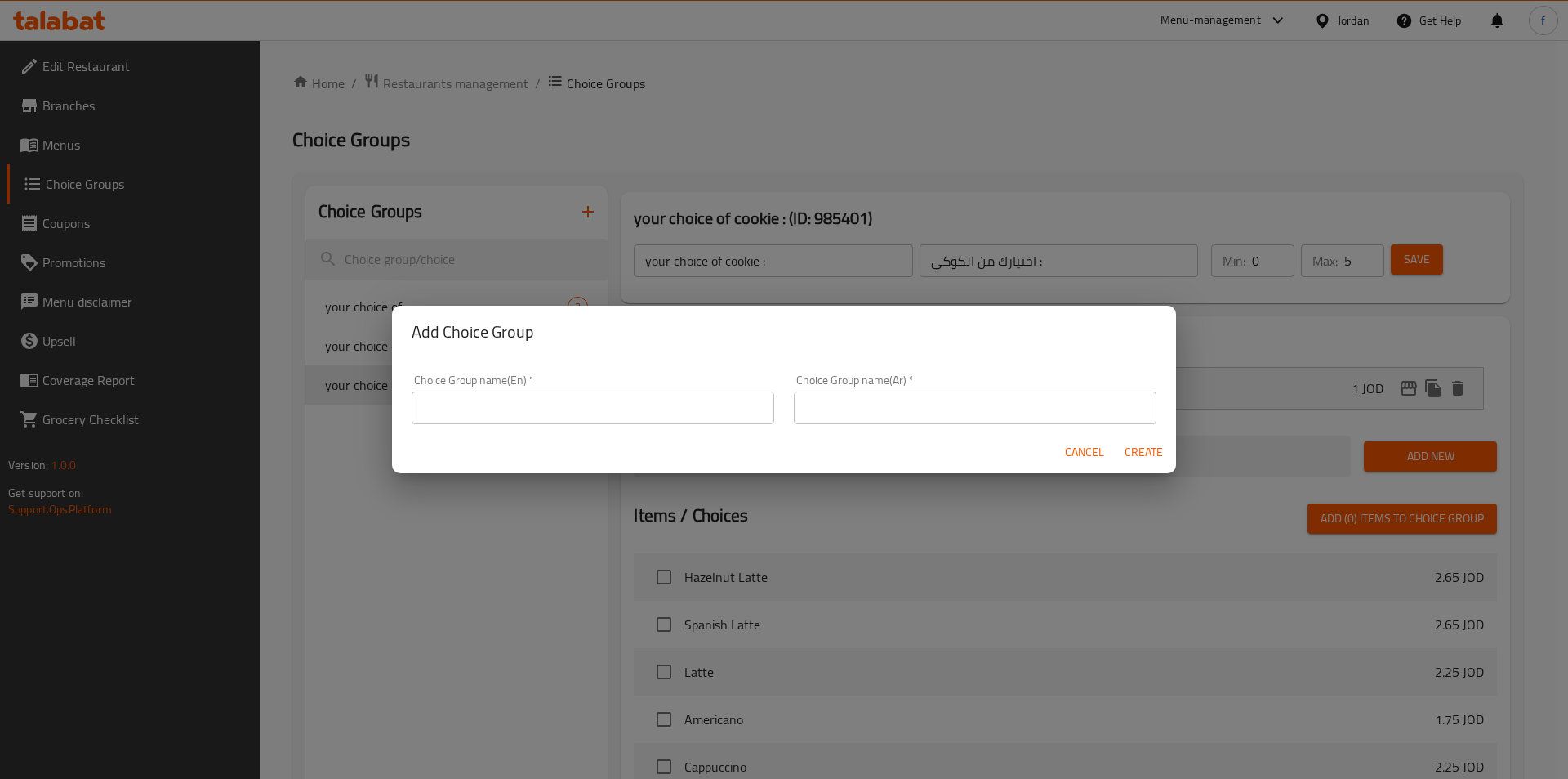
click at [537, 397] on input "text" at bounding box center [593, 407] width 363 height 33
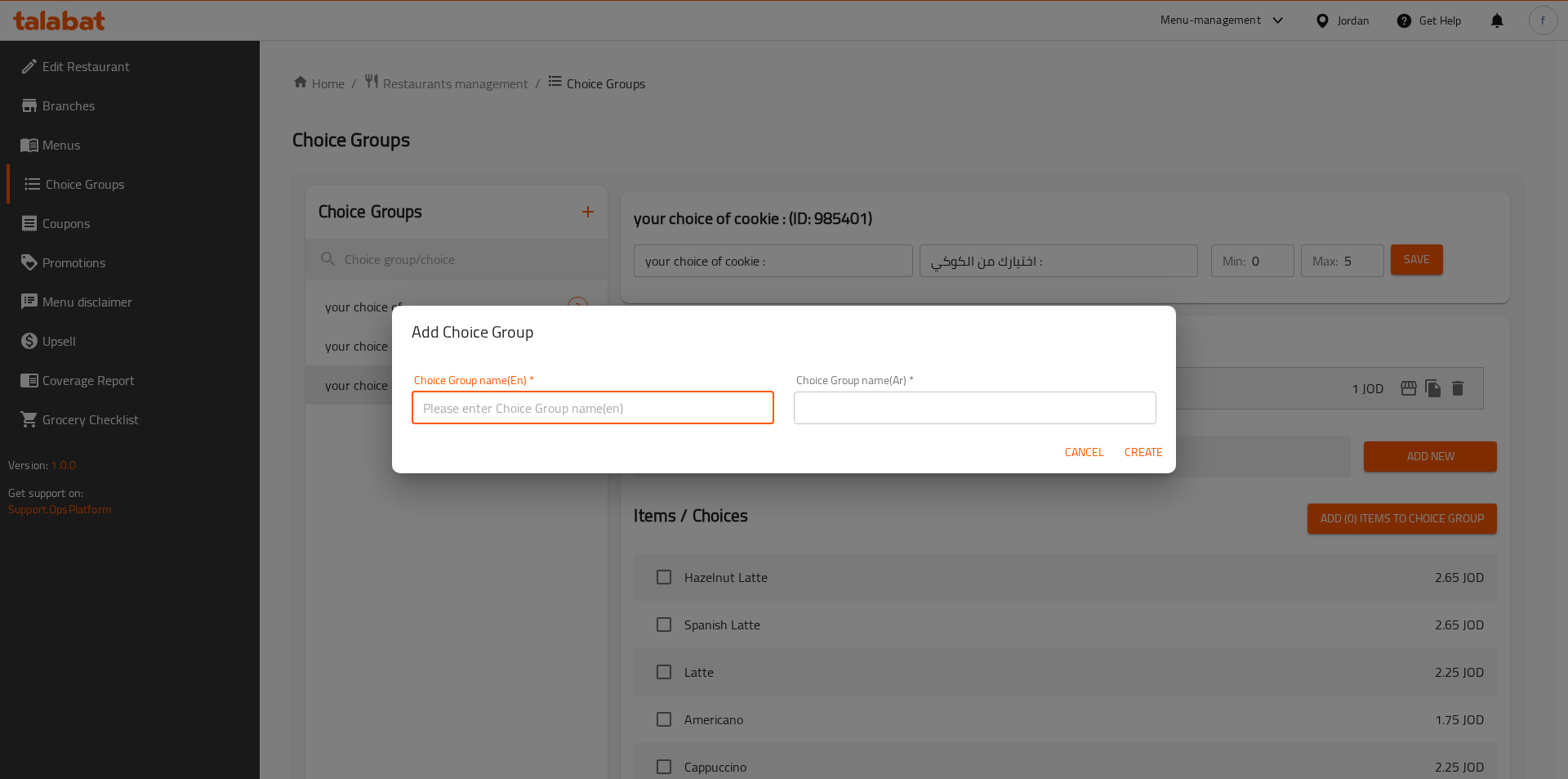
paste input "Milk options (choose one)"
click at [487, 407] on input "Milk options (choose one) :" at bounding box center [593, 407] width 363 height 33
drag, startPoint x: 486, startPoint y: 407, endPoint x: 428, endPoint y: 414, distance: 58.4
click at [428, 414] on input "Milk options (choose one) :" at bounding box center [593, 407] width 363 height 33
click at [441, 409] on input "Milk options (choose one) :" at bounding box center [593, 407] width 363 height 33
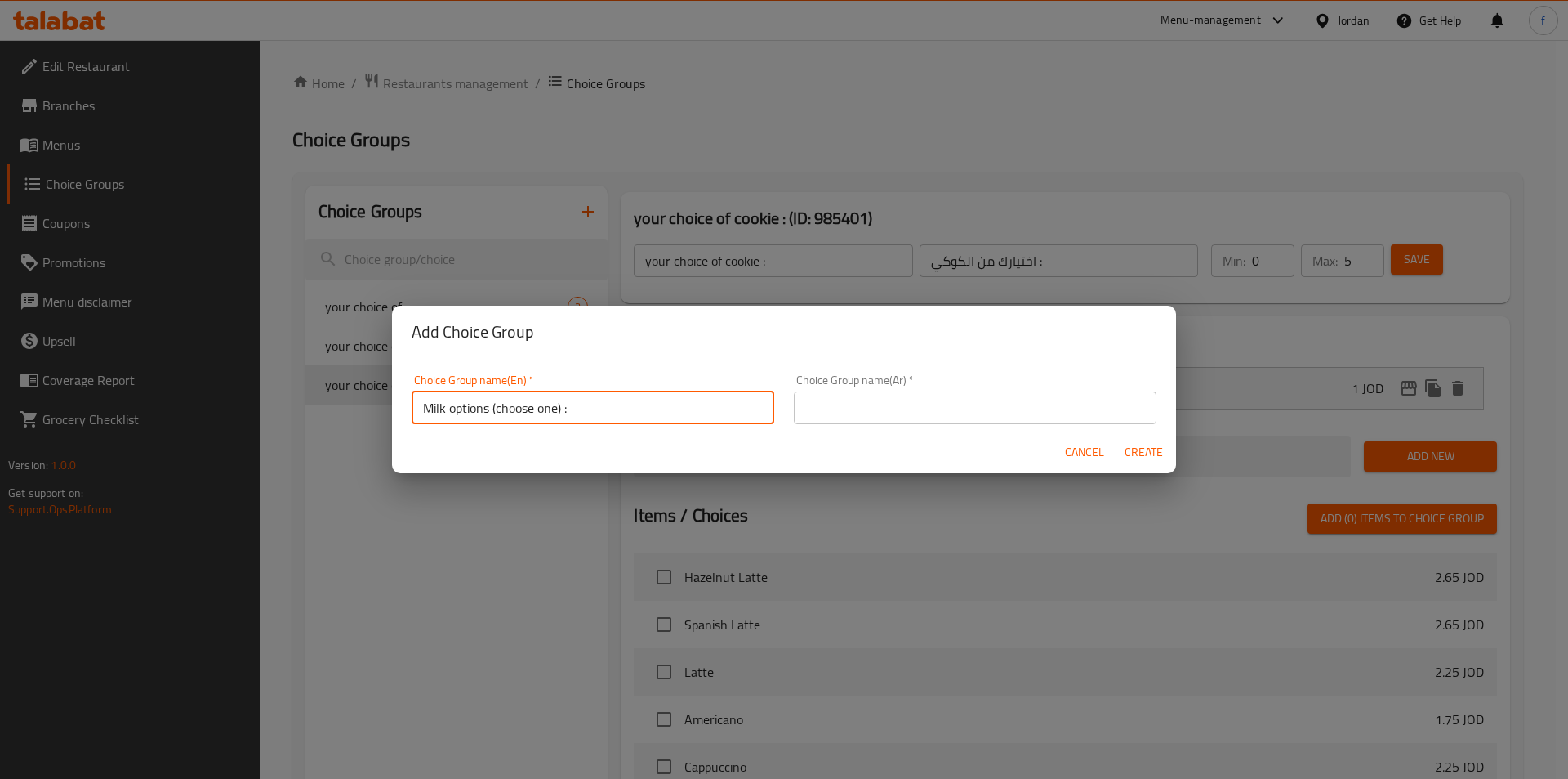
click at [441, 409] on input "Milk options (choose one) :" at bounding box center [593, 407] width 363 height 33
drag, startPoint x: 490, startPoint y: 408, endPoint x: 517, endPoint y: 401, distance: 27.9
click at [492, 408] on input "Milk options (choose one) :" at bounding box center [593, 407] width 363 height 33
click at [487, 408] on input "Milk options (choose one) :" at bounding box center [593, 407] width 363 height 33
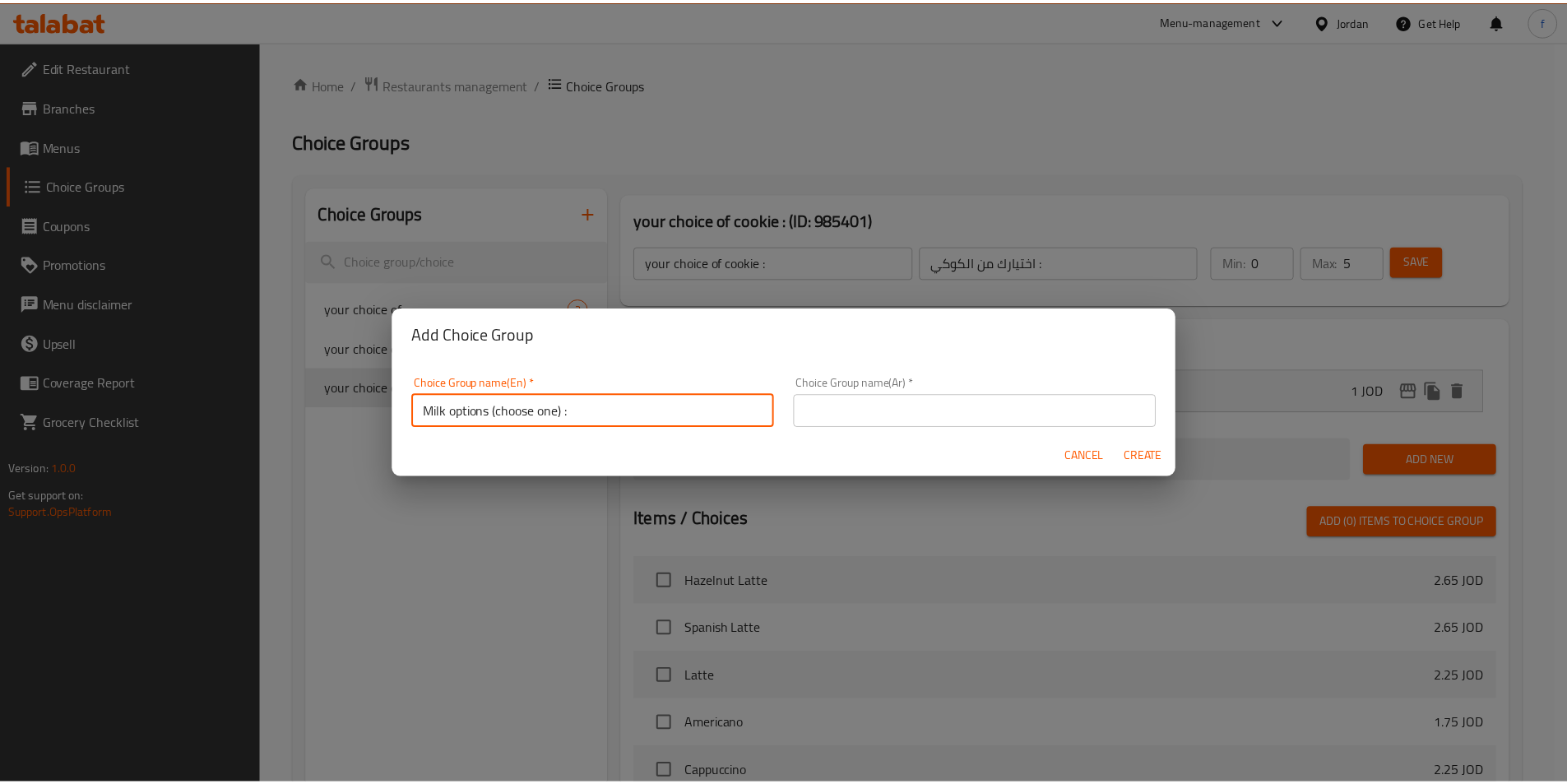
scroll to position [5, 0]
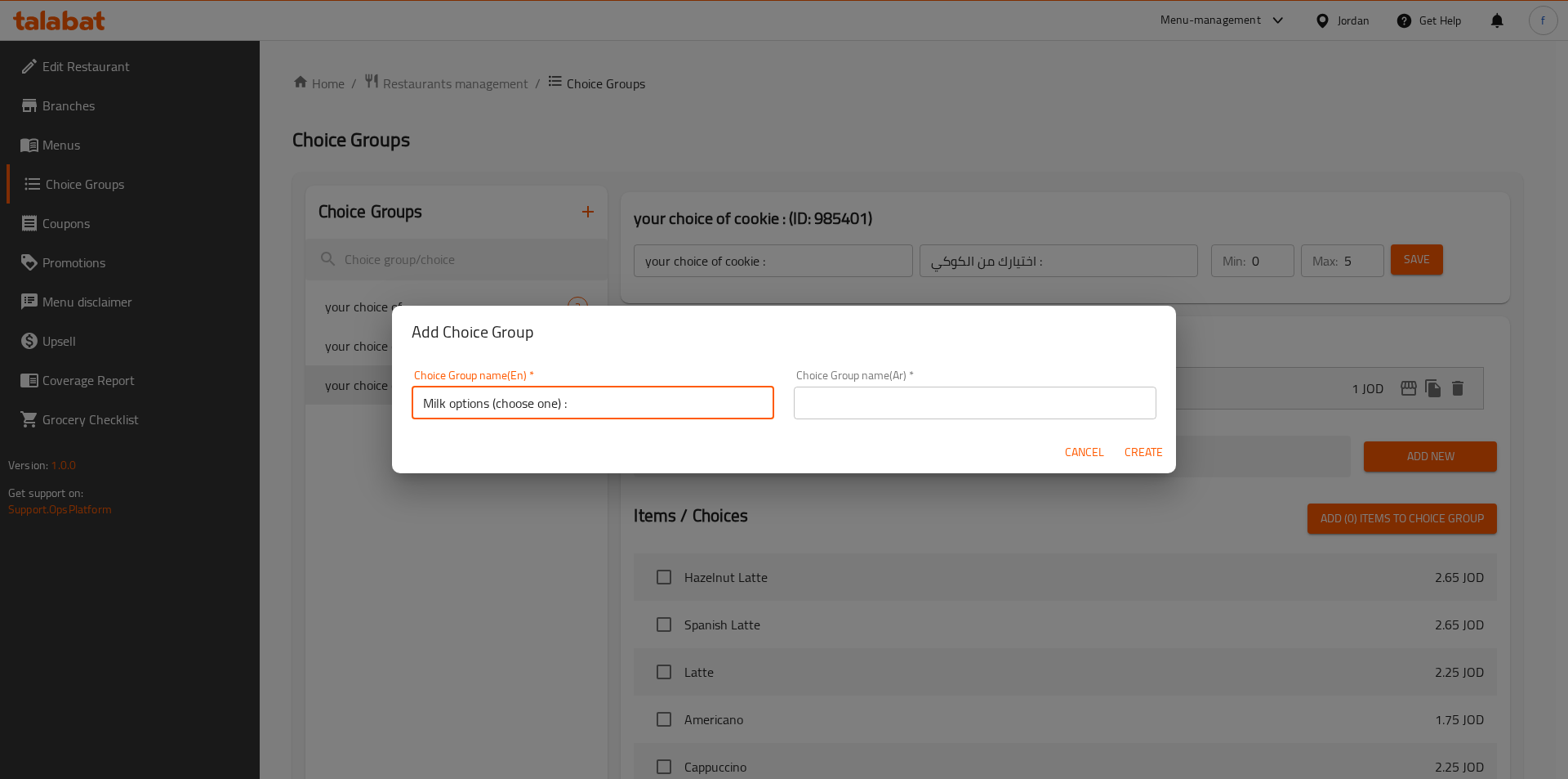
drag, startPoint x: 489, startPoint y: 410, endPoint x: 416, endPoint y: 416, distance: 73.2
click at [416, 416] on input "Milk options (choose one) :" at bounding box center [593, 402] width 363 height 33
type input "Milk options (choose one) :"
click at [631, 408] on input "Milk options (choose one) :" at bounding box center [593, 402] width 363 height 33
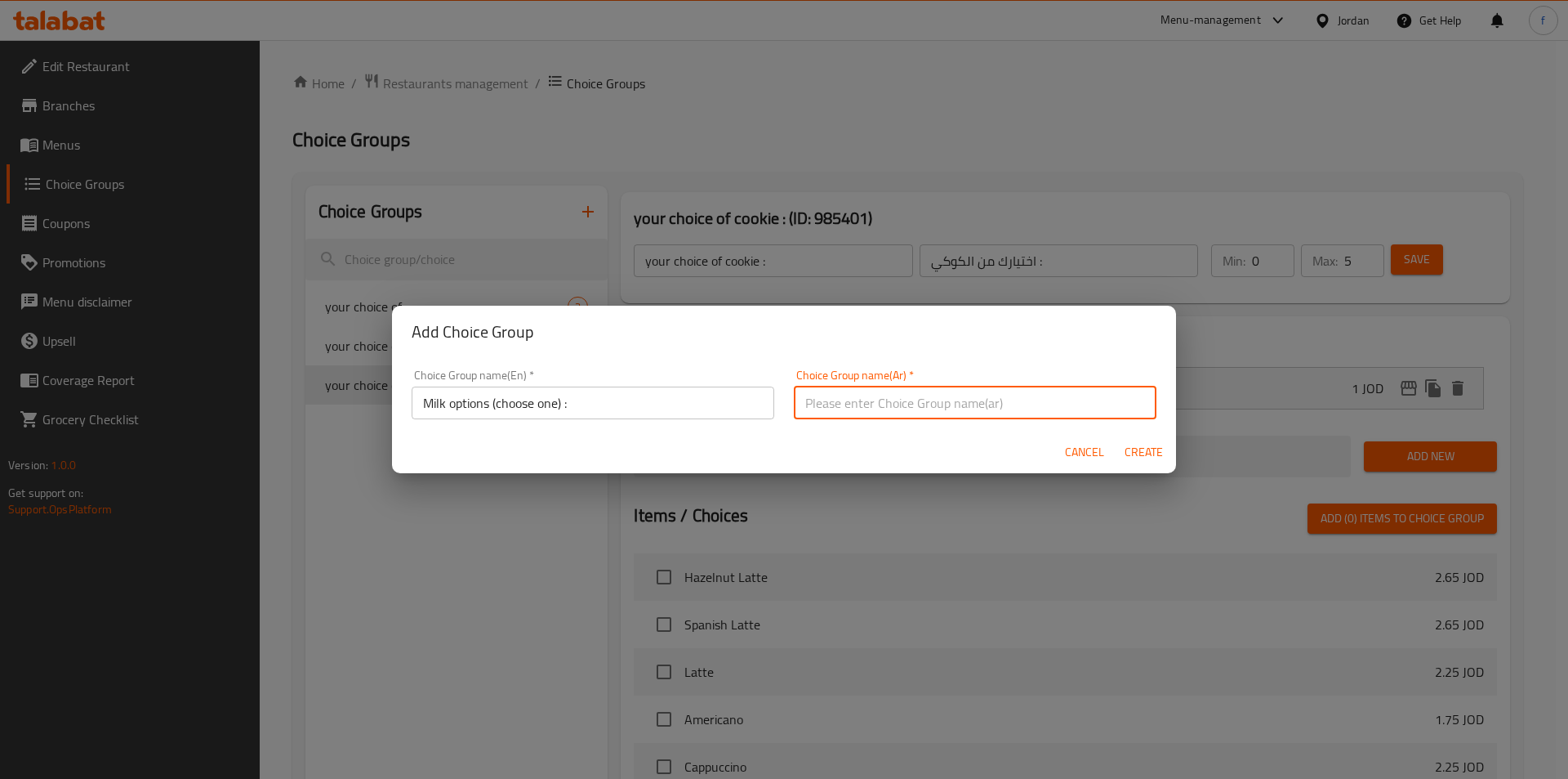
click at [820, 409] on input "text" at bounding box center [974, 402] width 363 height 33
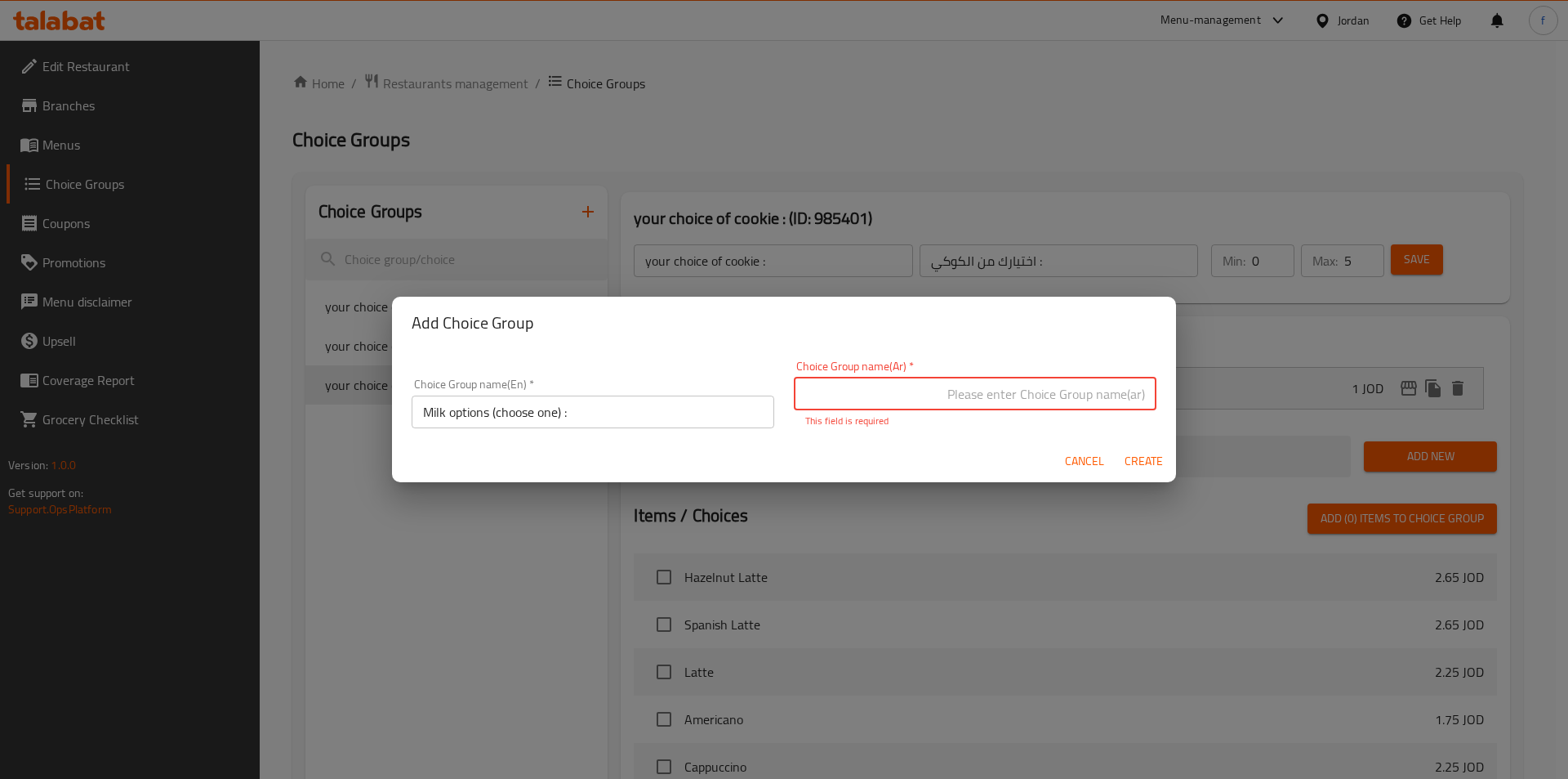
click at [984, 403] on input "text" at bounding box center [974, 394] width 363 height 33
paste input "خيارات الحليب"
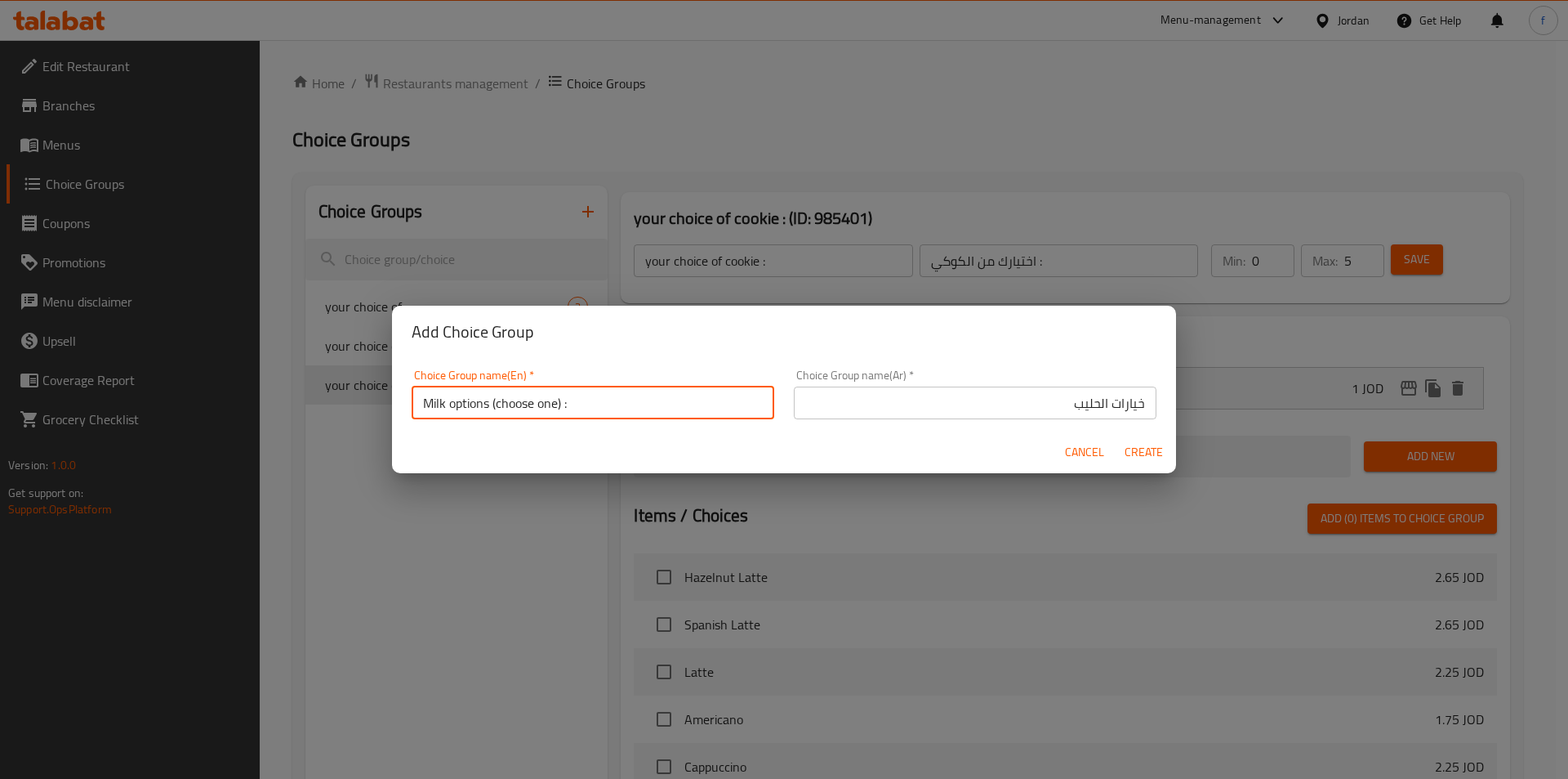
click at [511, 405] on input "Milk options (choose one) :" at bounding box center [593, 402] width 363 height 33
click at [1004, 404] on input "خيارات الحليب" at bounding box center [974, 402] width 363 height 33
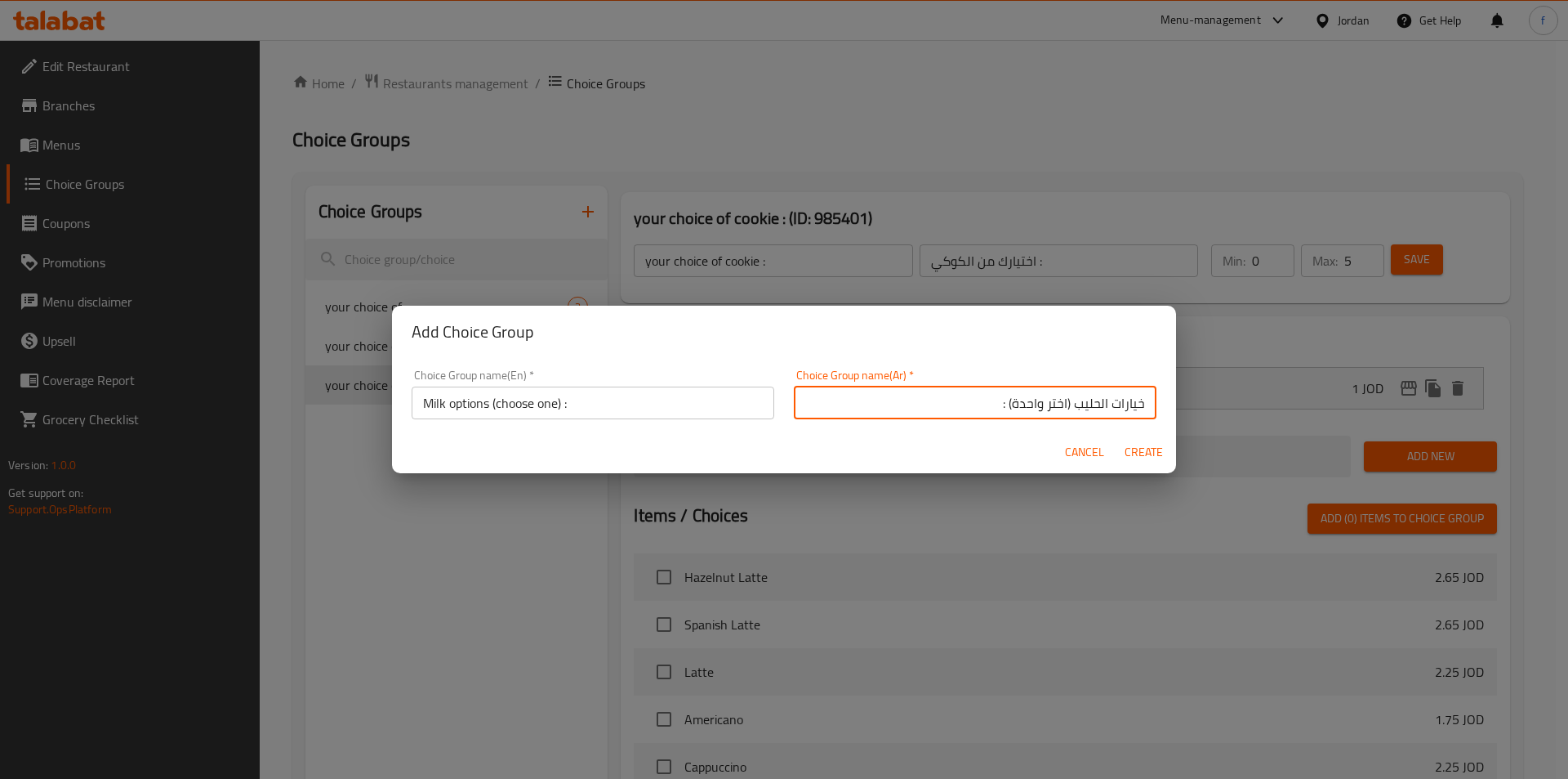
type input "خيارات الحليب (اختر واحدة) :"
click at [1140, 452] on span "Create" at bounding box center [1143, 452] width 39 height 20
type input "Milk options (choose one) :"
type input "خيارات الحليب (اختر واحدة) :"
type input "0"
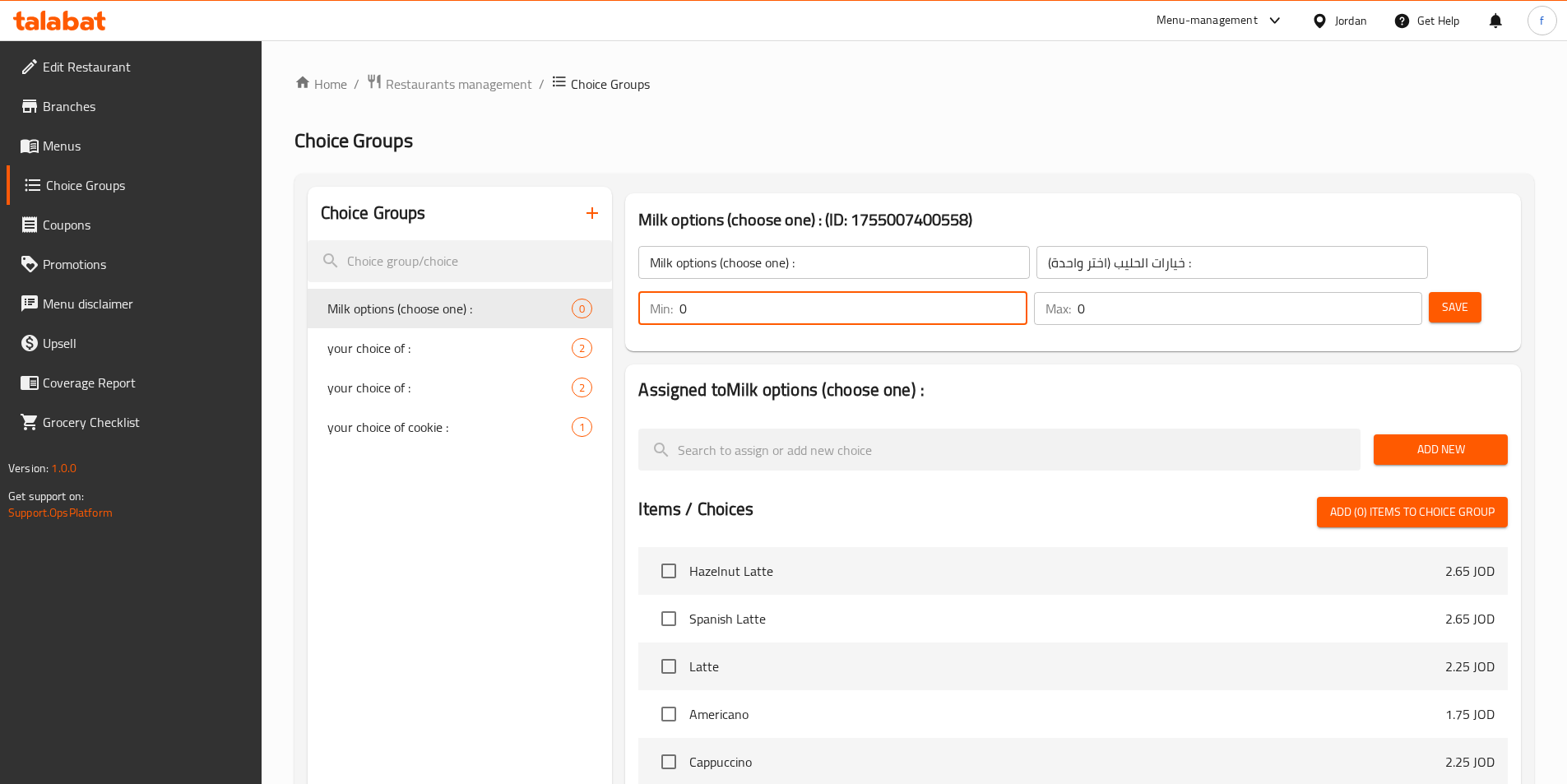
click at [1027, 292] on div "Min: 0 ​" at bounding box center [832, 308] width 388 height 33
type input "1"
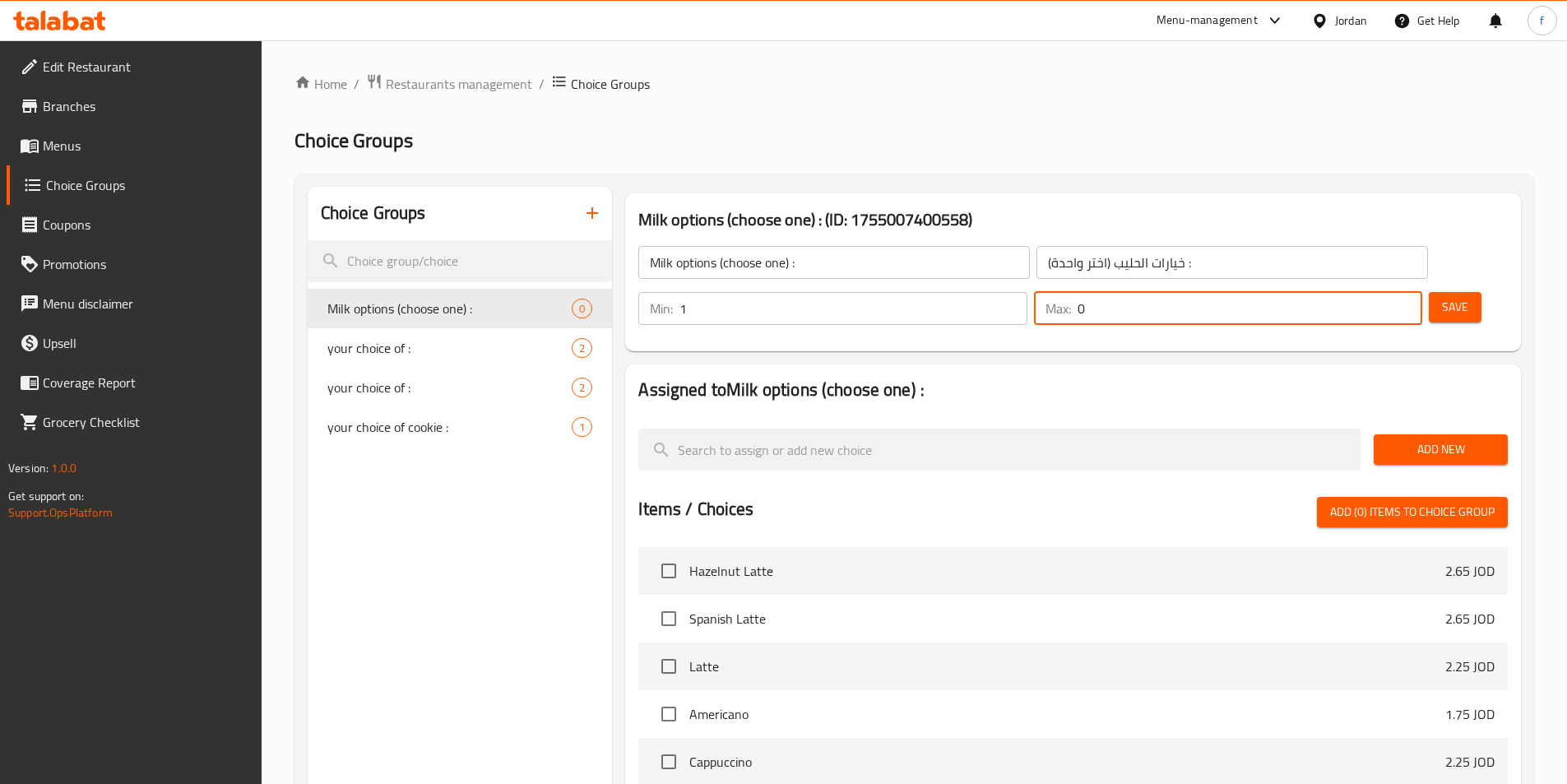
click at [1362, 292] on input "0" at bounding box center [1250, 308] width 344 height 33
type input "1"
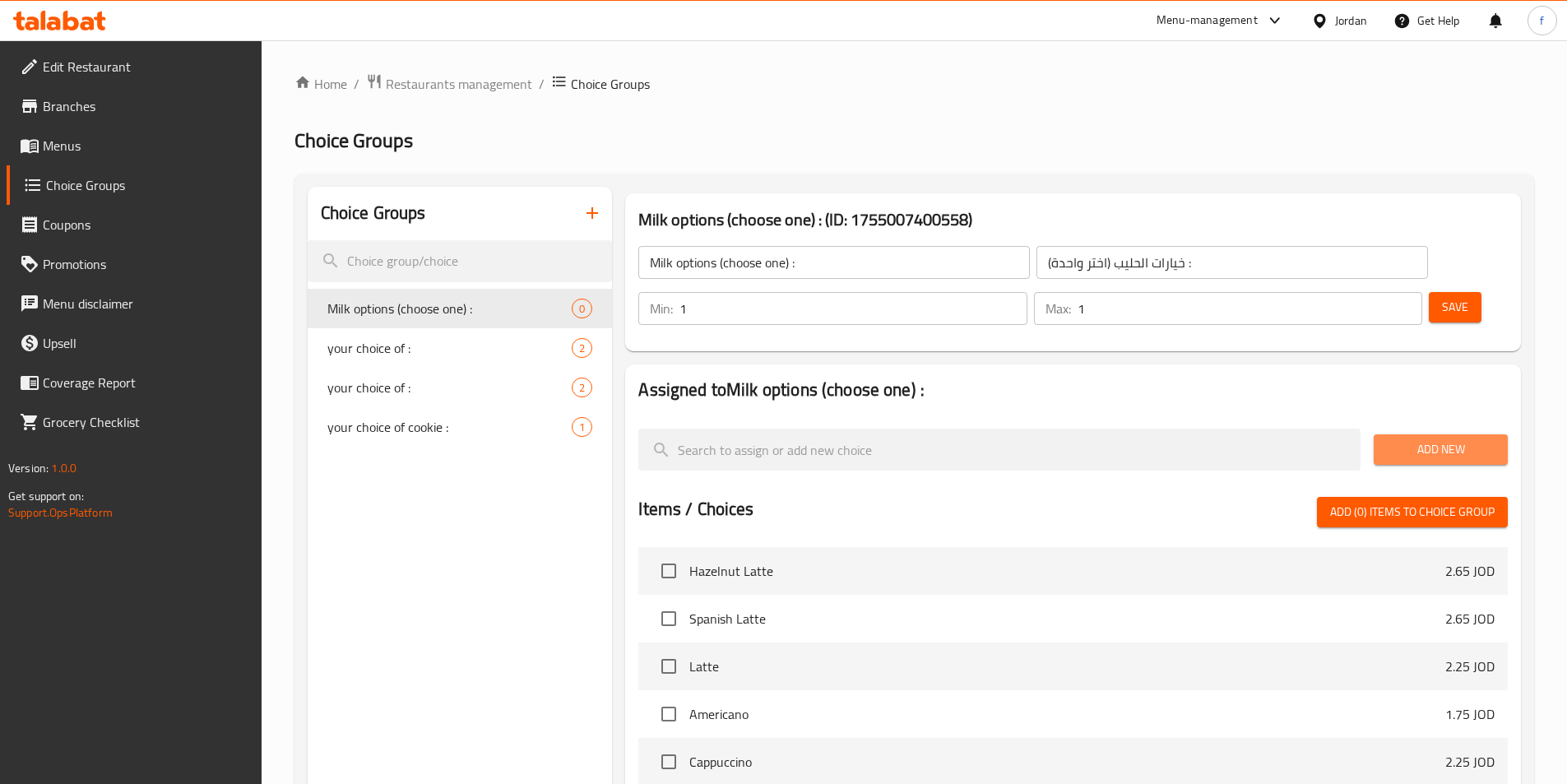
click at [1400, 439] on span "Add New" at bounding box center [1441, 449] width 107 height 20
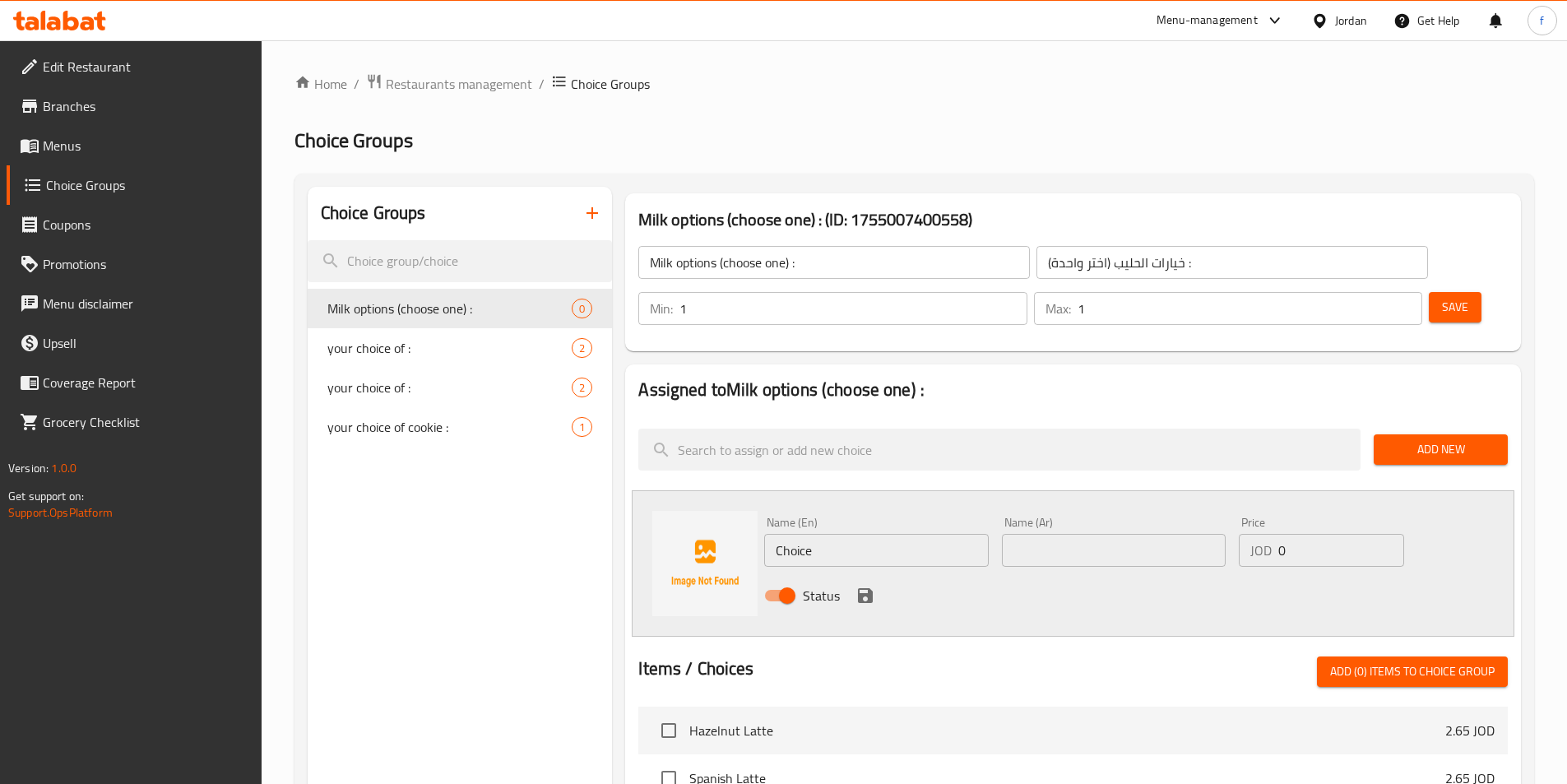
click at [801, 534] on input "Choice" at bounding box center [876, 550] width 223 height 33
paste input "Lactose-free milk"
type input "Lactose-free milk"
click at [1090, 534] on input "text" at bounding box center [1114, 550] width 223 height 33
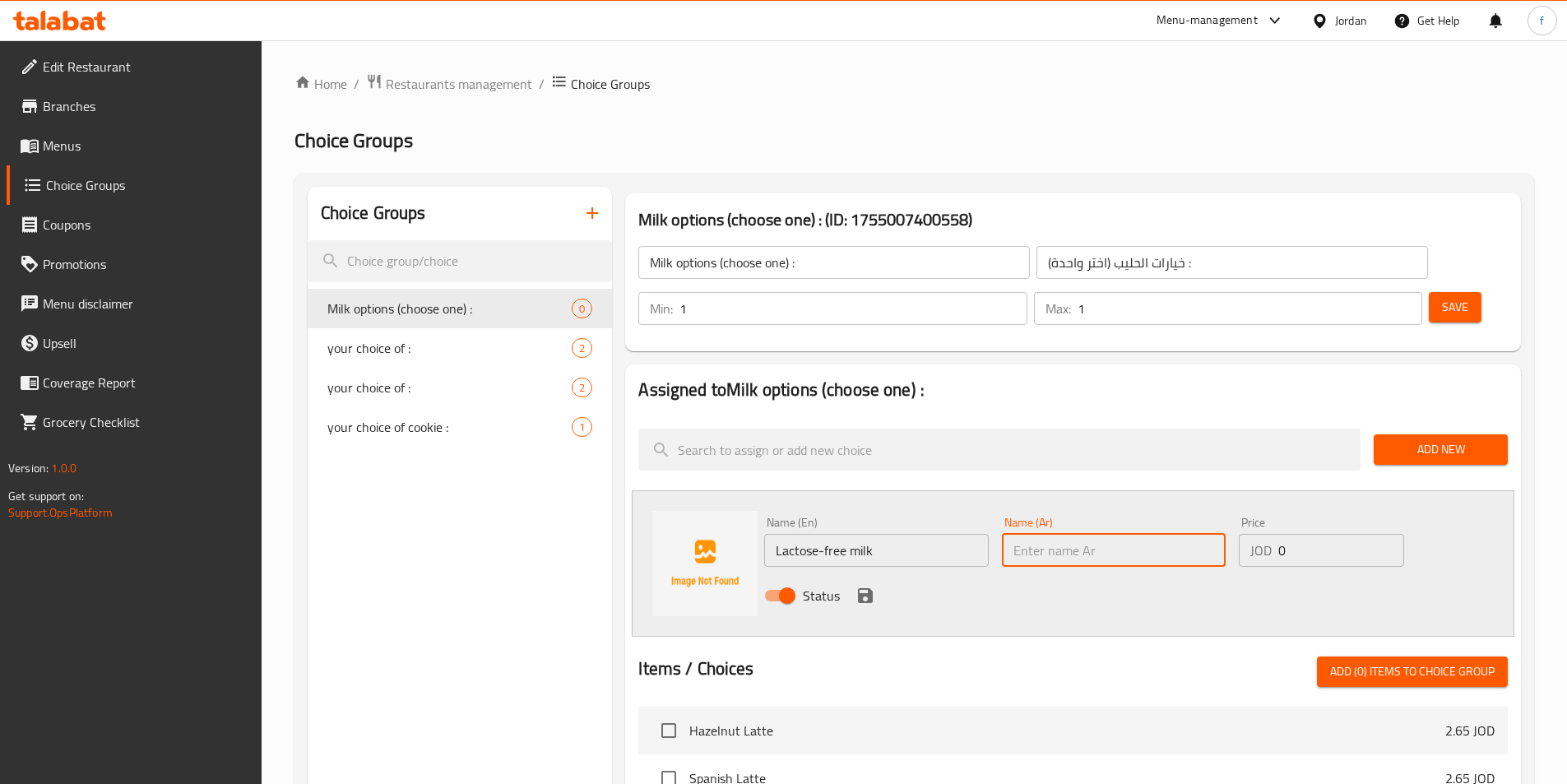
type input "p"
type input "ج"
type input "حليب خالي من اللاكتوز"
drag, startPoint x: 1285, startPoint y: 498, endPoint x: 1276, endPoint y: 501, distance: 9.5
click at [1276, 534] on div "JOD 0 Price" at bounding box center [1321, 550] width 165 height 33
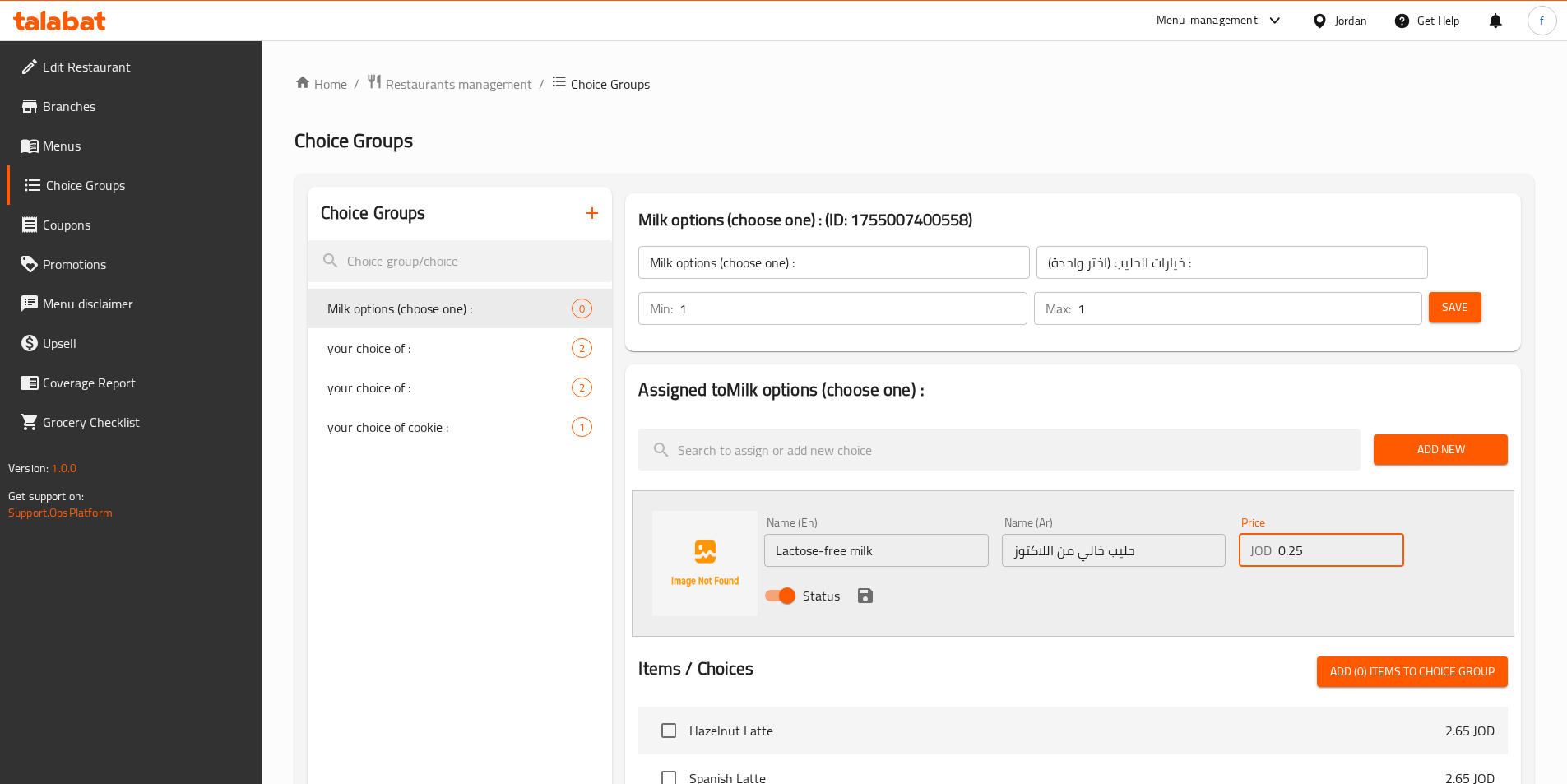
type input "0.25"
click at [857, 585] on icon "save" at bounding box center [866, 595] width 20 height 20
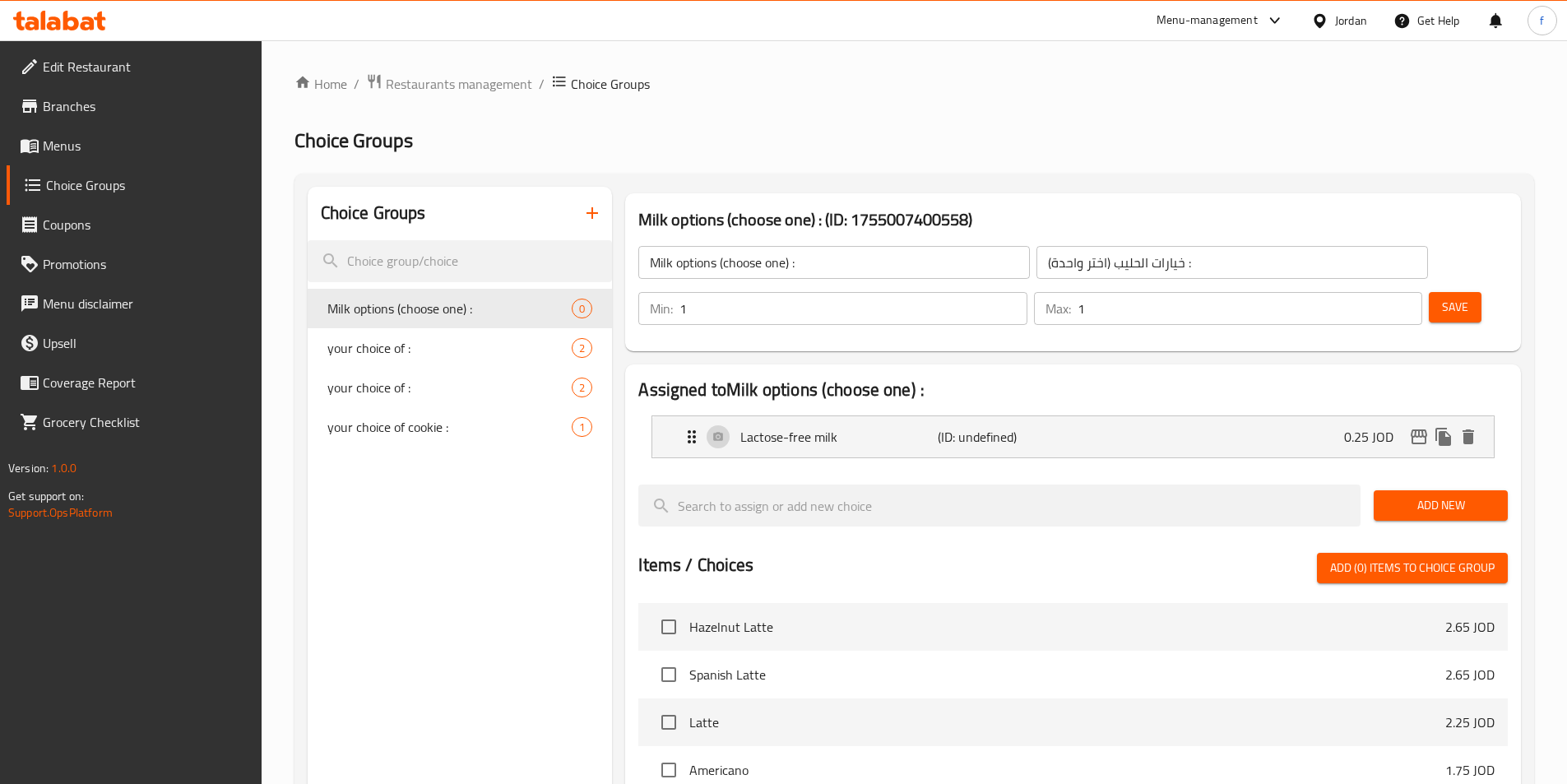
click at [1398, 495] on span "Add New" at bounding box center [1441, 505] width 107 height 20
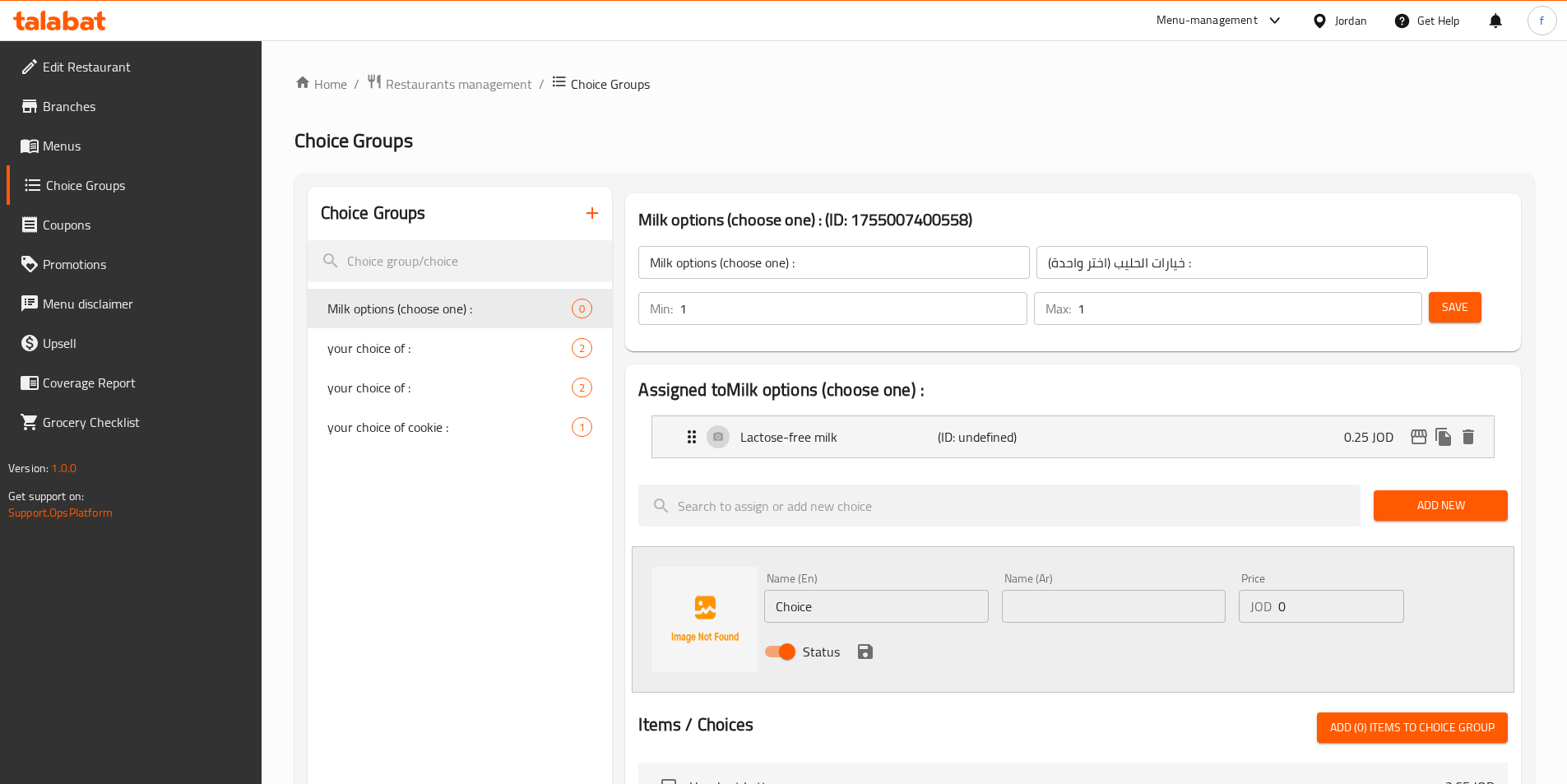
click at [795, 589] on input "Choice" at bounding box center [876, 605] width 223 height 33
click at [805, 589] on input "Choice" at bounding box center [876, 605] width 223 height 33
paste input "Oat milk"
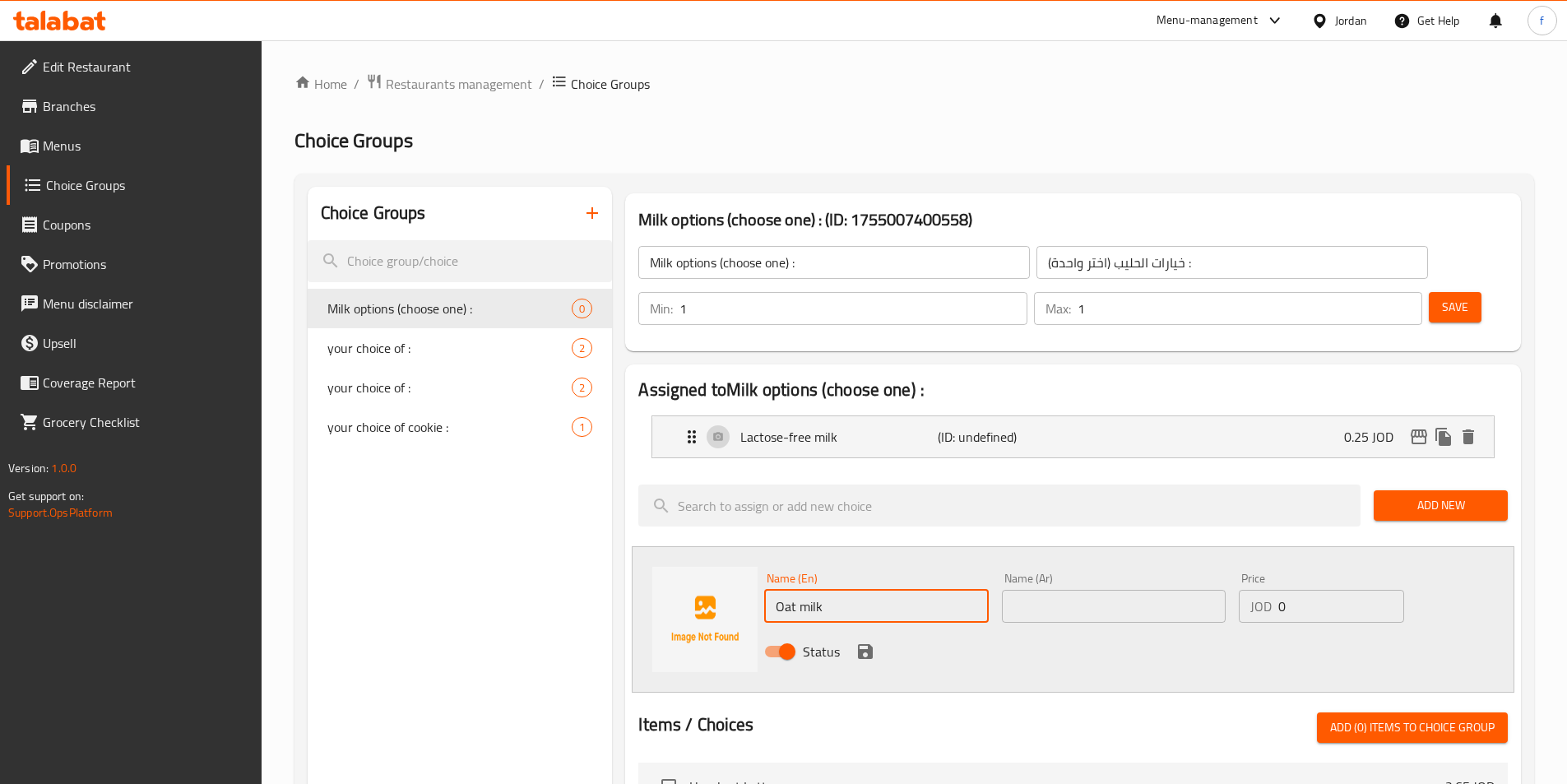
type input "Oat milk"
click at [1026, 589] on input "text" at bounding box center [1114, 605] width 223 height 33
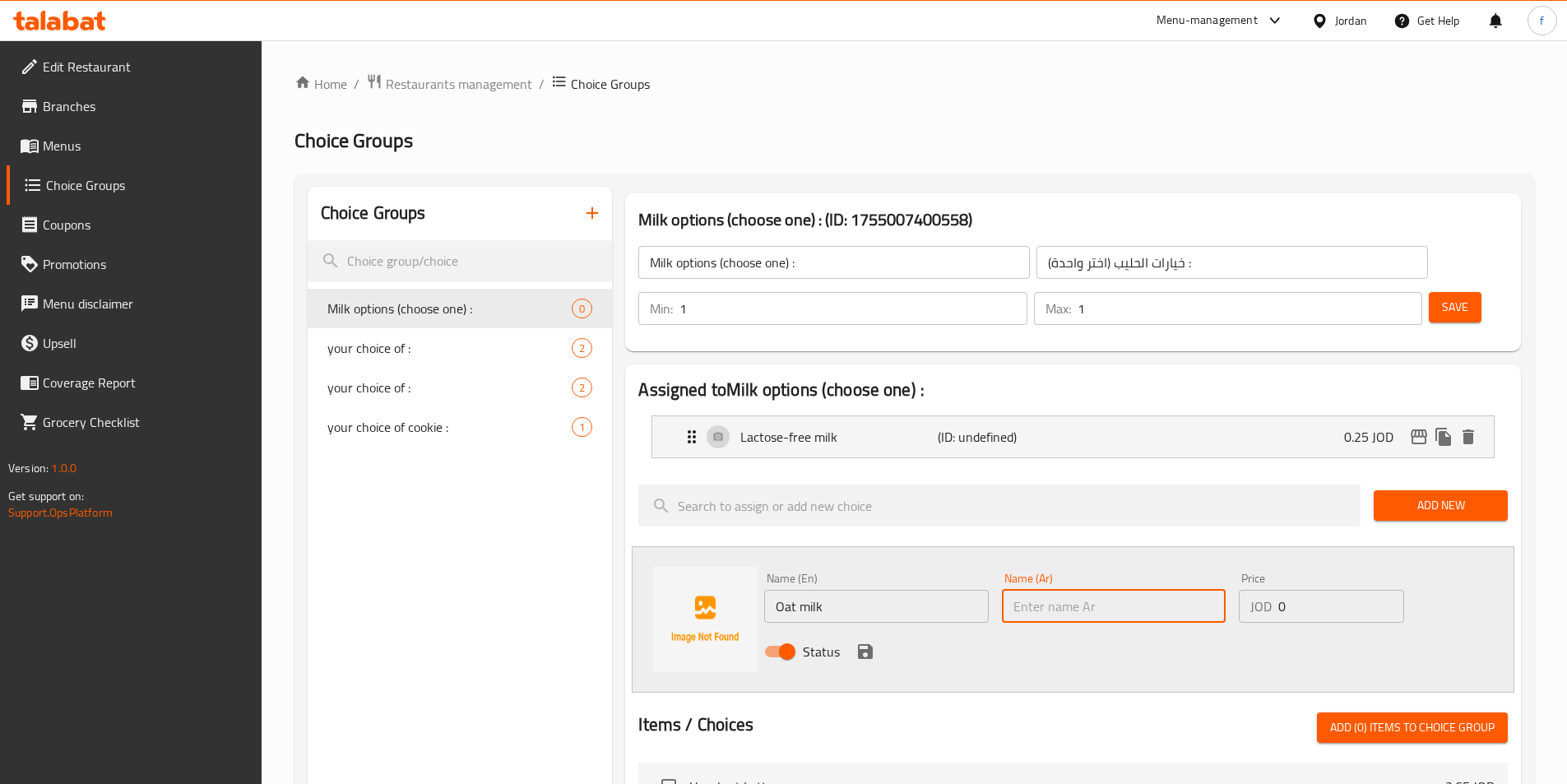
type input "ج"
type input "حليب الشوفان"
click at [1298, 589] on input "0" at bounding box center [1340, 605] width 125 height 33
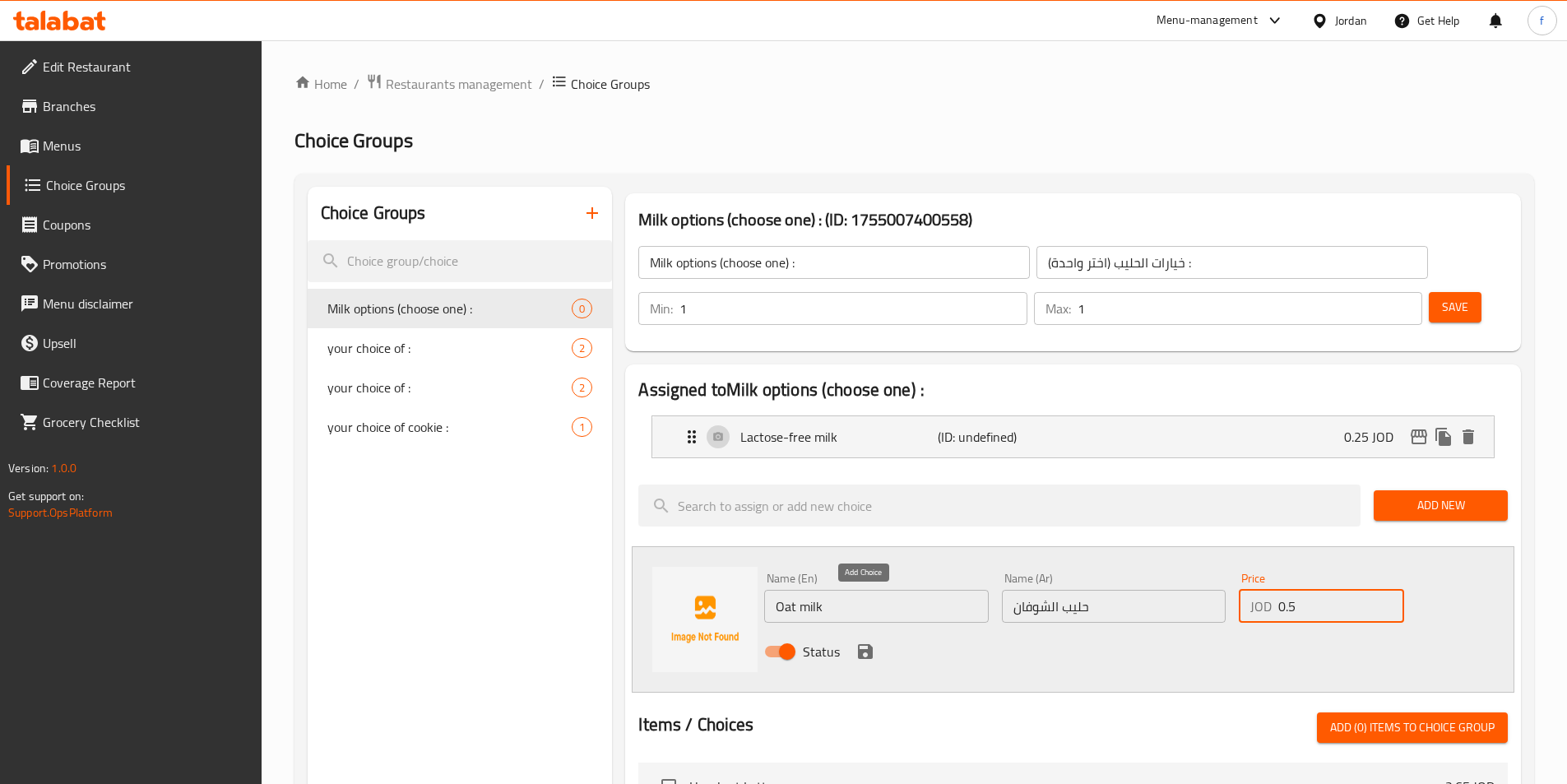
type input "0.5"
click at [868, 644] on icon "save" at bounding box center [866, 651] width 15 height 15
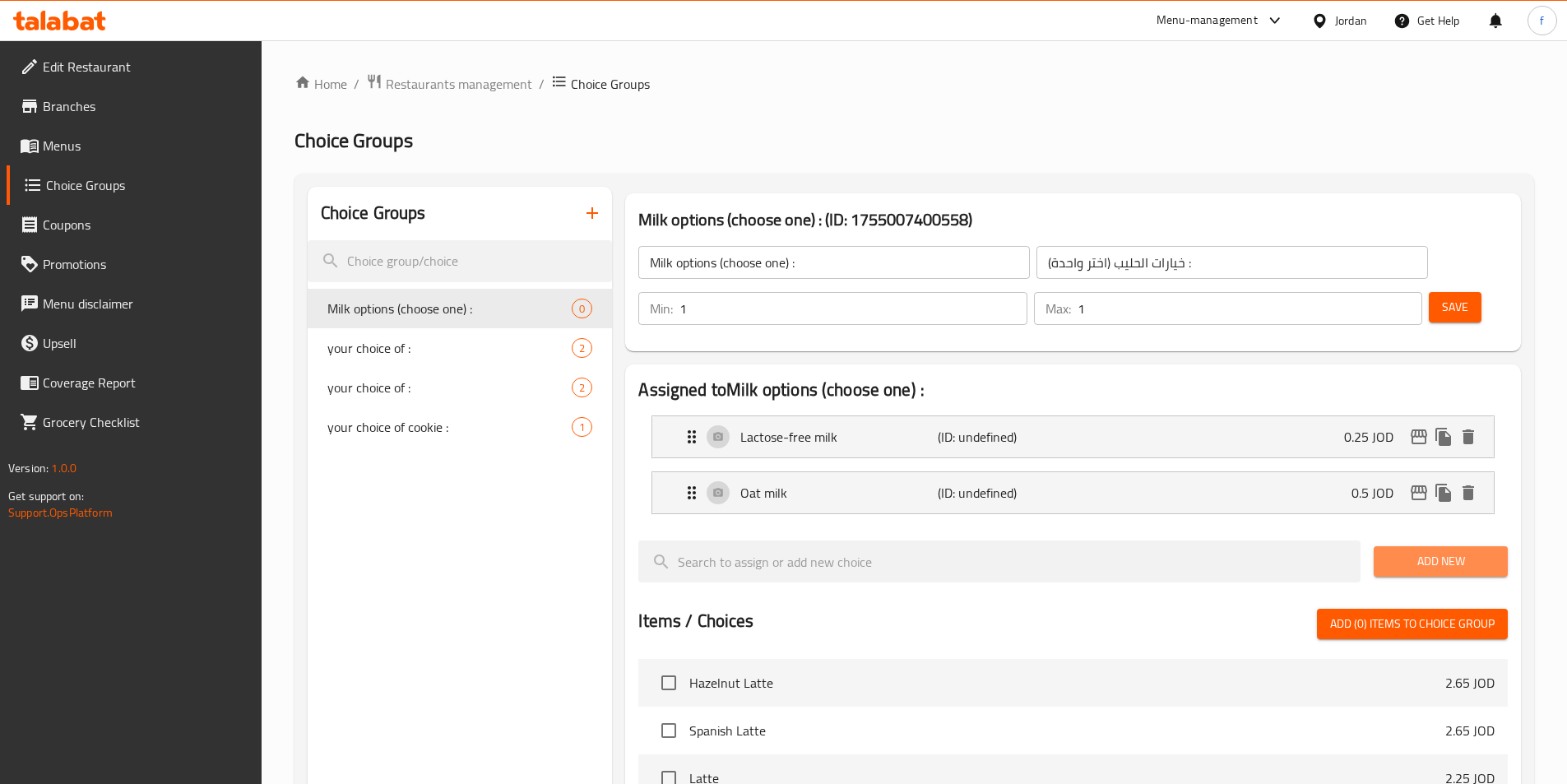
click at [1439, 546] on button "Add New" at bounding box center [1441, 561] width 134 height 30
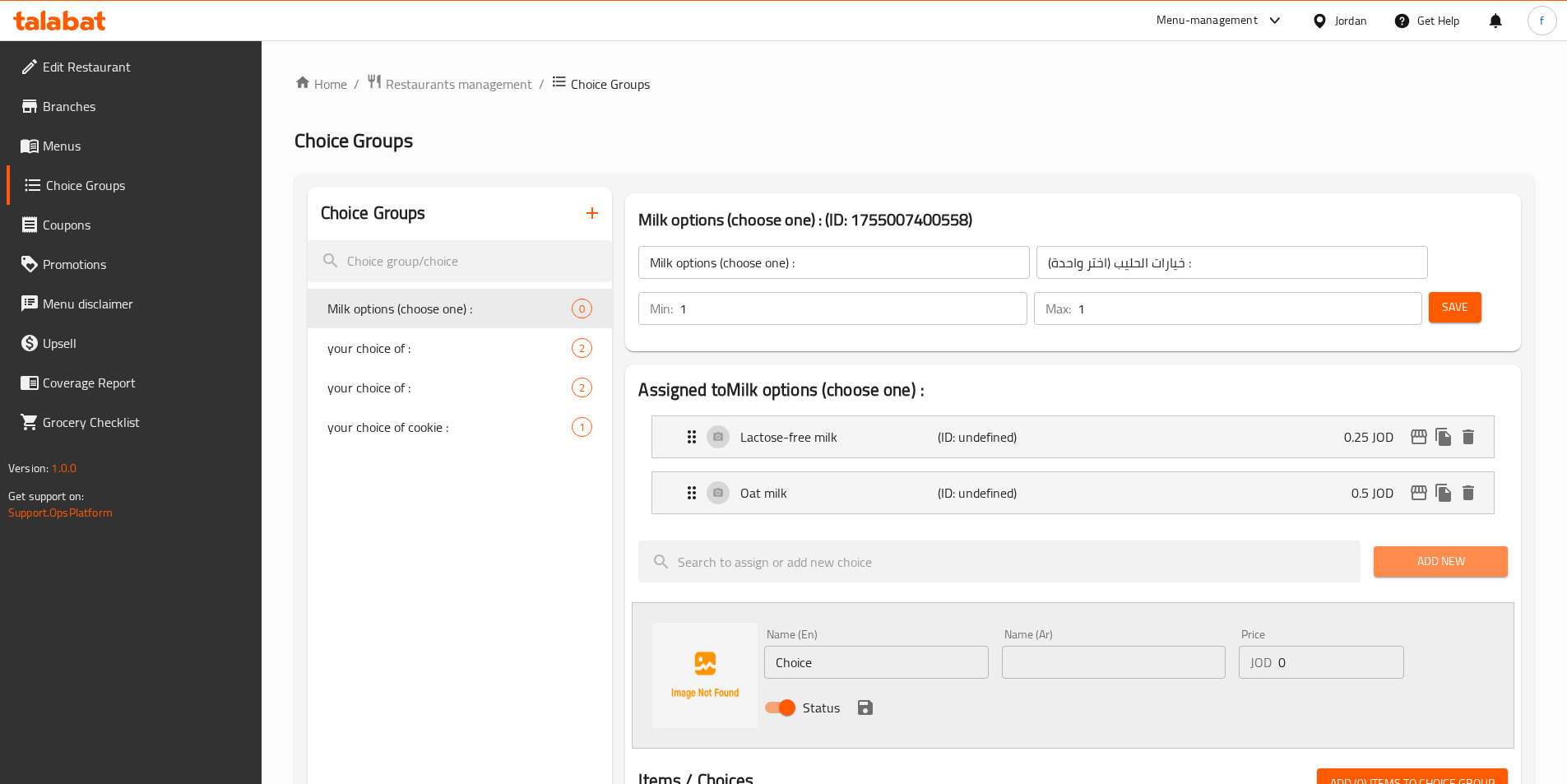
click at [1490, 551] on span "Add New" at bounding box center [1441, 561] width 107 height 20
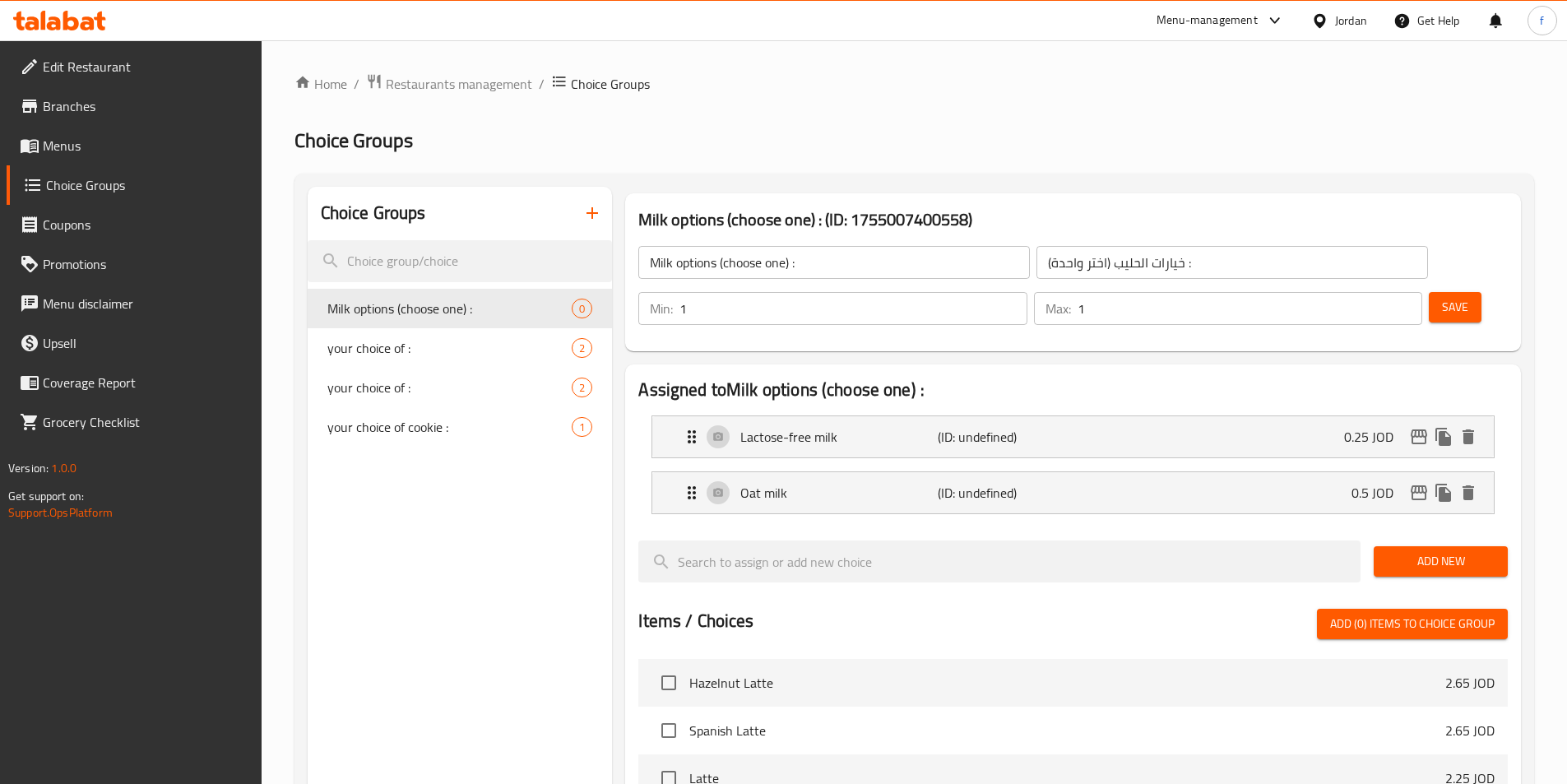
click at [1466, 551] on span "Add New" at bounding box center [1441, 561] width 107 height 20
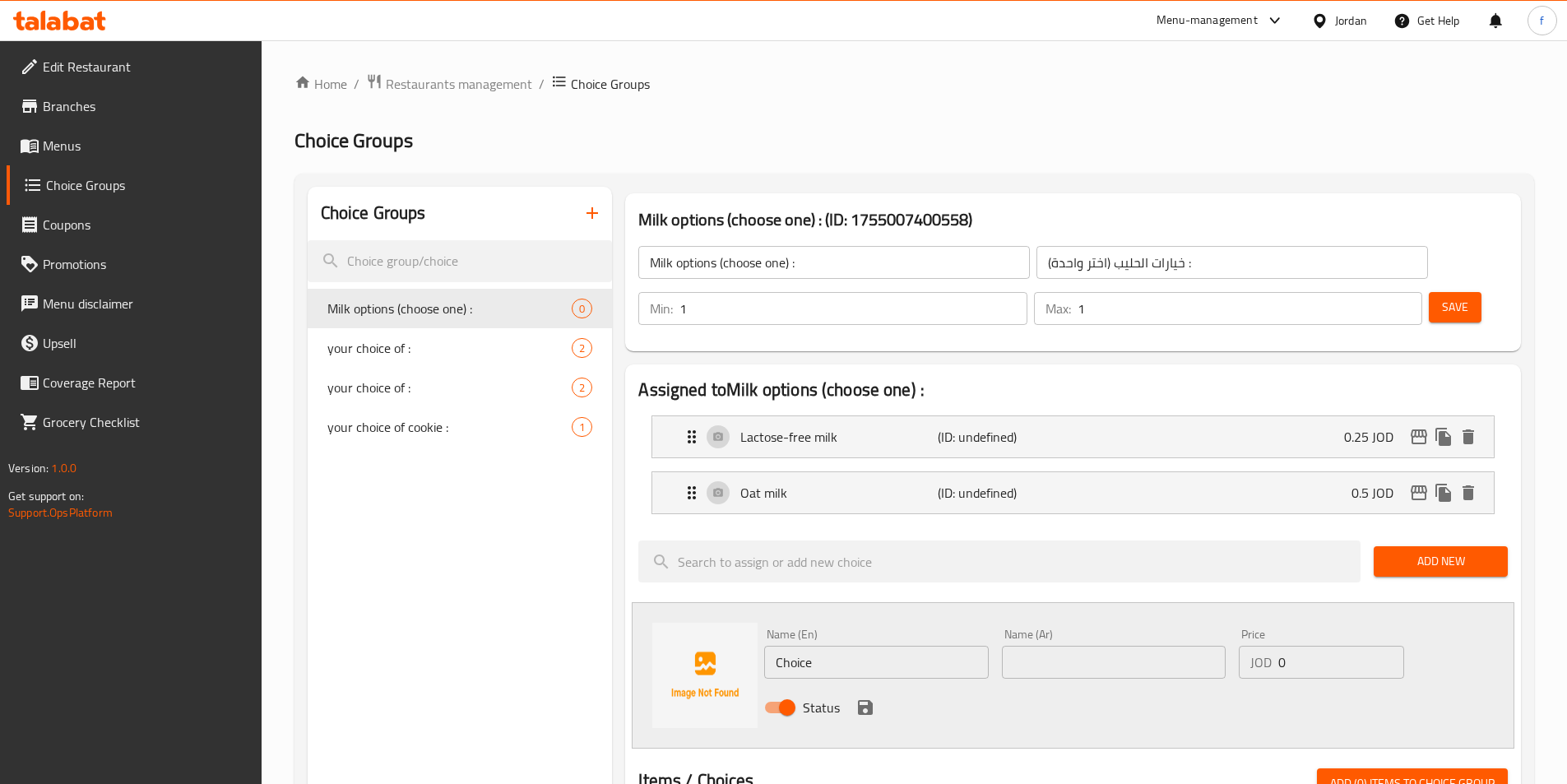
click at [799, 645] on input "Choice" at bounding box center [876, 661] width 223 height 33
click at [797, 645] on input "Choice" at bounding box center [876, 661] width 223 height 33
paste input "Almond milk"
type input "Almond milk"
click at [1068, 645] on input "text" at bounding box center [1114, 661] width 223 height 33
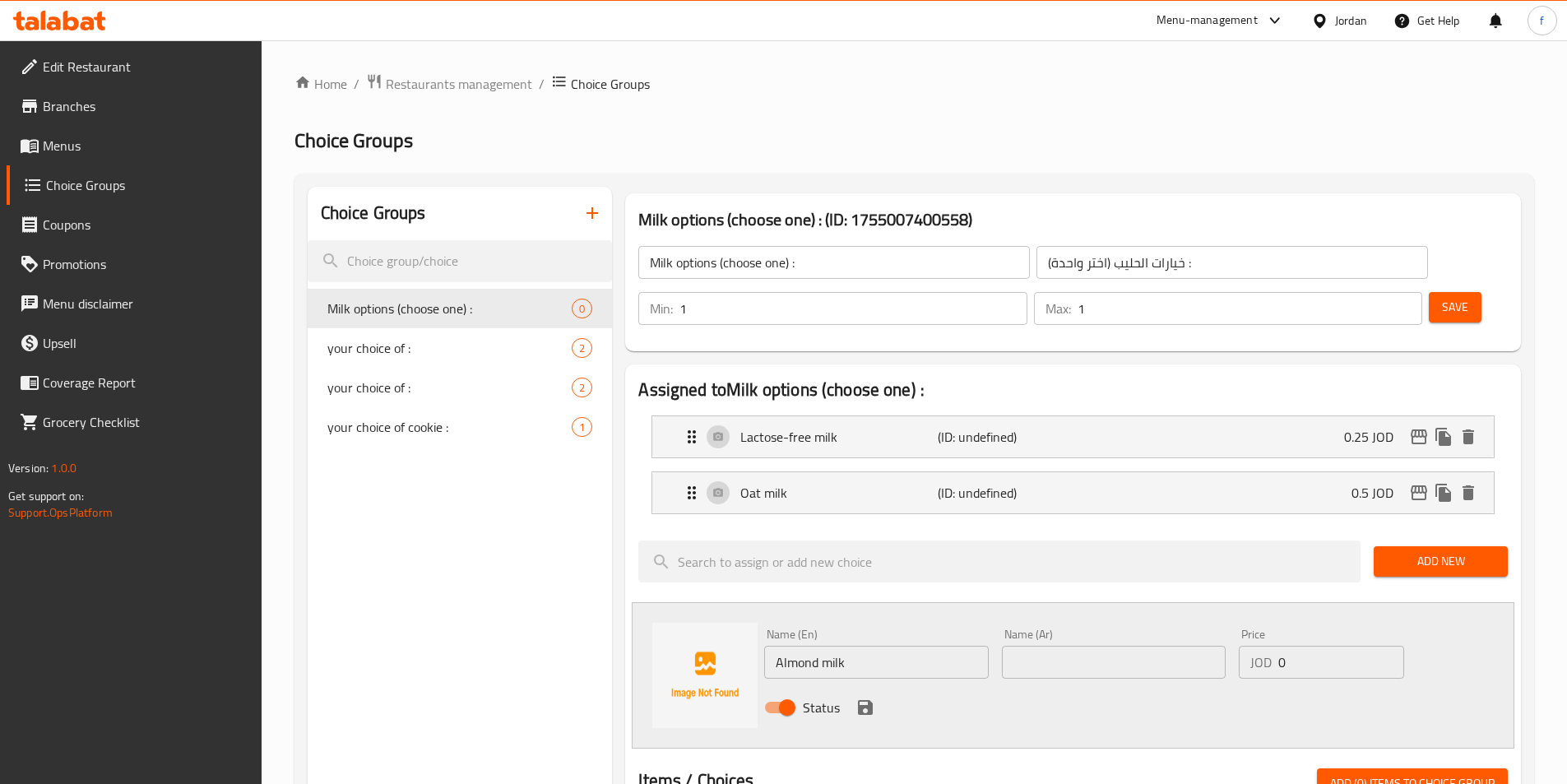
click at [1017, 645] on input "text" at bounding box center [1114, 661] width 223 height 33
type input "حليب اللوز"
click at [1303, 645] on input "0" at bounding box center [1340, 661] width 125 height 33
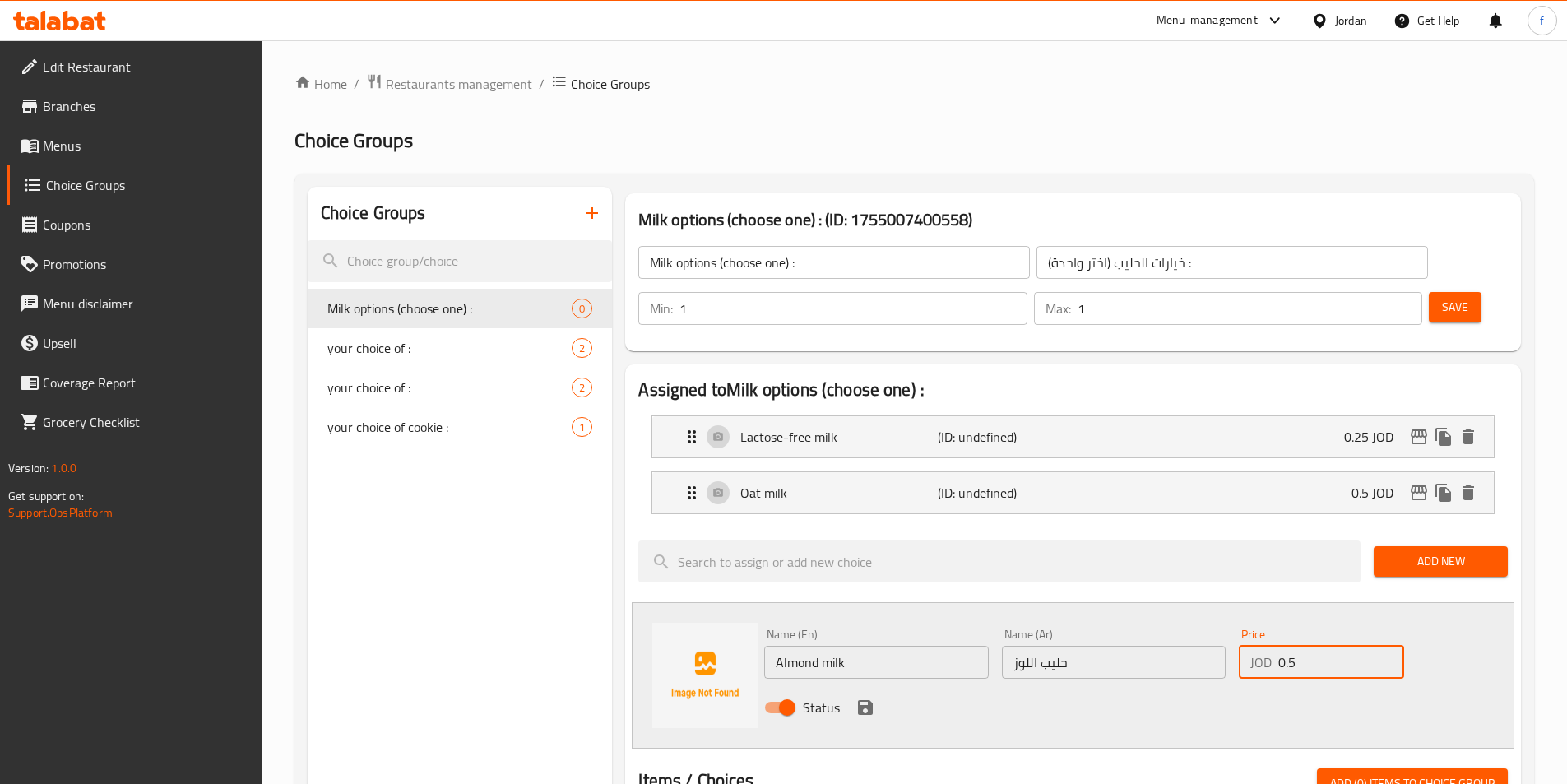
type input "0.5"
click at [857, 698] on icon "save" at bounding box center [866, 708] width 20 height 20
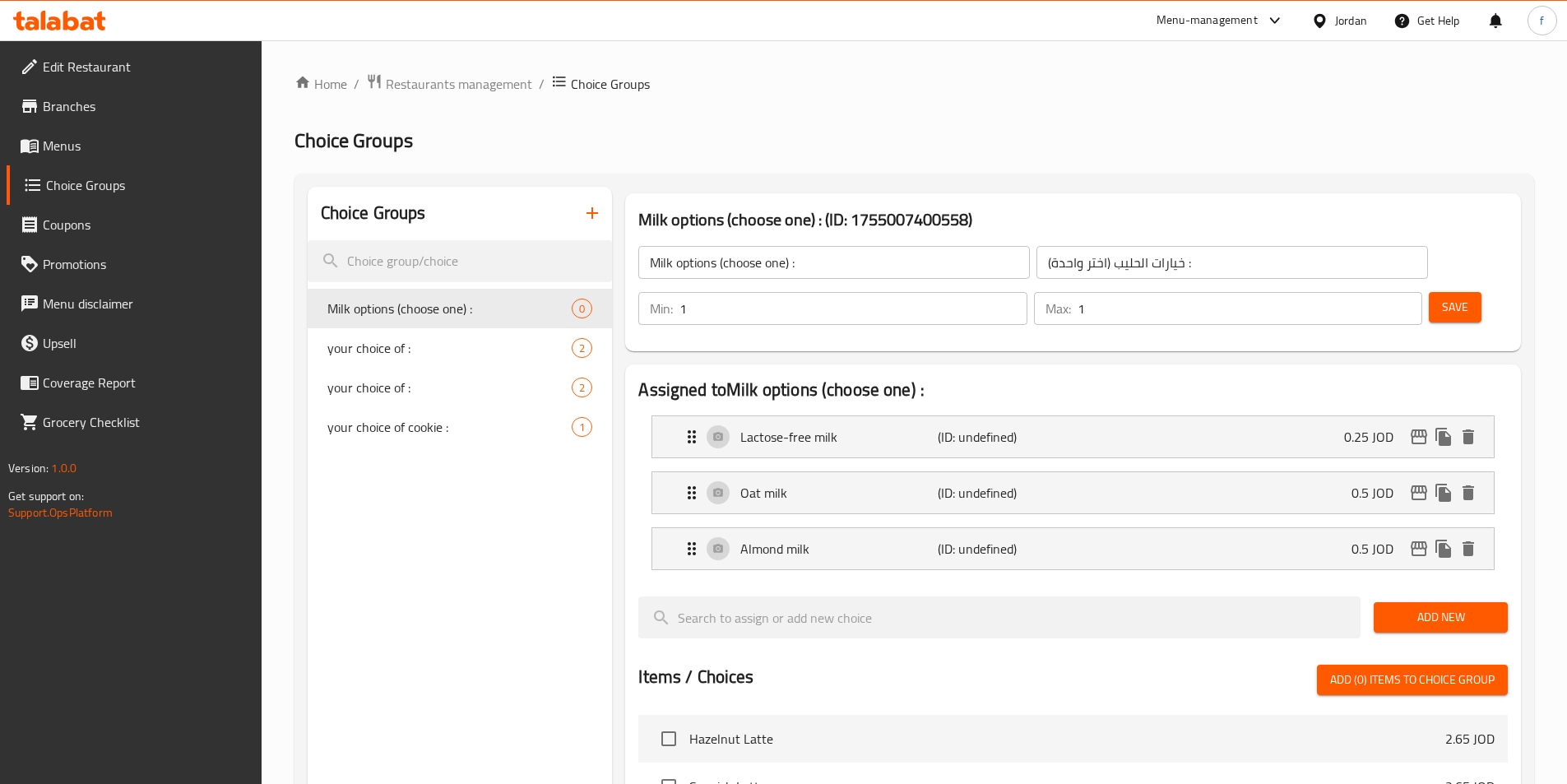
click at [1429, 292] on button "Save" at bounding box center [1455, 307] width 53 height 30
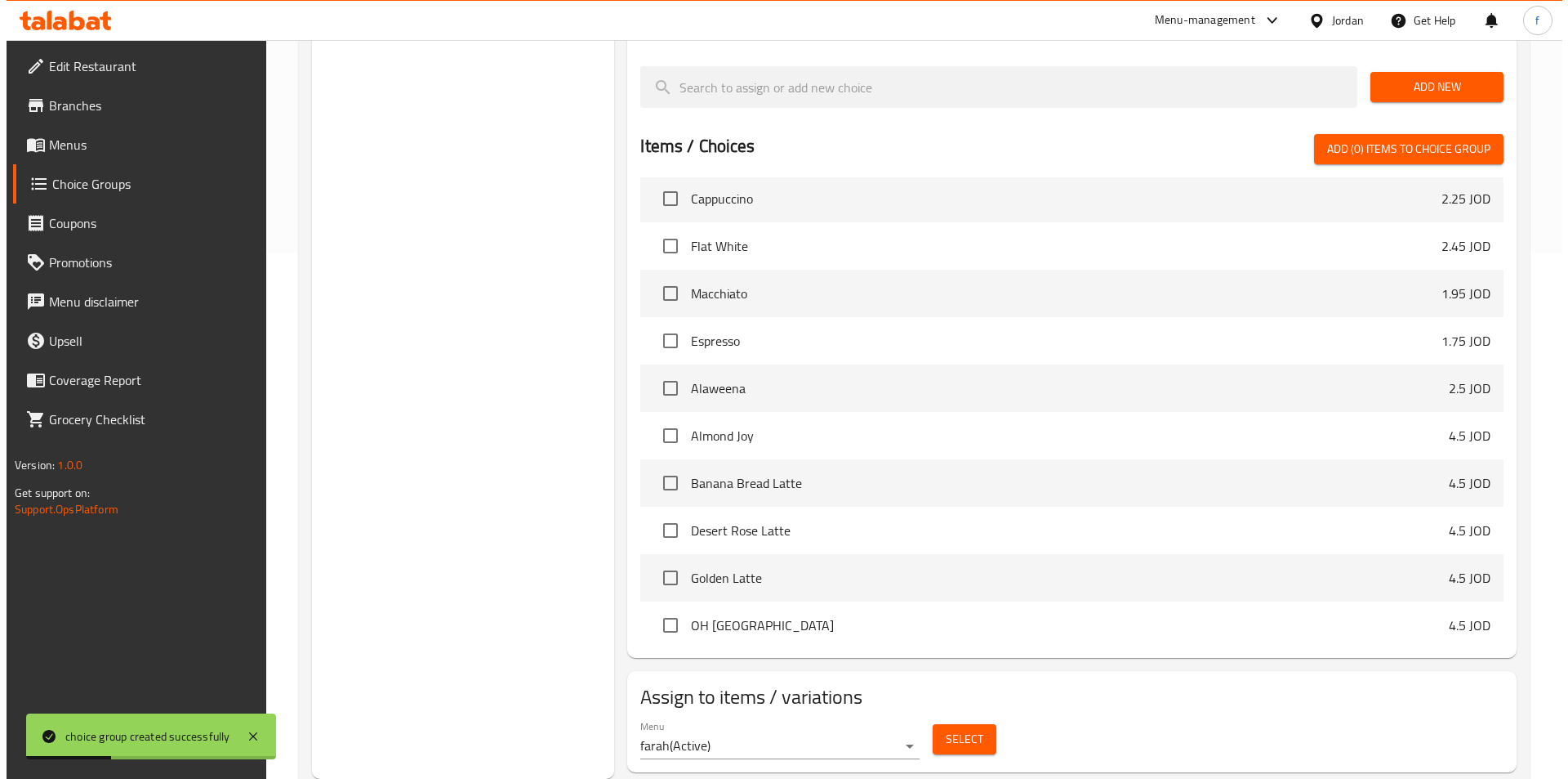
scroll to position [399, 0]
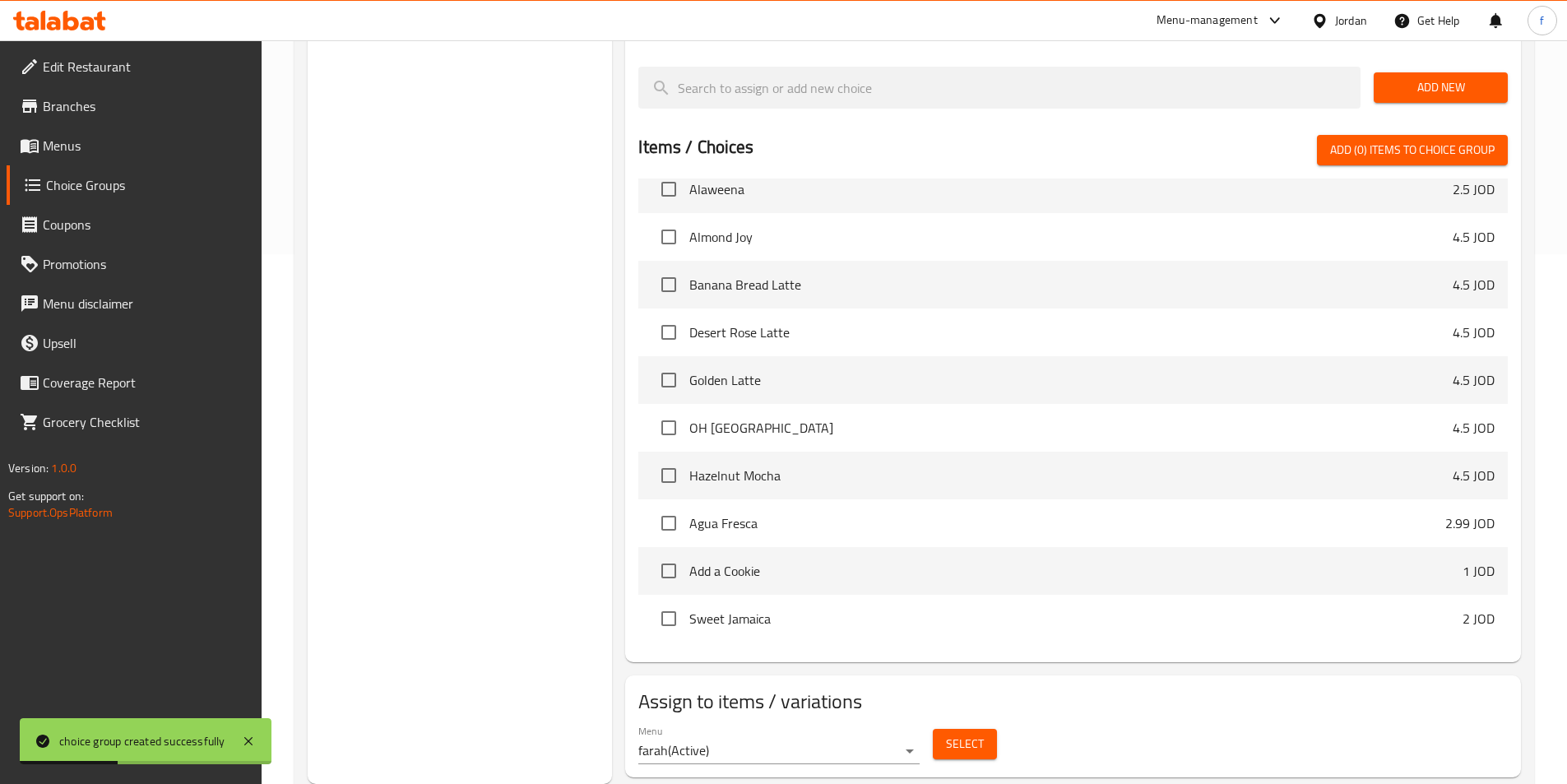
click at [972, 734] on span "Select" at bounding box center [965, 744] width 38 height 20
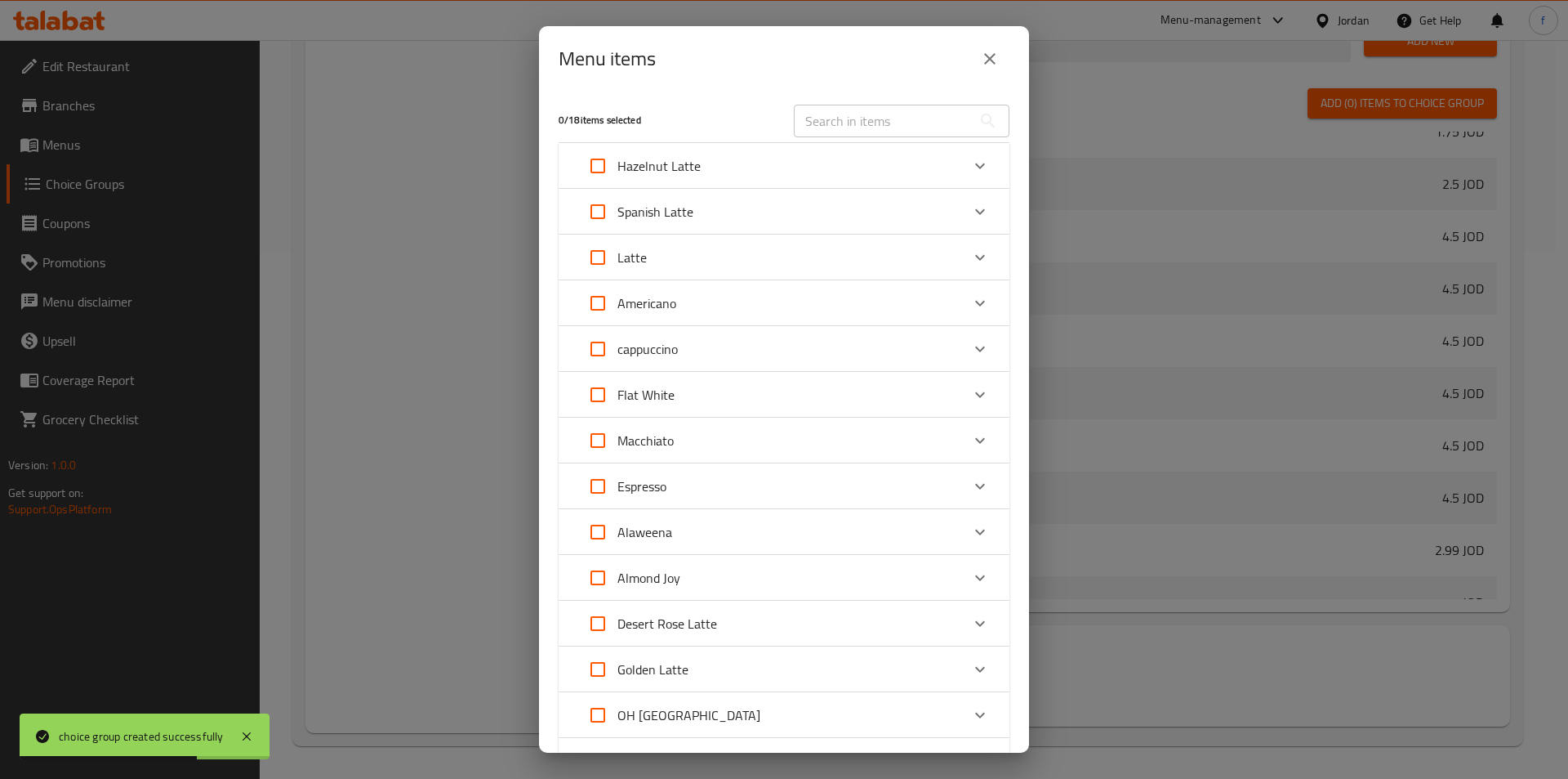
drag, startPoint x: 598, startPoint y: 167, endPoint x: 755, endPoint y: 252, distance: 178.5
click at [598, 168] on input "Expand" at bounding box center [598, 165] width 39 height 39
checkbox input "true"
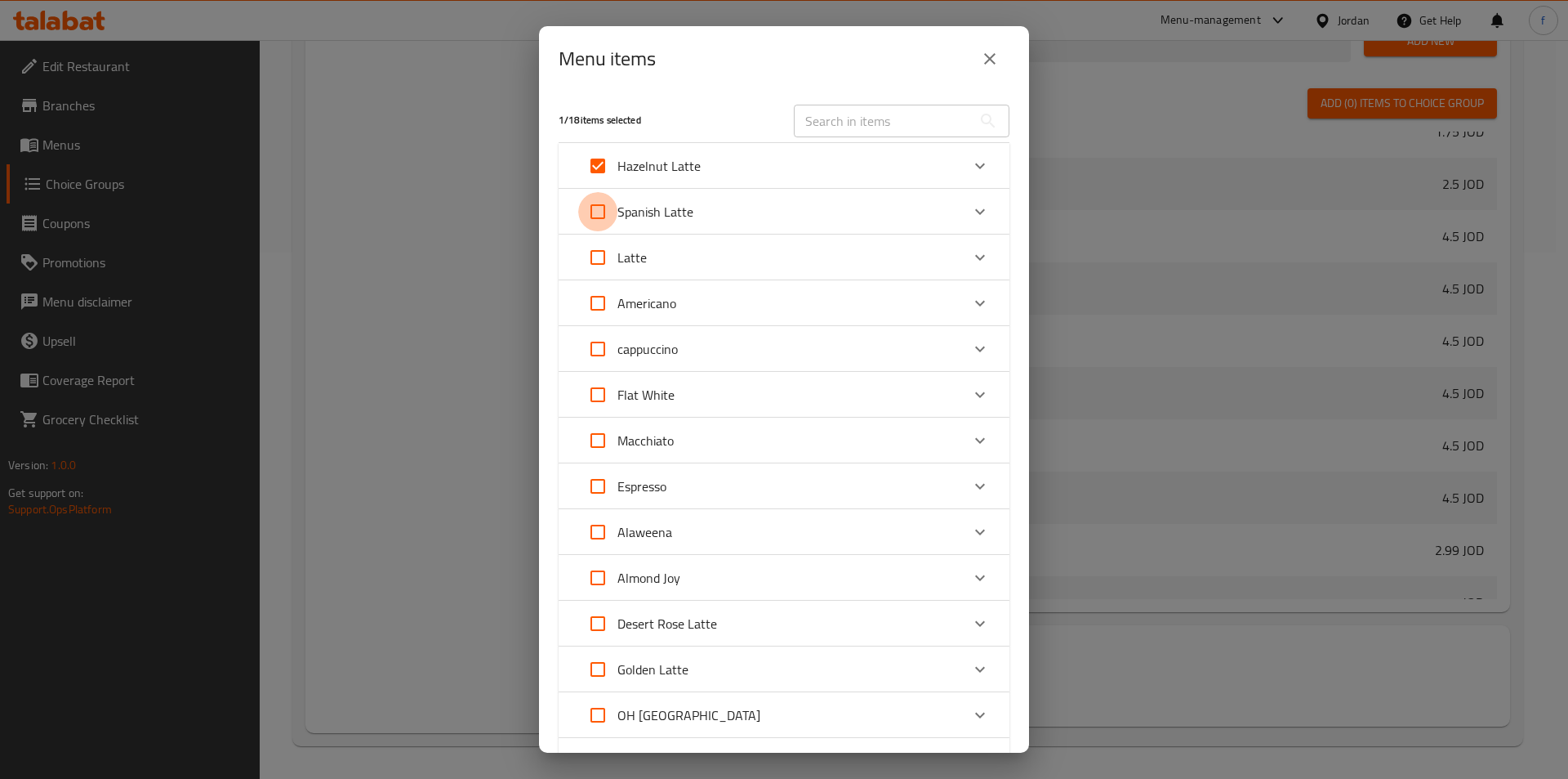
drag, startPoint x: 599, startPoint y: 213, endPoint x: 609, endPoint y: 268, distance: 55.9
click at [602, 229] on input "Expand" at bounding box center [598, 211] width 39 height 39
checkbox input "true"
click at [588, 244] on input "Expand" at bounding box center [598, 257] width 39 height 39
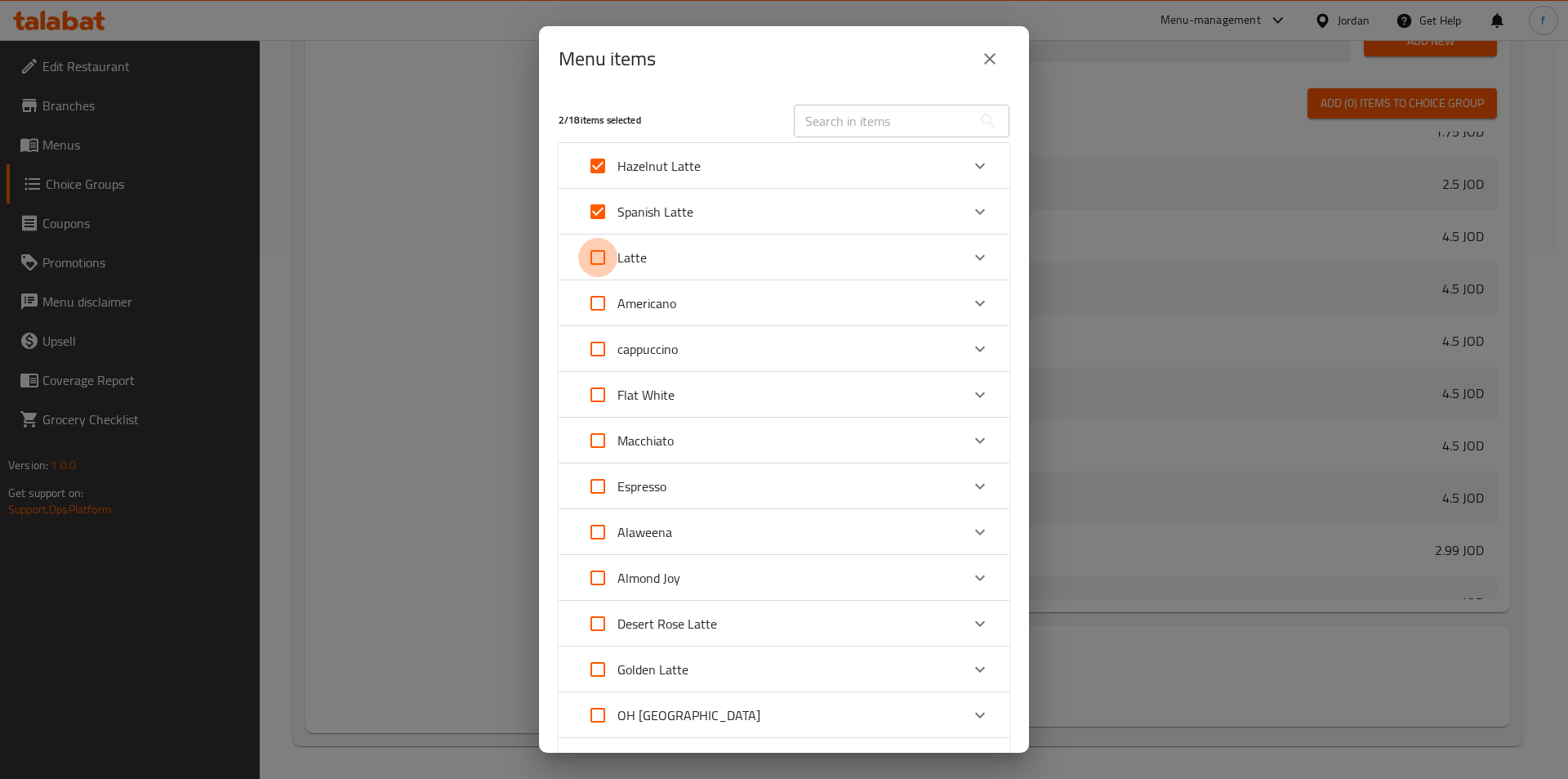
checkbox input "true"
click at [607, 354] on input "Expand" at bounding box center [598, 349] width 39 height 39
checkbox input "true"
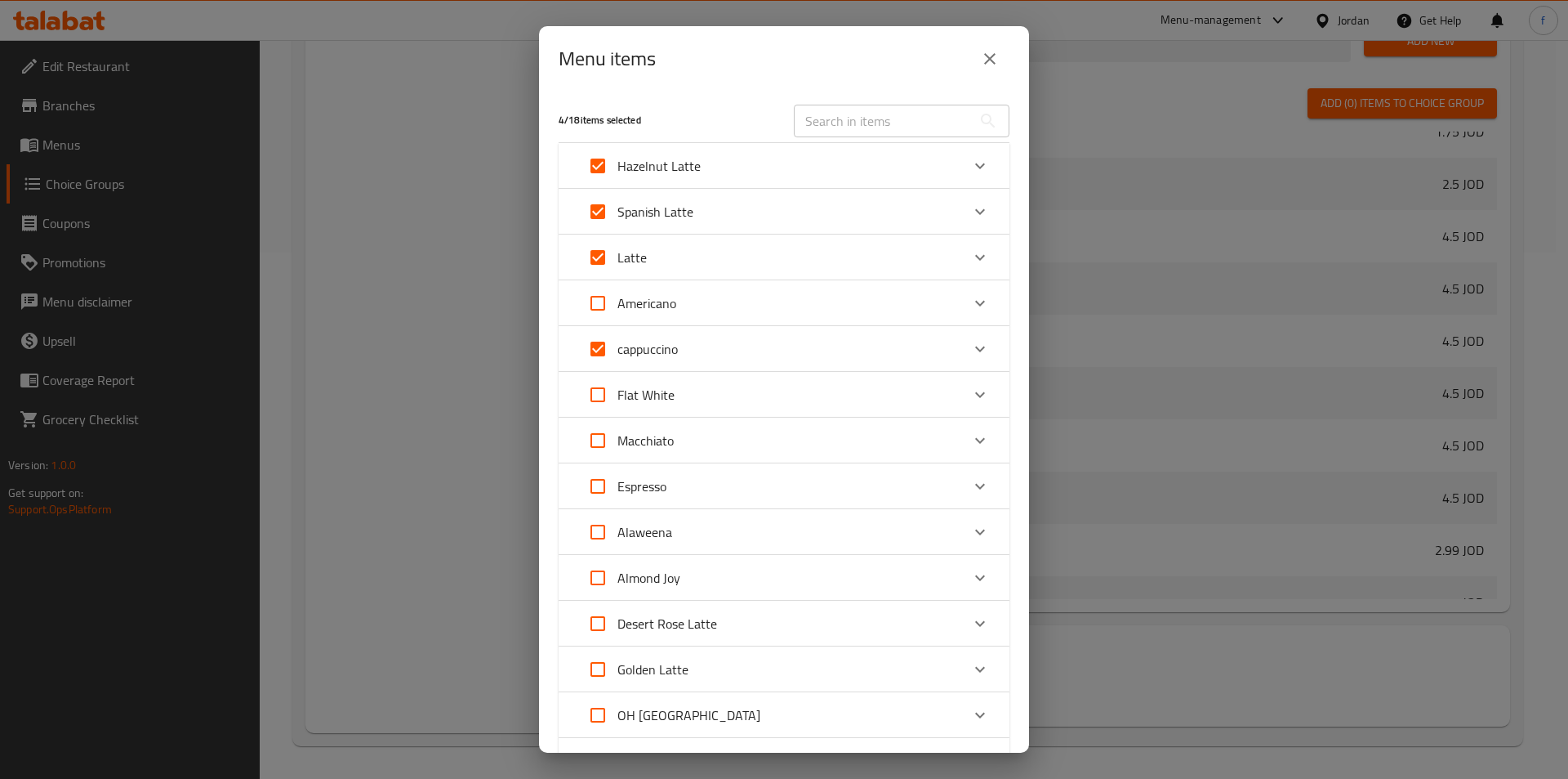
click at [587, 397] on input "Expand" at bounding box center [598, 395] width 39 height 39
checkbox input "true"
click at [605, 439] on input "Expand" at bounding box center [598, 440] width 39 height 39
checkbox input "true"
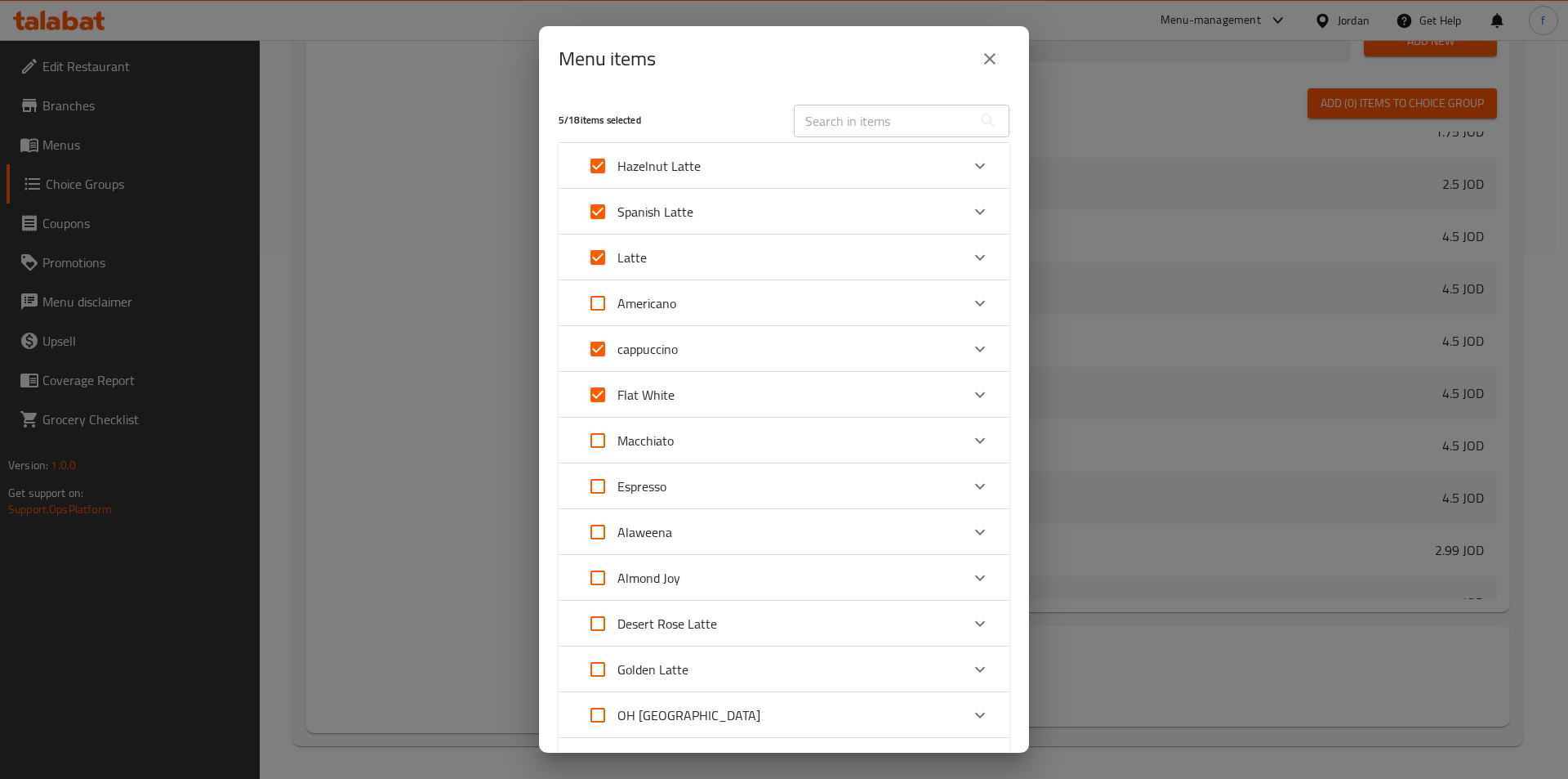
checkbox input "true"
click at [600, 438] on input "Expand" at bounding box center [598, 440] width 39 height 39
checkbox input "false"
click at [604, 385] on input "Expand" at bounding box center [598, 395] width 39 height 39
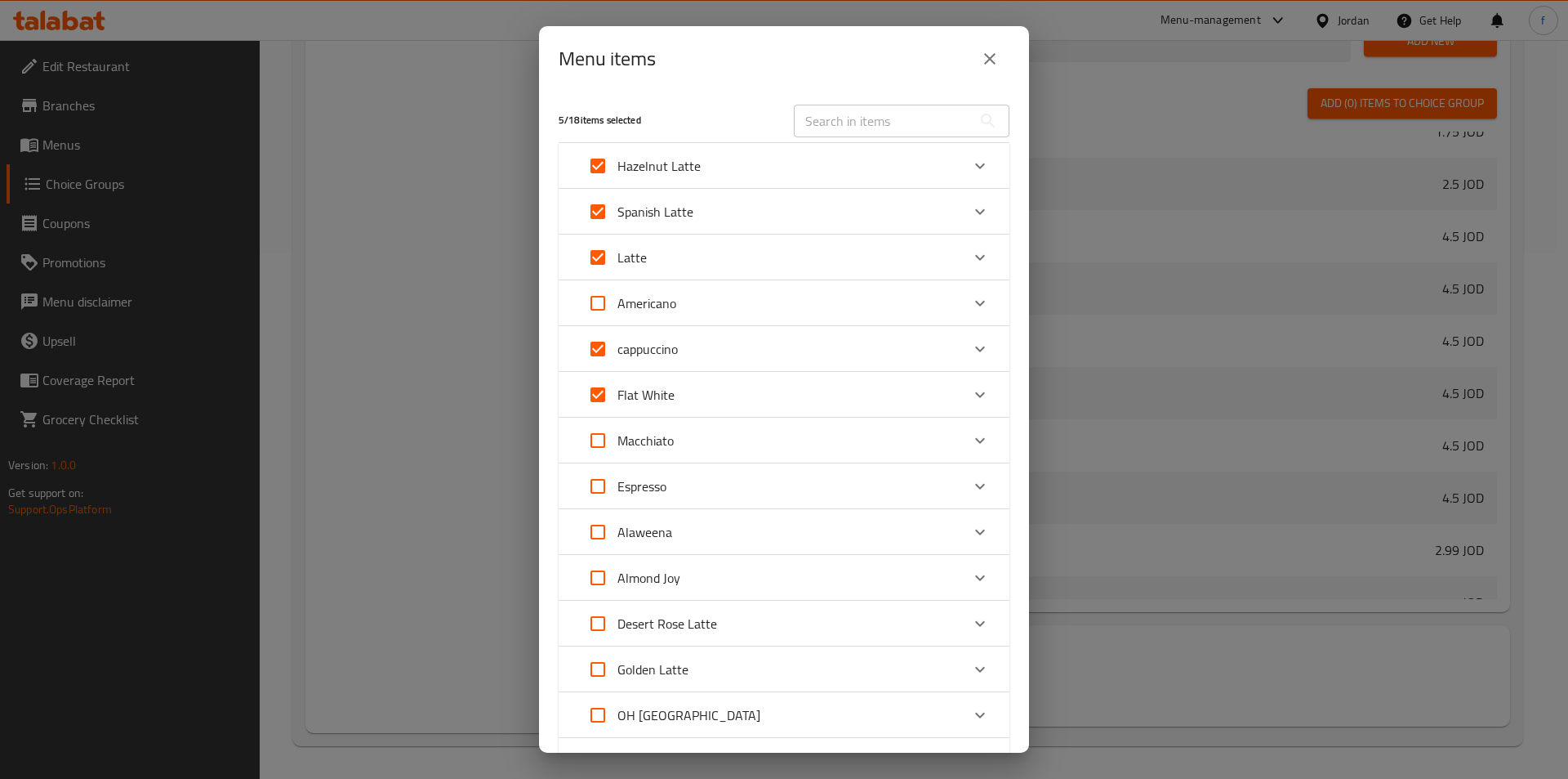
checkbox input "false"
click at [600, 349] on input "Expand" at bounding box center [598, 349] width 39 height 39
checkbox input "false"
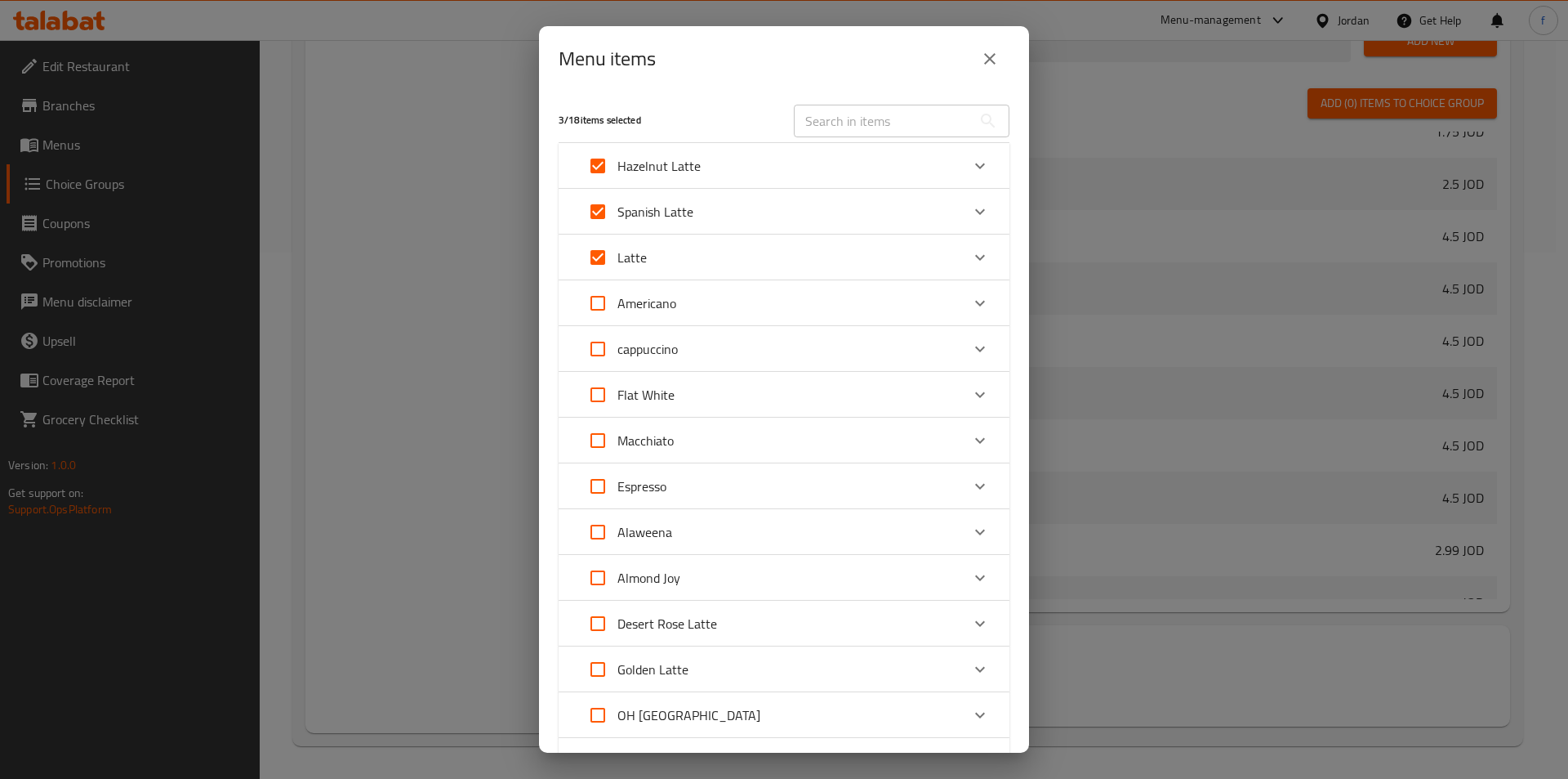
click at [594, 348] on input "Expand" at bounding box center [598, 349] width 39 height 39
checkbox input "true"
drag, startPoint x: 599, startPoint y: 394, endPoint x: 594, endPoint y: 422, distance: 28.4
click at [597, 399] on input "Expand" at bounding box center [598, 395] width 39 height 39
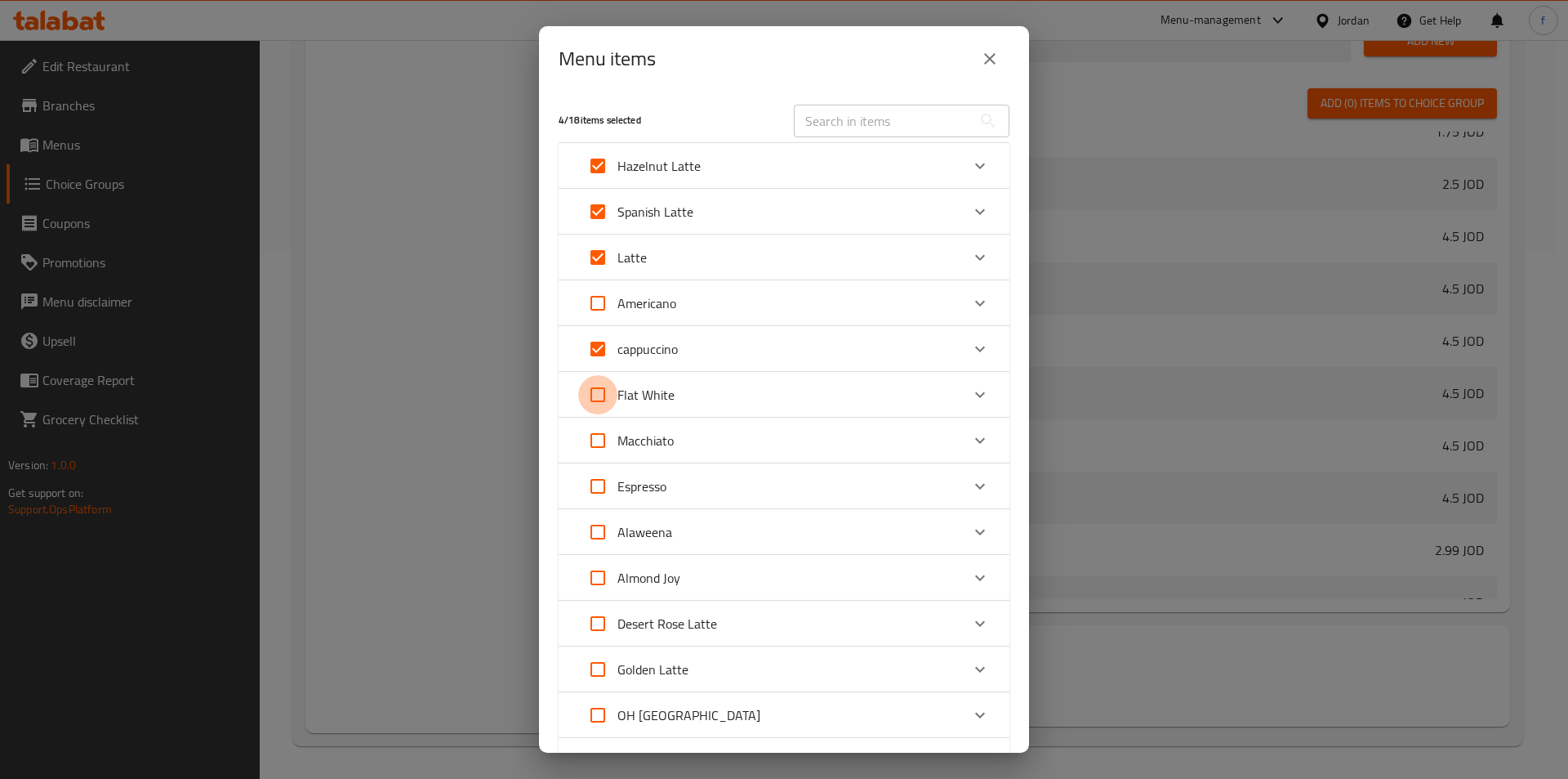
checkbox input "true"
click at [593, 435] on input "Expand" at bounding box center [598, 440] width 39 height 39
checkbox input "true"
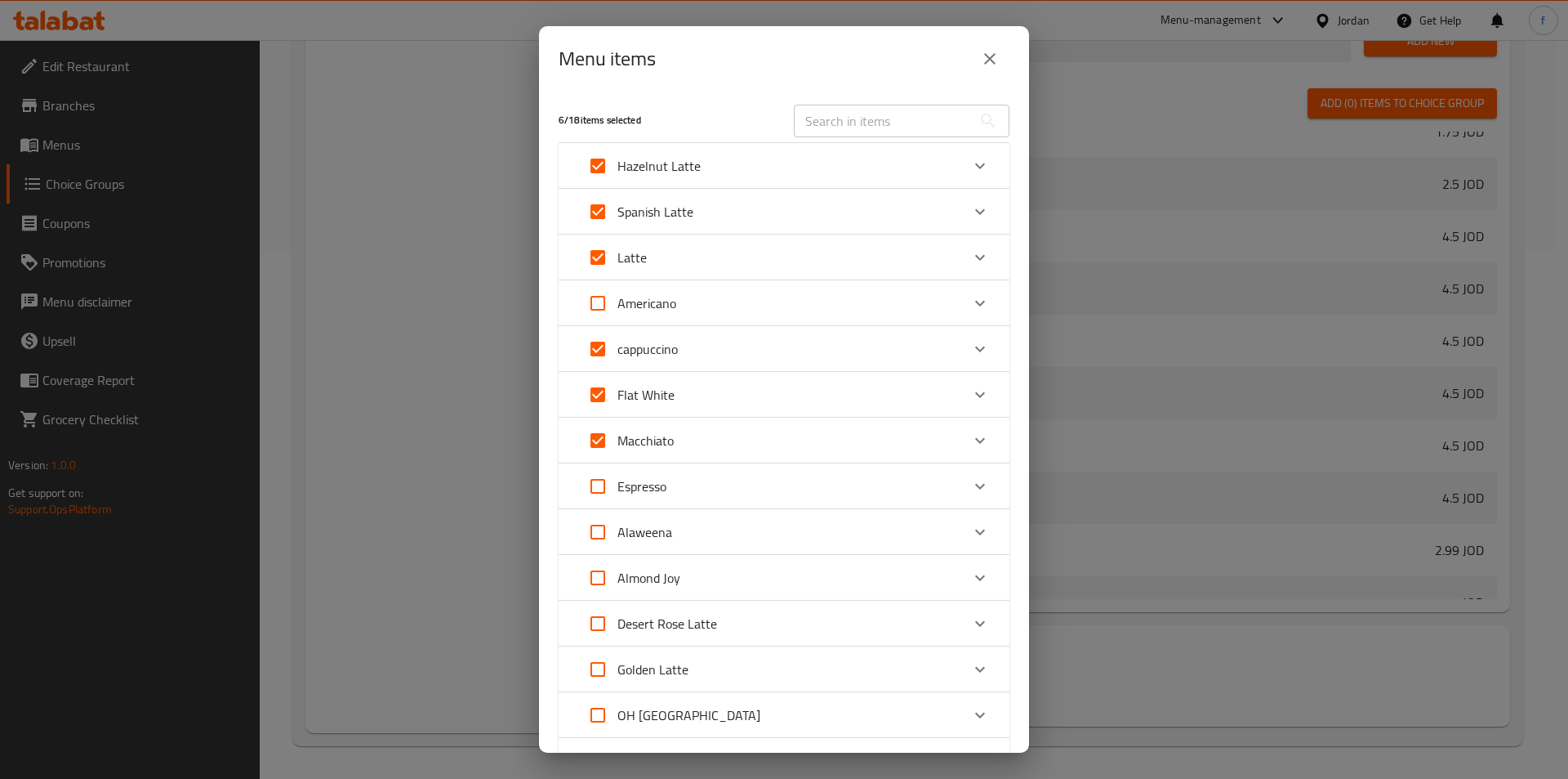
click at [606, 495] on input "Expand" at bounding box center [598, 485] width 39 height 39
checkbox input "true"
drag, startPoint x: 594, startPoint y: 483, endPoint x: 602, endPoint y: 479, distance: 8.9
click at [594, 483] on input "Expand" at bounding box center [598, 485] width 39 height 39
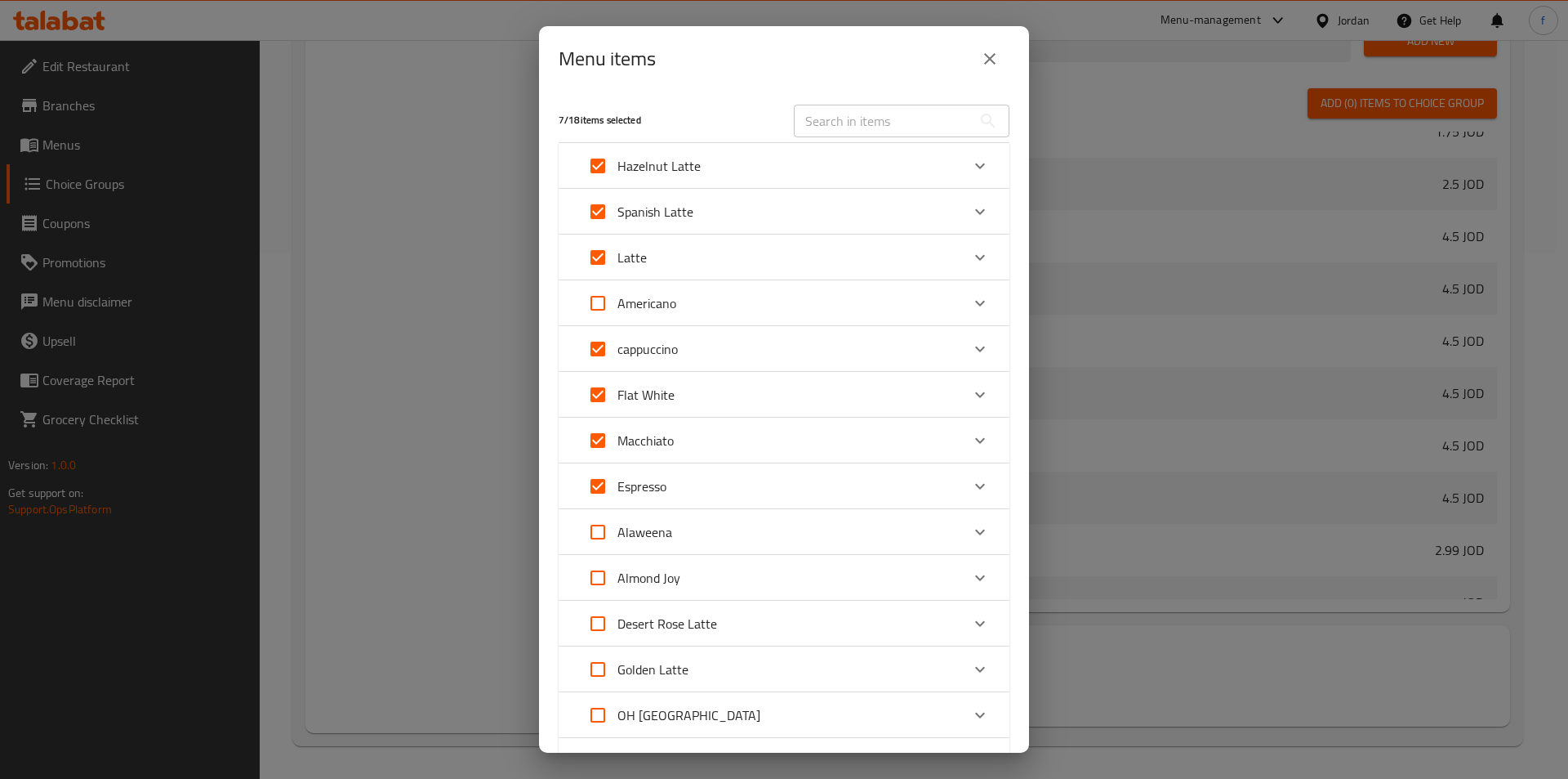
checkbox input "false"
click at [110, 48] on div "Menu items 6 / 18 items selected ​ Hazelnut Latte Hazelnut Latte 2.65 JOD Spani…" at bounding box center [784, 390] width 1568 height 779
click at [608, 525] on input "Expand" at bounding box center [598, 531] width 39 height 39
checkbox input "true"
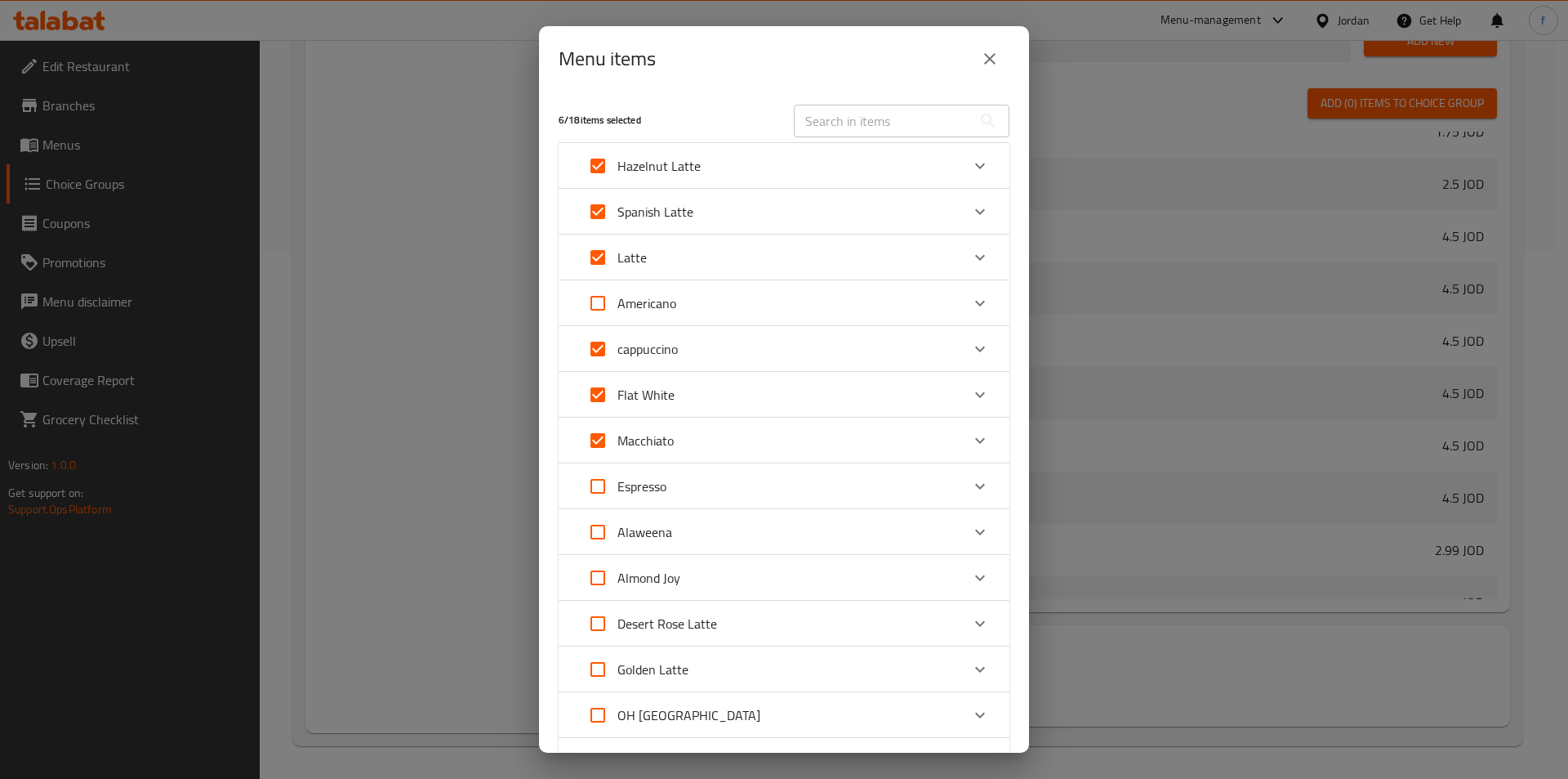
checkbox input "true"
click at [595, 570] on input "Expand" at bounding box center [598, 577] width 39 height 39
checkbox input "true"
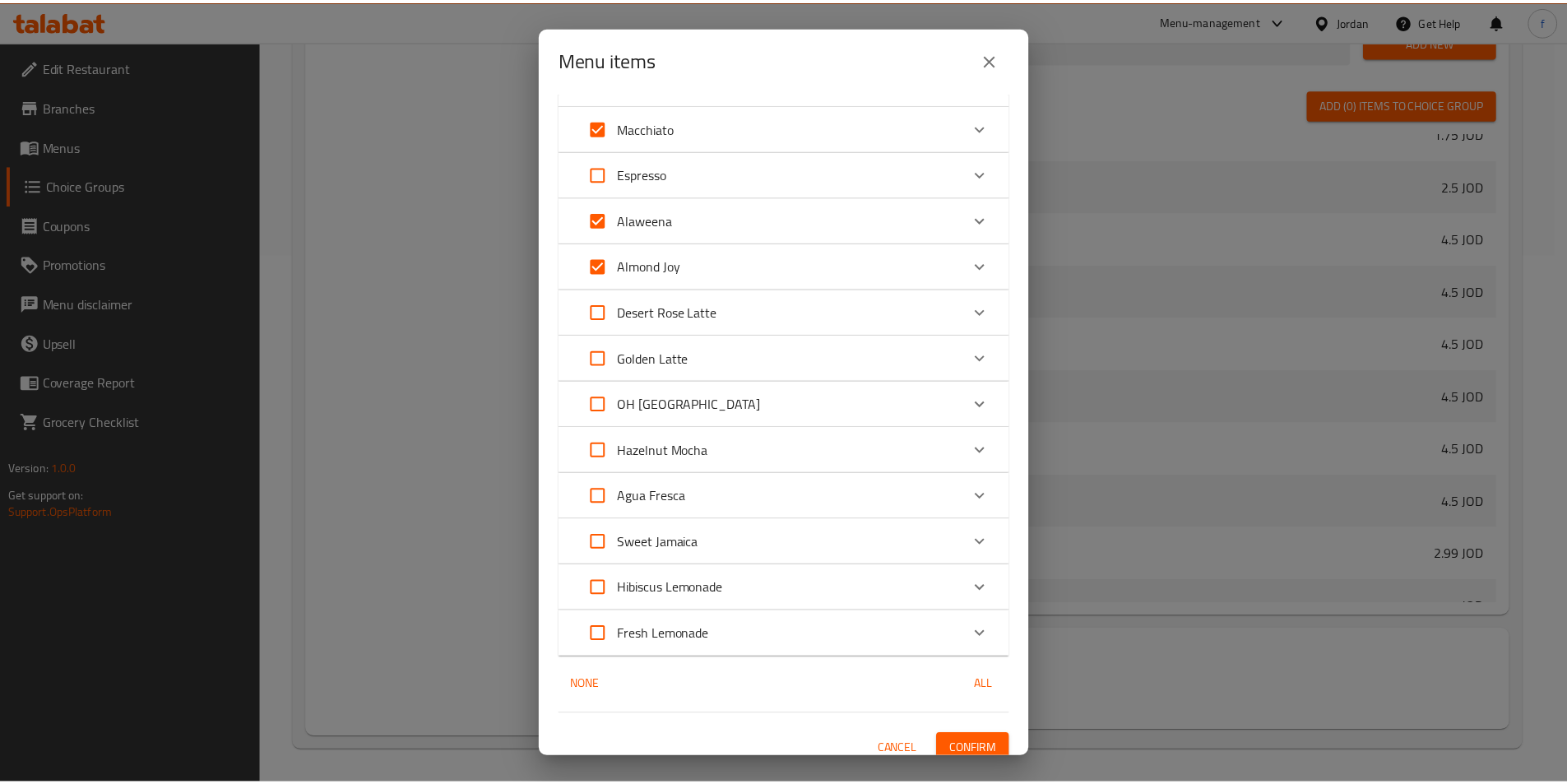
scroll to position [330, 0]
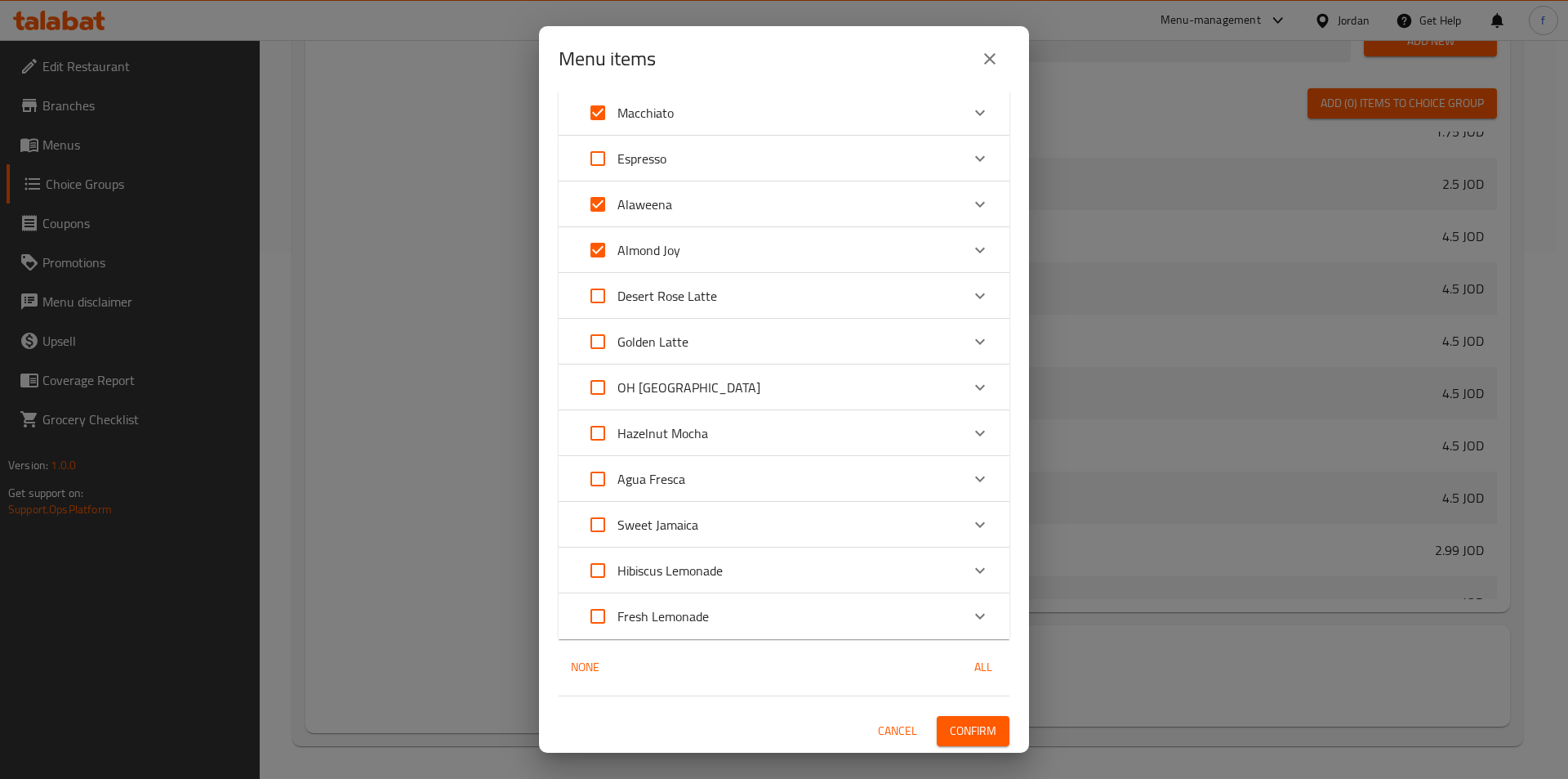
click at [594, 301] on input "Expand" at bounding box center [598, 295] width 39 height 39
checkbox input "true"
click at [593, 343] on input "Expand" at bounding box center [598, 341] width 39 height 39
checkbox input "true"
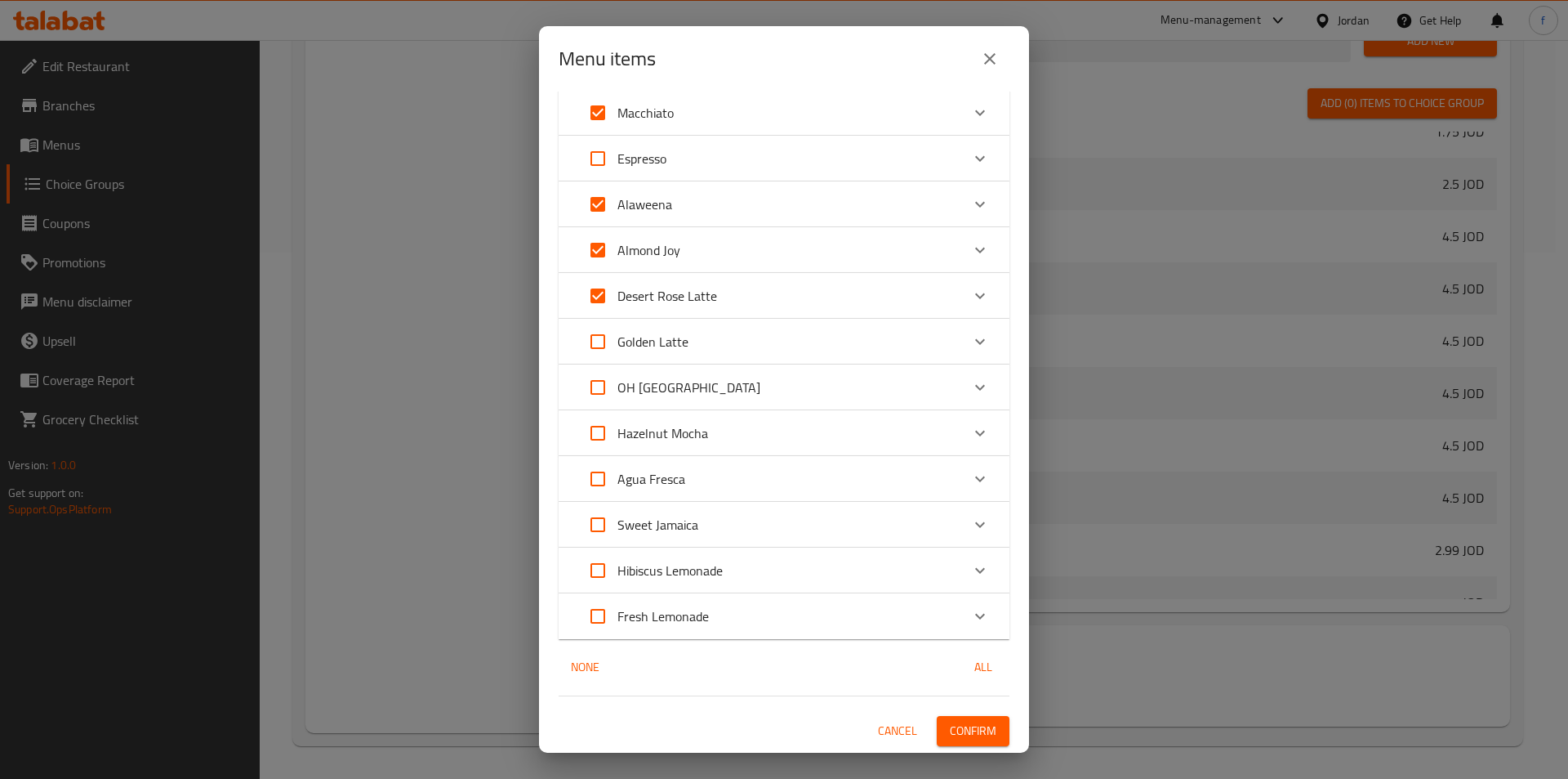
checkbox input "true"
click at [593, 391] on input "Expand" at bounding box center [598, 387] width 39 height 39
checkbox input "true"
click at [594, 434] on input "Expand" at bounding box center [598, 433] width 39 height 39
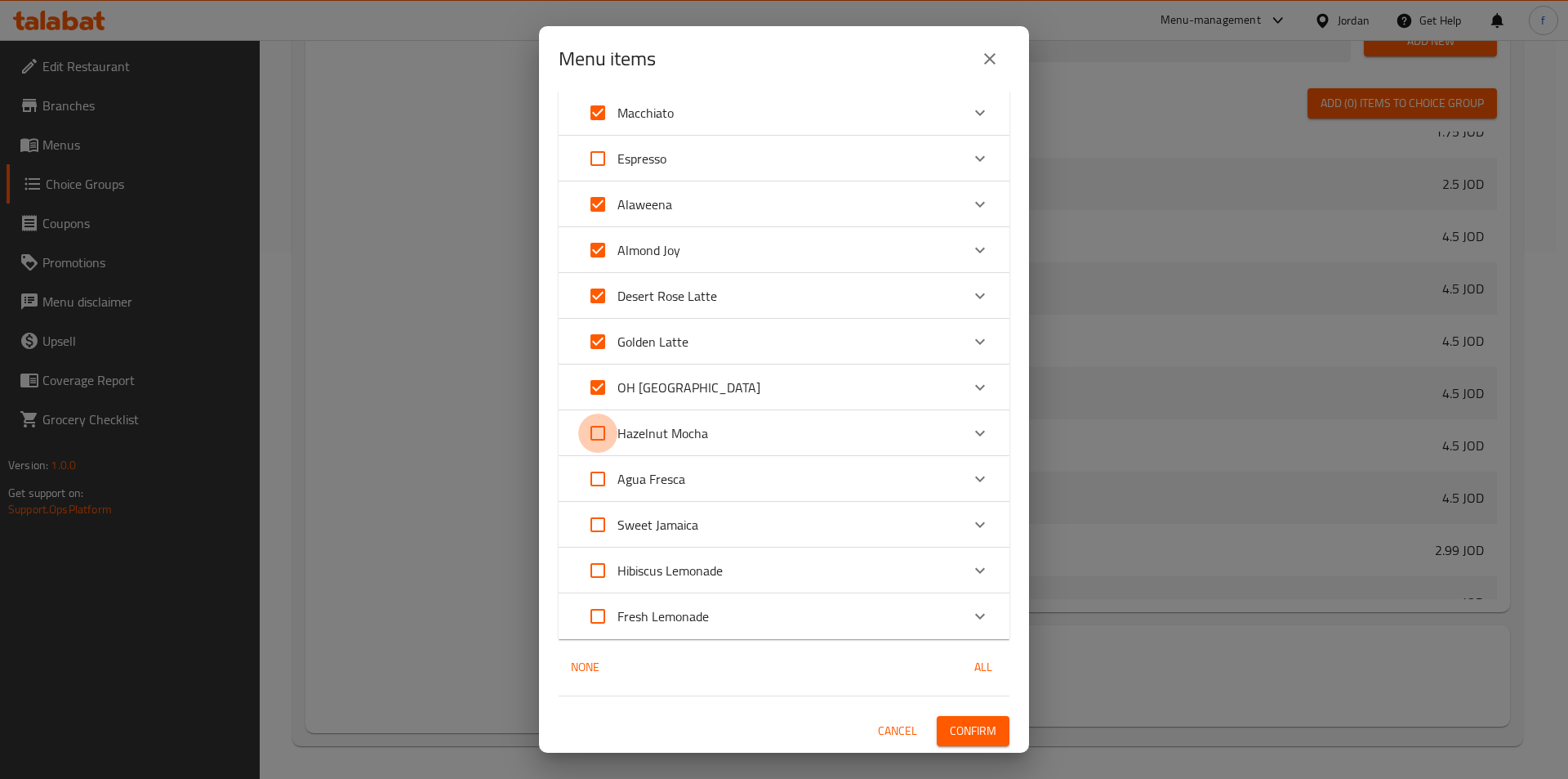
checkbox input "true"
click at [958, 727] on span "Confirm" at bounding box center [973, 731] width 47 height 20
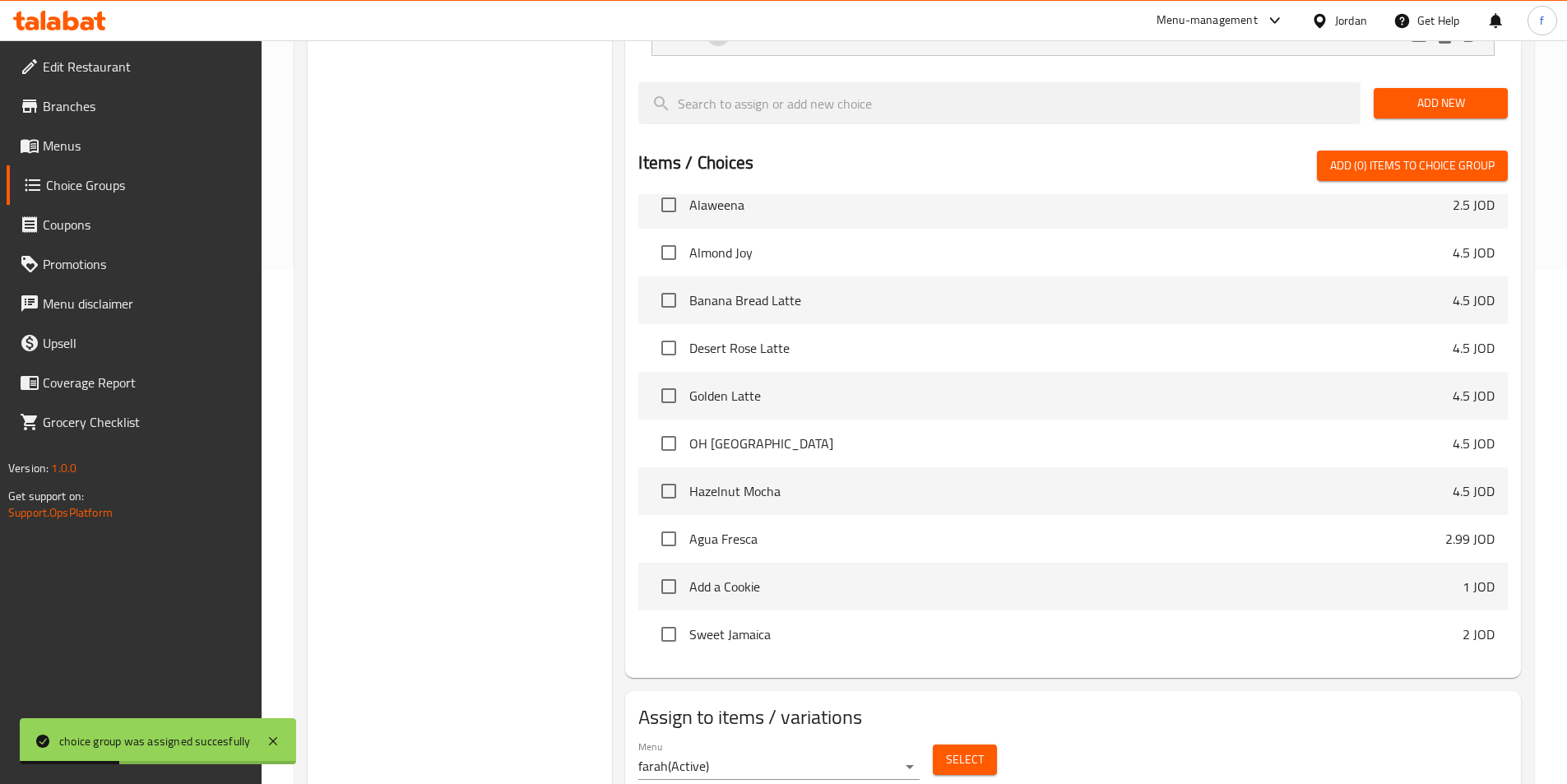
scroll to position [283, 0]
